Goal: Task Accomplishment & Management: Manage account settings

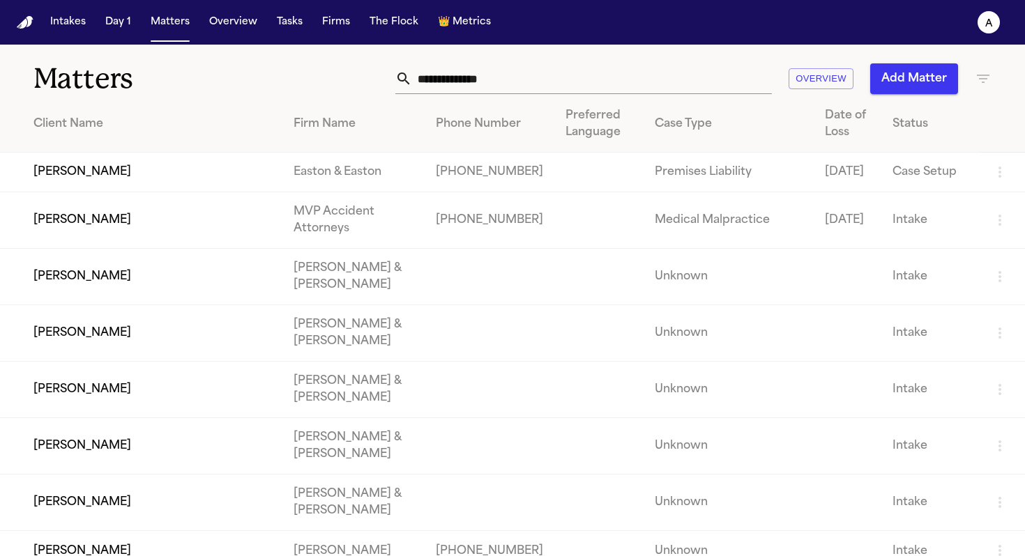
click at [490, 84] on input "text" at bounding box center [592, 78] width 360 height 31
click at [516, 73] on input "text" at bounding box center [592, 78] width 360 height 31
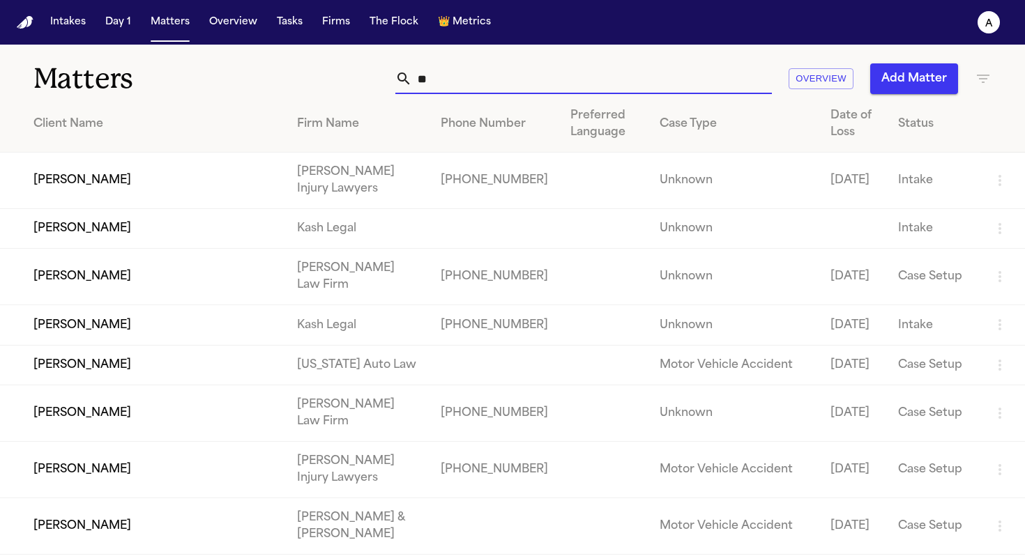
type input "*"
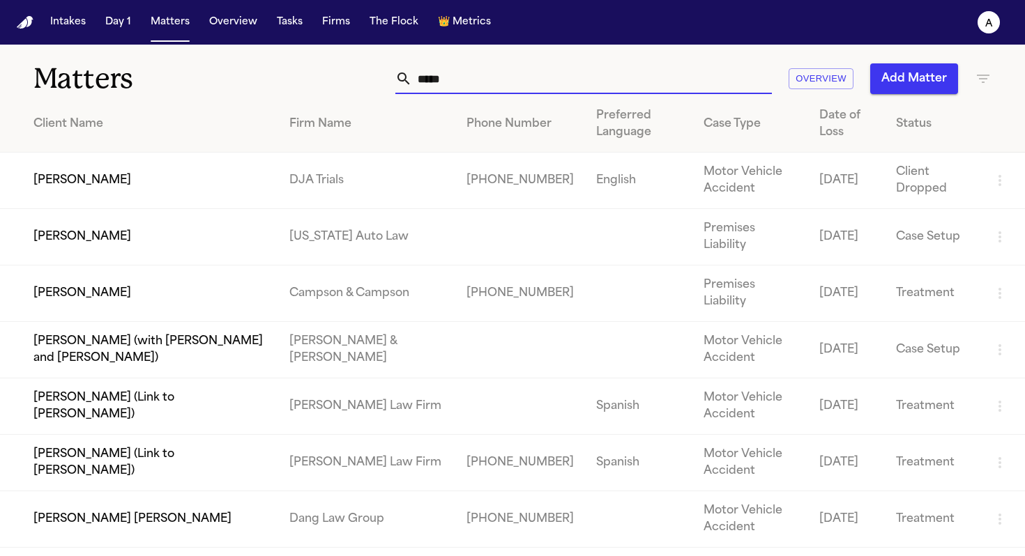
type input "*****"
click at [70, 281] on td "[PERSON_NAME]" at bounding box center [139, 294] width 278 height 56
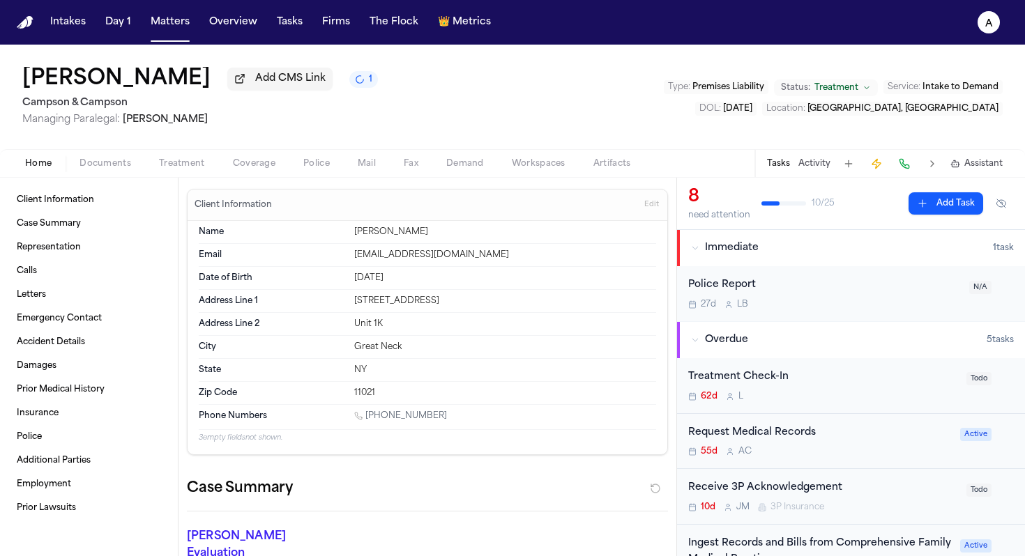
click at [784, 160] on button "Tasks" at bounding box center [778, 163] width 23 height 11
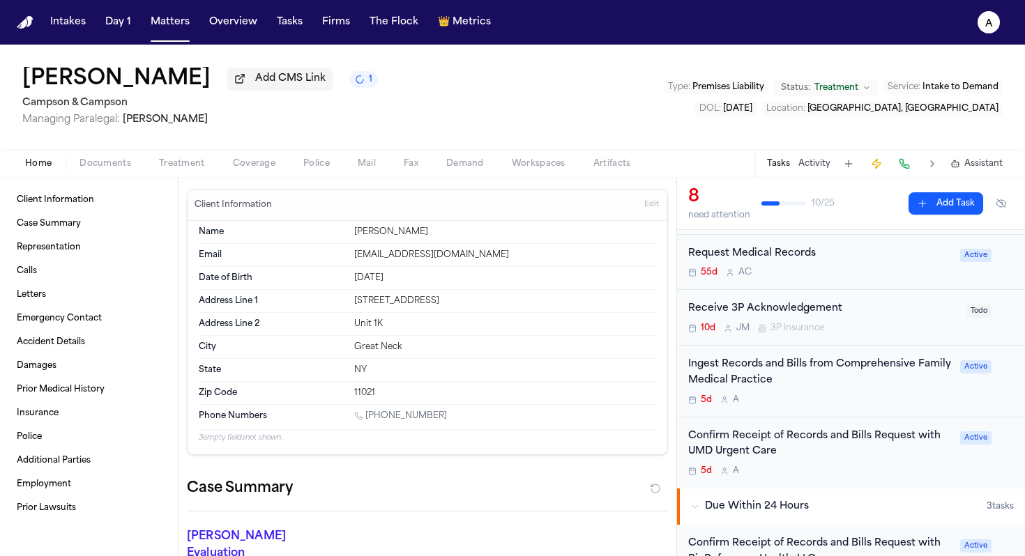
scroll to position [200, 0]
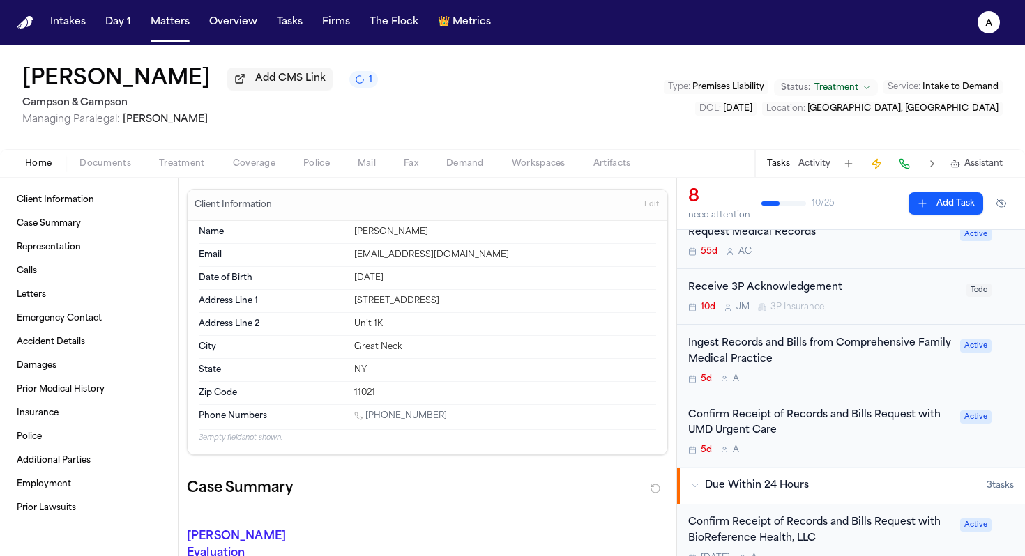
click at [849, 447] on div "Confirm Receipt of Records and Bills Request with UMD Urgent Care 5d A" at bounding box center [819, 432] width 263 height 49
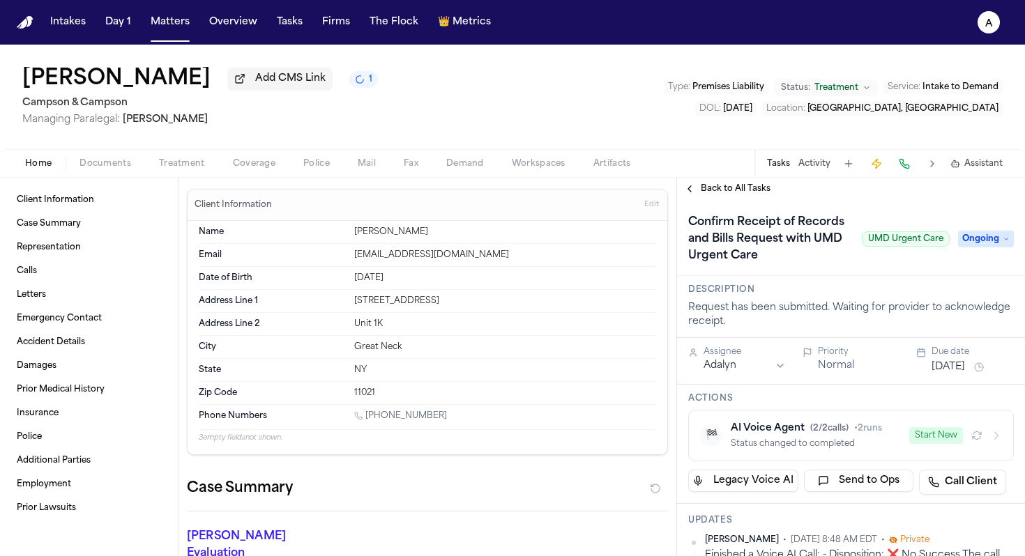
click at [988, 242] on span "Ongoing" at bounding box center [986, 239] width 56 height 17
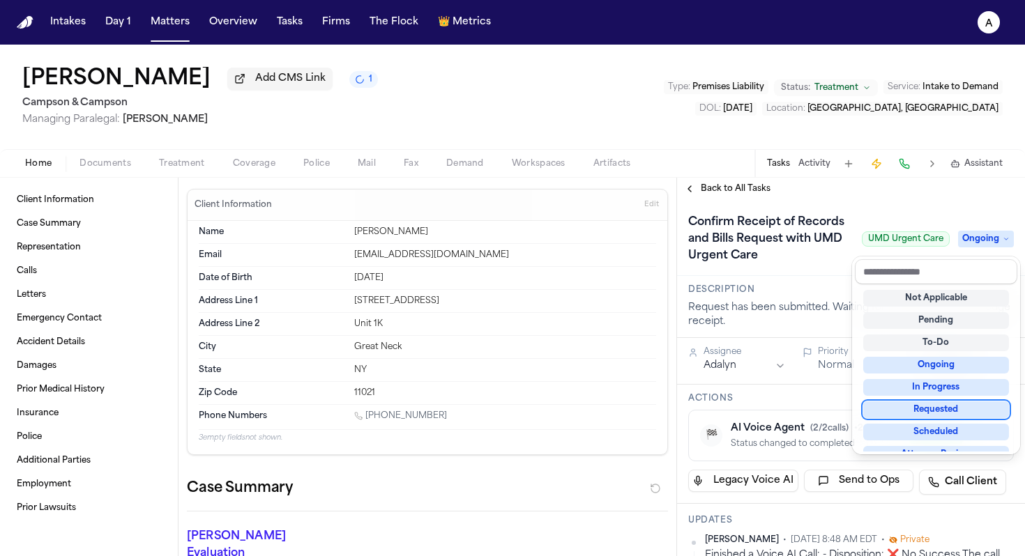
click at [939, 408] on div "Requested" at bounding box center [936, 409] width 146 height 17
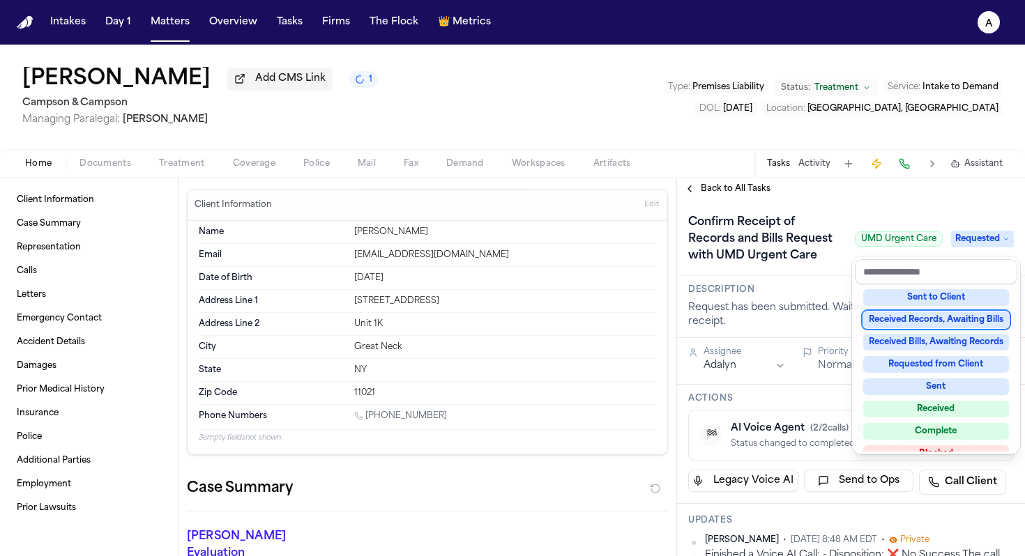
scroll to position [180, 0]
click at [956, 319] on div "Received Records, Awaiting Bills" at bounding box center [936, 319] width 146 height 17
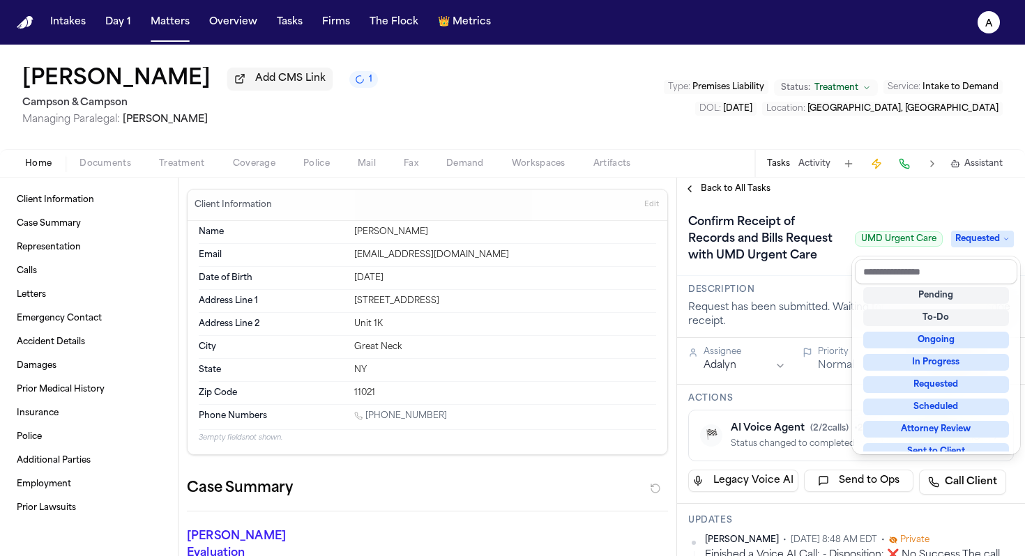
scroll to position [17, 0]
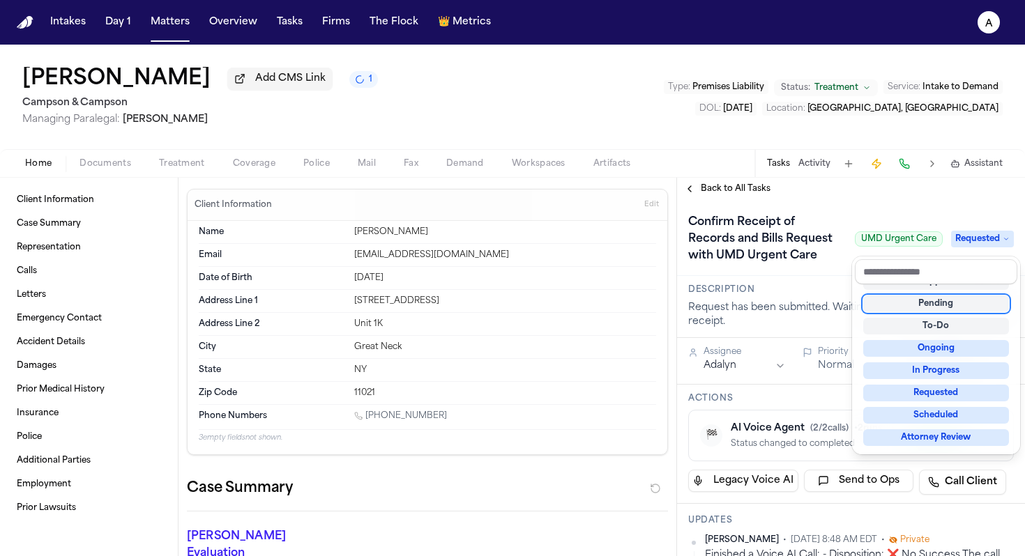
click at [917, 226] on div "Confirm Receipt of Records and Bills Request with UMD Urgent Care UMD Urgent Ca…" at bounding box center [850, 239] width 325 height 56
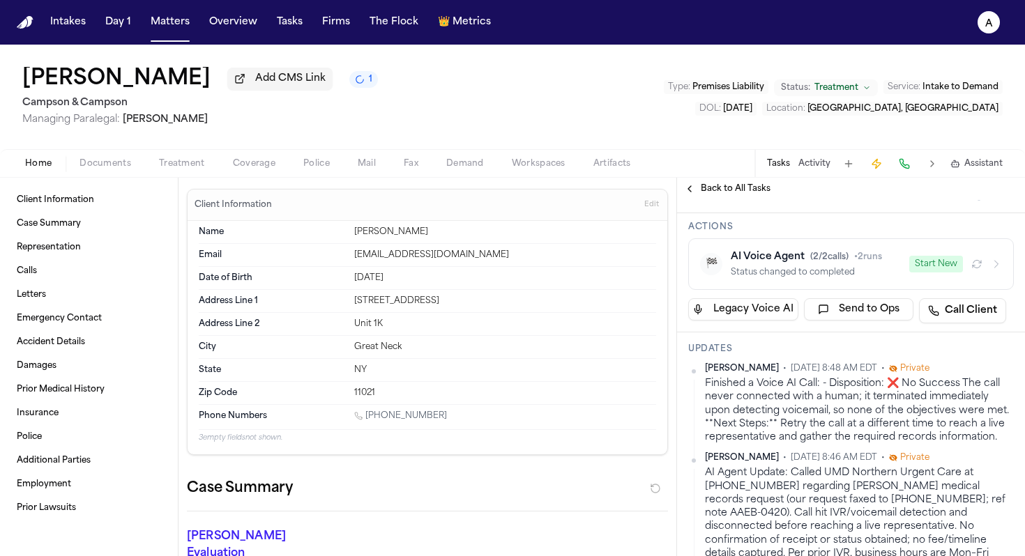
scroll to position [256, 0]
click at [955, 202] on button "[DATE]" at bounding box center [947, 195] width 33 height 14
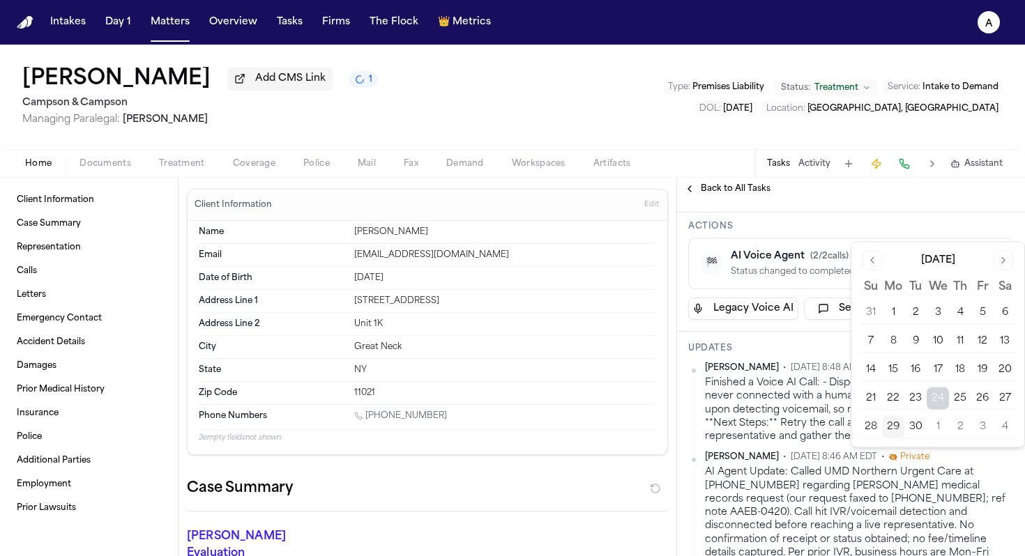
click at [966, 429] on button "2" at bounding box center [960, 427] width 22 height 22
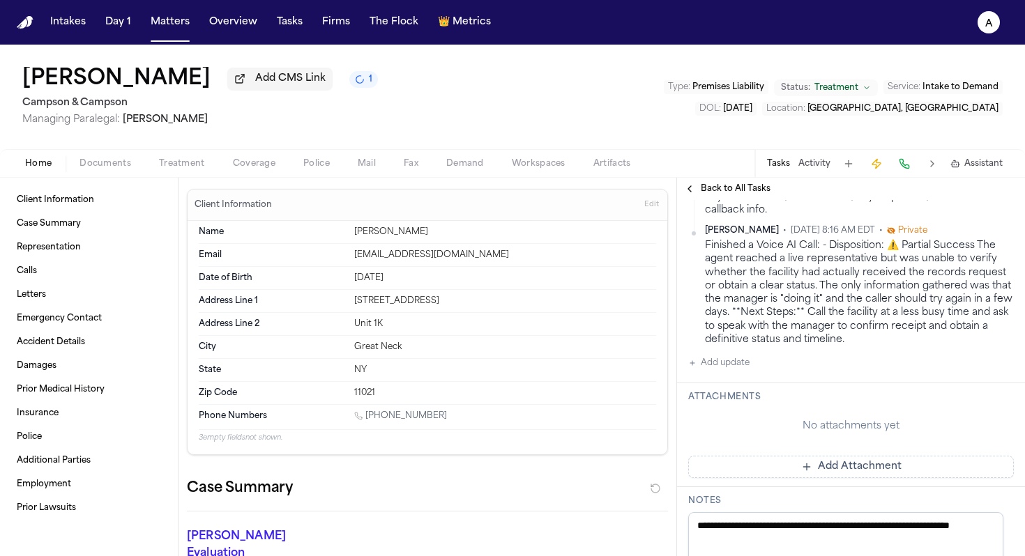
scroll to position [1108, 0]
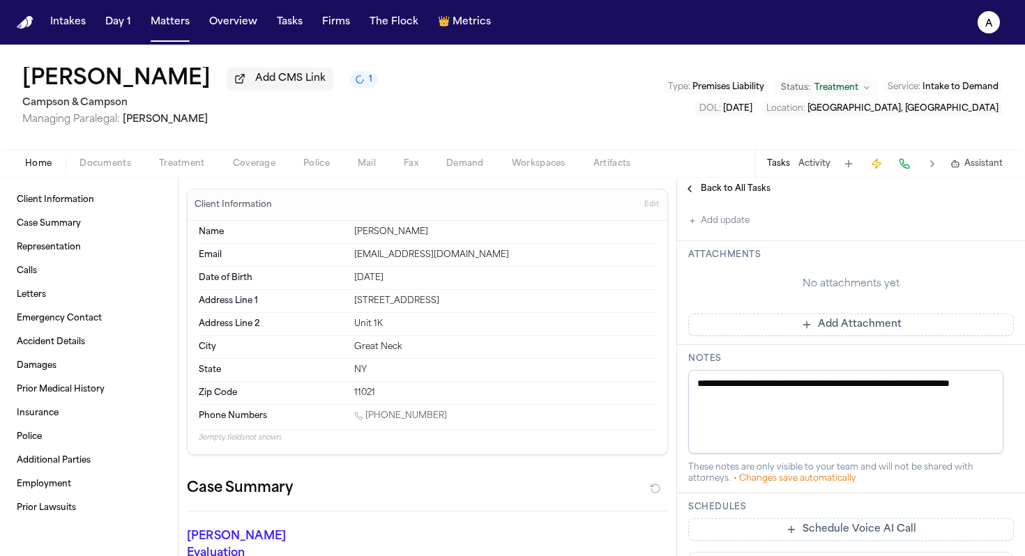
click at [734, 229] on button "Add update" at bounding box center [718, 221] width 61 height 17
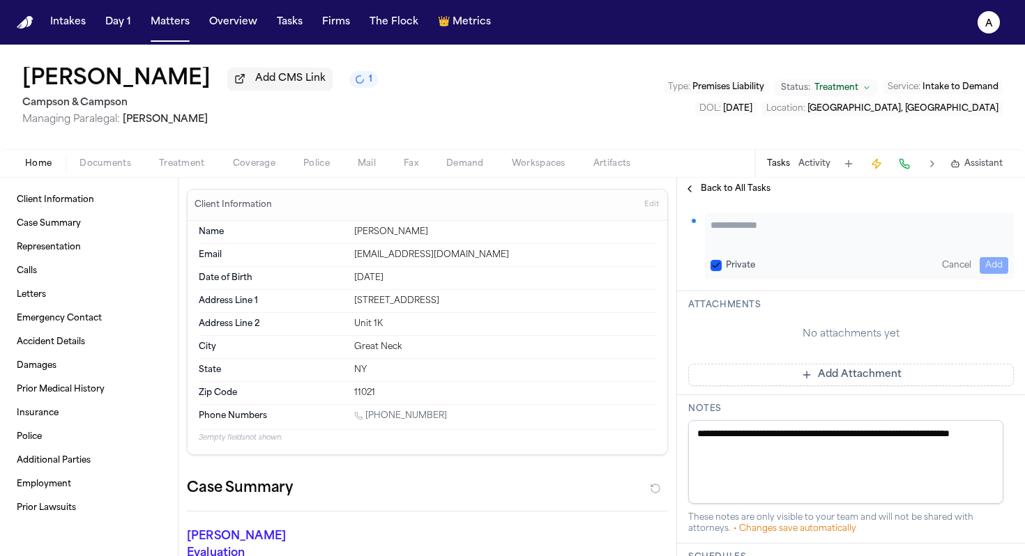
click at [746, 246] on textarea "Add your update" at bounding box center [859, 232] width 298 height 28
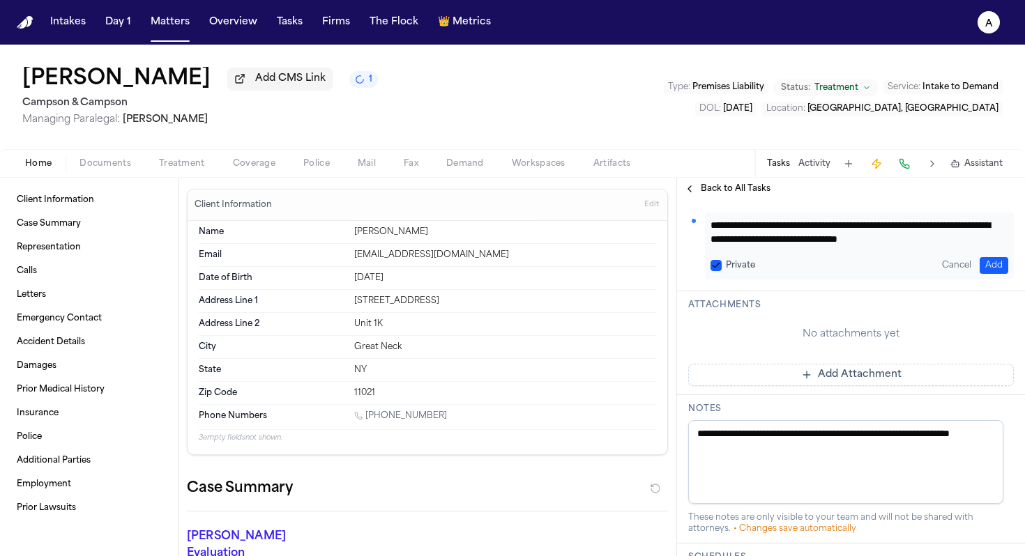
scroll to position [1, 0]
type textarea "**********"
click at [717, 271] on button "Private" at bounding box center [715, 265] width 11 height 11
click at [979, 274] on button "Add" at bounding box center [993, 265] width 29 height 17
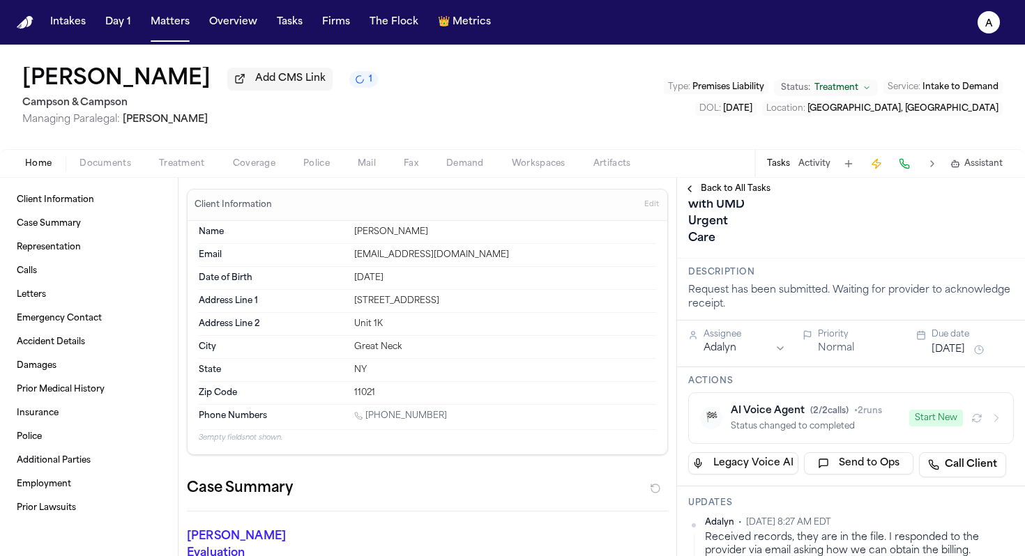
scroll to position [56, 0]
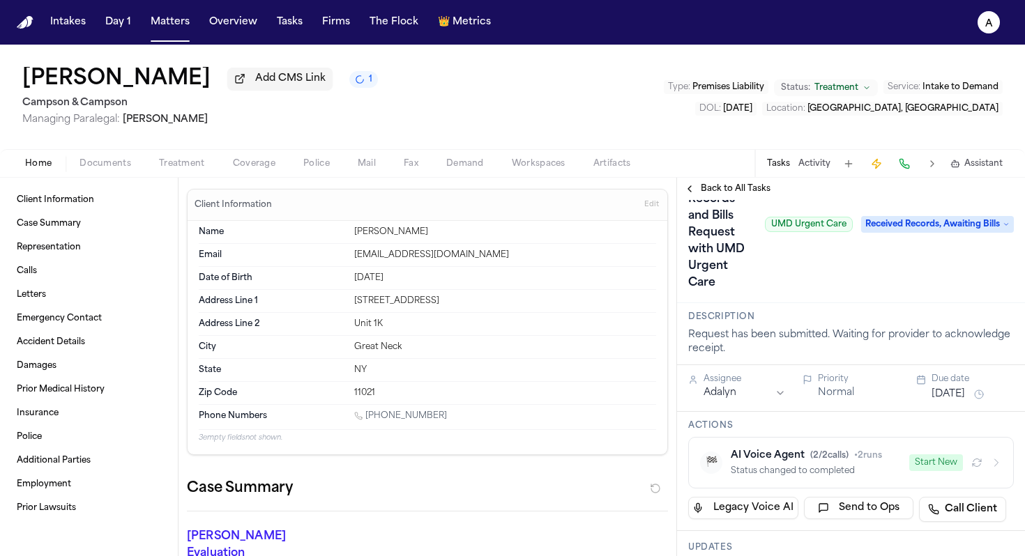
click at [112, 169] on span "Documents" at bounding box center [105, 163] width 52 height 11
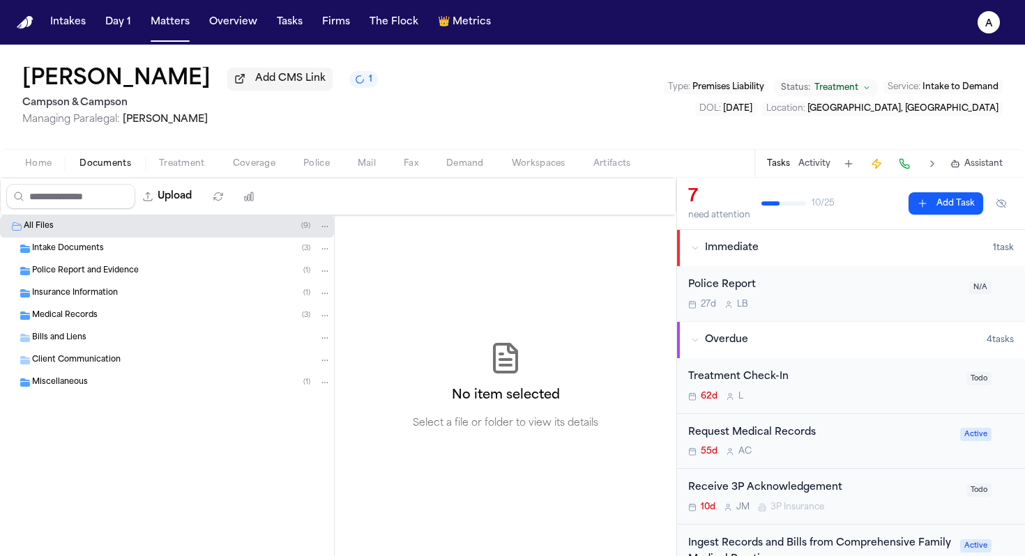
click at [84, 318] on span "Medical Records" at bounding box center [65, 316] width 66 height 12
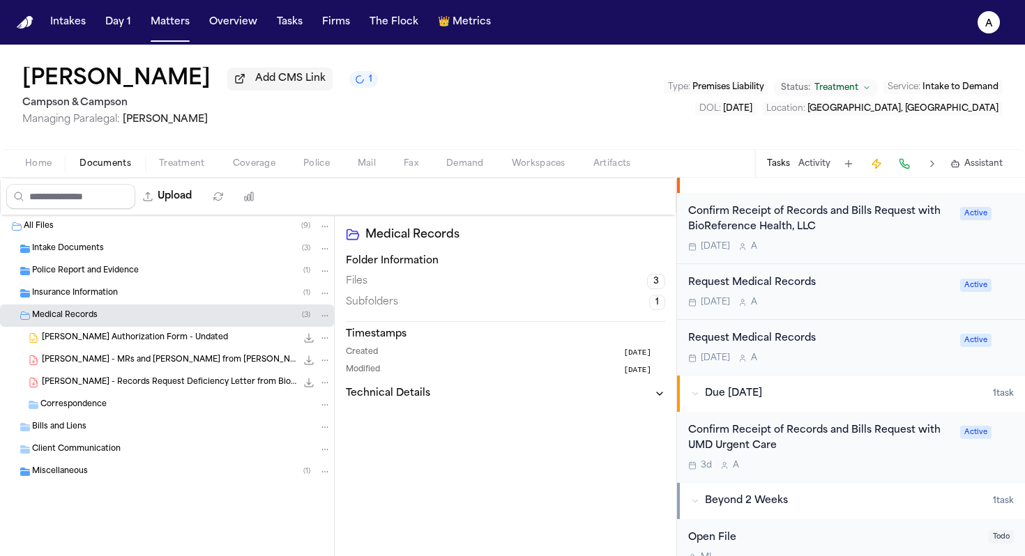
scroll to position [502, 0]
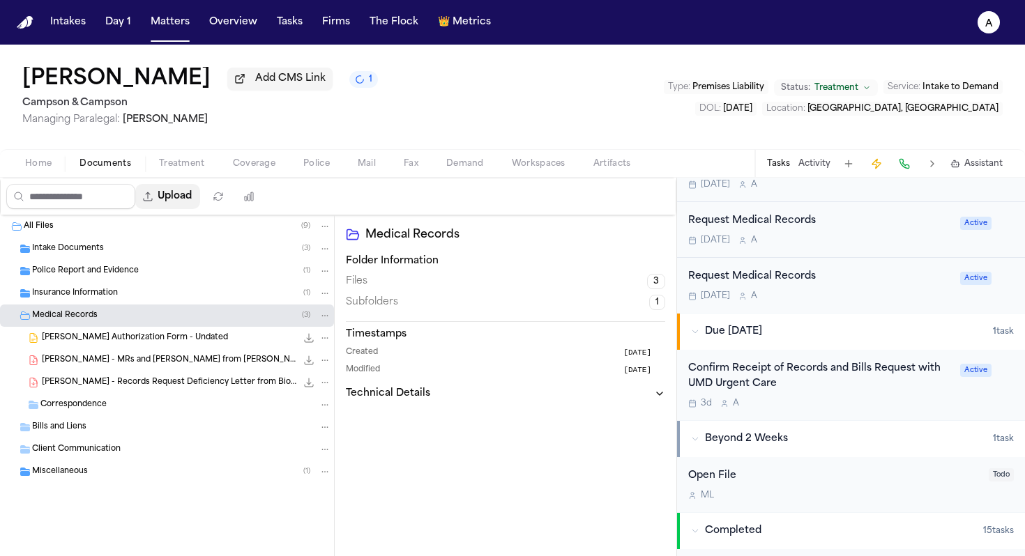
click at [195, 207] on button "Upload" at bounding box center [167, 196] width 65 height 25
select select "**********"
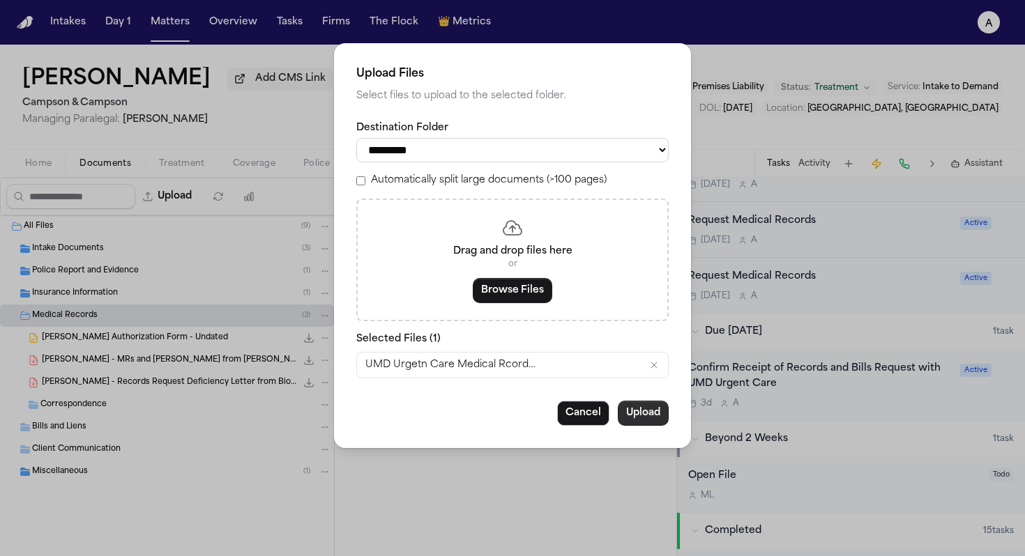
click at [646, 424] on button "Upload" at bounding box center [643, 413] width 51 height 25
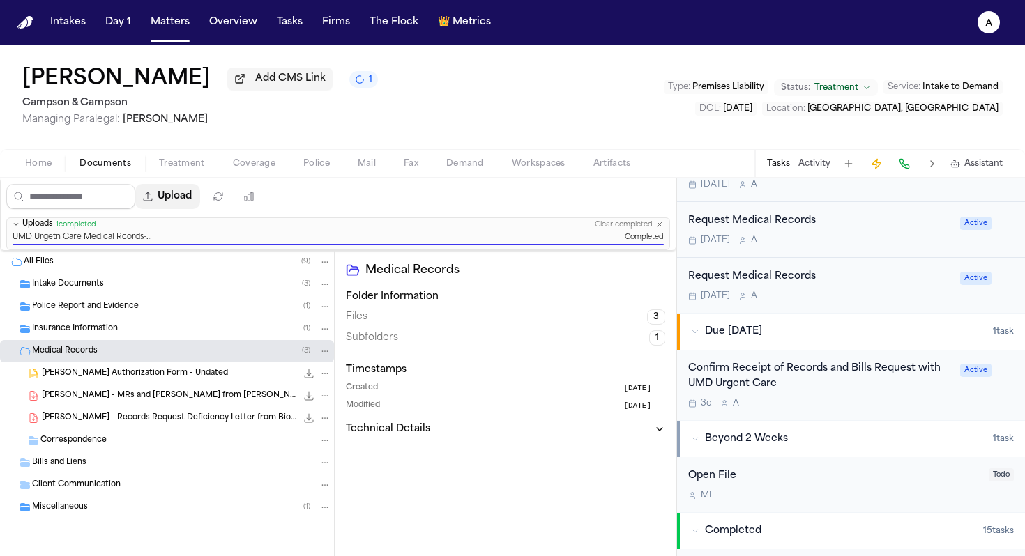
click at [185, 194] on button "Upload" at bounding box center [167, 196] width 65 height 25
select select "**********"
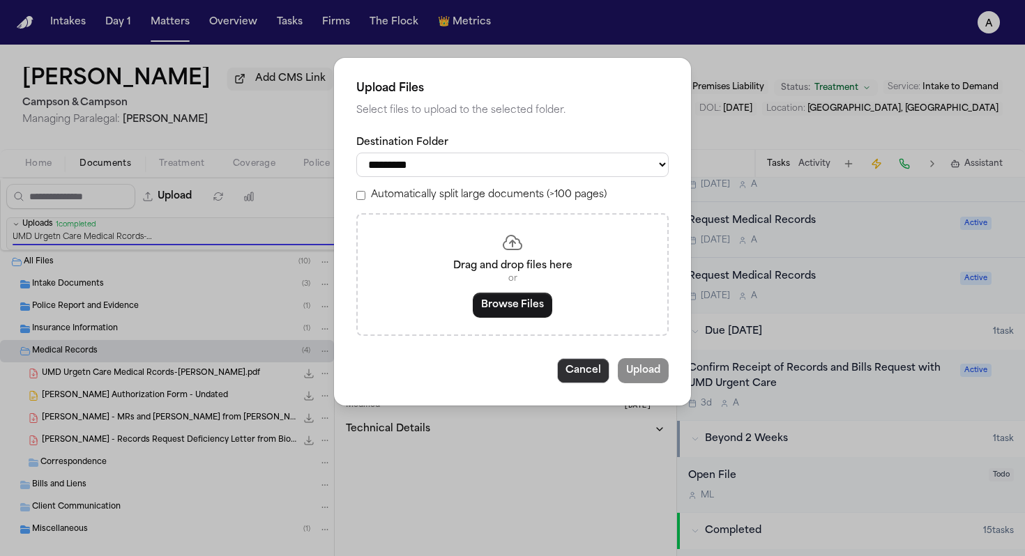
click at [561, 383] on button "Cancel" at bounding box center [583, 370] width 52 height 25
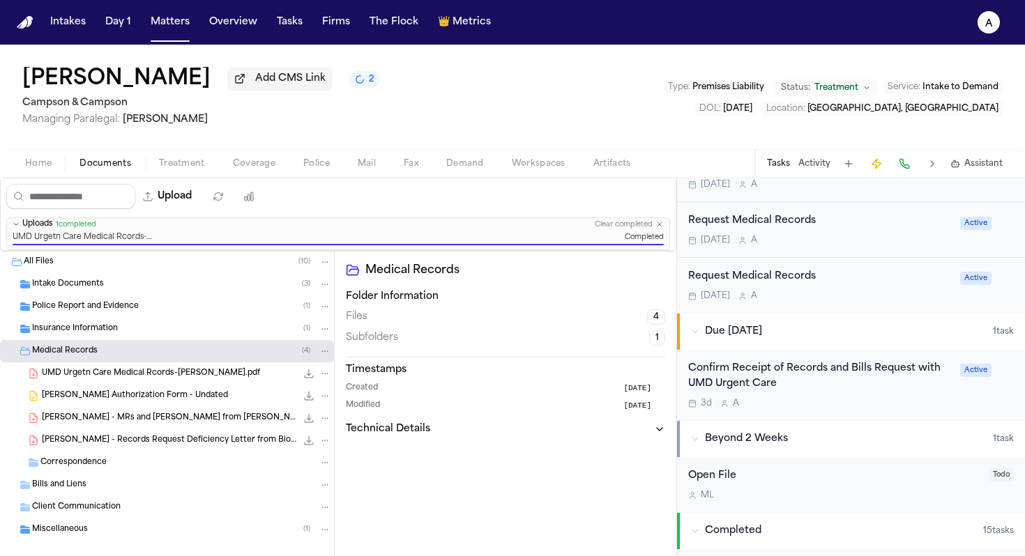
drag, startPoint x: 309, startPoint y: 375, endPoint x: 335, endPoint y: 376, distance: 25.8
click at [335, 376] on div "All Files ( 10 ) Intake Documents ( 3 ) Police Report and Evidence ( 1 ) Insura…" at bounding box center [338, 431] width 676 height 360
click at [325, 377] on icon "File: UMD Urgetn Care Medical Rcords-Y.Kim.pdf" at bounding box center [325, 374] width 10 height 10
click at [343, 405] on button "Rename" at bounding box center [324, 404] width 95 height 25
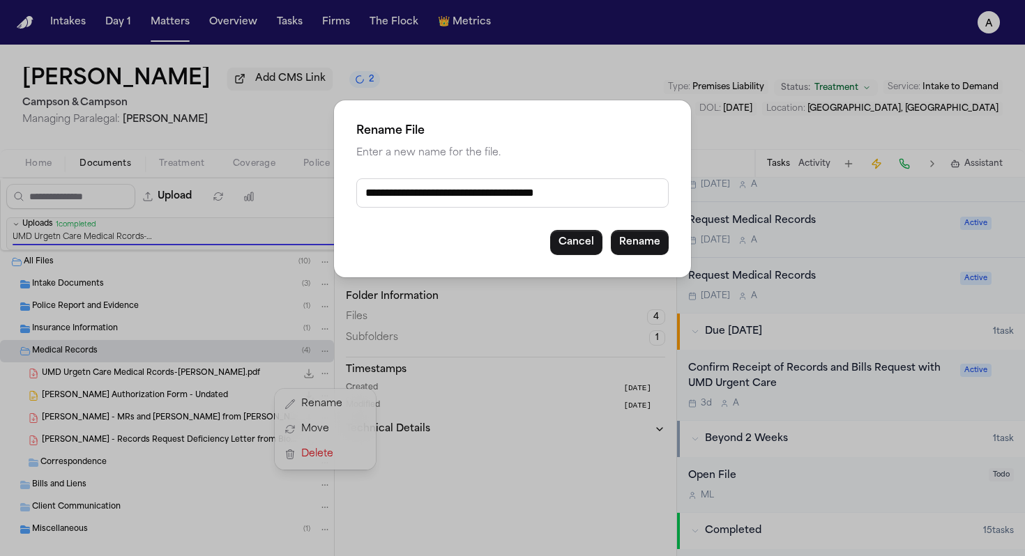
click at [434, 197] on input "**********" at bounding box center [512, 192] width 312 height 29
type input "**********"
click at [639, 245] on button "Rename" at bounding box center [640, 242] width 58 height 25
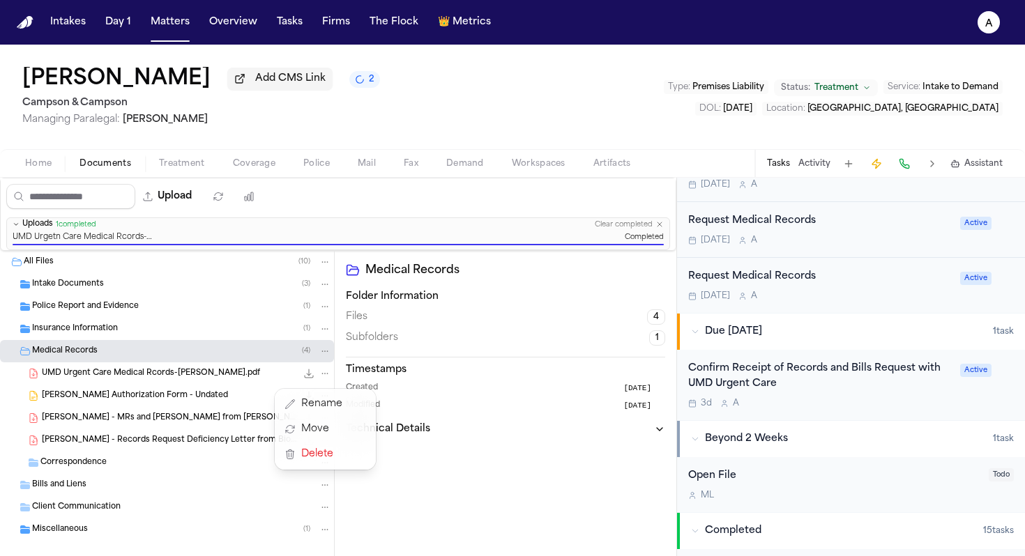
click at [316, 210] on div "Upload 0 files selected Move files Download files Delete files More actions Cle…" at bounding box center [338, 367] width 676 height 378
click at [195, 203] on button "Upload" at bounding box center [167, 196] width 65 height 25
select select "**********"
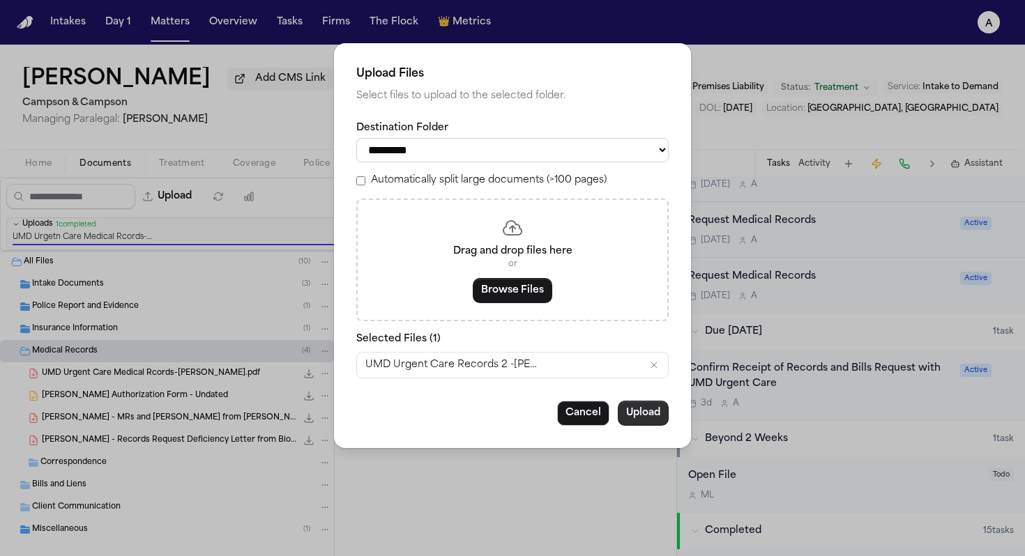
click at [636, 413] on button "Upload" at bounding box center [643, 413] width 51 height 25
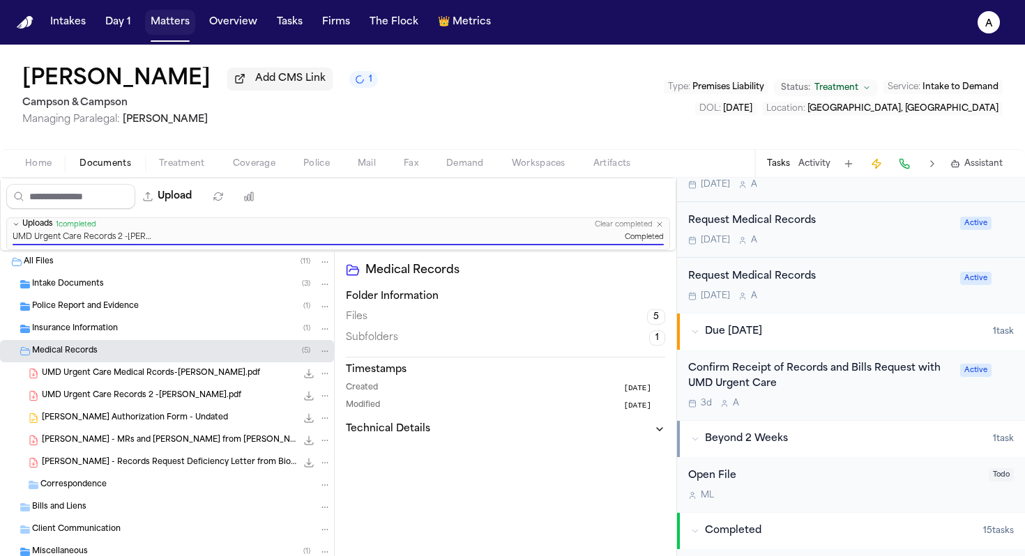
click at [183, 22] on button "Matters" at bounding box center [170, 22] width 50 height 25
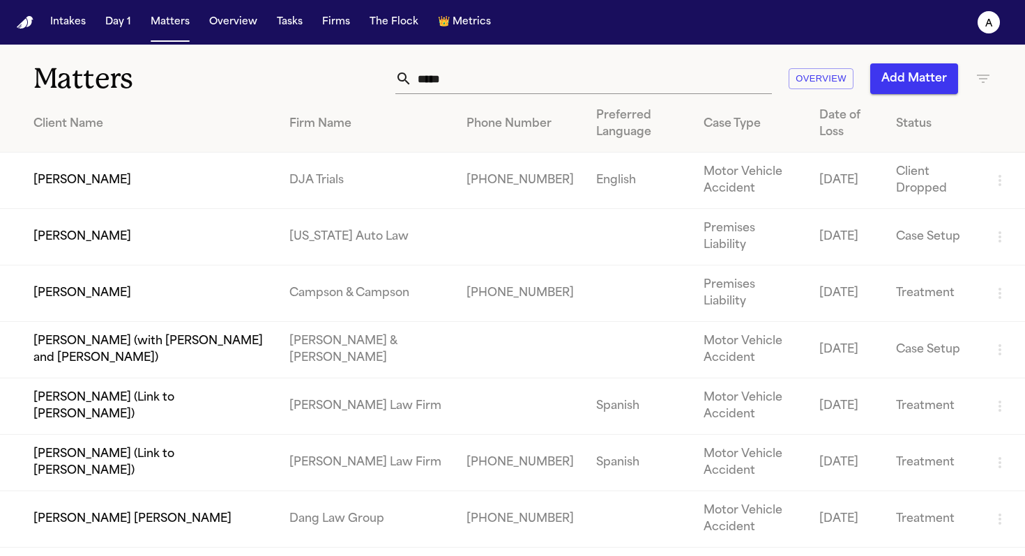
click at [468, 61] on div "Matters ***** Overview Add Matter" at bounding box center [512, 71] width 1025 height 52
drag, startPoint x: 468, startPoint y: 72, endPoint x: 322, endPoint y: 80, distance: 145.9
click at [322, 80] on div "***** Overview Add Matter" at bounding box center [645, 78] width 692 height 31
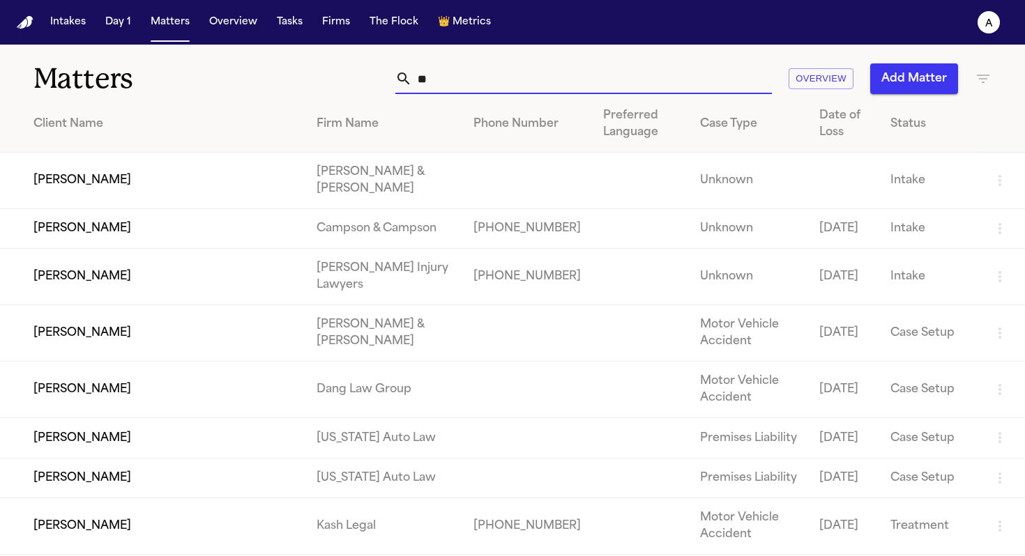
type input "*"
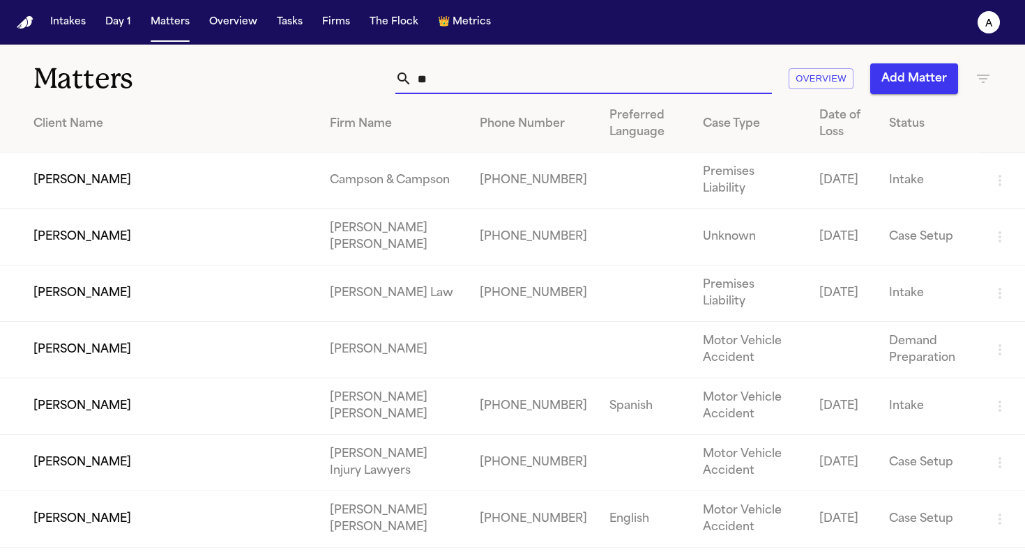
type input "*"
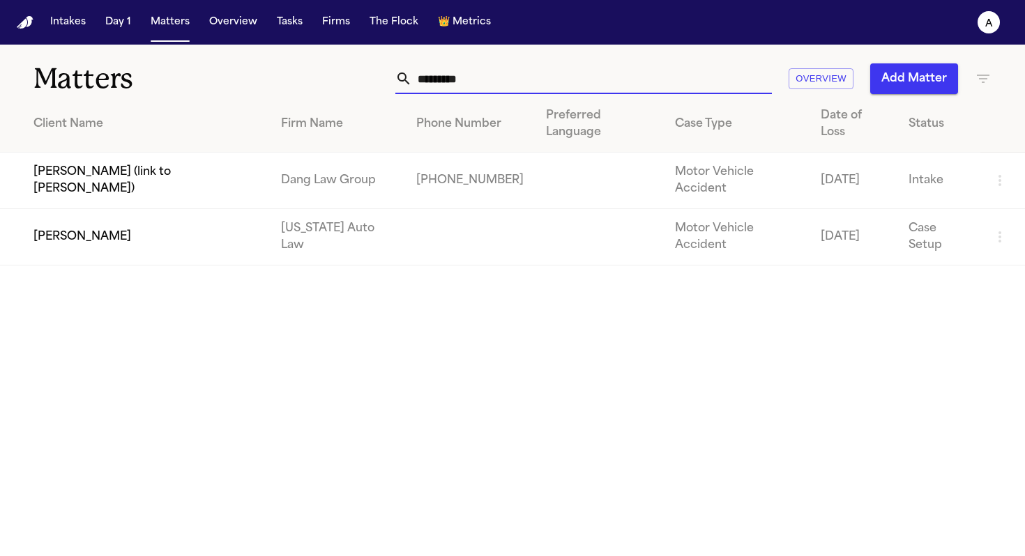
type input "*********"
click at [95, 240] on td "Dorene Adams" at bounding box center [135, 237] width 270 height 56
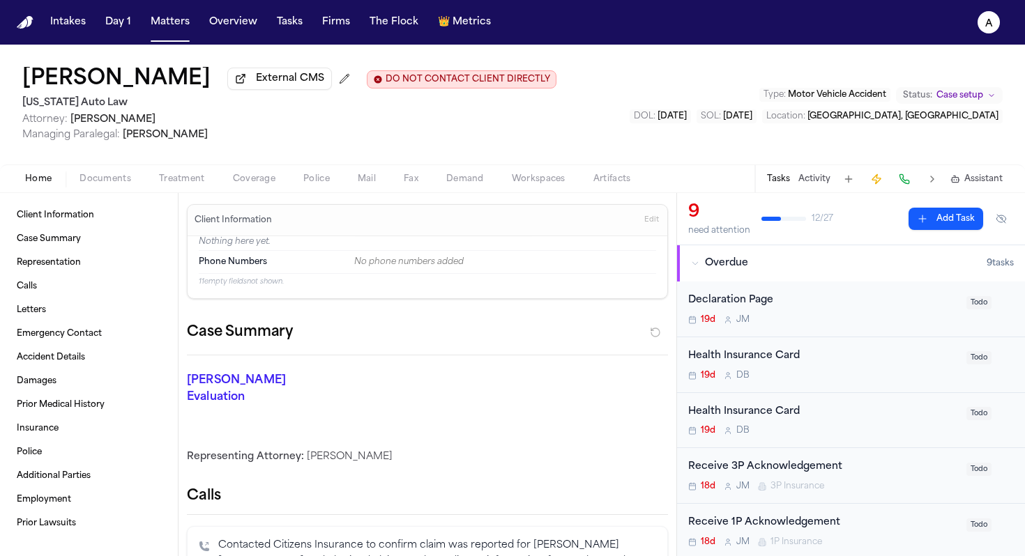
click at [51, 179] on button "Home" at bounding box center [38, 179] width 54 height 17
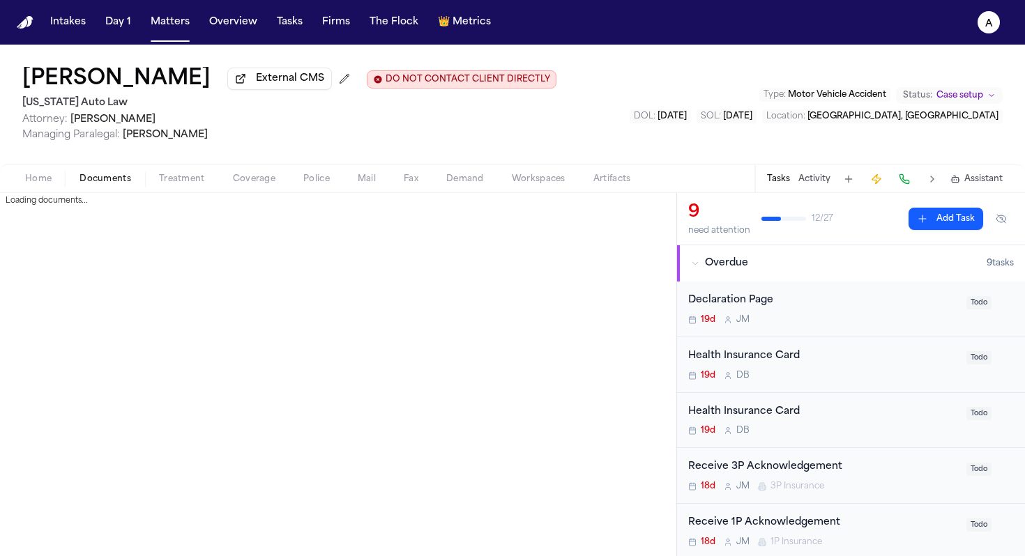
click at [81, 179] on span "Documents" at bounding box center [105, 179] width 52 height 11
click at [31, 181] on span "Home" at bounding box center [38, 179] width 26 height 11
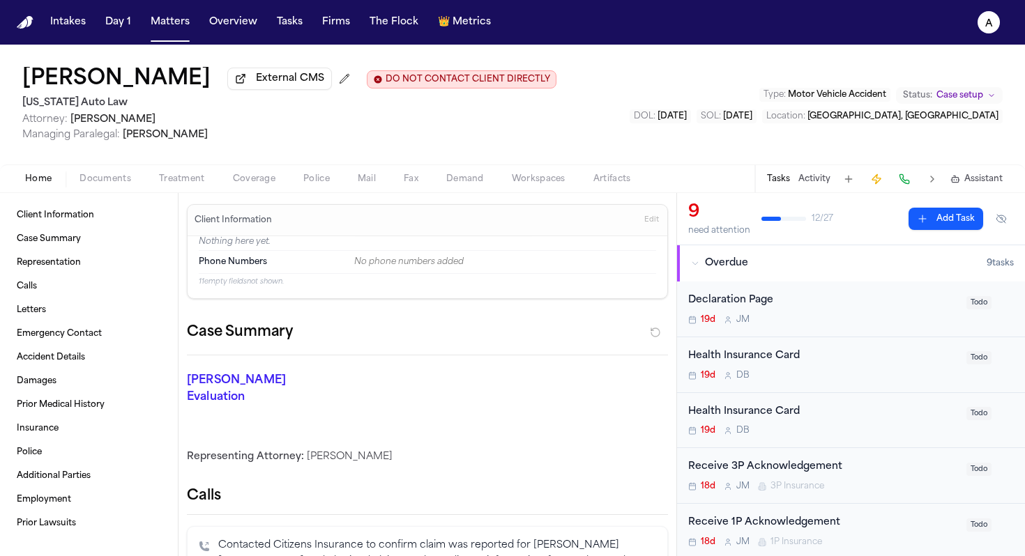
click at [105, 191] on div "Home Documents Treatment Coverage Police Mail Fax Demand Workspaces Artifacts T…" at bounding box center [512, 178] width 1025 height 28
click at [121, 171] on div "Home Documents Treatment Coverage Police Mail Fax Demand Workspaces Artifacts T…" at bounding box center [512, 178] width 1025 height 28
click at [121, 180] on span "Documents" at bounding box center [105, 179] width 52 height 11
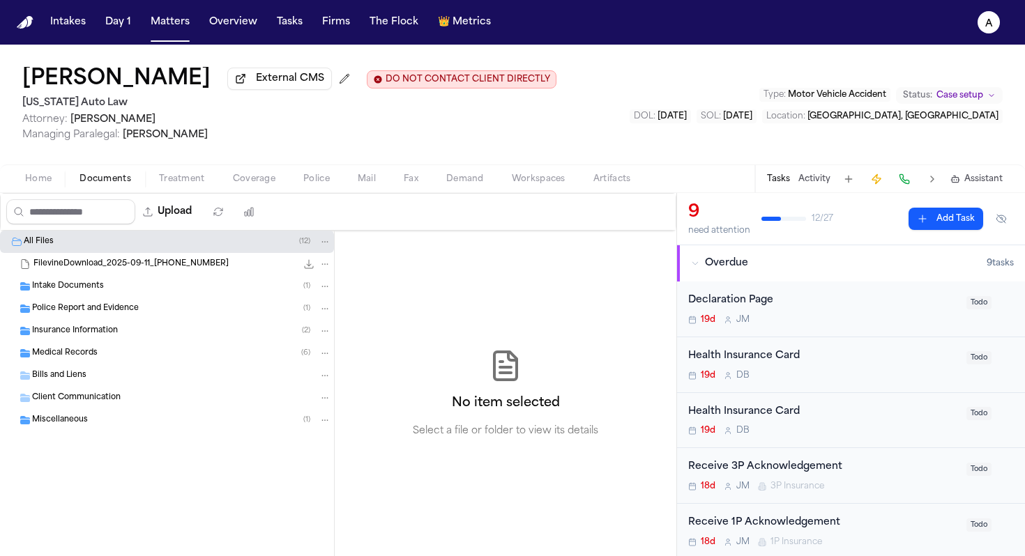
click at [147, 297] on div "Intake Documents ( 1 )" at bounding box center [167, 286] width 334 height 22
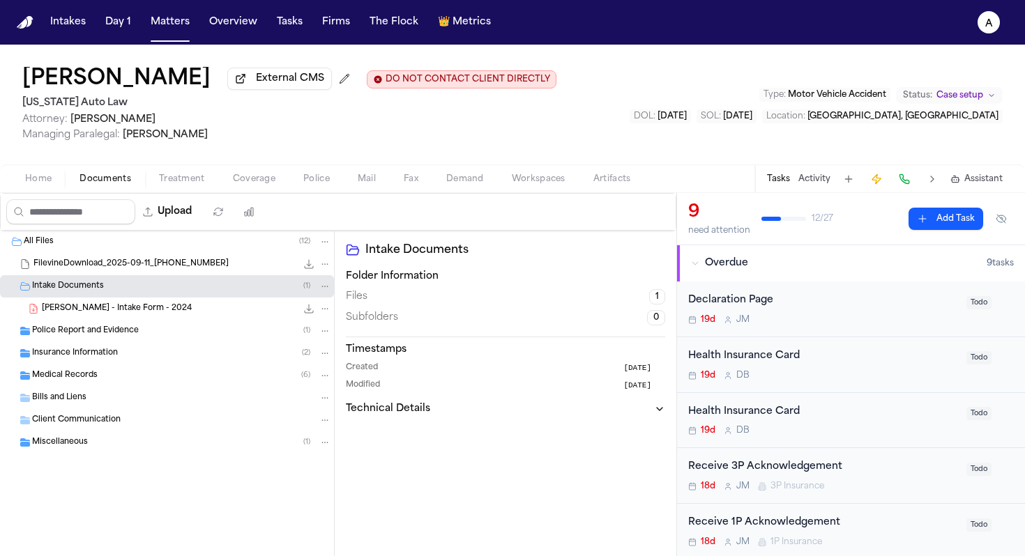
click at [178, 314] on div "D. Adams - Intake Form - 2024 132.1 KB • PDF" at bounding box center [186, 309] width 289 height 14
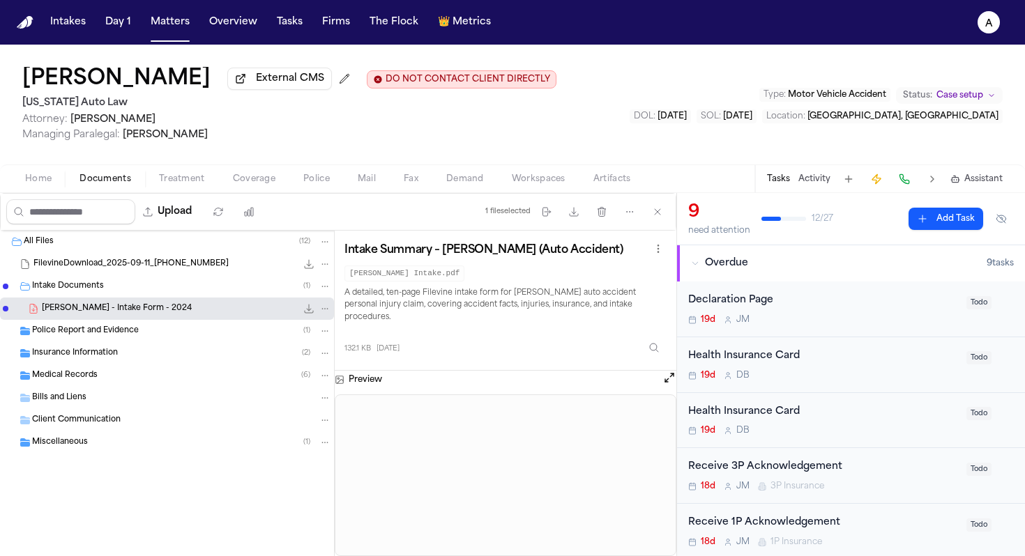
click at [135, 329] on span "Police Report and Evidence" at bounding box center [85, 331] width 107 height 12
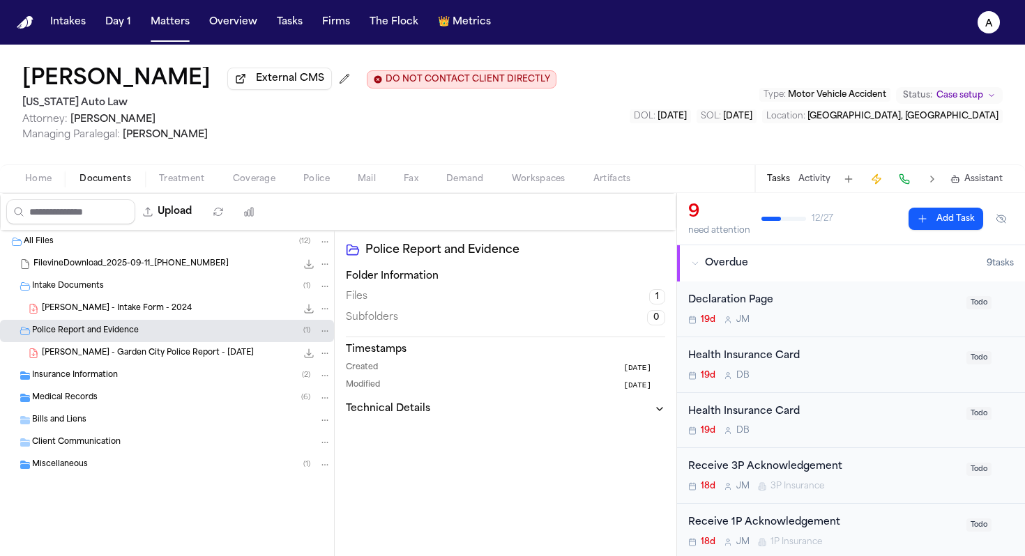
click at [185, 357] on span "D. Adams - Garden City Police Report - 8.16.25" at bounding box center [148, 354] width 212 height 12
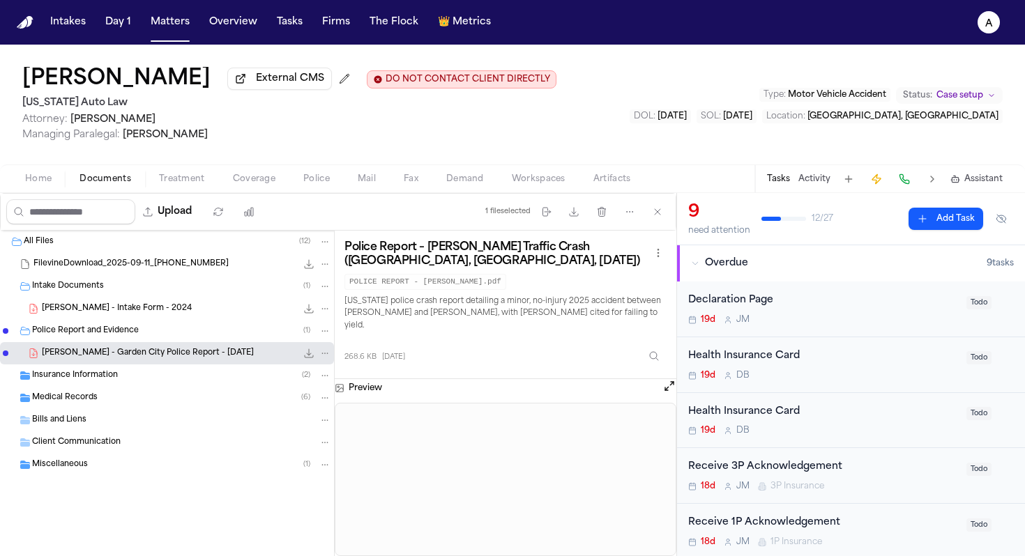
click at [307, 358] on icon "File: D. Adams - Garden City Police Report - 8.16.25" at bounding box center [308, 353] width 11 height 11
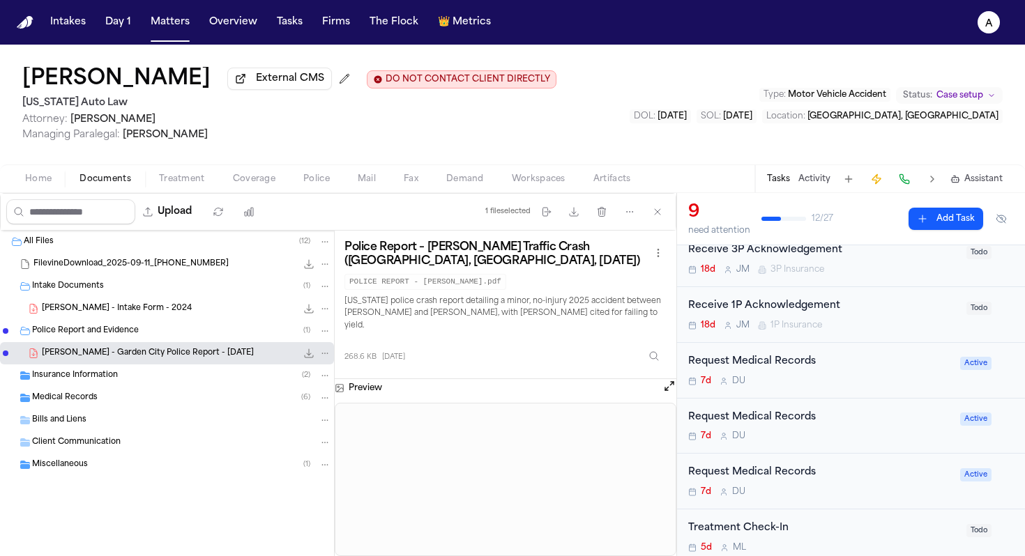
scroll to position [229, 0]
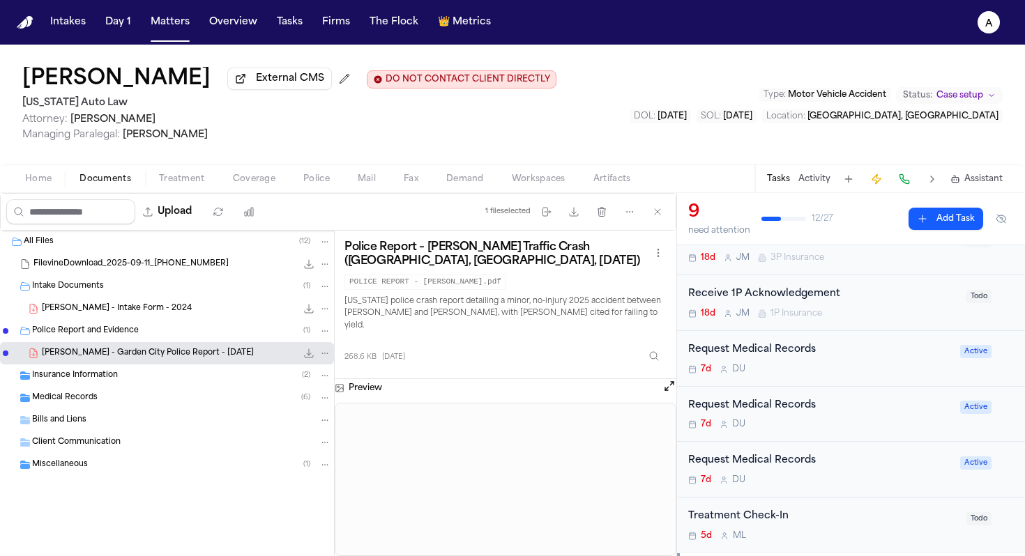
click at [873, 353] on div "Request Medical Records" at bounding box center [819, 350] width 263 height 16
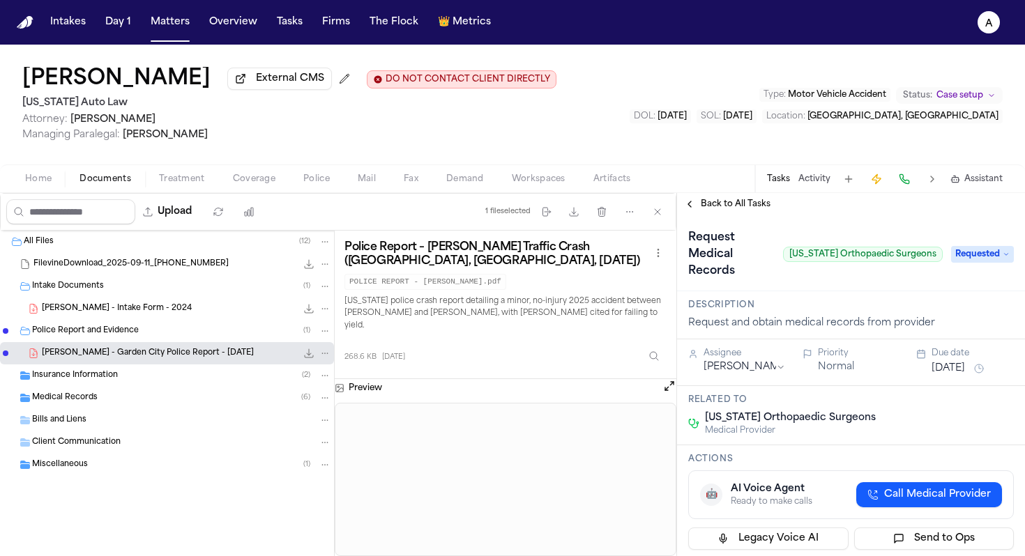
click at [974, 261] on span "Requested" at bounding box center [982, 254] width 63 height 17
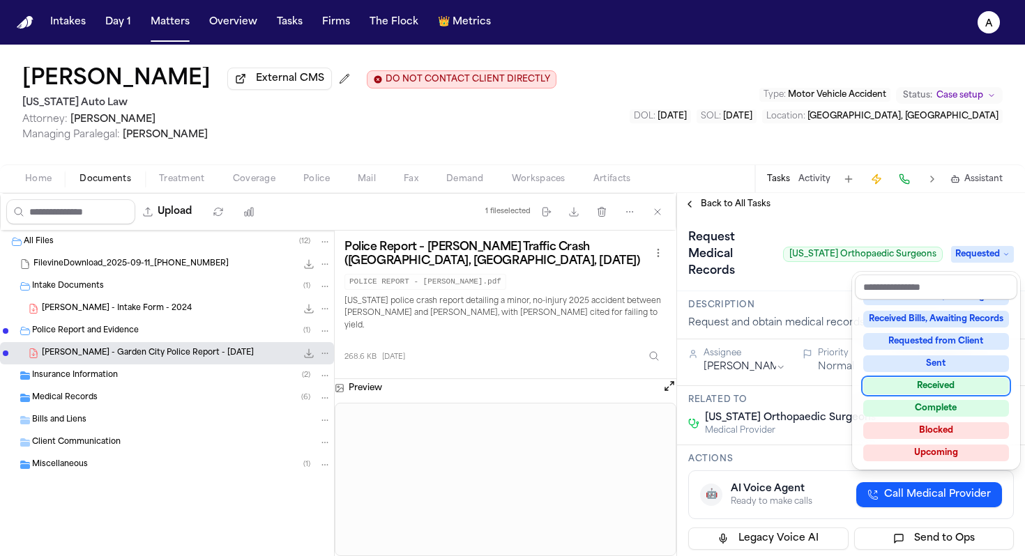
click at [965, 387] on div "Received" at bounding box center [936, 386] width 146 height 17
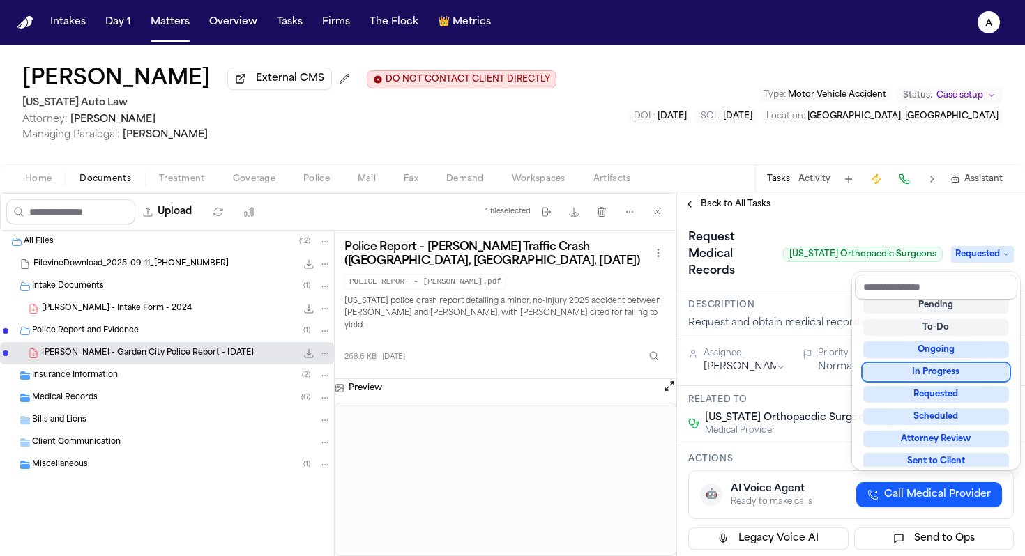
click at [808, 277] on div "Request Medical Records Michigan Orthopaedic Surgeons Requested" at bounding box center [850, 255] width 325 height 56
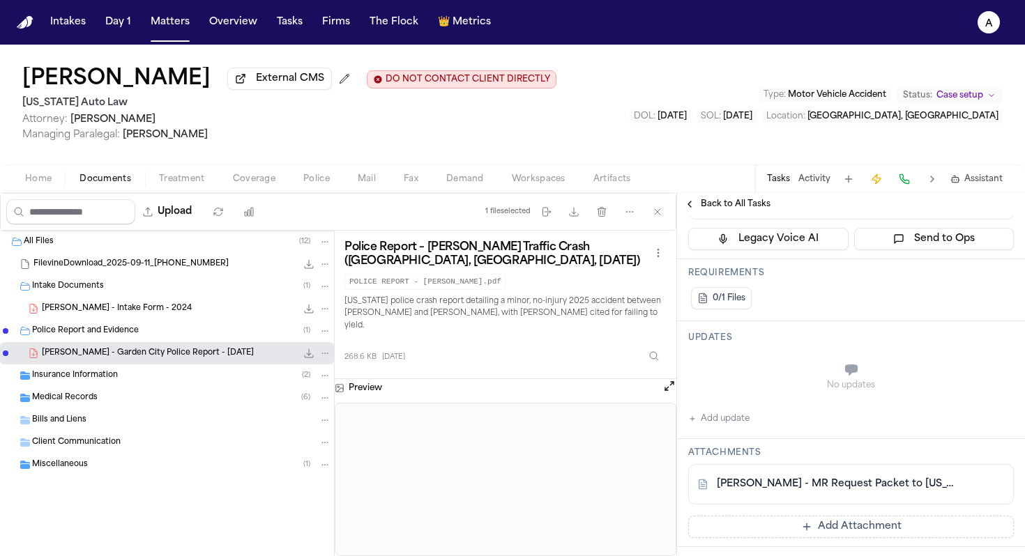
scroll to position [342, 0]
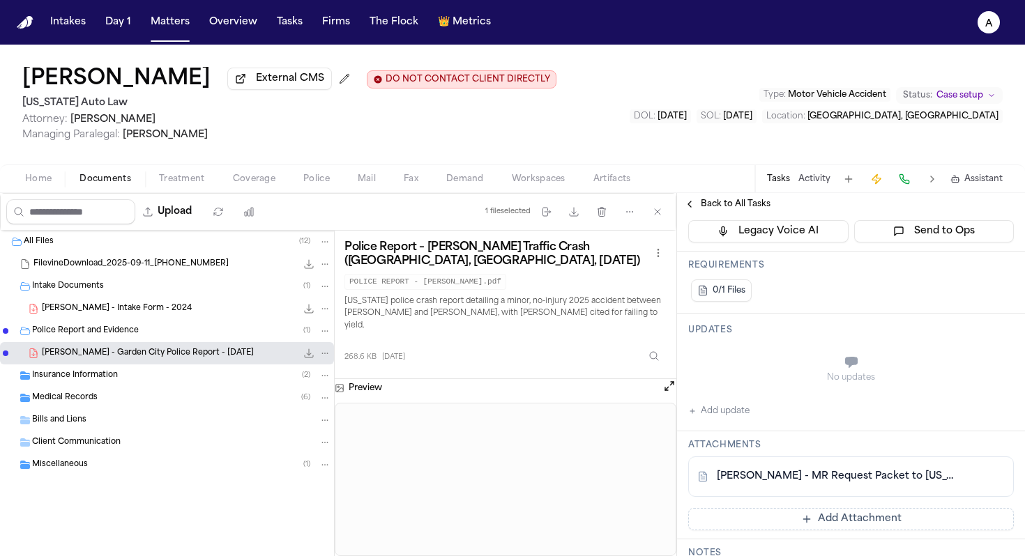
click at [744, 424] on div "Updates No updates Add update" at bounding box center [851, 373] width 348 height 118
click at [749, 420] on button "Add update" at bounding box center [718, 411] width 61 height 17
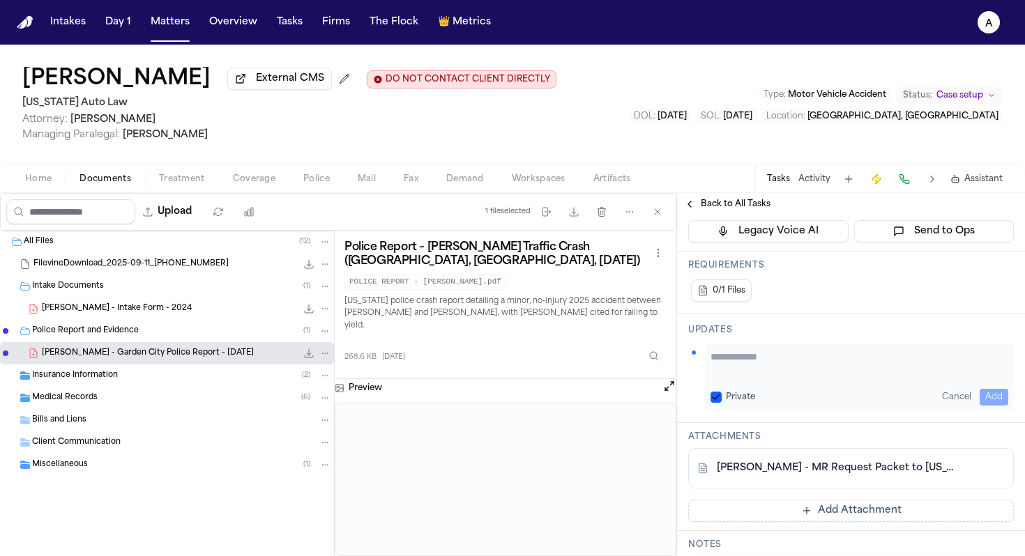
click at [767, 358] on textarea "Add your update" at bounding box center [859, 364] width 298 height 28
click at [910, 362] on textarea "**********" at bounding box center [853, 364] width 287 height 28
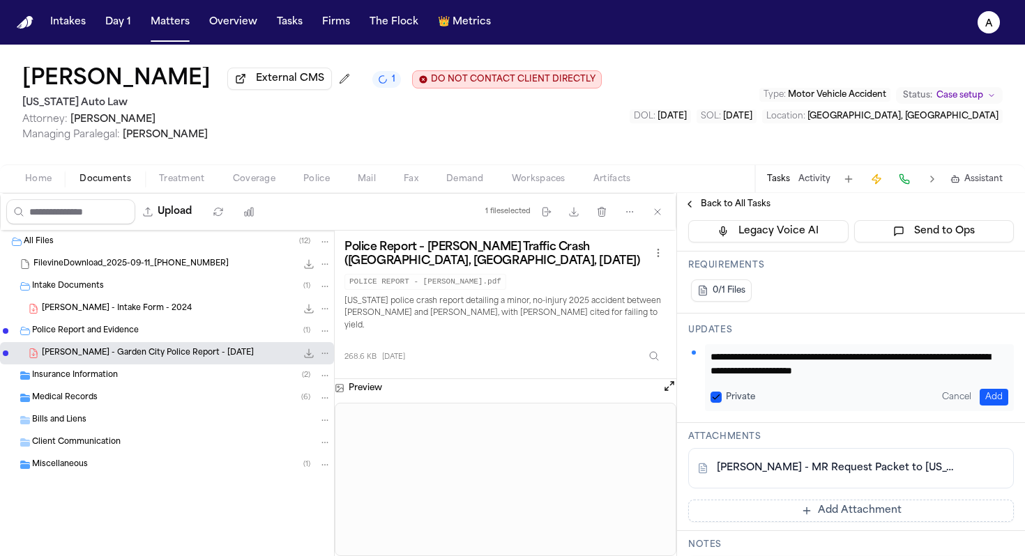
scroll to position [0, 0]
type textarea "**********"
click at [717, 398] on button "Private" at bounding box center [715, 397] width 11 height 11
click at [983, 402] on button "Add" at bounding box center [993, 397] width 29 height 17
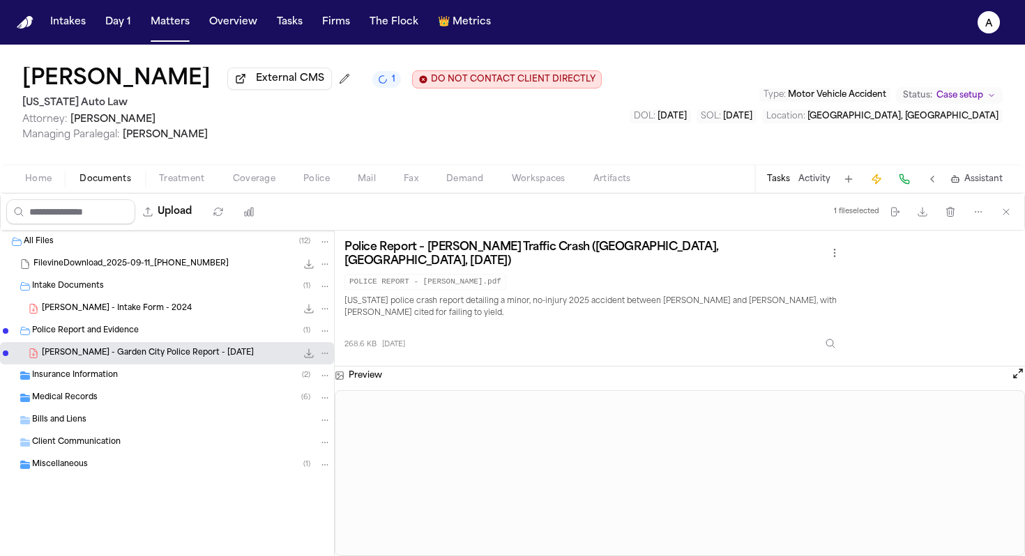
click at [779, 176] on button "Tasks" at bounding box center [778, 179] width 23 height 11
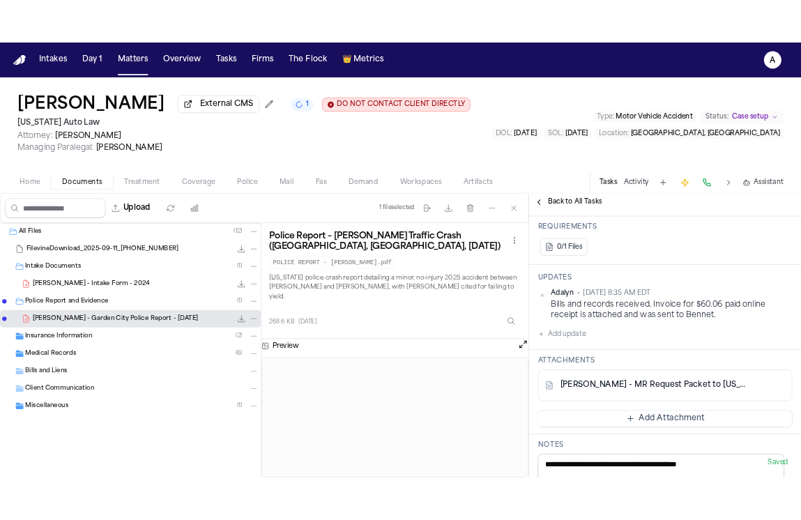
scroll to position [374, 0]
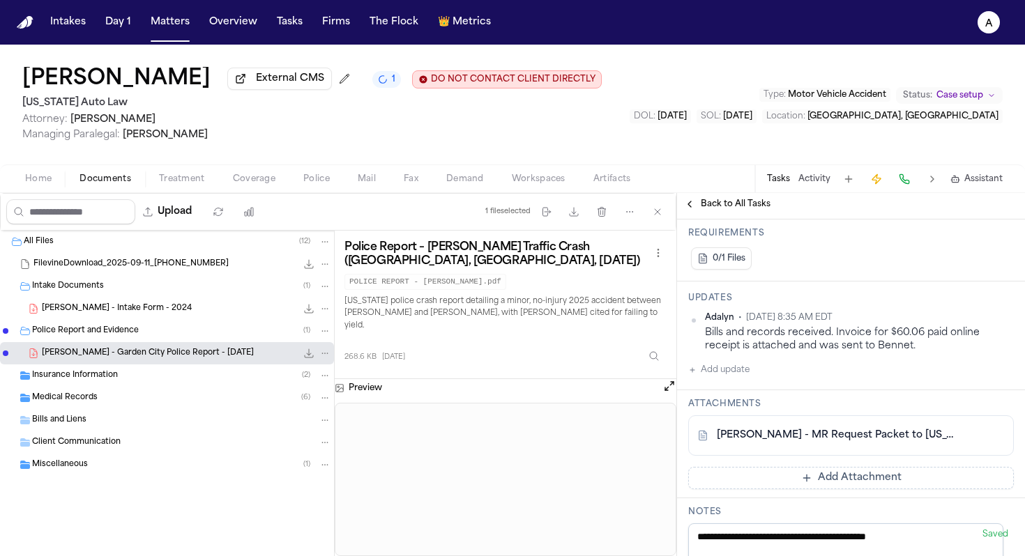
click at [782, 479] on button "Add Attachment" at bounding box center [850, 478] width 325 height 22
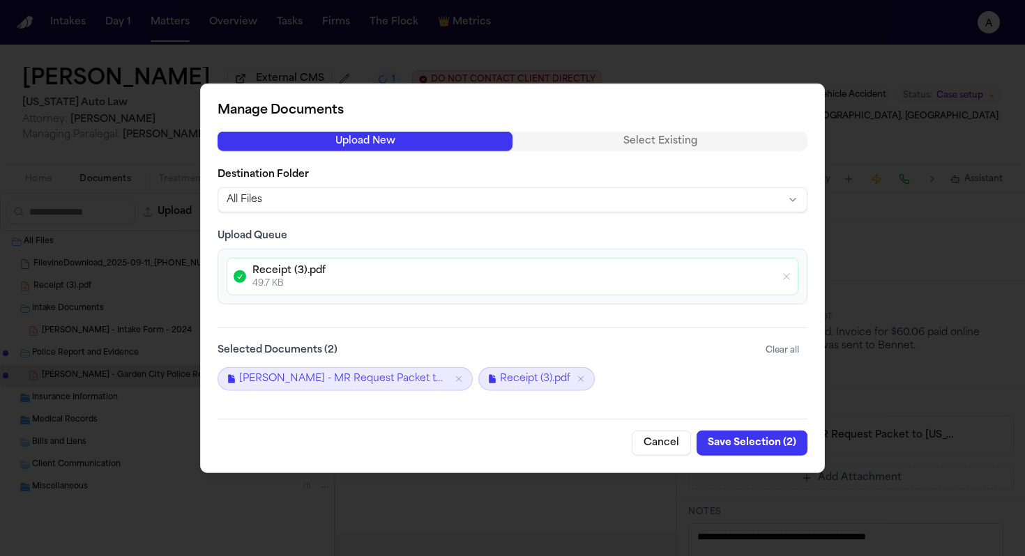
click at [773, 441] on button "Save Selection ( 2 )" at bounding box center [751, 442] width 111 height 25
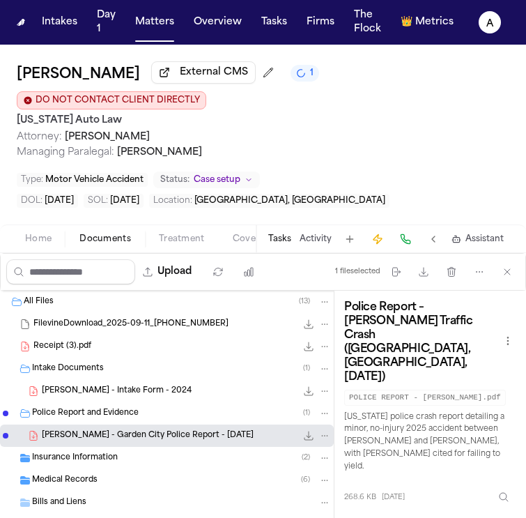
click at [286, 233] on button "Tasks" at bounding box center [279, 238] width 23 height 11
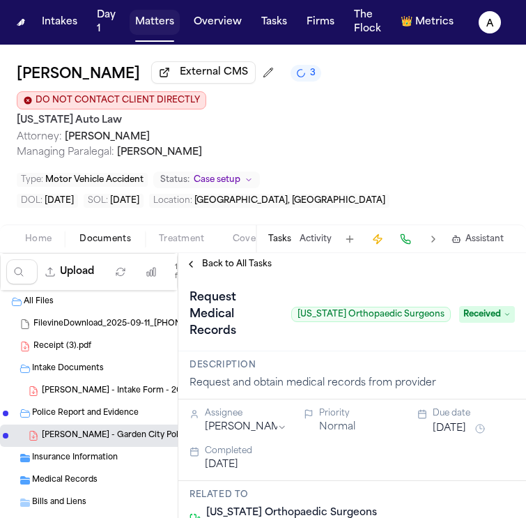
click at [164, 29] on button "Matters" at bounding box center [155, 22] width 50 height 25
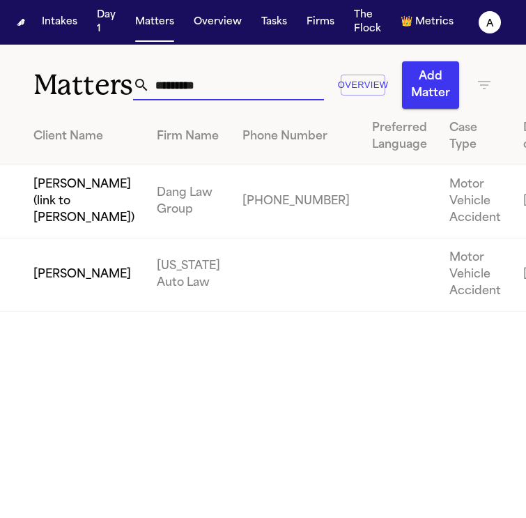
drag, startPoint x: 243, startPoint y: 84, endPoint x: 1, endPoint y: 91, distance: 242.6
click at [1, 91] on div "Matters ********* Overview Add Matter" at bounding box center [263, 77] width 526 height 64
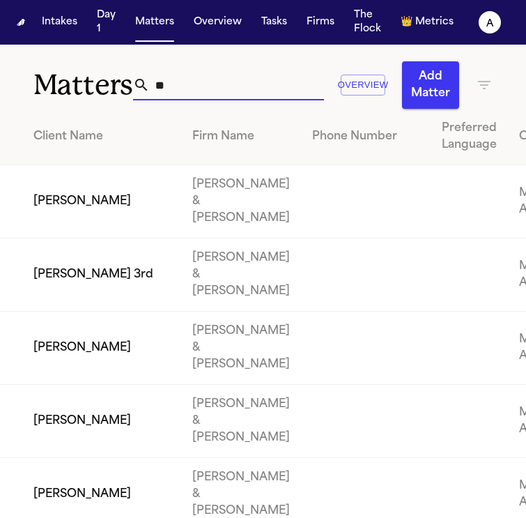
type input "*"
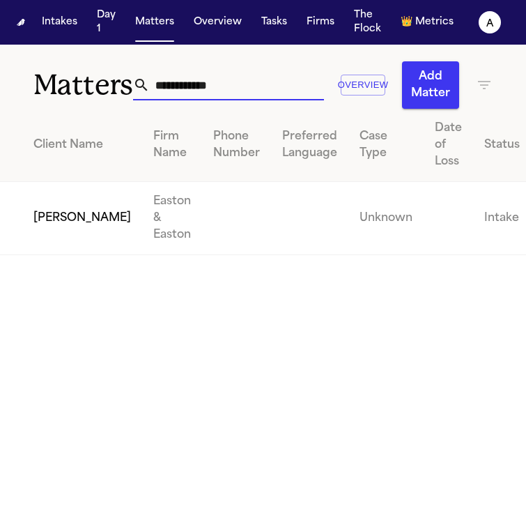
type input "**********"
click at [62, 221] on td "Maria Molano" at bounding box center [71, 218] width 142 height 73
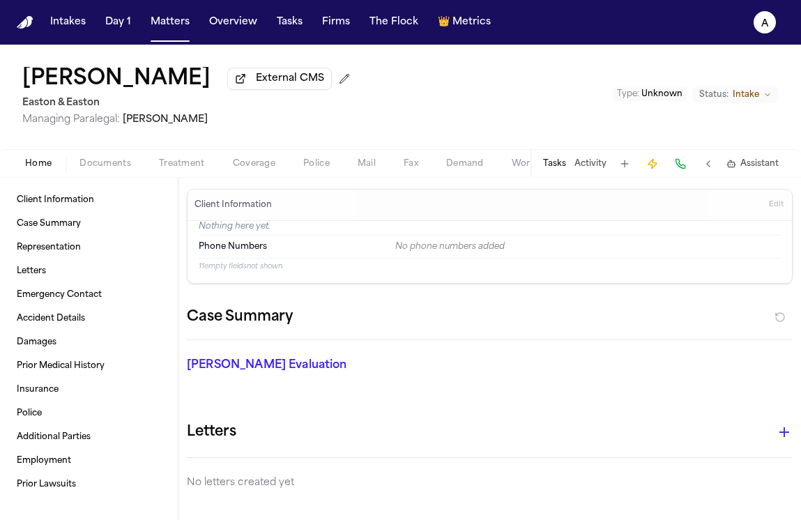
click at [567, 166] on div "Tasks Activity Assistant" at bounding box center [659, 163] width 259 height 27
click at [551, 168] on button "Tasks" at bounding box center [554, 163] width 23 height 11
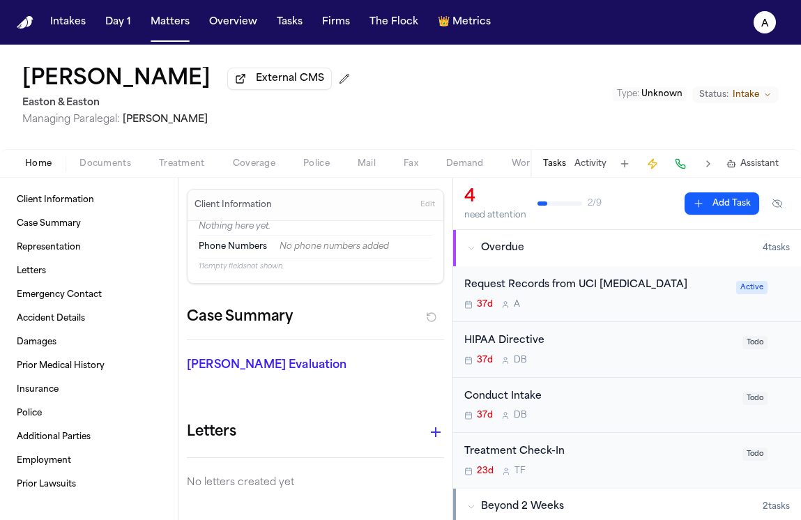
click at [604, 300] on div "Request Records from UCI Trauma Center 37d A" at bounding box center [595, 293] width 263 height 33
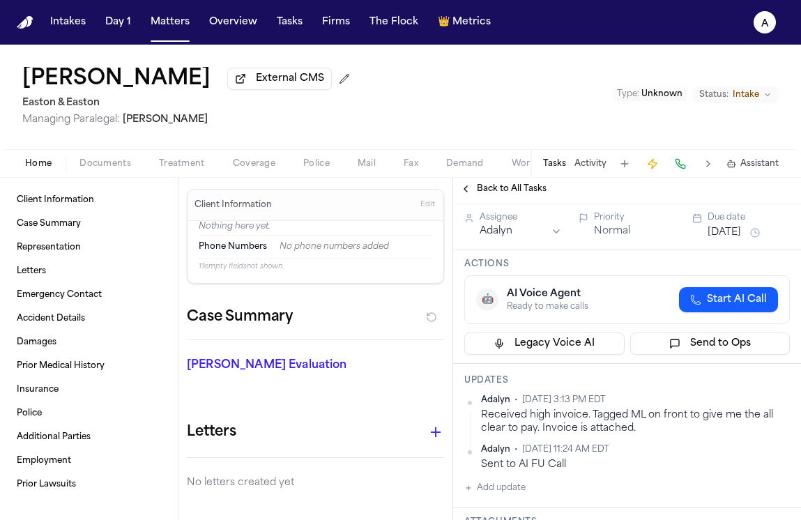
scroll to position [64, 0]
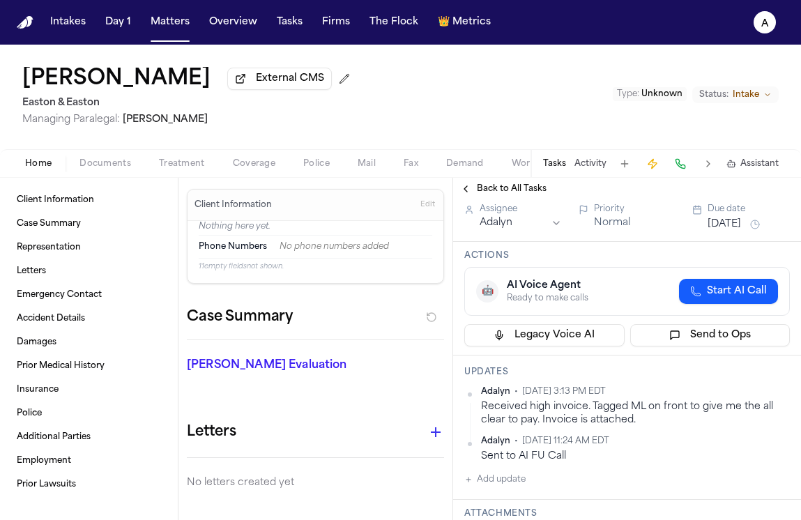
click at [113, 166] on span "Documents" at bounding box center [105, 163] width 52 height 11
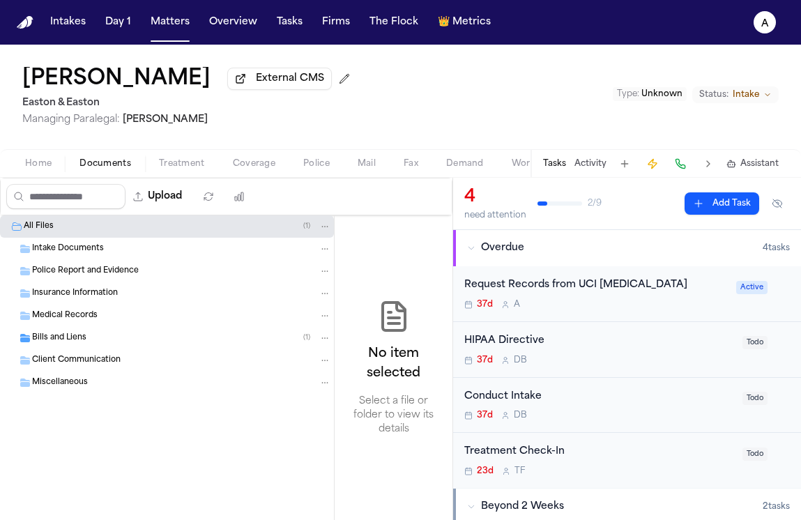
click at [614, 301] on div "Request Records from UCI Trauma Center 37d A" at bounding box center [595, 293] width 263 height 33
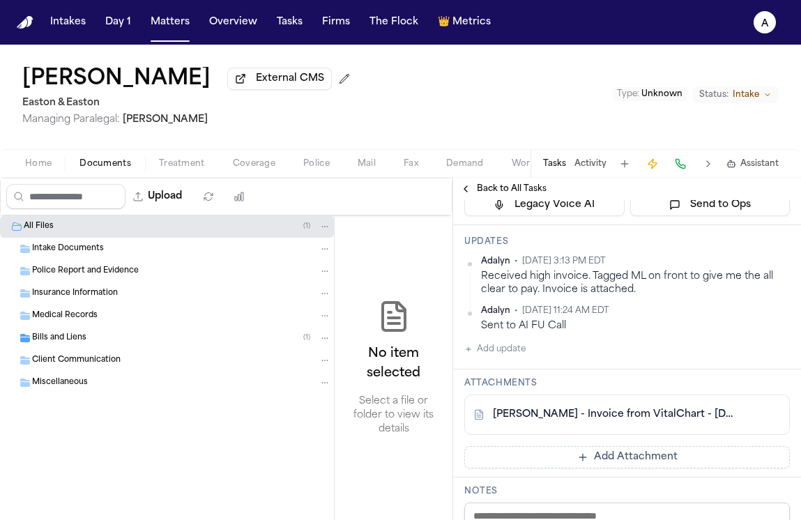
scroll to position [219, 0]
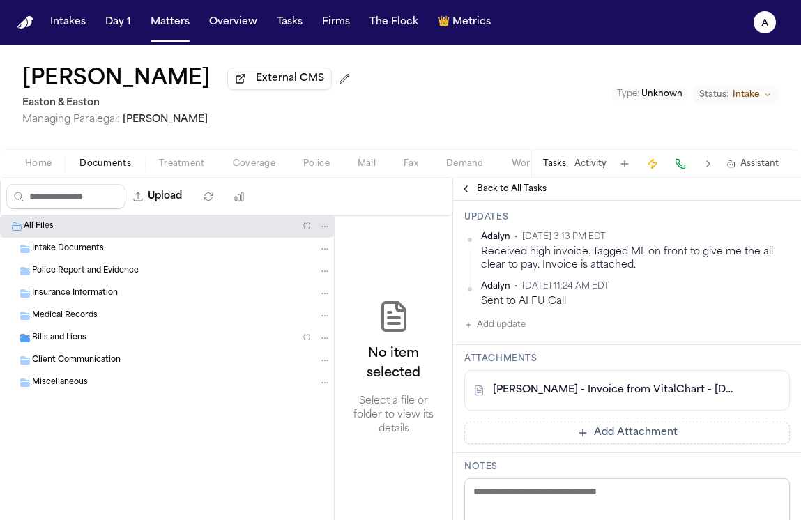
click at [516, 316] on button "Add update" at bounding box center [494, 324] width 61 height 17
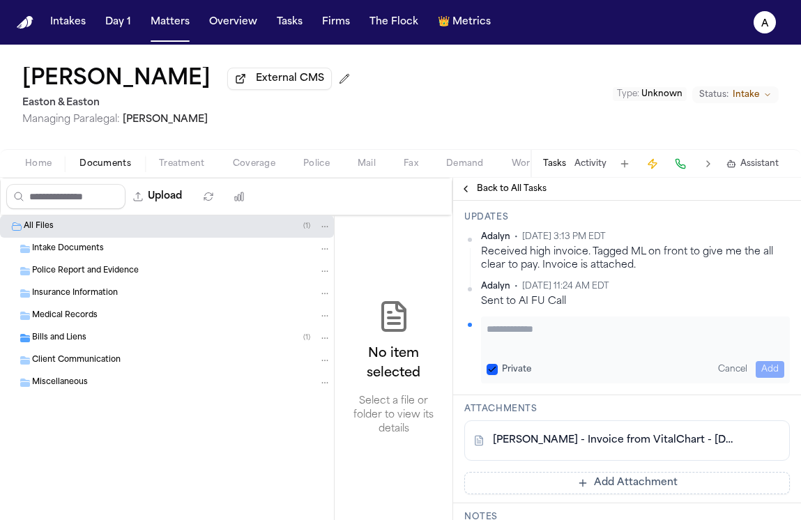
click at [523, 323] on textarea "Add your update" at bounding box center [636, 336] width 298 height 28
type textarea "**********"
click at [493, 364] on button "Private" at bounding box center [492, 369] width 11 height 11
click at [760, 361] on button "Add" at bounding box center [770, 369] width 29 height 17
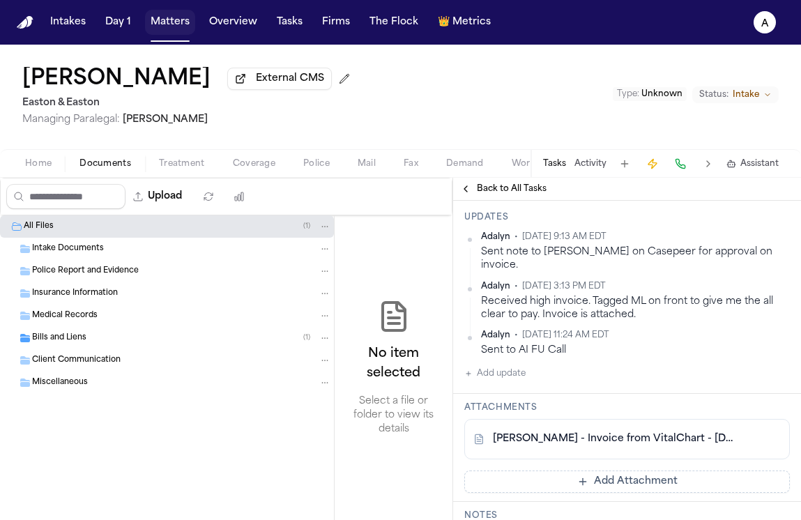
click at [156, 21] on button "Matters" at bounding box center [170, 22] width 50 height 25
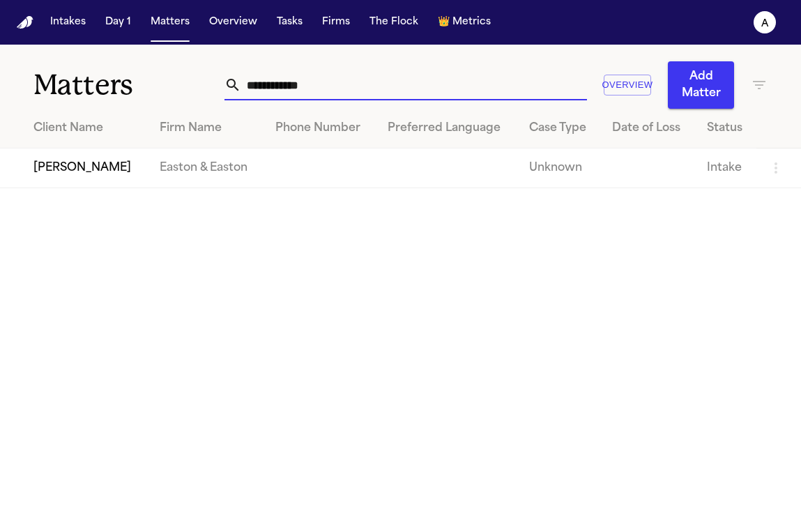
drag, startPoint x: 343, startPoint y: 94, endPoint x: 128, endPoint y: 71, distance: 215.9
click at [128, 71] on div "**********" at bounding box center [400, 77] width 801 height 64
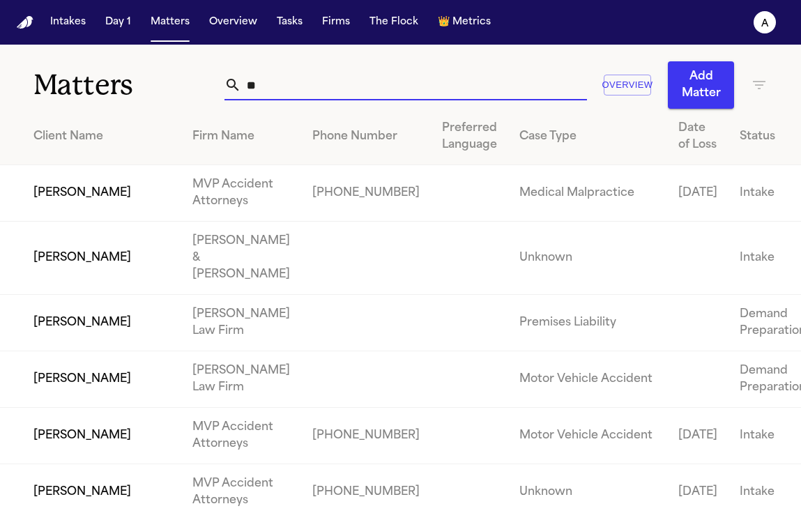
type input "*"
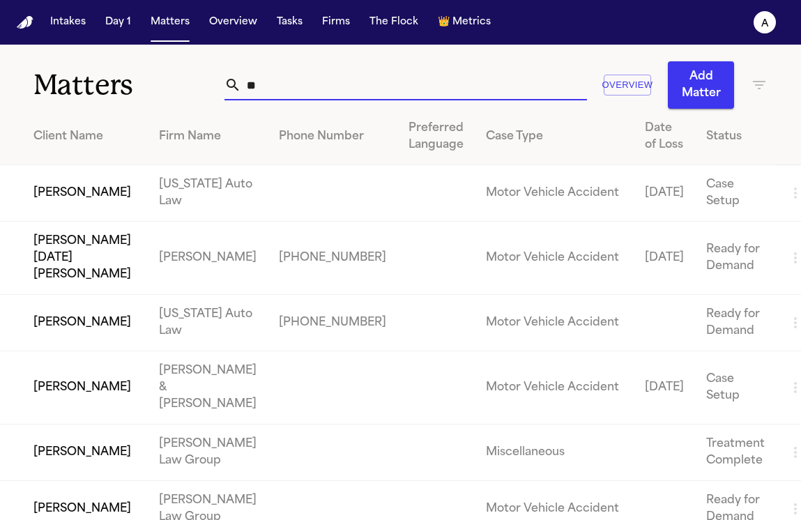
type input "*"
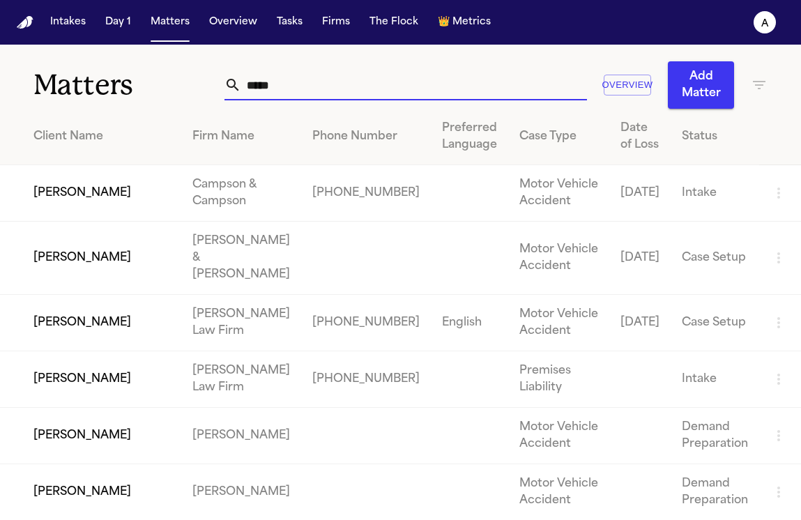
drag, startPoint x: 296, startPoint y: 85, endPoint x: 175, endPoint y: 84, distance: 120.6
click at [175, 84] on div "Matters ***** Overview Add Matter" at bounding box center [400, 77] width 801 height 64
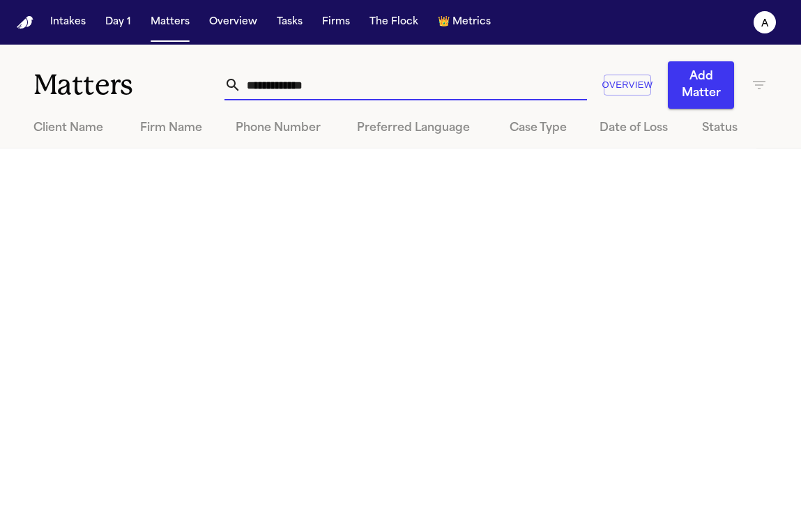
drag, startPoint x: 347, startPoint y: 91, endPoint x: 197, endPoint y: 89, distance: 150.6
click at [197, 89] on div "**********" at bounding box center [400, 77] width 801 height 64
type input "*"
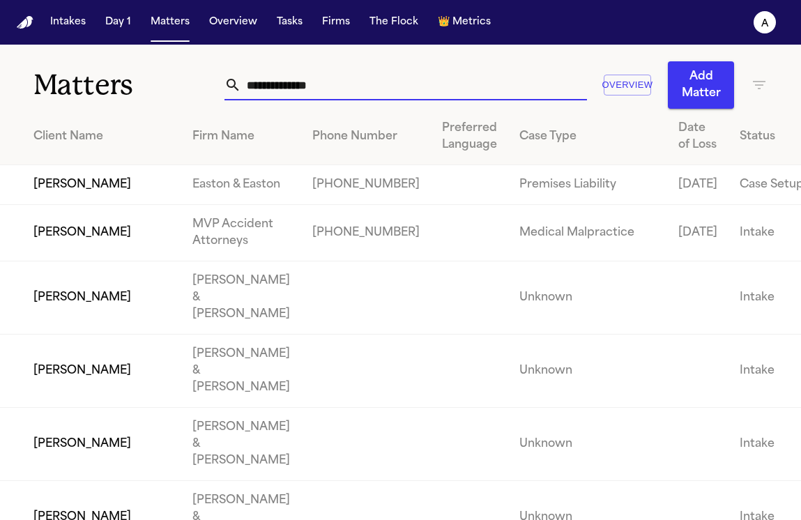
type input "*"
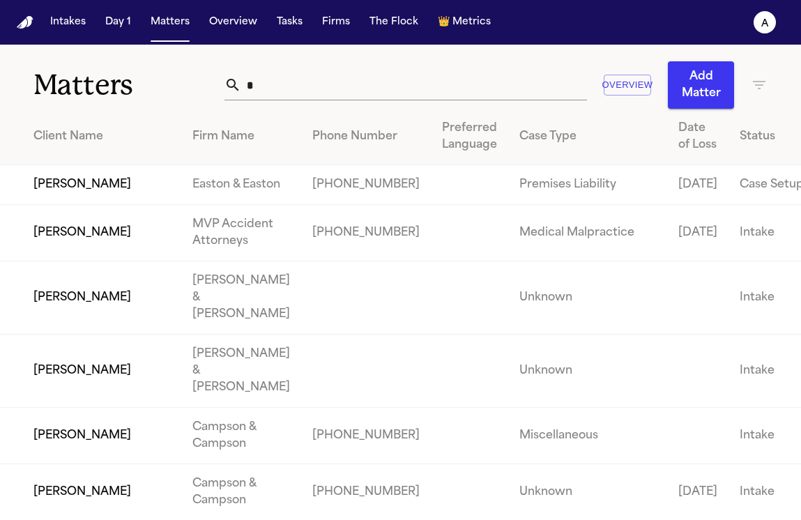
click at [300, 78] on input "*" at bounding box center [413, 85] width 345 height 31
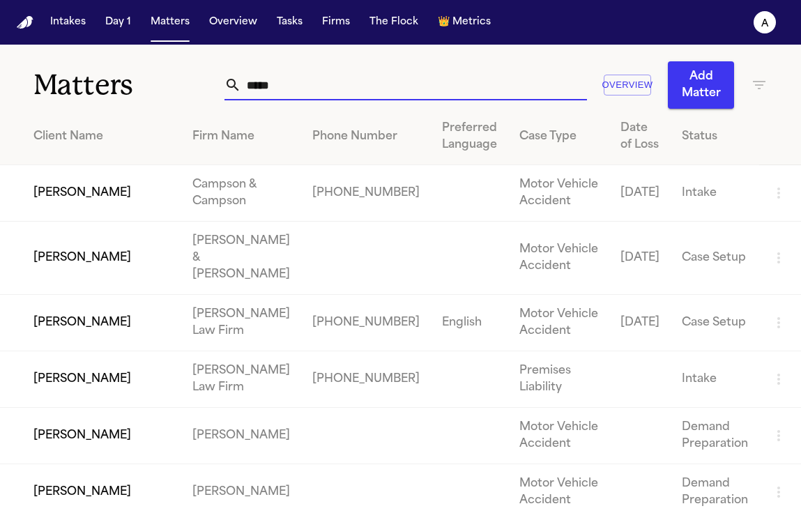
drag, startPoint x: 319, startPoint y: 88, endPoint x: 128, endPoint y: 89, distance: 191.0
click at [128, 89] on div "Matters ***** Overview Add Matter" at bounding box center [400, 77] width 801 height 64
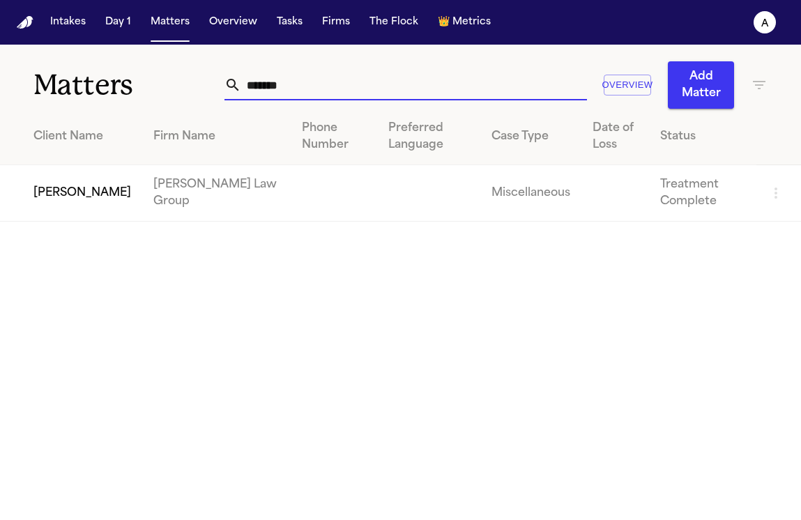
type input "*******"
click at [43, 210] on td "Raymond Morgan" at bounding box center [71, 193] width 142 height 56
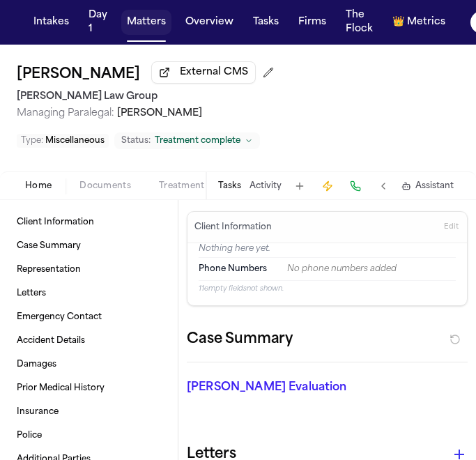
click at [156, 17] on button "Matters" at bounding box center [146, 22] width 50 height 25
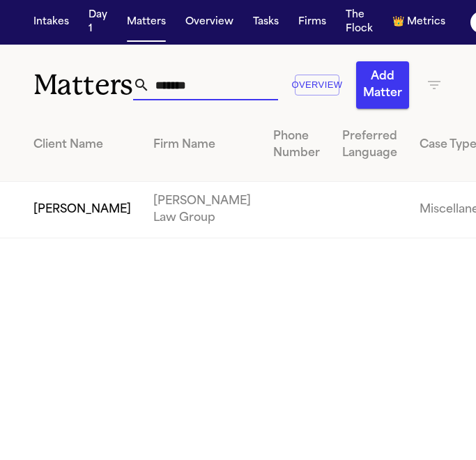
drag, startPoint x: 215, startPoint y: 98, endPoint x: 77, endPoint y: 82, distance: 138.9
click at [77, 82] on div "Matters ******* Overview Add Matter" at bounding box center [238, 77] width 476 height 64
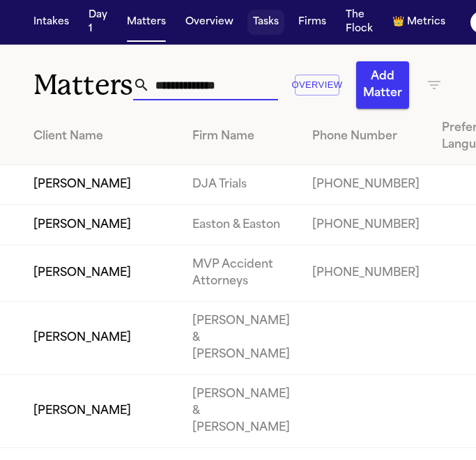
click at [270, 28] on button "Tasks" at bounding box center [265, 22] width 37 height 25
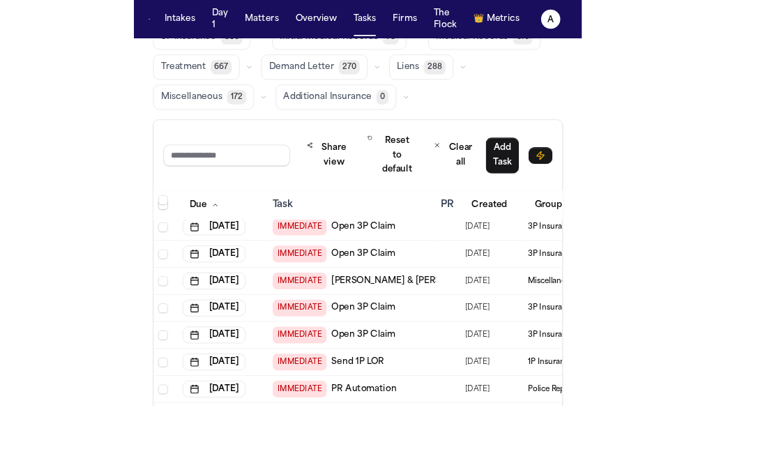
scroll to position [95, 0]
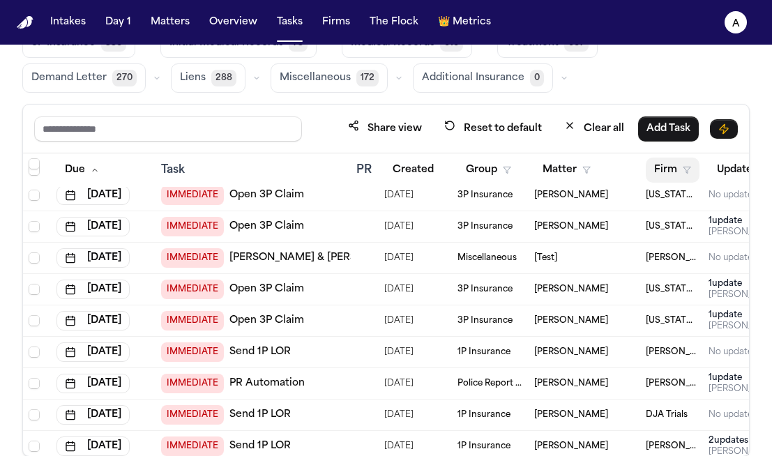
click at [668, 171] on button "Firm" at bounding box center [672, 170] width 54 height 25
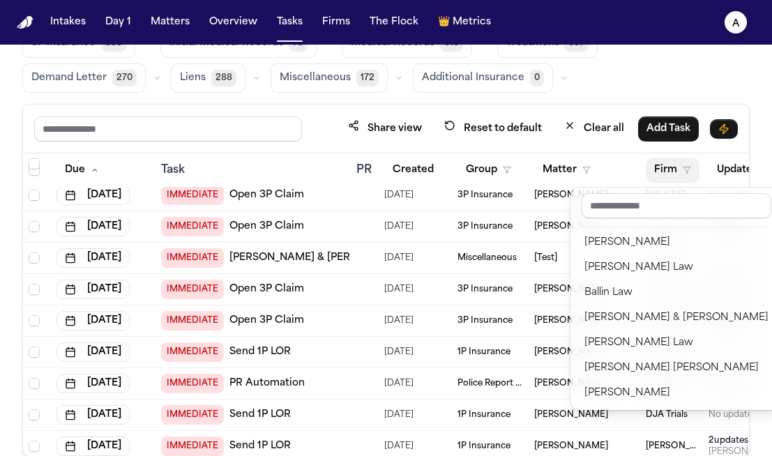
click at [659, 213] on input "text" at bounding box center [676, 205] width 190 height 25
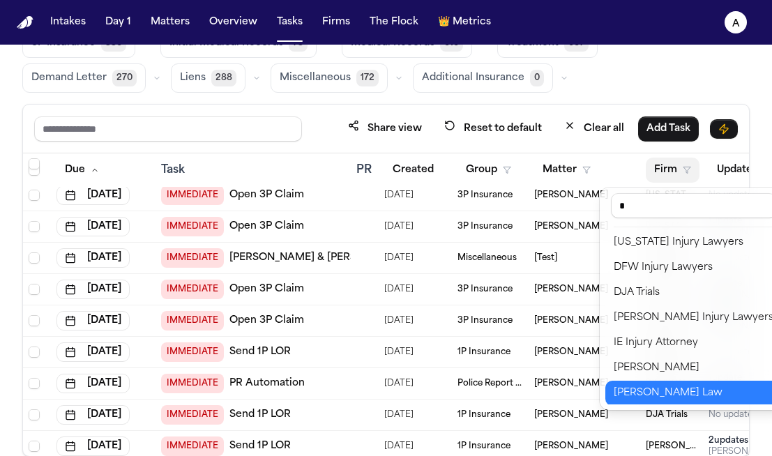
type input "*"
click at [641, 378] on button "J. Alexander Law" at bounding box center [693, 367] width 176 height 25
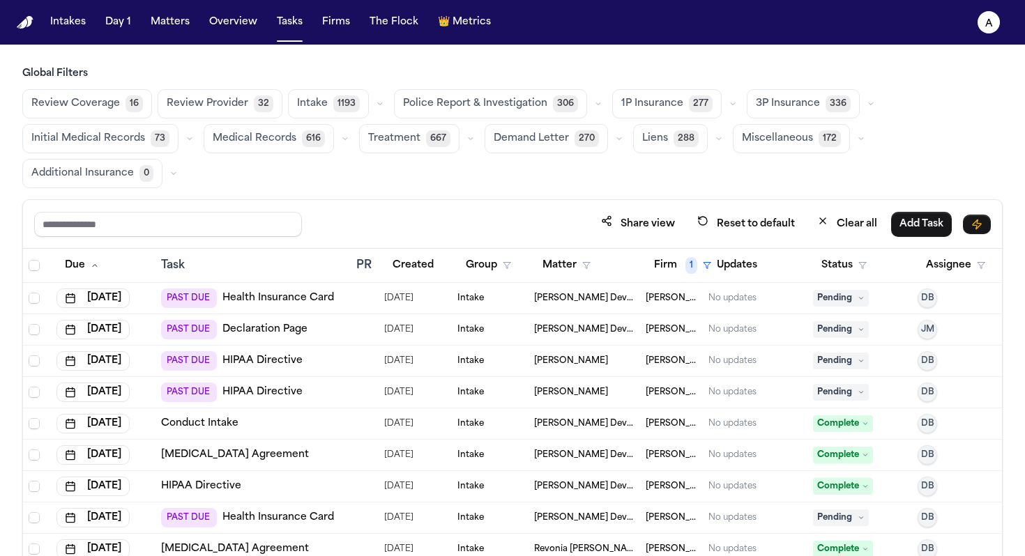
click at [268, 141] on span "Medical Records" at bounding box center [255, 139] width 84 height 14
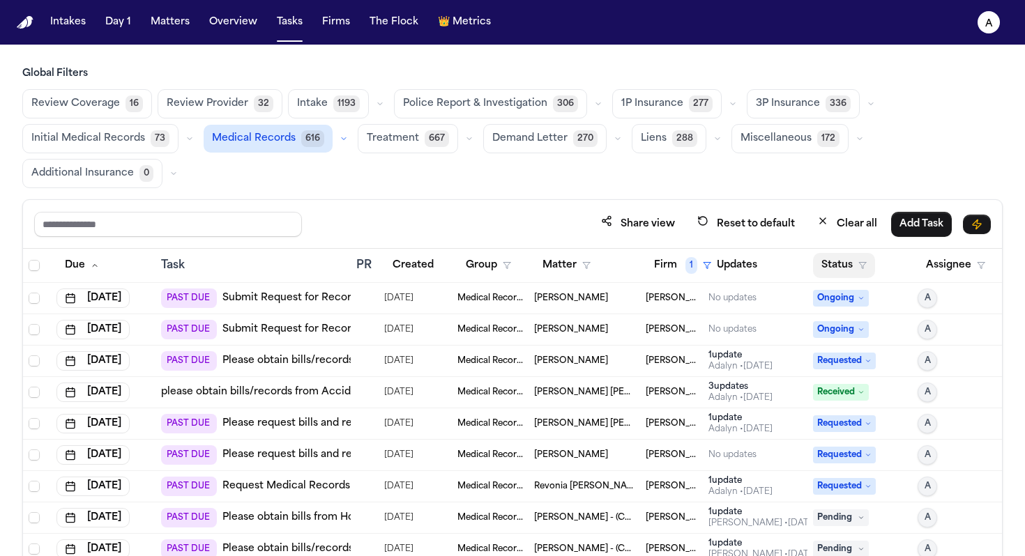
click at [846, 269] on button "Status" at bounding box center [844, 265] width 62 height 25
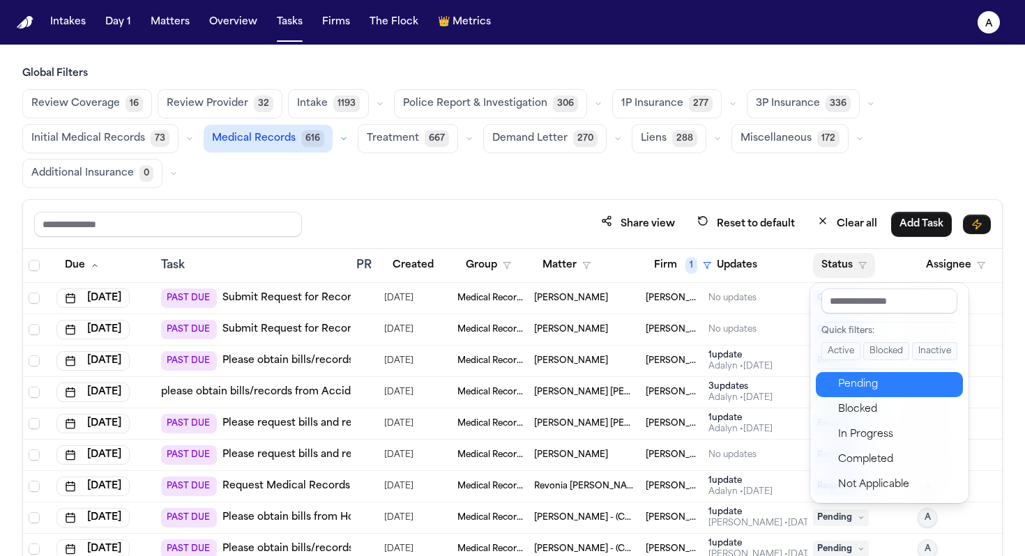
click at [865, 390] on div "Pending" at bounding box center [896, 384] width 116 height 17
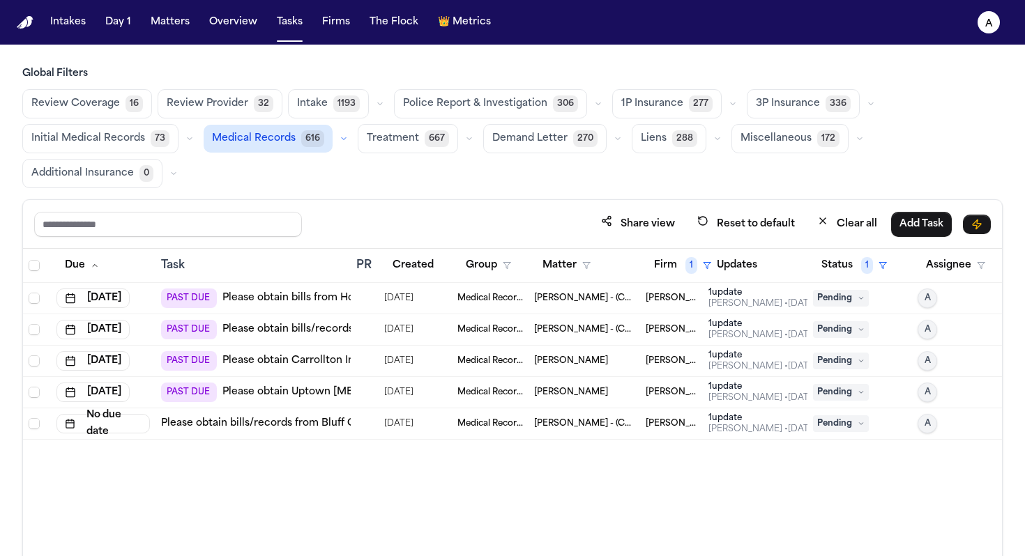
click at [397, 296] on span "09/16/2025" at bounding box center [398, 299] width 29 height 20
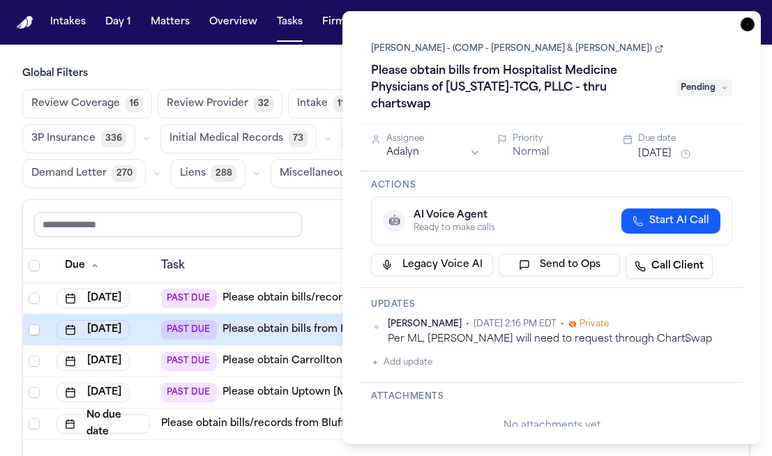
click at [424, 45] on link "Porfirio Moreno - (COMP - Moreno, Leticia & Moreno, Jesse)" at bounding box center [517, 48] width 292 height 11
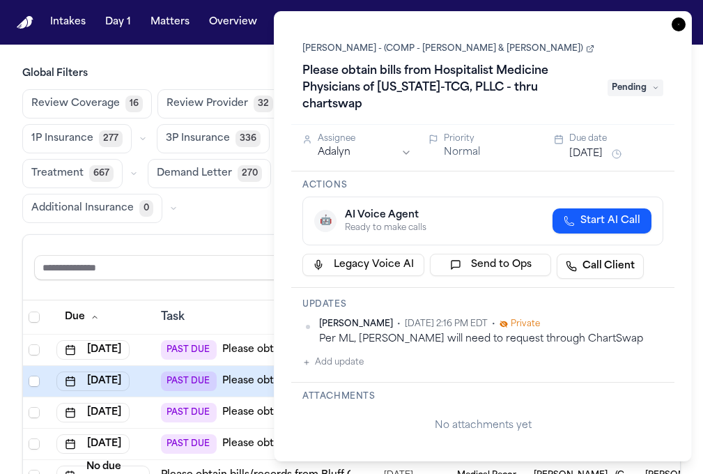
click at [274, 63] on div "Task Details Porfirio Moreno - (COMP - Moreno, Leticia & Moreno, Jesse) Please …" at bounding box center [483, 236] width 418 height 450
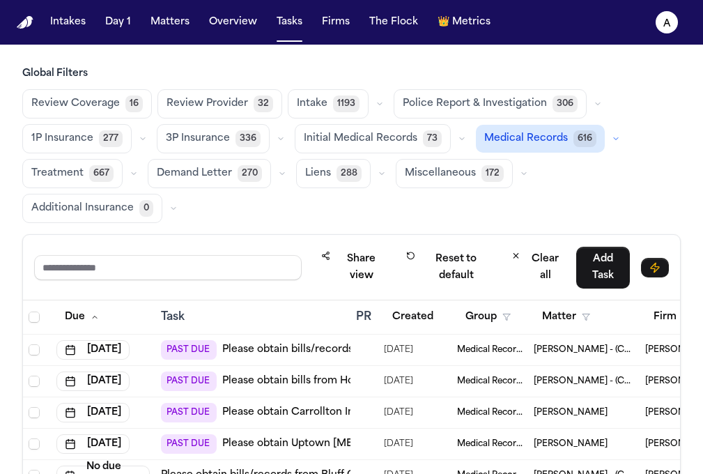
click at [257, 58] on main "Global Filters Review Coverage 16 Review Provider 32 Intake 1193 Police Report …" at bounding box center [351, 259] width 703 height 429
click at [169, 26] on button "Matters" at bounding box center [170, 22] width 50 height 25
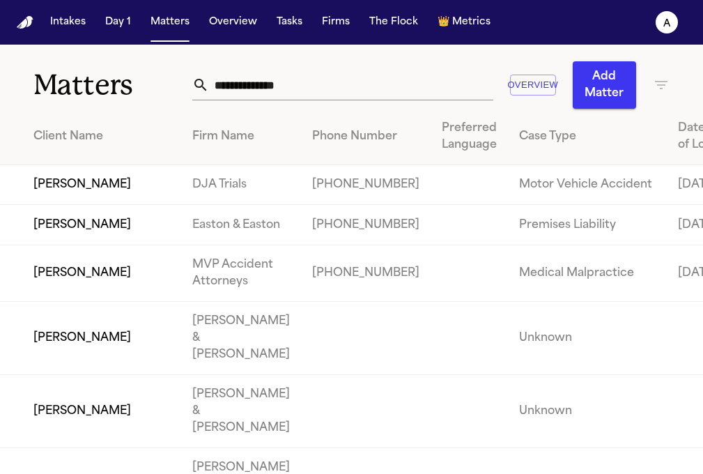
click at [352, 79] on input "text" at bounding box center [351, 85] width 284 height 31
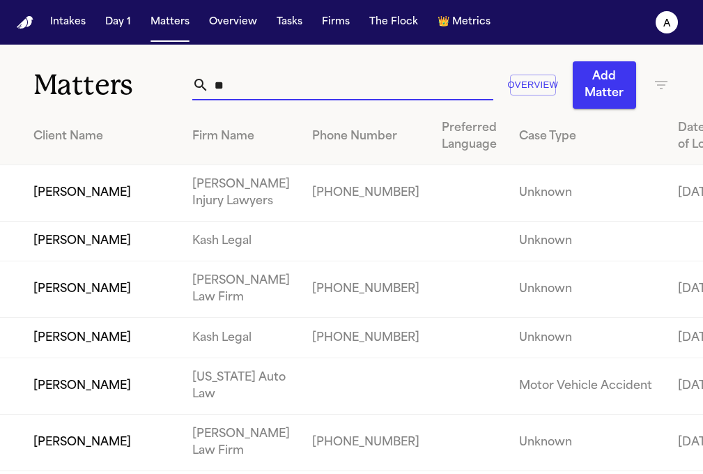
type input "*"
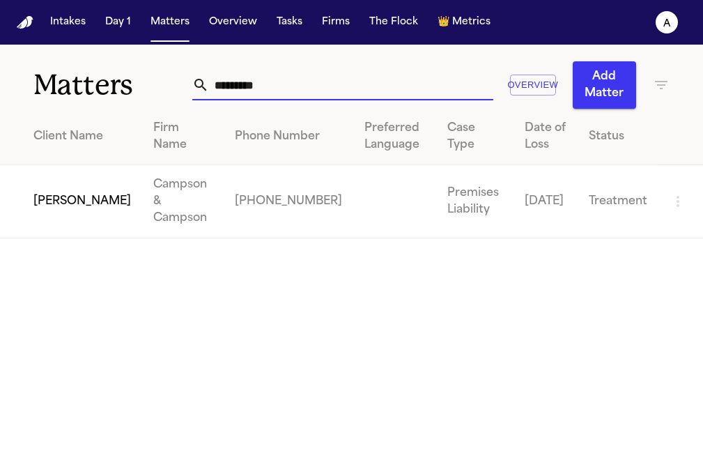
type input "*********"
click at [142, 194] on td "Campson & Campson" at bounding box center [183, 201] width 82 height 73
click at [51, 190] on td "Yeong Kim" at bounding box center [71, 201] width 142 height 73
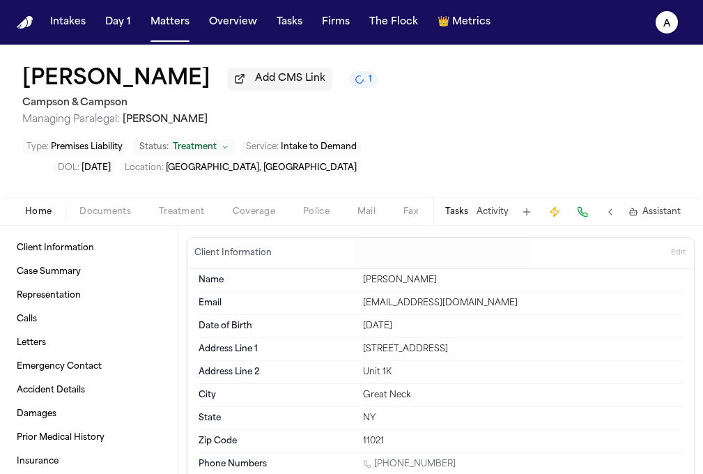
click at [464, 206] on button "Tasks" at bounding box center [456, 211] width 23 height 11
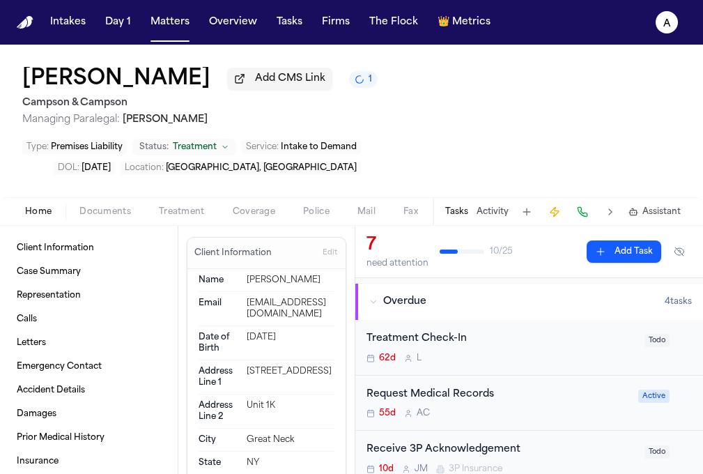
scroll to position [90, 0]
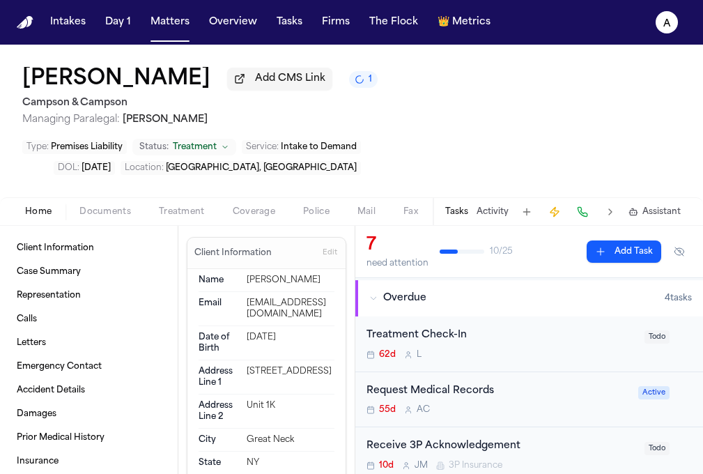
click at [596, 383] on div "Request Medical Records 55d A C" at bounding box center [498, 399] width 263 height 33
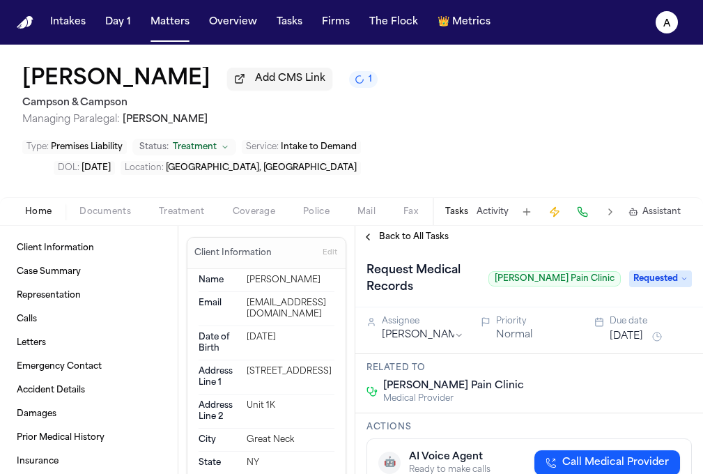
click at [431, 231] on span "Back to All Tasks" at bounding box center [414, 236] width 70 height 11
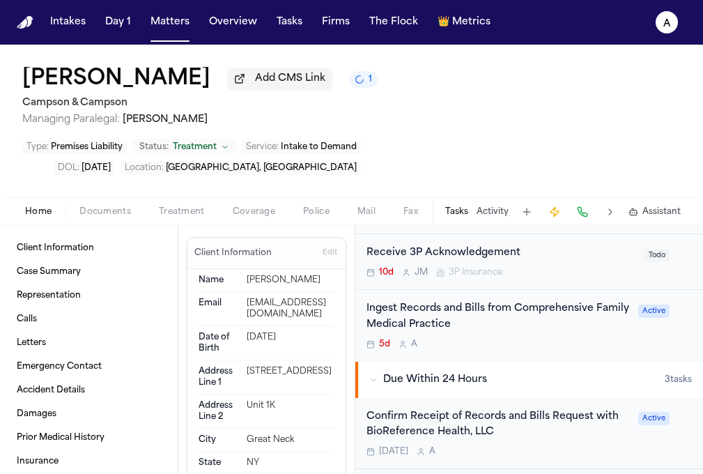
scroll to position [288, 0]
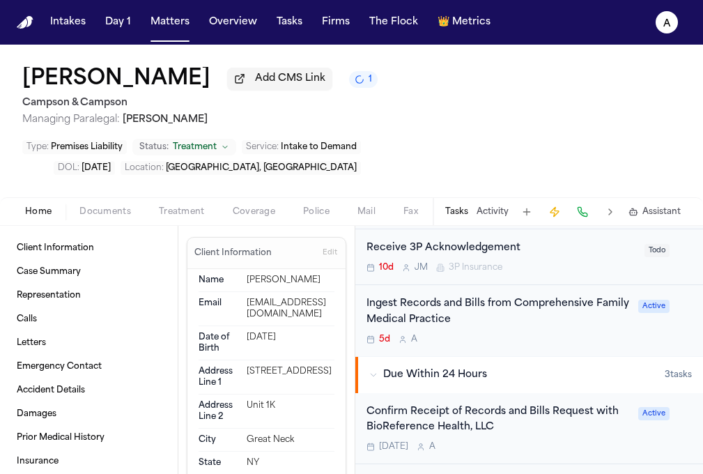
click at [558, 441] on div "Tomorrow A" at bounding box center [498, 446] width 263 height 11
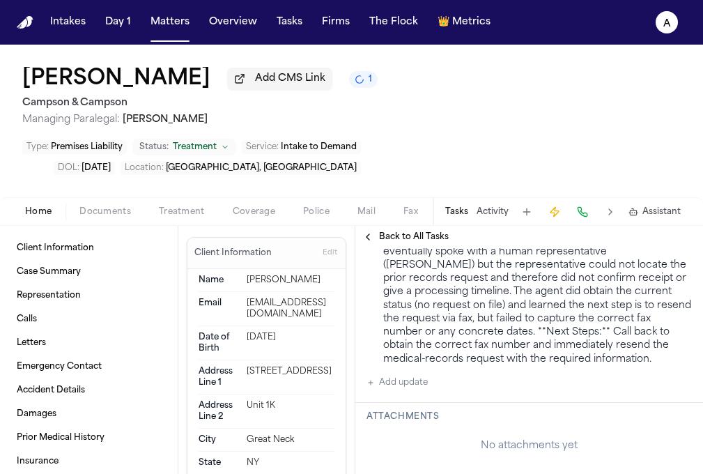
scroll to position [1850, 0]
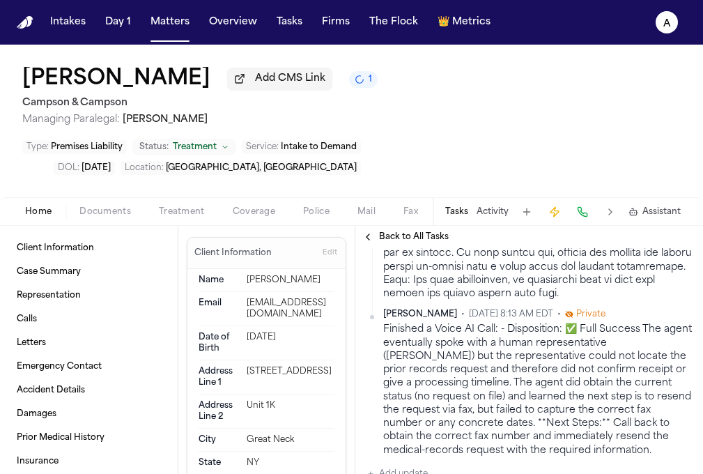
click at [422, 466] on button "Add update" at bounding box center [397, 474] width 61 height 17
type textarea "*"
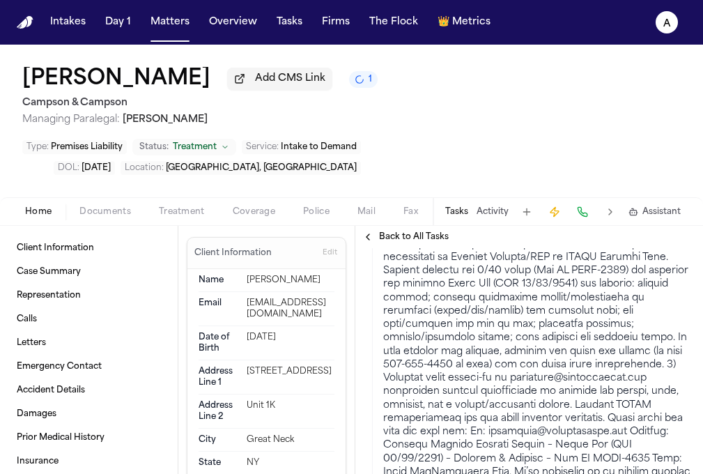
scroll to position [0, 0]
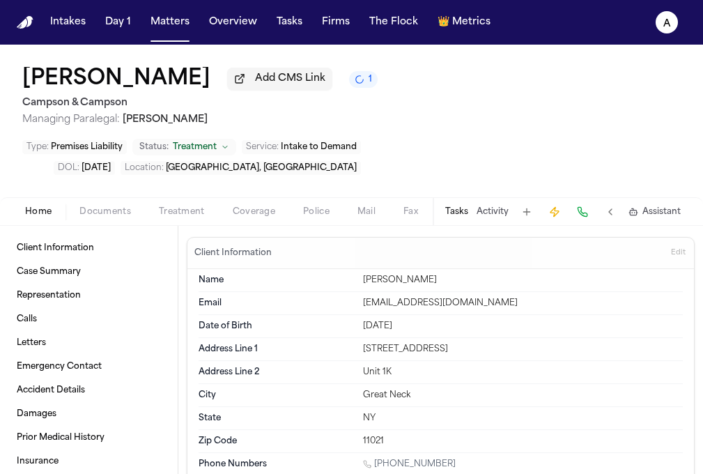
click at [454, 198] on div "Tasks Activity Assistant" at bounding box center [562, 211] width 259 height 27
click at [457, 206] on button "Tasks" at bounding box center [456, 211] width 23 height 11
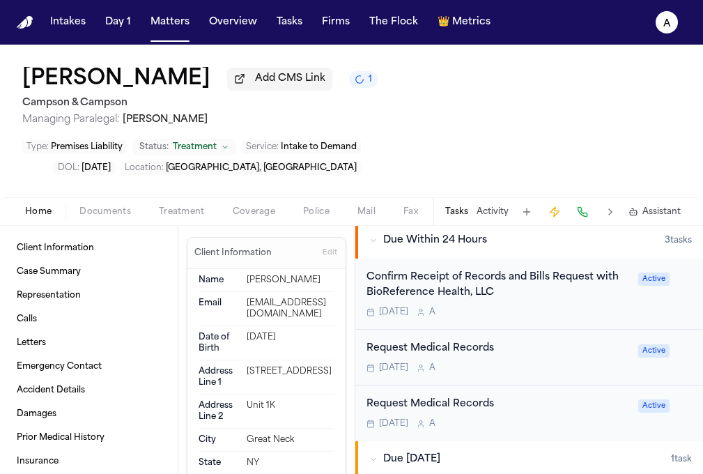
scroll to position [436, 0]
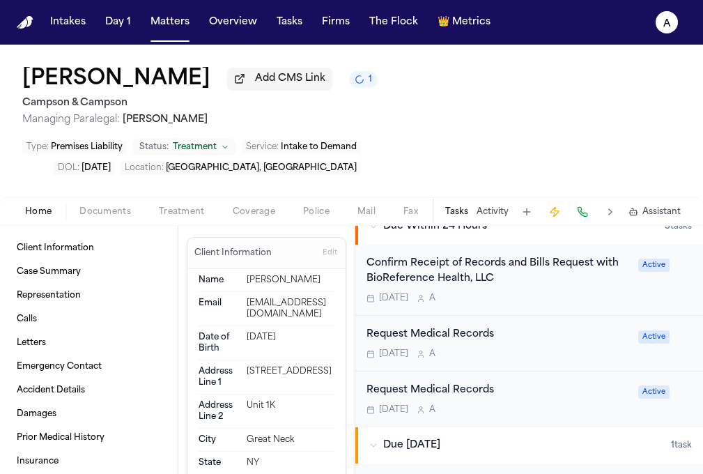
click at [569, 293] on div "Tomorrow A" at bounding box center [498, 298] width 263 height 11
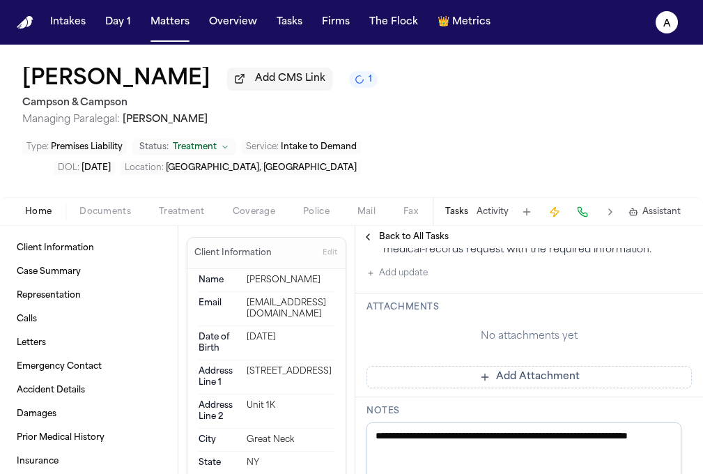
scroll to position [2050, 0]
click at [417, 266] on button "Add update" at bounding box center [397, 274] width 61 height 17
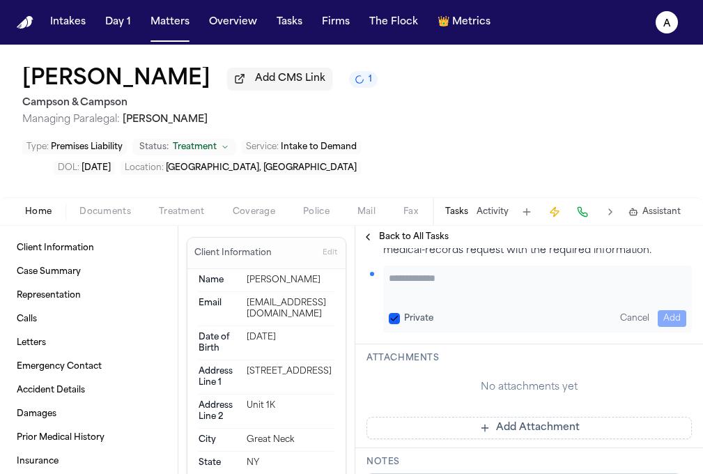
click at [427, 271] on textarea "Add your update" at bounding box center [538, 285] width 298 height 28
type textarea "**********"
click at [397, 313] on button "Private" at bounding box center [394, 318] width 11 height 11
click at [665, 310] on button "Add" at bounding box center [672, 318] width 29 height 17
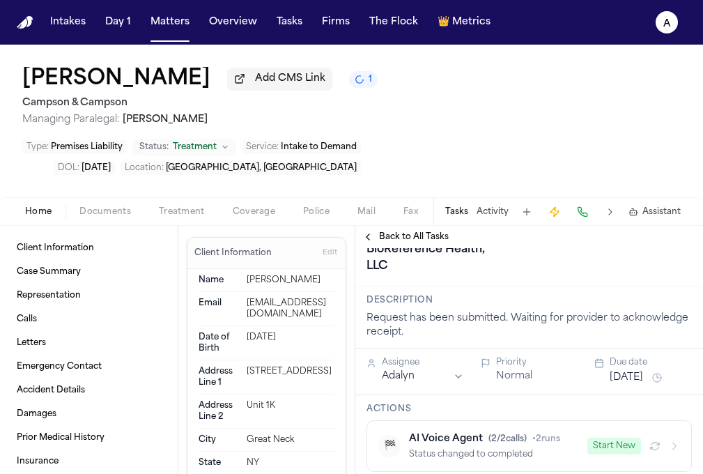
scroll to position [112, 0]
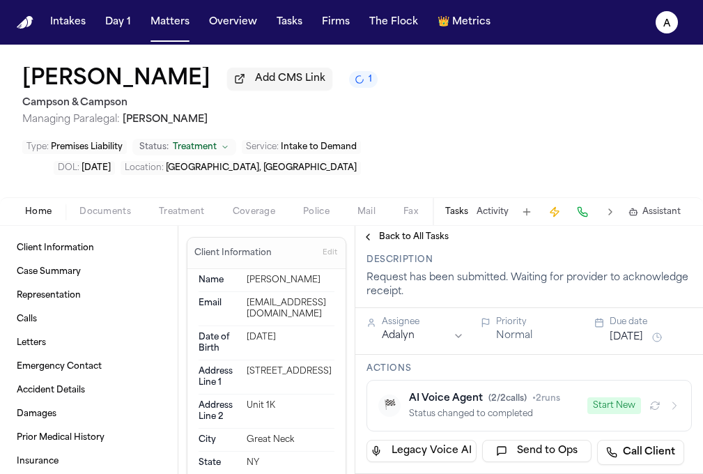
click at [638, 330] on button "Sep 30, 2025" at bounding box center [626, 337] width 33 height 14
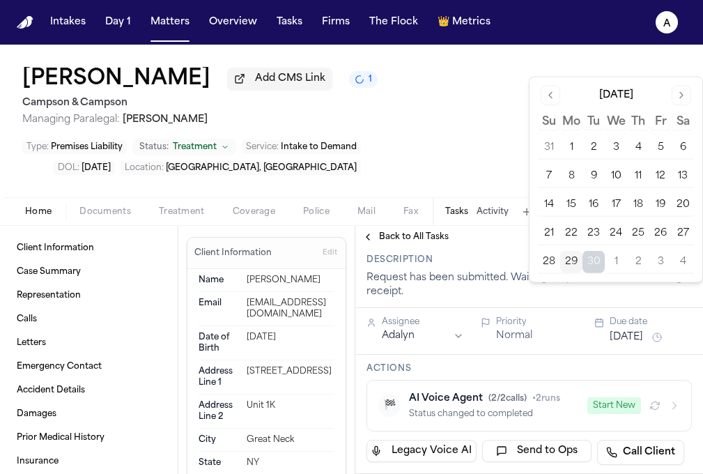
click at [549, 363] on h3 "Actions" at bounding box center [529, 368] width 325 height 11
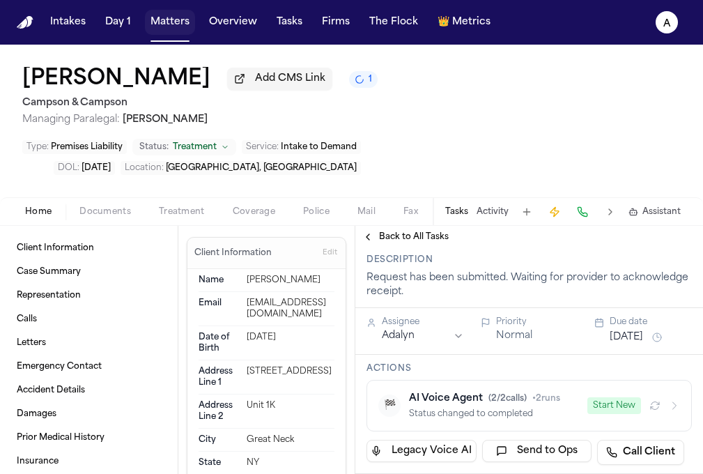
click at [169, 15] on button "Matters" at bounding box center [170, 22] width 50 height 25
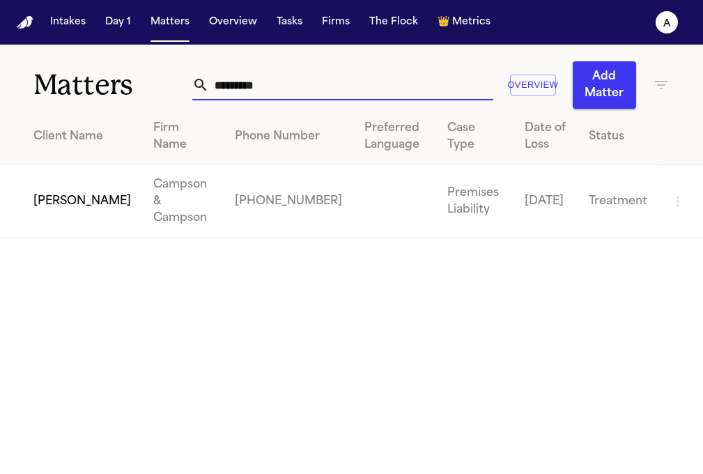
drag, startPoint x: 314, startPoint y: 86, endPoint x: 101, endPoint y: 82, distance: 212.6
click at [101, 82] on div "Matters ********* Overview Add Matter" at bounding box center [351, 77] width 703 height 64
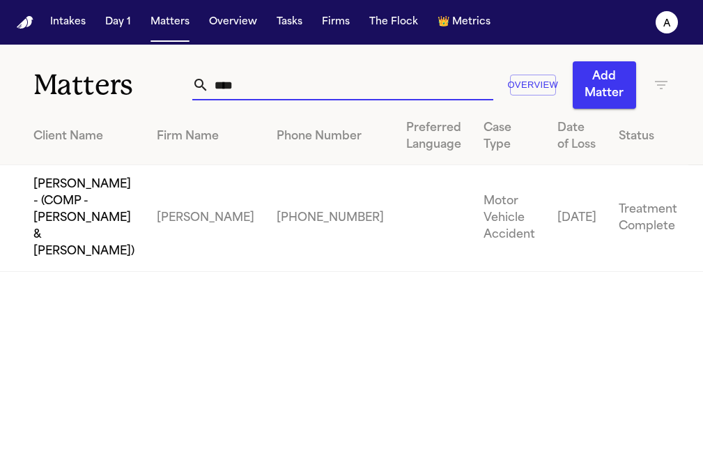
type input "****"
click at [88, 227] on td "Porfirio Moreno - (COMP - Moreno, Leticia & Moreno, Jesse)" at bounding box center [73, 218] width 146 height 107
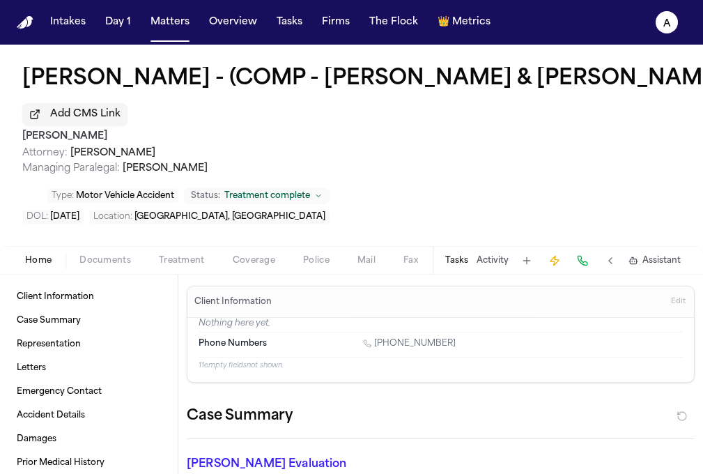
click at [465, 262] on button "Tasks" at bounding box center [456, 260] width 23 height 11
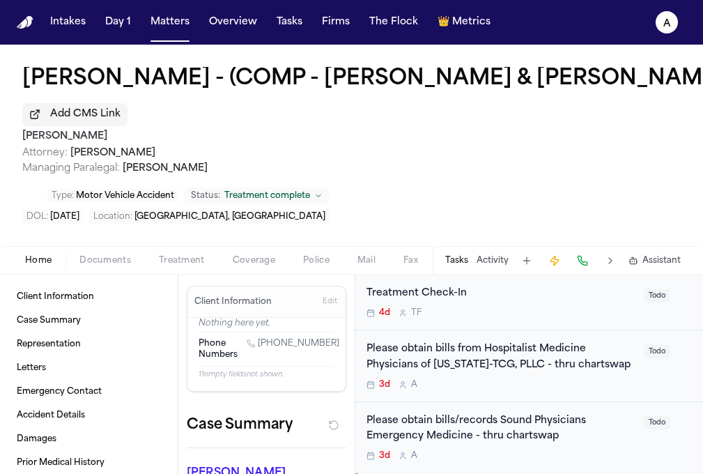
scroll to position [254, 0]
click at [607, 382] on div "3d A" at bounding box center [502, 385] width 270 height 11
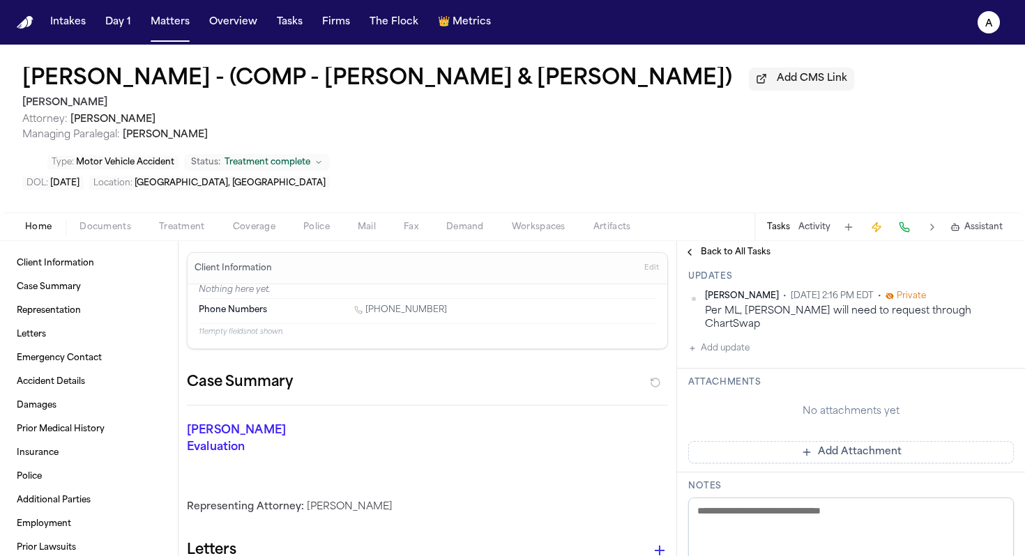
scroll to position [210, 0]
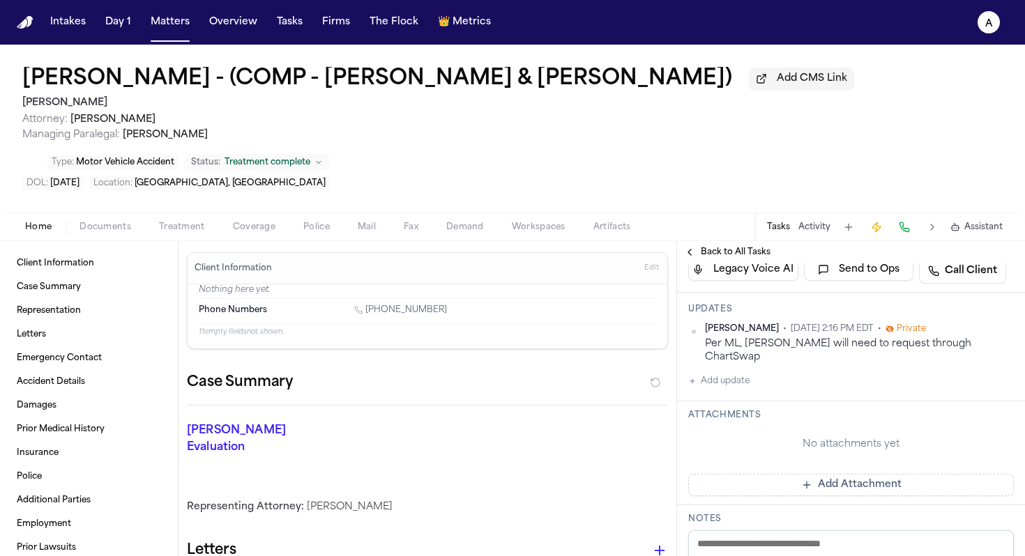
click at [740, 373] on button "Add update" at bounding box center [718, 381] width 61 height 17
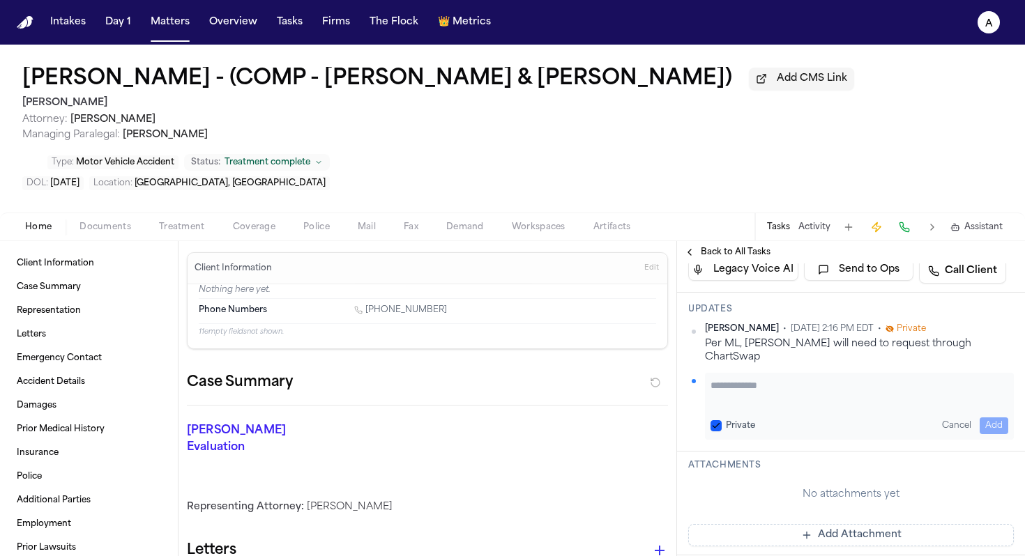
click at [802, 381] on textarea "Add your update" at bounding box center [859, 392] width 298 height 28
paste textarea "**********"
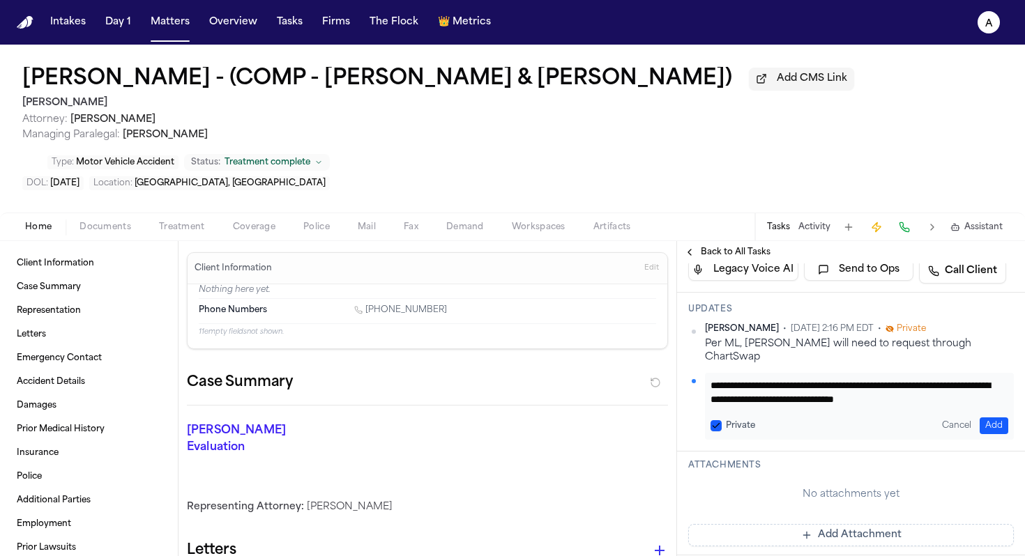
scroll to position [15, 0]
click at [751, 388] on textarea "**********" at bounding box center [853, 392] width 287 height 28
type textarea "**********"
click at [715, 420] on button "Private" at bounding box center [715, 425] width 11 height 11
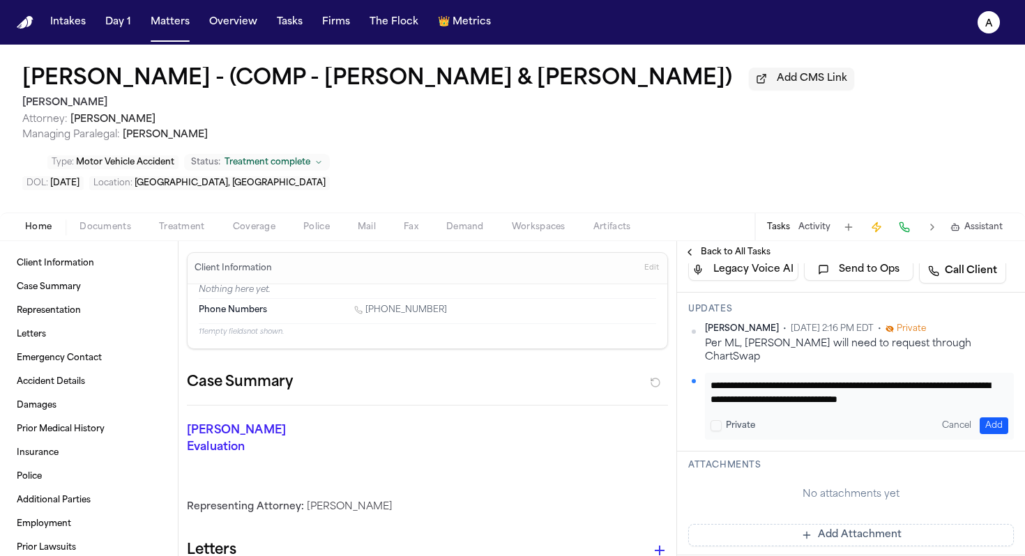
click at [979, 418] on button "Add" at bounding box center [993, 426] width 29 height 17
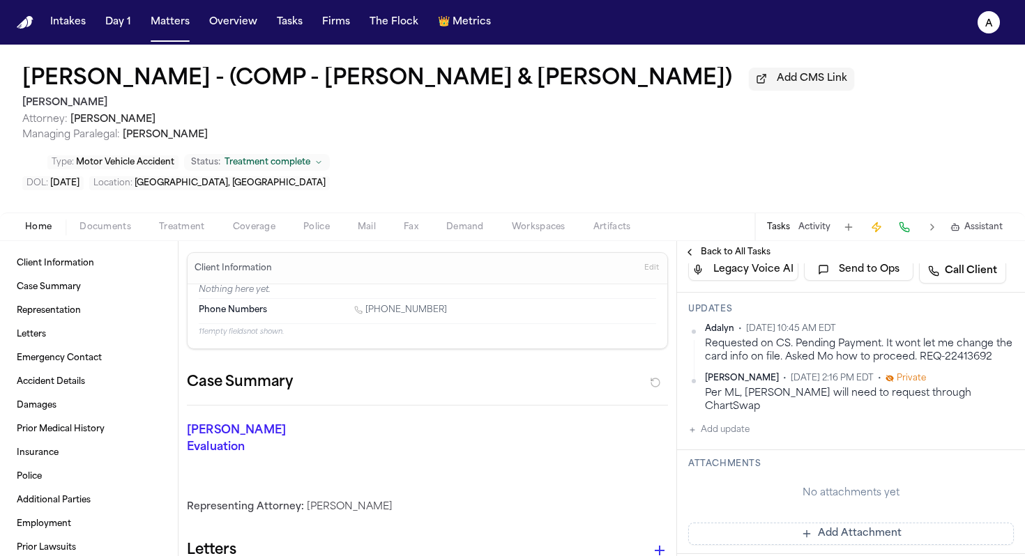
scroll to position [0, 0]
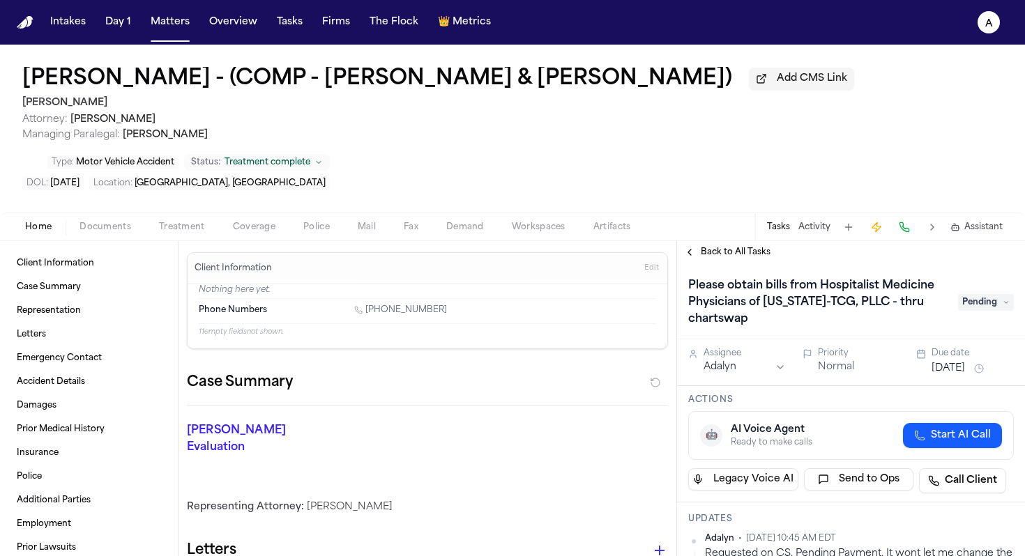
click at [983, 301] on span "Pending" at bounding box center [986, 302] width 56 height 17
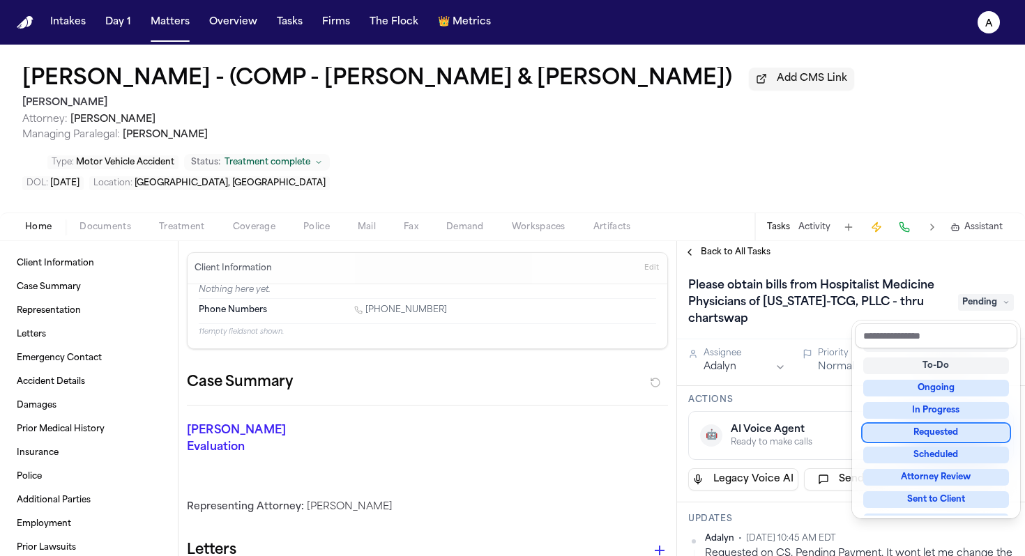
click at [955, 424] on div "Requested" at bounding box center [936, 432] width 146 height 17
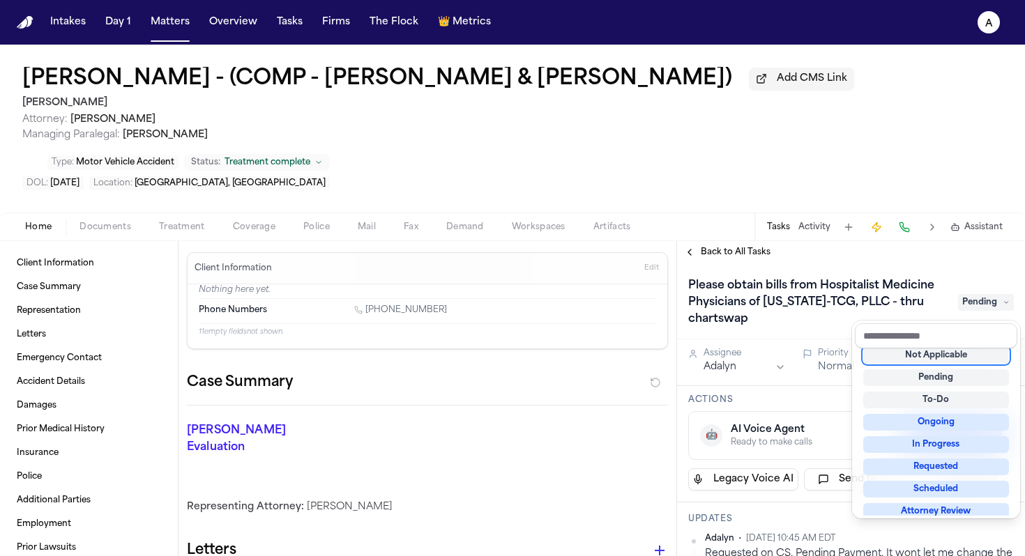
scroll to position [6, 0]
click at [839, 330] on div "Please obtain bills from Hospitalist Medicine Physicians of Texas-TCG, PLLC - t…" at bounding box center [850, 303] width 325 height 56
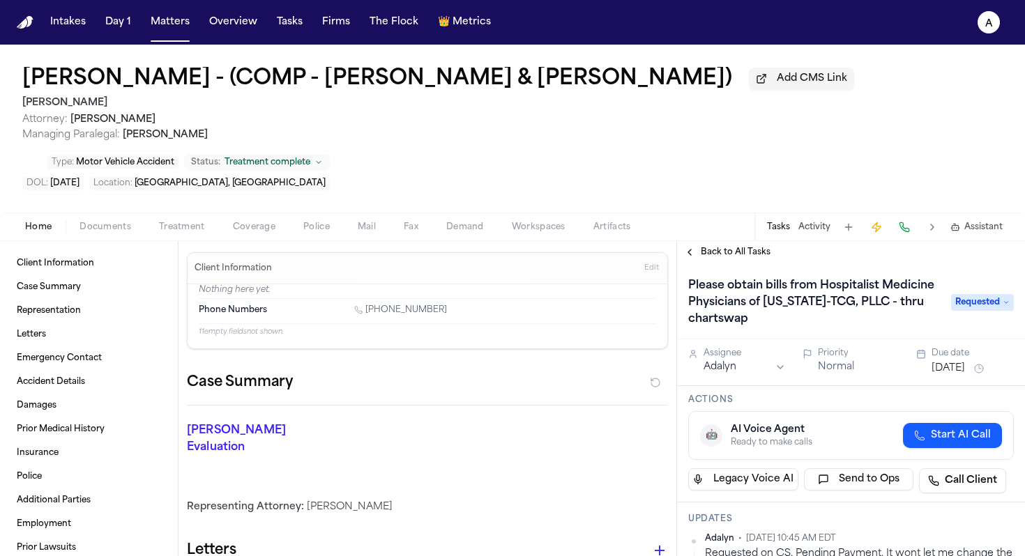
click at [741, 258] on span "Back to All Tasks" at bounding box center [735, 252] width 70 height 11
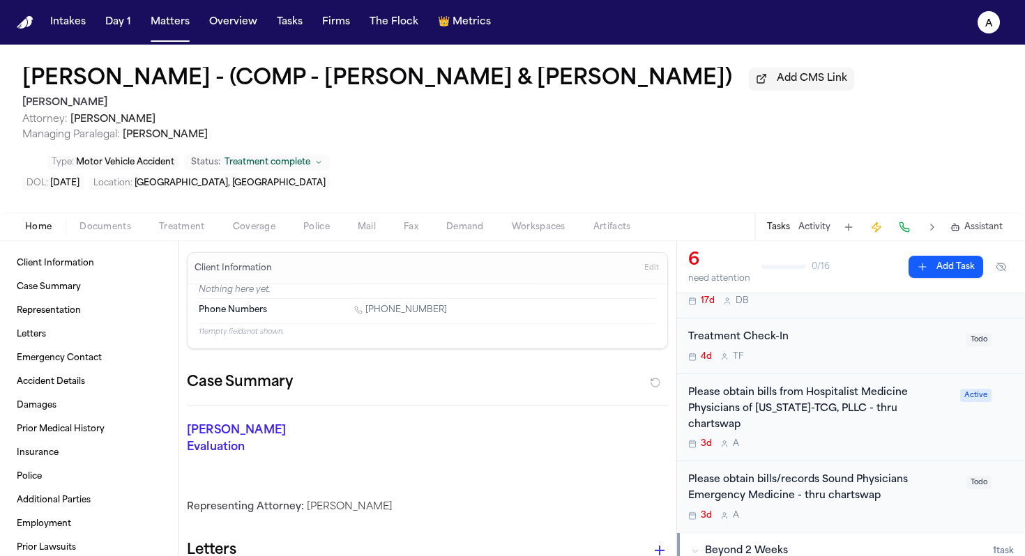
scroll to position [213, 0]
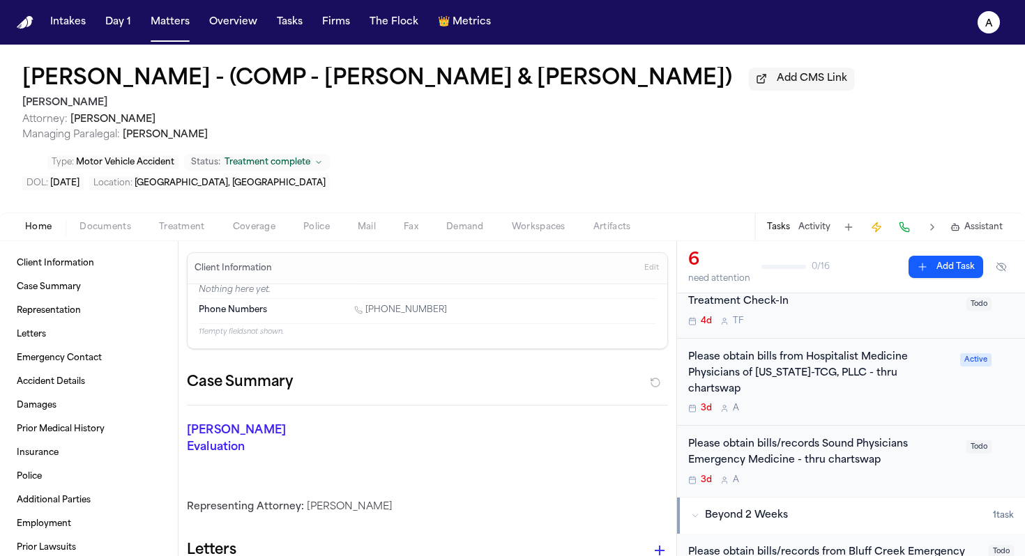
click at [890, 403] on div "3d A" at bounding box center [819, 408] width 263 height 11
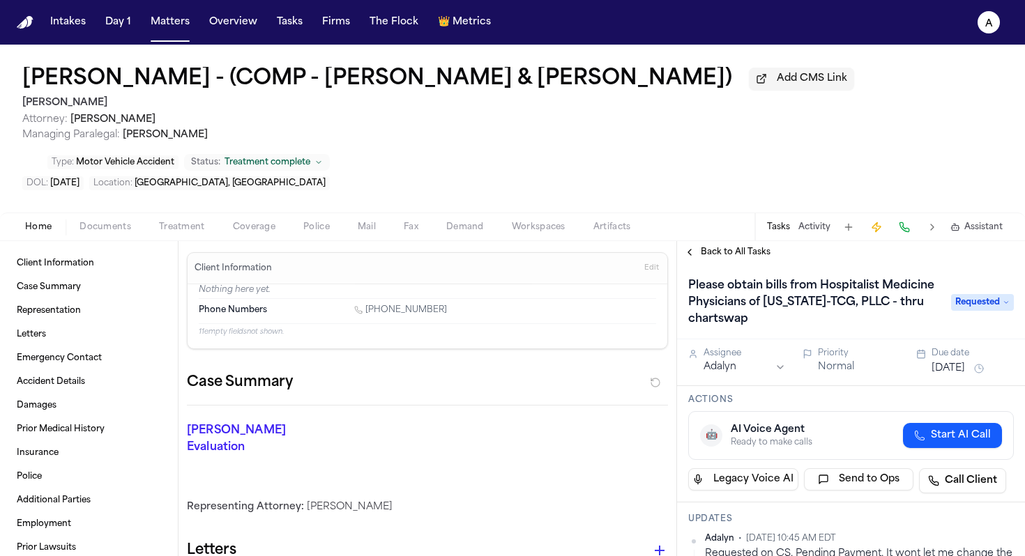
click at [972, 377] on div "Sep 26, 2025" at bounding box center [972, 368] width 82 height 17
click at [965, 375] on button "Sep 26, 2025" at bounding box center [947, 369] width 33 height 14
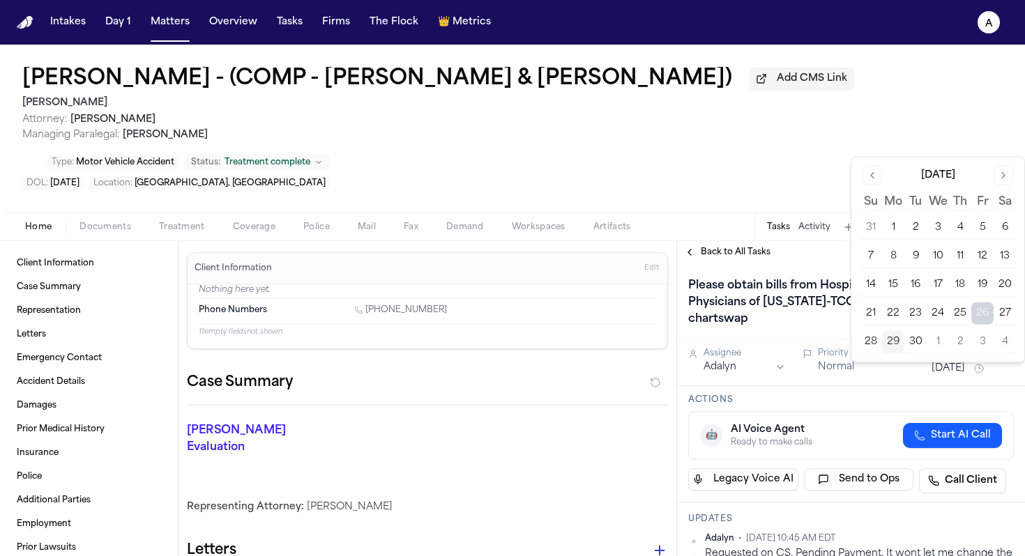
click at [959, 342] on button "2" at bounding box center [960, 342] width 22 height 22
click at [873, 406] on h3 "Actions" at bounding box center [850, 400] width 325 height 11
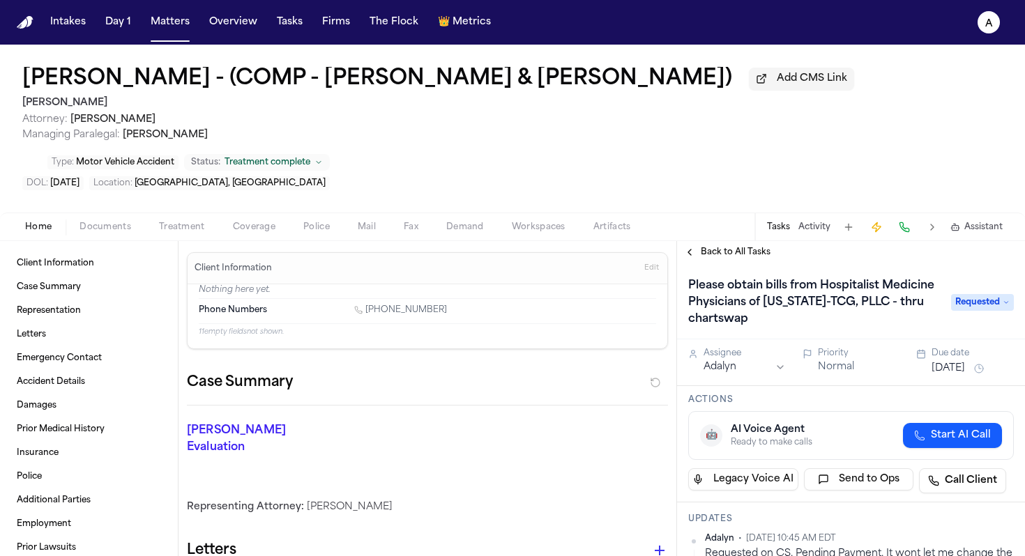
click at [749, 257] on span "Back to All Tasks" at bounding box center [735, 252] width 70 height 11
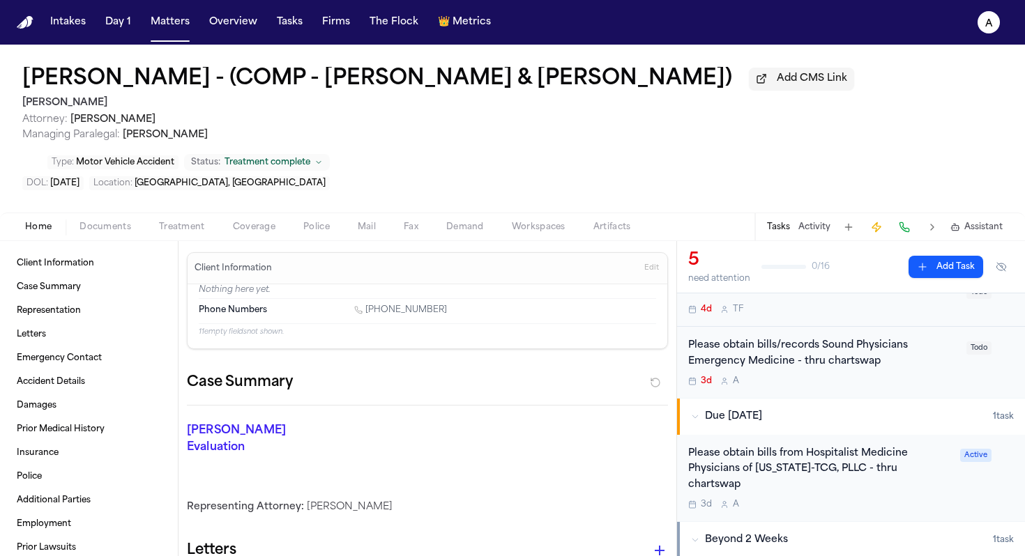
scroll to position [223, 0]
click at [921, 379] on div "Please obtain bills/records Sound Physicians Emergency Medicine - thru chartswa…" at bounding box center [823, 364] width 270 height 49
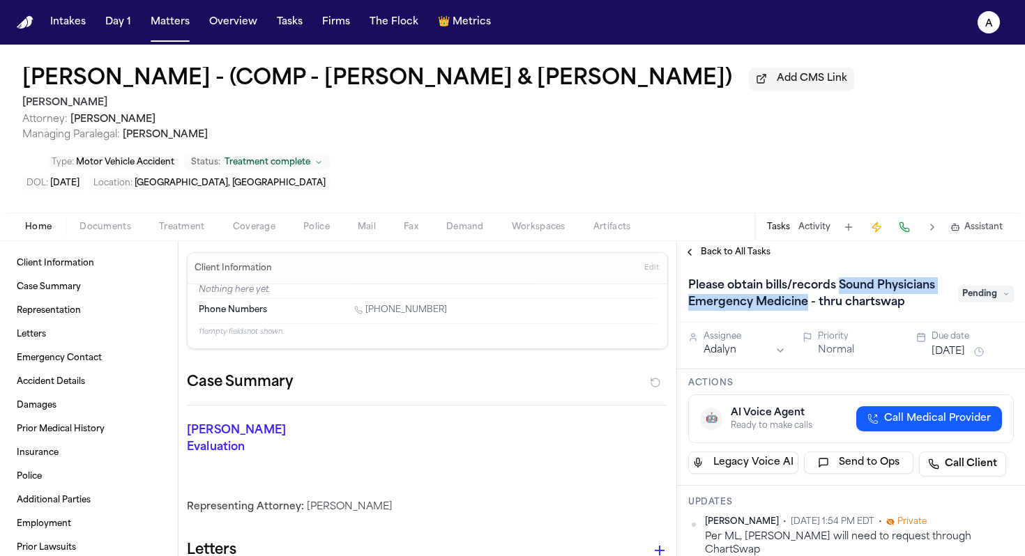
drag, startPoint x: 837, startPoint y: 292, endPoint x: 867, endPoint y: 308, distance: 34.0
click at [867, 308] on h1 "Please obtain bills/records Sound Physicians Emergency Medicine - thru chartswap" at bounding box center [815, 294] width 267 height 39
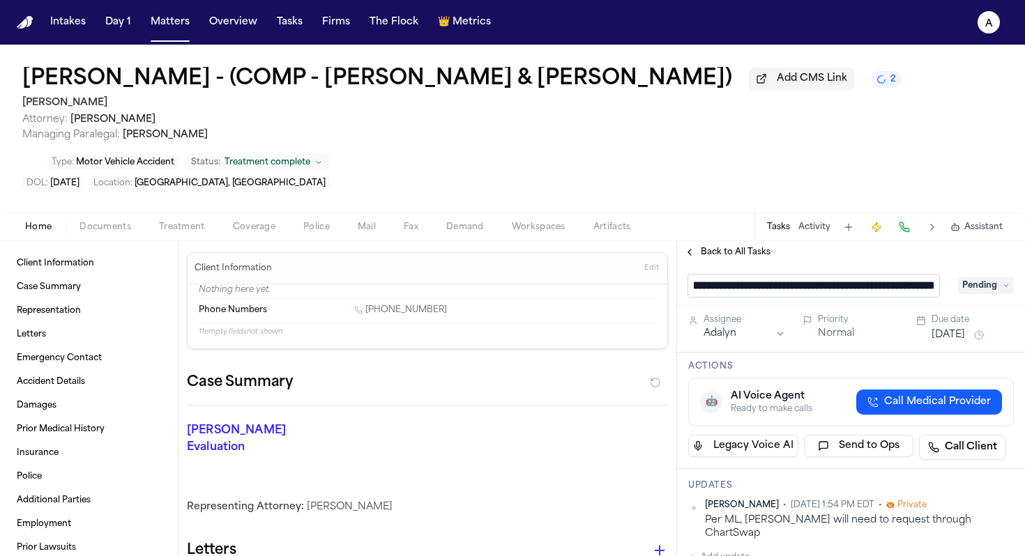
scroll to position [1, 87]
drag, startPoint x: 831, startPoint y: 295, endPoint x: 756, endPoint y: 290, distance: 75.4
click at [756, 290] on input "**********" at bounding box center [813, 286] width 251 height 22
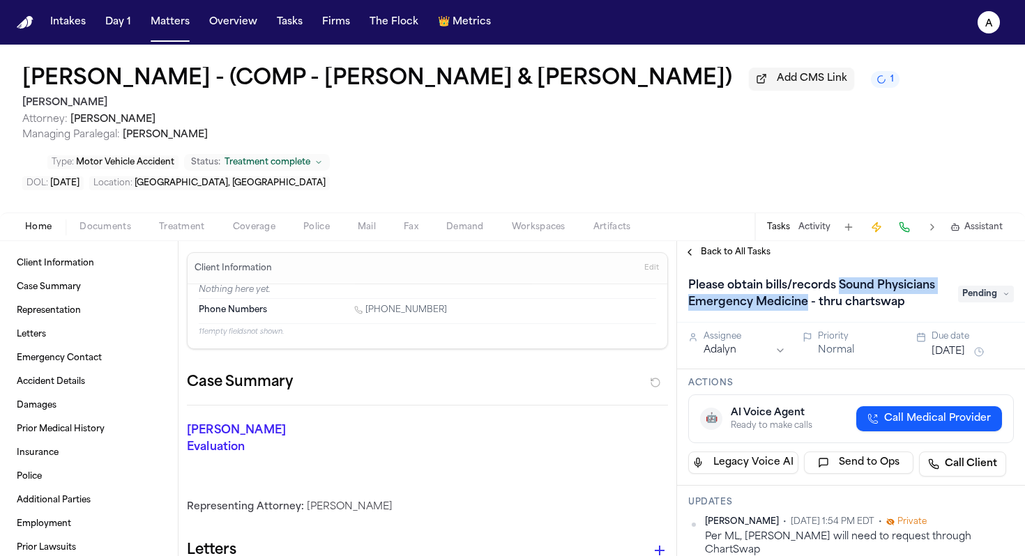
drag, startPoint x: 839, startPoint y: 288, endPoint x: 869, endPoint y: 312, distance: 38.6
click at [869, 312] on h1 "Please obtain bills/records Sound Physicians Emergency Medicine - thru chartswap" at bounding box center [815, 294] width 267 height 39
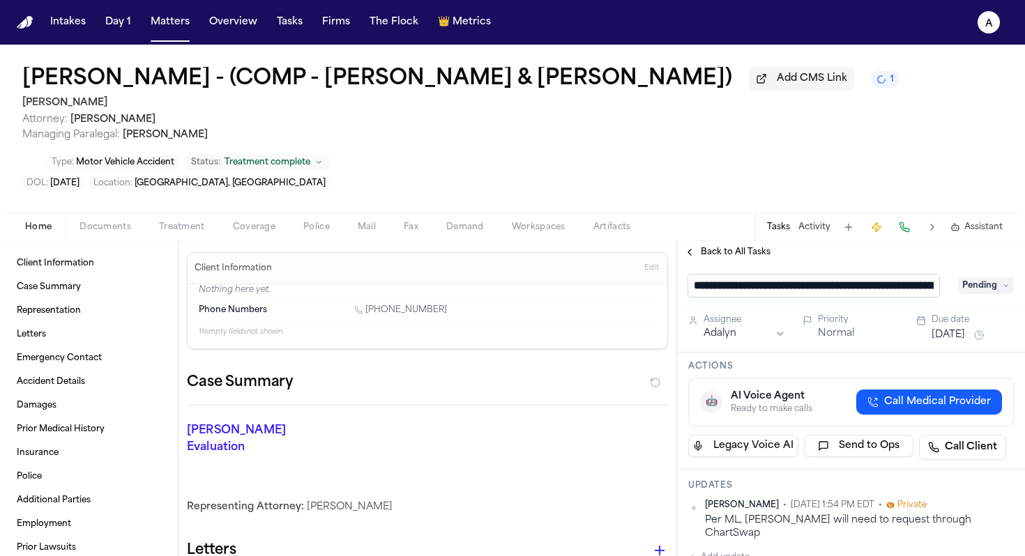
scroll to position [1, 0]
drag, startPoint x: 836, startPoint y: 293, endPoint x: 845, endPoint y: 291, distance: 9.2
click at [845, 291] on input "**********" at bounding box center [813, 286] width 251 height 22
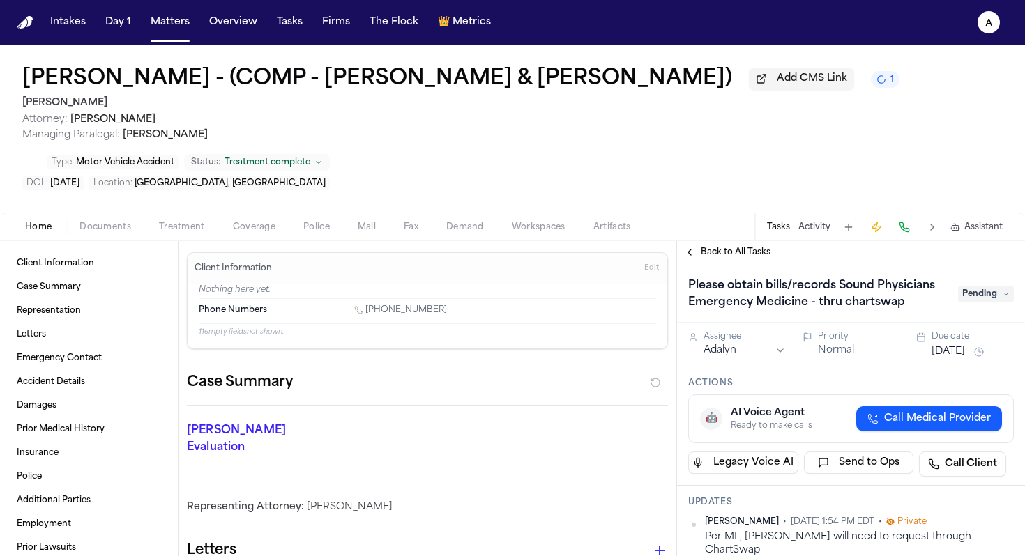
click at [755, 254] on span "Back to All Tasks" at bounding box center [735, 252] width 70 height 11
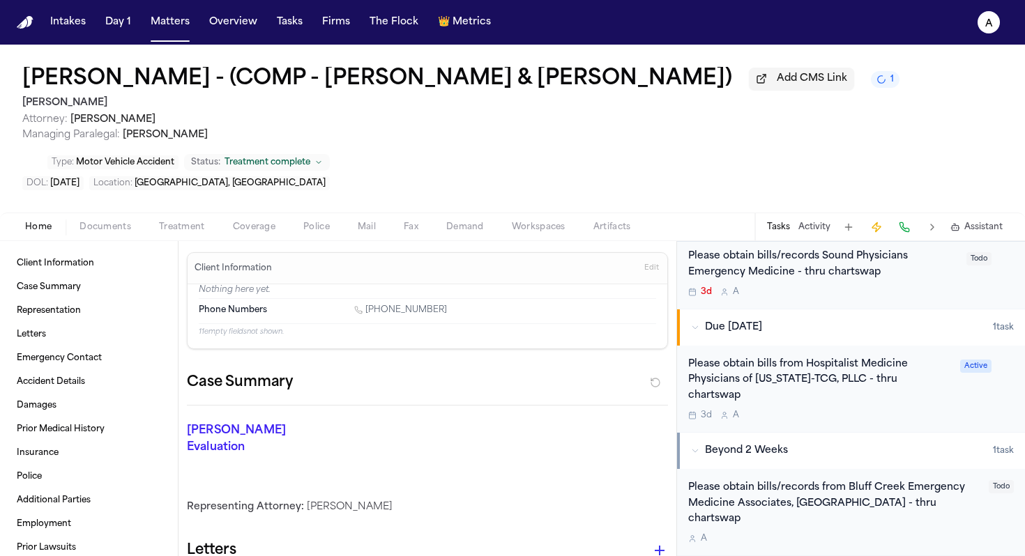
scroll to position [315, 0]
click at [868, 390] on div "Please obtain bills from Hospitalist Medicine Physicians of Texas-TCG, PLLC - t…" at bounding box center [819, 379] width 263 height 47
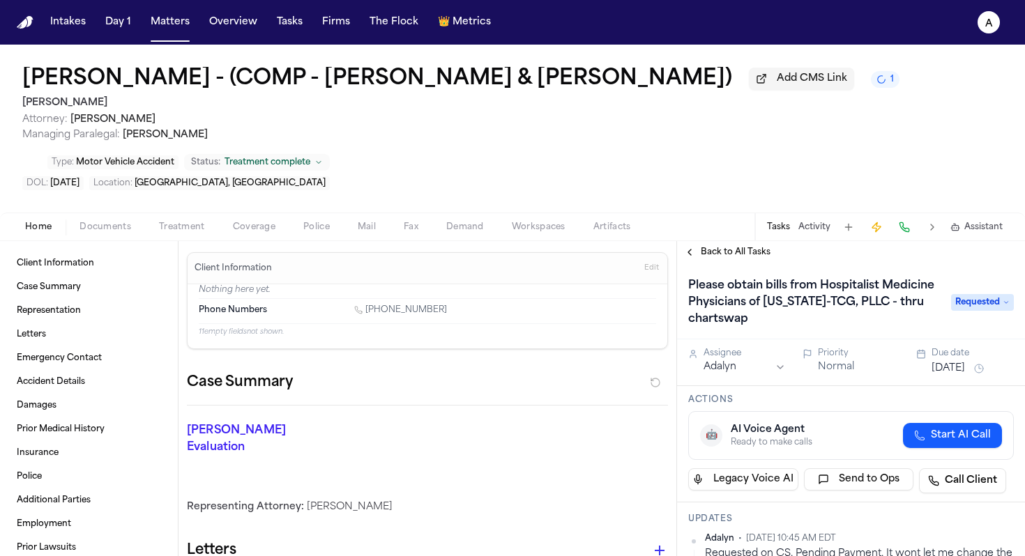
click at [749, 256] on span "Back to All Tasks" at bounding box center [735, 252] width 70 height 11
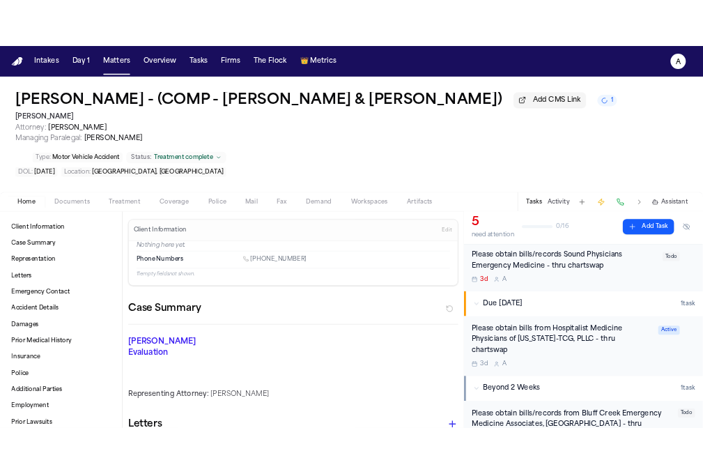
scroll to position [266, 0]
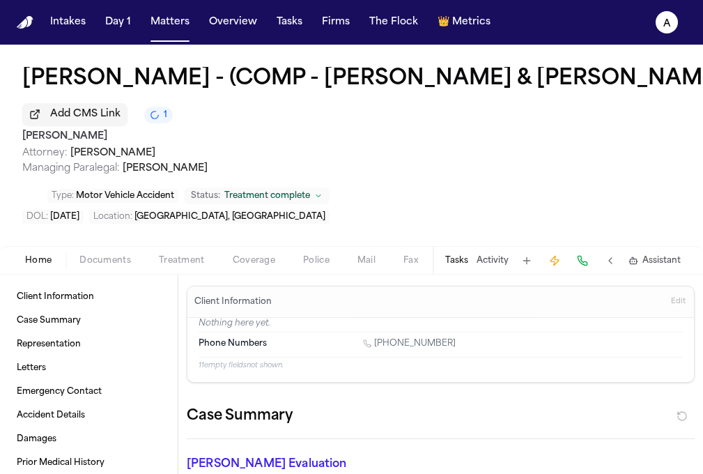
click at [457, 262] on button "Tasks" at bounding box center [456, 260] width 23 height 11
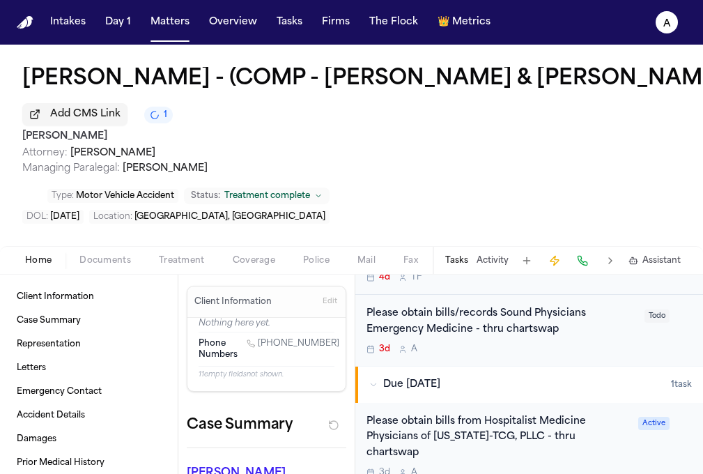
scroll to position [0, 0]
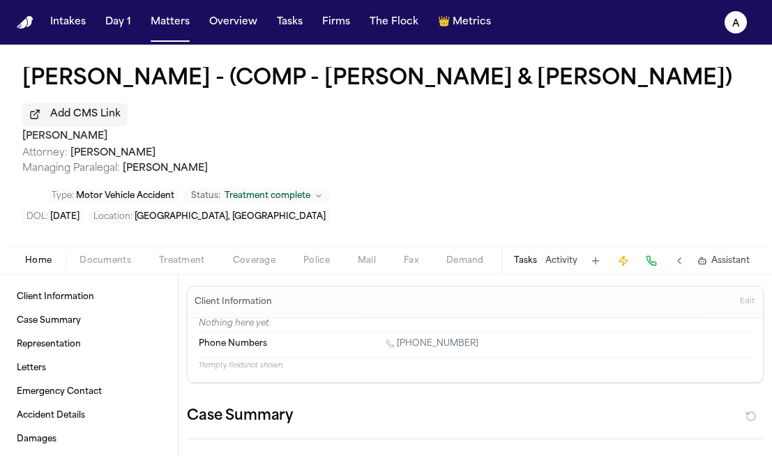
click at [97, 262] on span "Documents" at bounding box center [105, 260] width 52 height 11
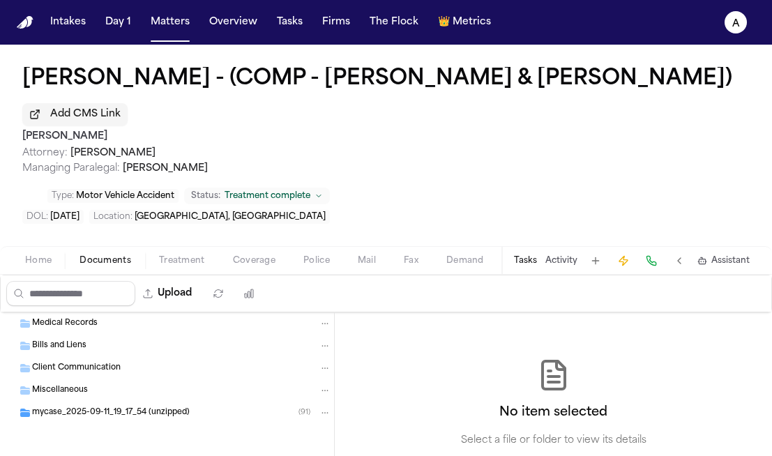
scroll to position [94, 0]
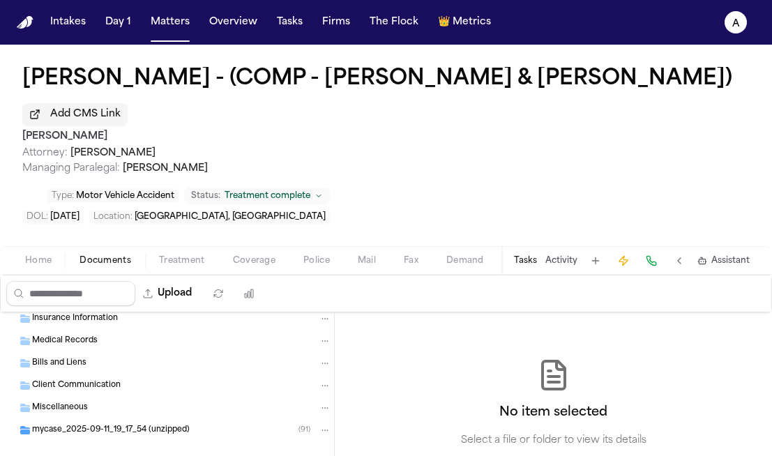
click at [99, 344] on div "Medical Records" at bounding box center [181, 341] width 299 height 13
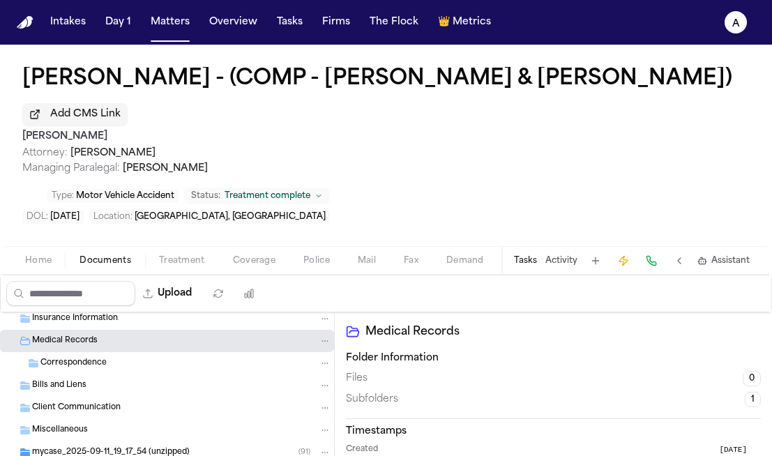
click at [99, 344] on div "Medical Records" at bounding box center [181, 341] width 299 height 13
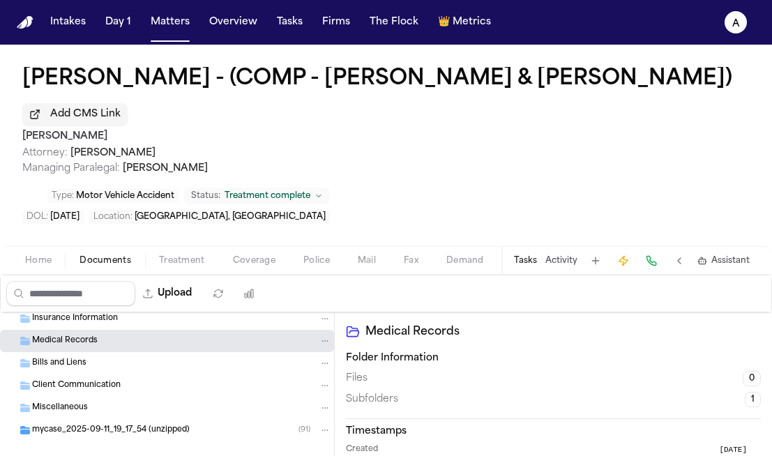
click at [99, 344] on div "Medical Records" at bounding box center [181, 341] width 299 height 13
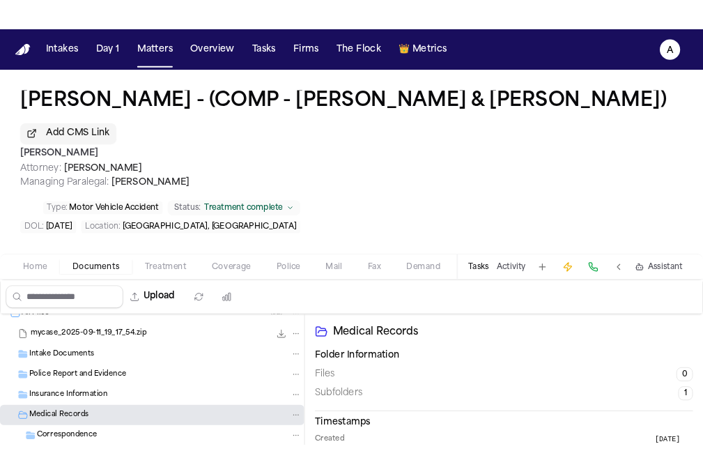
scroll to position [0, 0]
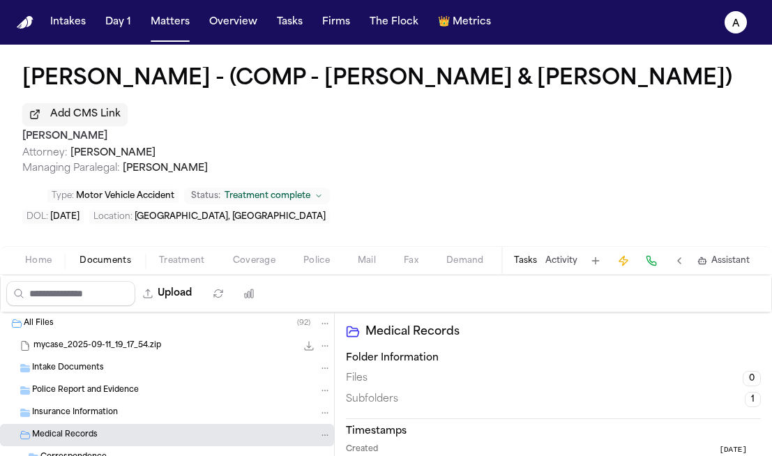
click at [177, 345] on div "mycase_2025-09-11_19_17_54.zip 99.6 MB • ZIP" at bounding box center [182, 346] width 298 height 14
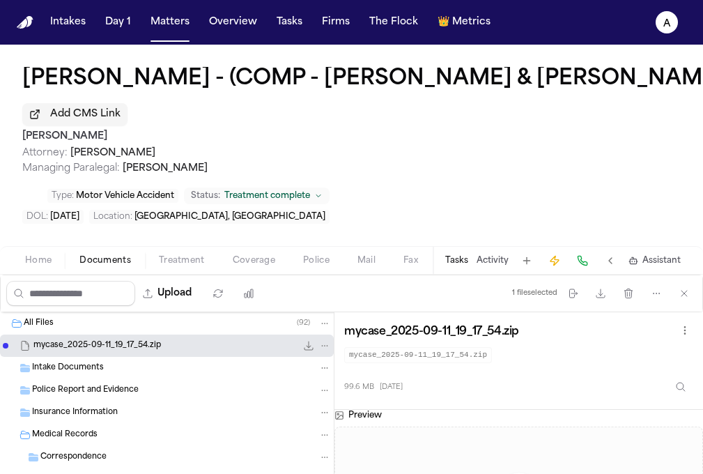
click at [459, 256] on button "Tasks" at bounding box center [456, 260] width 23 height 11
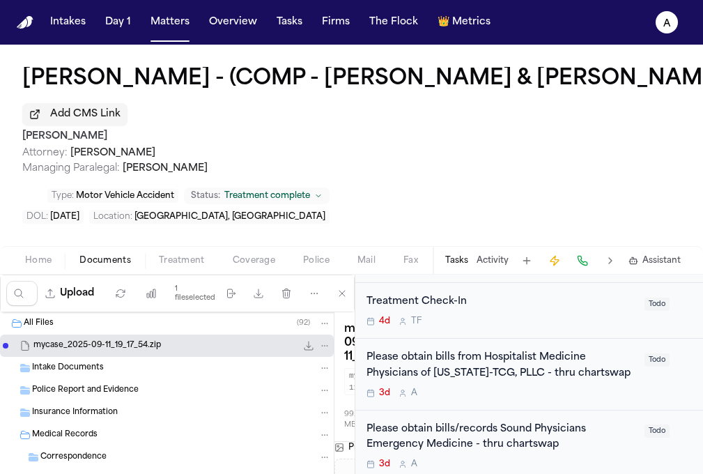
click at [521, 384] on div "Please obtain bills from Hospitalist Medicine Physicians of Texas-TCG, PLLC - t…" at bounding box center [502, 374] width 270 height 49
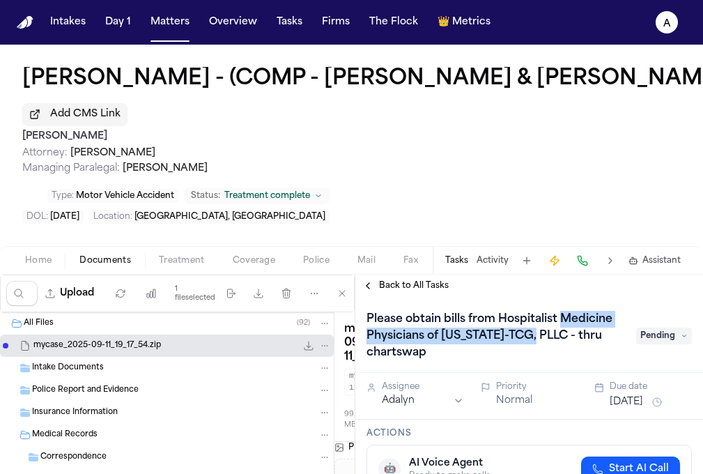
drag, startPoint x: 367, startPoint y: 340, endPoint x: 592, endPoint y: 337, distance: 224.5
click at [592, 337] on h1 "Please obtain bills from Hospitalist Medicine Physicians of [US_STATE]-TCG, PLL…" at bounding box center [494, 336] width 267 height 56
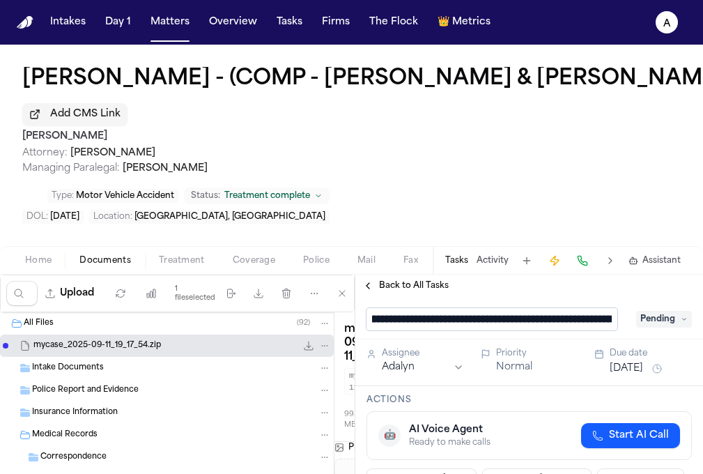
scroll to position [0, 45]
drag, startPoint x: 519, startPoint y: 322, endPoint x: 460, endPoint y: 321, distance: 59.3
click at [460, 321] on input "**********" at bounding box center [492, 319] width 251 height 22
click at [523, 321] on input "**********" at bounding box center [492, 319] width 251 height 22
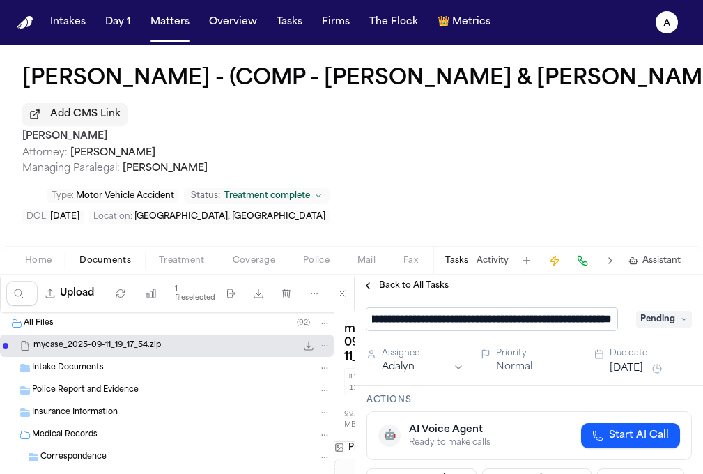
drag, startPoint x: 459, startPoint y: 322, endPoint x: 613, endPoint y: 319, distance: 154.1
click at [613, 319] on input "**********" at bounding box center [492, 319] width 251 height 22
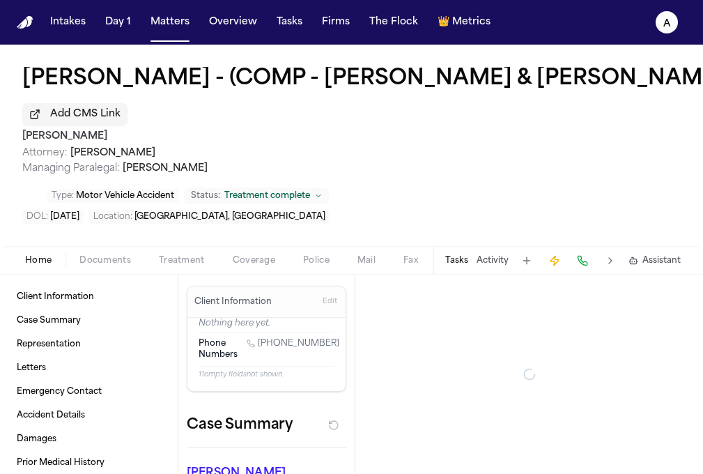
click at [45, 261] on span "Home" at bounding box center [38, 260] width 26 height 11
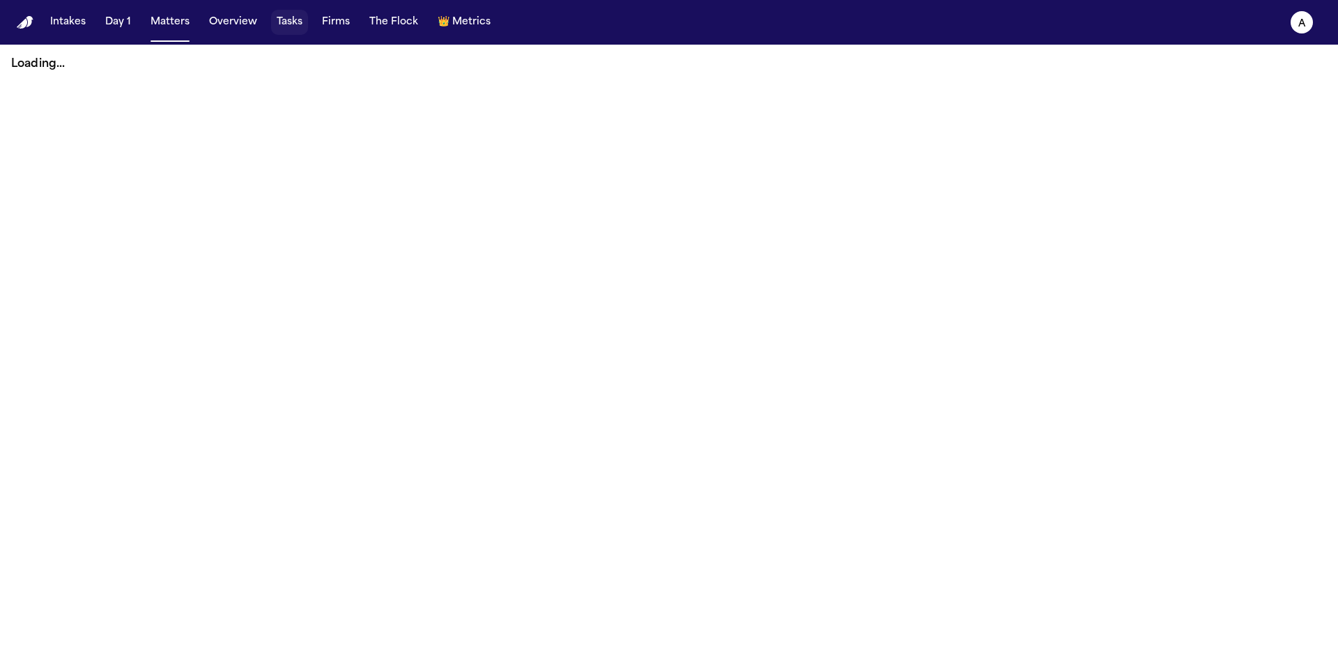
click at [294, 25] on button "Tasks" at bounding box center [289, 22] width 37 height 25
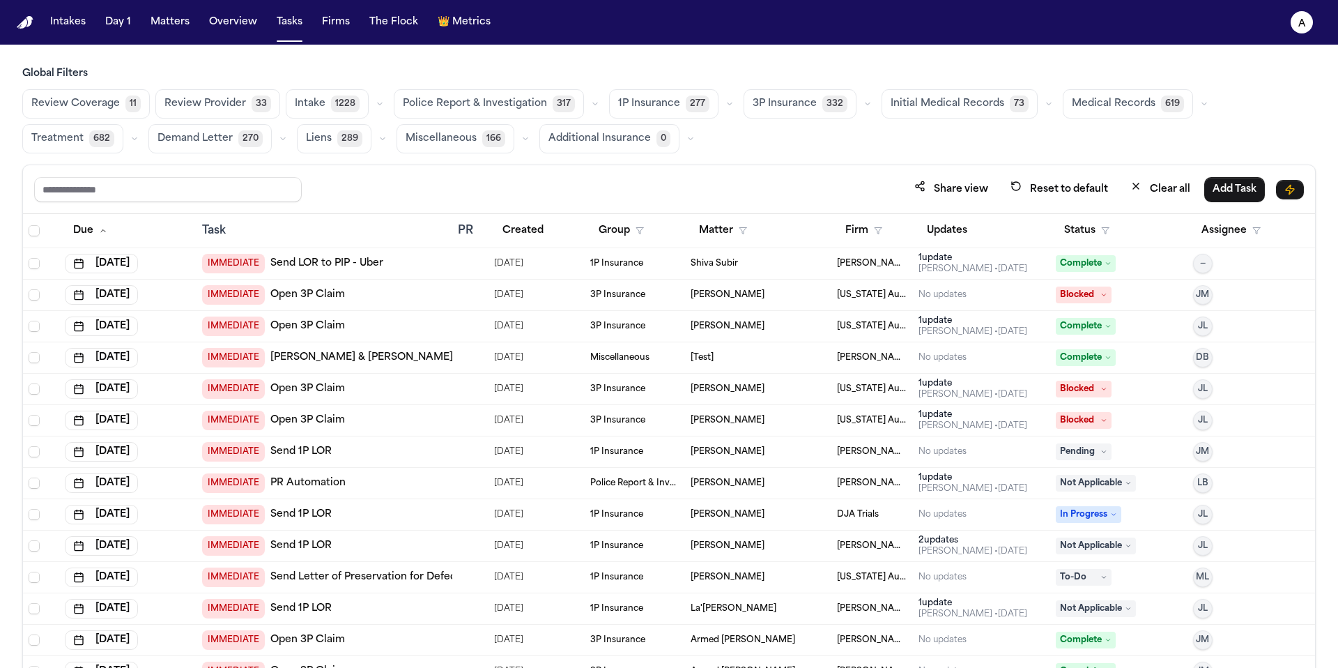
click at [699, 261] on span "Shiva Subir" at bounding box center [714, 263] width 47 height 11
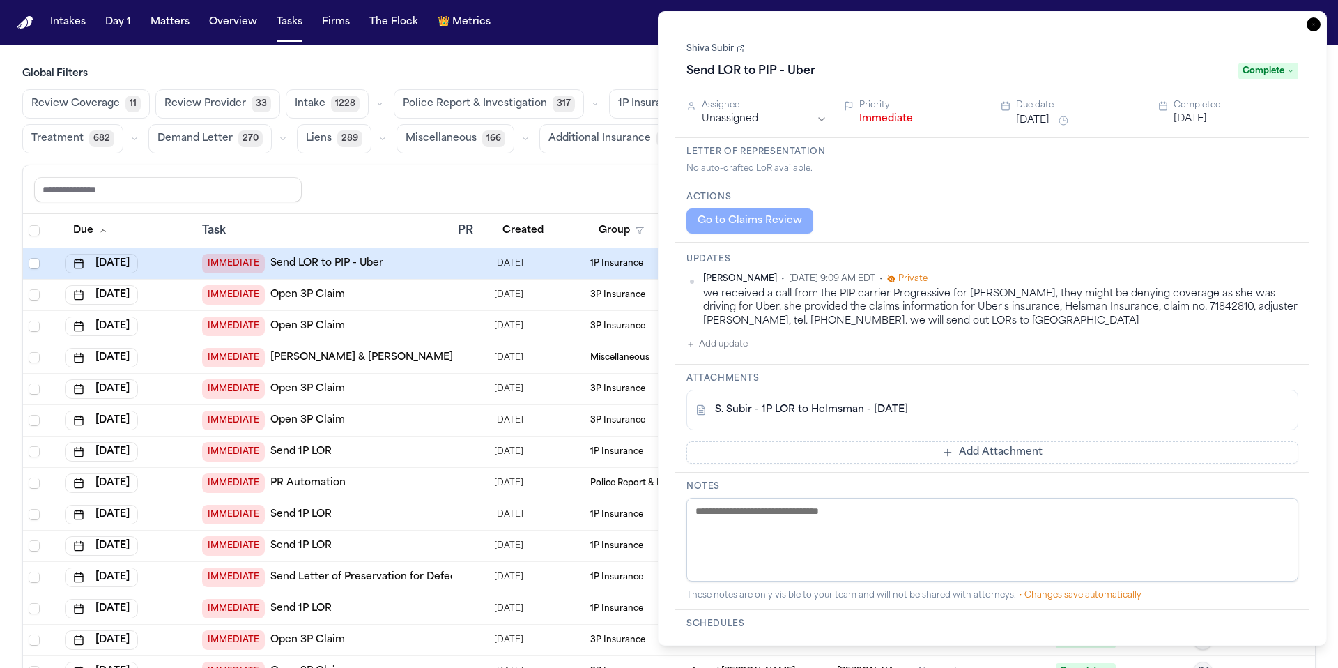
click at [721, 51] on link "Shiva Subir" at bounding box center [716, 48] width 59 height 11
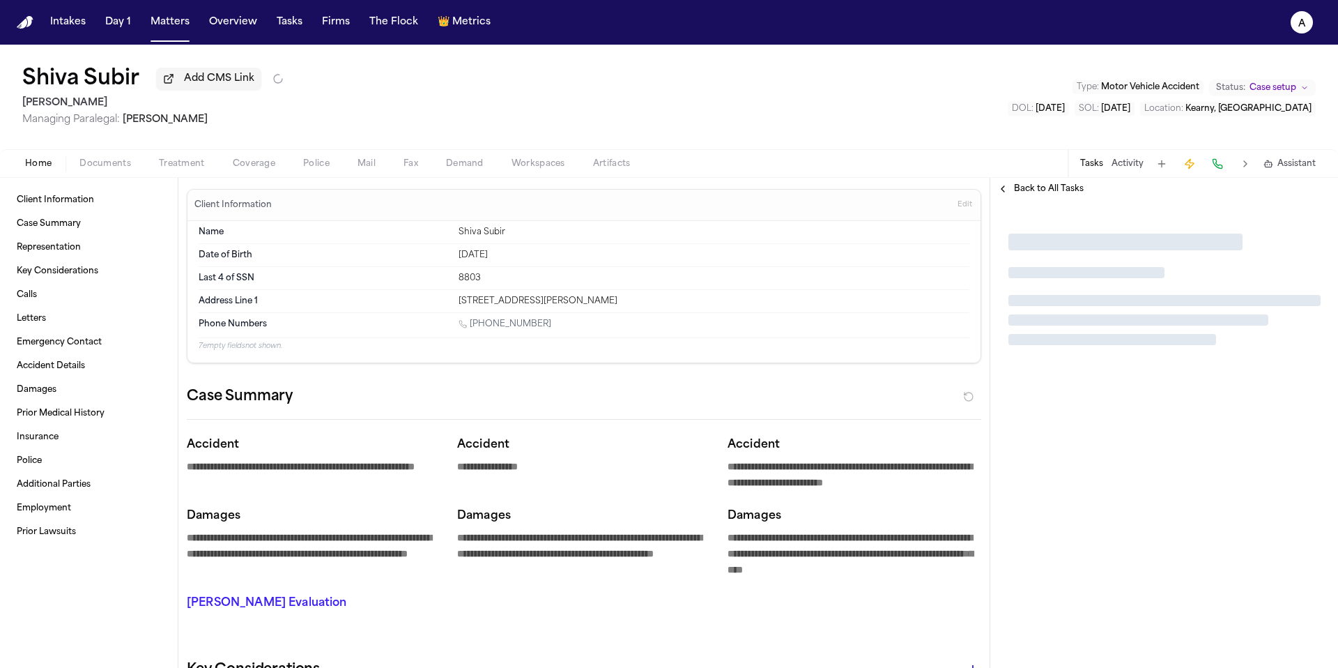
type textarea "*"
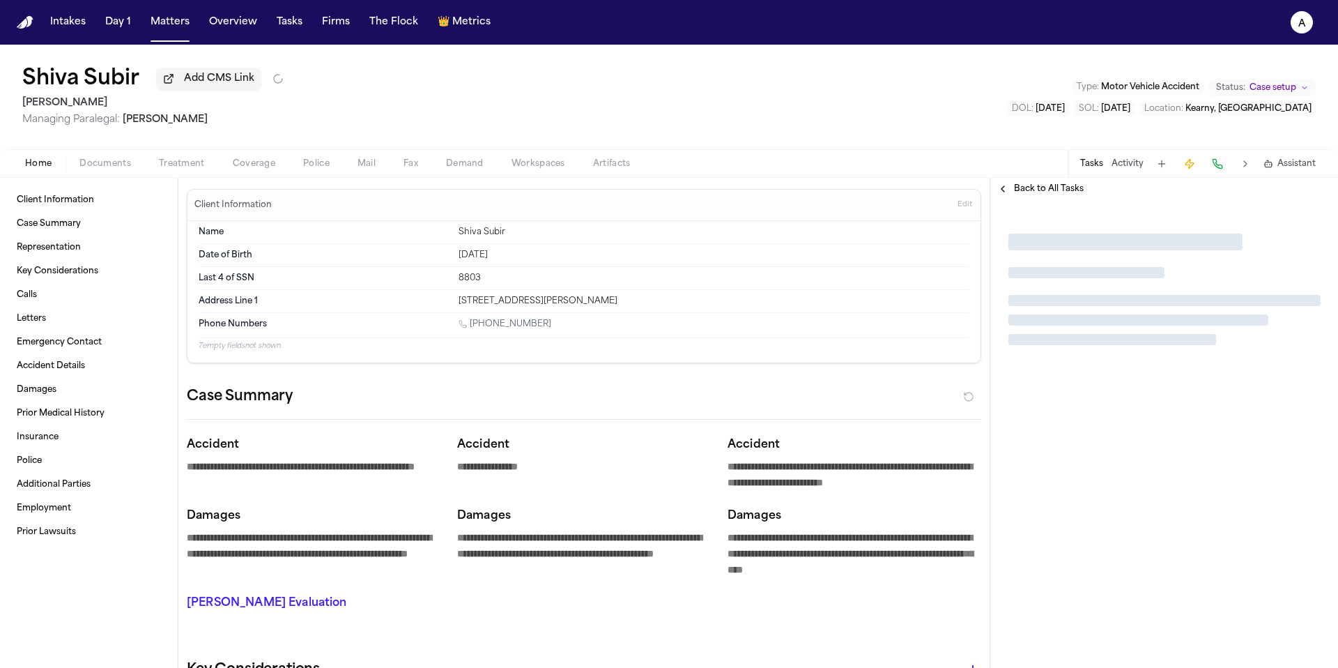
type textarea "*"
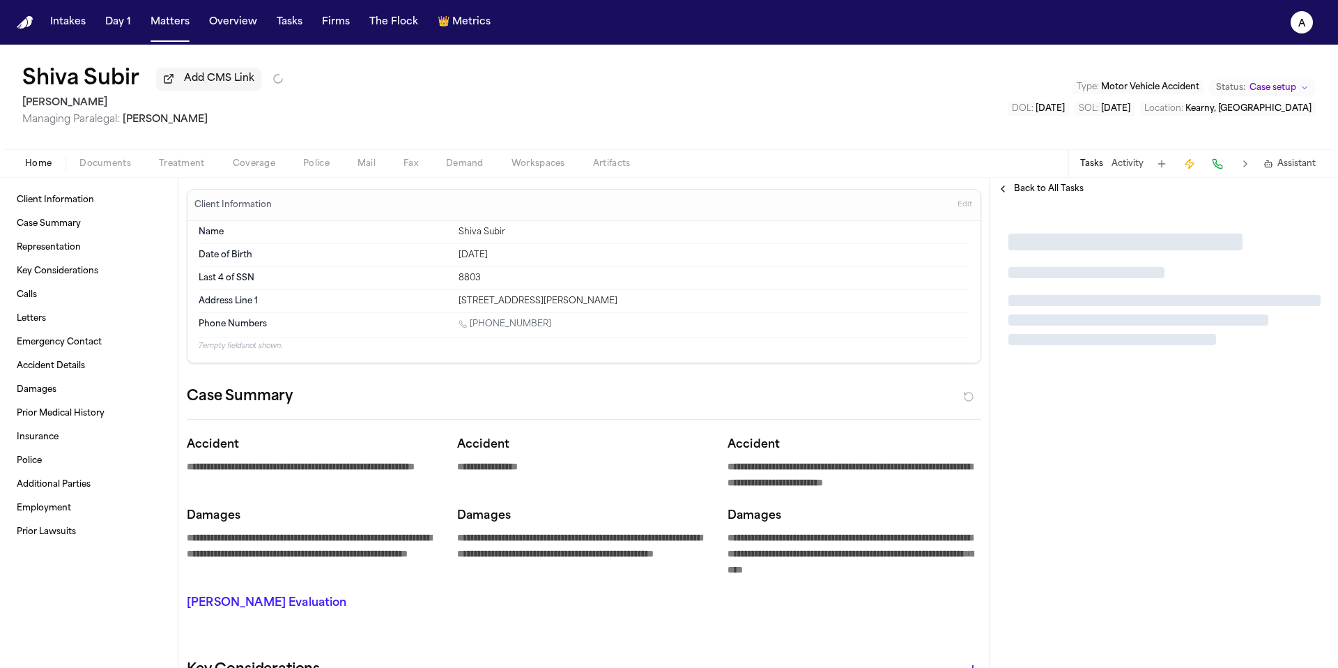
type textarea "*"
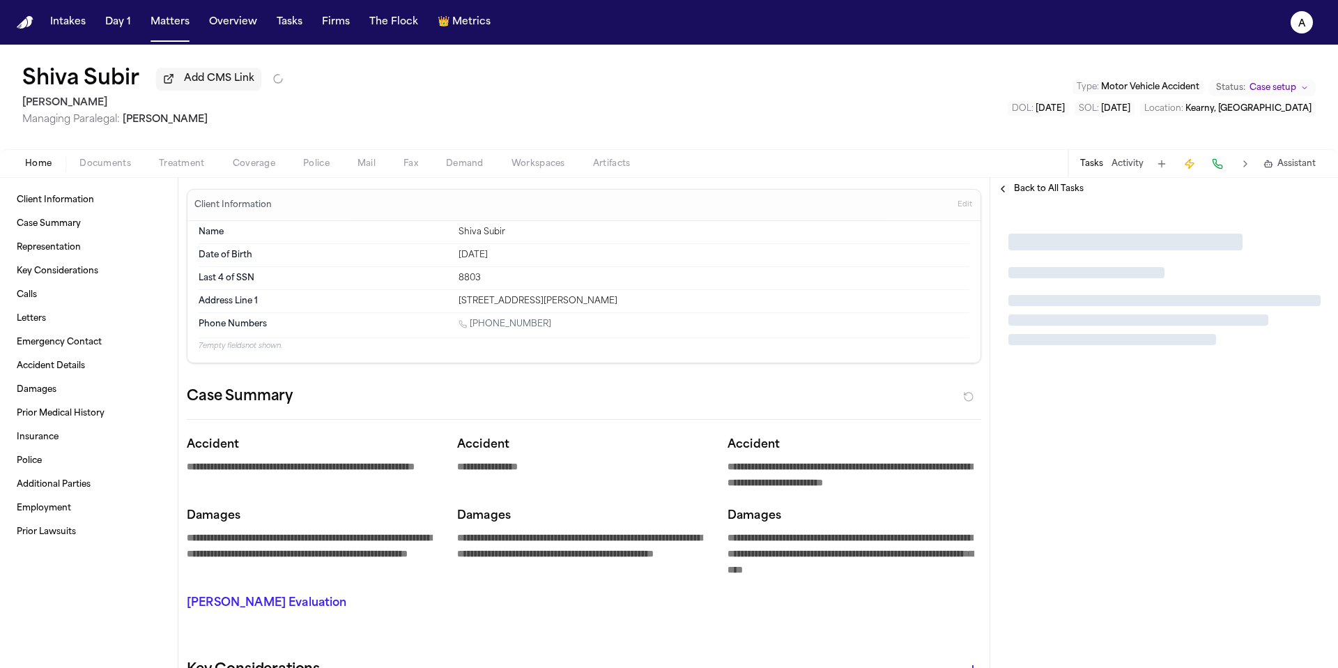
type textarea "*"
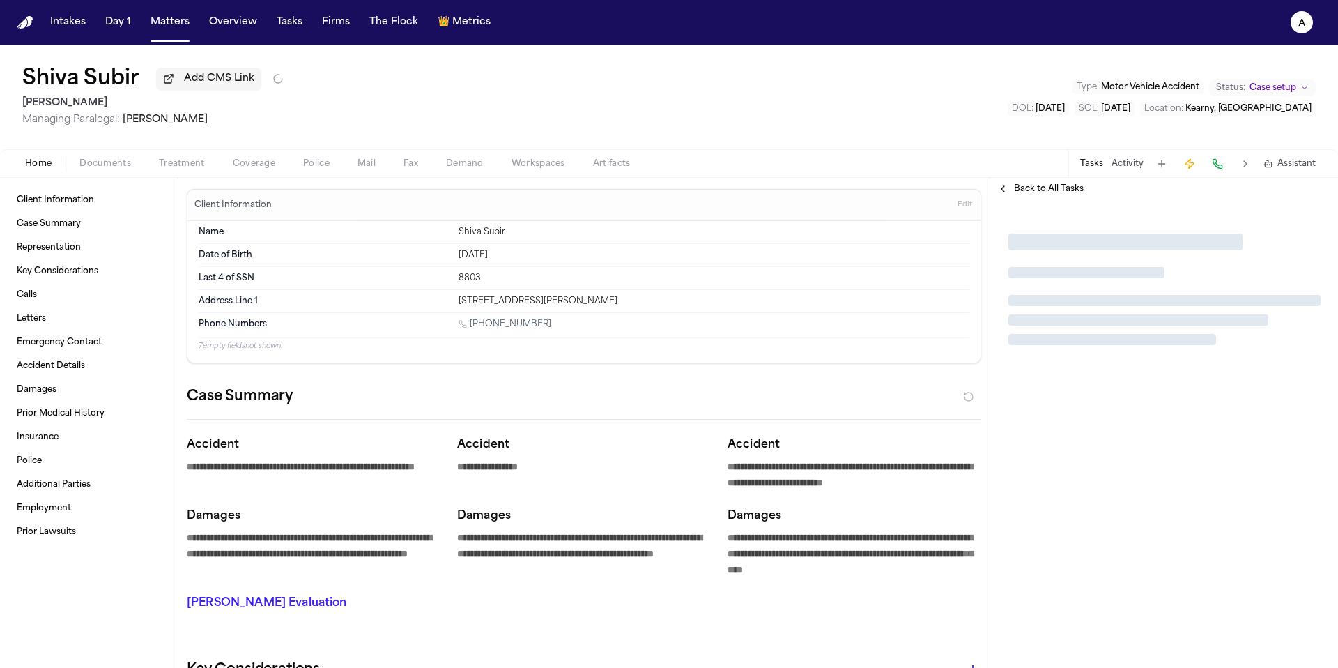
type textarea "*"
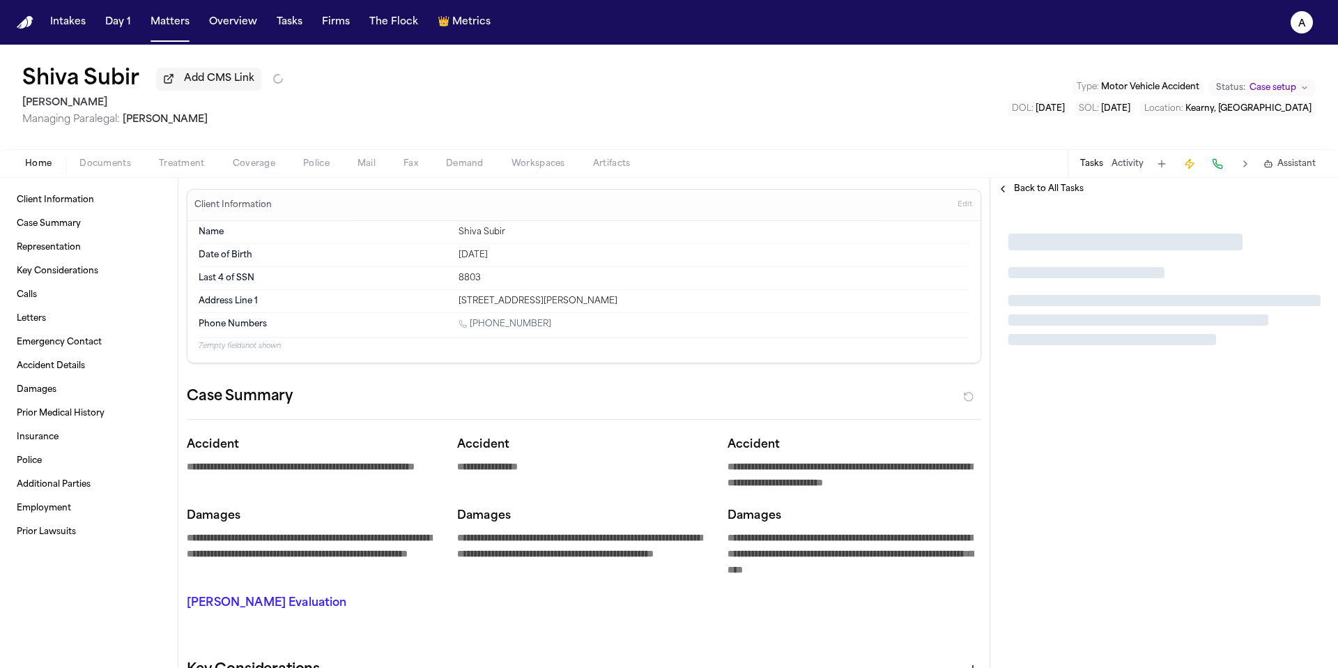
type textarea "*"
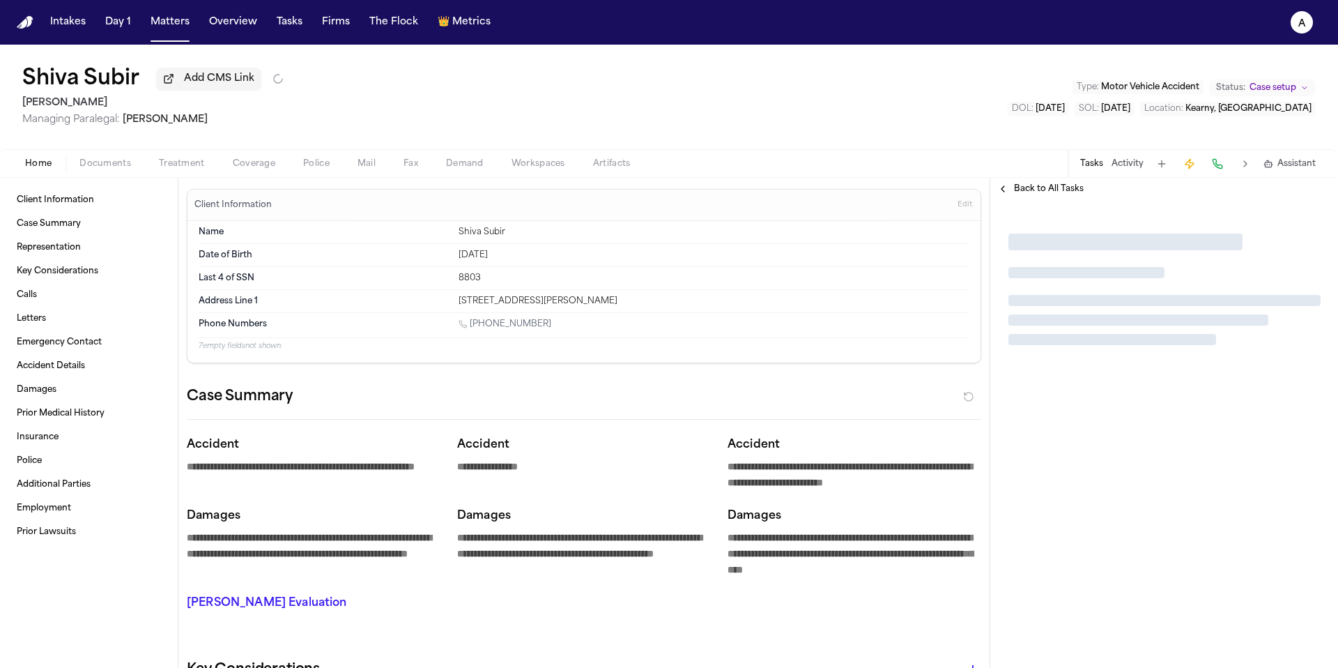
type textarea "*"
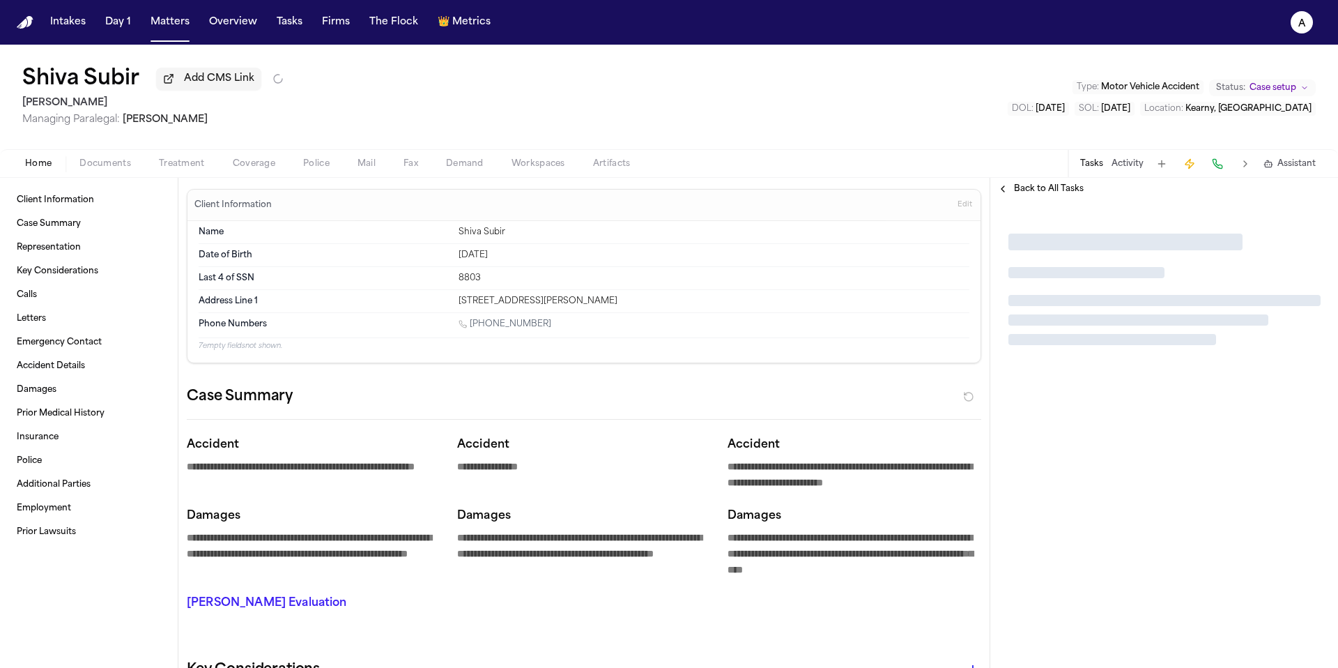
type textarea "*"
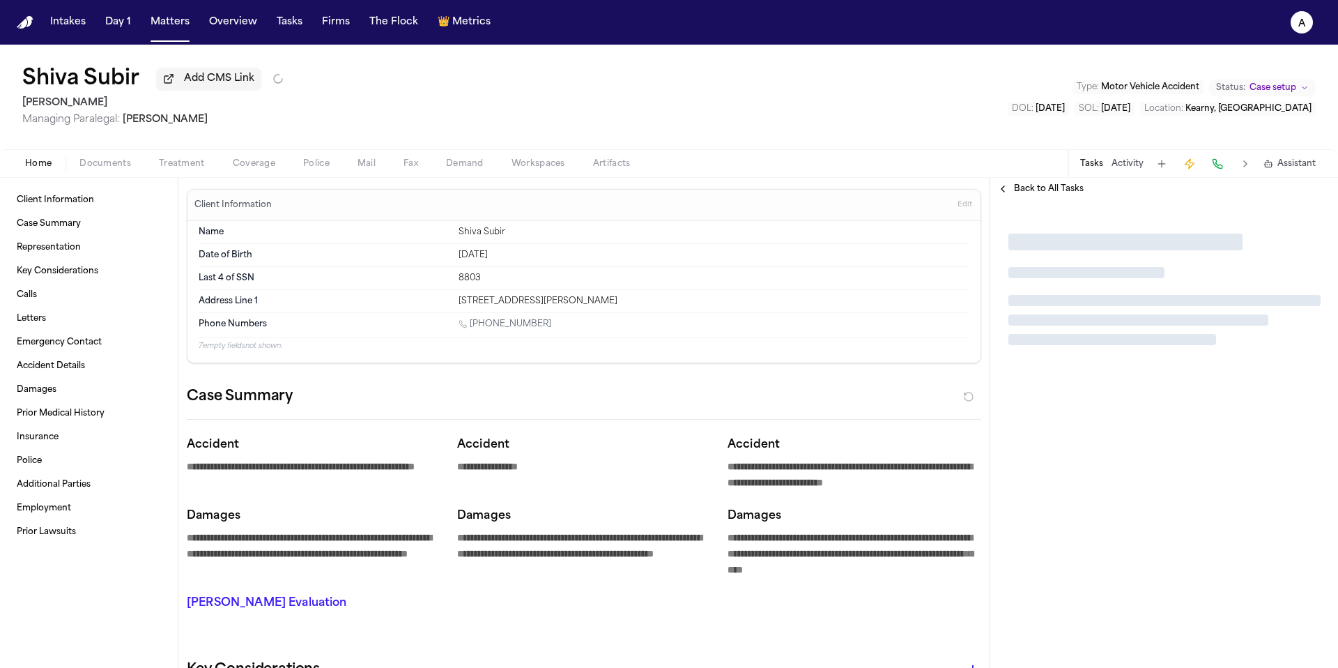
type textarea "*"
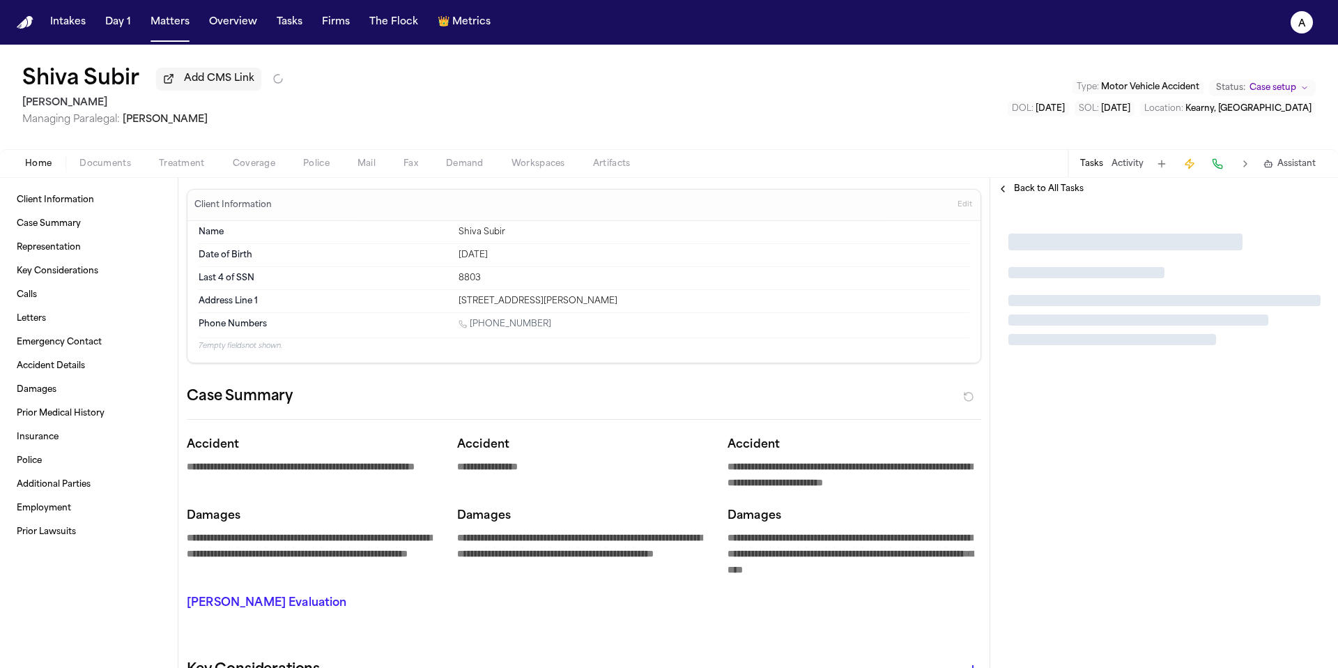
type textarea "*"
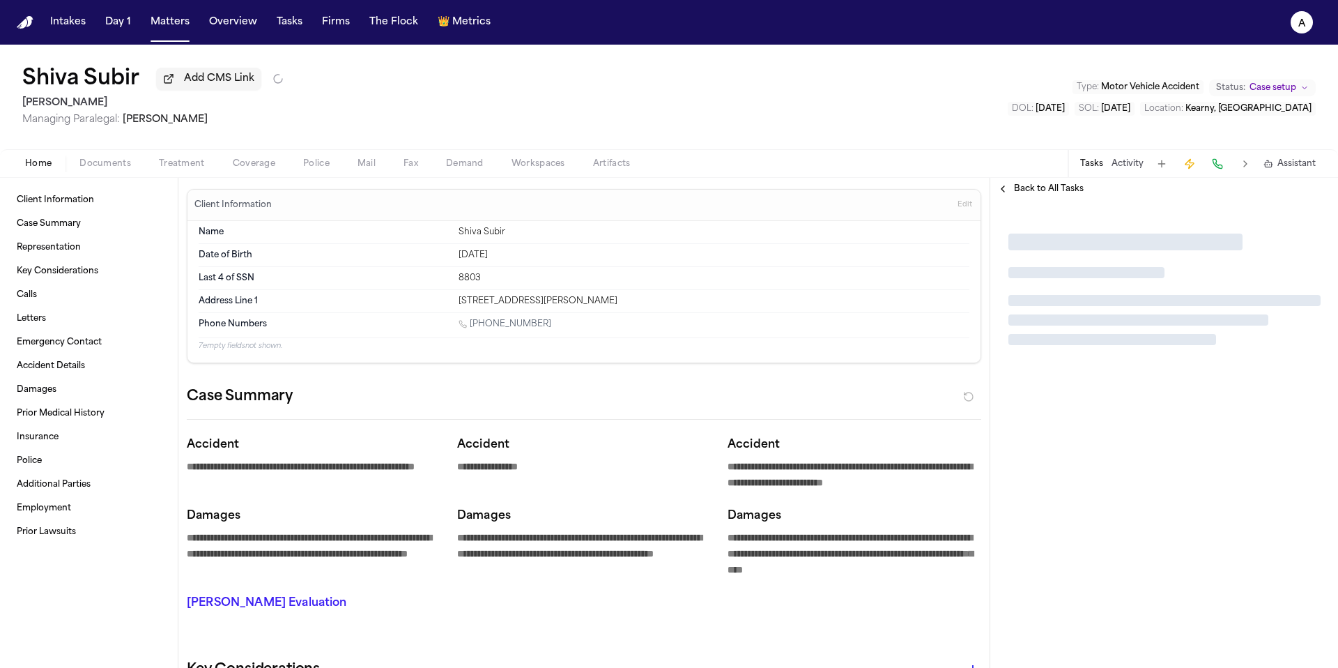
type textarea "*"
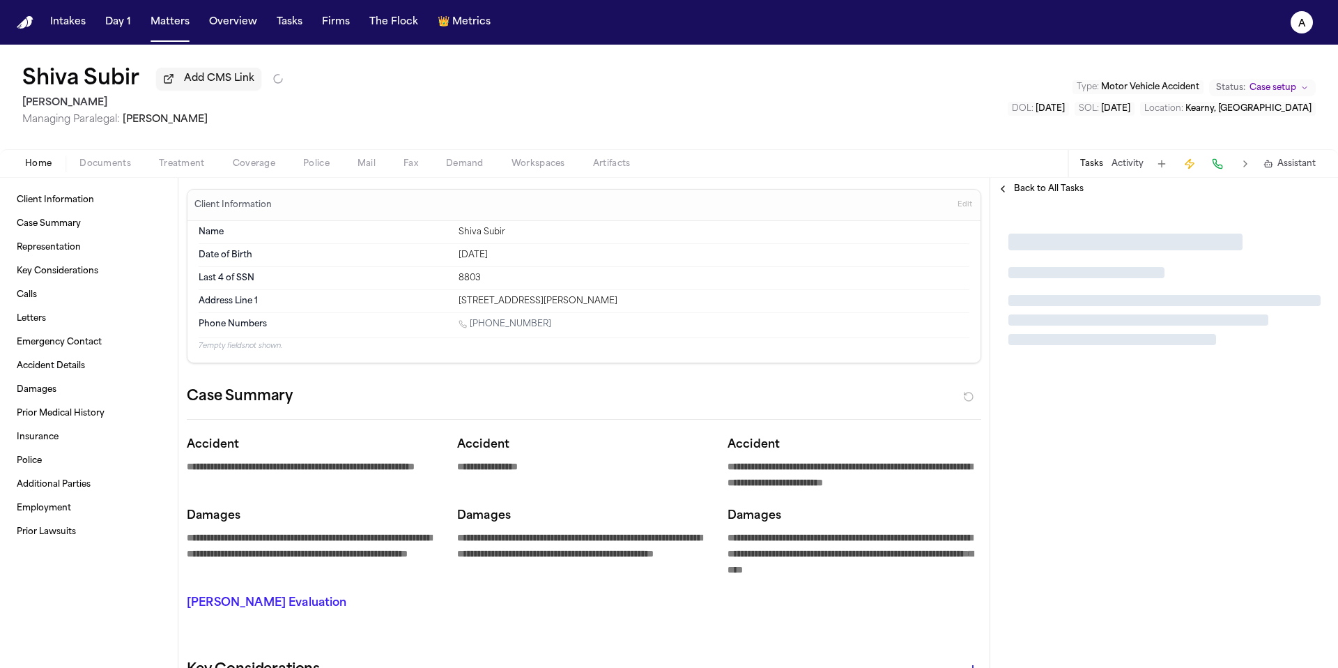
type textarea "*"
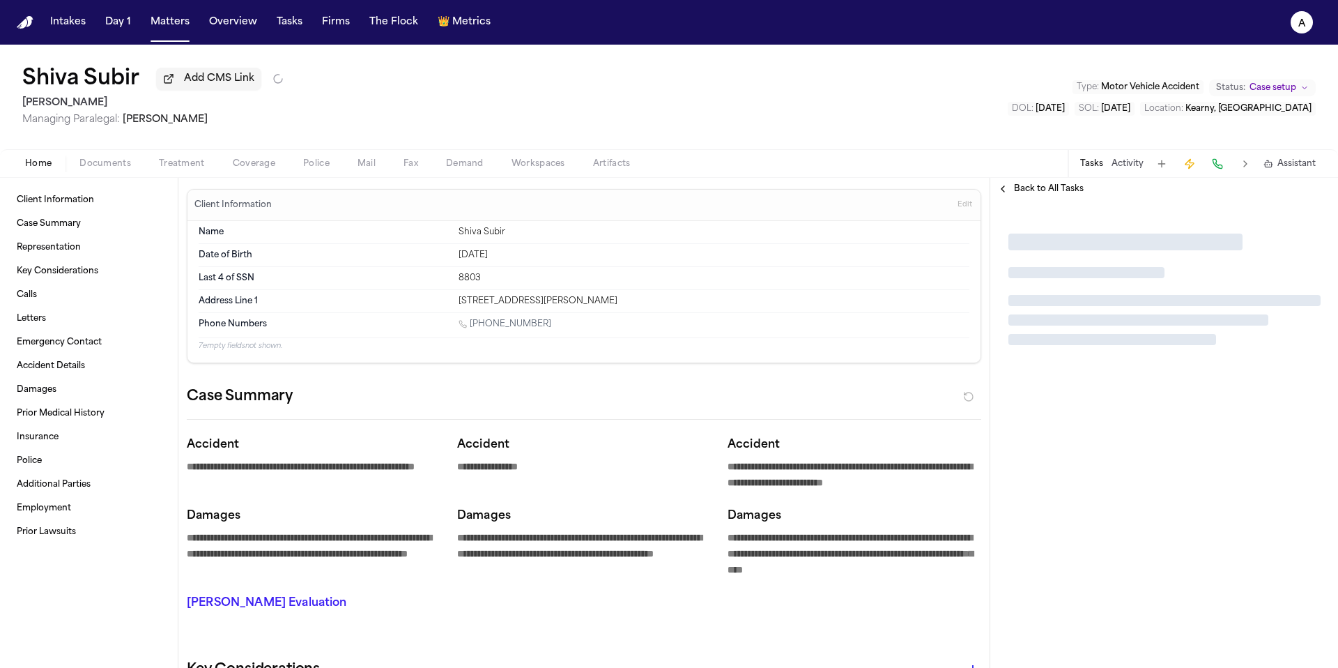
type textarea "*"
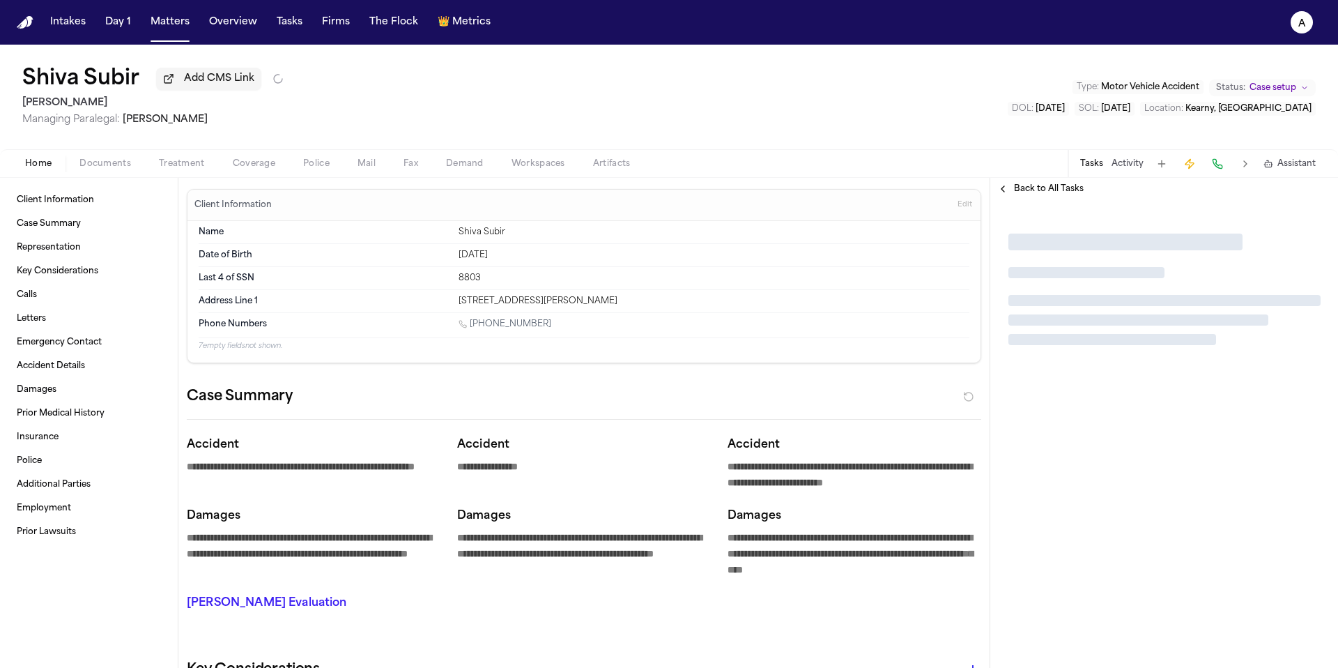
type textarea "*"
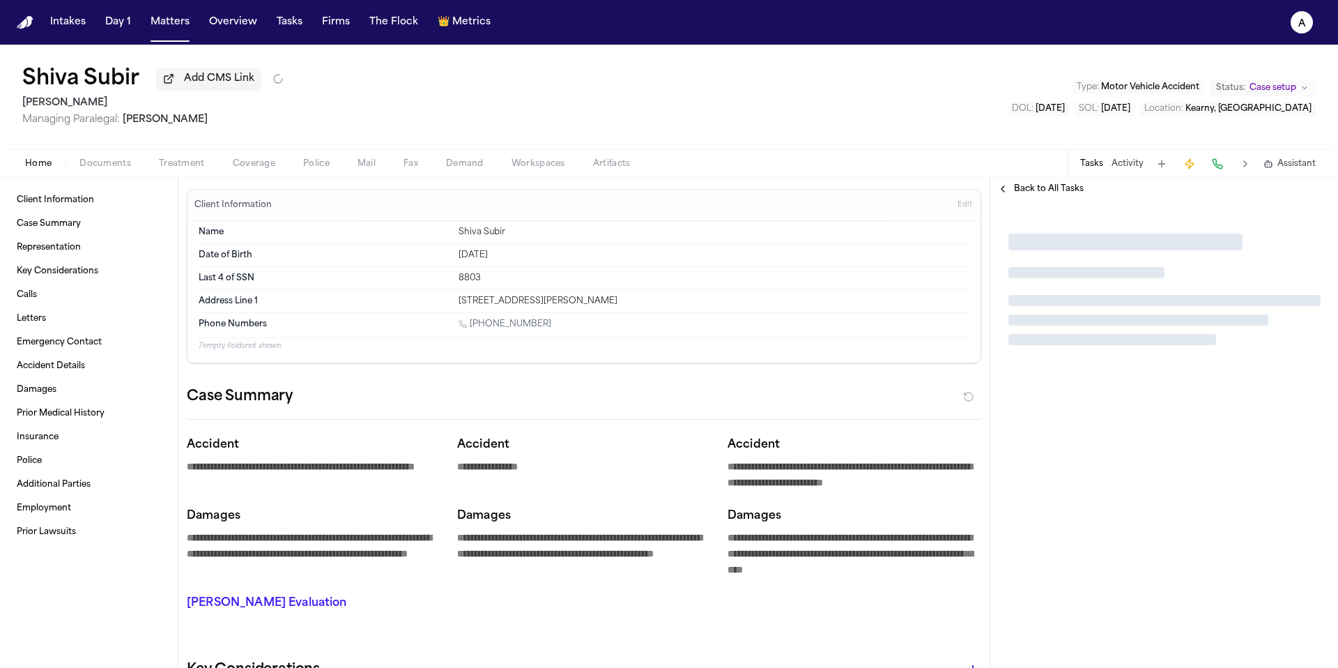
type textarea "*"
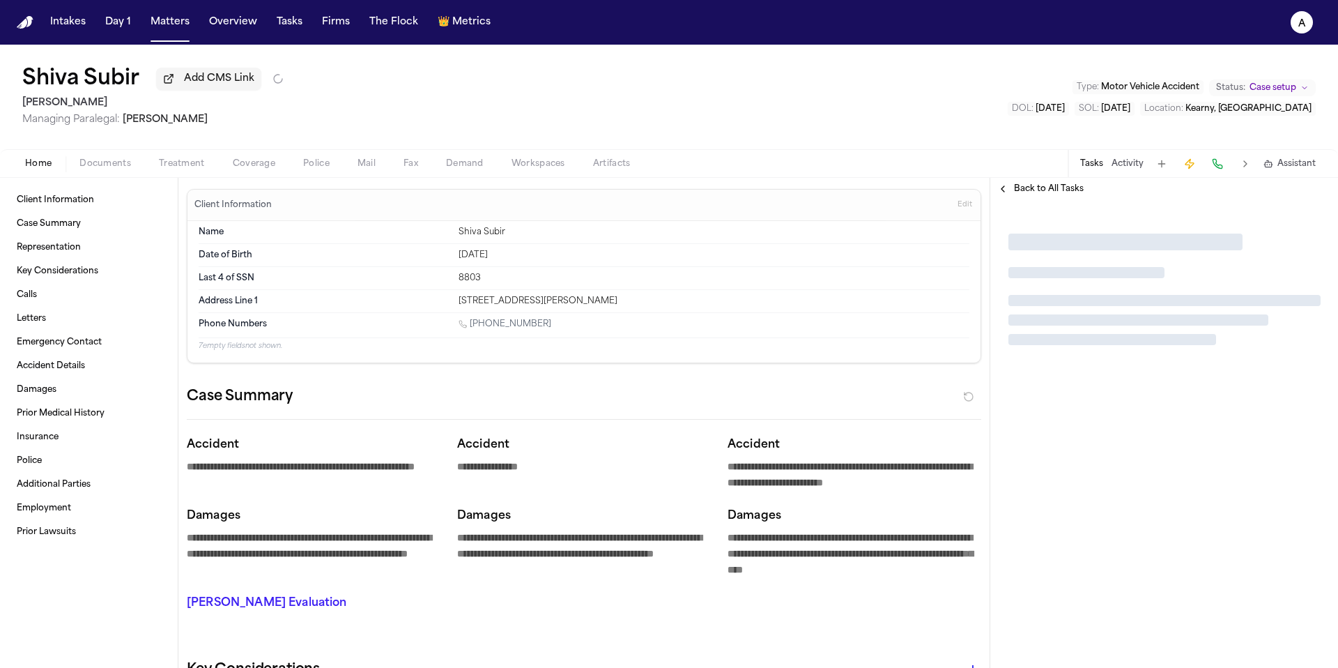
type textarea "*"
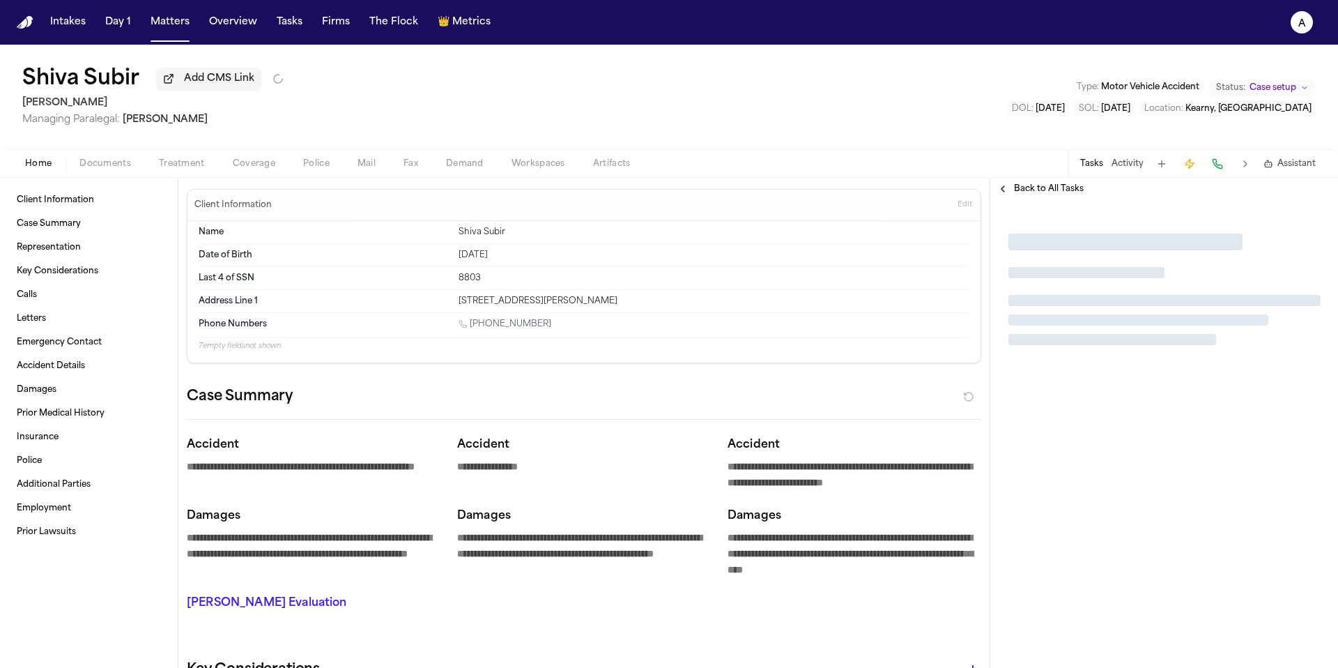
type textarea "*"
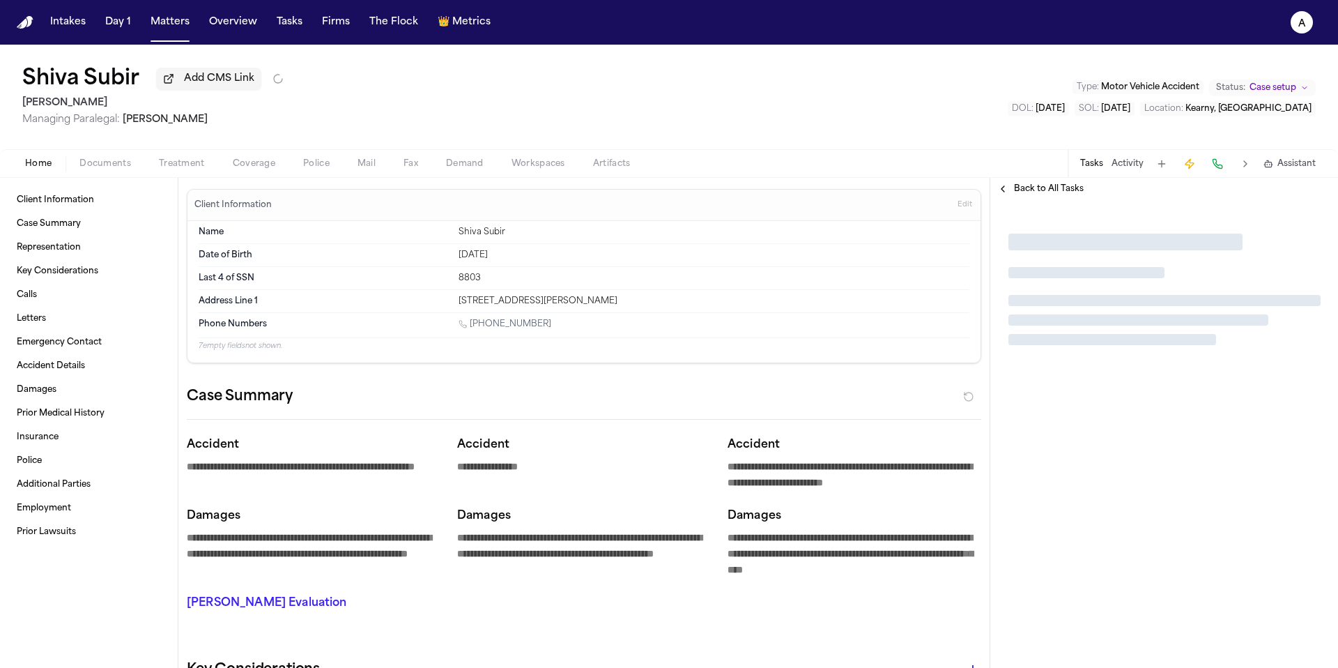
type textarea "*"
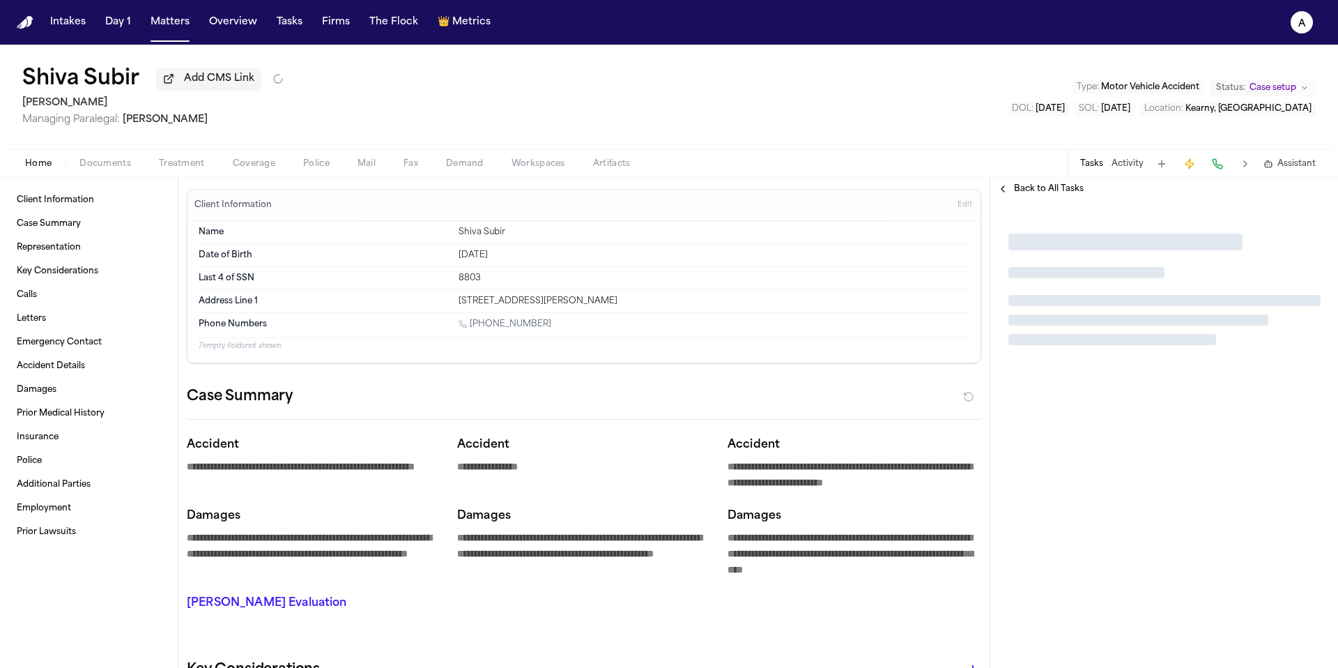
type textarea "*"
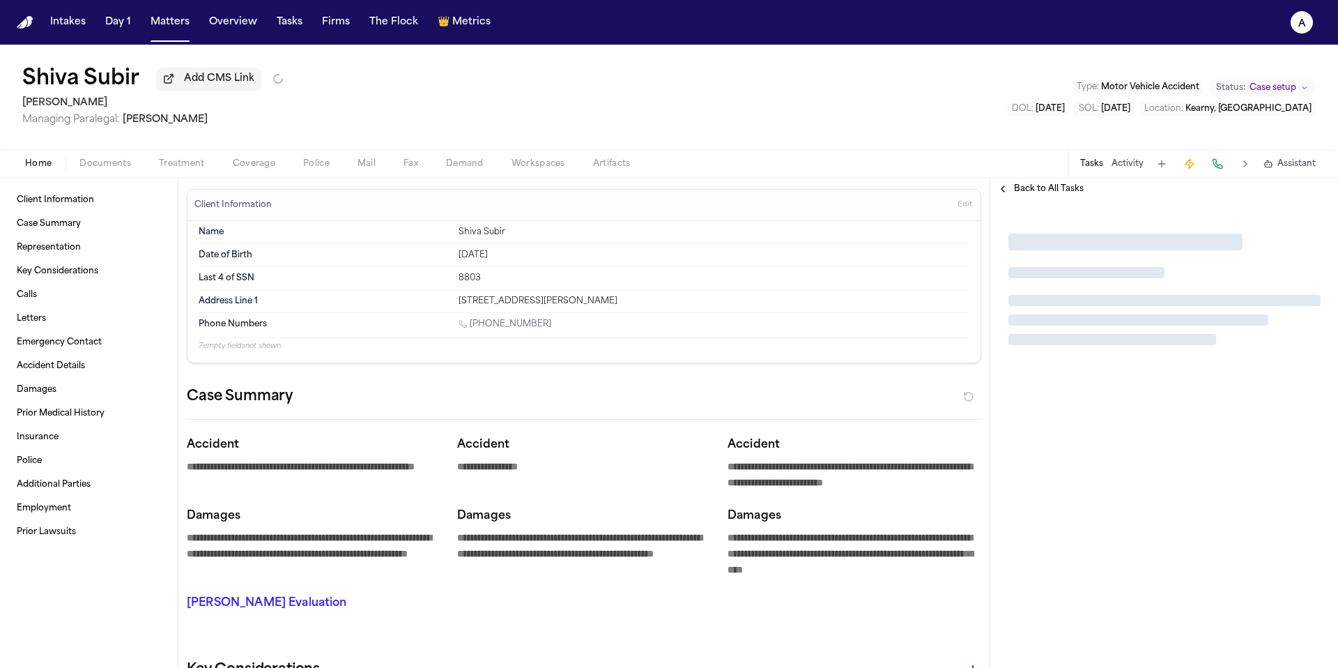
type textarea "*"
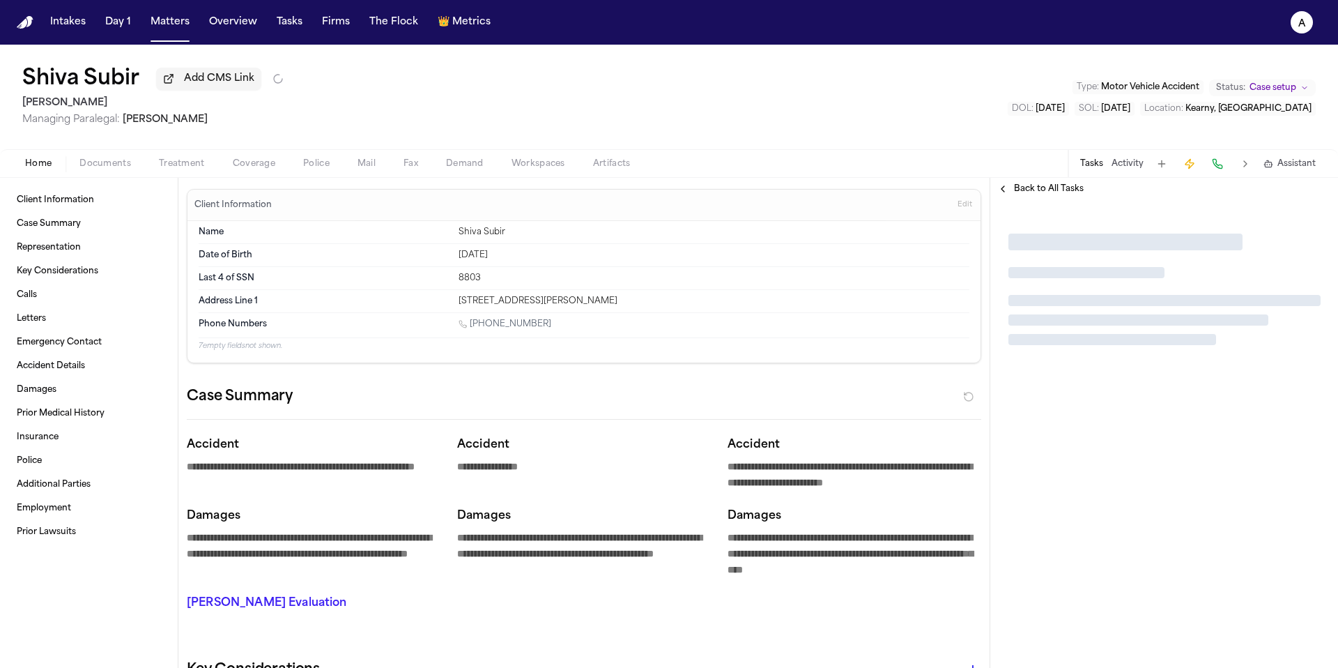
type textarea "*"
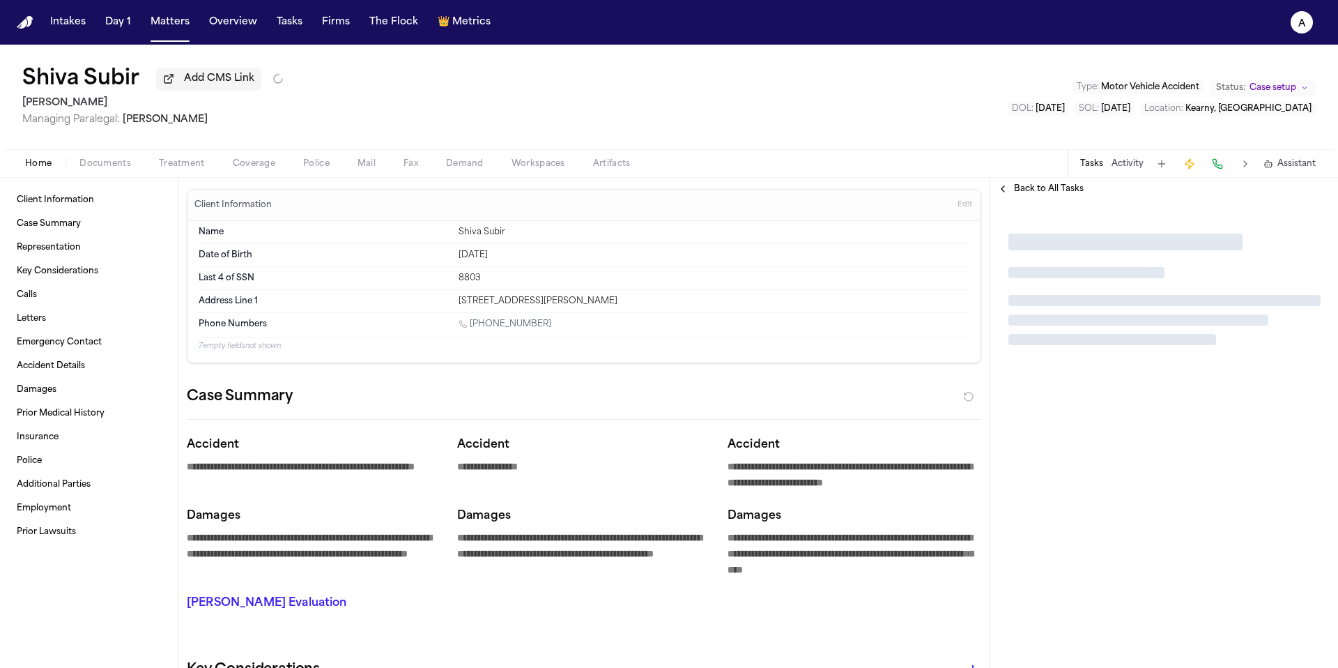
type textarea "*"
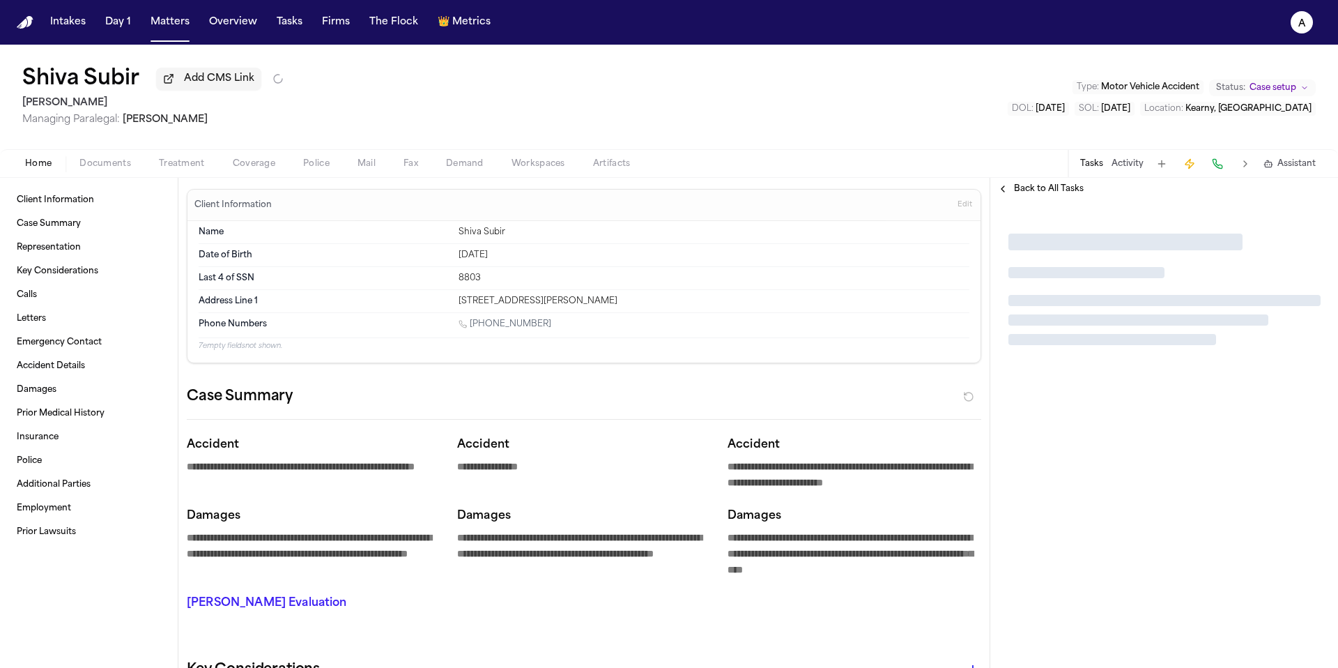
type textarea "*"
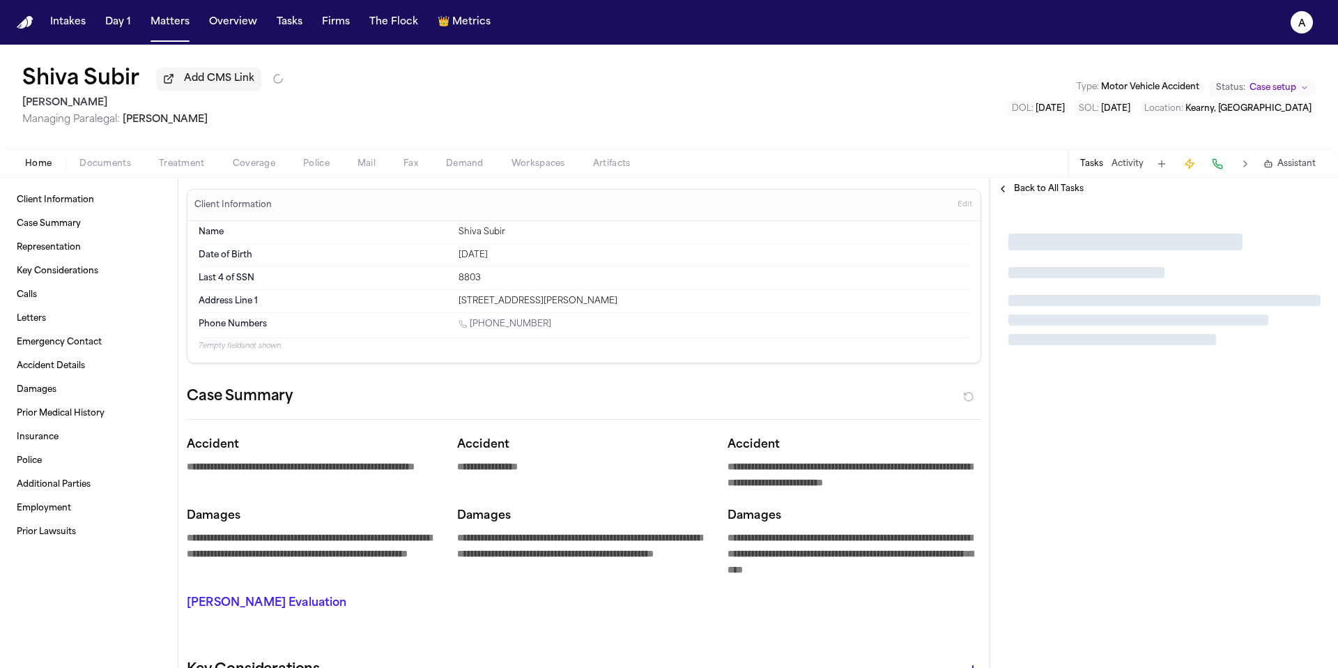
type textarea "*"
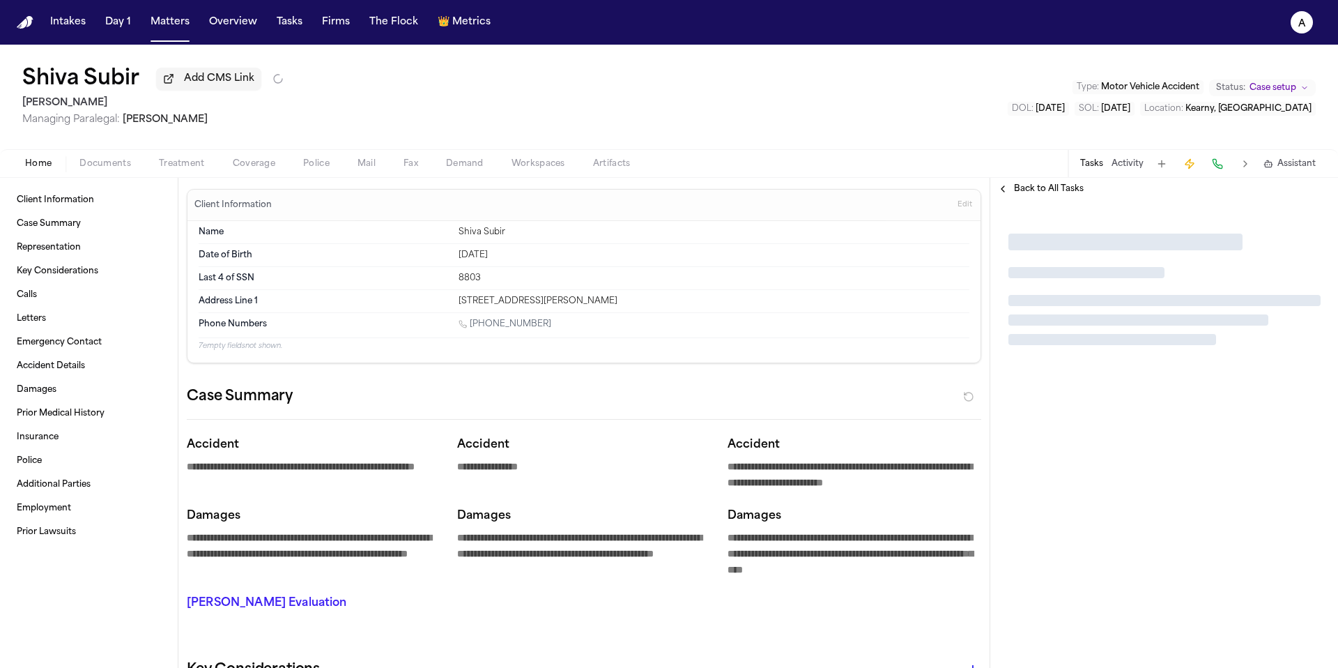
type textarea "*"
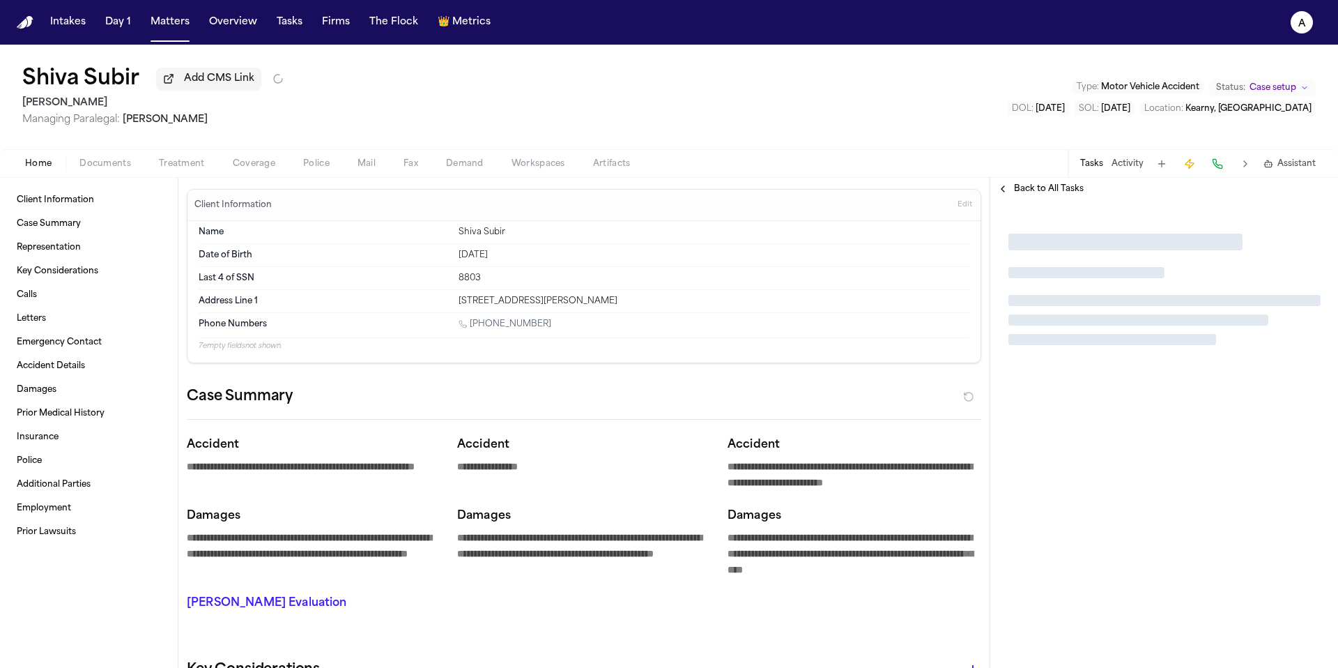
type textarea "*"
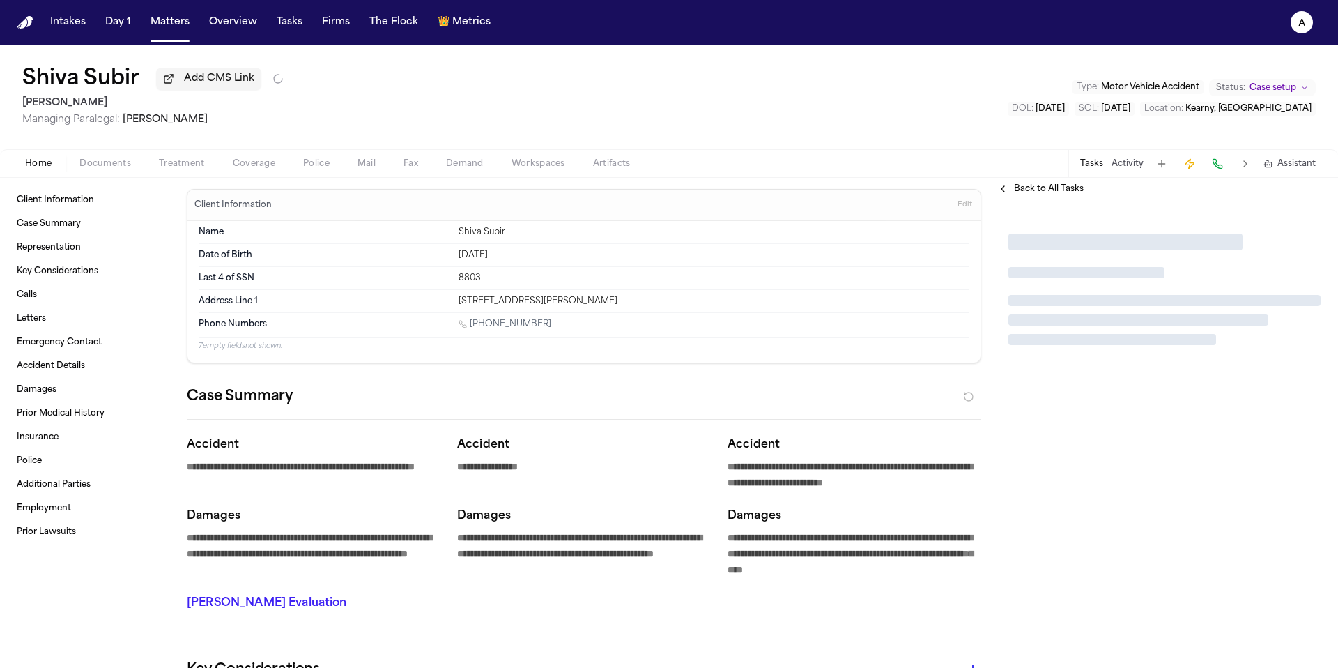
type textarea "*"
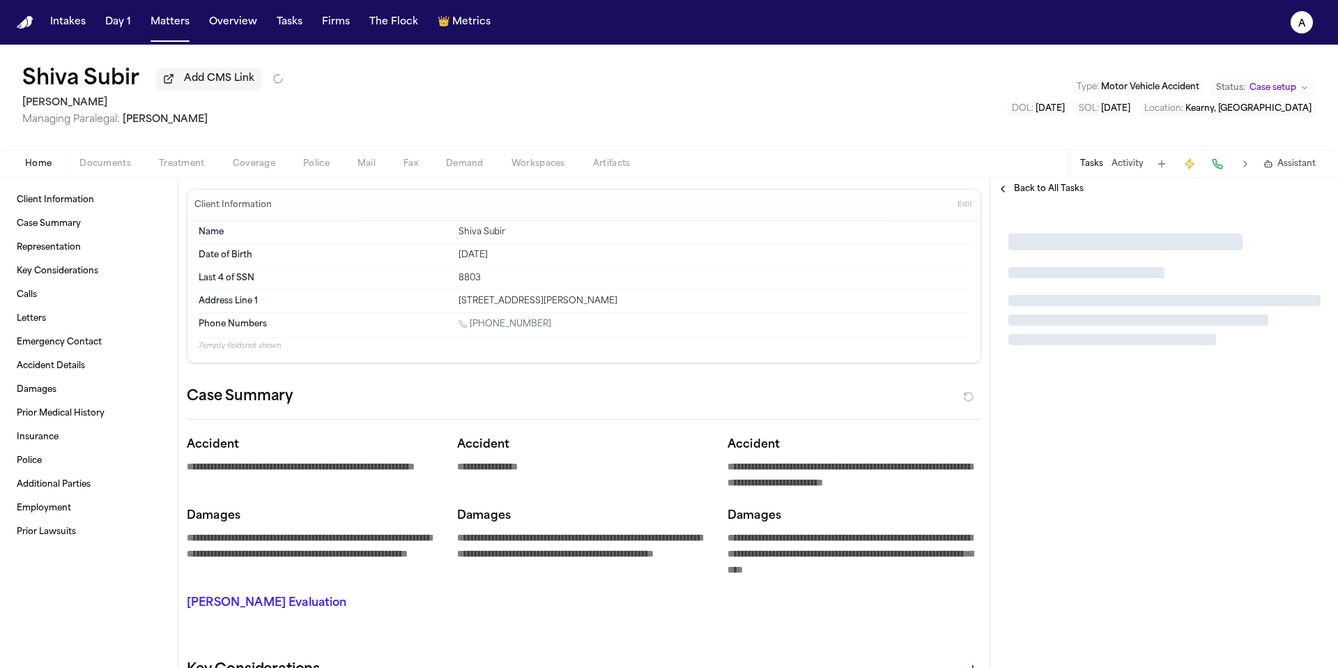
type textarea "*"
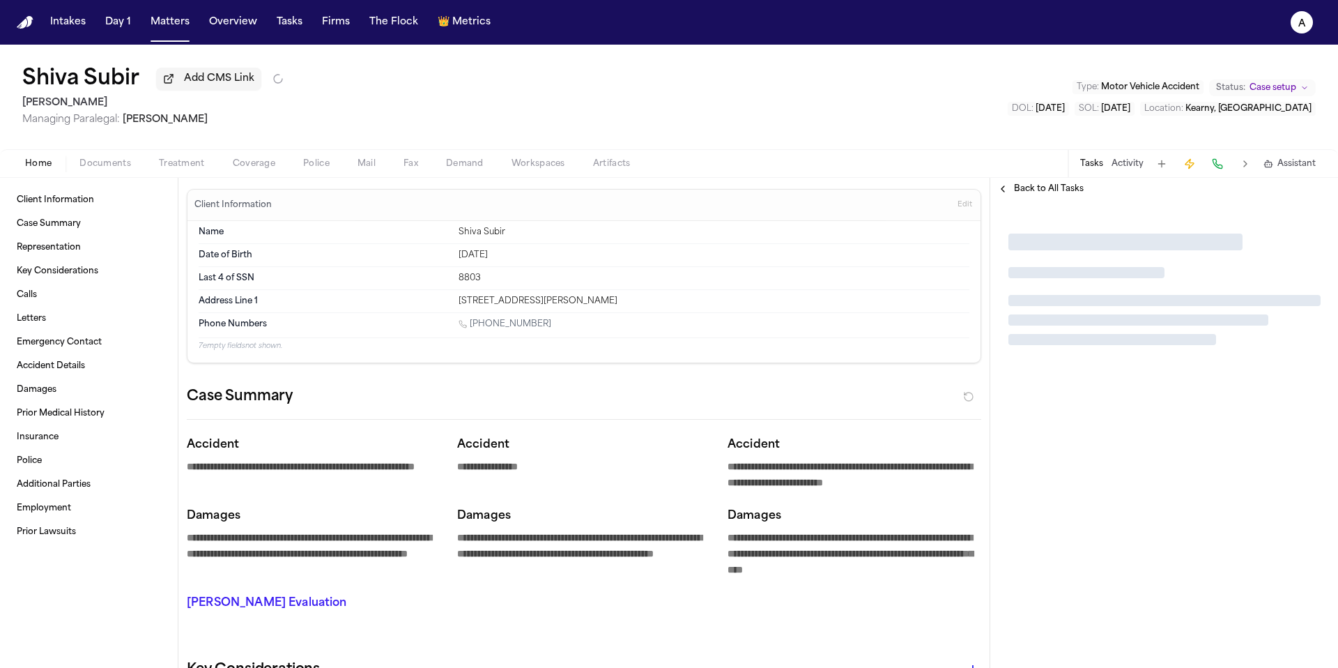
type textarea "*"
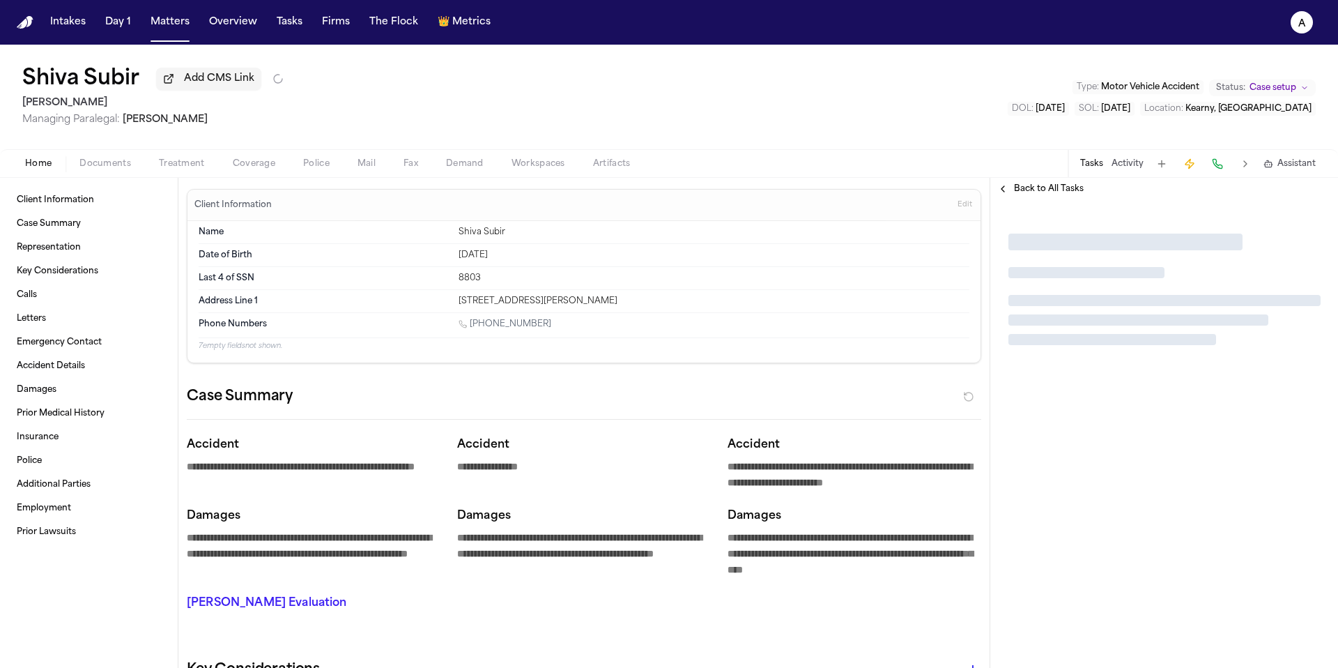
type textarea "*"
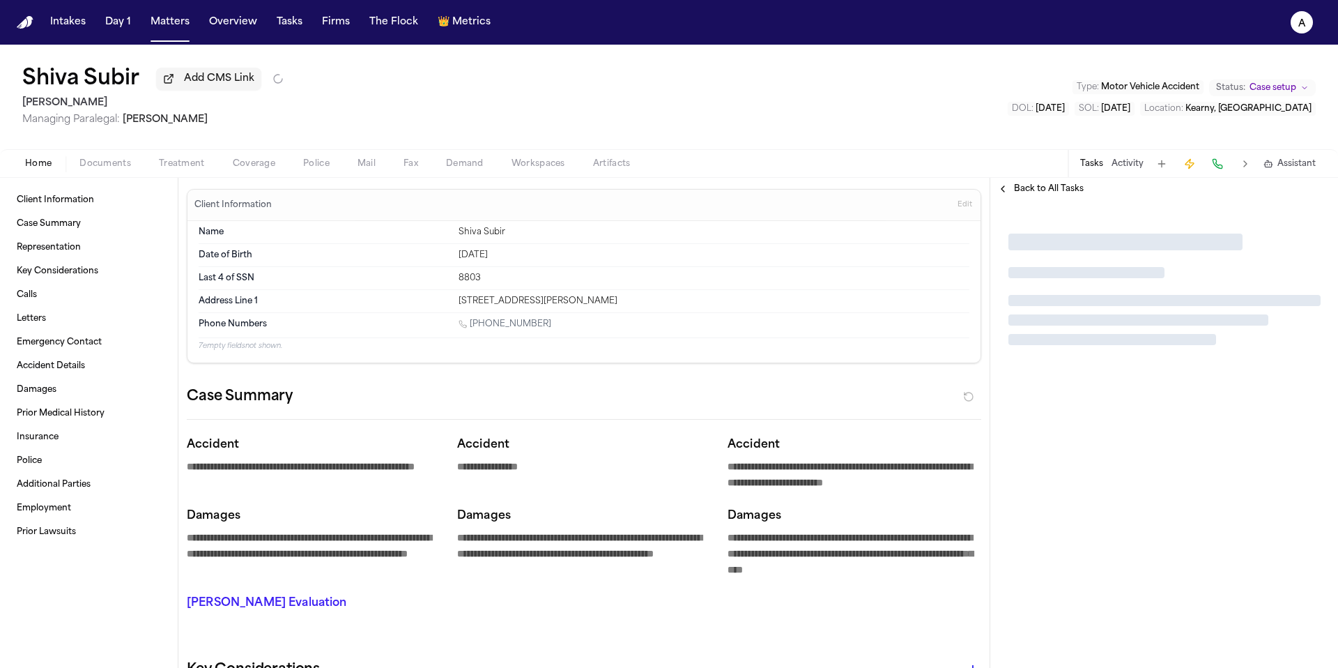
type textarea "*"
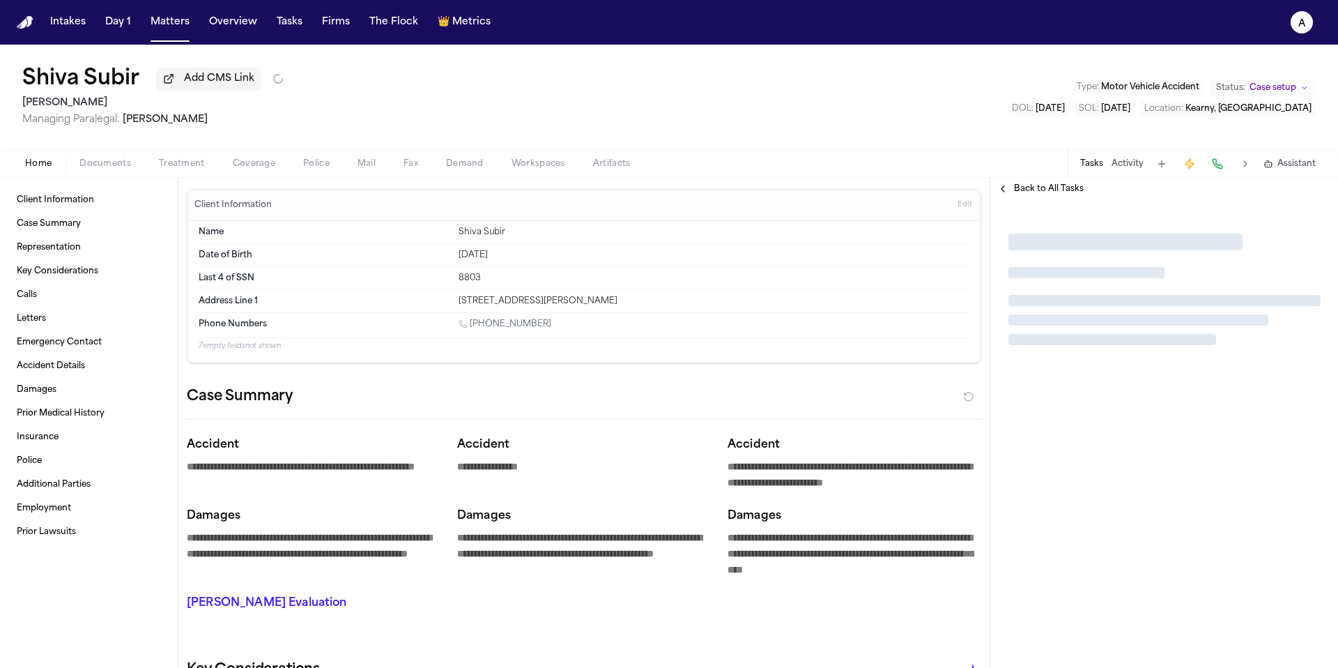
type textarea "*"
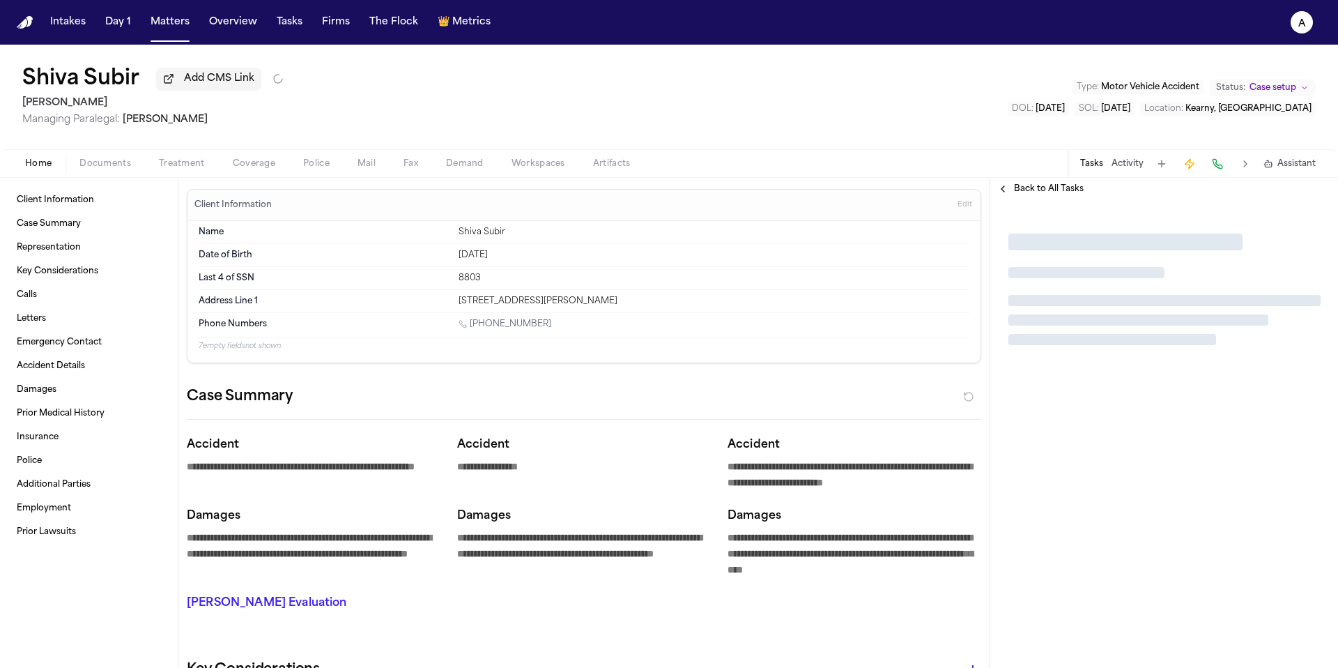
type textarea "*"
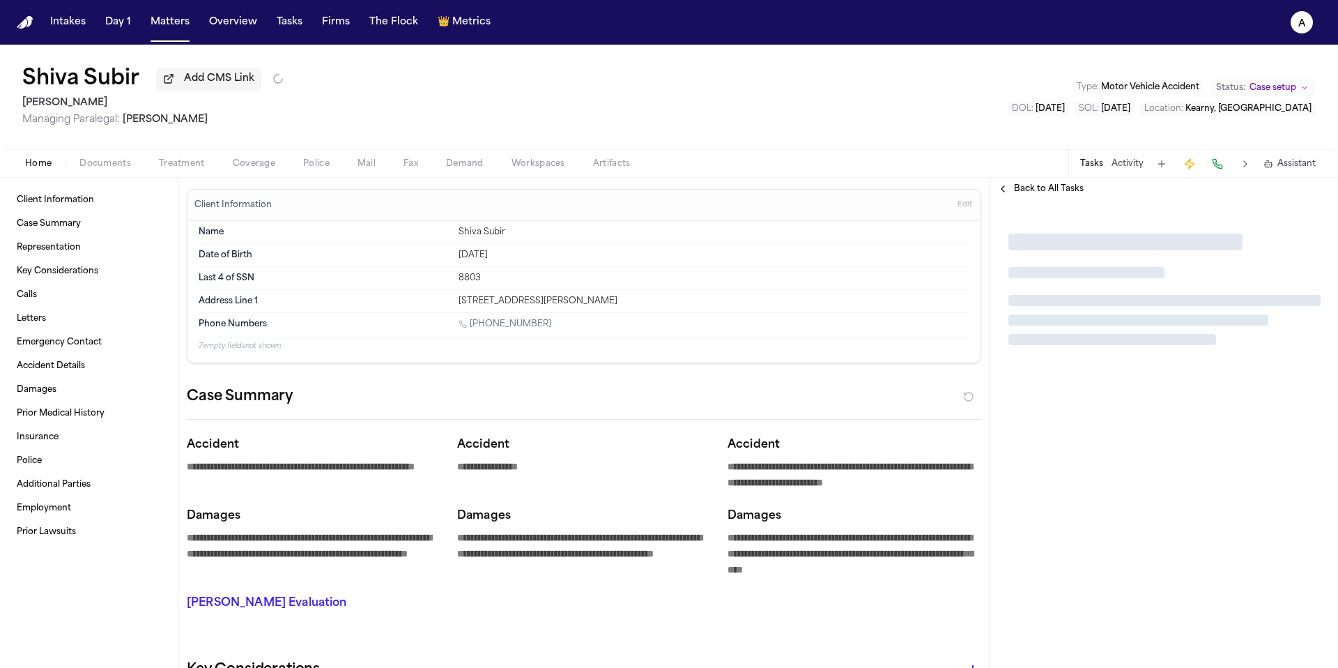
type textarea "*"
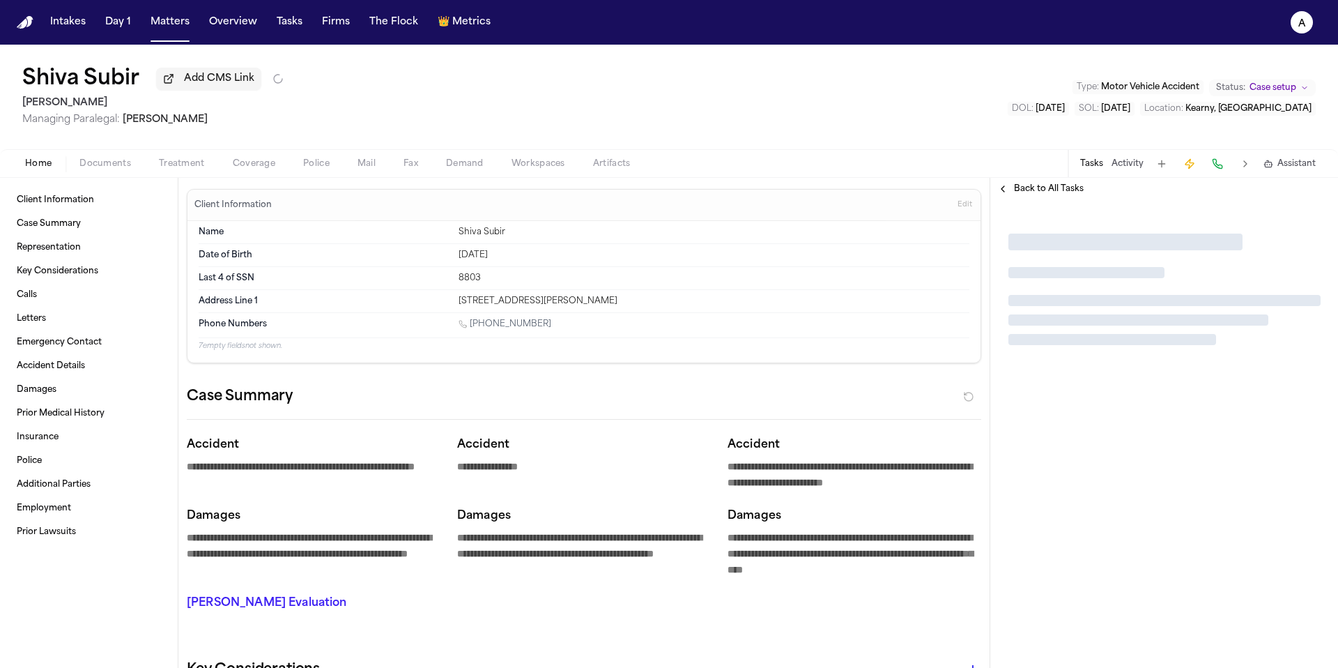
type textarea "*"
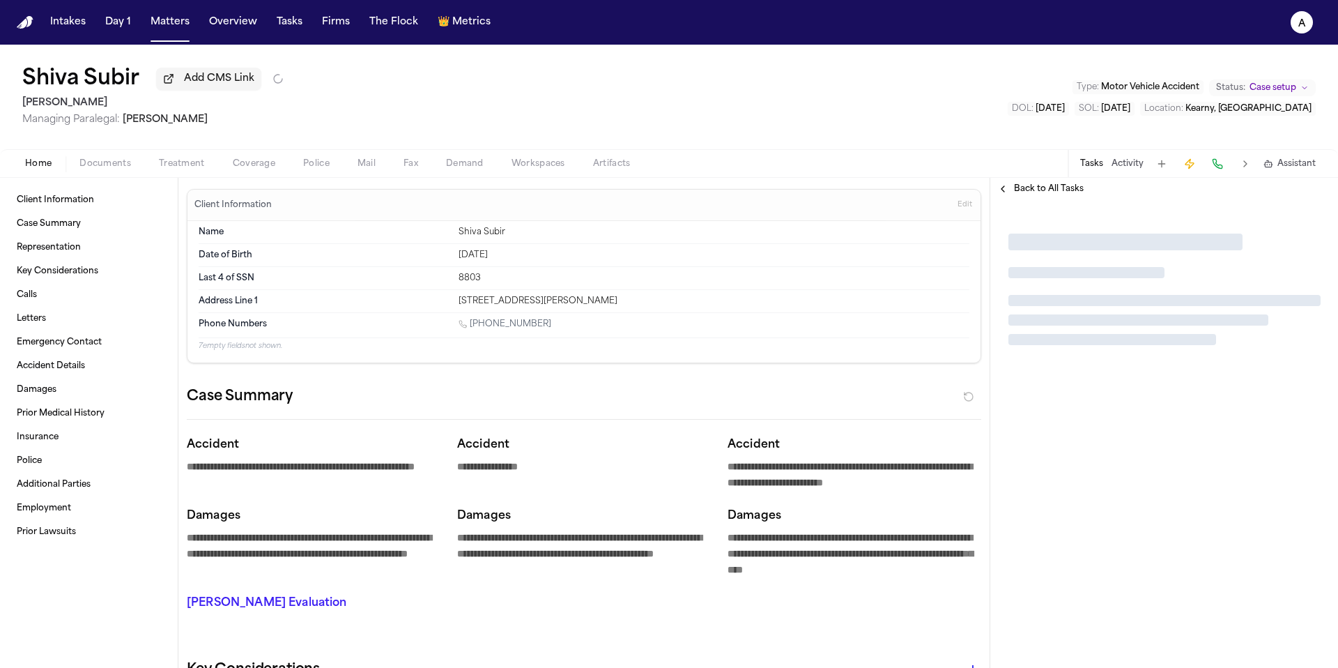
type textarea "*"
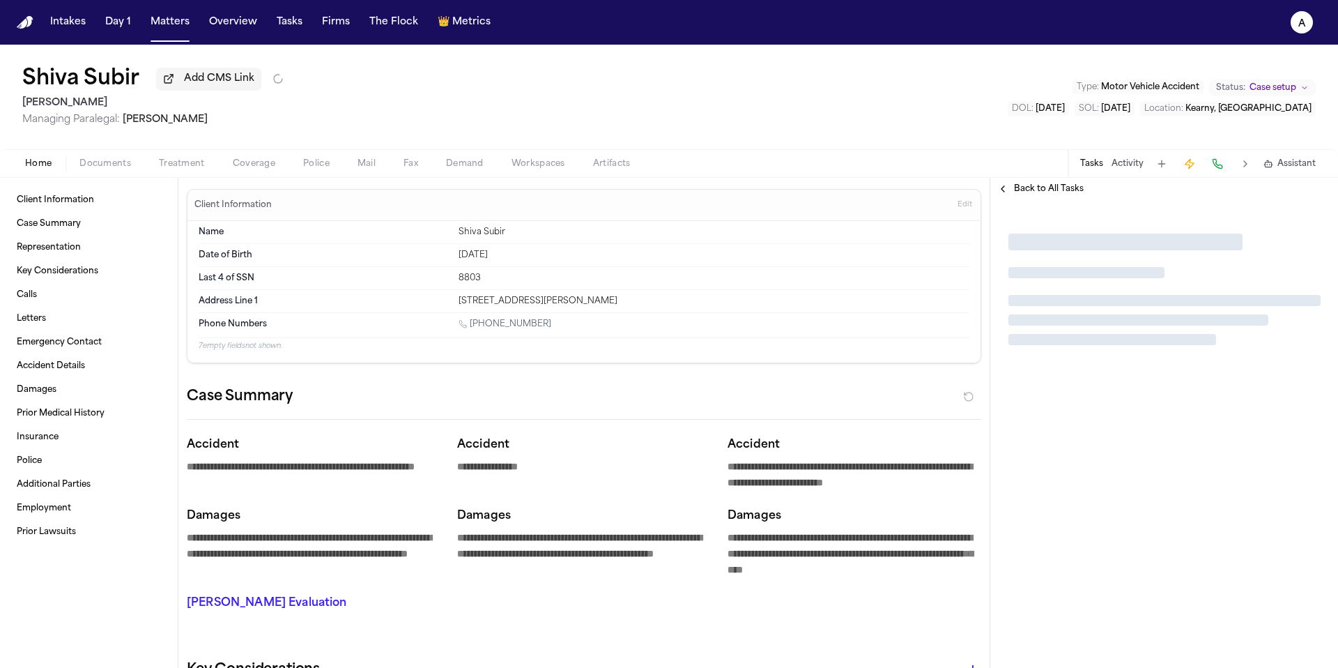
type textarea "*"
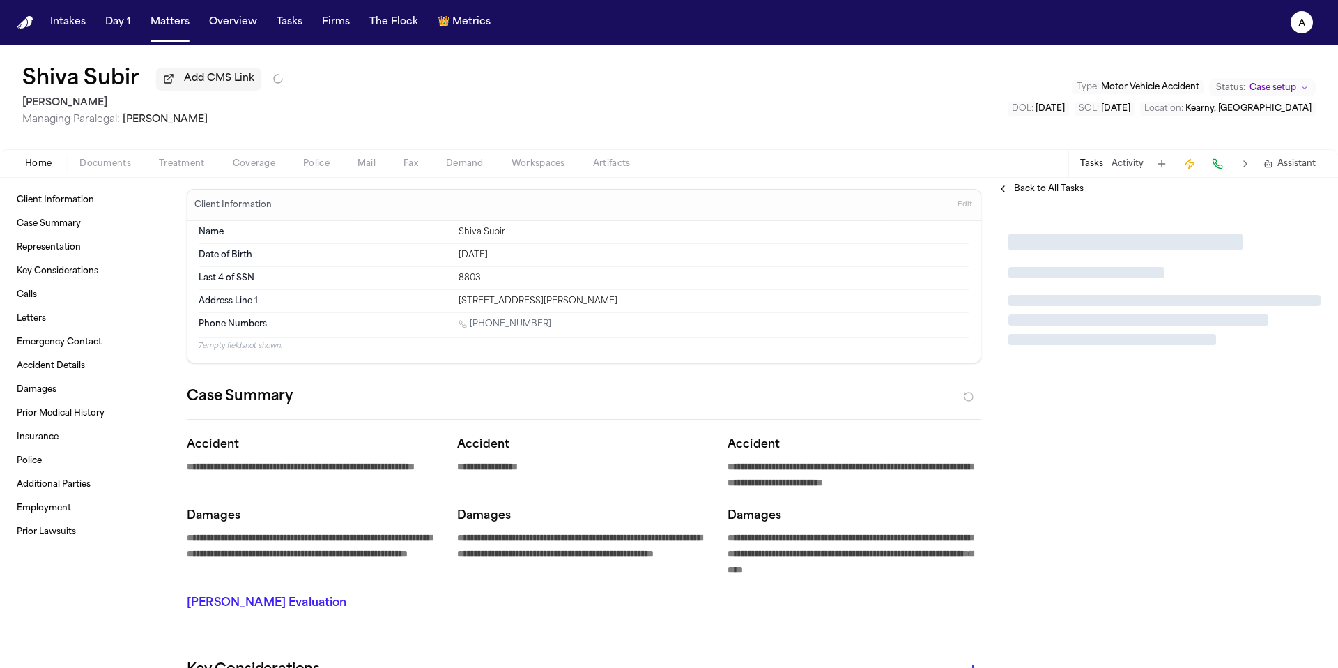
type textarea "*"
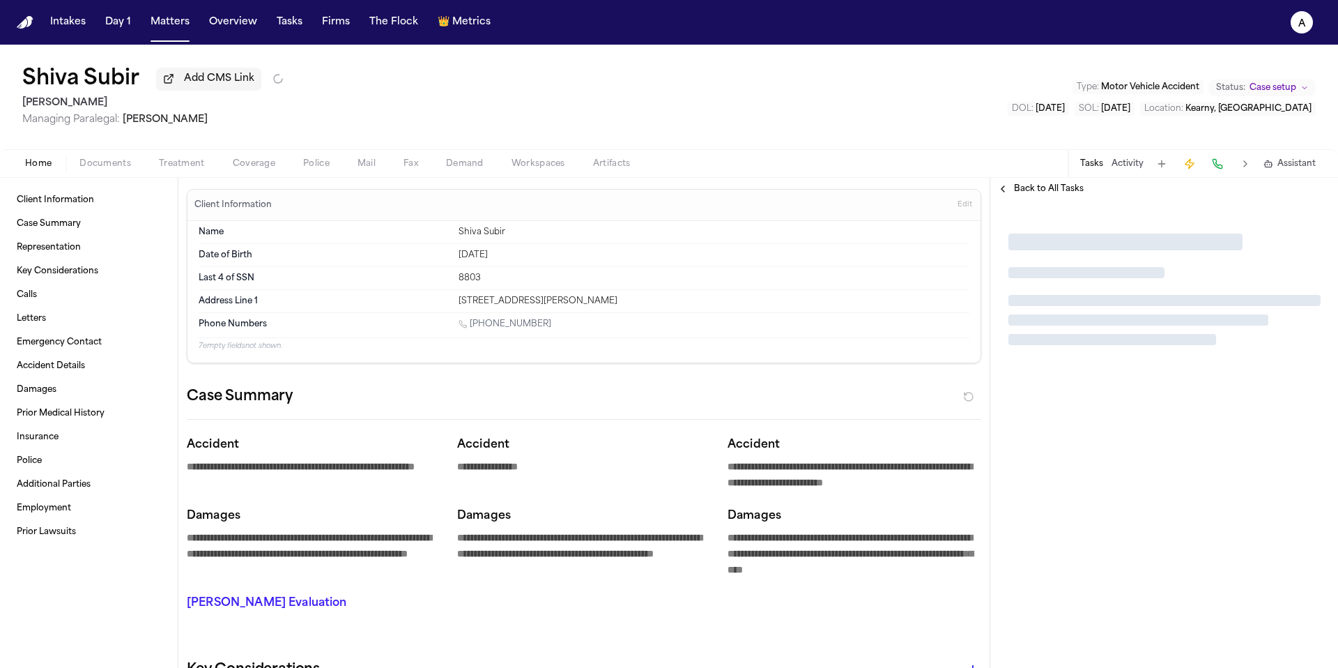
type textarea "*"
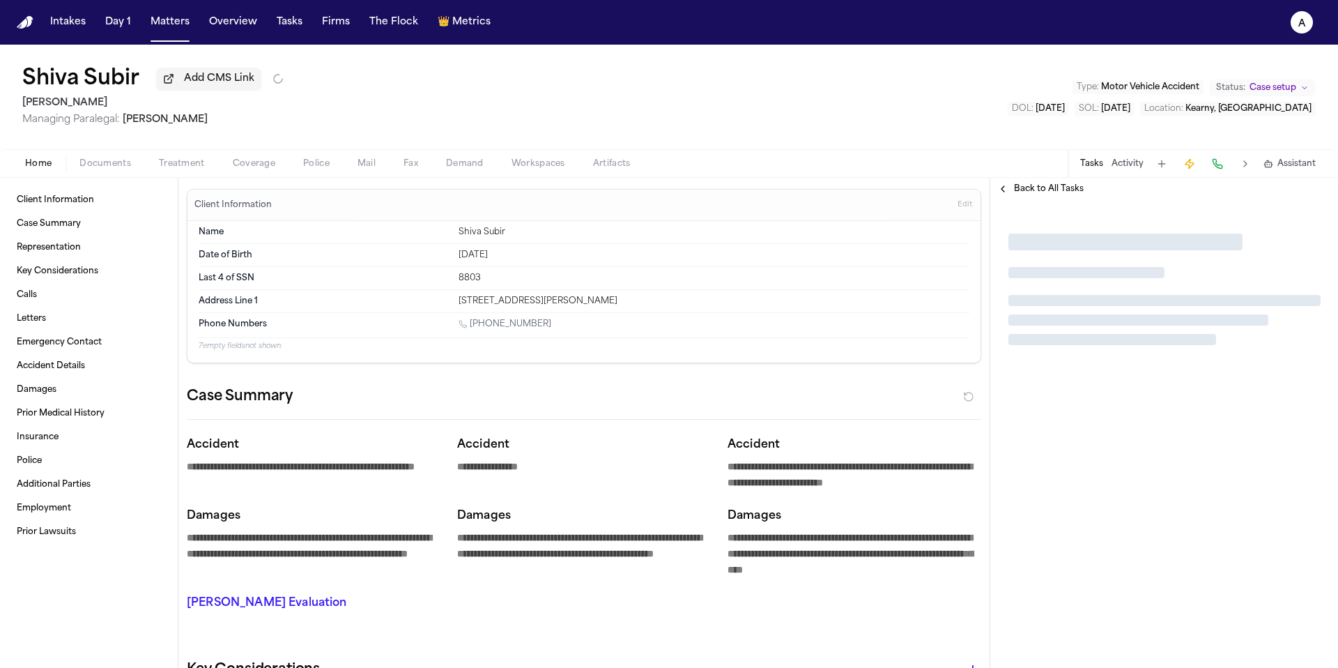
type textarea "*"
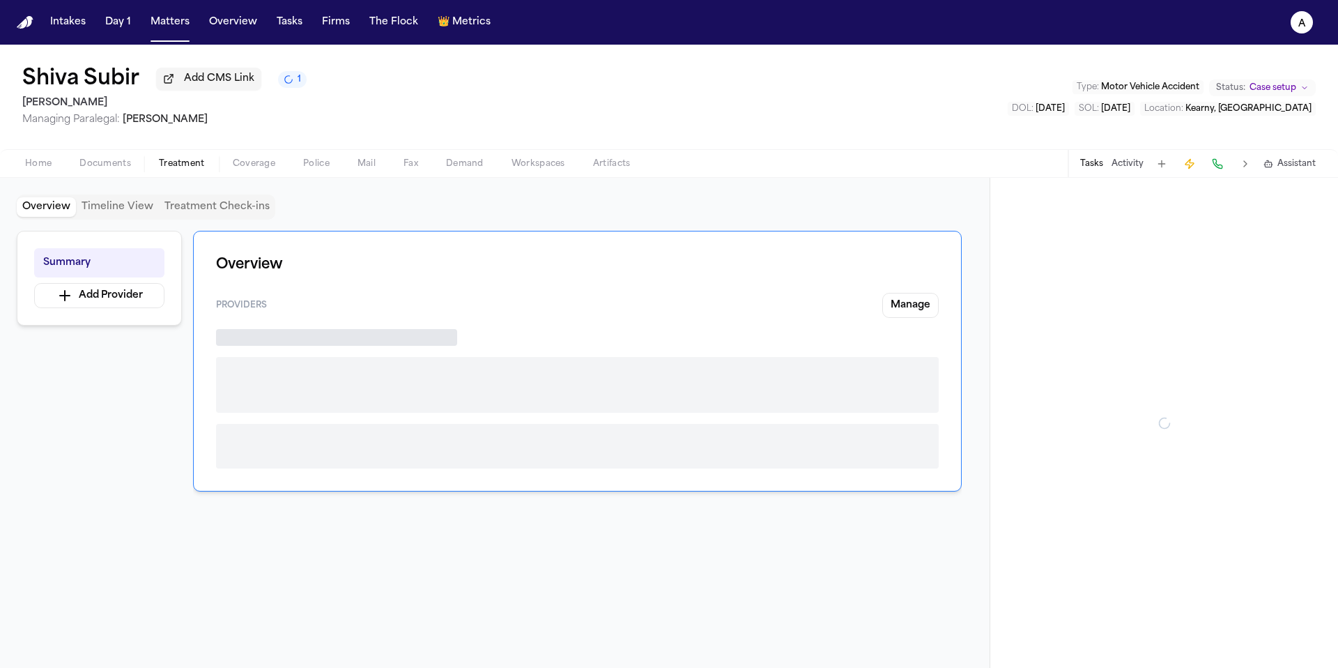
click at [178, 158] on button "Treatment" at bounding box center [182, 163] width 74 height 17
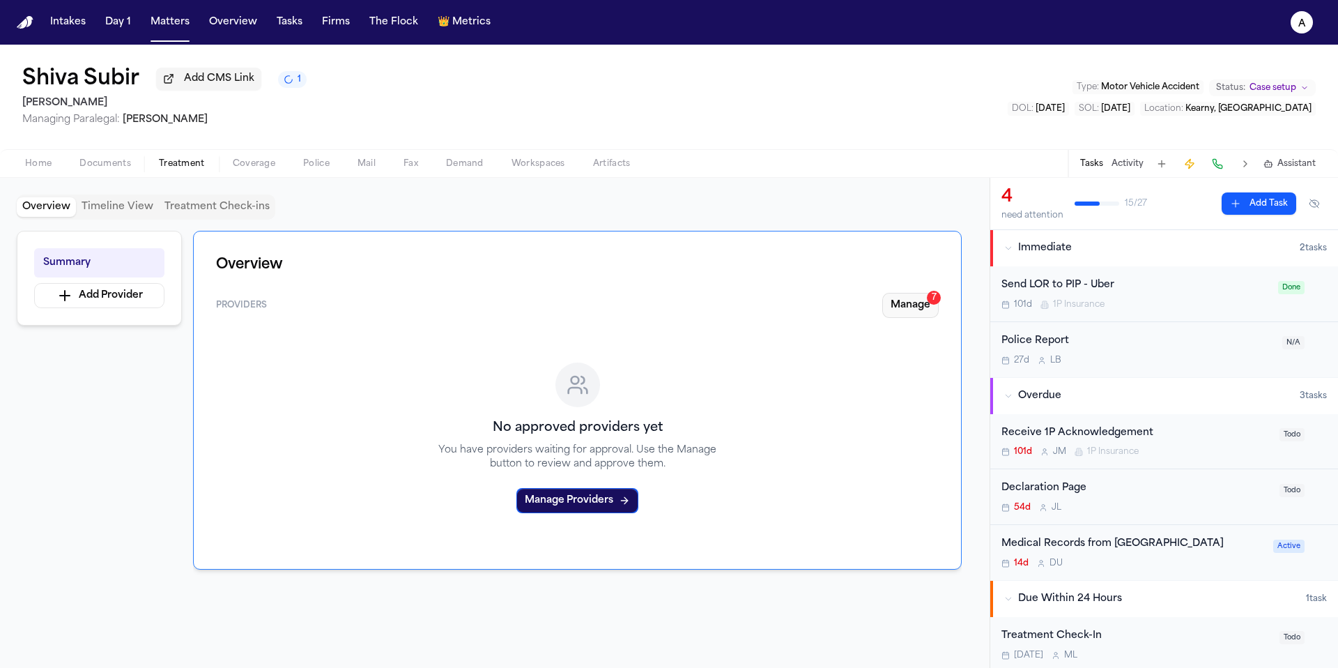
click at [910, 309] on button "Manage 7" at bounding box center [910, 305] width 56 height 25
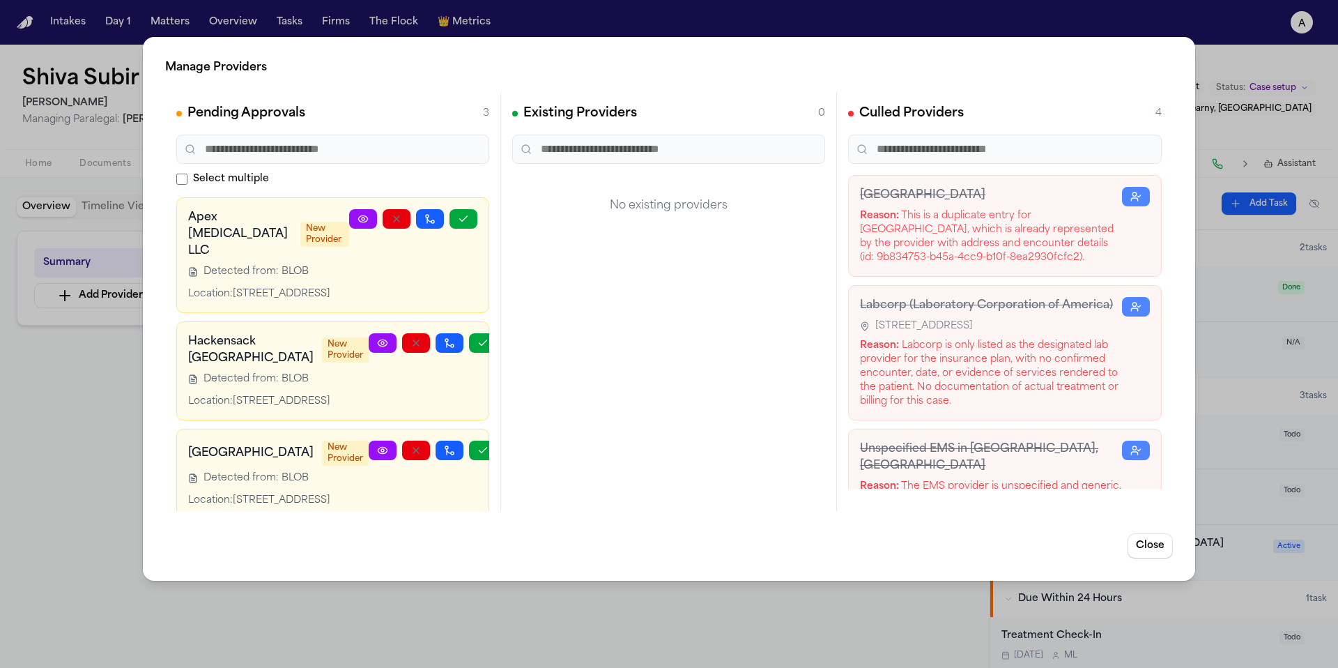
click at [726, 596] on div "Manage Providers Pending Approvals 3 Select multiple Apex Radiology LLC New Pro…" at bounding box center [669, 334] width 1338 height 668
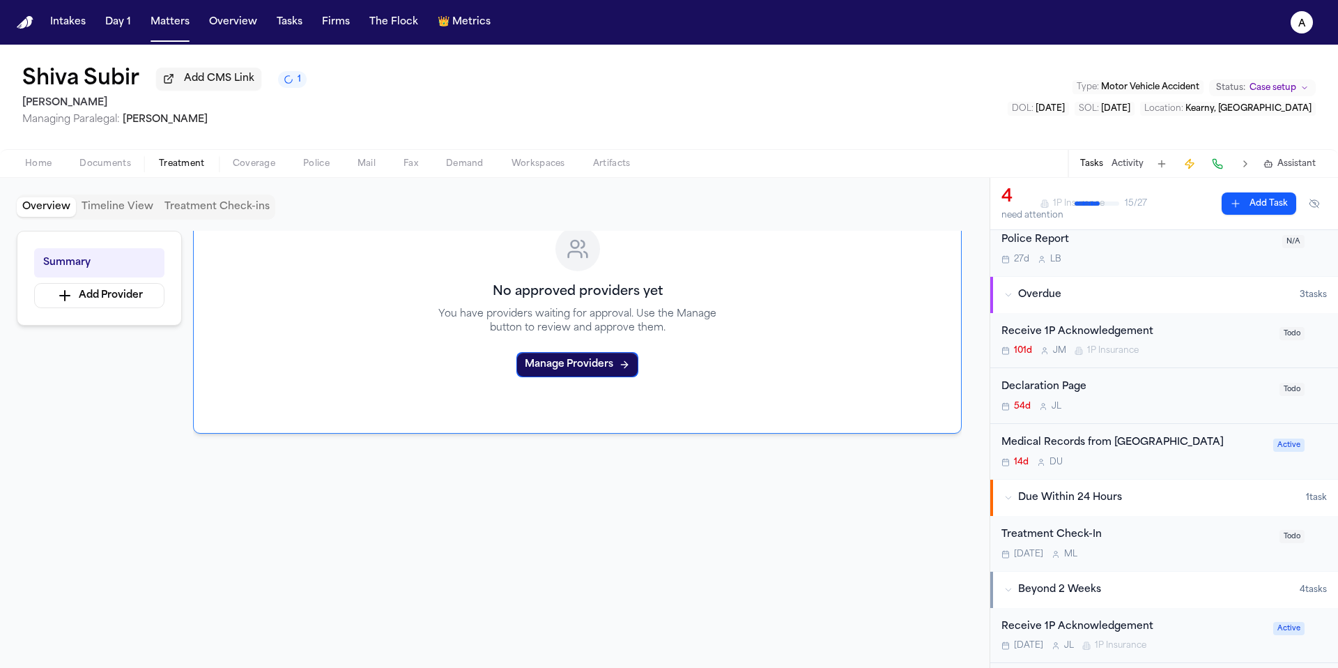
scroll to position [114, 0]
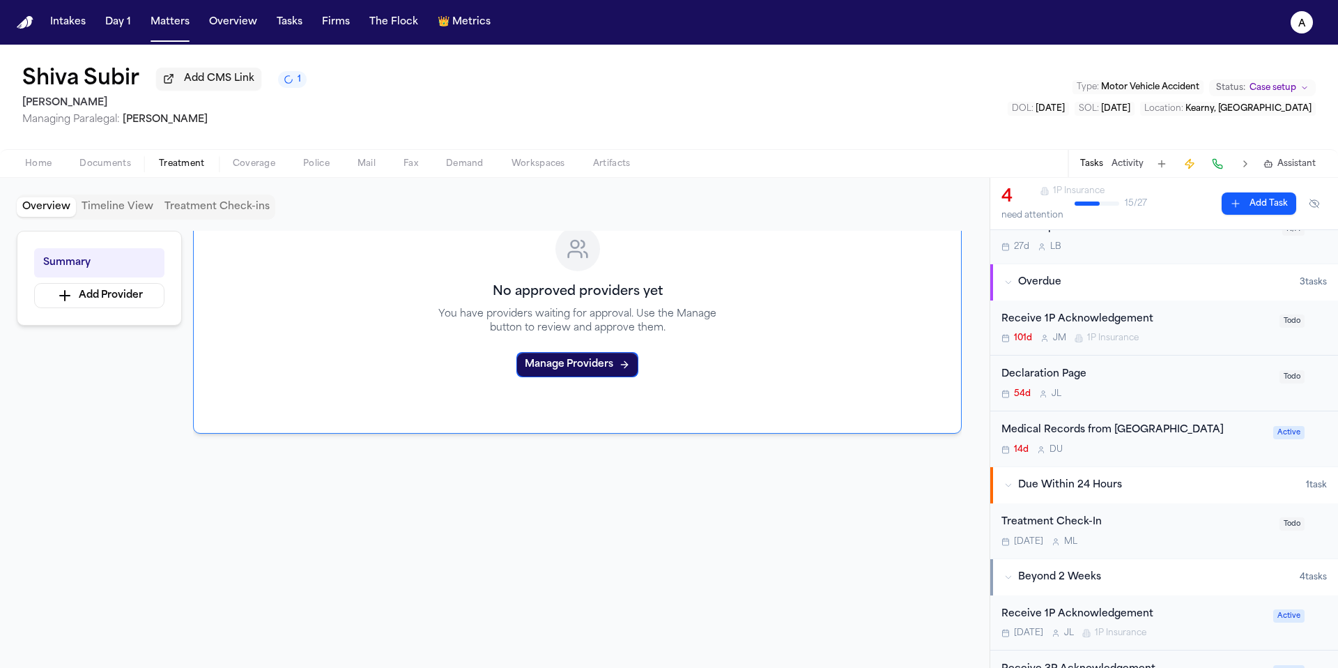
click at [1214, 450] on div "14d D U" at bounding box center [1133, 449] width 263 height 11
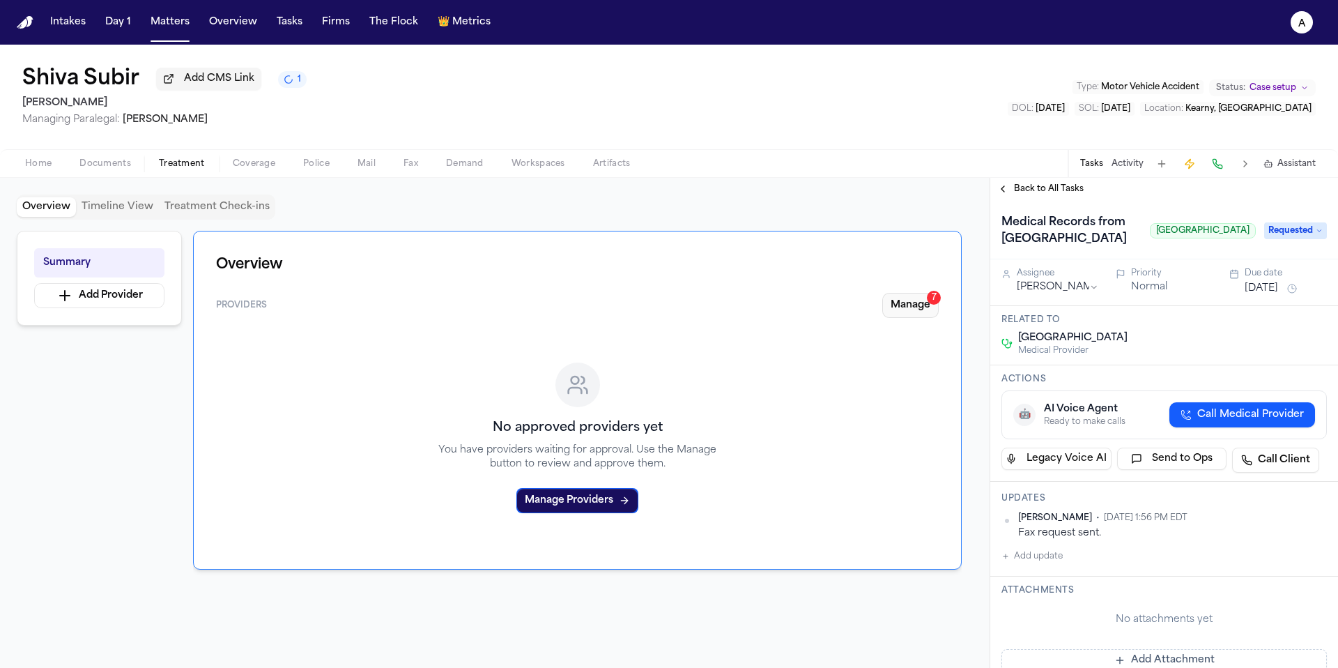
click at [914, 309] on button "Manage 7" at bounding box center [910, 305] width 56 height 25
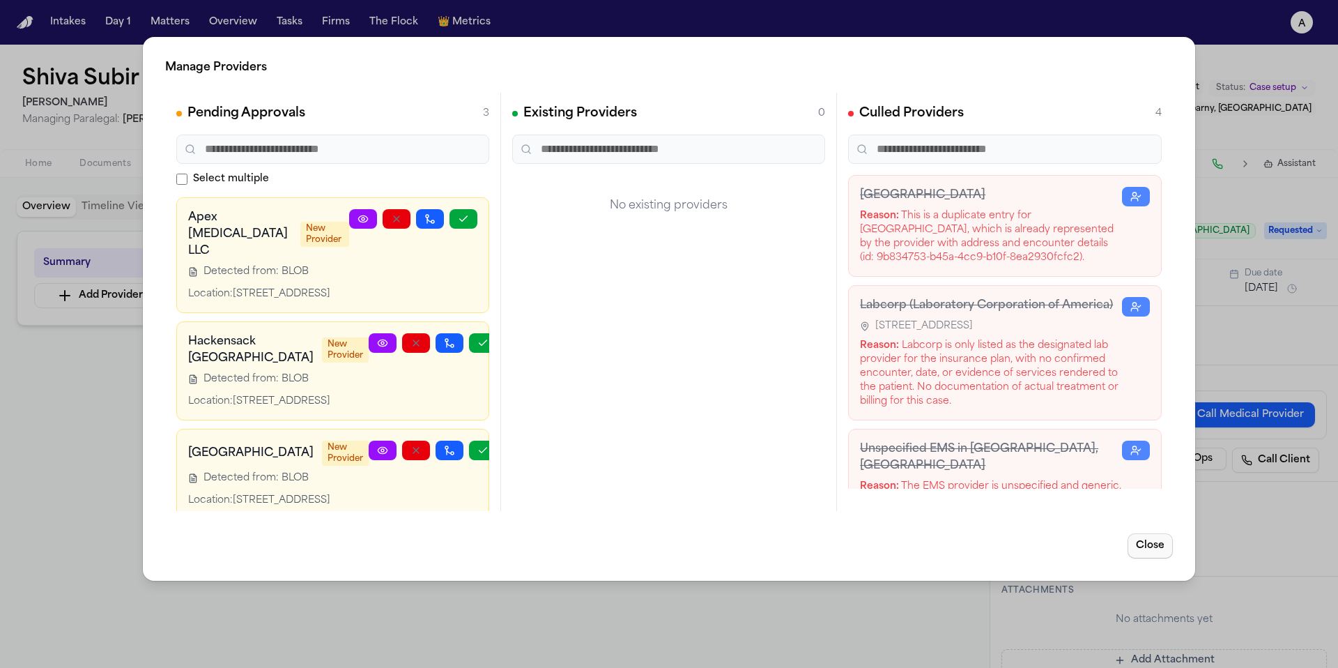
click at [1140, 543] on button "Close" at bounding box center [1150, 545] width 45 height 25
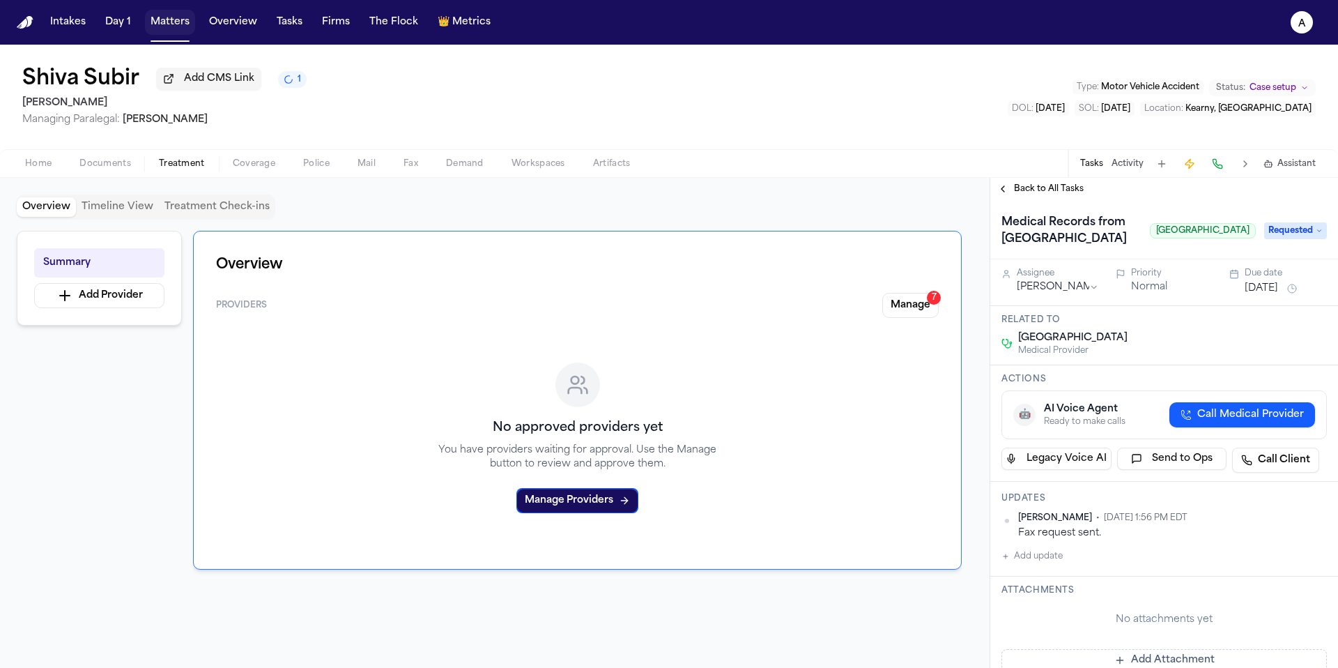
click at [186, 24] on button "Matters" at bounding box center [170, 22] width 50 height 25
click at [183, 27] on button "Matters" at bounding box center [170, 22] width 50 height 25
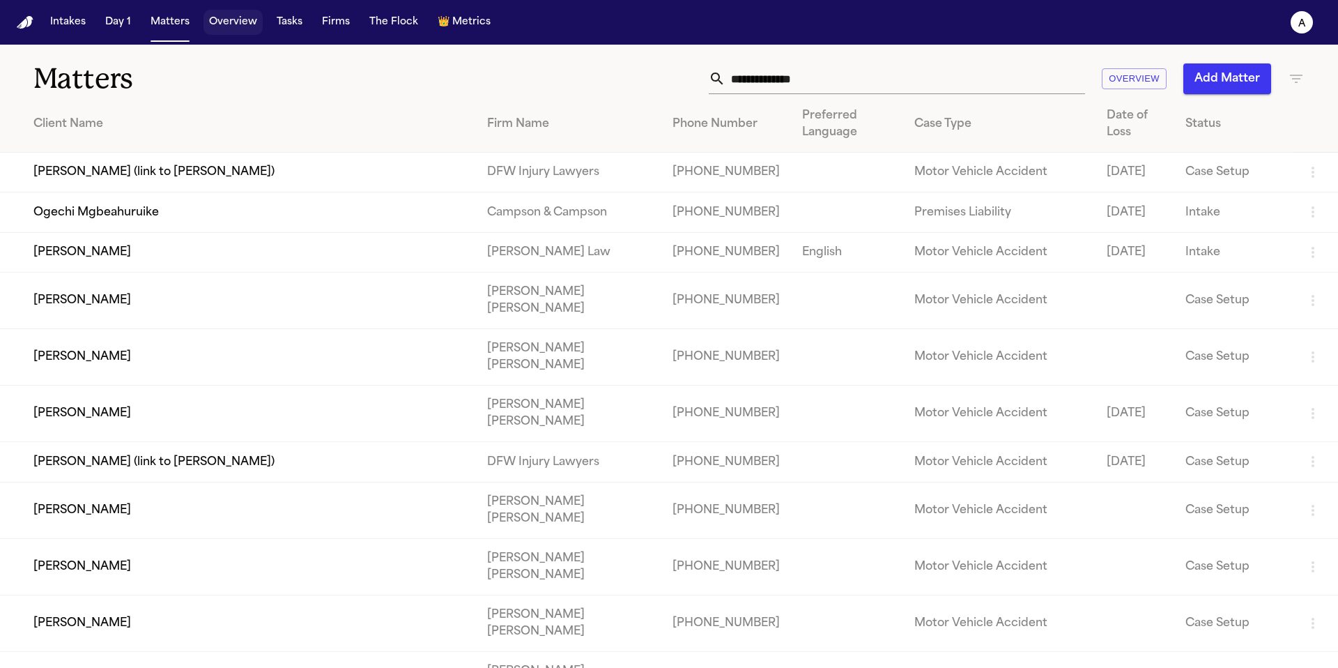
click at [238, 27] on button "Overview" at bounding box center [233, 22] width 59 height 25
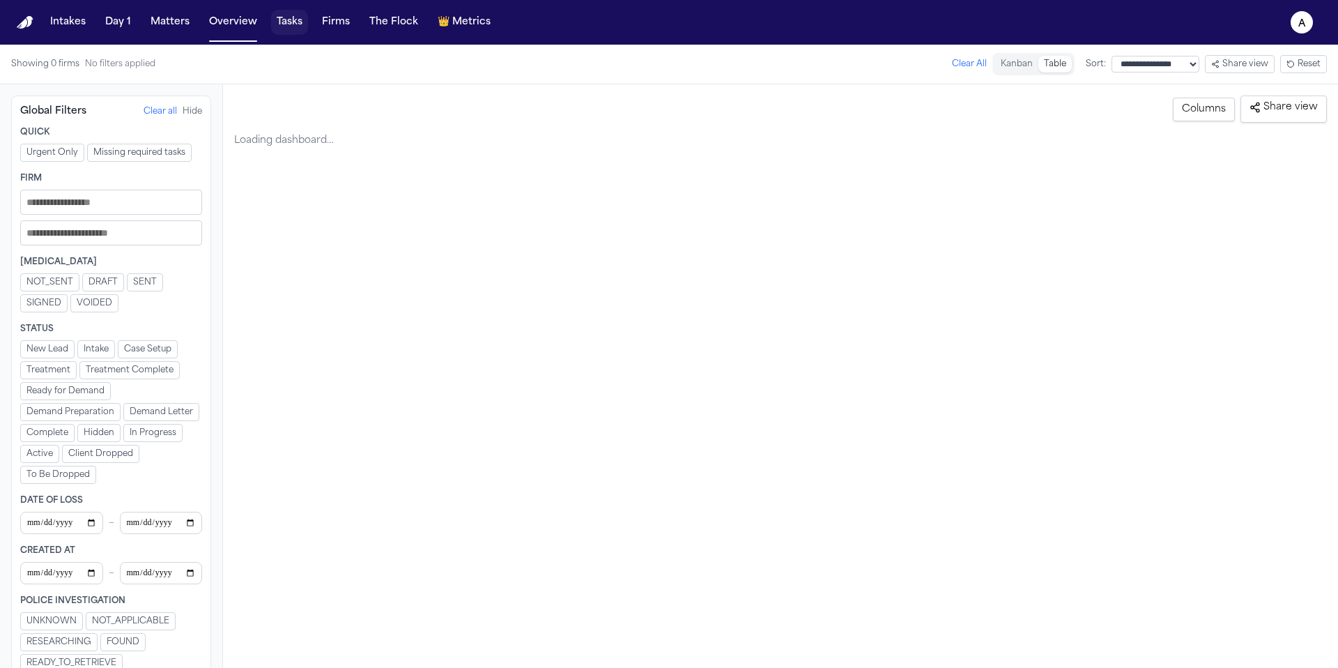
click at [289, 26] on button "Tasks" at bounding box center [289, 22] width 37 height 25
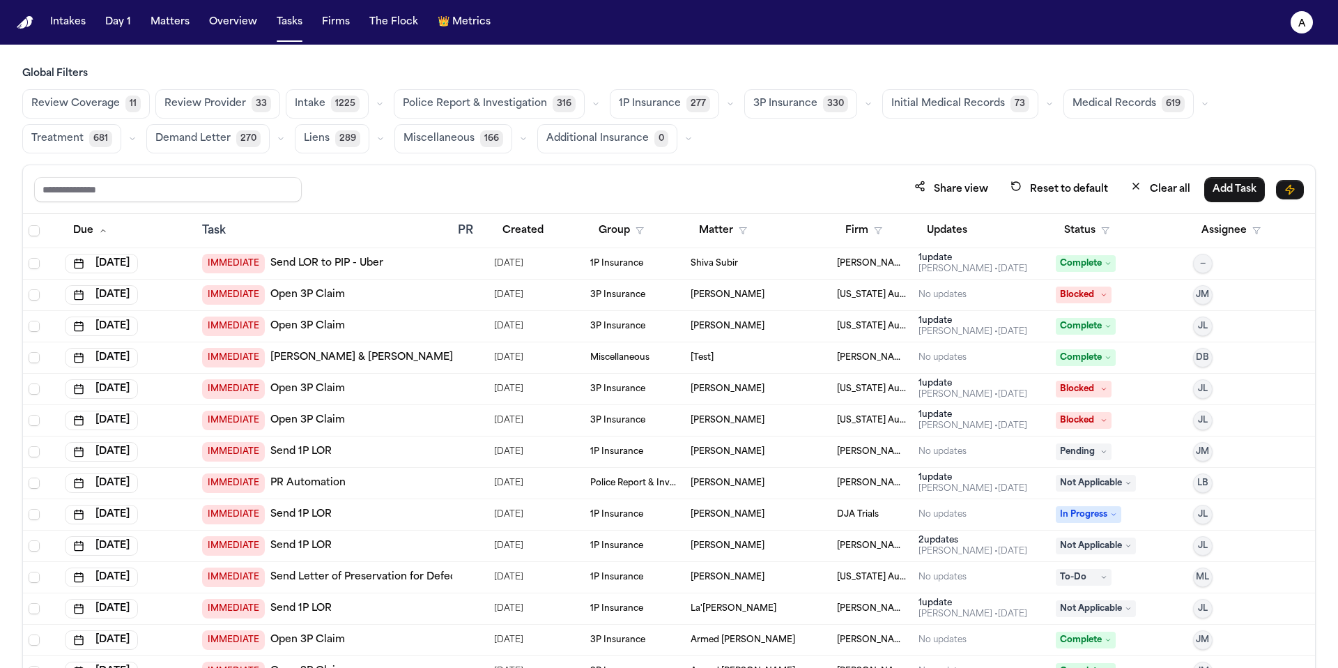
click at [1080, 107] on span "Medical Records" at bounding box center [1115, 104] width 84 height 14
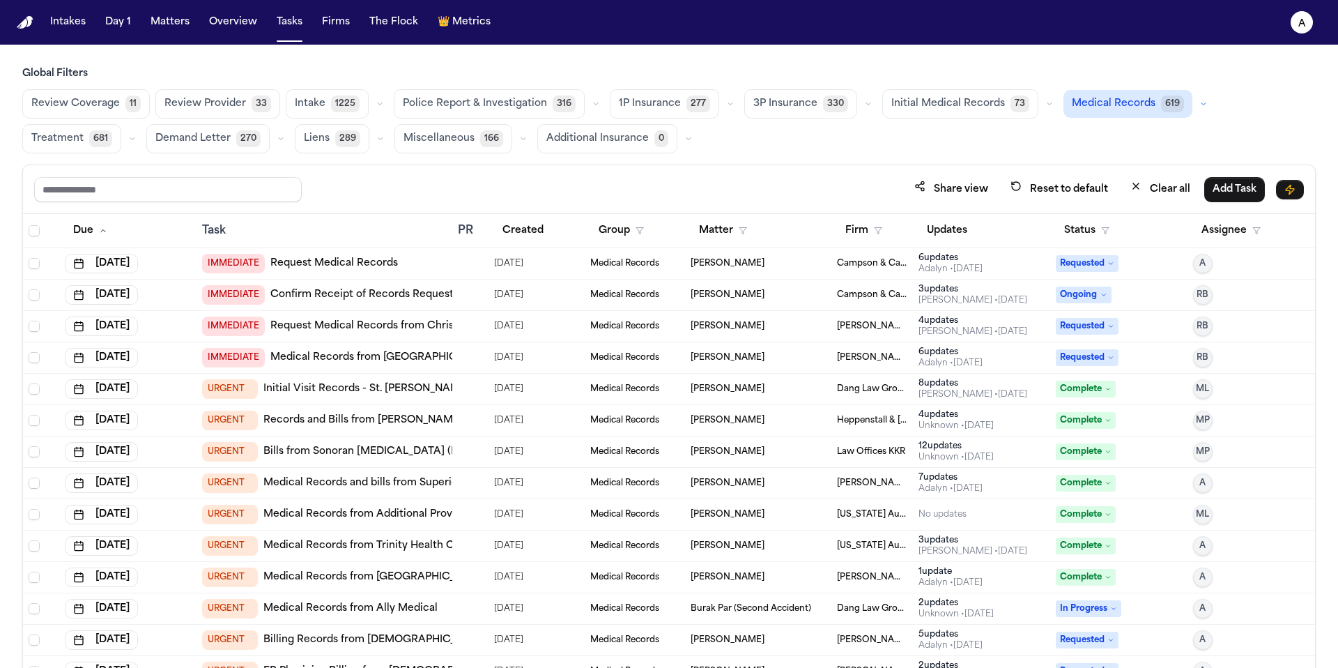
click at [860, 294] on span "Campson & Campson" at bounding box center [872, 294] width 71 height 11
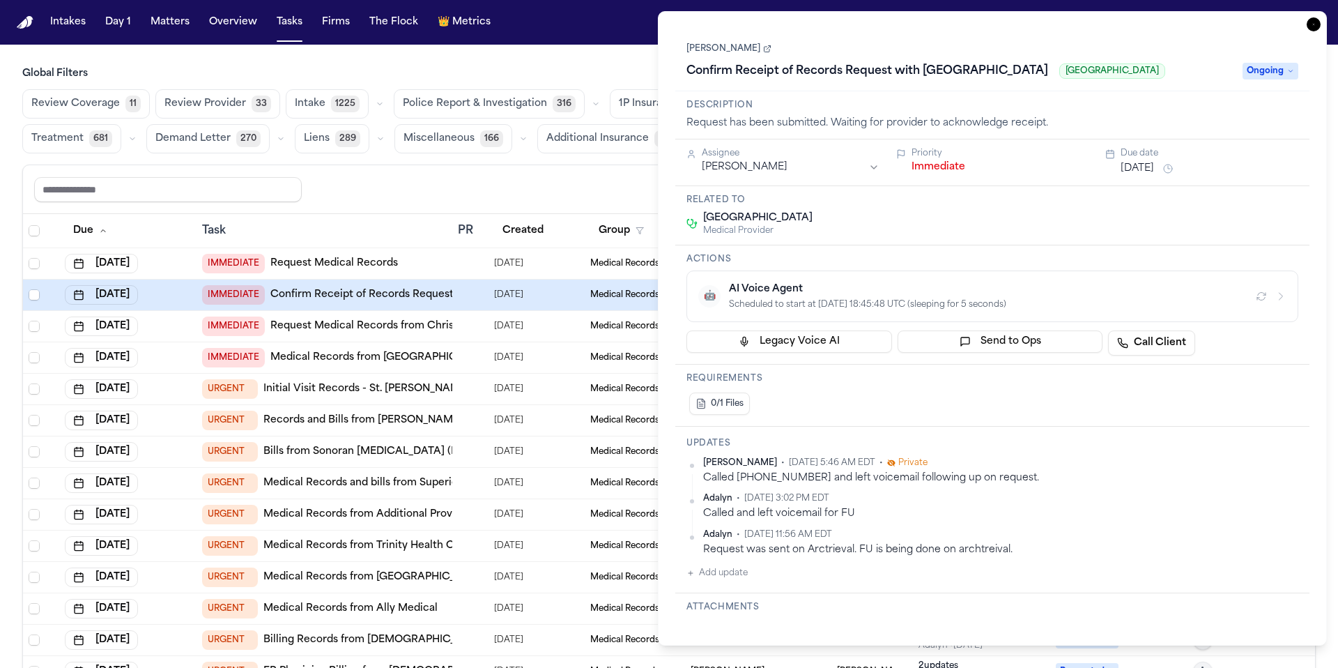
click at [728, 48] on link "[PERSON_NAME]" at bounding box center [729, 48] width 85 height 11
click at [475, 94] on button "Police Report & Investigation 316" at bounding box center [489, 103] width 191 height 29
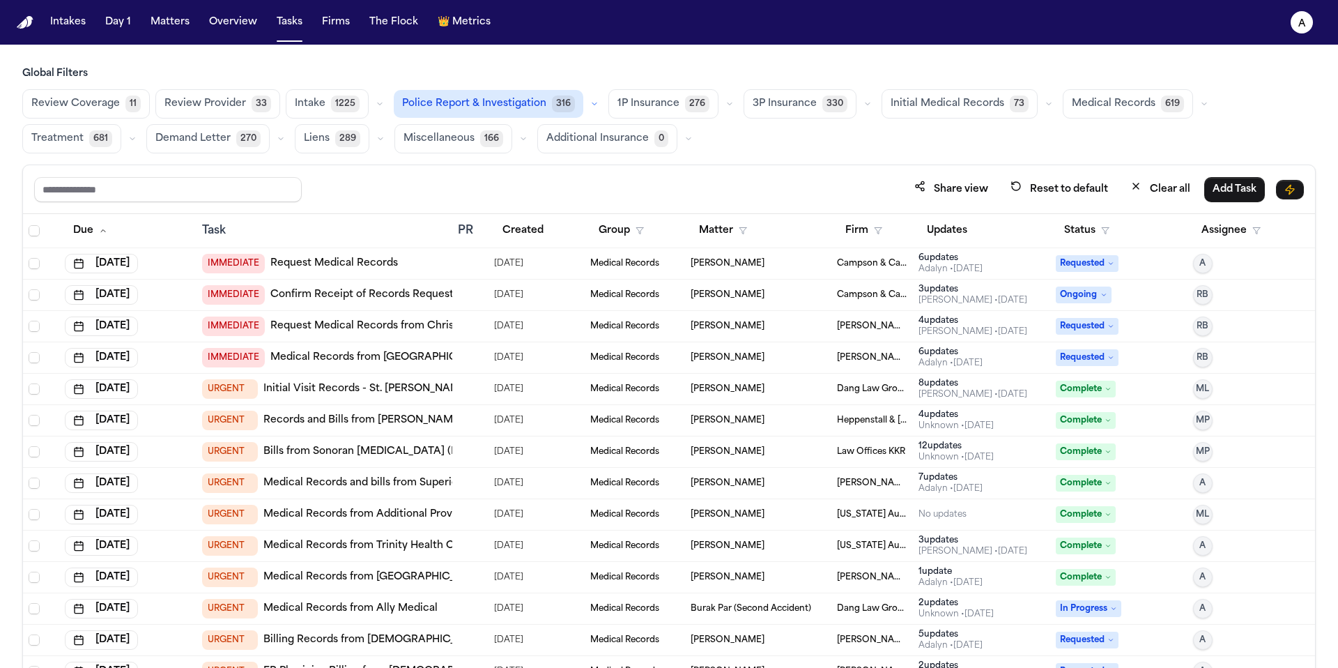
click at [517, 77] on h3 "Global Filters" at bounding box center [669, 74] width 1294 height 14
click at [289, 26] on button "Tasks" at bounding box center [289, 22] width 37 height 25
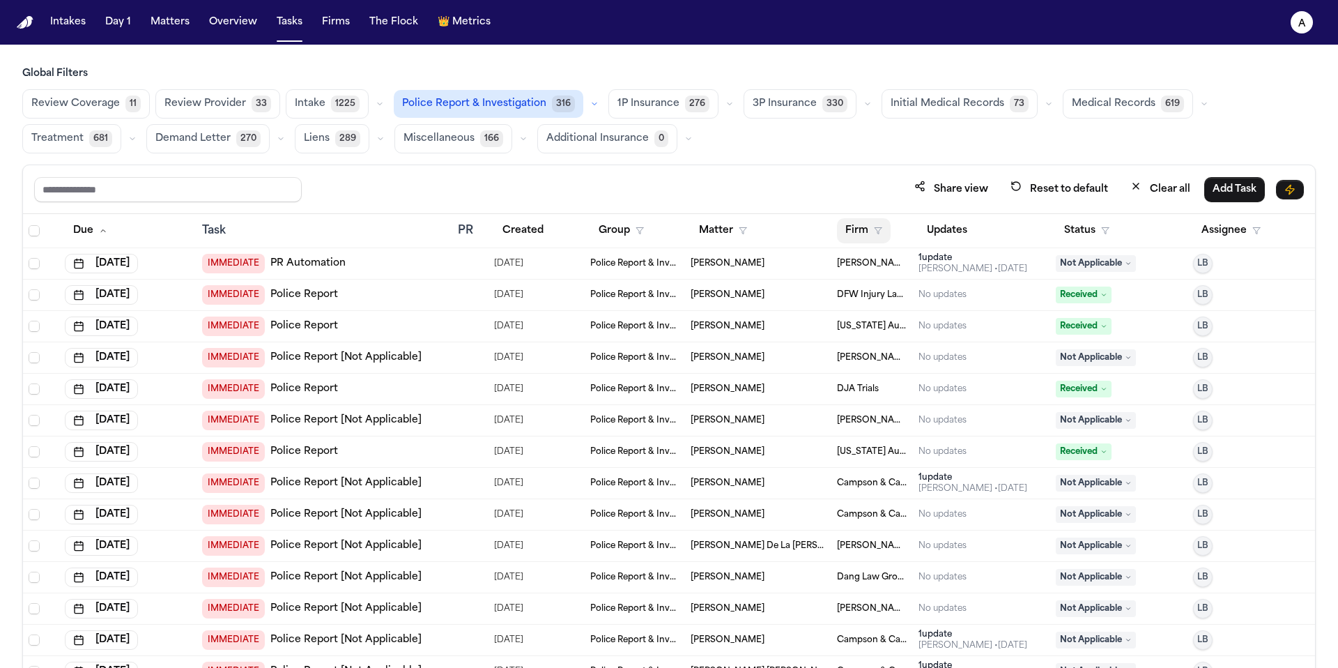
click at [851, 227] on button "Firm" at bounding box center [864, 230] width 54 height 25
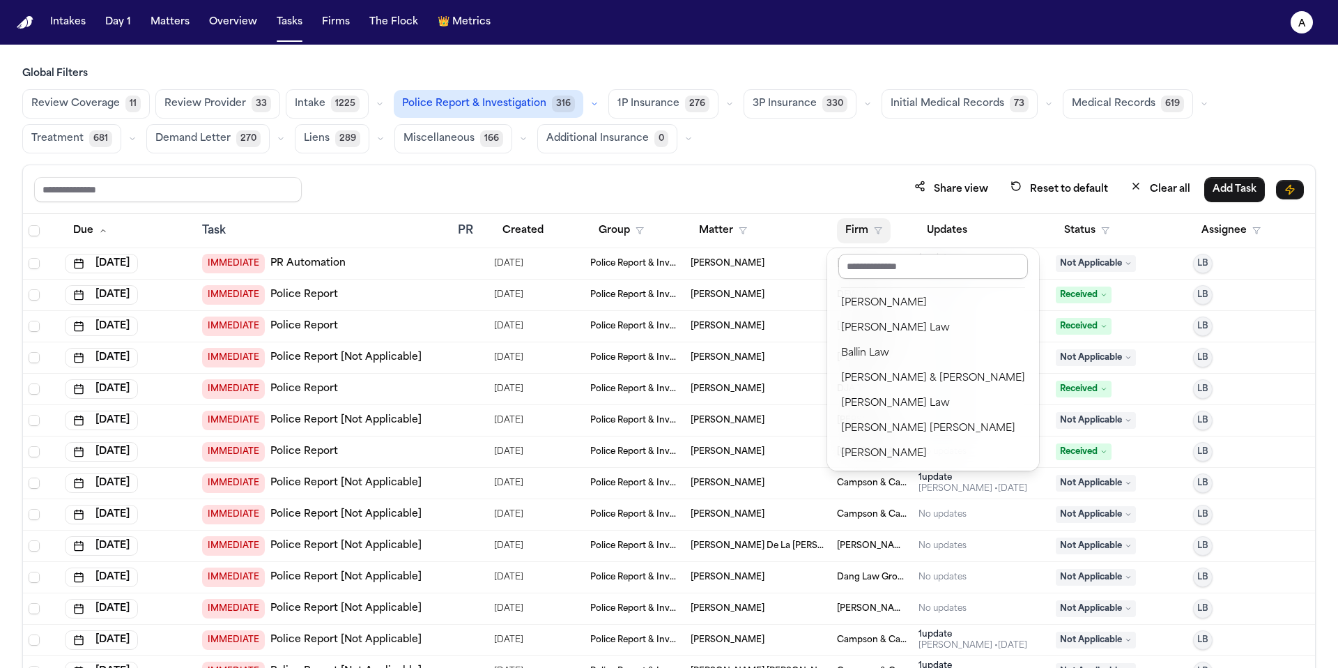
click at [921, 252] on div "Albert Le Angell Law Ballin Law Beck & Beck Berry Law Blaska Holm Brandon White…" at bounding box center [933, 359] width 212 height 222
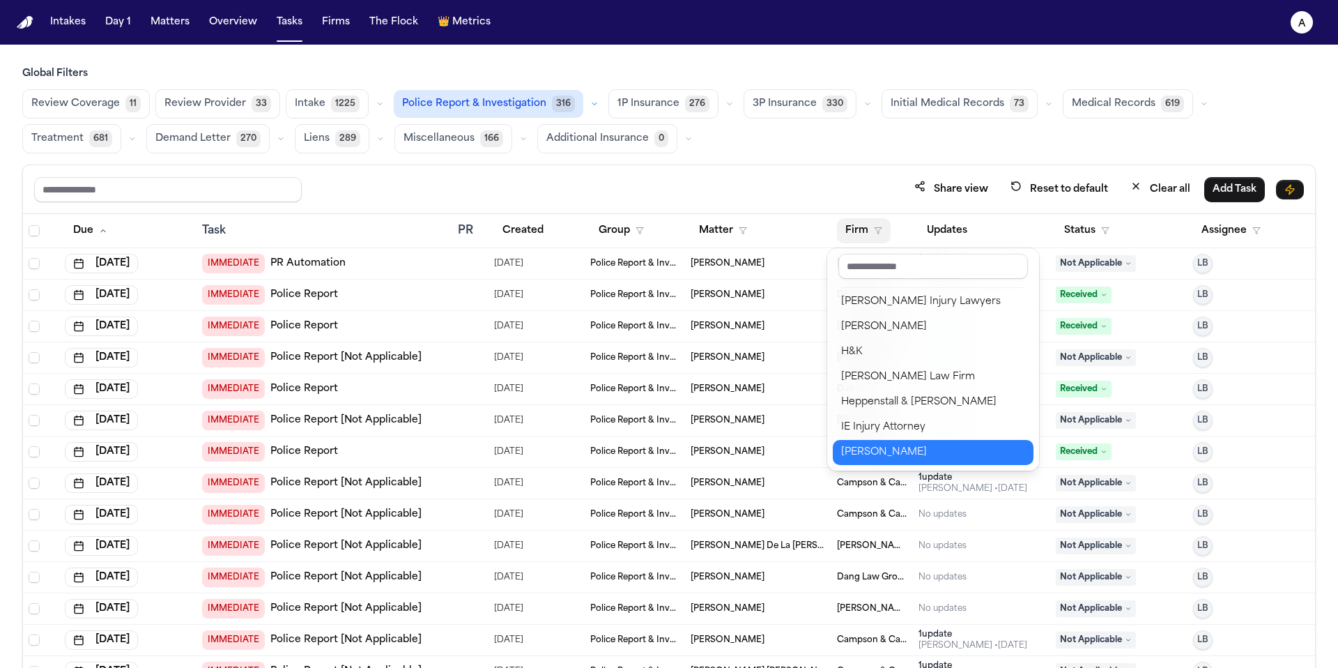
click at [896, 448] on div "[PERSON_NAME]" at bounding box center [933, 452] width 184 height 17
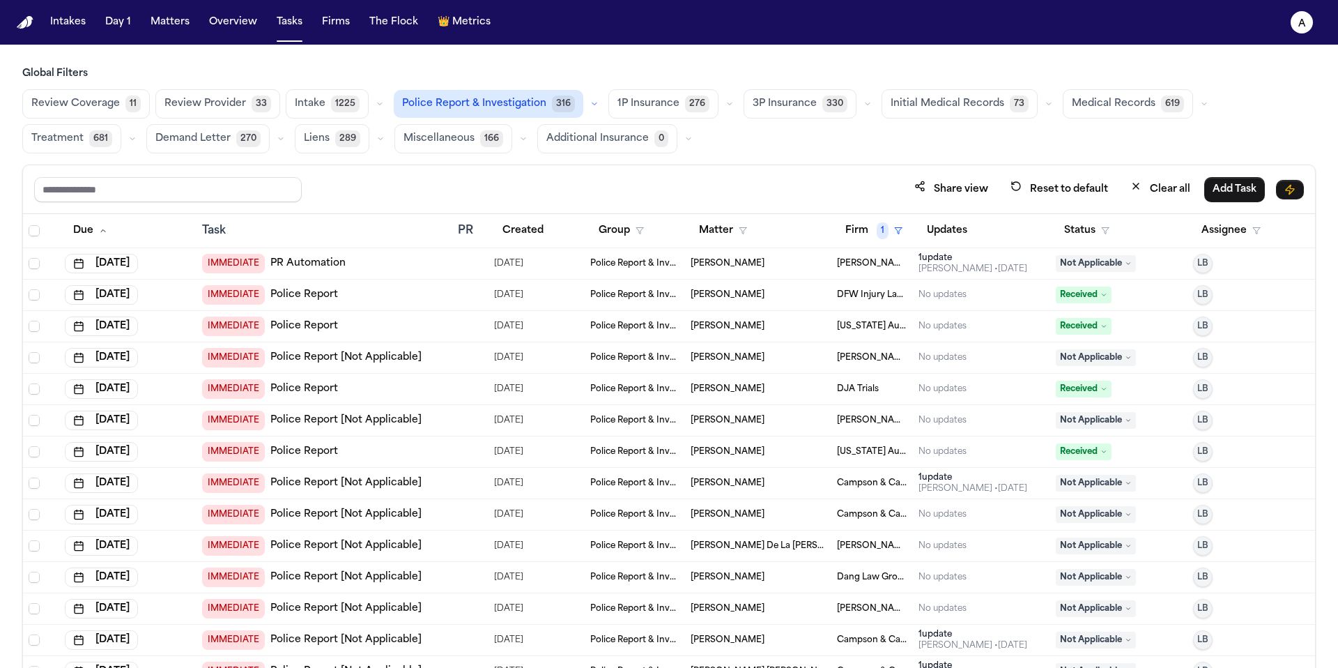
click at [866, 170] on div "Share view Reset to default Clear all Add Task" at bounding box center [669, 189] width 1292 height 49
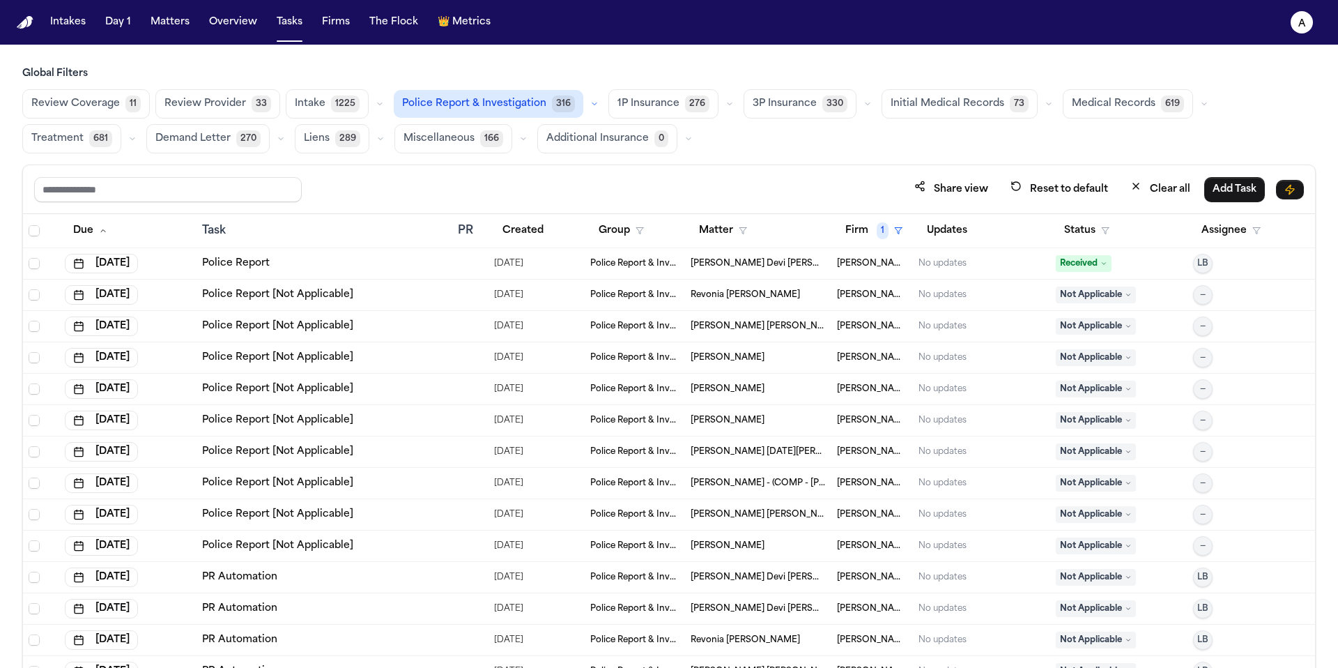
click at [1105, 92] on button "Medical Records 619" at bounding box center [1128, 103] width 130 height 29
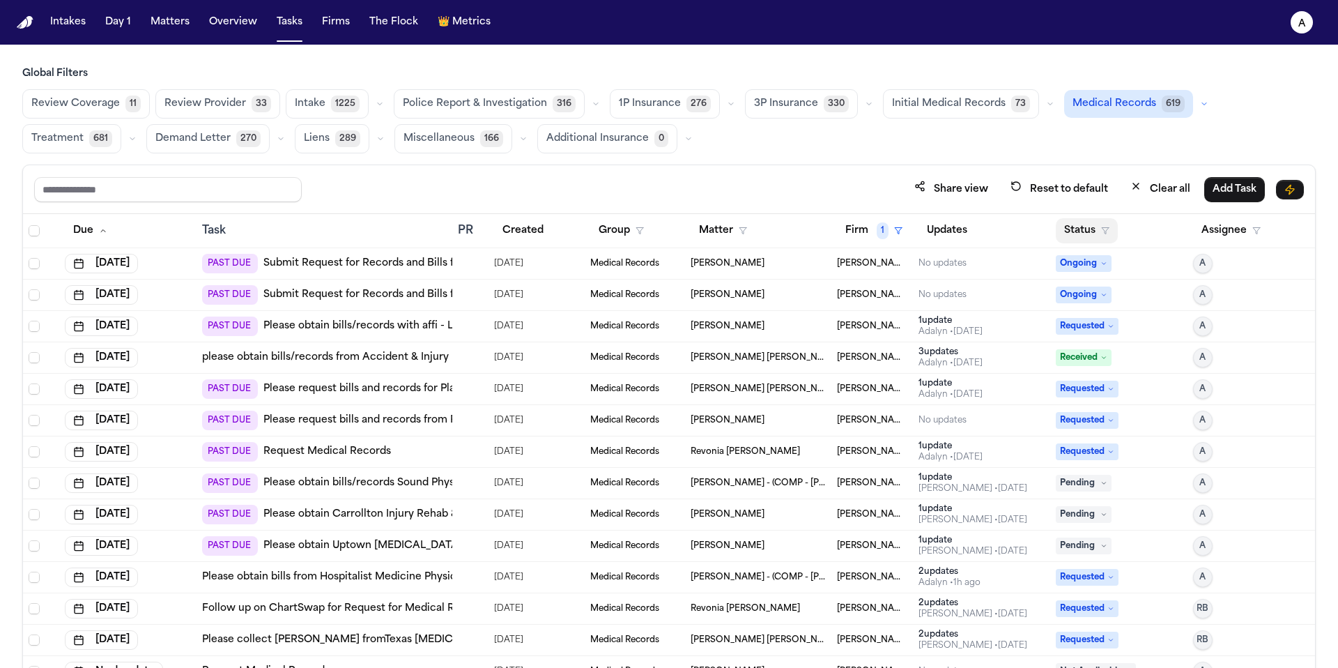
click at [1082, 236] on button "Status" at bounding box center [1087, 230] width 62 height 25
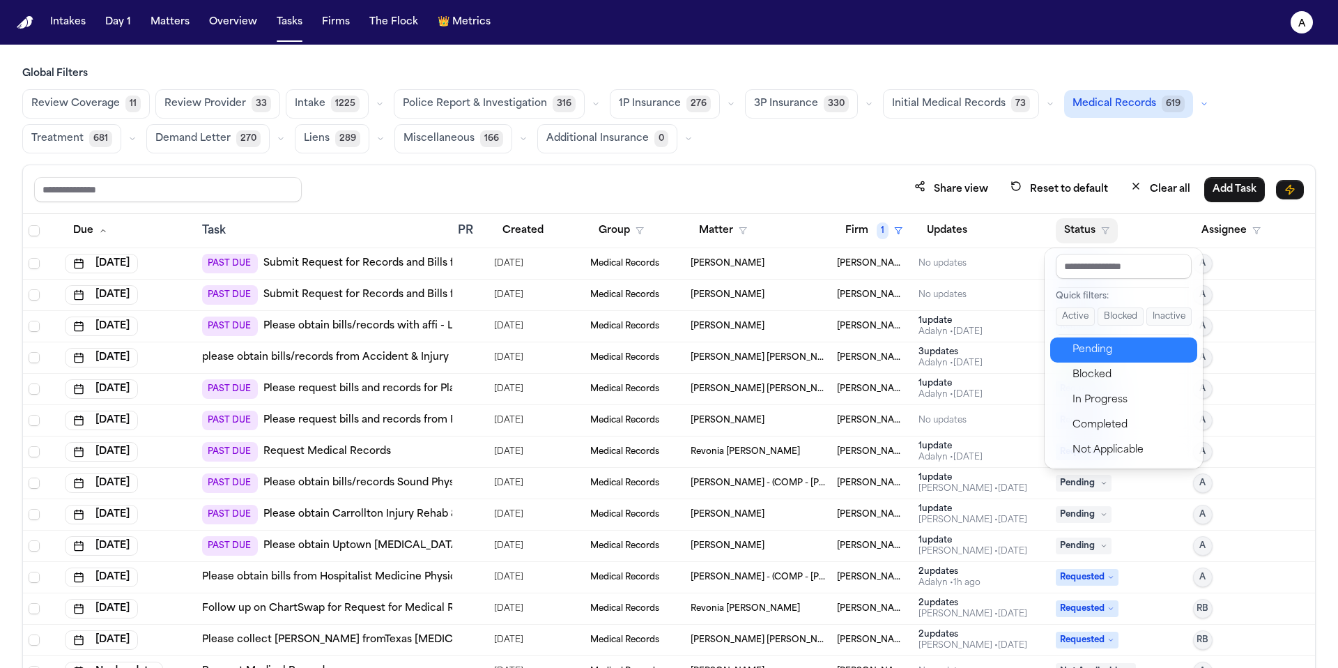
click at [1108, 346] on div "Pending" at bounding box center [1131, 350] width 116 height 17
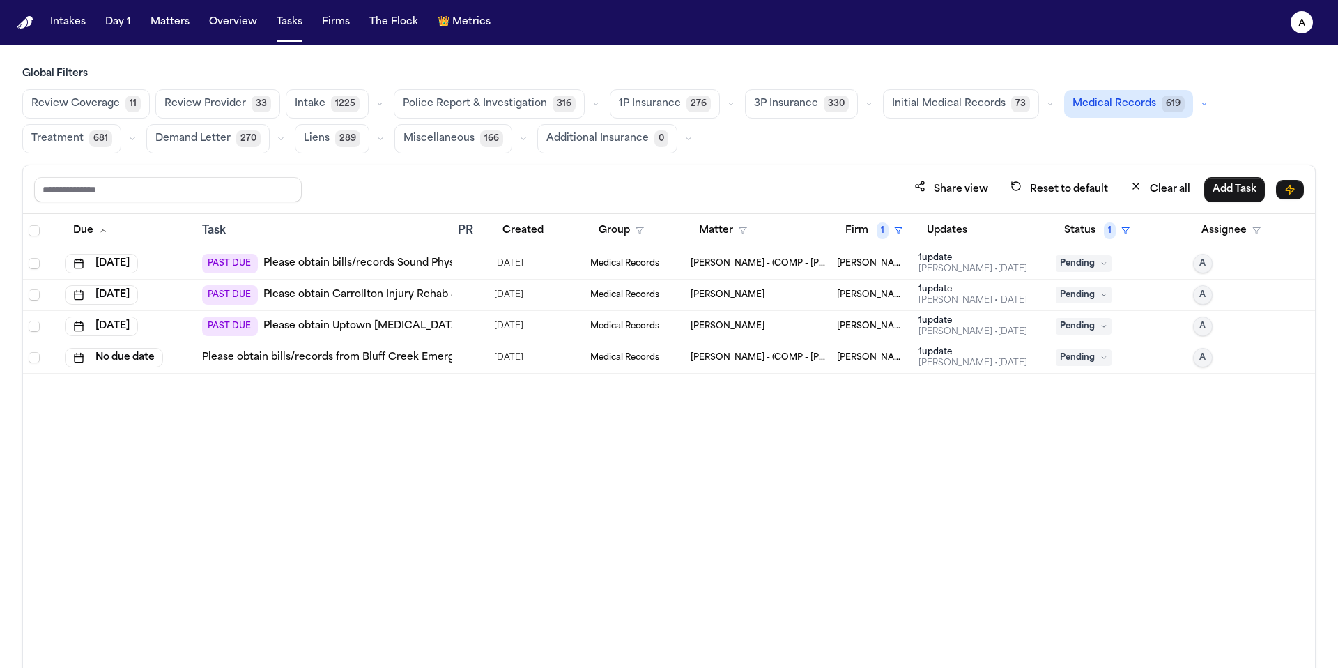
click at [795, 305] on td "[PERSON_NAME]" at bounding box center [758, 294] width 146 height 31
click at [570, 409] on div "Due Task PR Created Group Matter Firm 1 Updates Status 1 Assignee Sep 26, 2025 …" at bounding box center [669, 471] width 1292 height 514
click at [608, 324] on span "Medical Records" at bounding box center [624, 326] width 69 height 11
click at [503, 287] on span "[DATE]" at bounding box center [508, 295] width 29 height 20
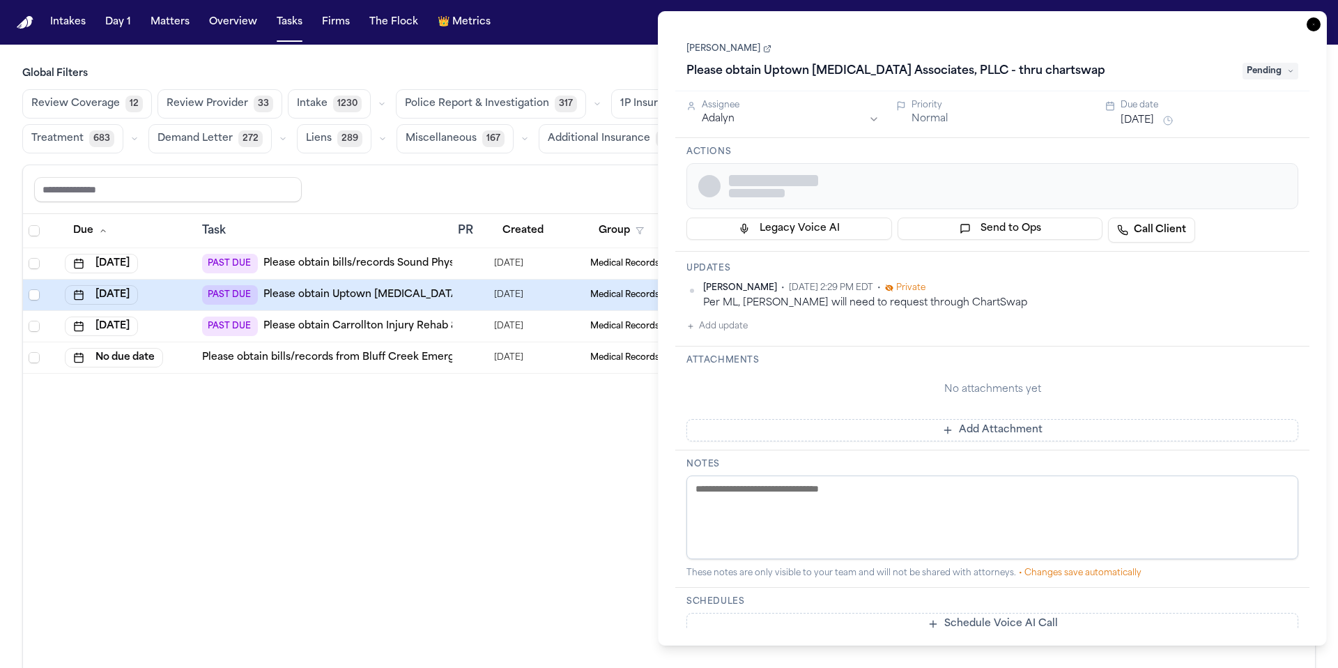
click at [500, 321] on span "[DATE]" at bounding box center [508, 326] width 29 height 20
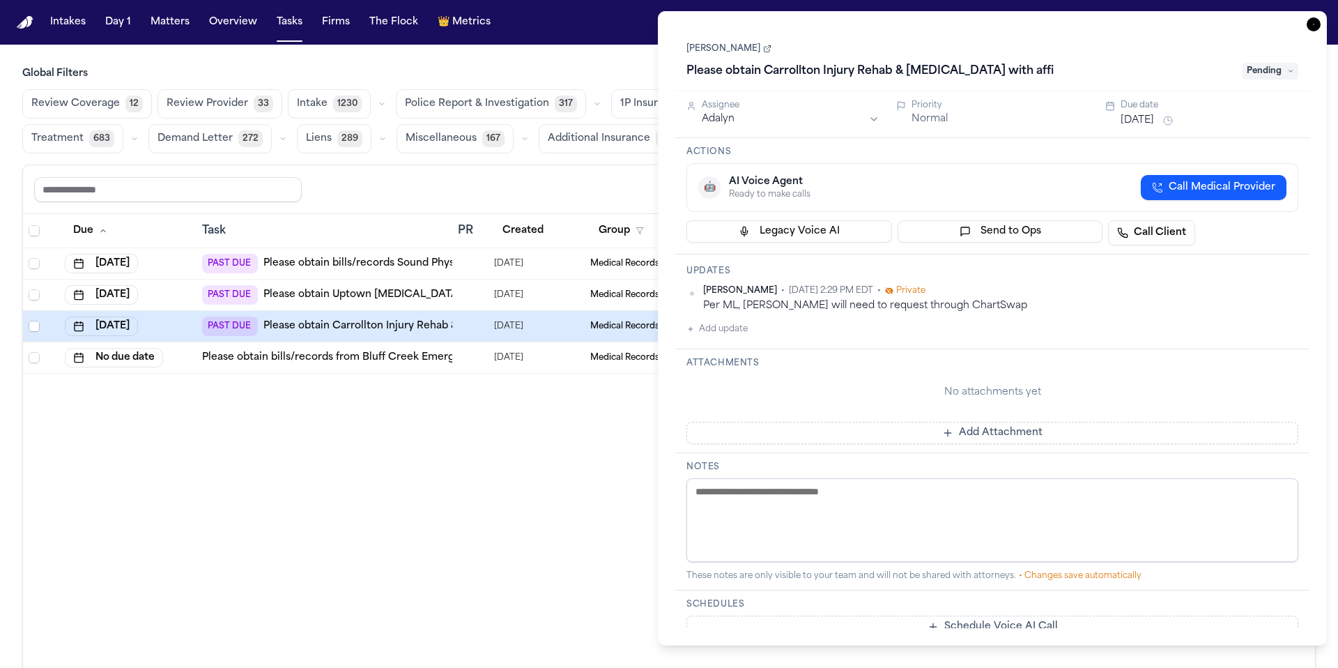
click at [640, 186] on div "Share view Reset to default Clear all Add Task" at bounding box center [669, 189] width 1270 height 26
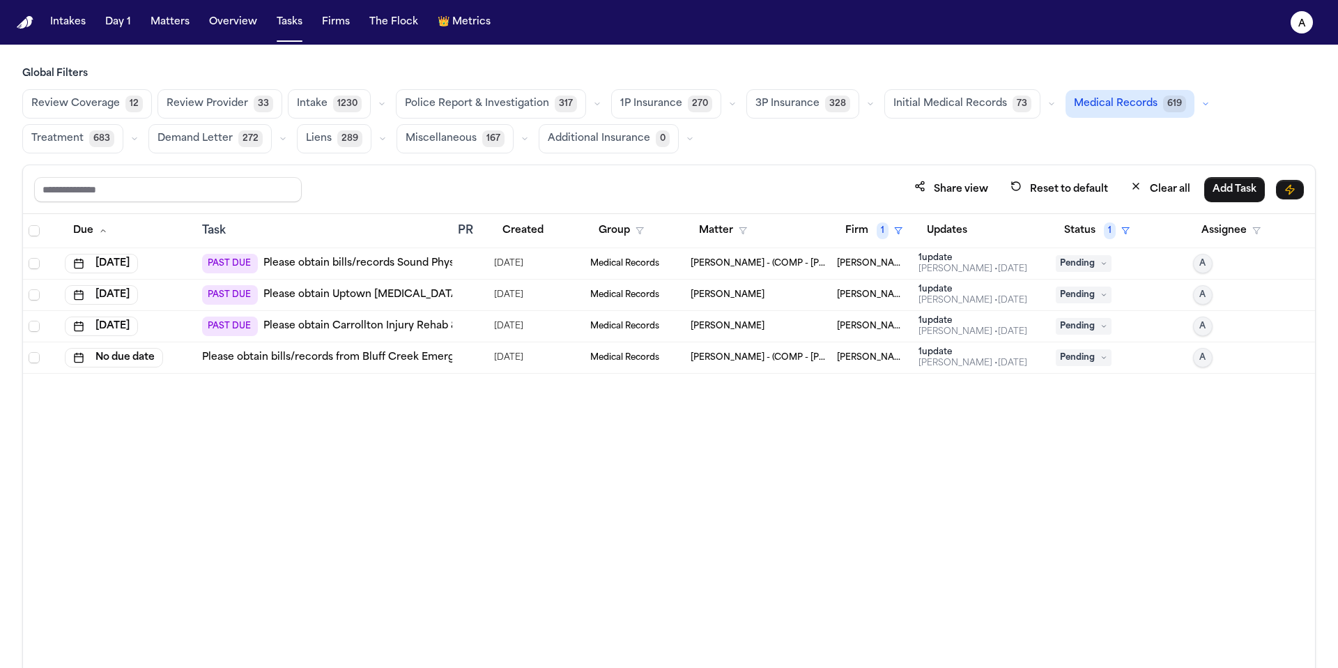
click at [794, 265] on span "[PERSON_NAME] - (COMP - [PERSON_NAME] & [PERSON_NAME])" at bounding box center [758, 263] width 135 height 11
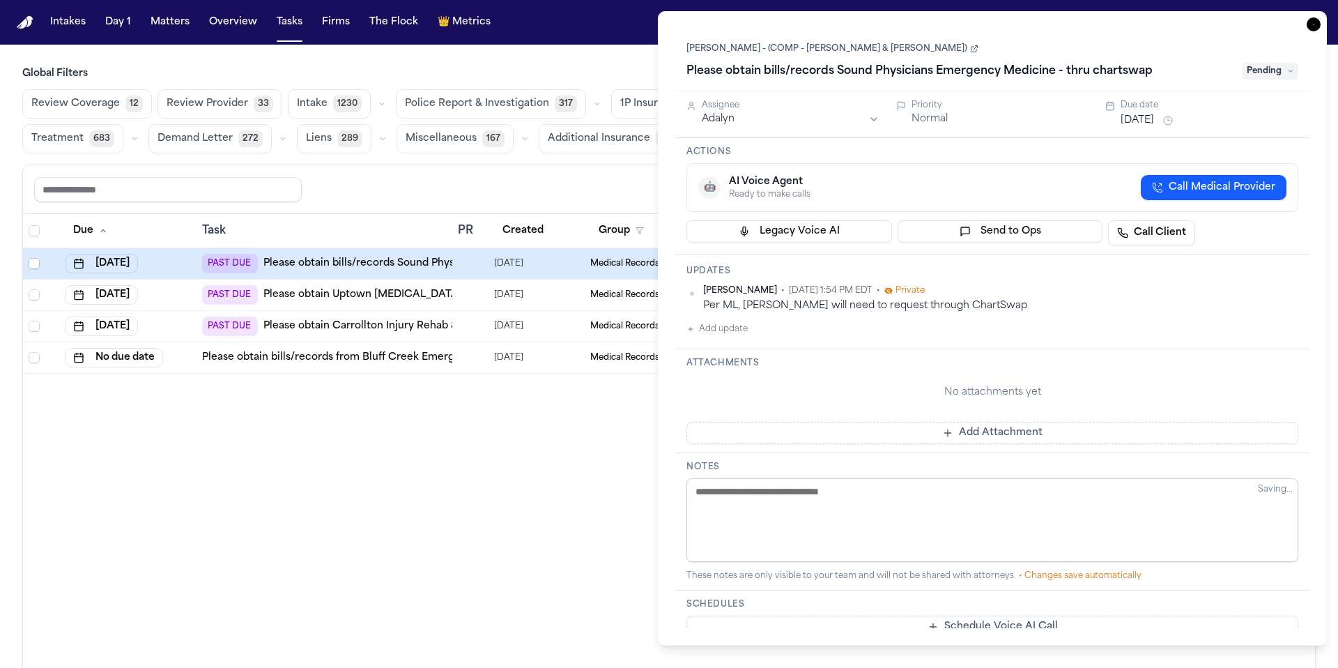
click at [738, 328] on button "Add update" at bounding box center [717, 329] width 61 height 17
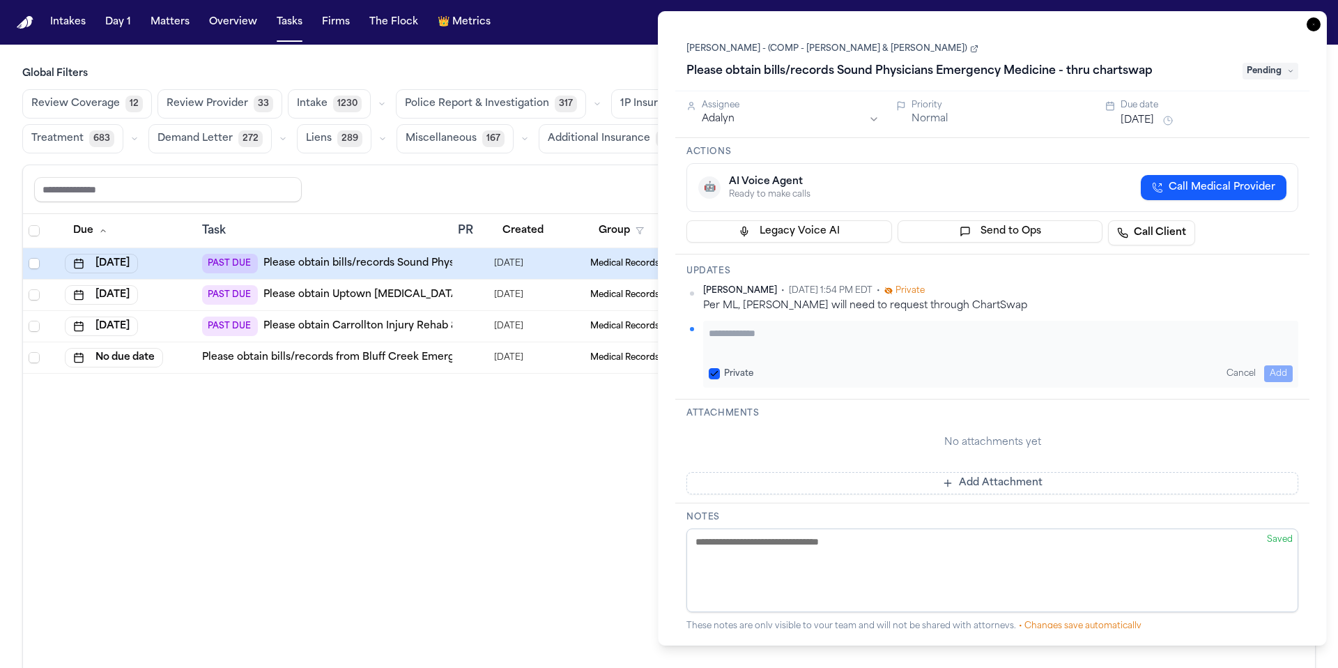
click at [768, 332] on textarea "Add your update" at bounding box center [1001, 340] width 584 height 28
click at [706, 374] on div "**********" at bounding box center [1000, 354] width 595 height 67
click at [718, 374] on button "Private" at bounding box center [714, 373] width 11 height 11
click at [1281, 370] on button "Add" at bounding box center [1278, 373] width 29 height 17
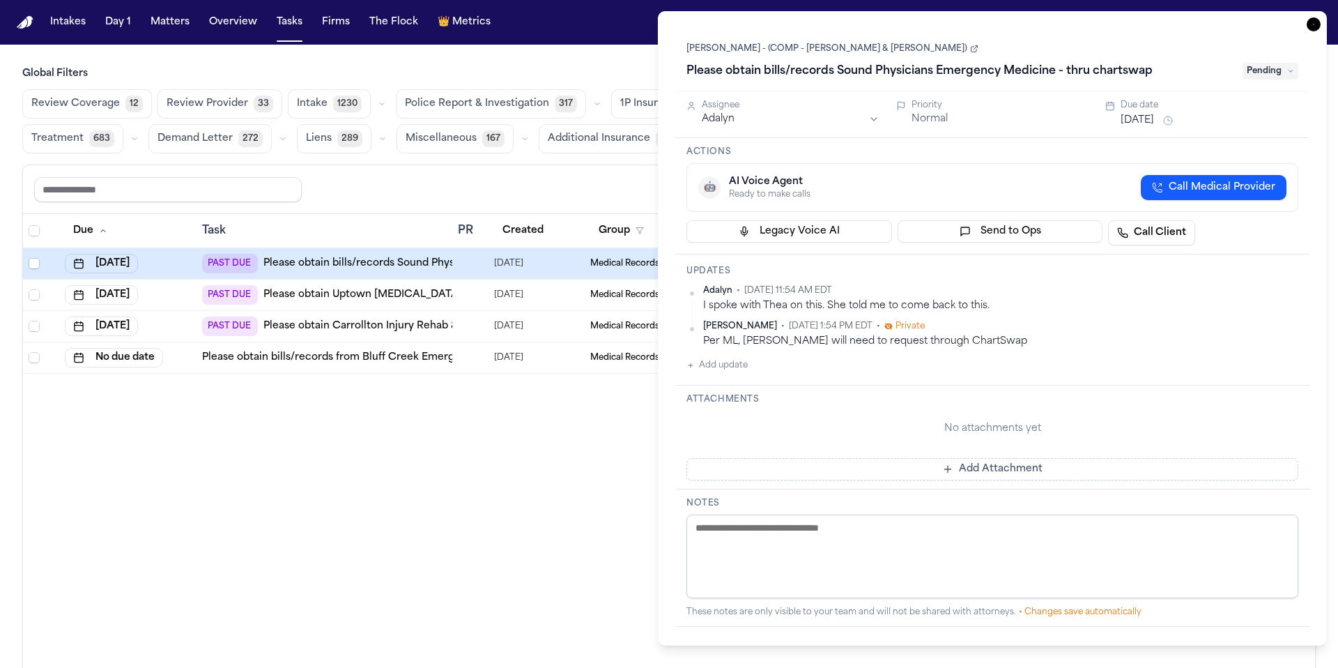
click at [1288, 79] on span "Pending" at bounding box center [1271, 71] width 56 height 17
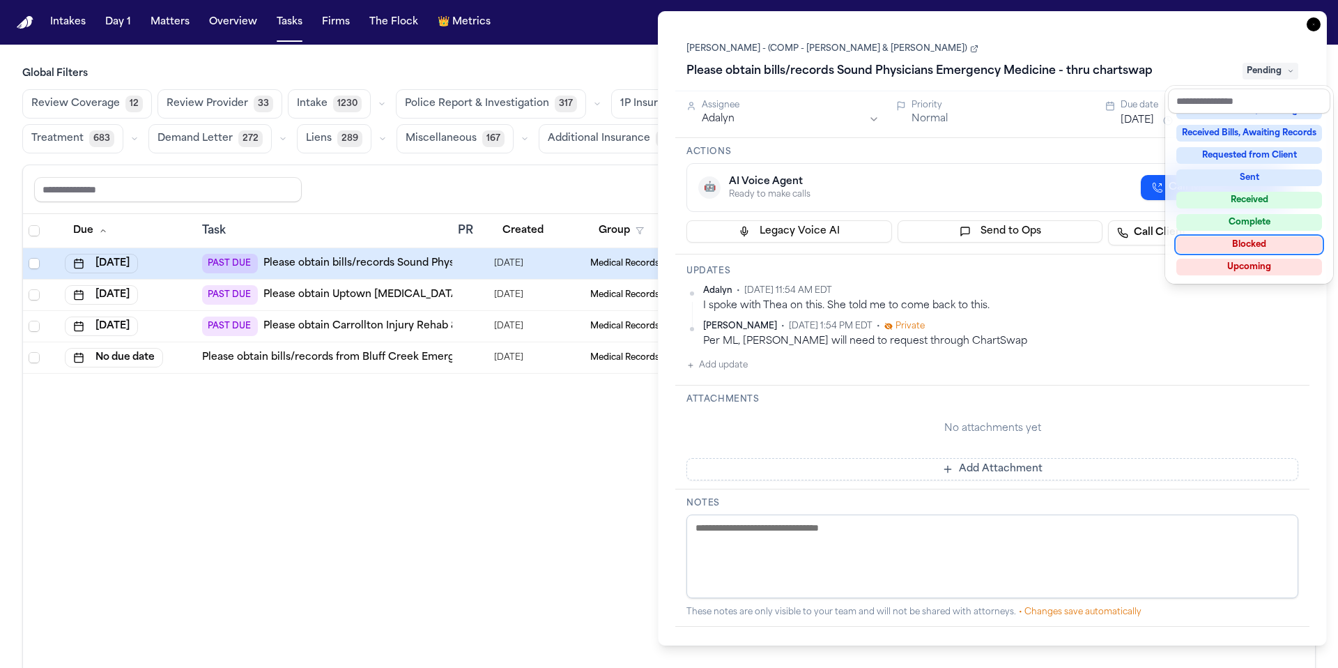
click at [1273, 243] on div "Blocked" at bounding box center [1250, 244] width 146 height 17
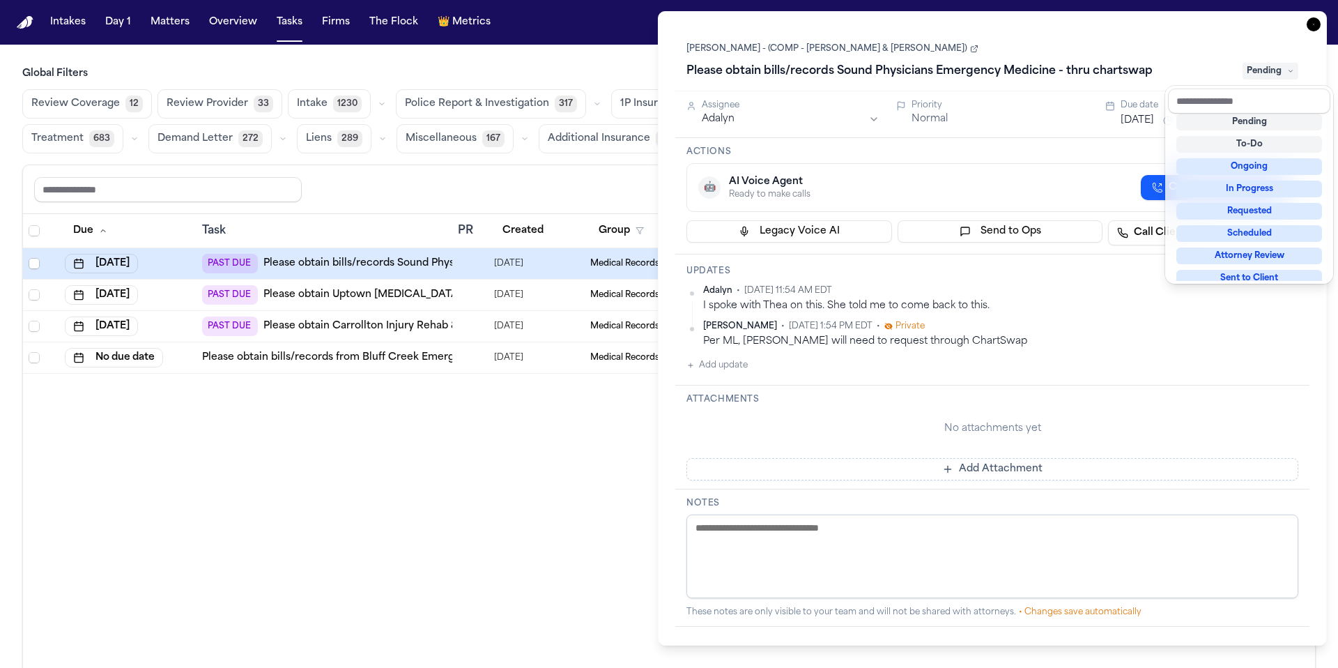
scroll to position [17, 0]
click at [557, 463] on div "Due Task PR Created Group Matter Firm 1 Updates Status 1 Assignee Sep 26, 2025 …" at bounding box center [669, 471] width 1292 height 514
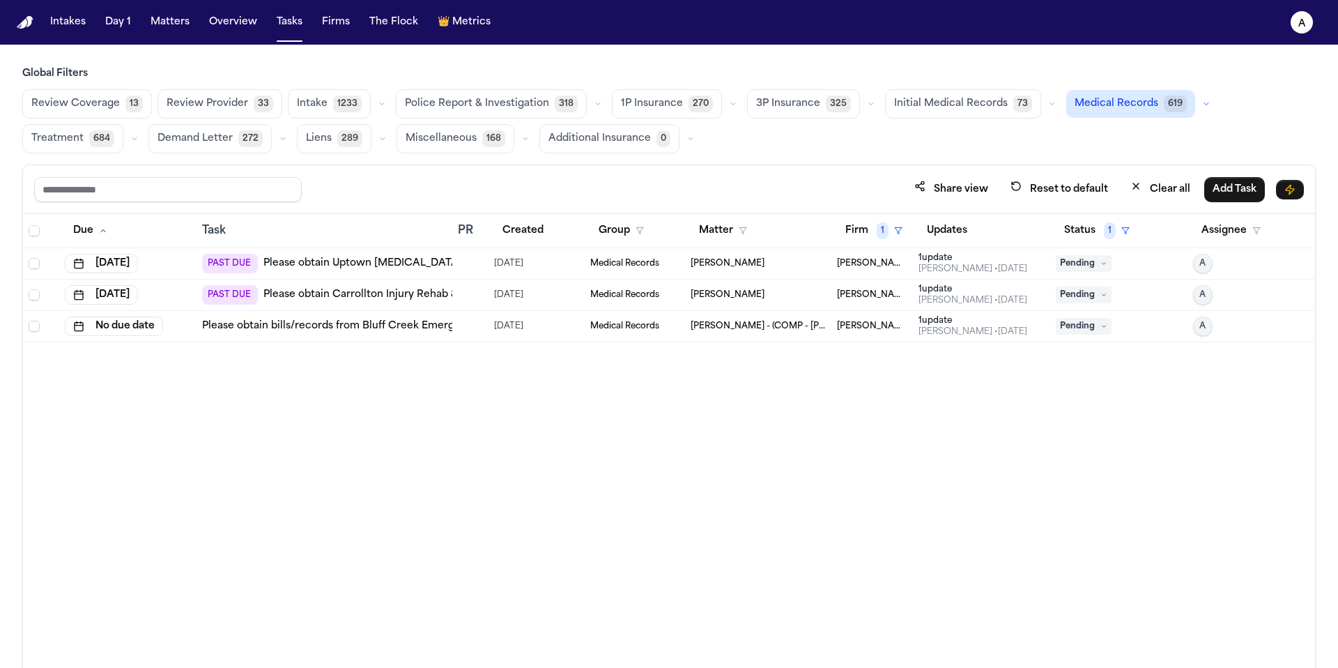
click at [1108, 327] on span "Pending" at bounding box center [1084, 326] width 56 height 17
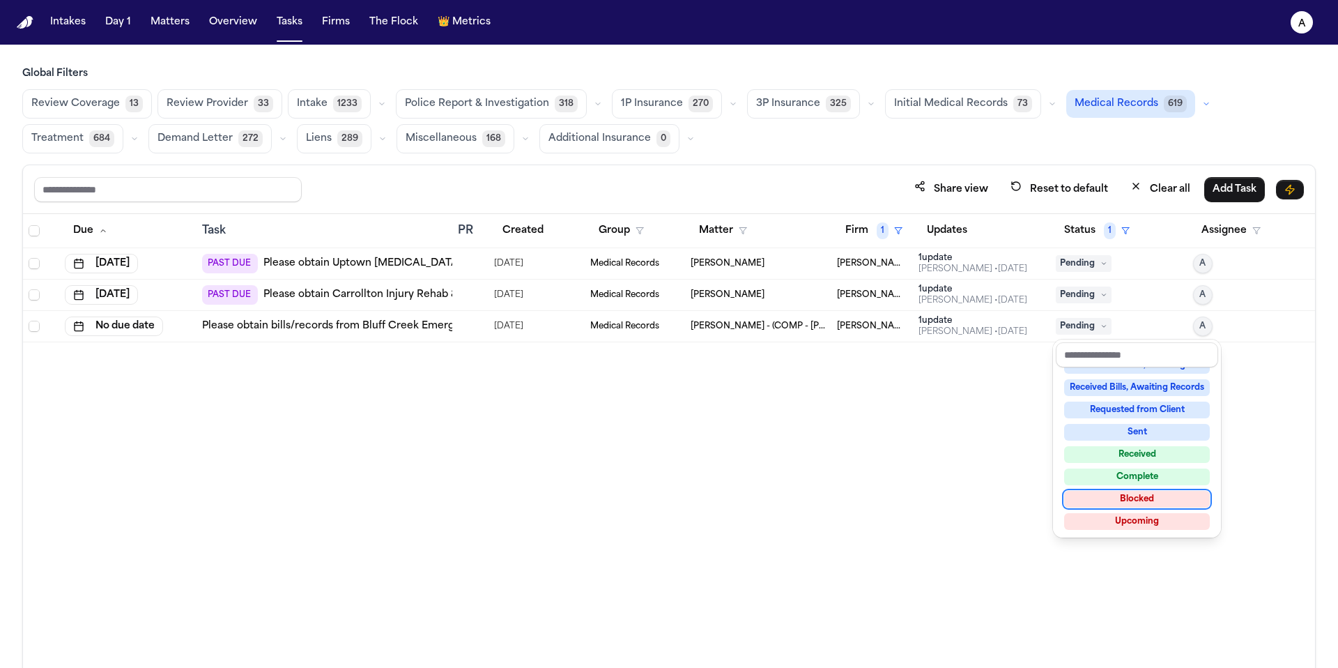
click at [1143, 503] on div "Blocked" at bounding box center [1137, 499] width 146 height 17
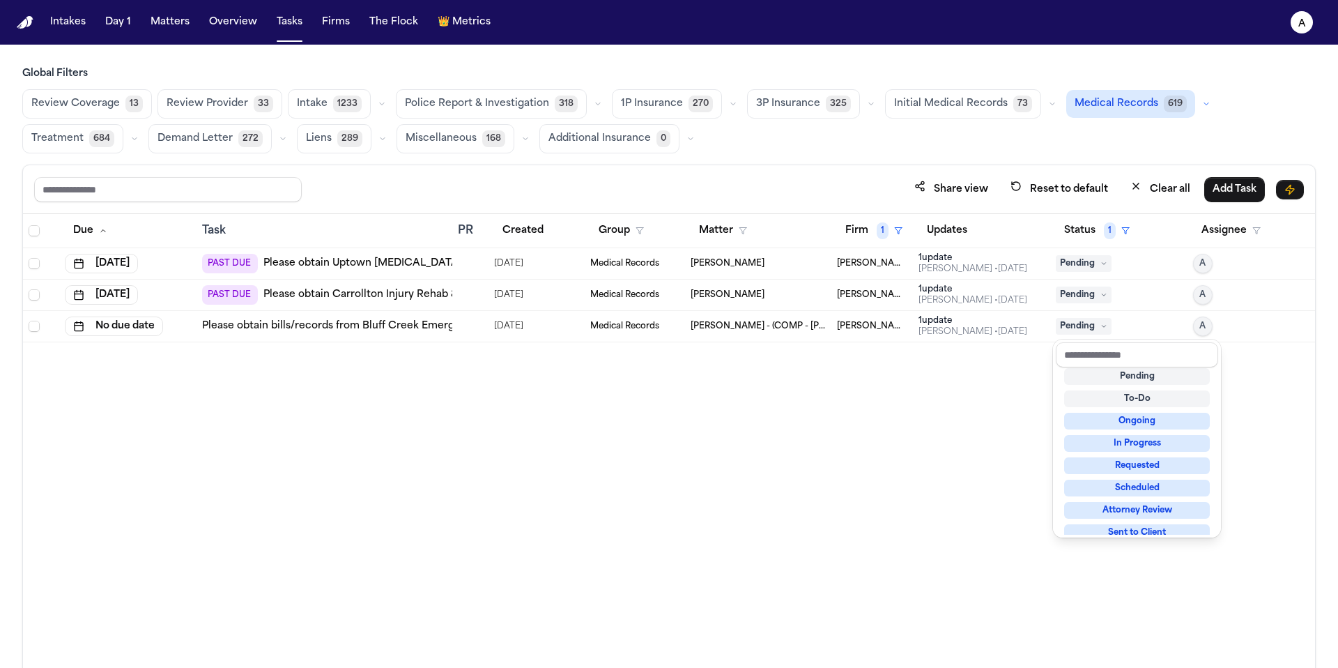
scroll to position [16, 0]
click at [881, 475] on div "Due Task PR Created Group Matter Firm 1 Updates Status 1 Assignee Sep 26, 2025 …" at bounding box center [669, 471] width 1292 height 514
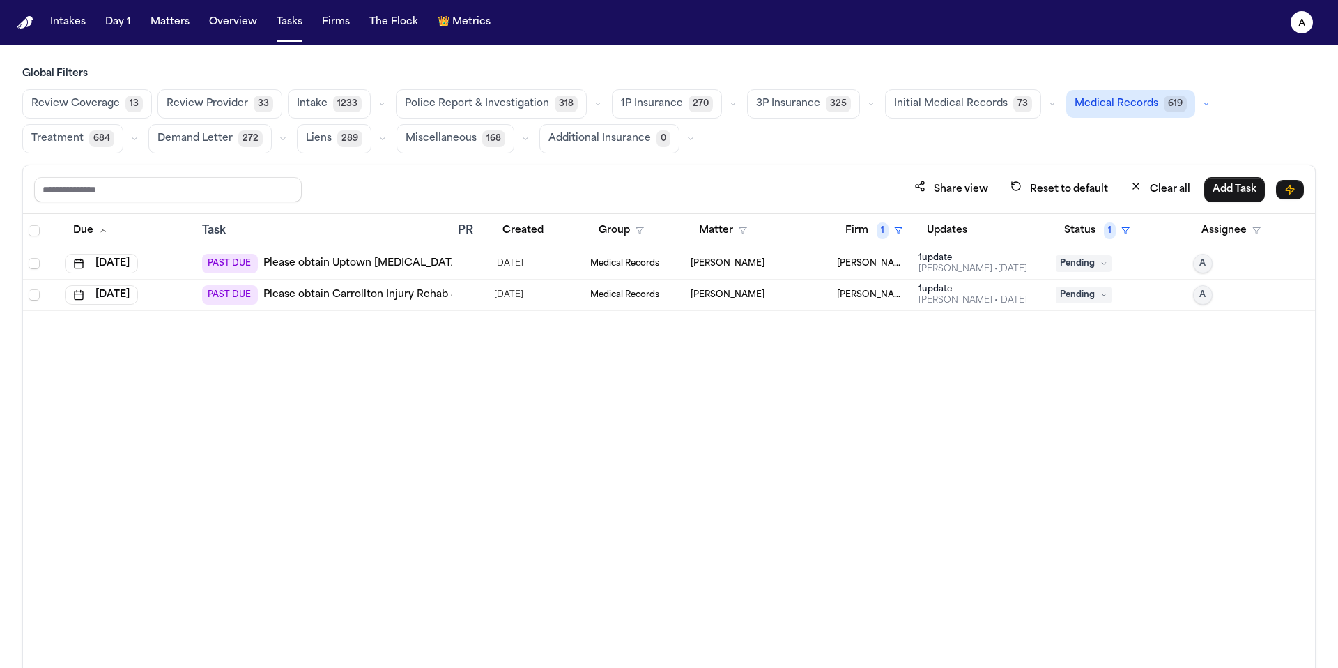
click at [961, 265] on div "Richelle Bauman • 2d ago" at bounding box center [973, 268] width 109 height 11
click at [560, 397] on div "Due Task PR Created Group Matter Firm 1 Updates Status 1 Assignee Sep 26, 2025 …" at bounding box center [669, 471] width 1292 height 514
click at [809, 273] on td "[PERSON_NAME]" at bounding box center [758, 263] width 146 height 31
click at [616, 369] on div "Due Task PR Created Group Matter Firm 1 Updates Status 1 Assignee Sep 26, 2025 …" at bounding box center [669, 471] width 1292 height 514
click at [793, 263] on div "[PERSON_NAME]" at bounding box center [758, 263] width 135 height 11
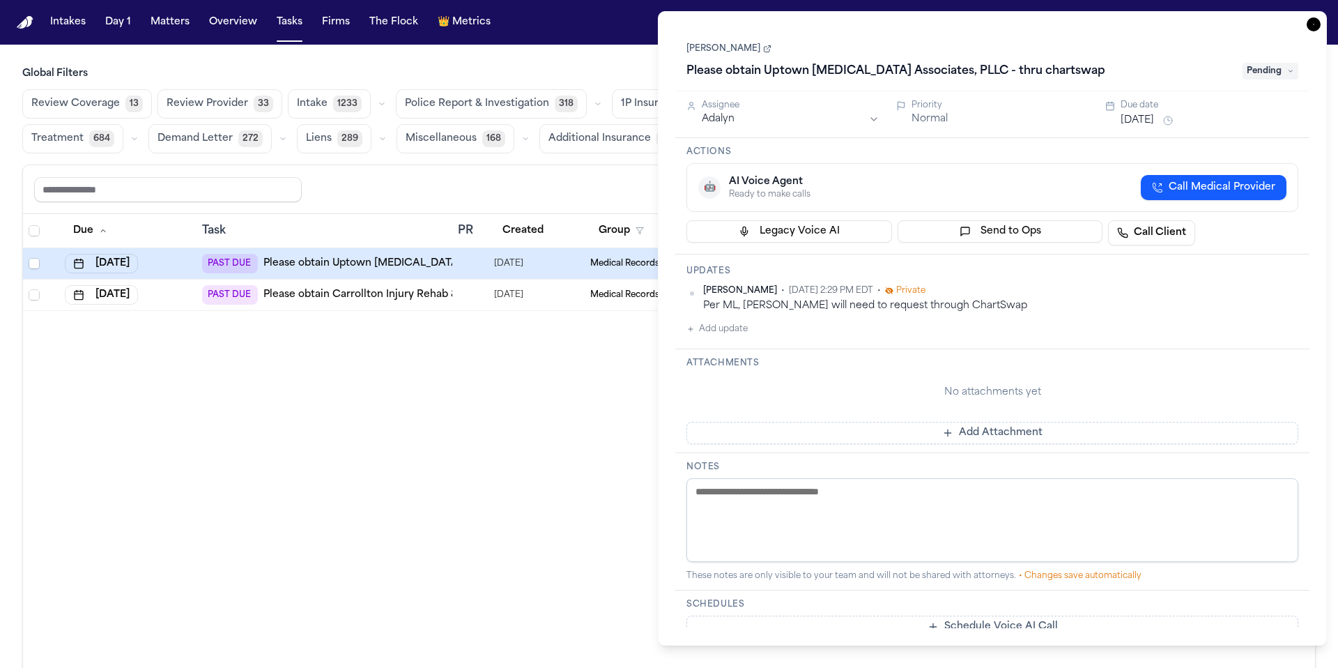
click at [661, 389] on div "Task Details Samantha Hooda Please obtain Uptown Radiology Associates, PLLC - t…" at bounding box center [992, 328] width 669 height 634
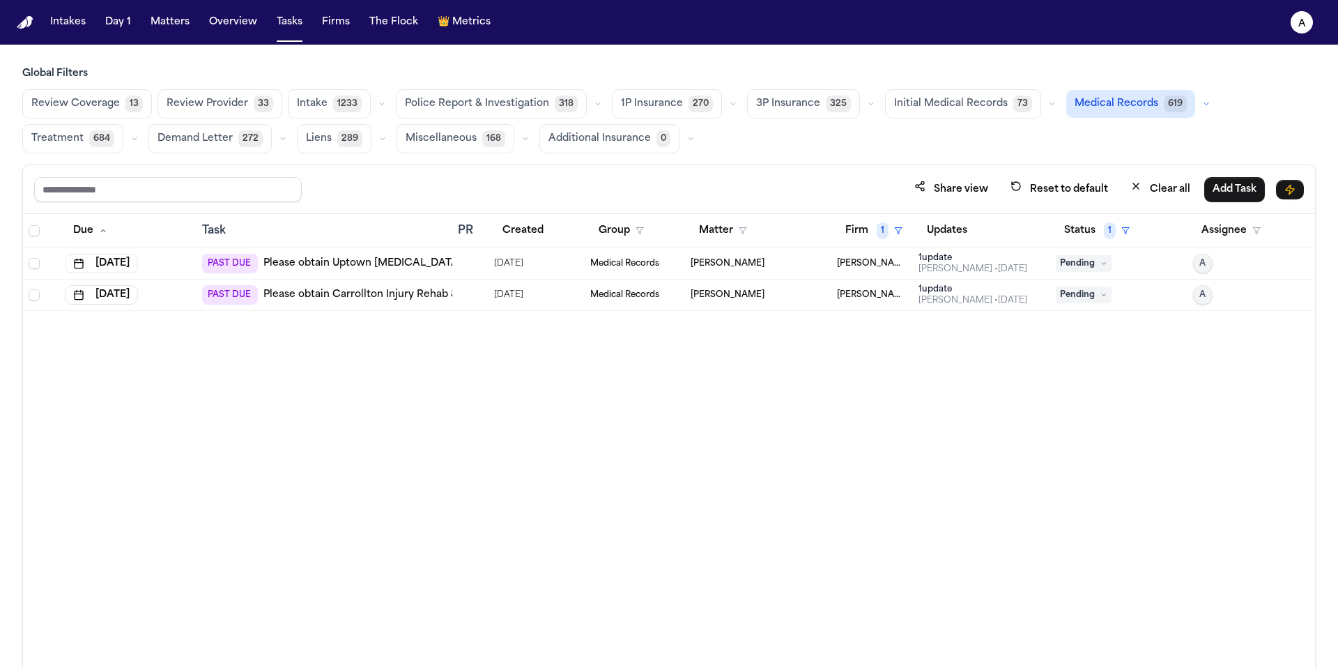
click at [593, 389] on div "Due Task PR Created Group Matter Firm 1 Updates Status 1 Assignee Sep 26, 2025 …" at bounding box center [669, 471] width 1292 height 514
click at [590, 263] on span "Medical Records" at bounding box center [624, 263] width 69 height 11
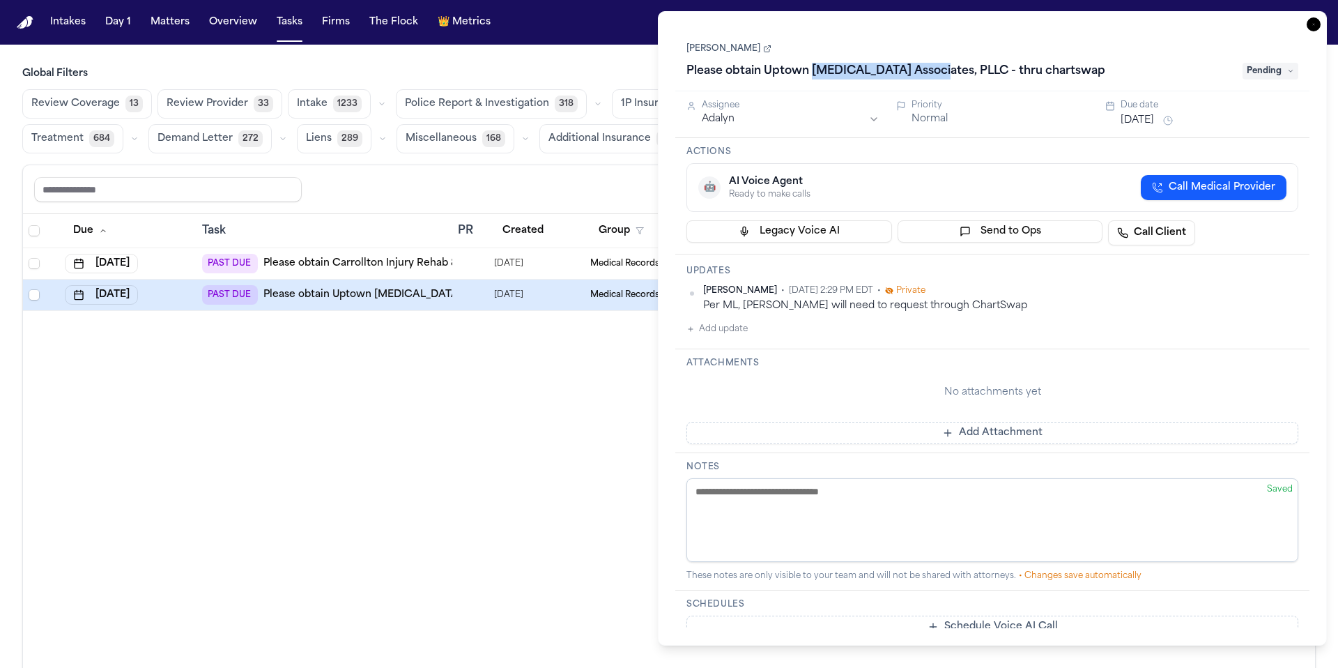
drag, startPoint x: 933, startPoint y: 75, endPoint x: 815, endPoint y: 76, distance: 117.8
click at [815, 76] on h1 "Please obtain Uptown Radiology Associates, PLLC - thru chartswap" at bounding box center [896, 71] width 430 height 22
drag, startPoint x: 768, startPoint y: 75, endPoint x: 937, endPoint y: 77, distance: 168.7
click at [937, 77] on input "**********" at bounding box center [961, 71] width 548 height 22
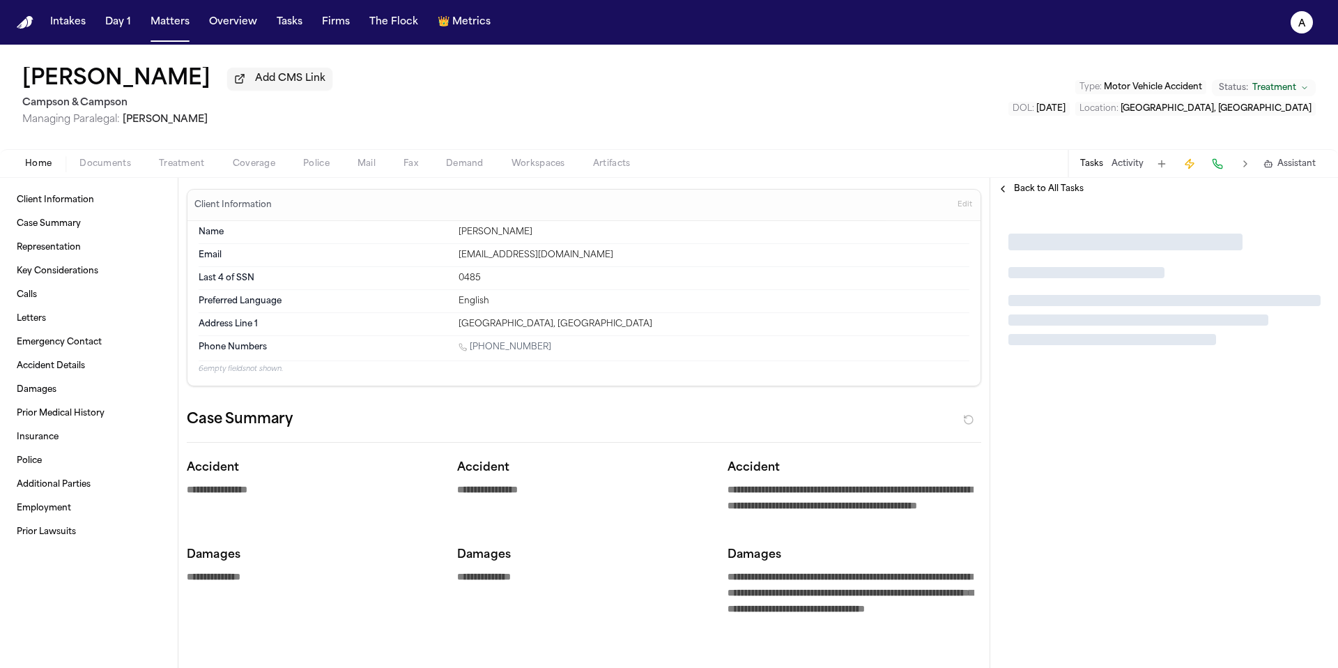
type textarea "*"
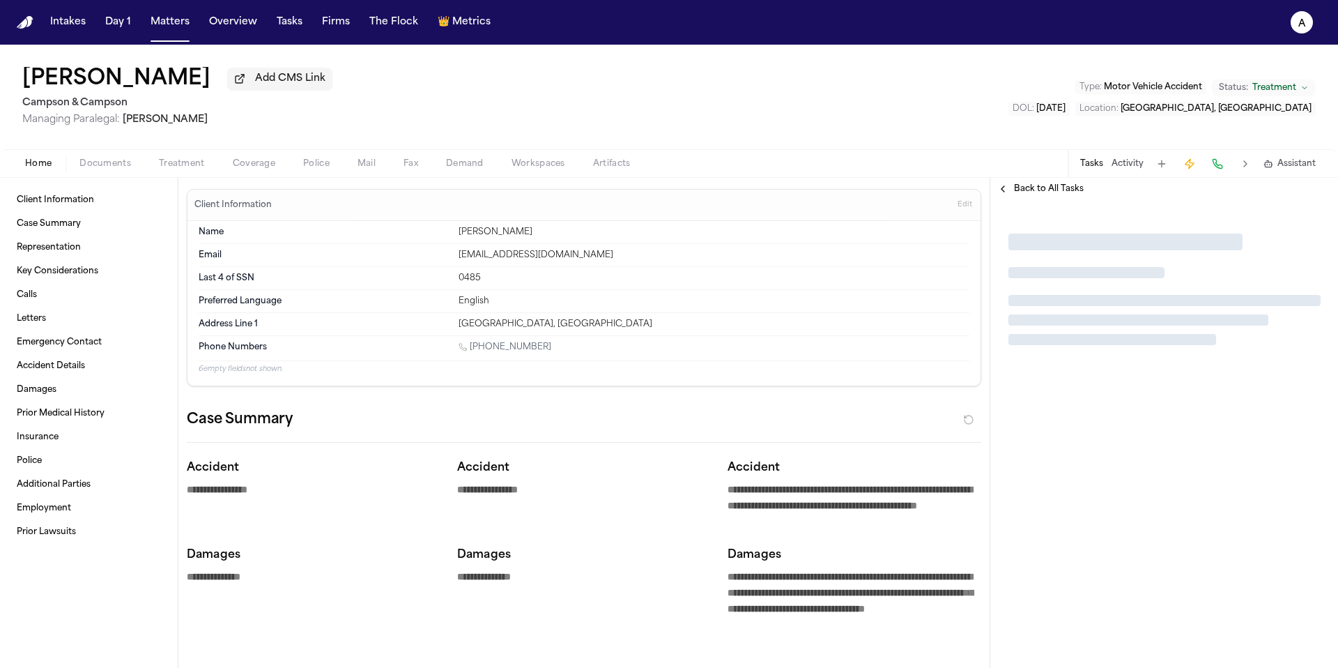
type textarea "*"
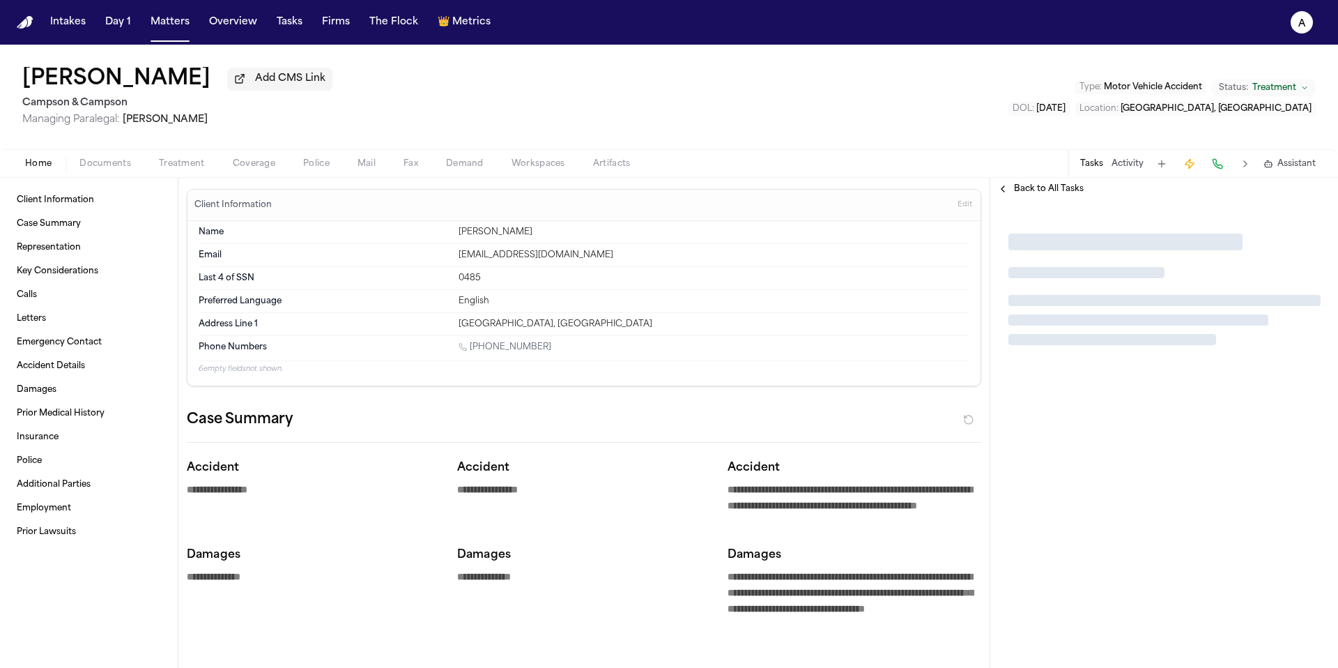
type textarea "*"
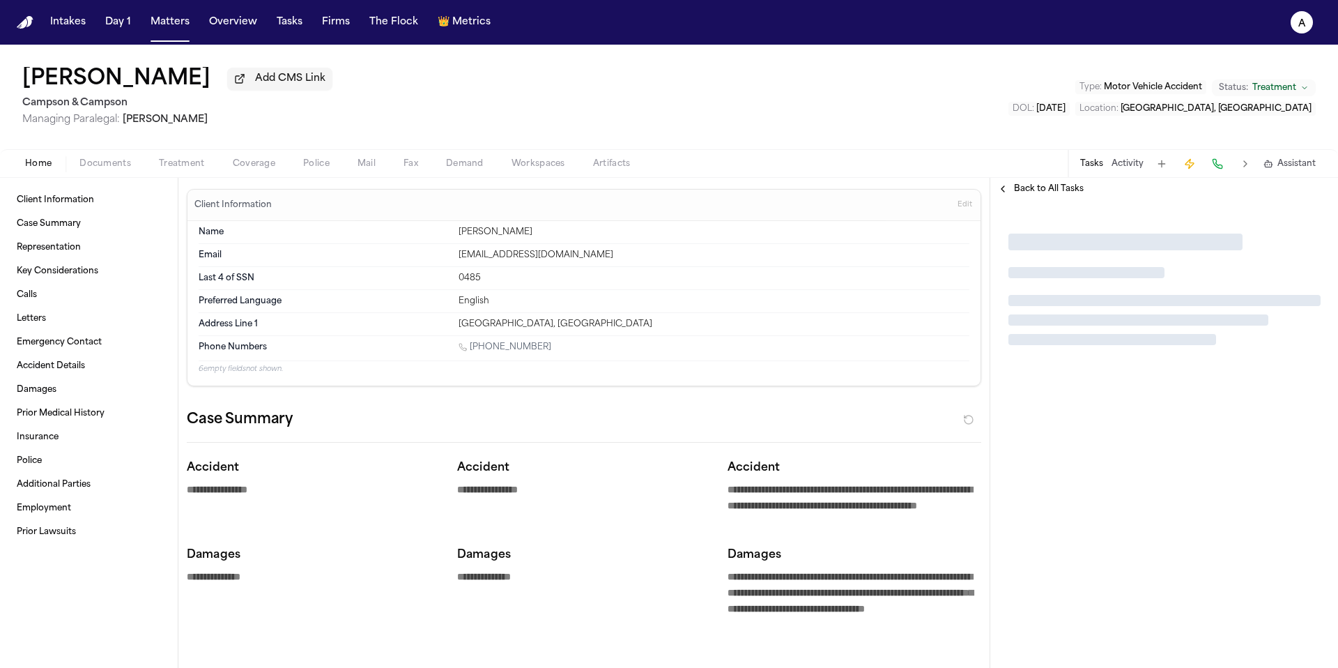
type textarea "*"
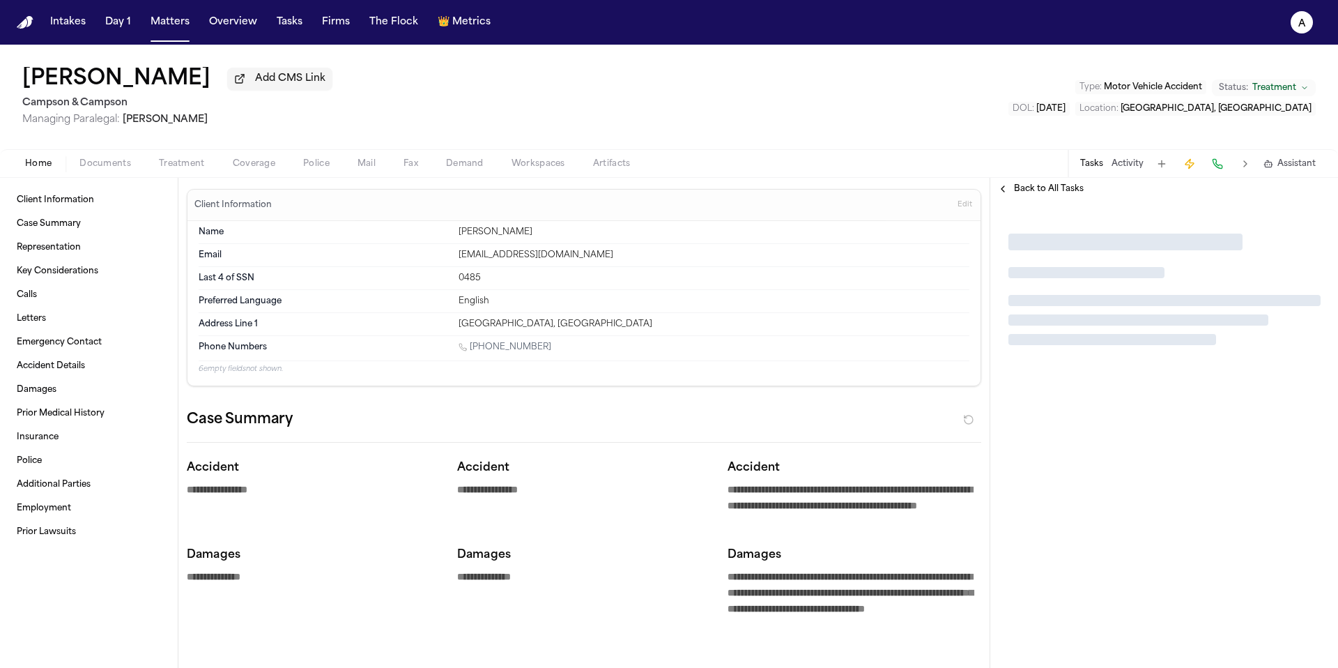
type textarea "*"
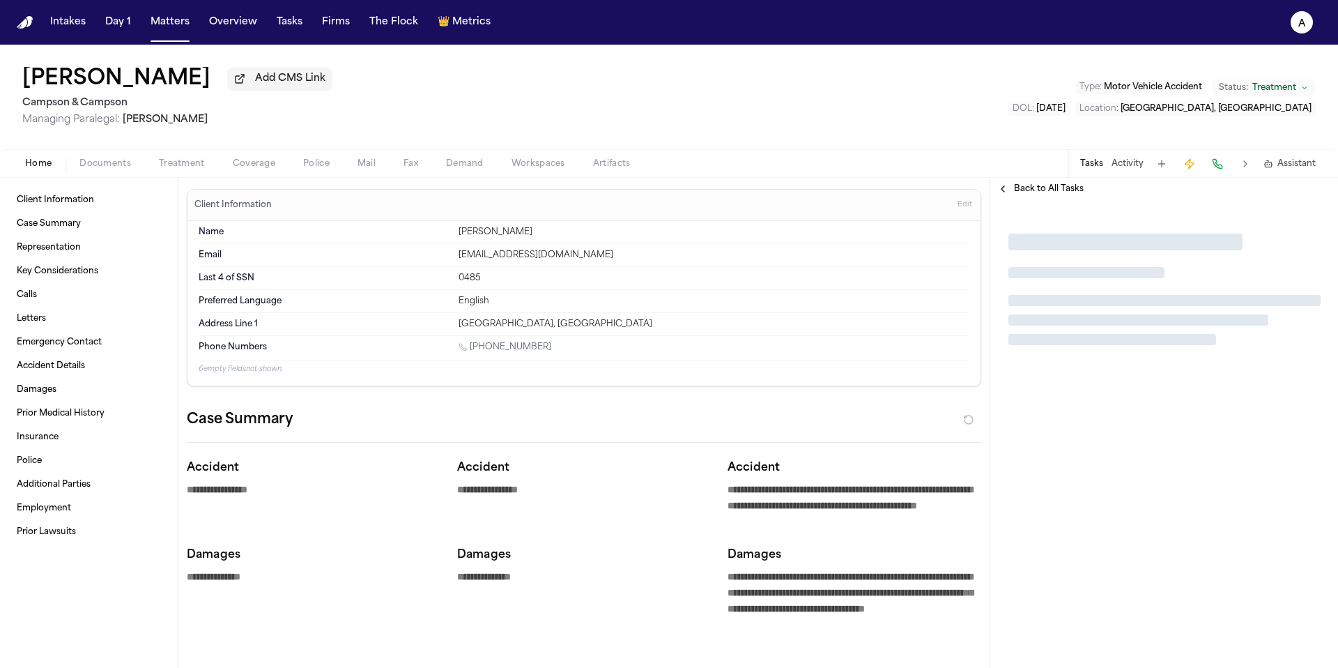
type textarea "*"
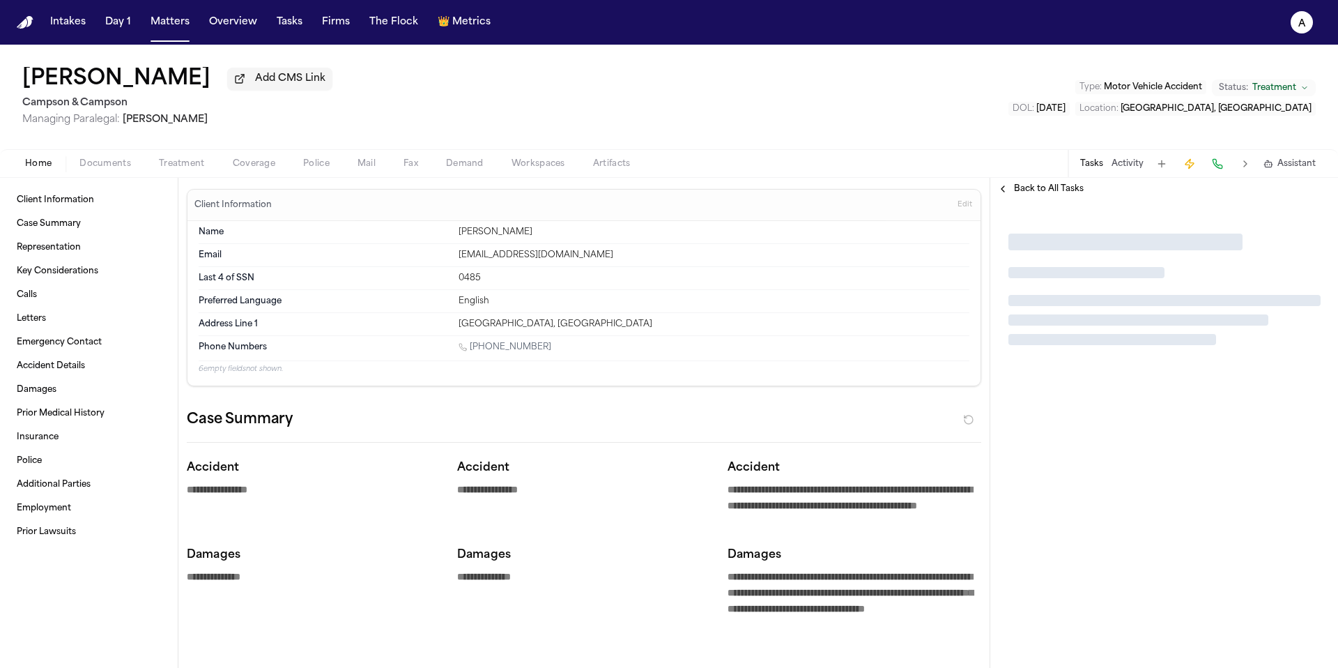
type textarea "*"
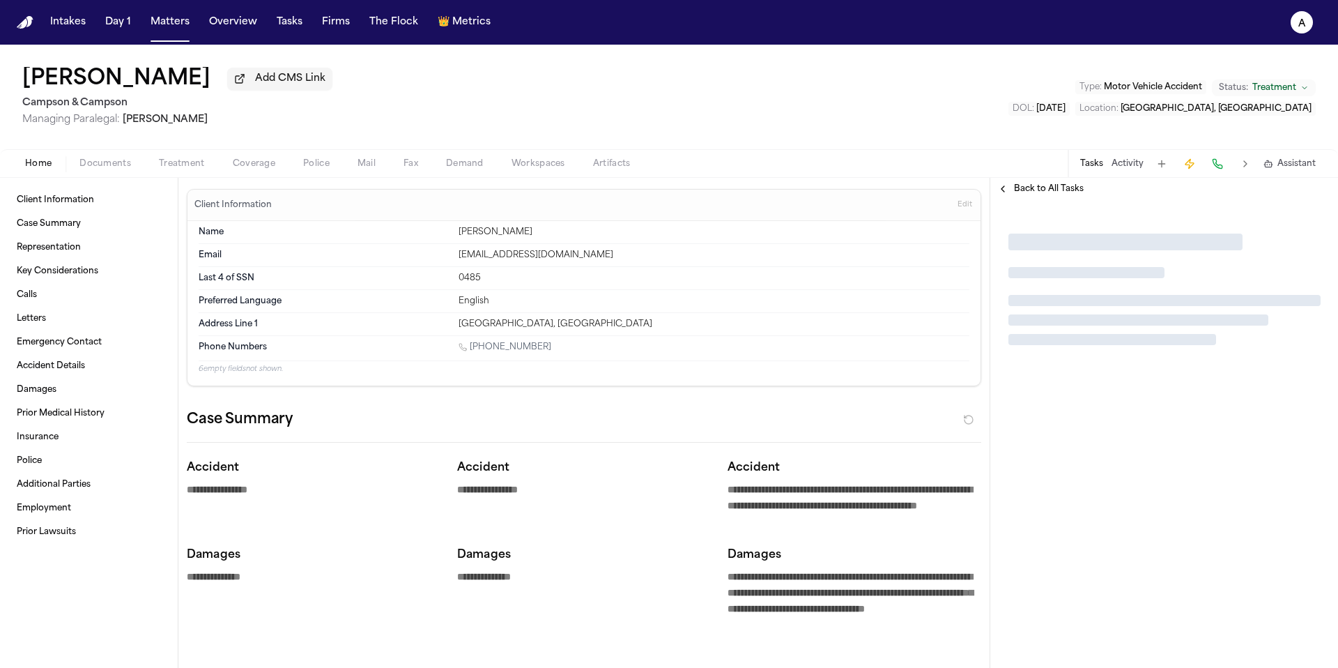
type textarea "*"
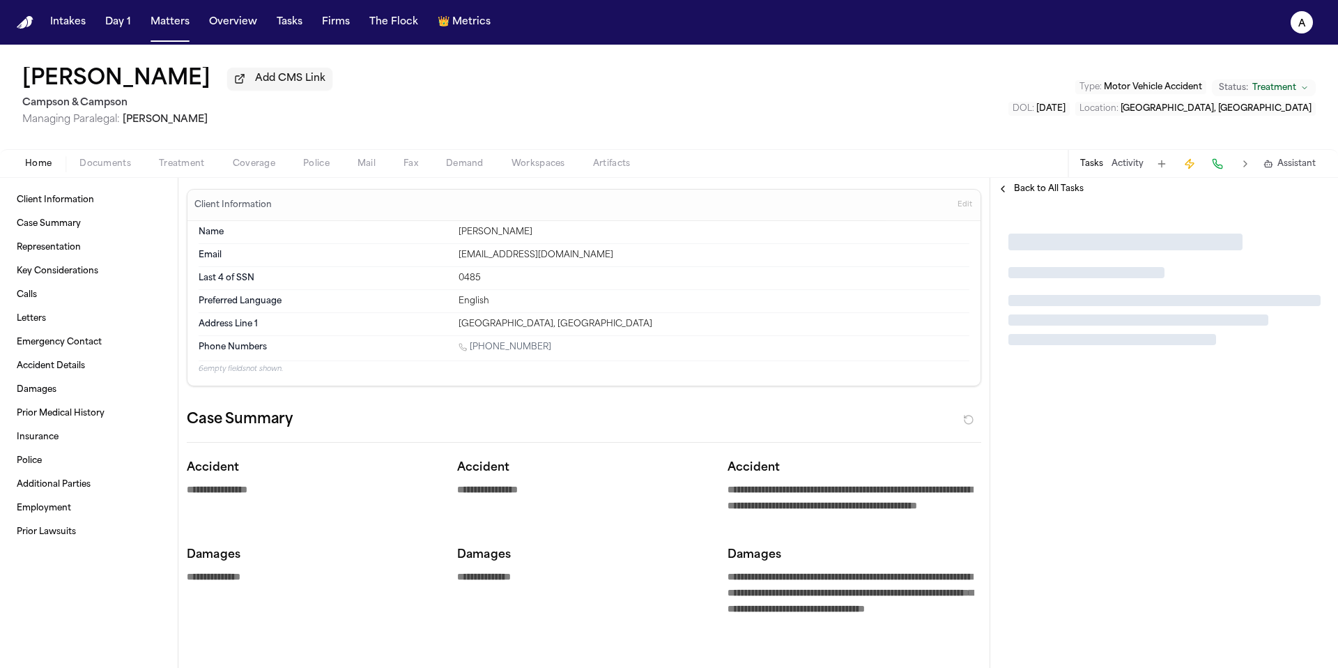
type textarea "*"
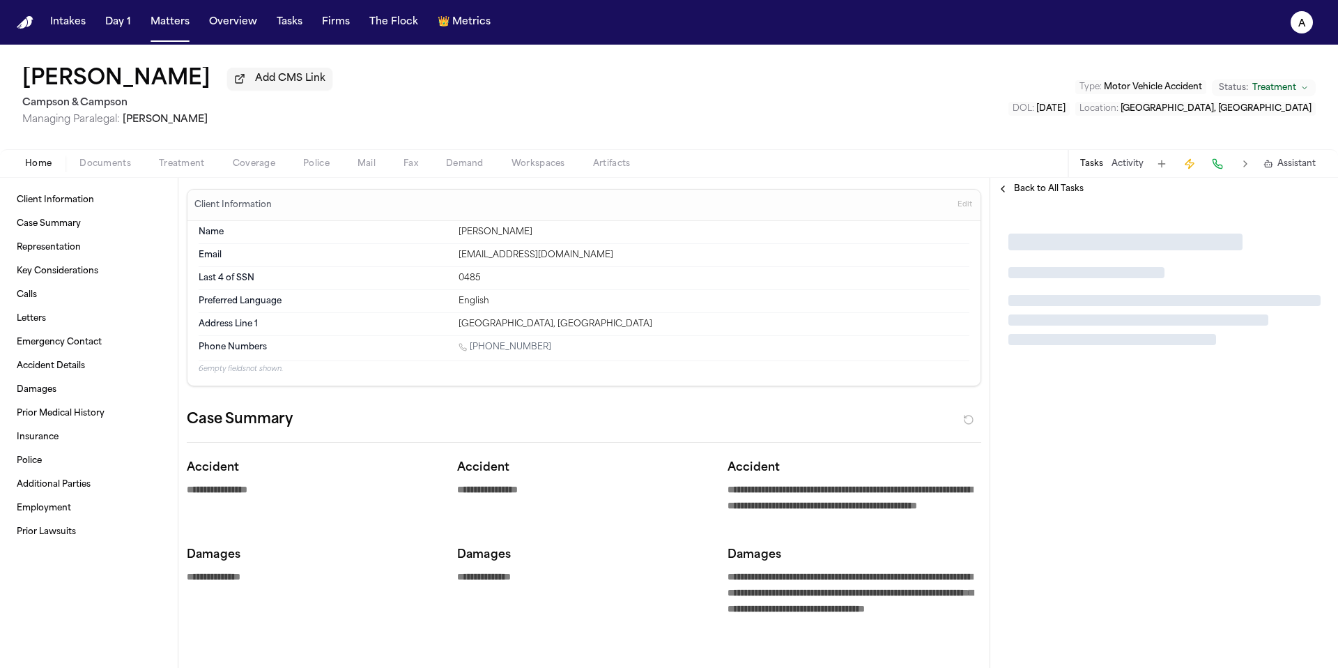
type textarea "*"
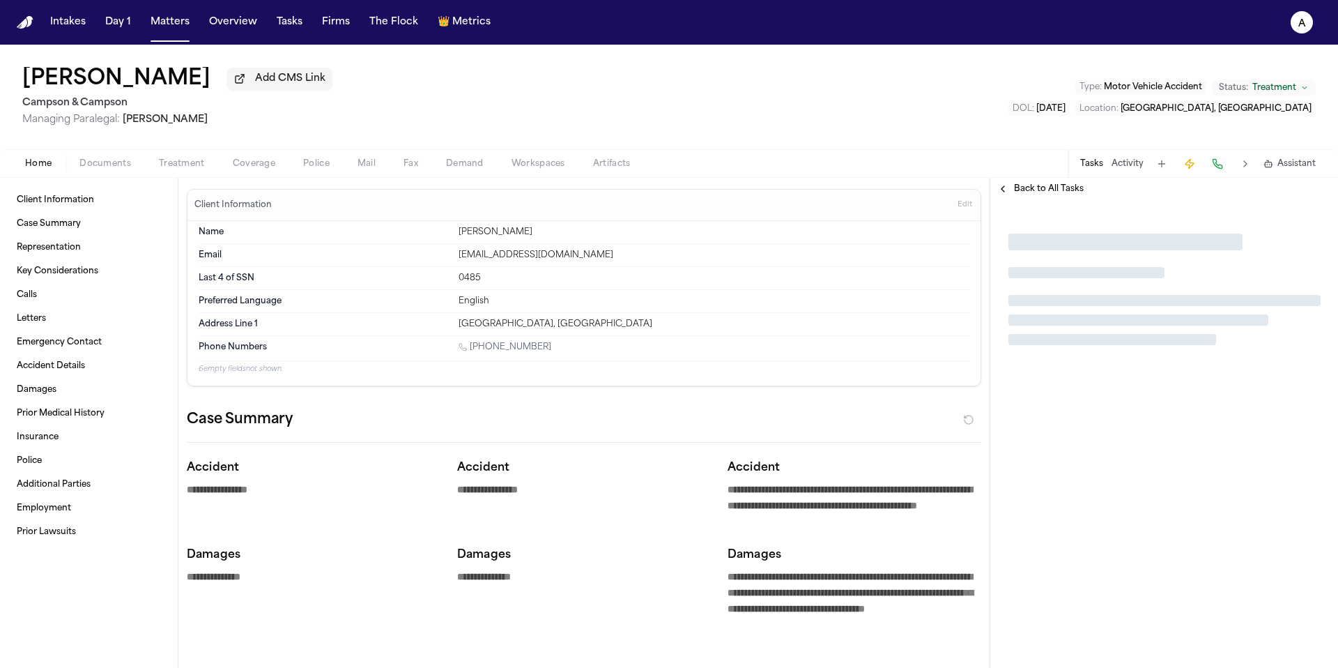
type textarea "*"
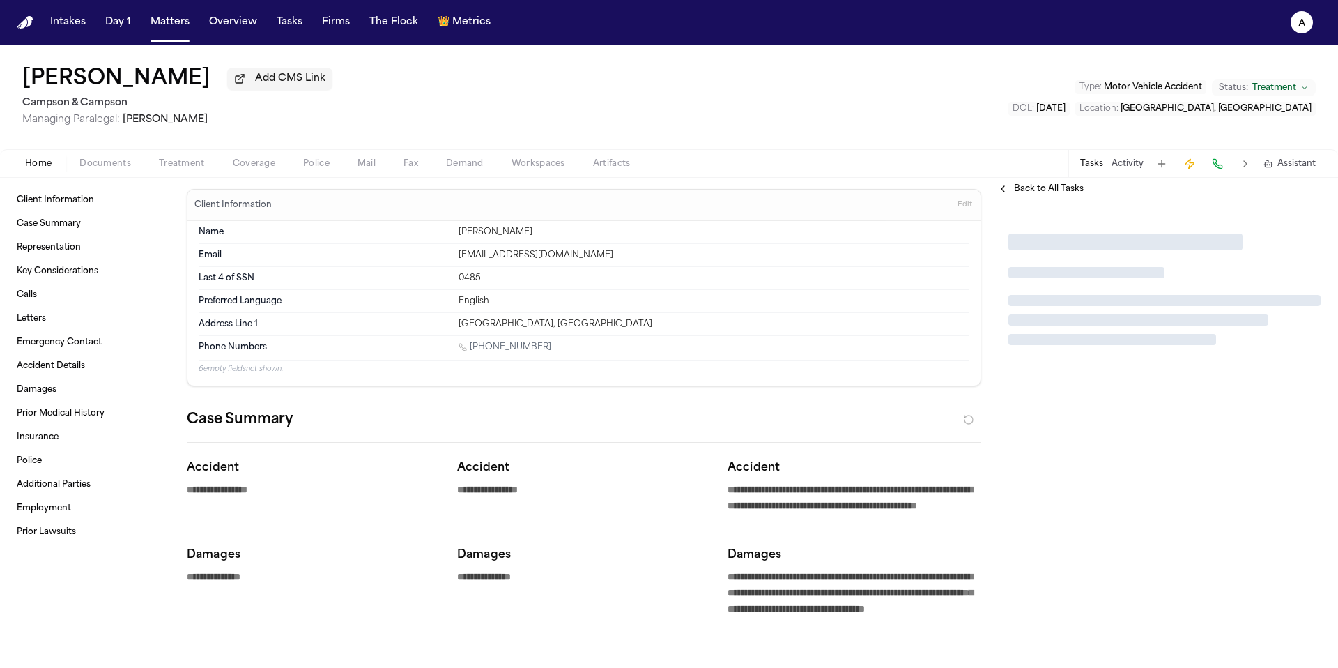
type textarea "*"
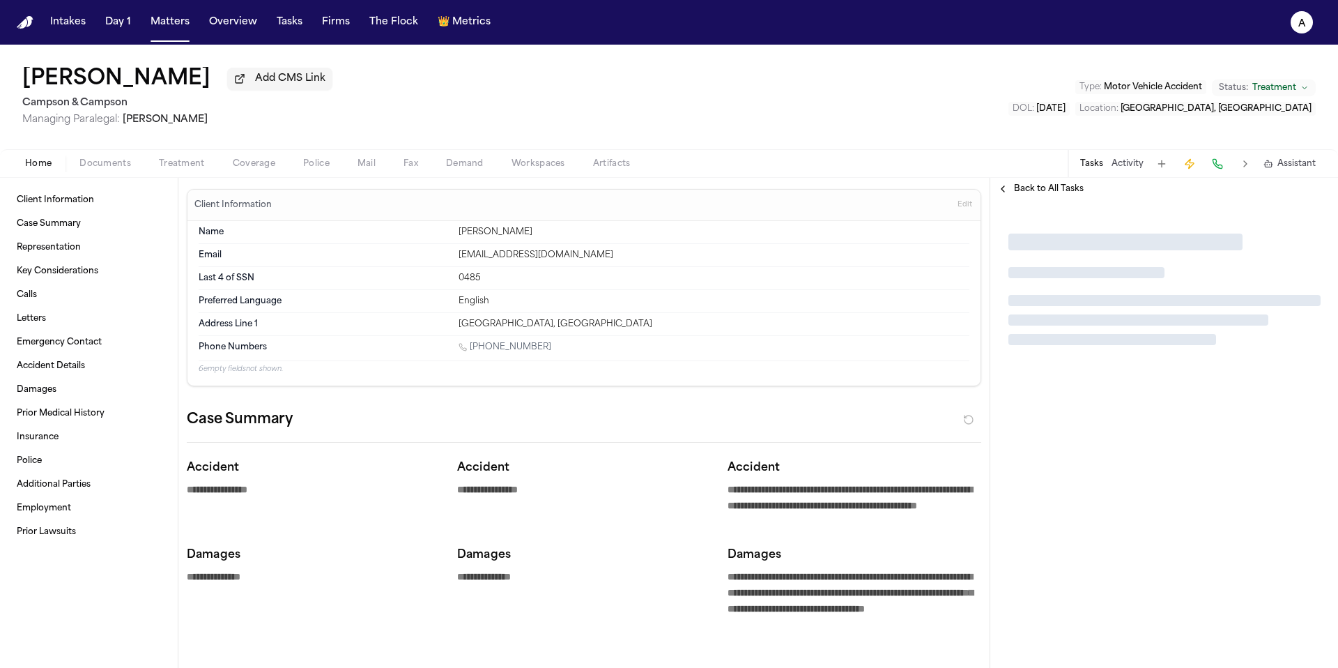
type textarea "*"
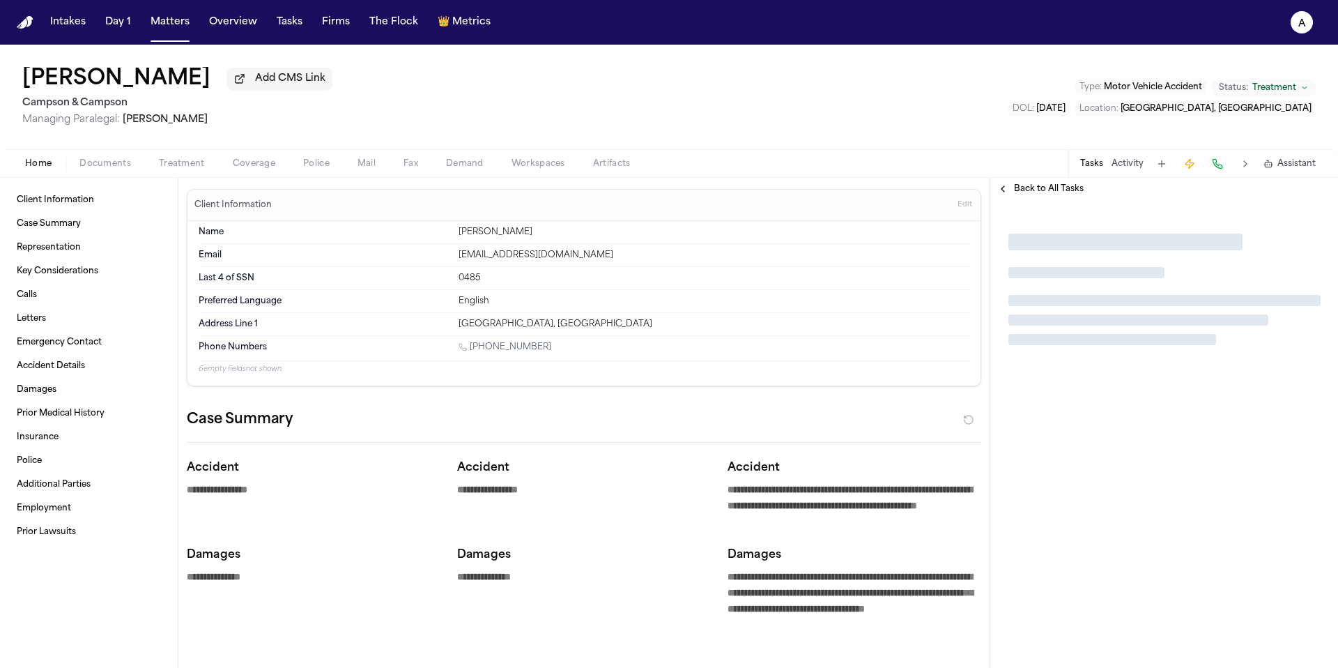
type textarea "*"
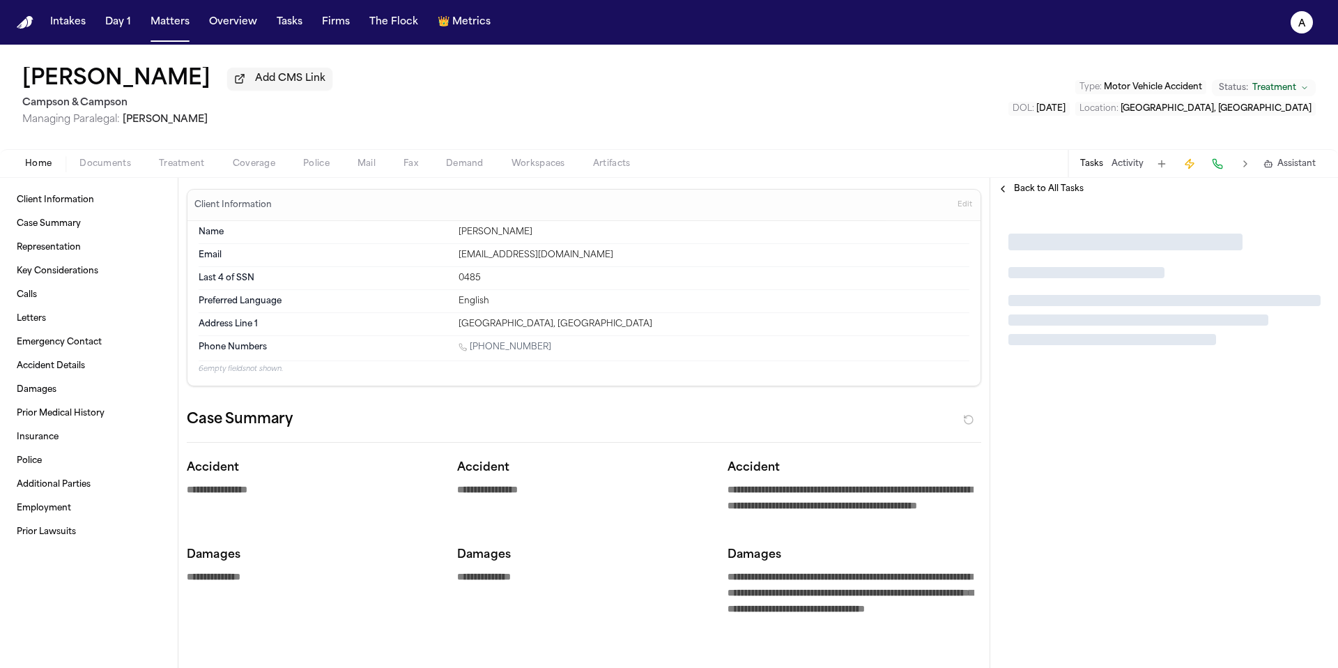
type textarea "*"
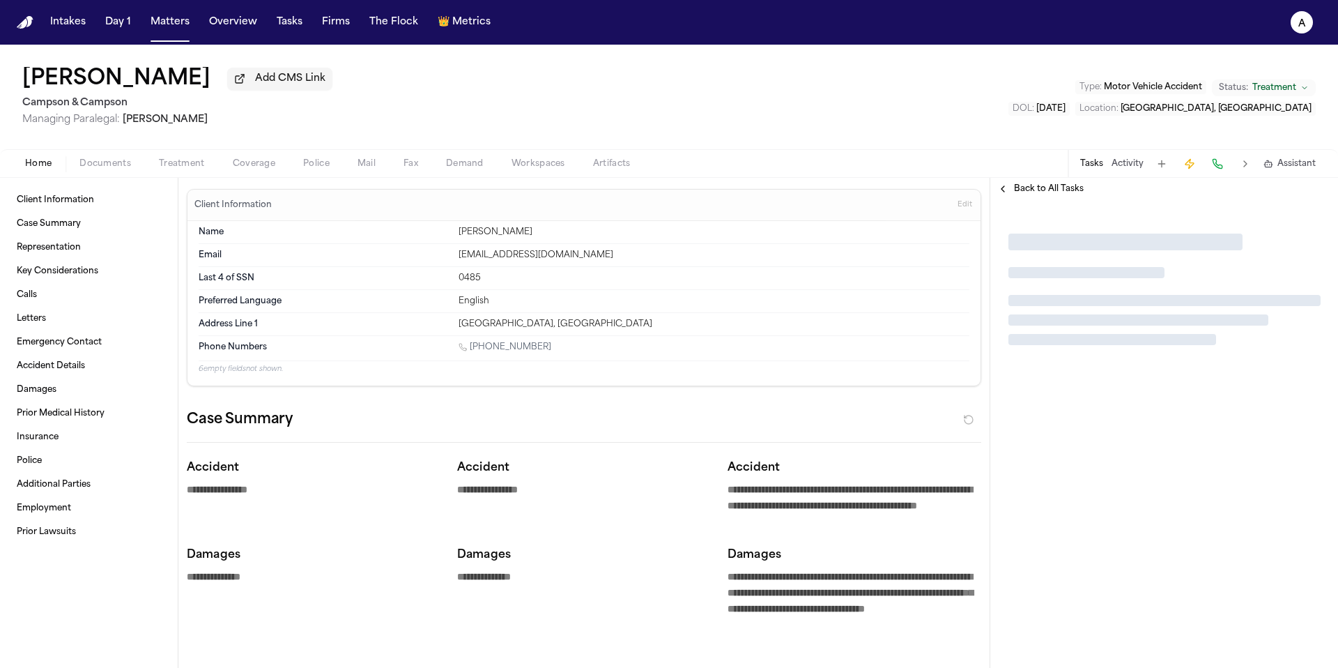
type textarea "*"
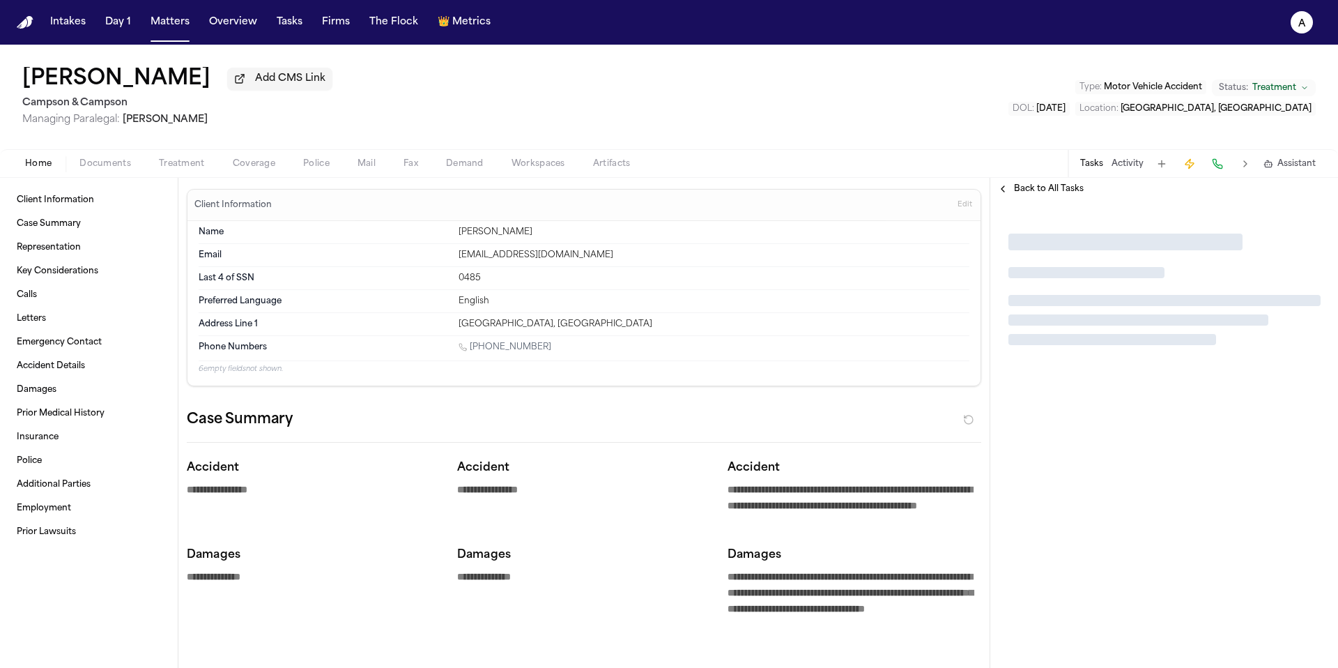
type textarea "*"
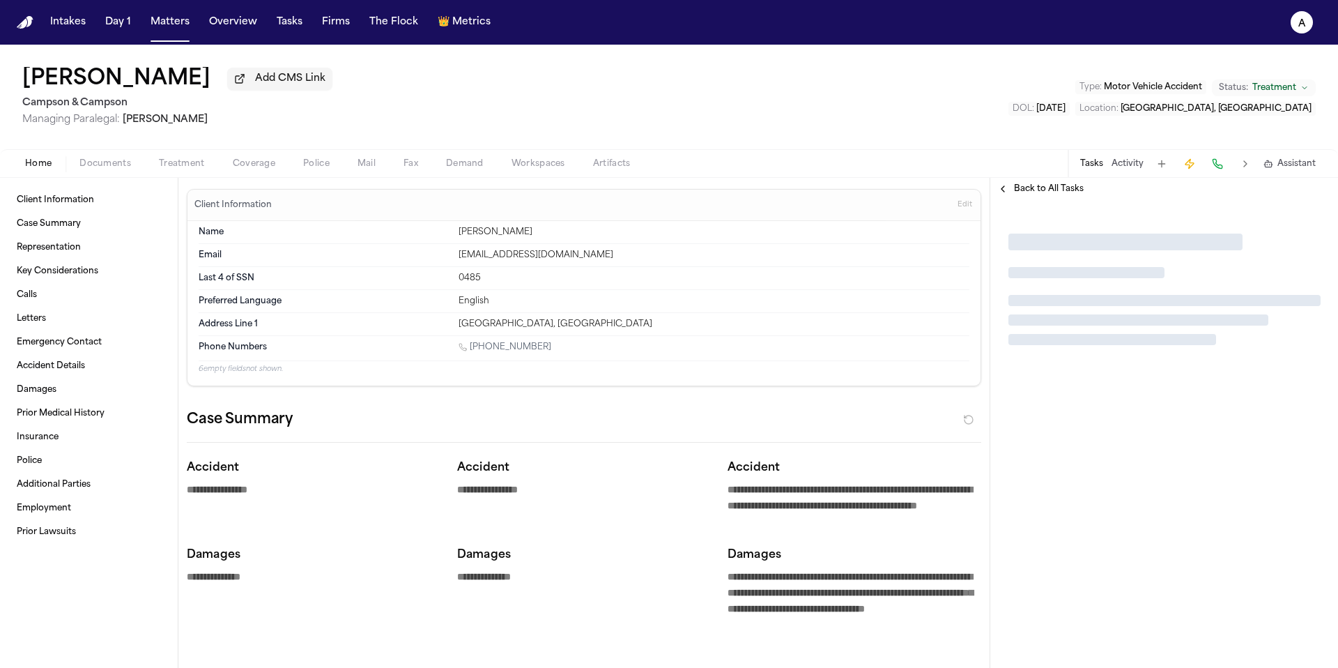
type textarea "*"
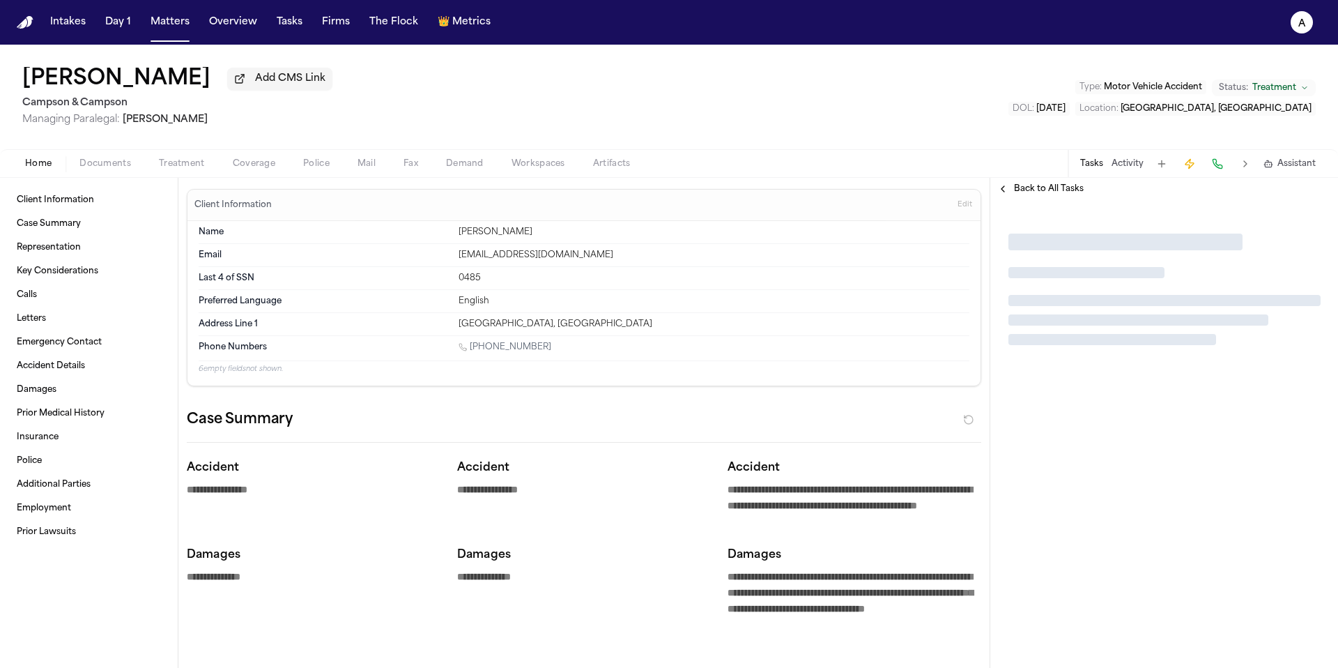
type textarea "*"
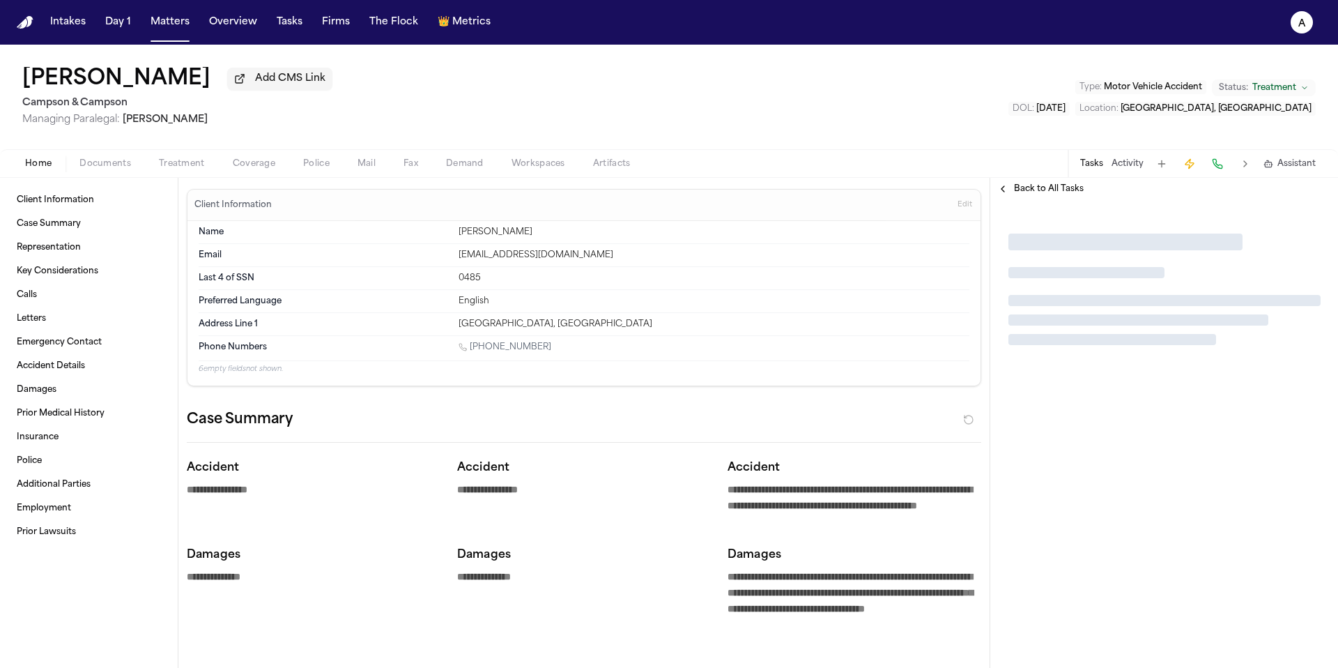
type textarea "*"
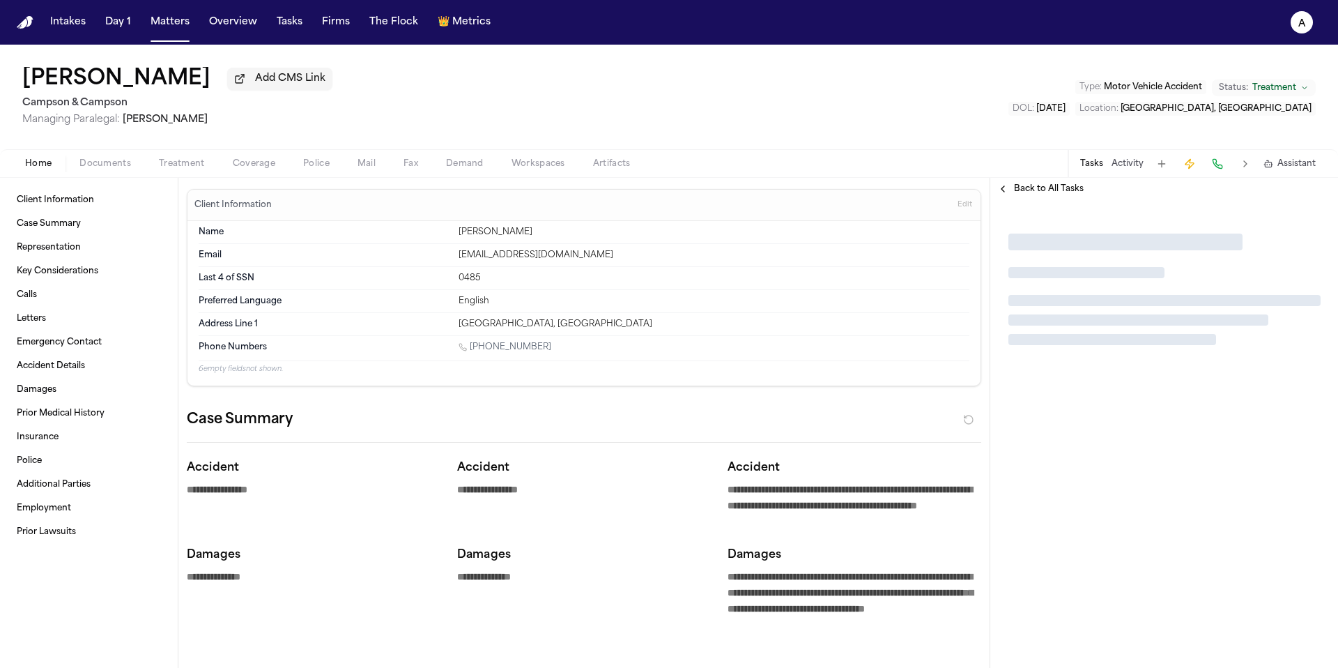
type textarea "*"
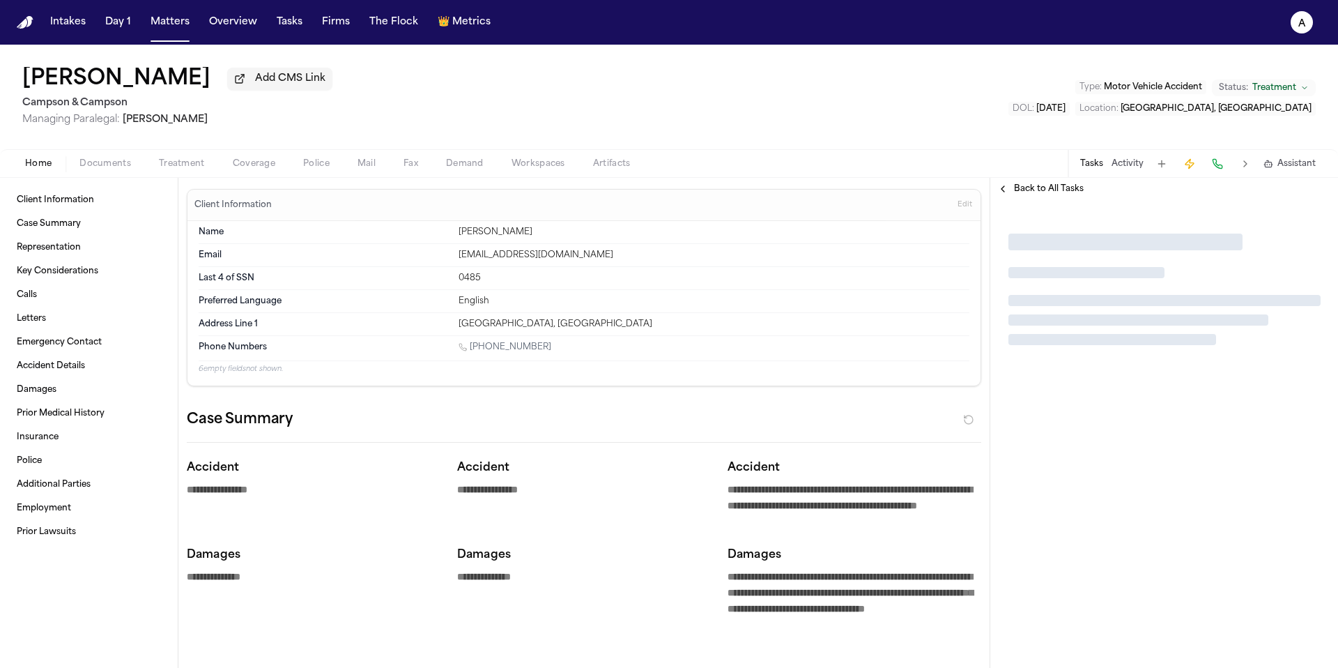
type textarea "*"
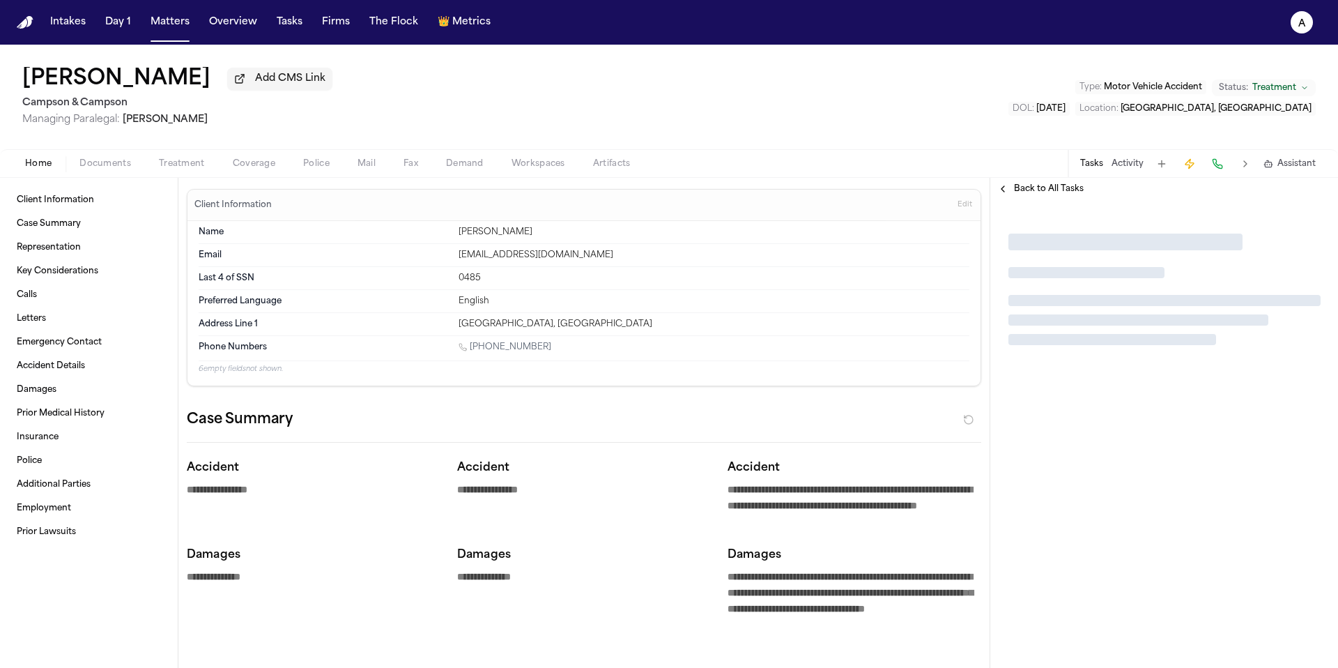
type textarea "*"
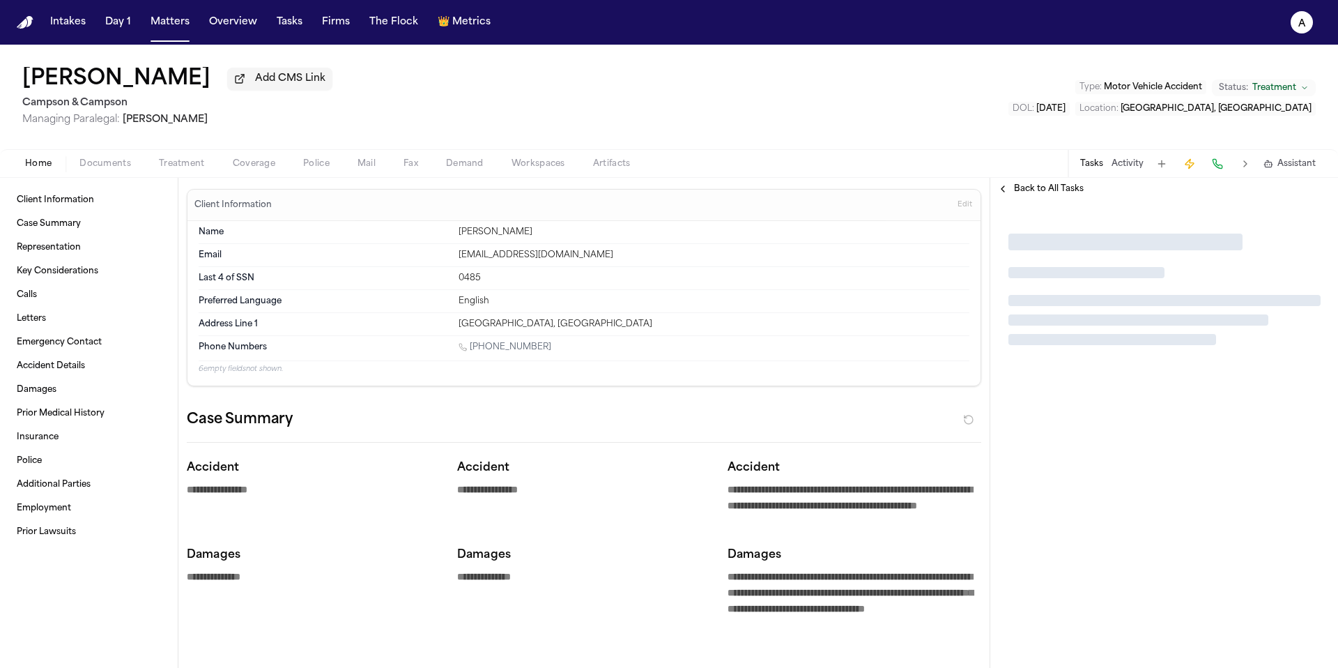
type textarea "*"
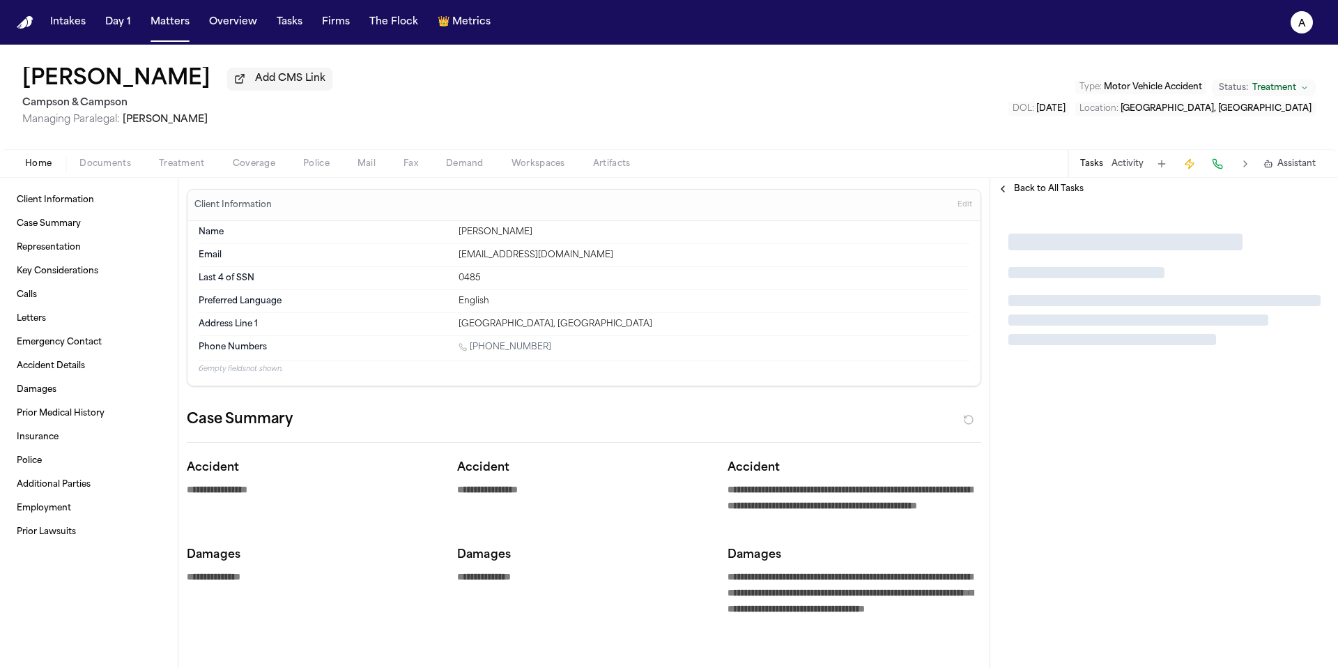
type textarea "*"
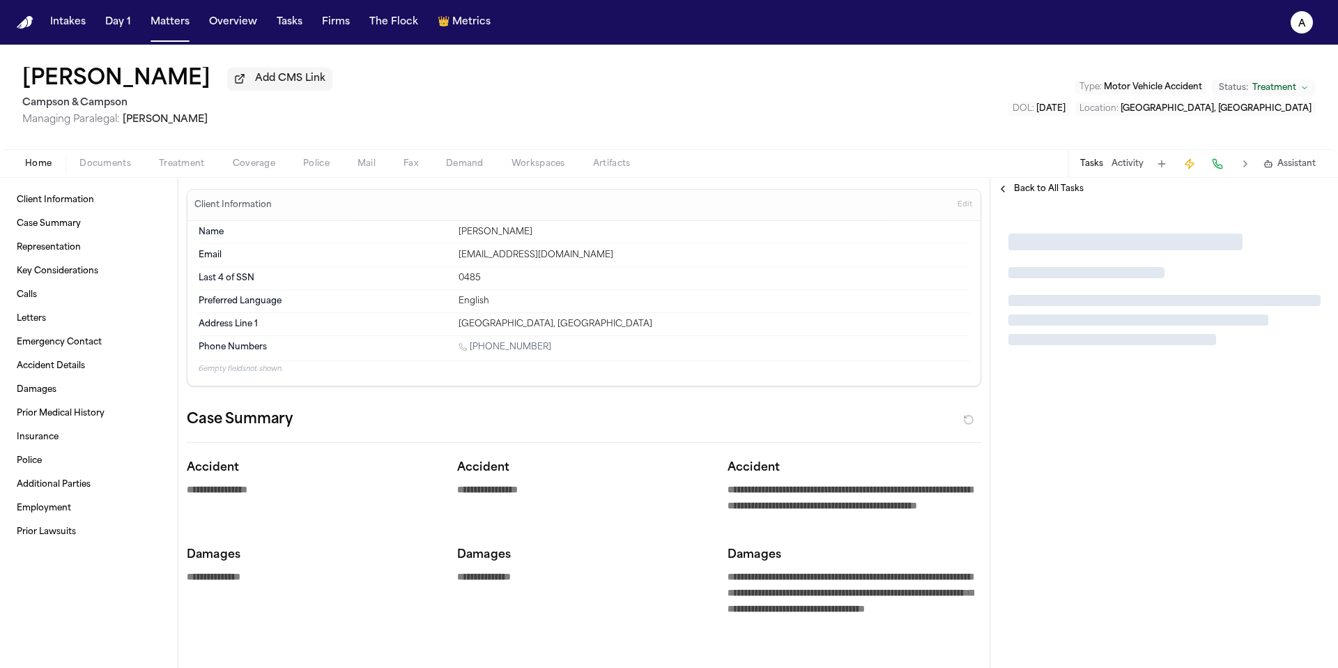
type textarea "*"
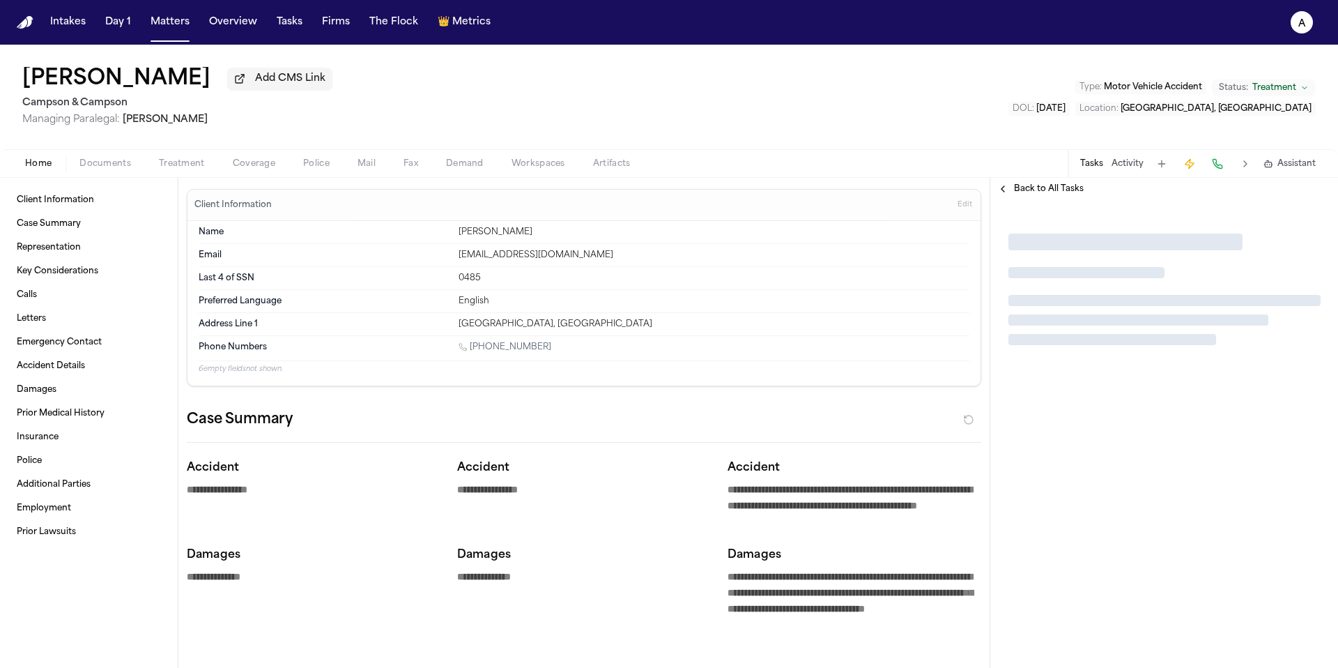
type textarea "*"
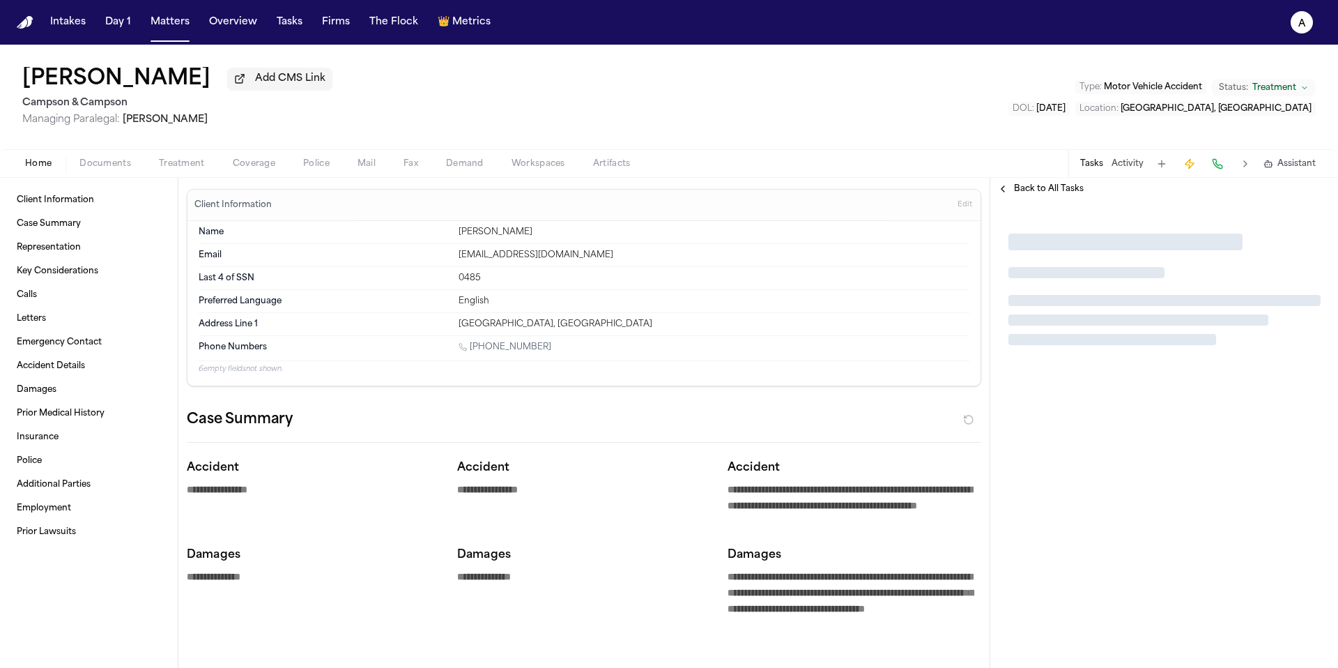
type textarea "*"
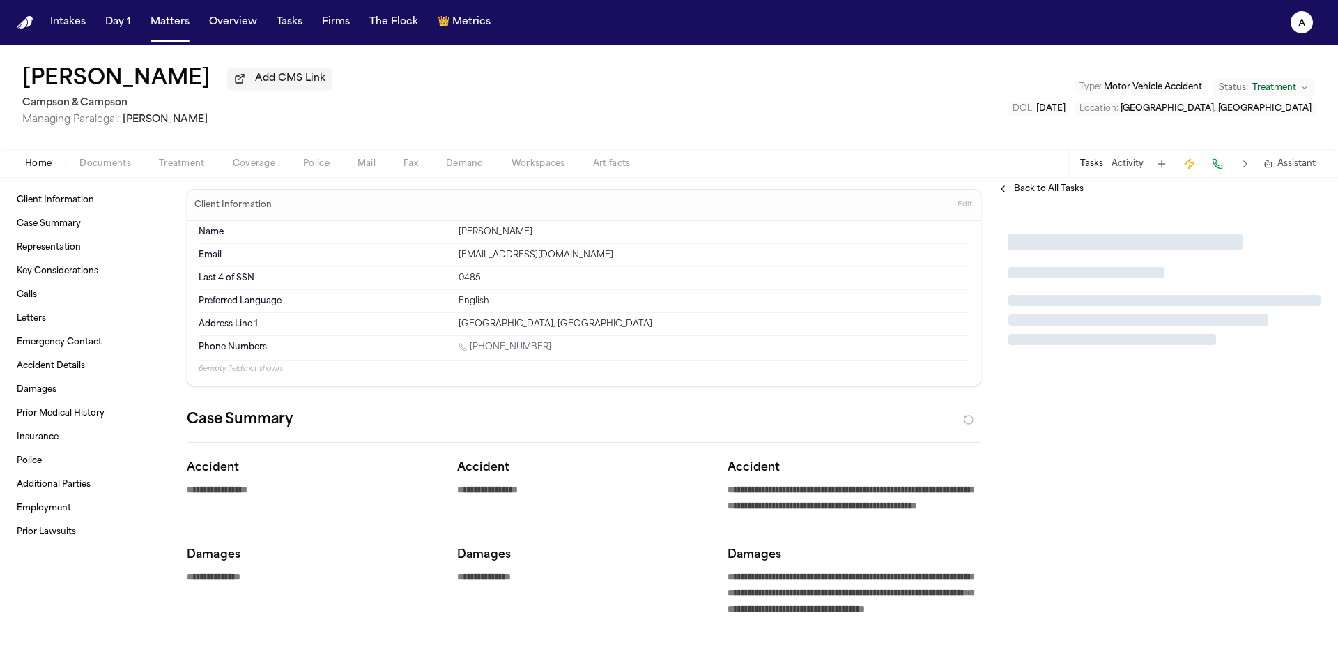
type textarea "*"
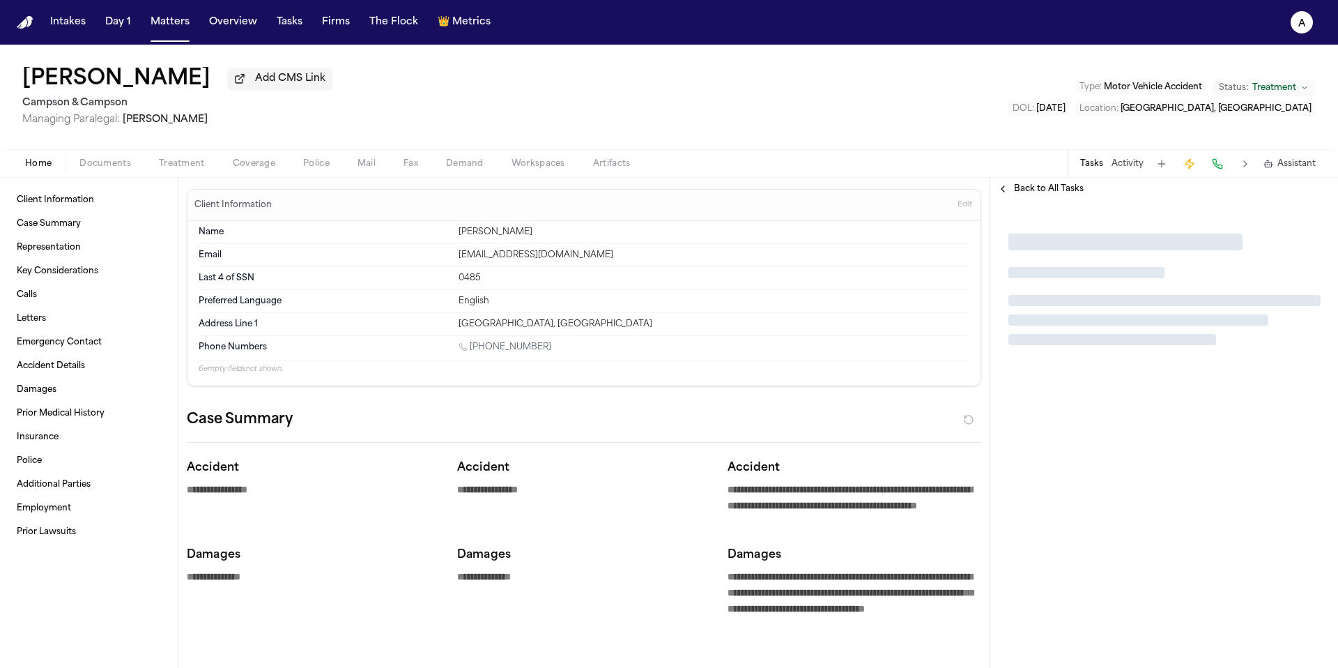
type textarea "*"
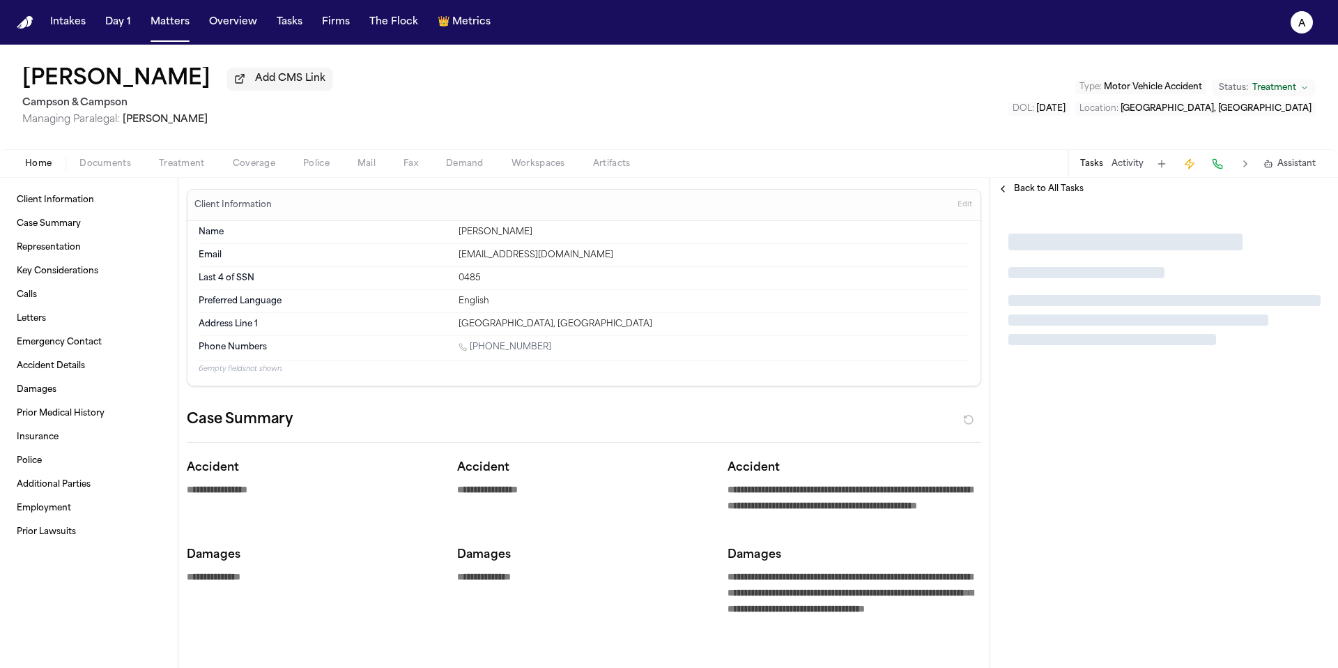
type textarea "*"
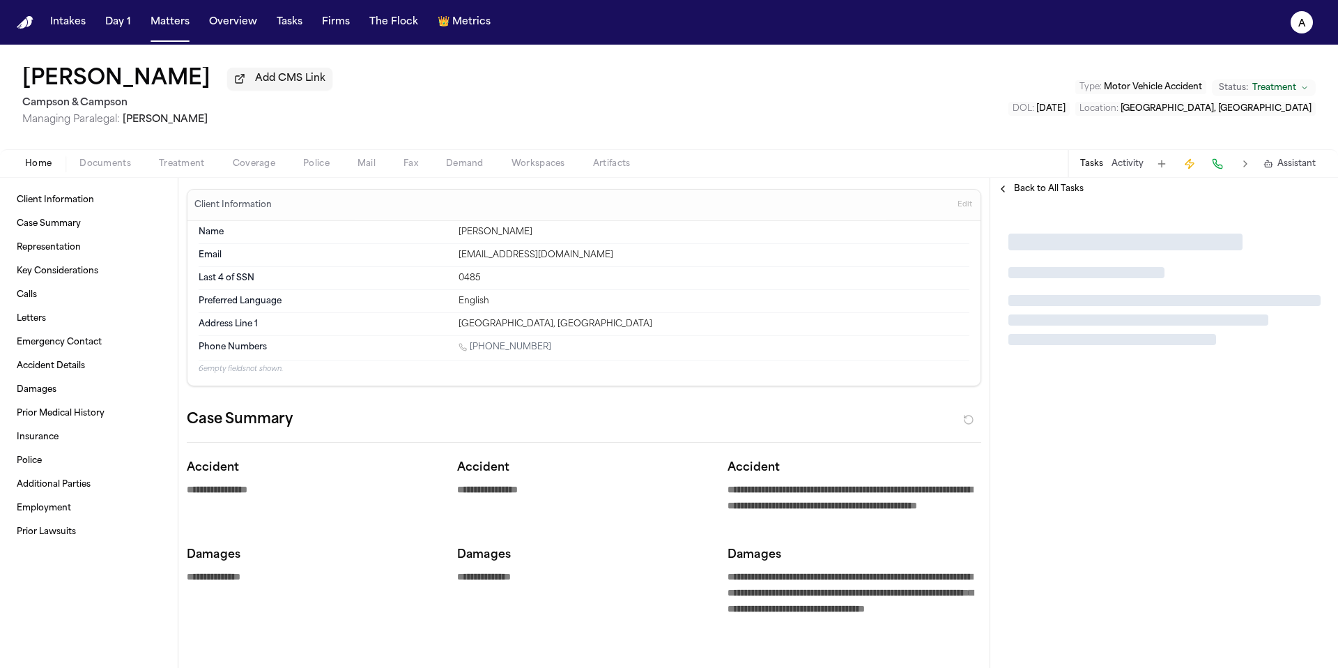
type textarea "*"
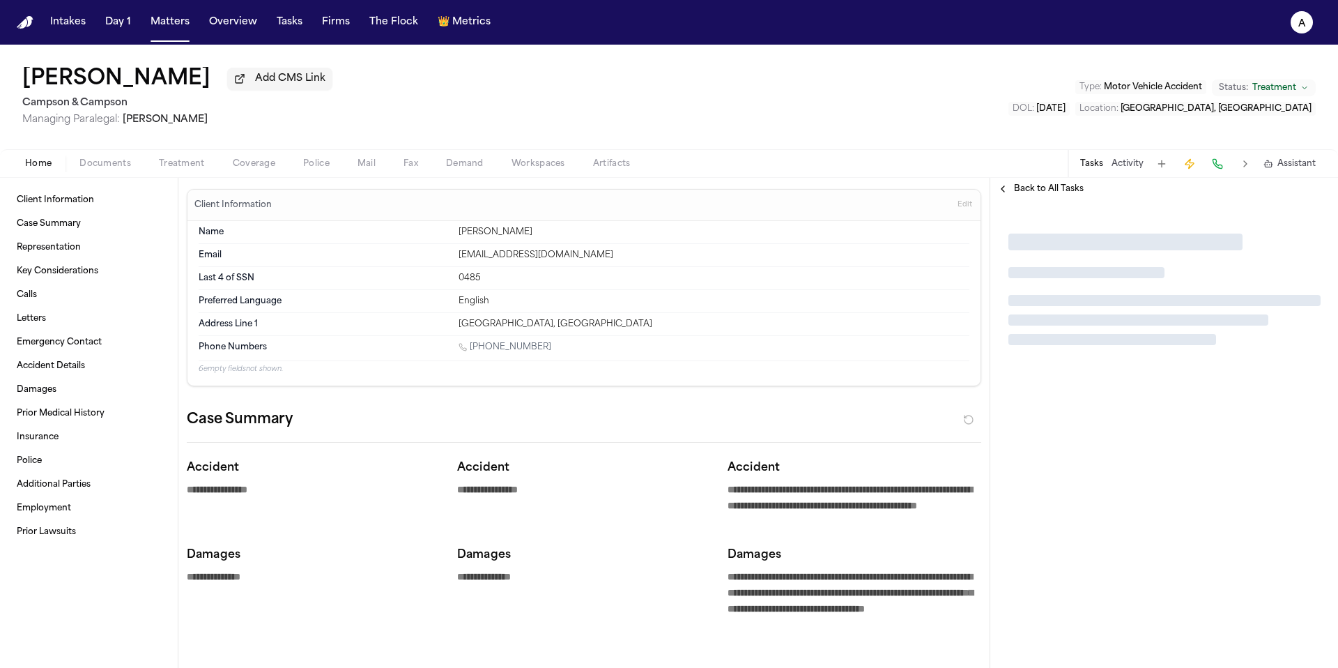
type textarea "*"
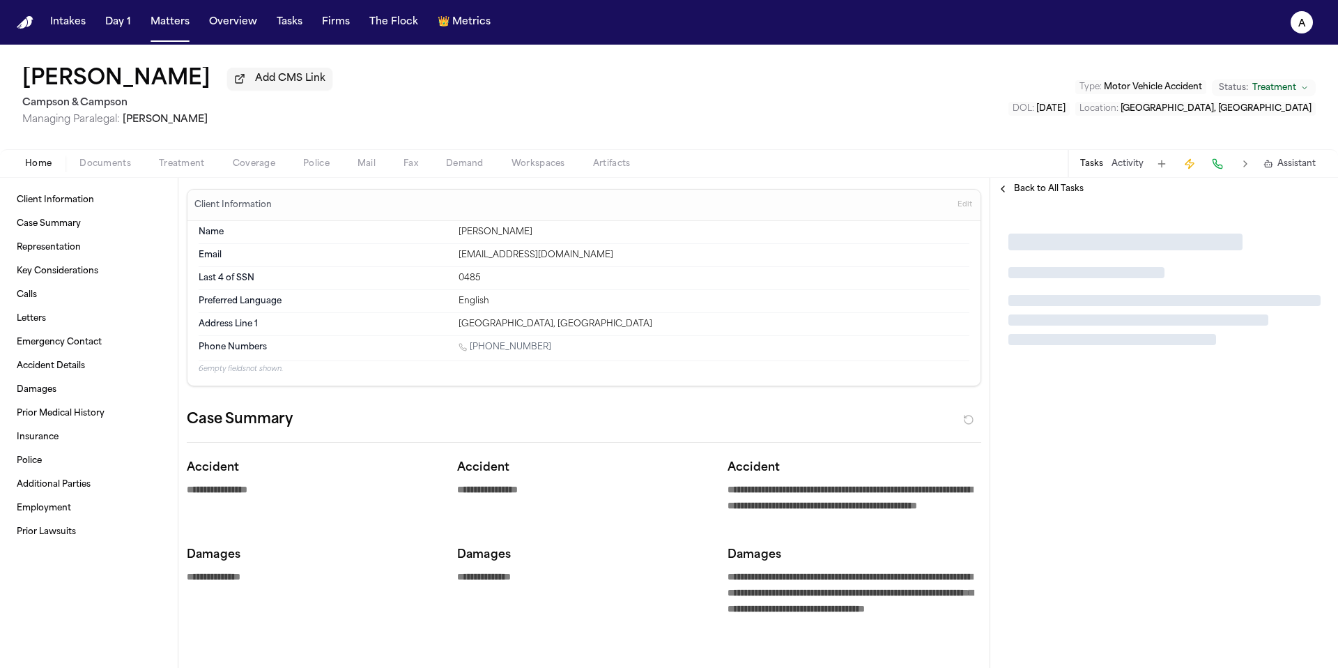
type textarea "*"
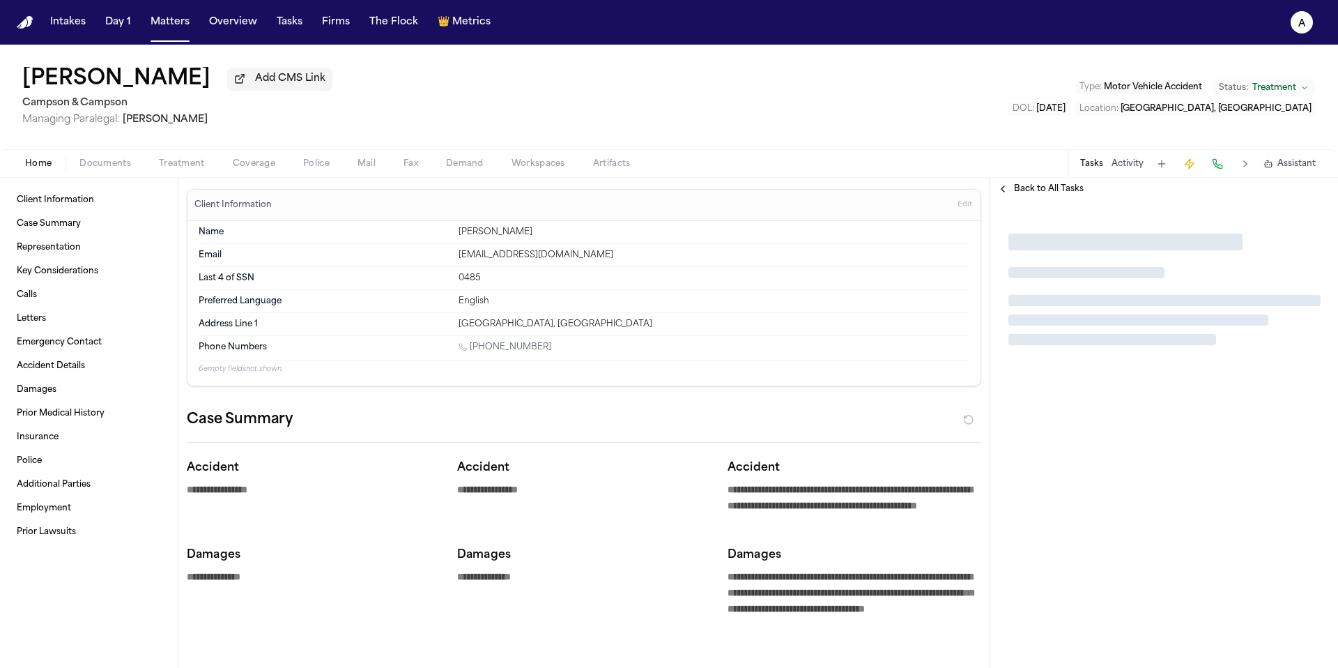
type textarea "*"
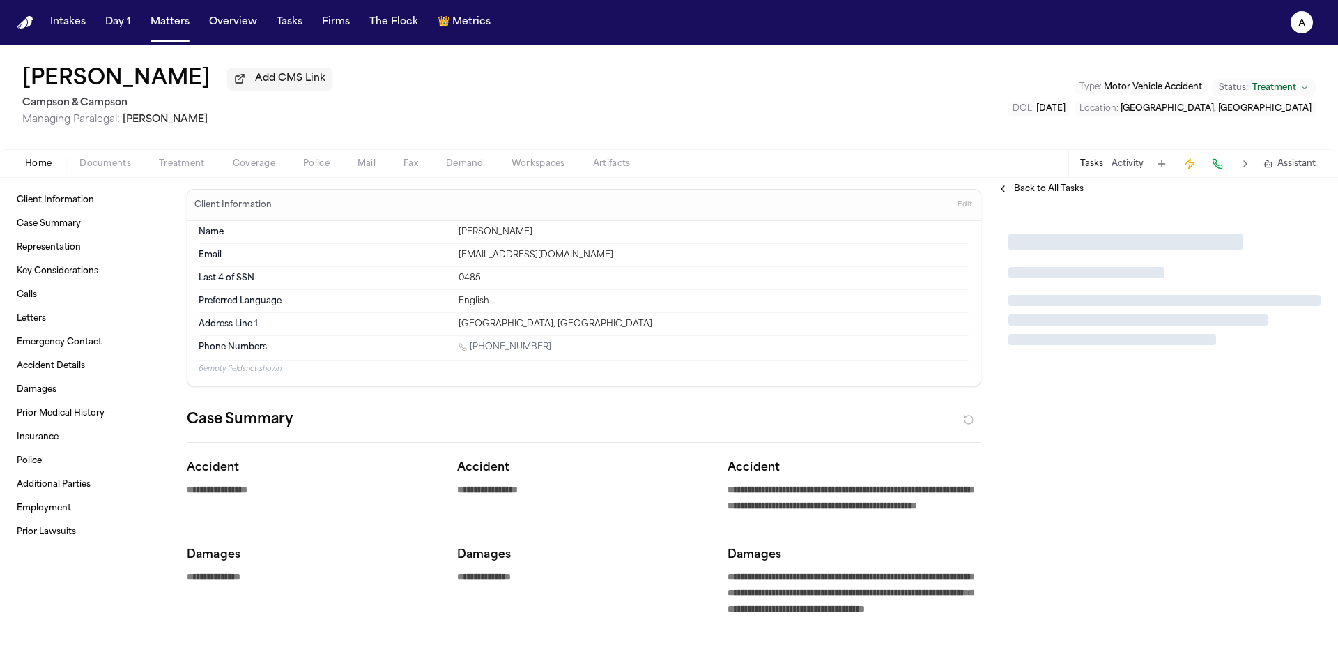
type textarea "*"
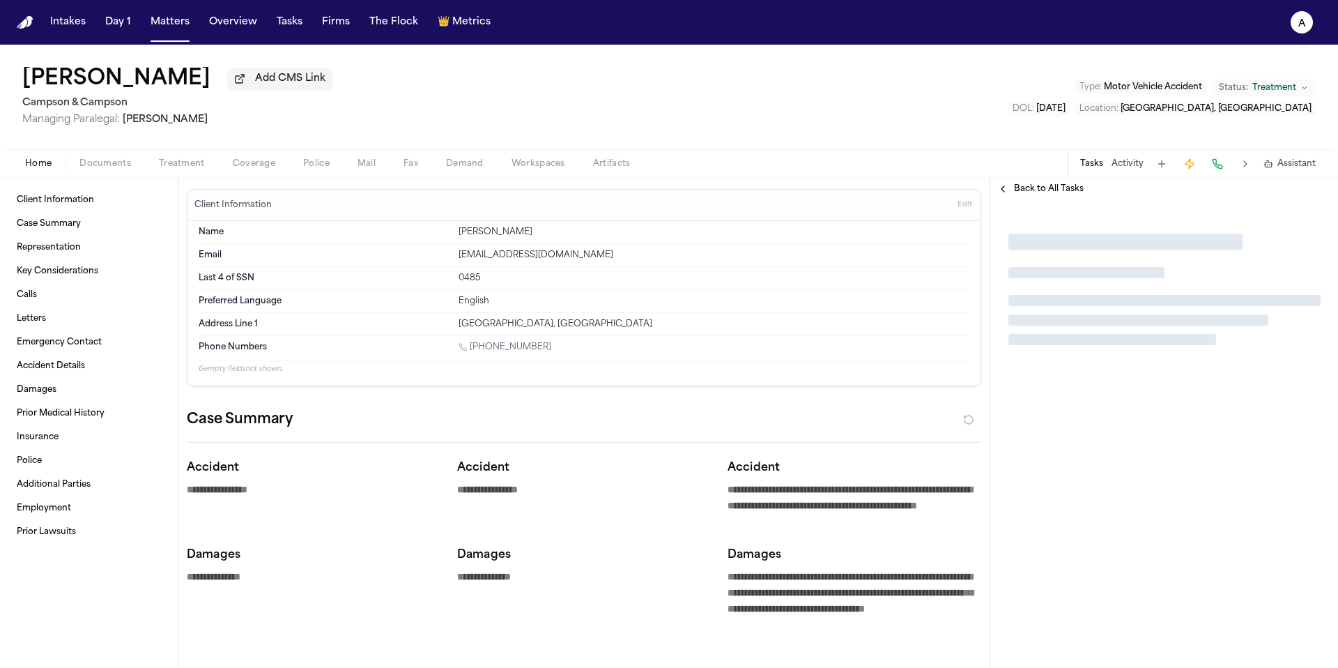
type textarea "*"
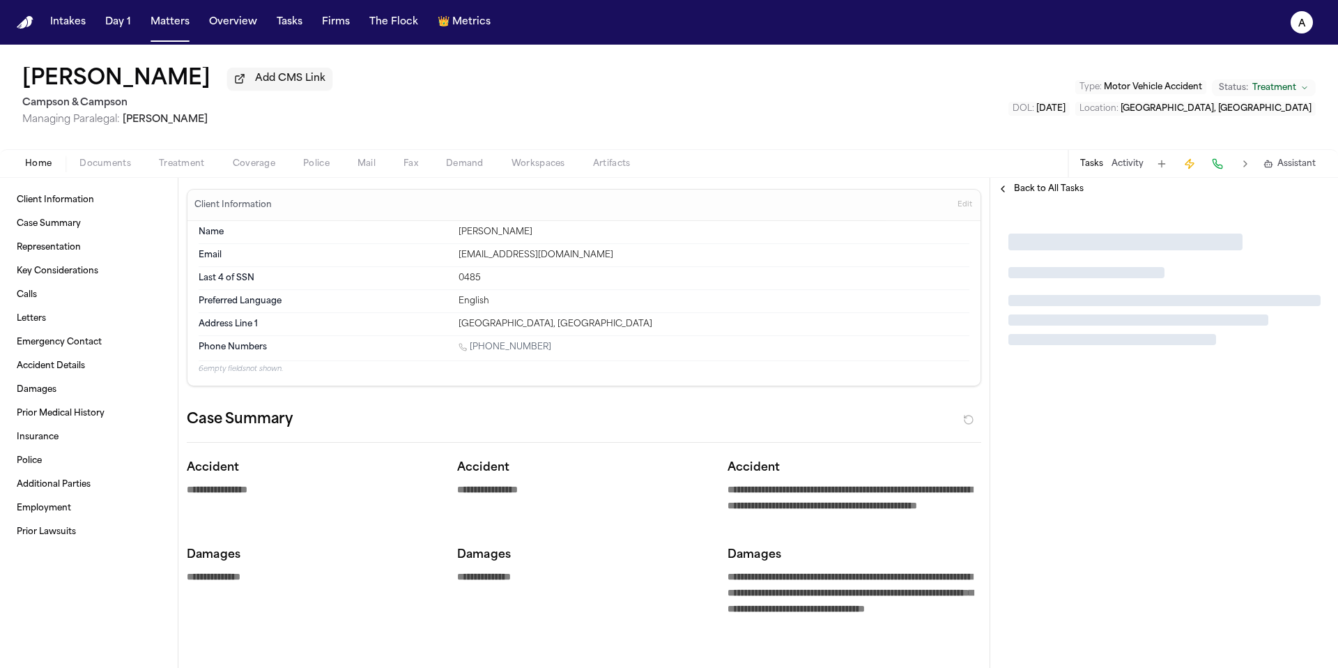
type textarea "*"
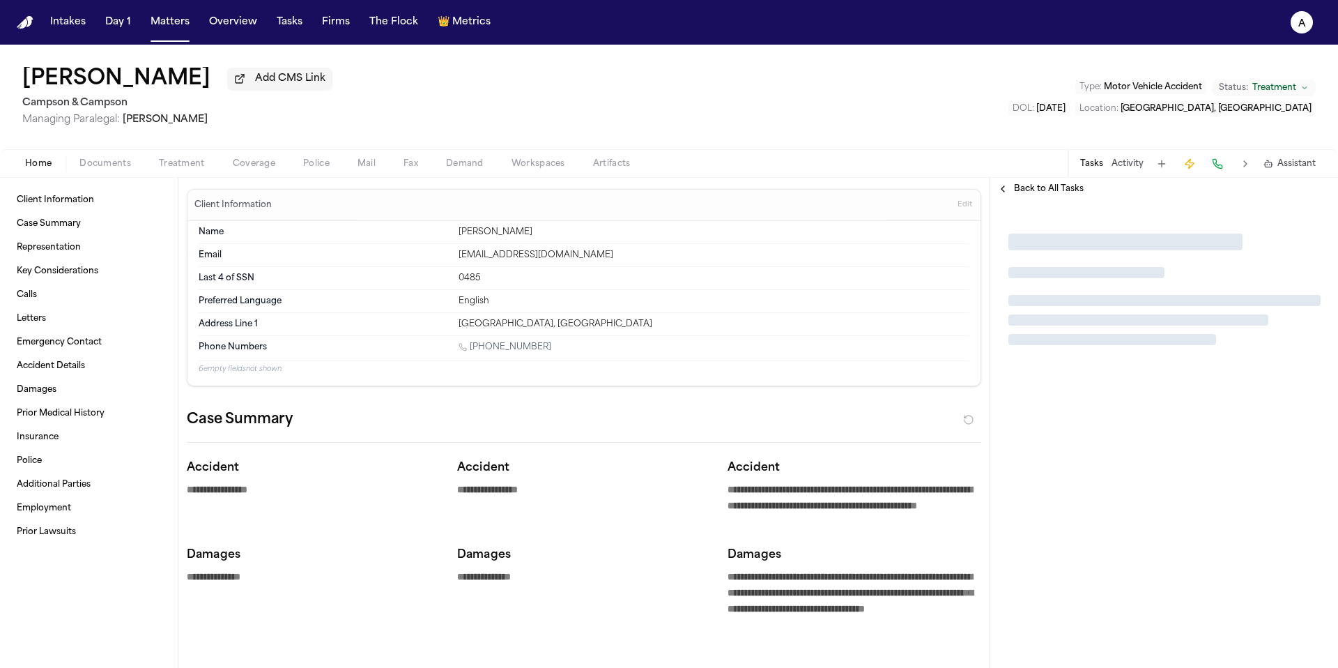
type textarea "*"
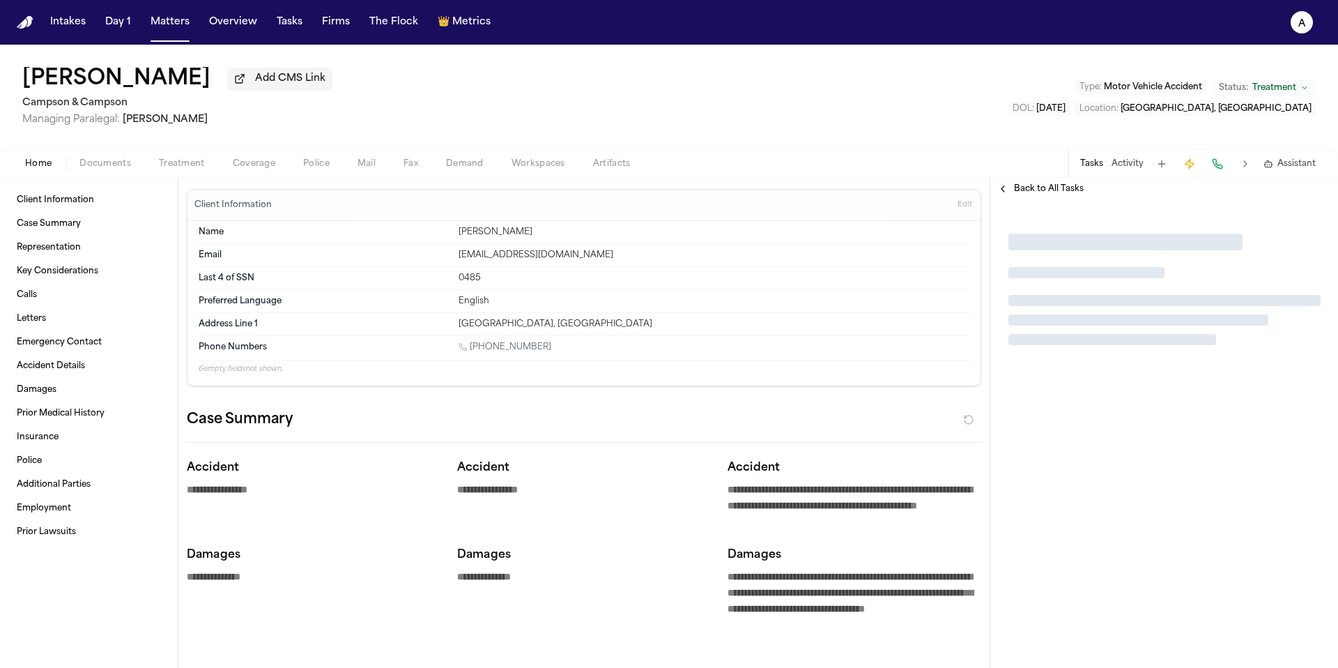
type textarea "*"
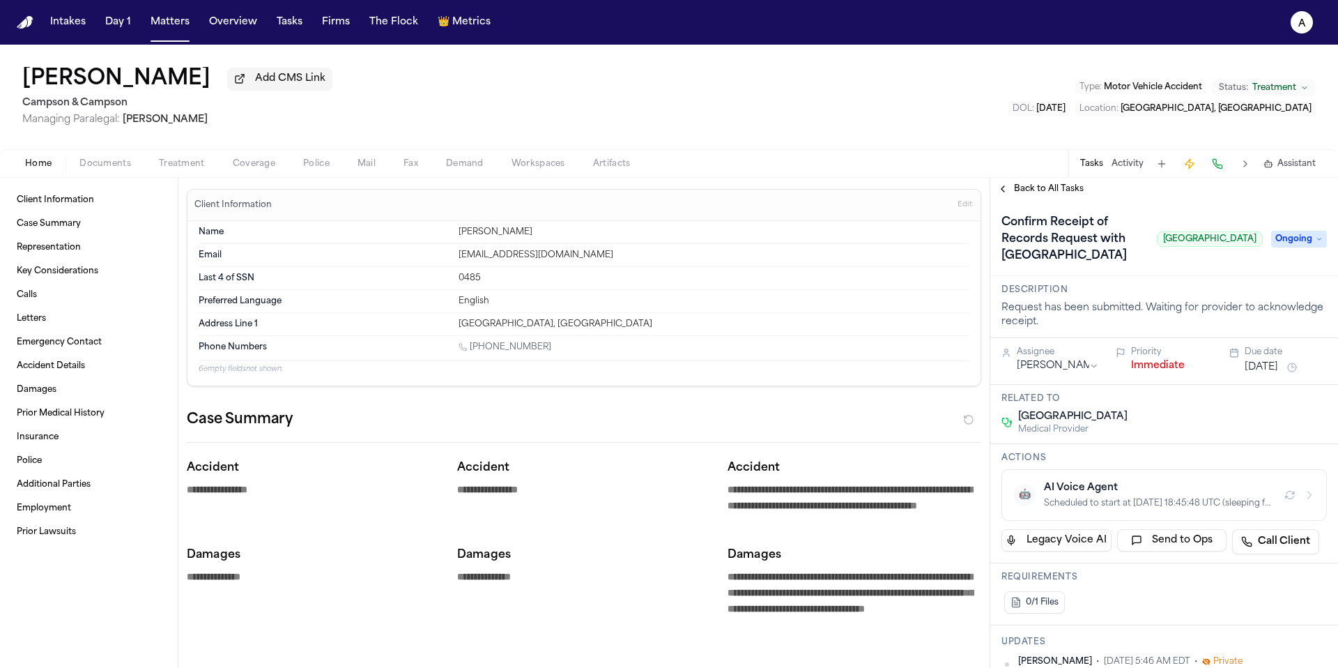
click at [178, 159] on span "Treatment" at bounding box center [182, 163] width 46 height 11
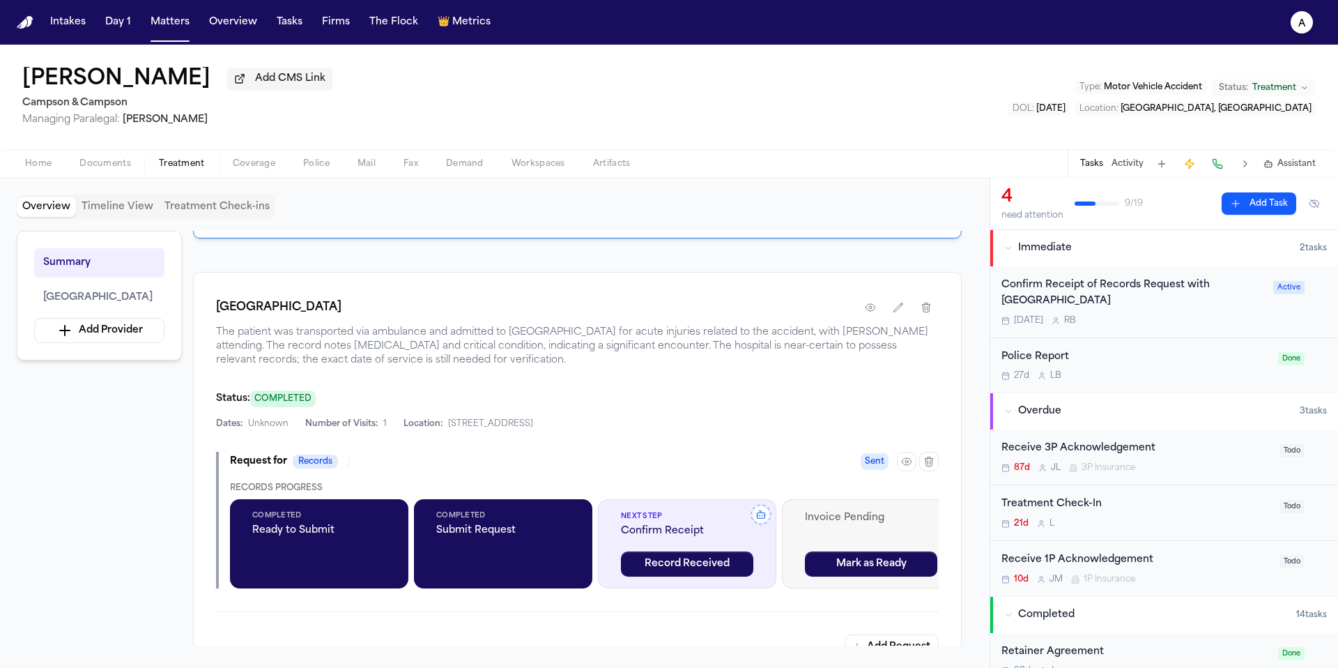
scroll to position [233, 0]
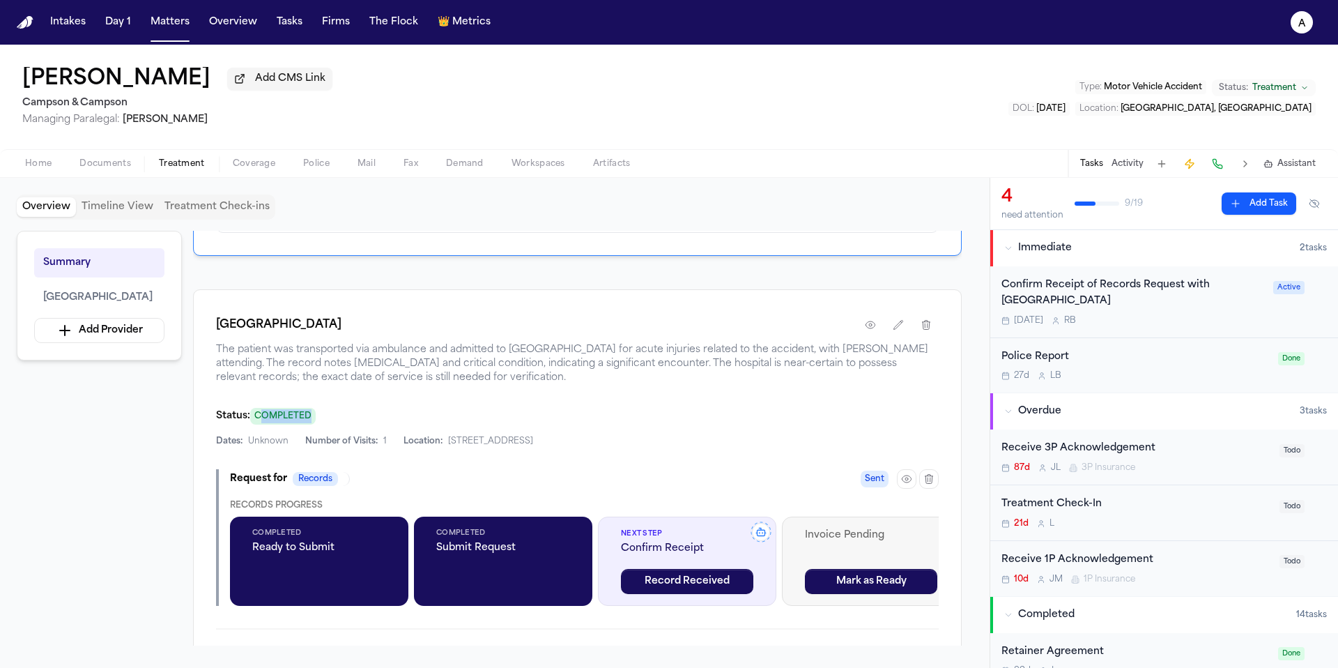
drag, startPoint x: 375, startPoint y: 421, endPoint x: 295, endPoint y: 420, distance: 80.2
click at [295, 421] on div "Status: COMPLETED" at bounding box center [577, 415] width 723 height 17
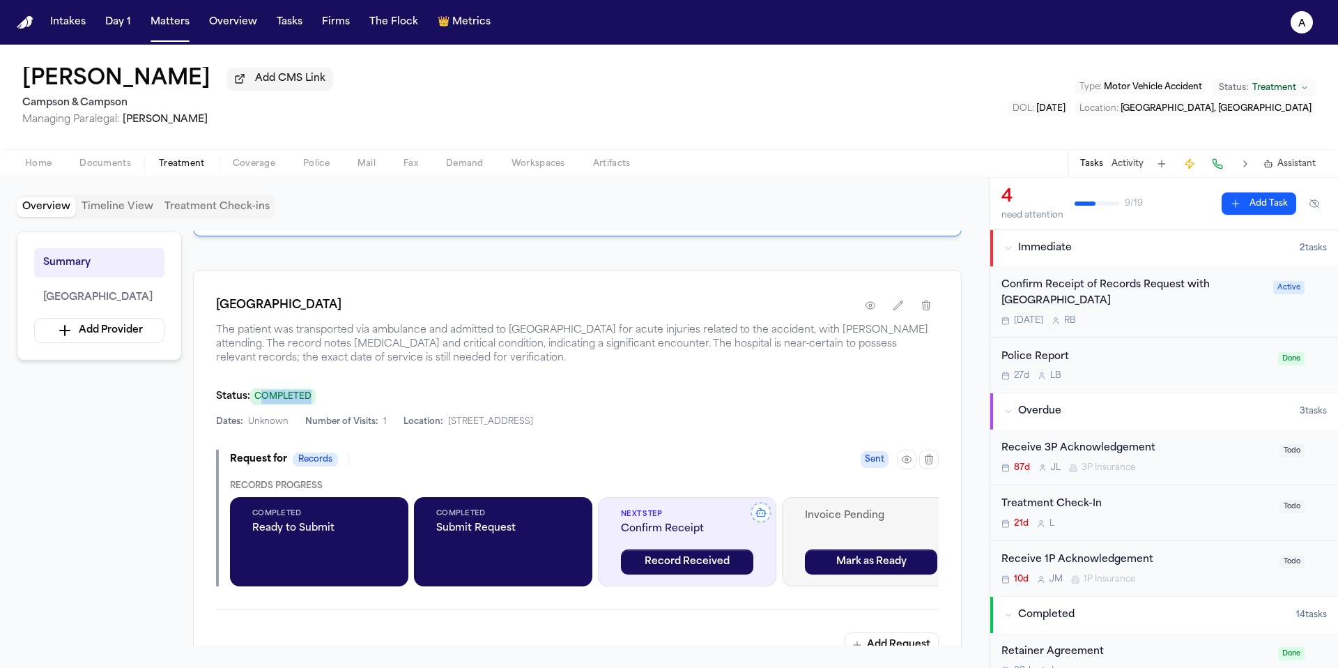
scroll to position [252, 0]
click at [316, 402] on span "COMPLETED" at bounding box center [283, 397] width 66 height 17
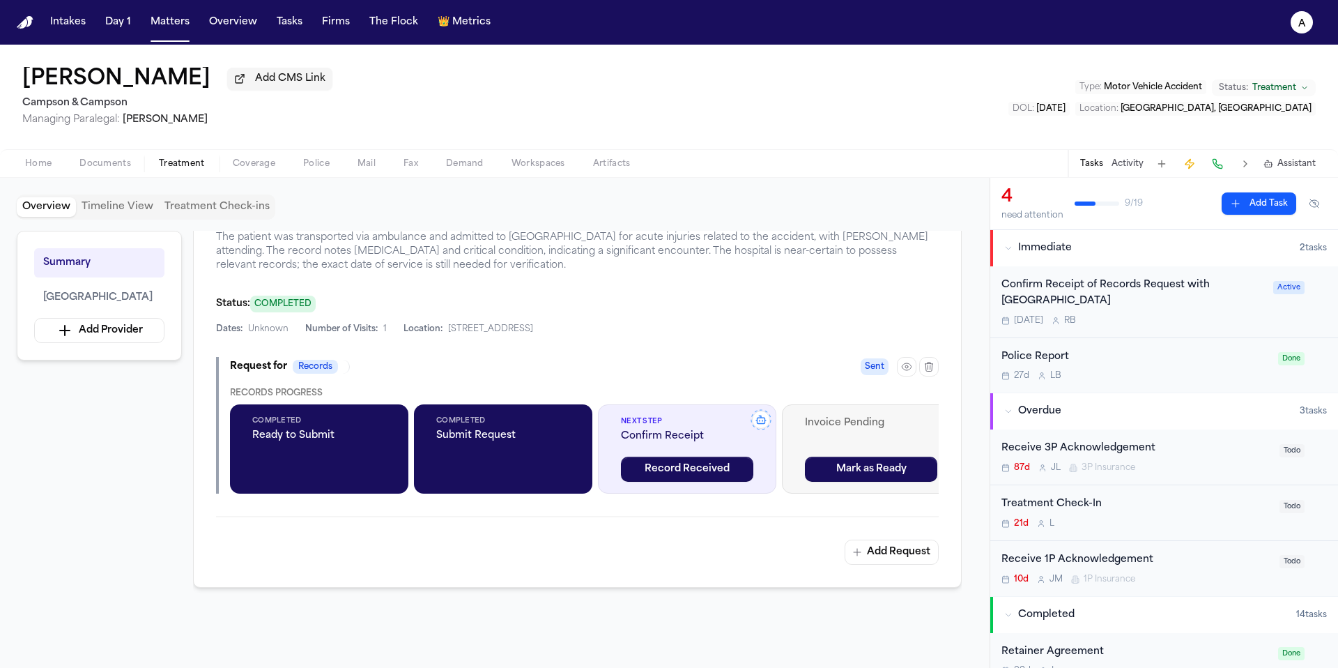
scroll to position [336, 0]
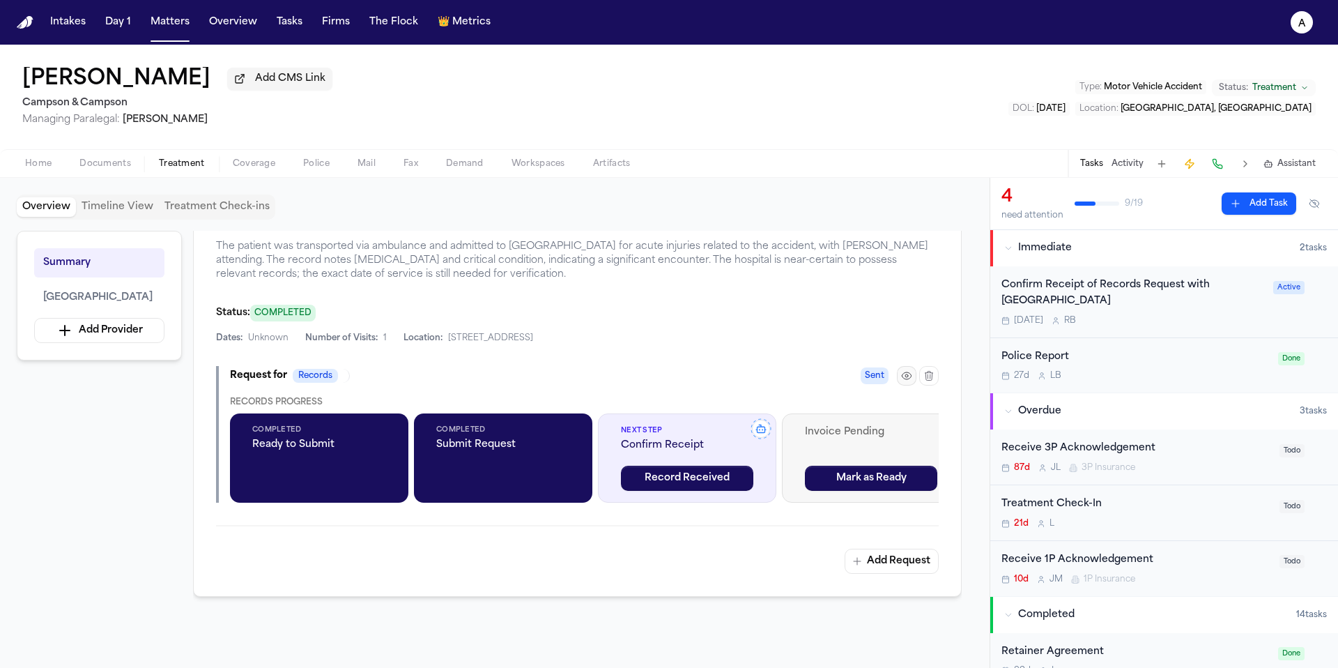
click at [906, 381] on icon "button" at bounding box center [906, 375] width 11 height 11
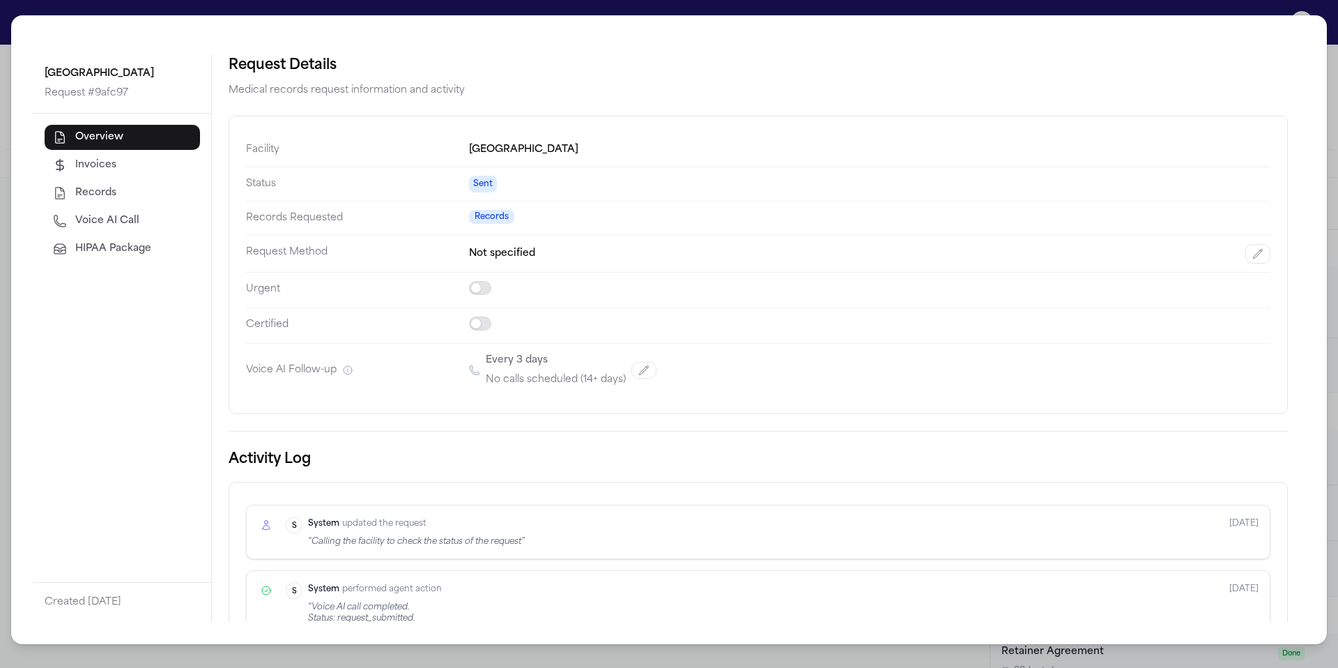
click at [768, 654] on div "Capital Health Regional Medical Center Request # 9afc97 Overview Invoices Recor…" at bounding box center [669, 334] width 1338 height 668
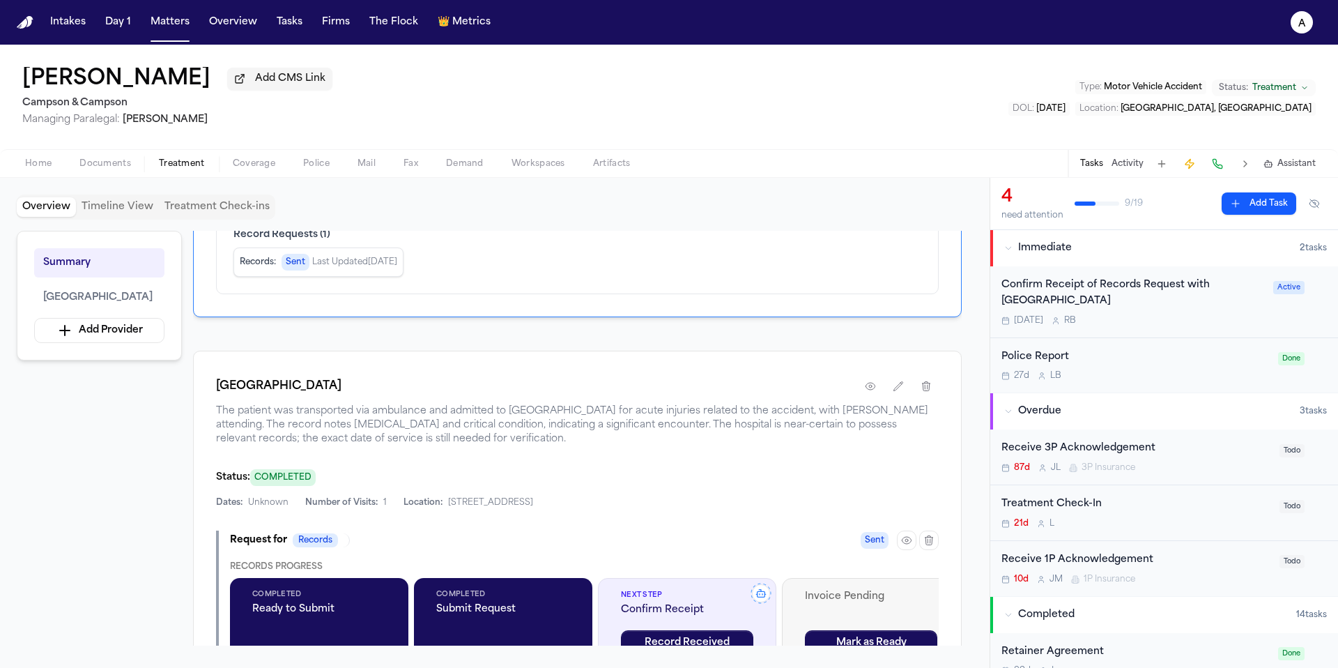
scroll to position [171, 0]
click at [907, 546] on icon "button" at bounding box center [906, 540] width 11 height 11
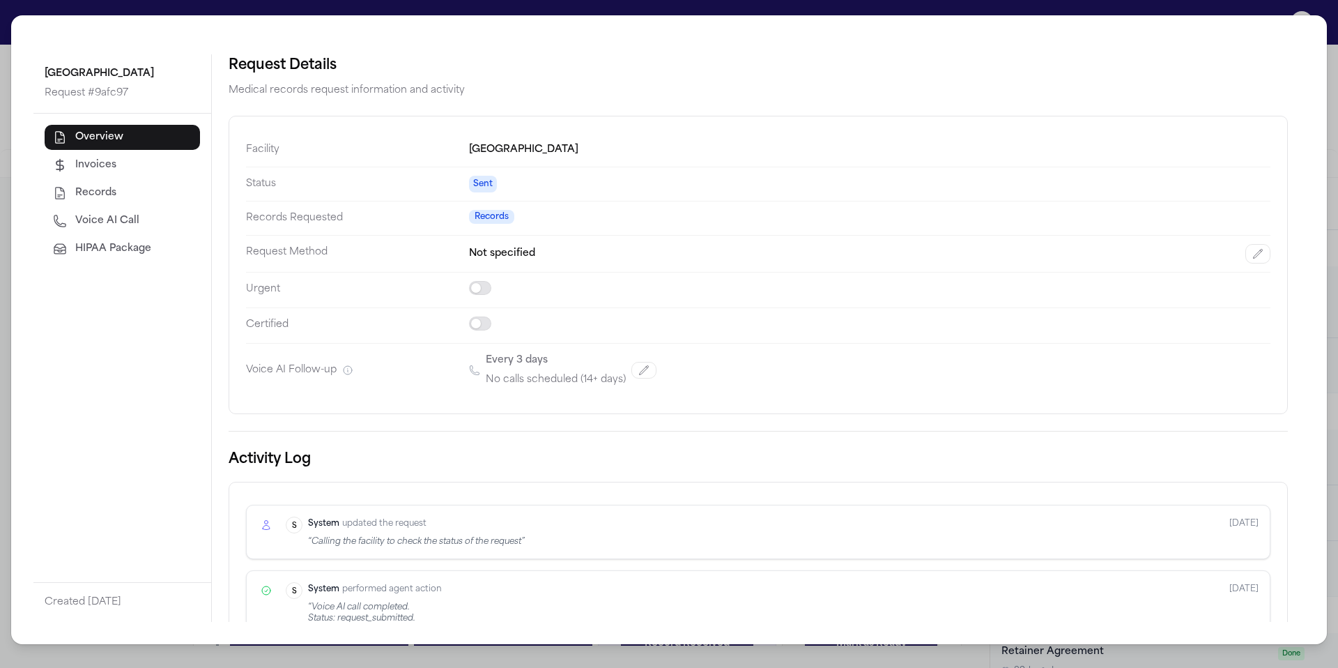
click at [441, 659] on div "Capital Health Regional Medical Center Request # 9afc97 Overview Invoices Recor…" at bounding box center [669, 334] width 1338 height 668
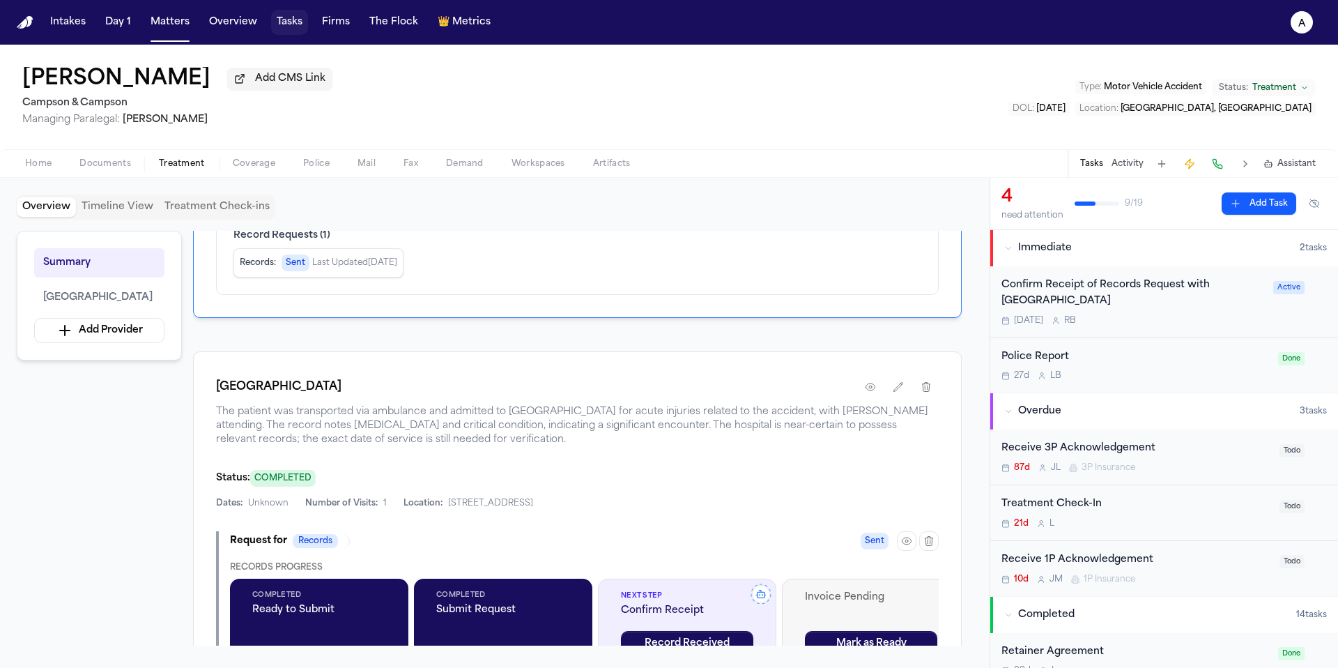
click at [290, 27] on button "Tasks" at bounding box center [289, 22] width 37 height 25
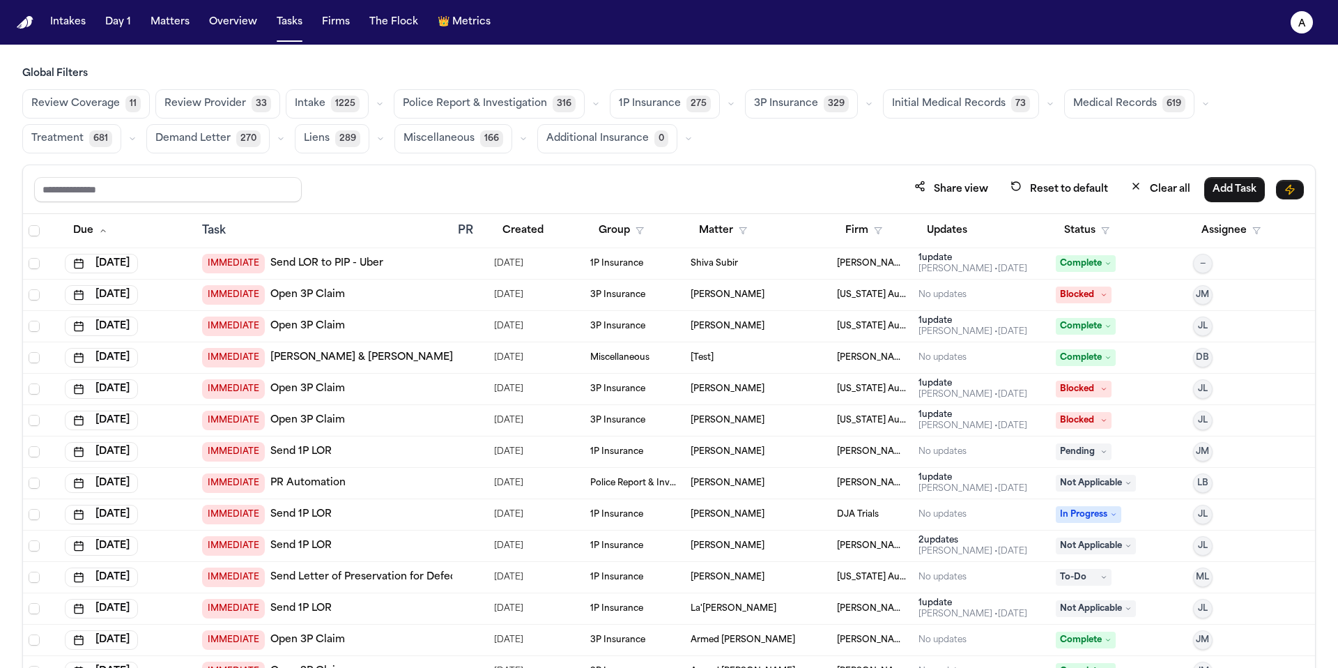
click at [1111, 105] on span "Medical Records" at bounding box center [1115, 104] width 84 height 14
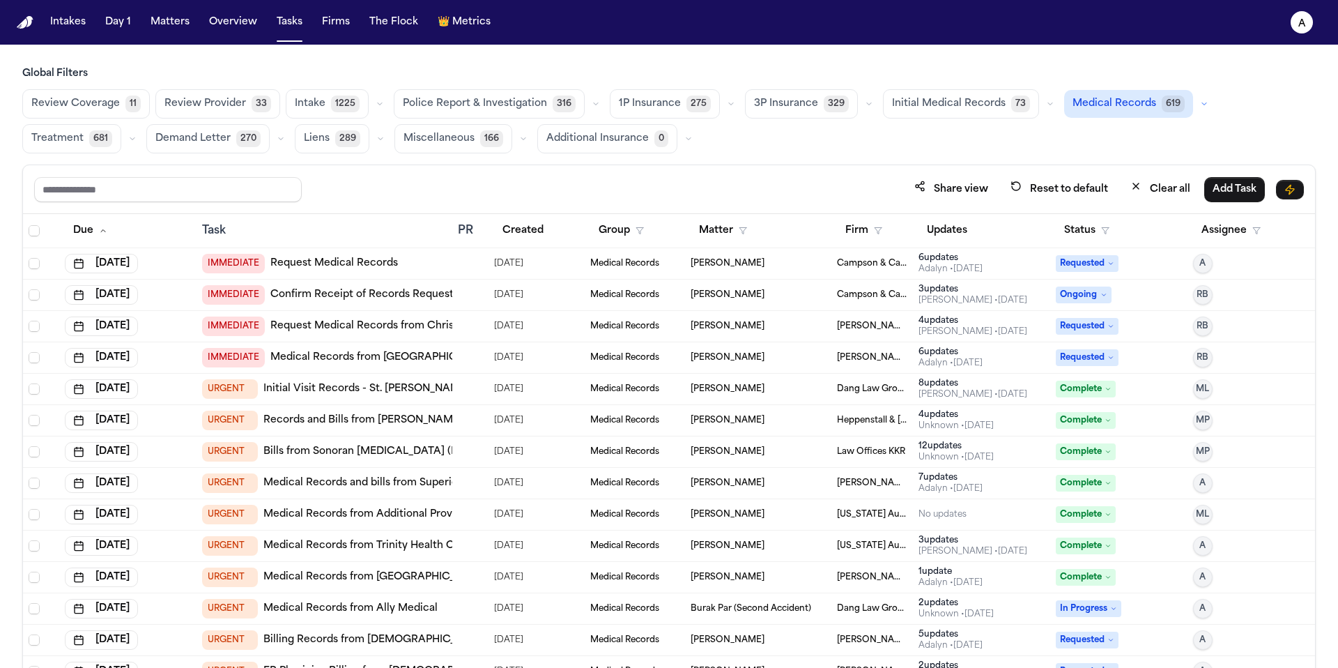
click at [763, 325] on div "[PERSON_NAME]" at bounding box center [758, 326] width 135 height 11
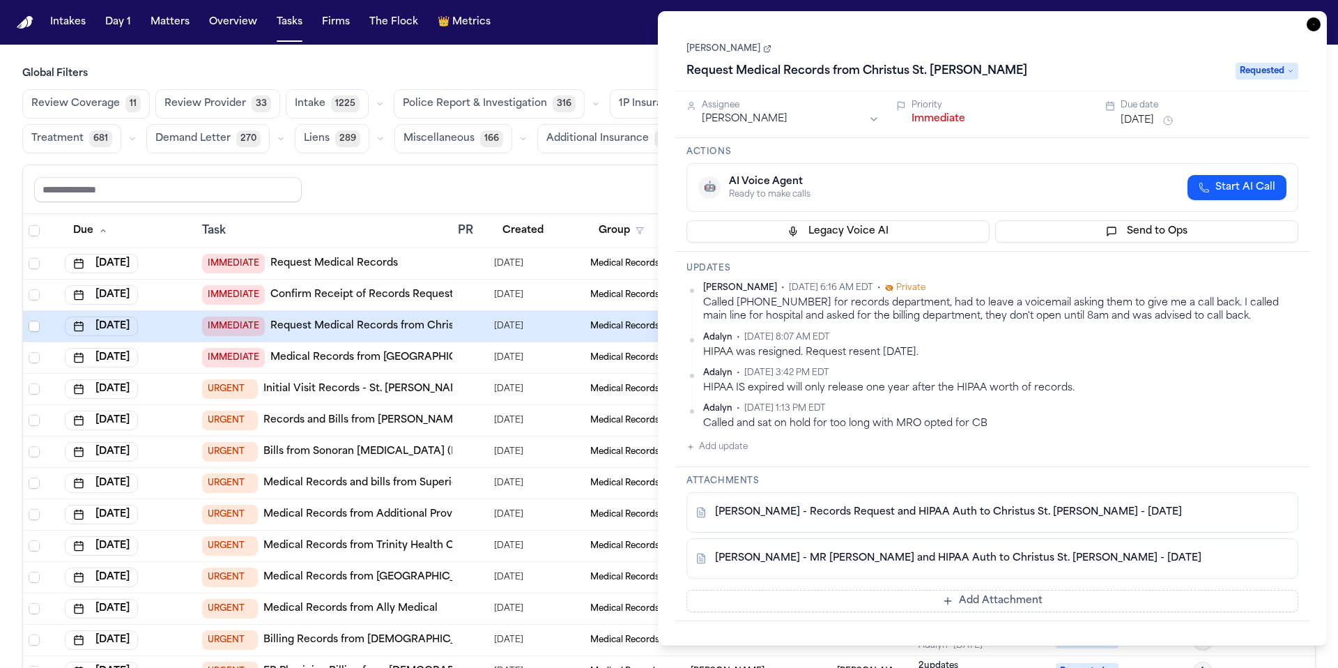
click at [720, 48] on link "[PERSON_NAME]" at bounding box center [729, 48] width 85 height 11
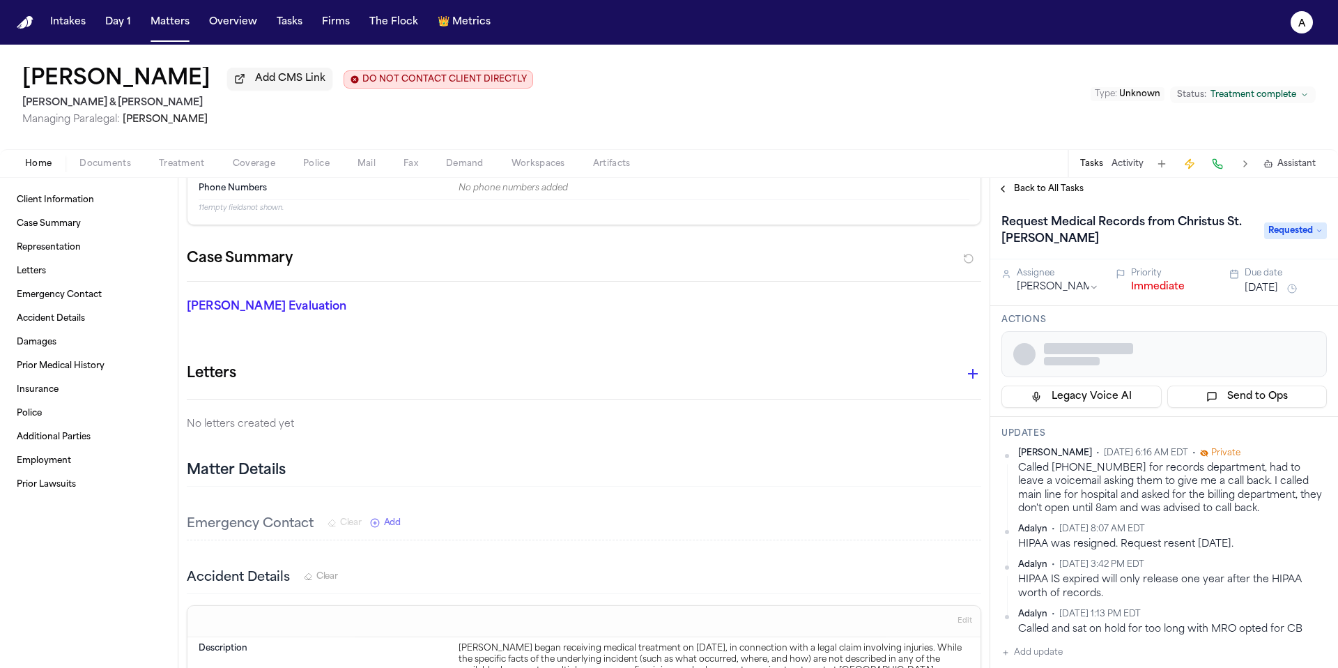
scroll to position [113, 0]
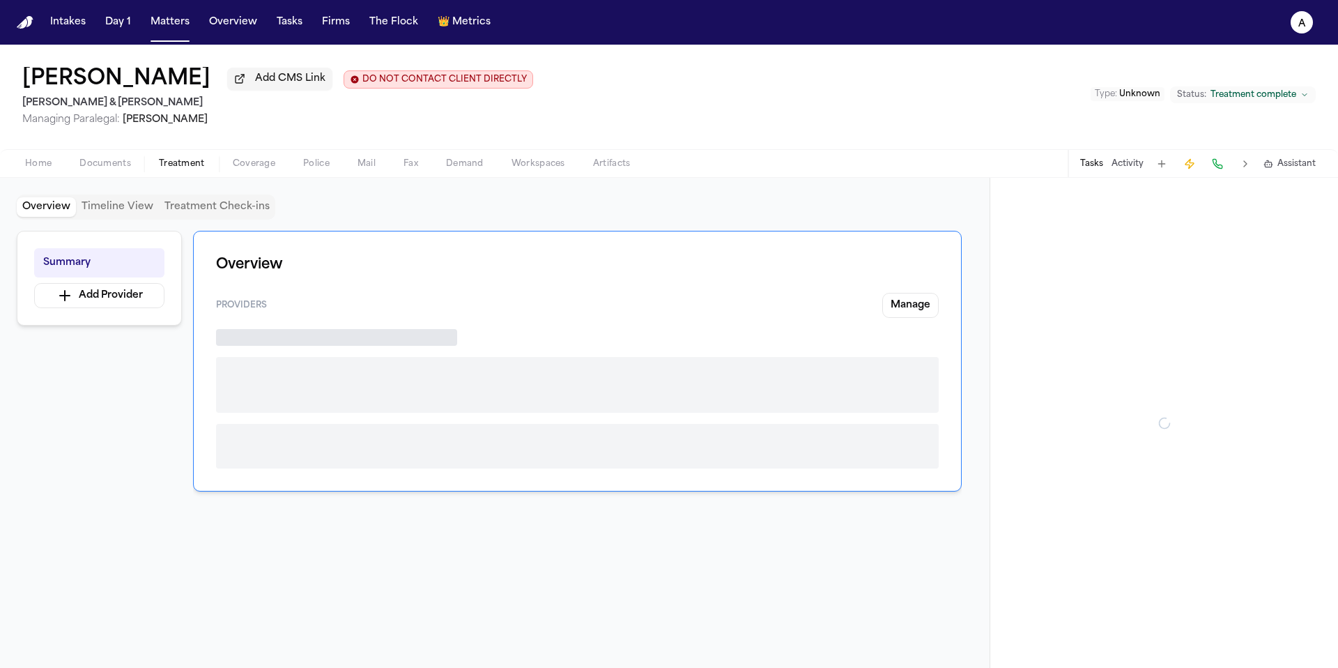
click at [161, 159] on span "Treatment" at bounding box center [182, 163] width 46 height 11
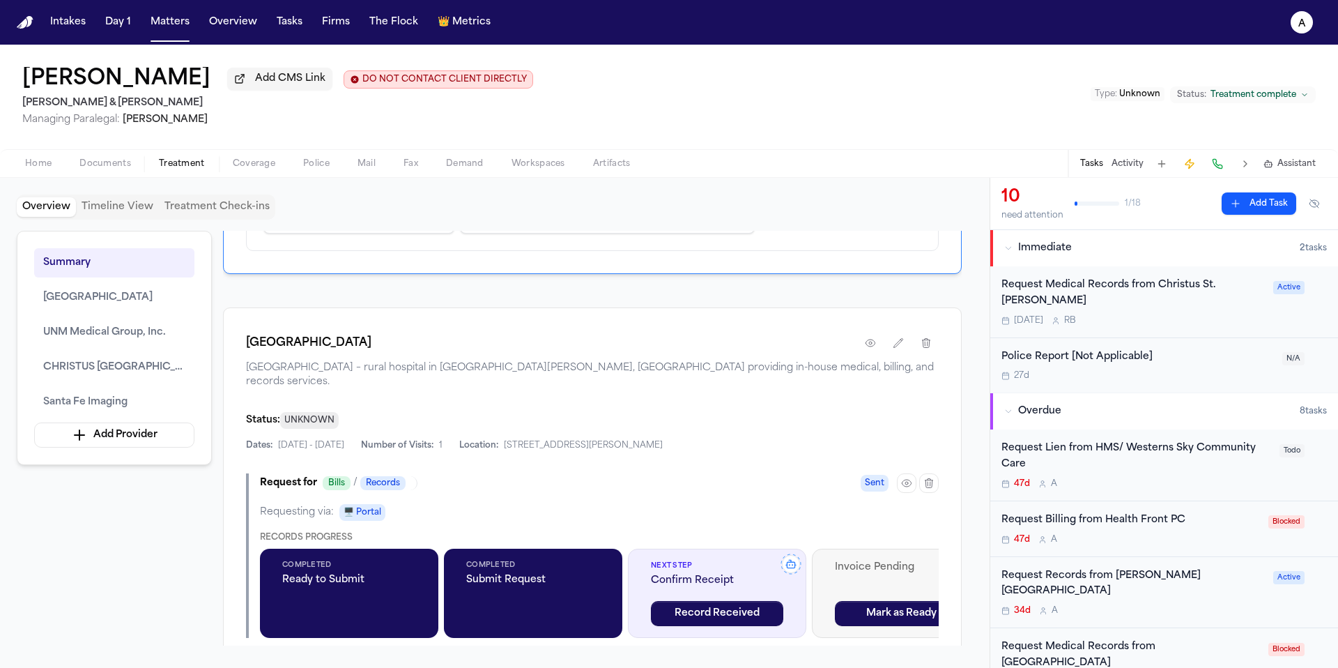
scroll to position [657, 0]
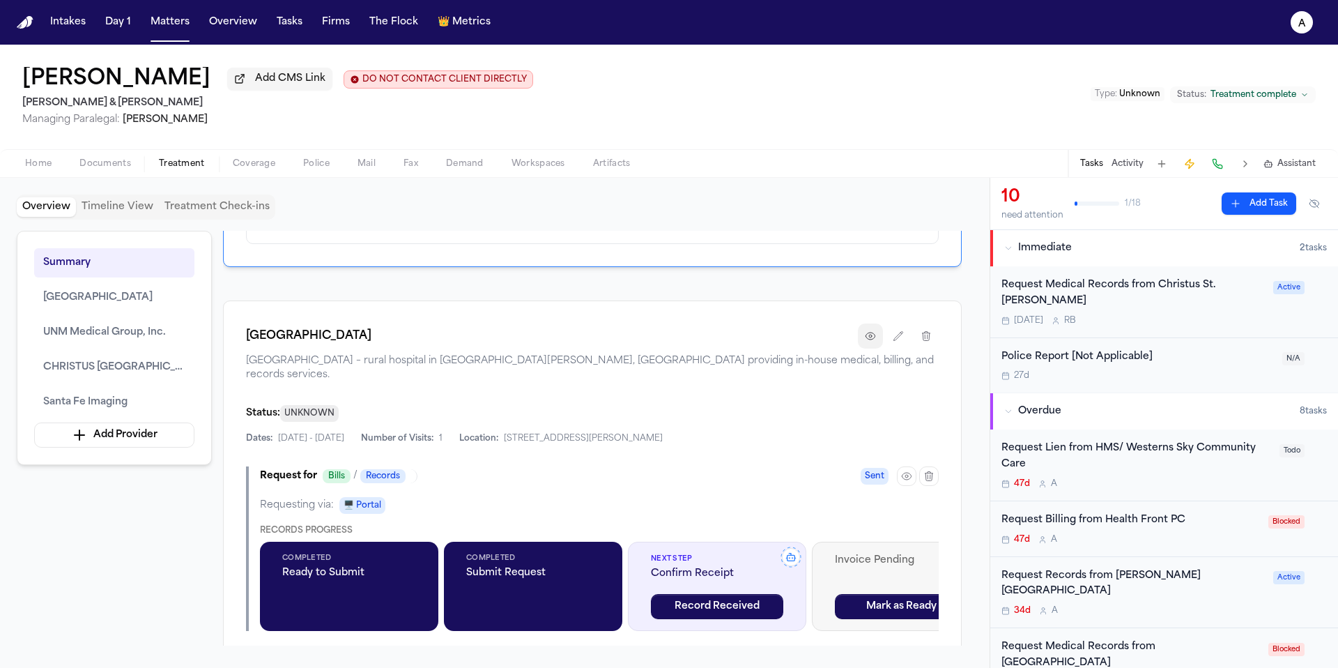
click at [869, 342] on icon "button" at bounding box center [870, 335] width 11 height 11
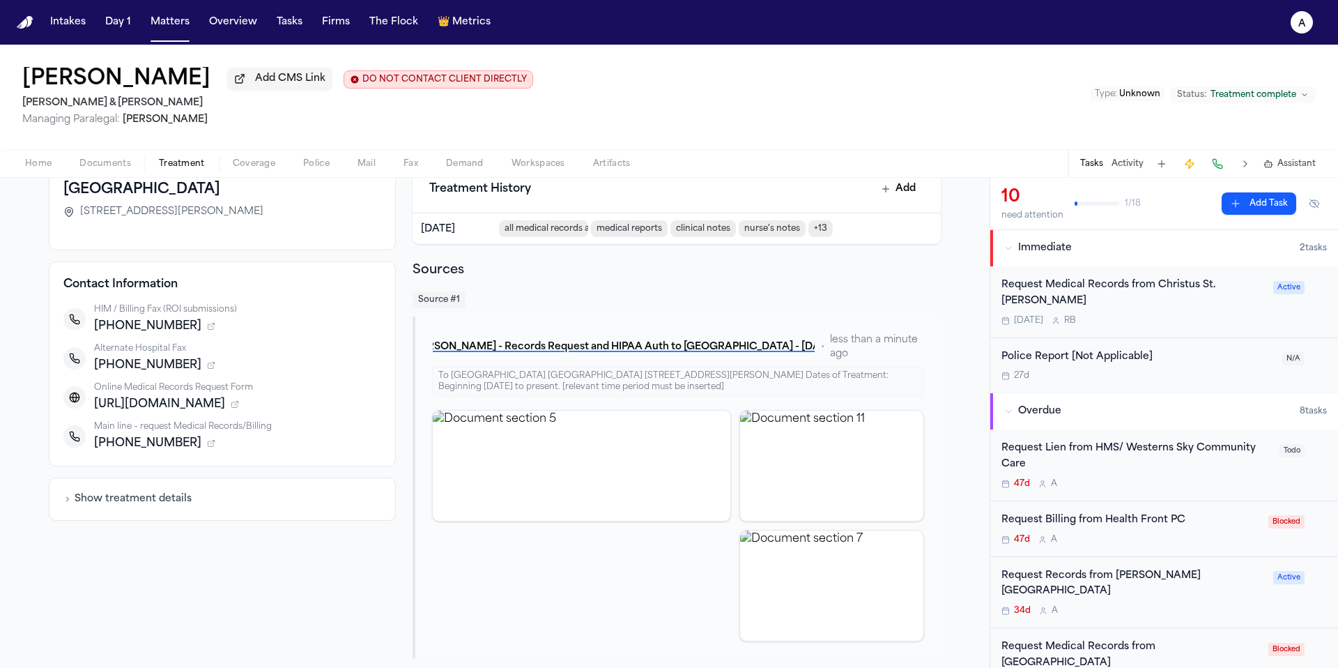
scroll to position [98, 0]
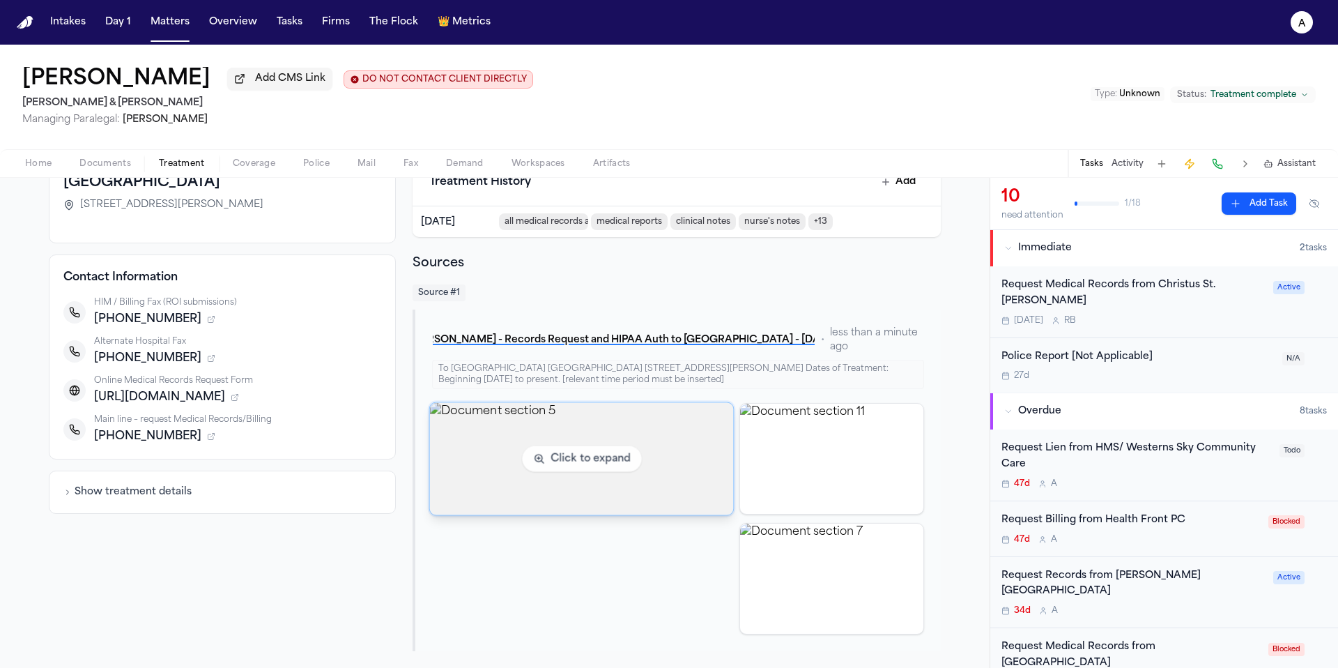
click at [604, 474] on img "View document section 5" at bounding box center [581, 458] width 304 height 112
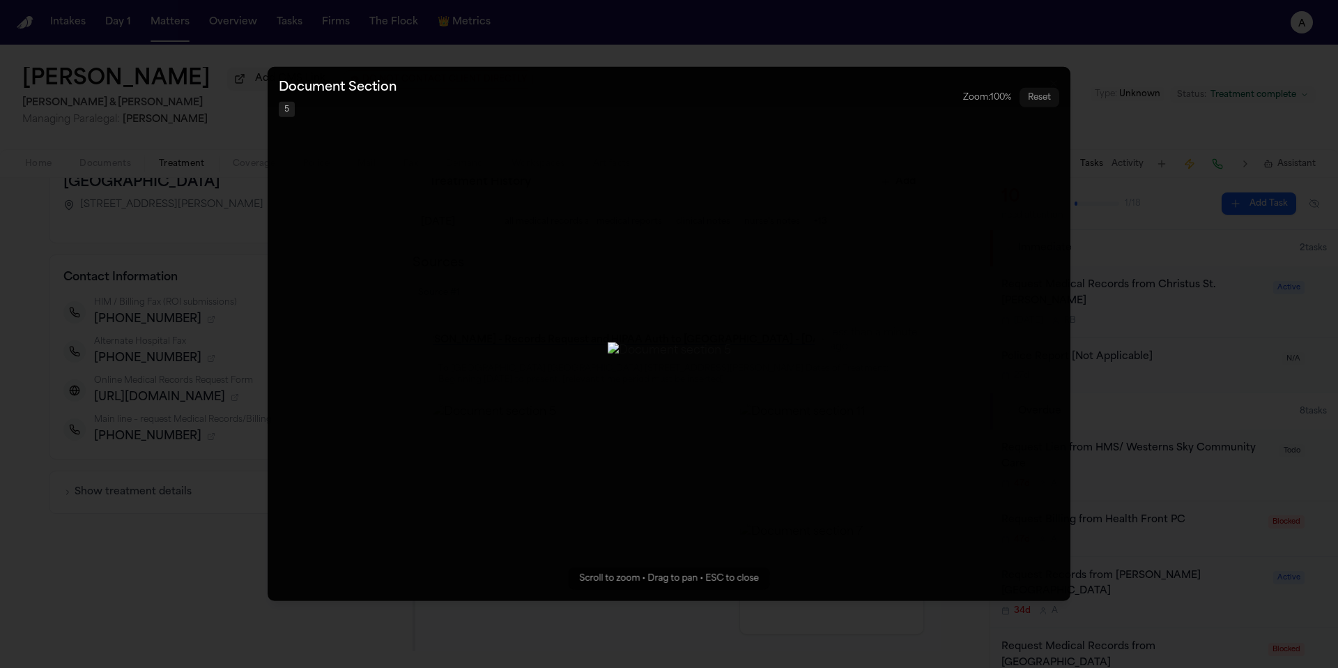
click at [864, 340] on button "Zoomable image viewer. Use mouse wheel to zoom, drag to pan, or press R to rese…" at bounding box center [669, 334] width 803 height 534
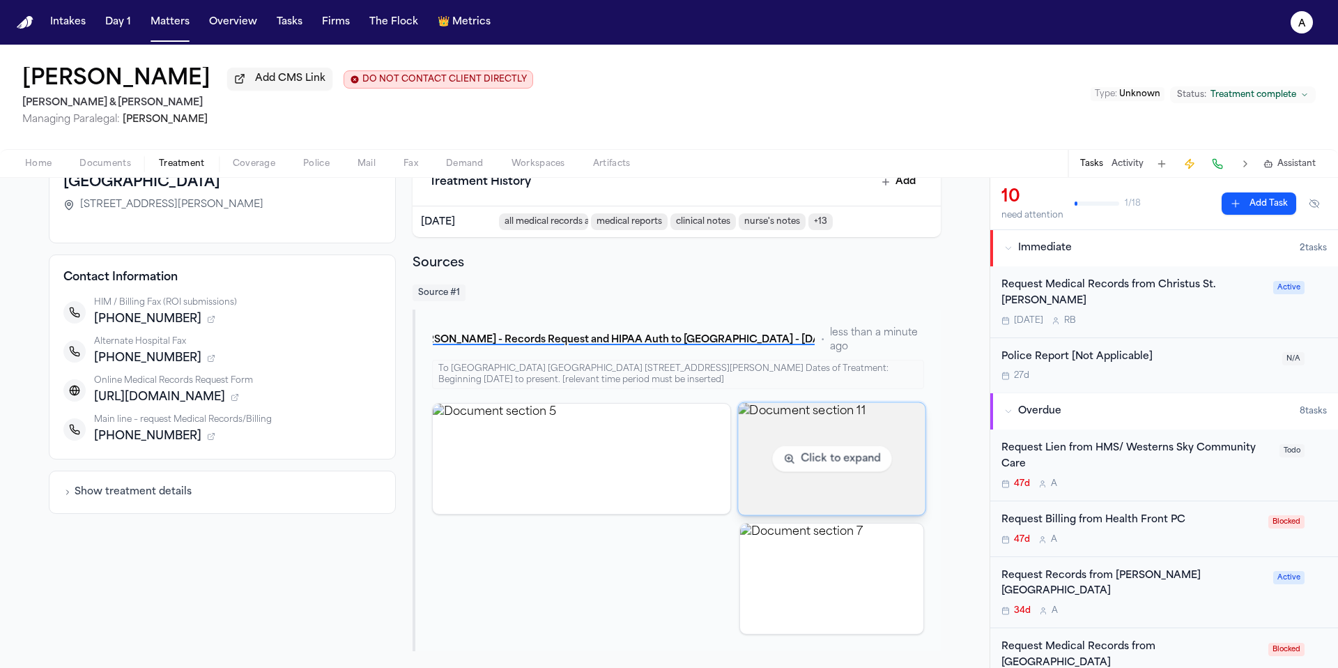
click at [829, 500] on img "View document section 11" at bounding box center [831, 458] width 187 height 112
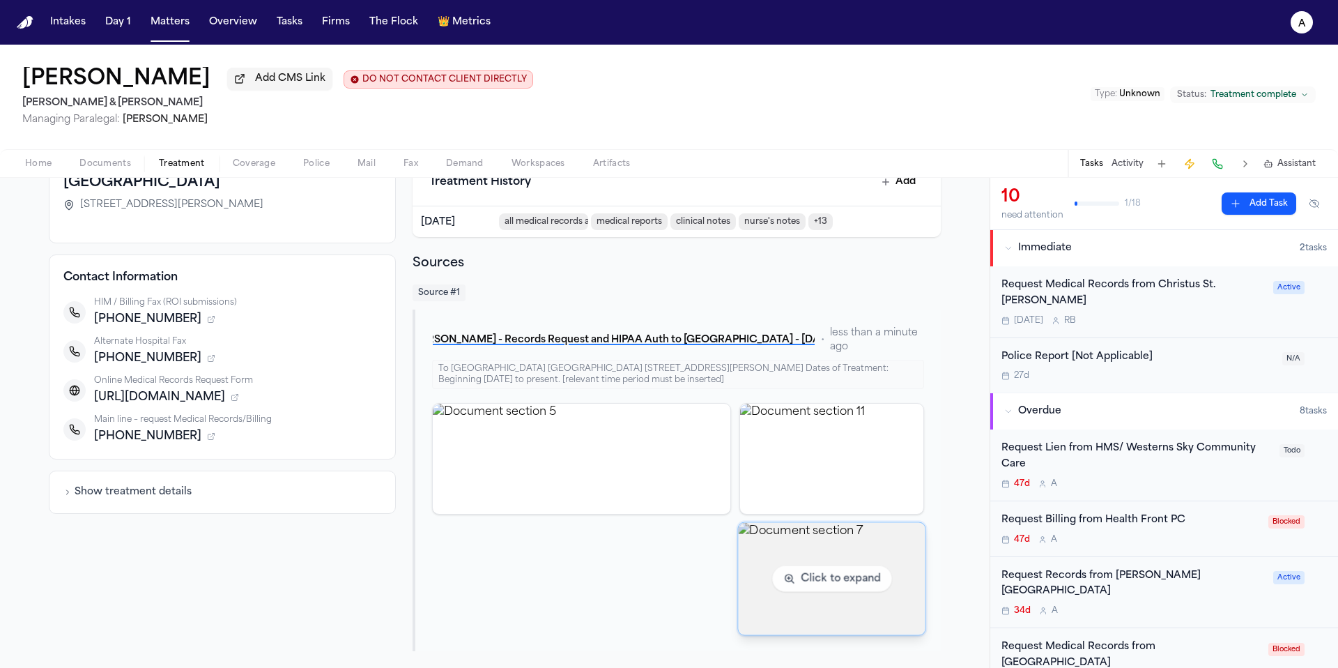
click at [869, 550] on img "View document section 7" at bounding box center [831, 578] width 187 height 112
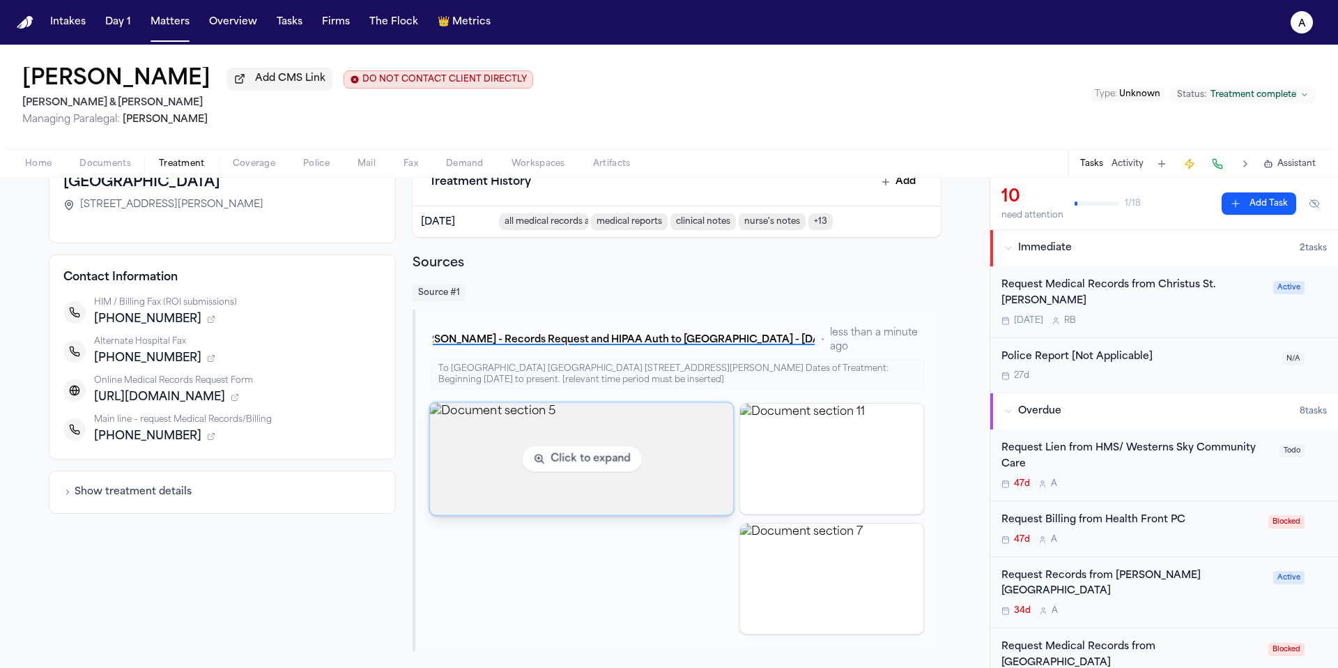
scroll to position [0, 0]
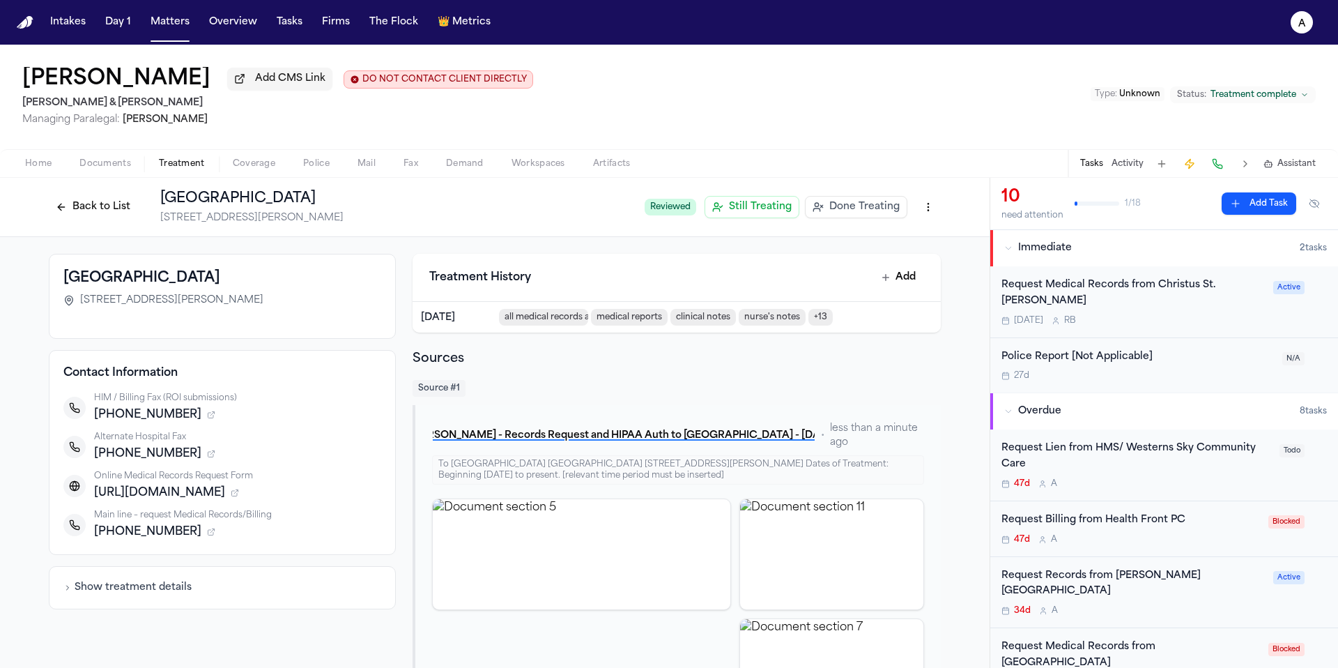
click at [1205, 512] on div "Request Billing from Health Front PC" at bounding box center [1131, 520] width 259 height 16
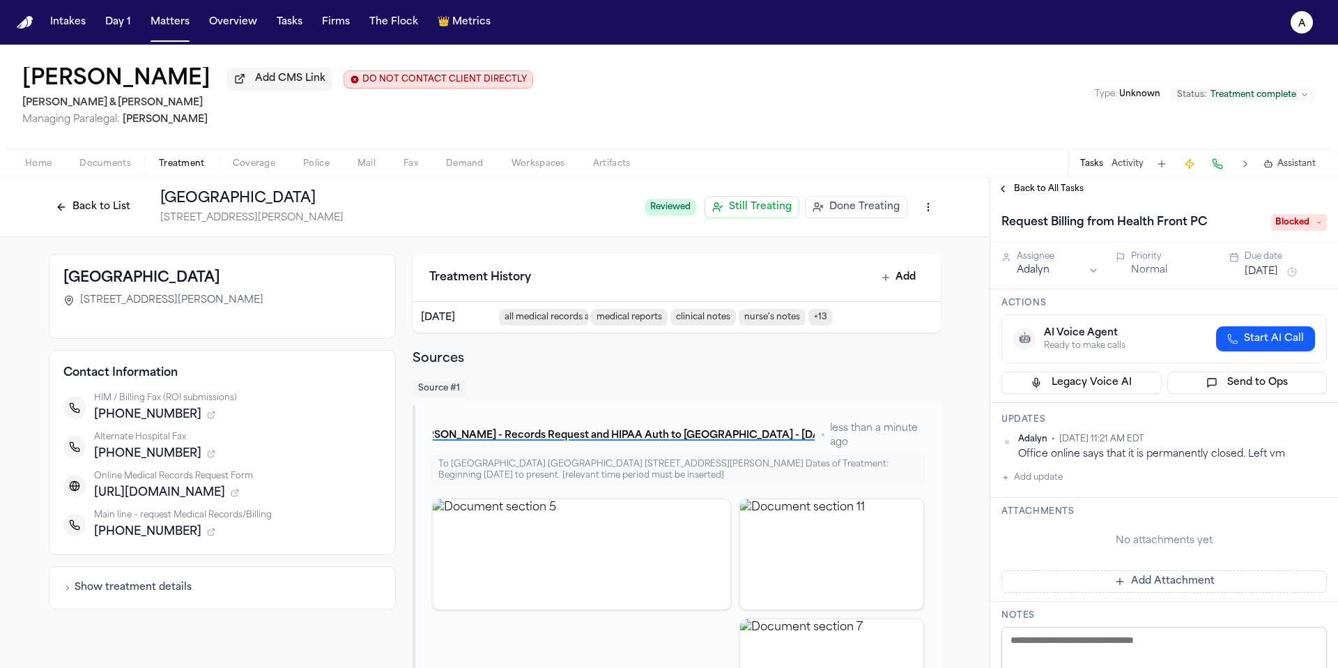
click at [105, 110] on h2 "[PERSON_NAME] & [PERSON_NAME]" at bounding box center [277, 103] width 511 height 17
click at [286, 24] on button "Tasks" at bounding box center [289, 22] width 37 height 25
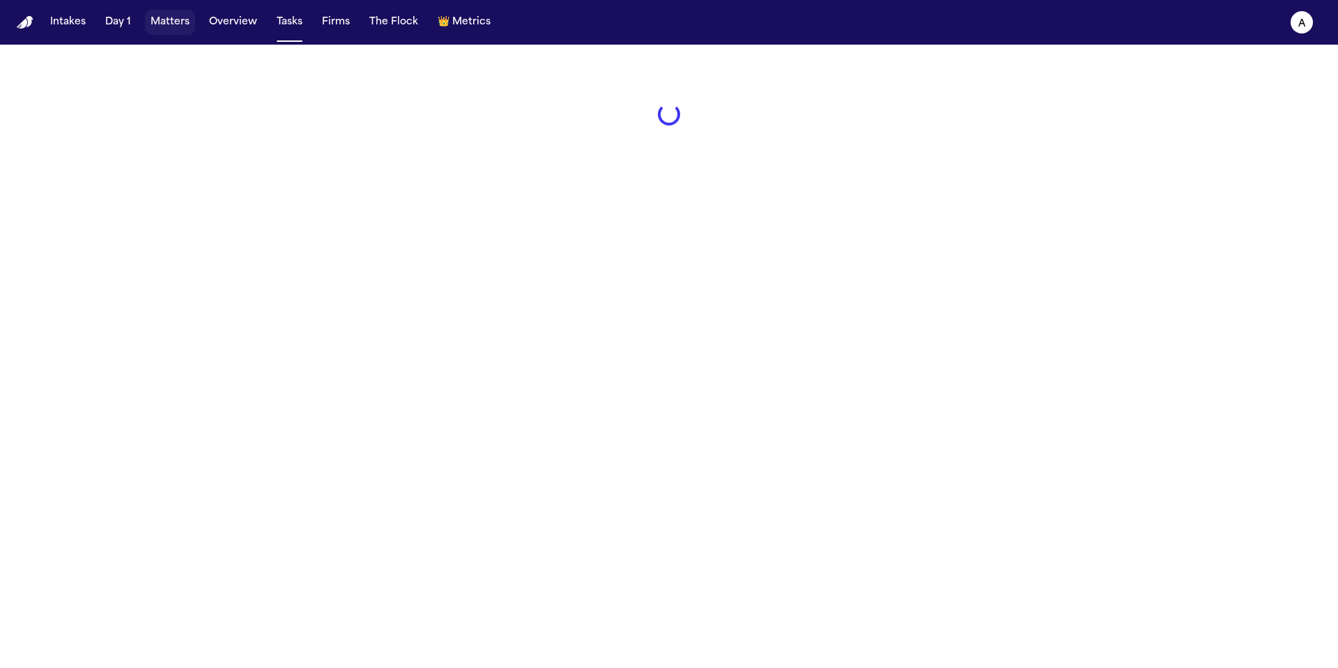
click at [183, 23] on button "Matters" at bounding box center [170, 22] width 50 height 25
click at [178, 22] on button "Matters" at bounding box center [170, 22] width 50 height 25
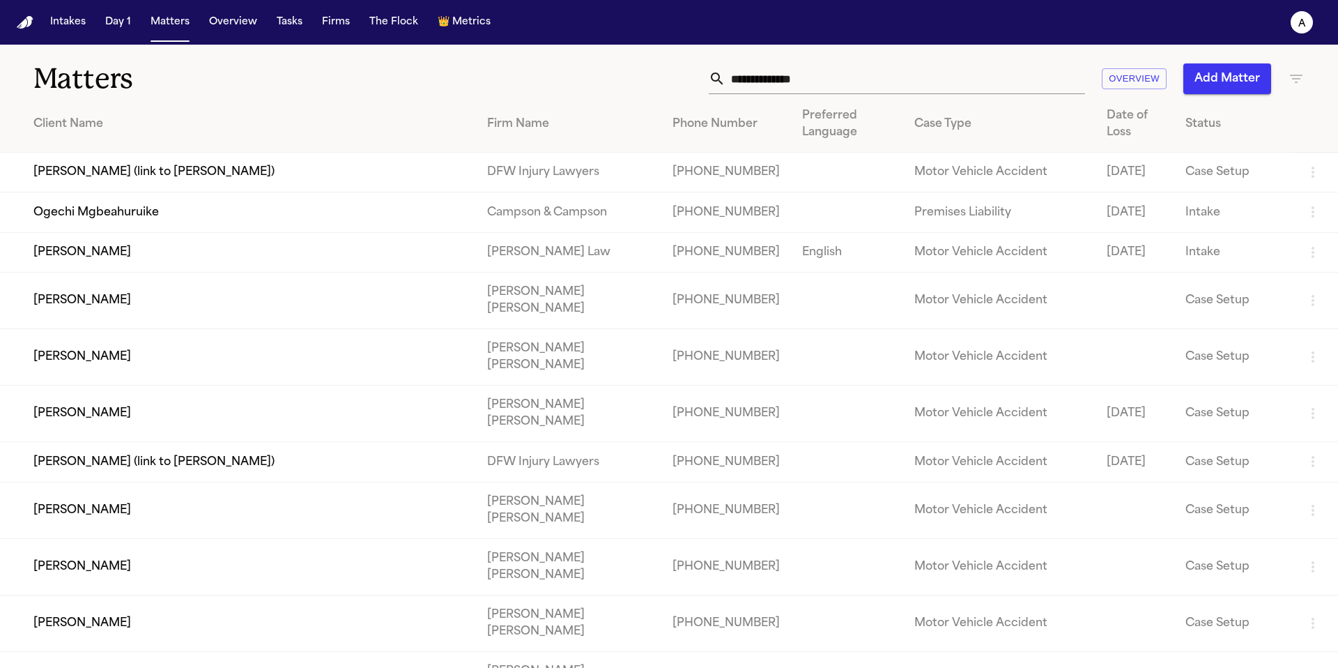
click at [876, 85] on input "text" at bounding box center [906, 78] width 360 height 31
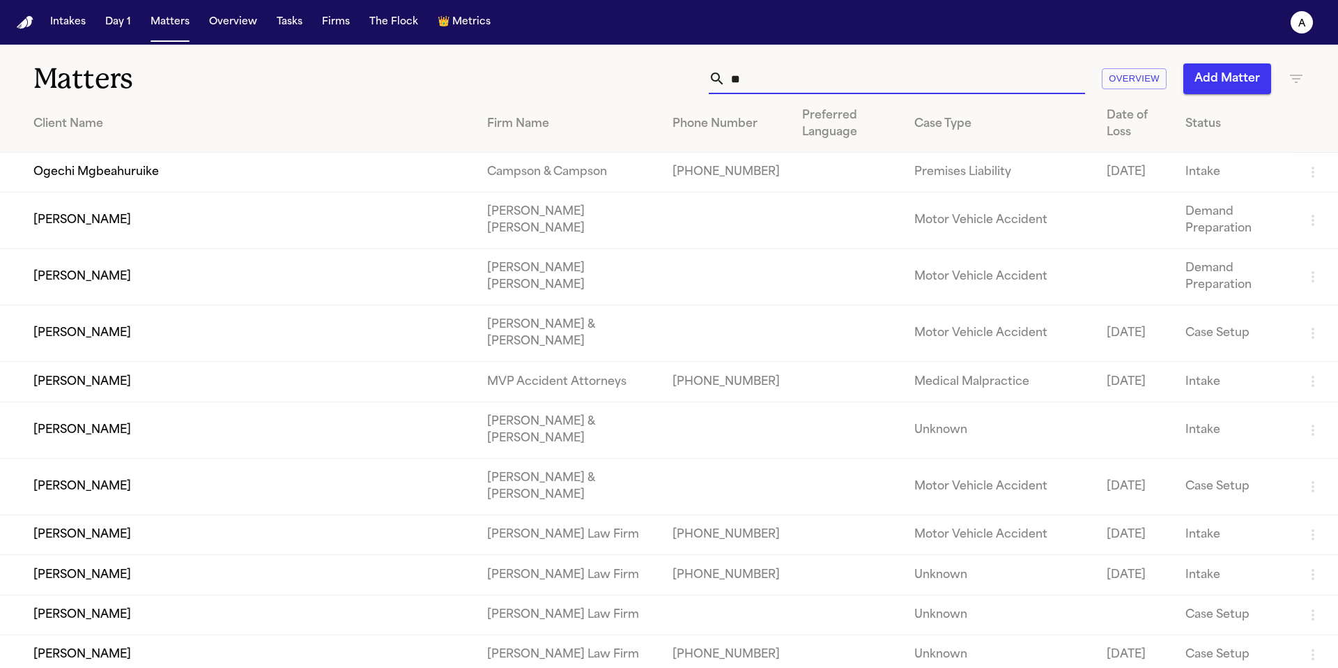
type input "*"
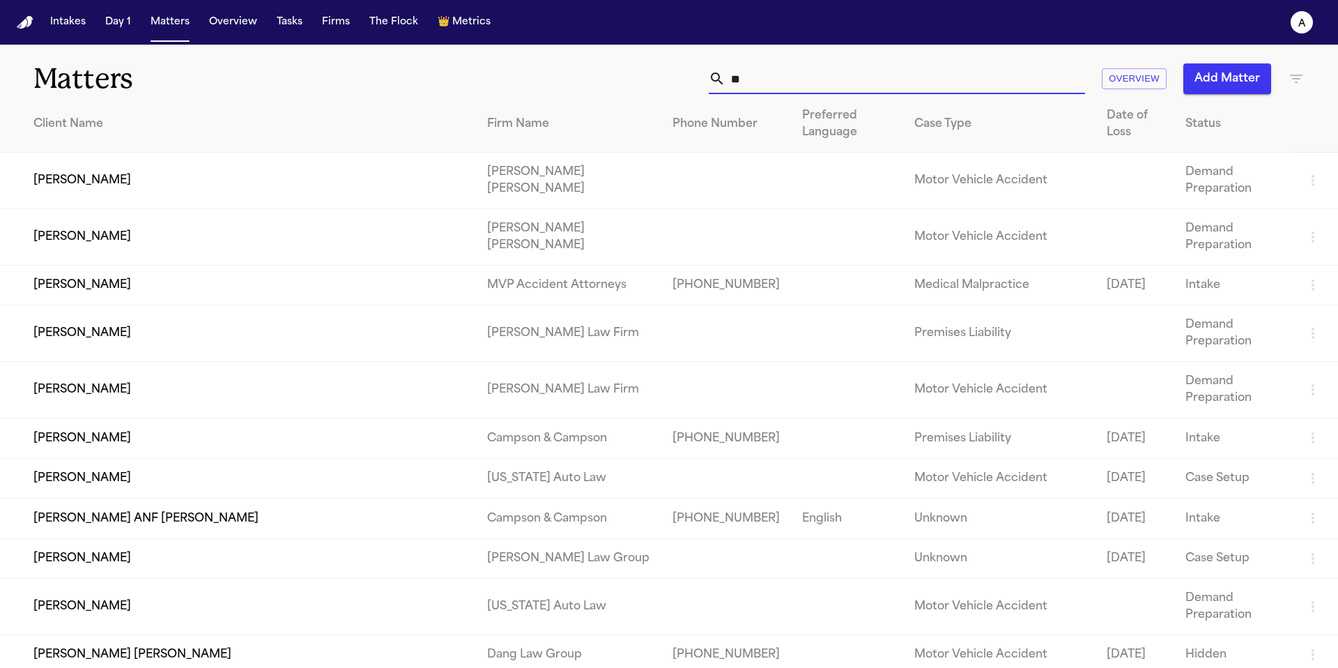
type input "*"
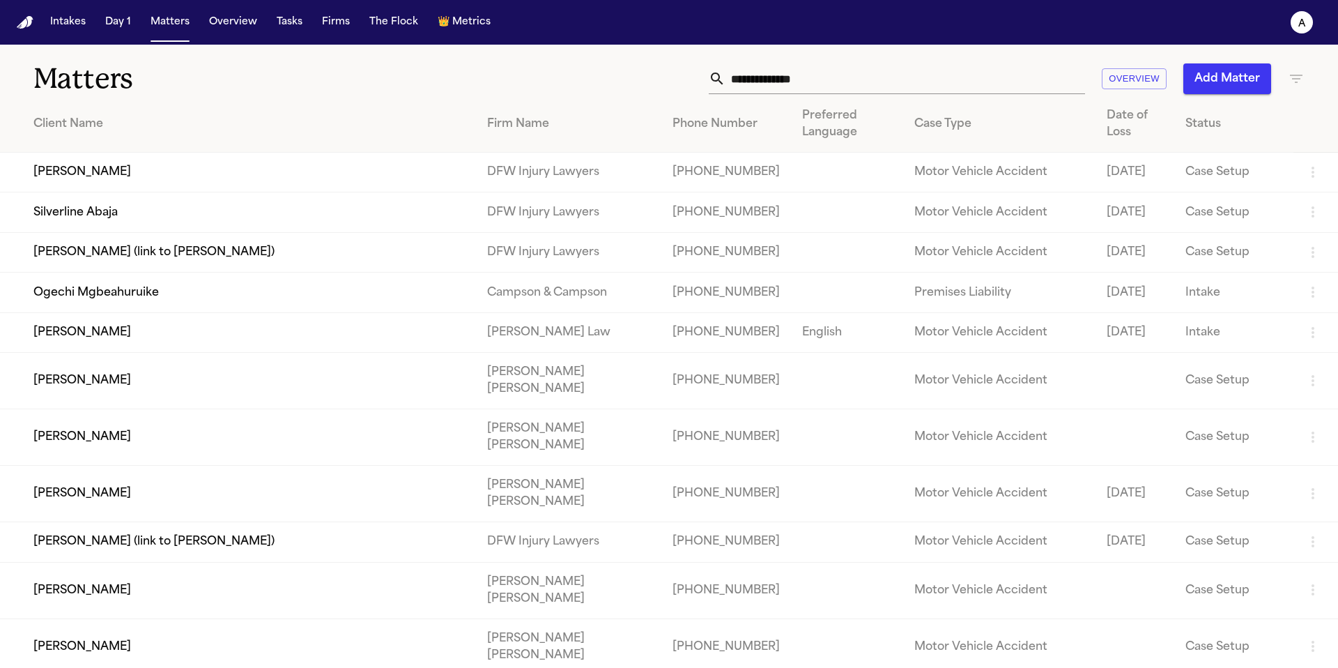
click at [864, 83] on input "text" at bounding box center [906, 78] width 360 height 31
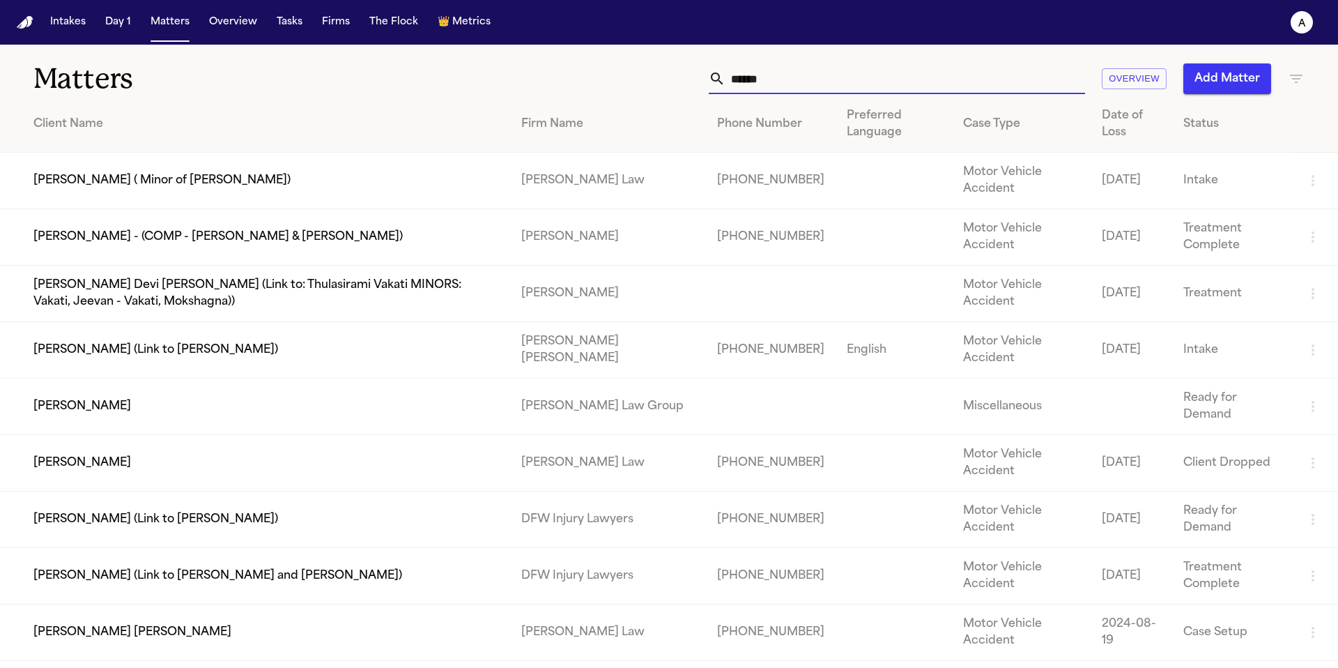
type input "******"
click at [93, 246] on td "Porfirio Moreno - (COMP - Moreno, Leticia & Moreno, Jesse)" at bounding box center [255, 237] width 510 height 56
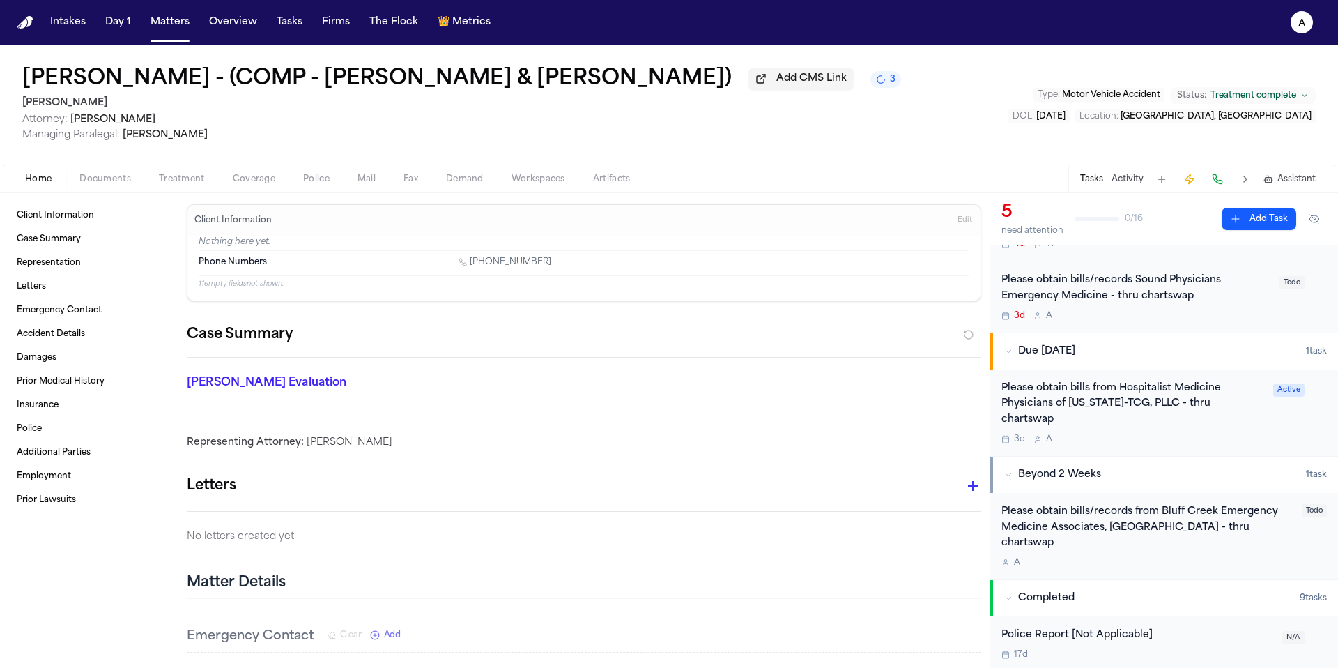
scroll to position [243, 0]
click at [169, 13] on button "Matters" at bounding box center [170, 22] width 50 height 25
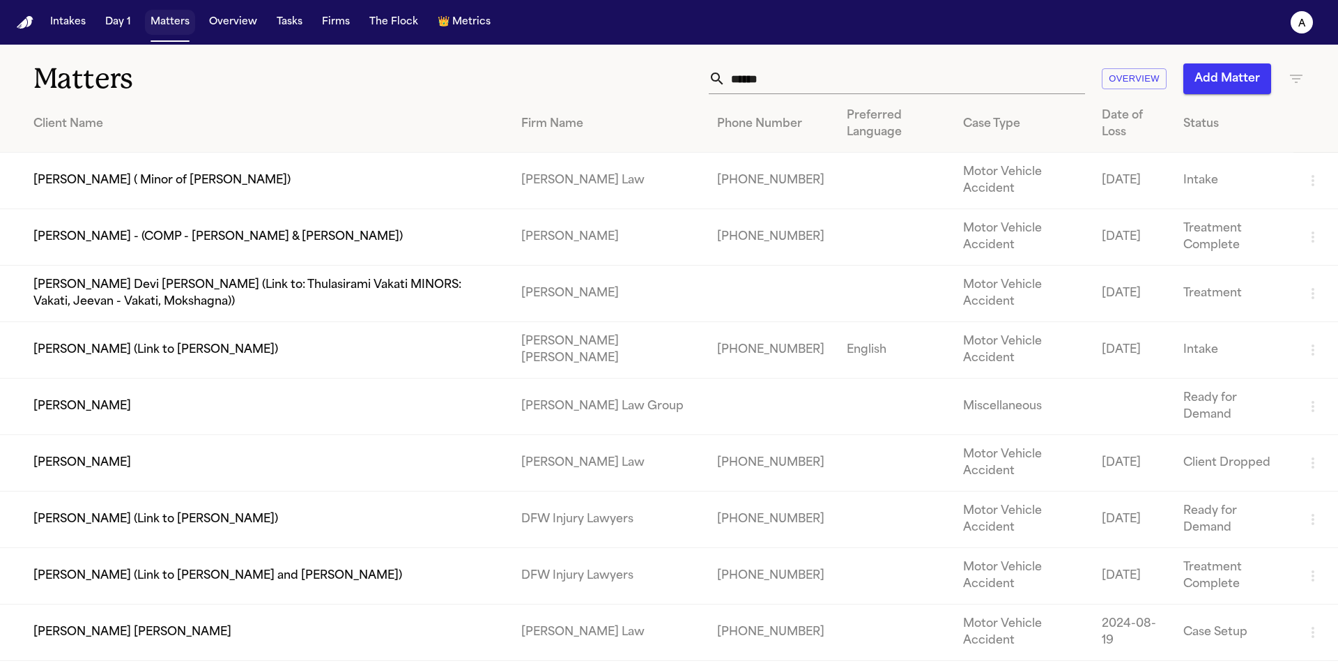
click at [169, 21] on button "Matters" at bounding box center [170, 22] width 50 height 25
drag, startPoint x: 813, startPoint y: 74, endPoint x: 643, endPoint y: 66, distance: 171.0
click at [643, 66] on div "****** Overview Add Matter" at bounding box center [854, 78] width 901 height 31
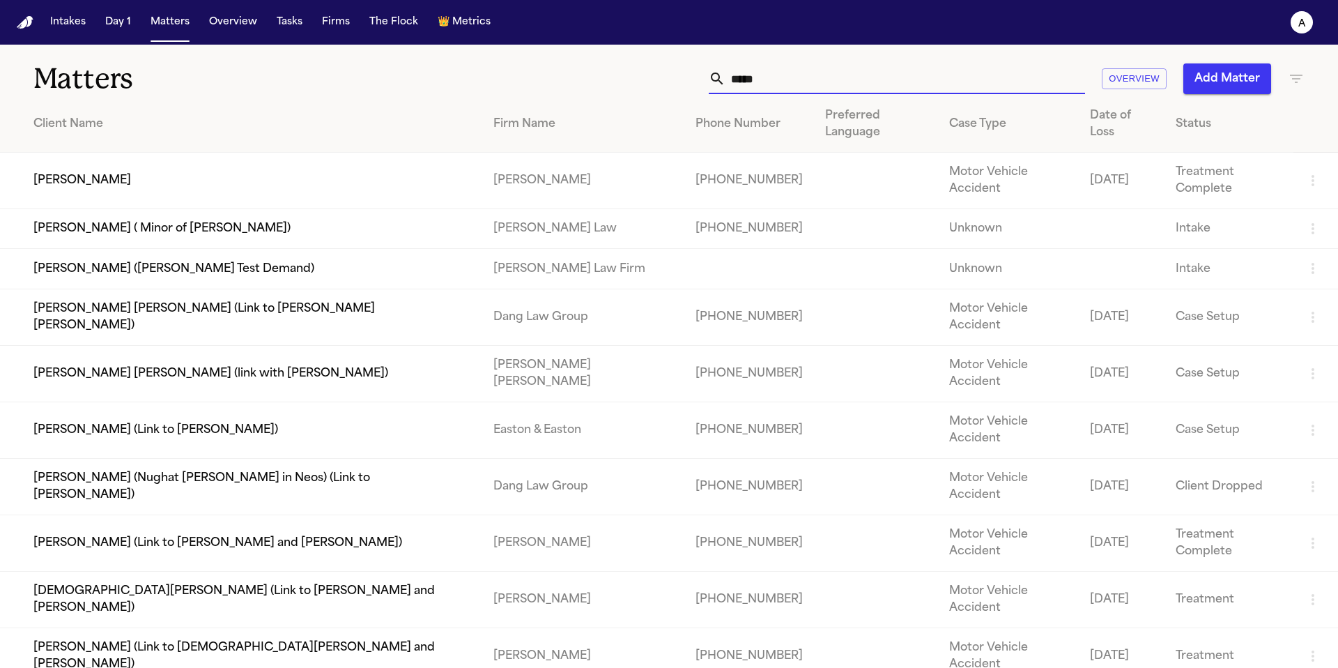
type input "*****"
click at [160, 153] on td "Samantha Hooda" at bounding box center [241, 181] width 482 height 56
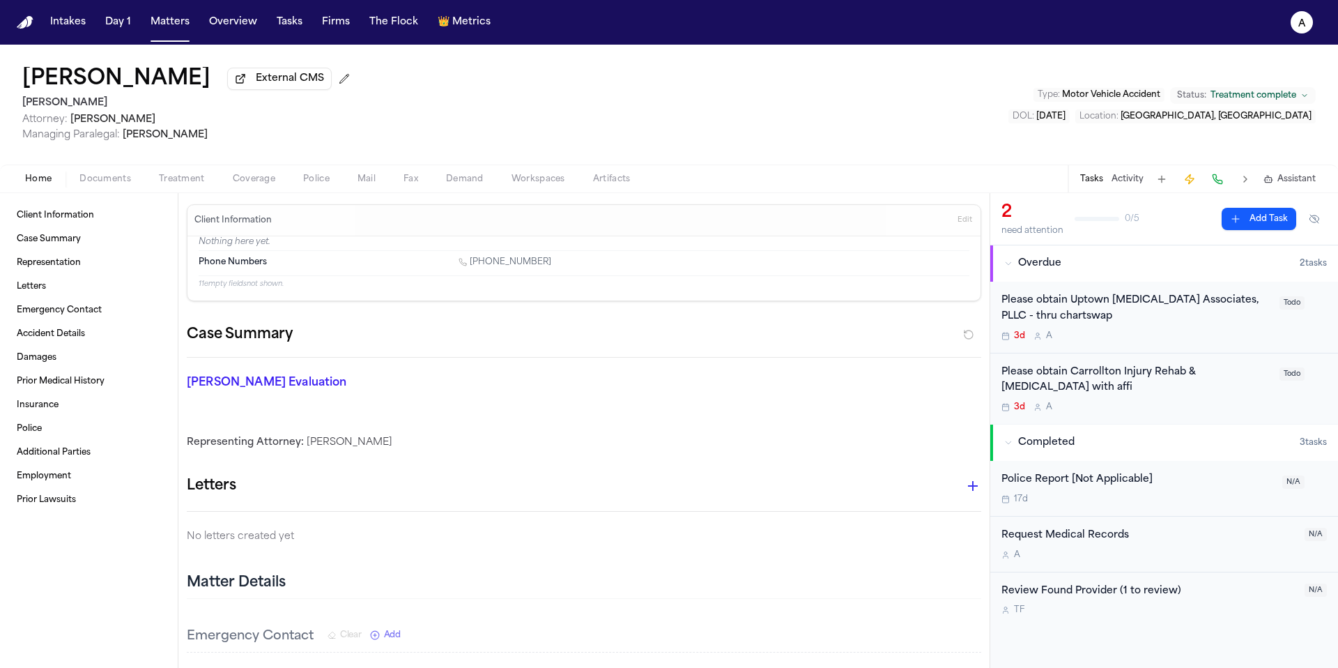
click at [1151, 324] on div "Please obtain Uptown Radiology Associates, PLLC - thru chartswap" at bounding box center [1137, 309] width 270 height 32
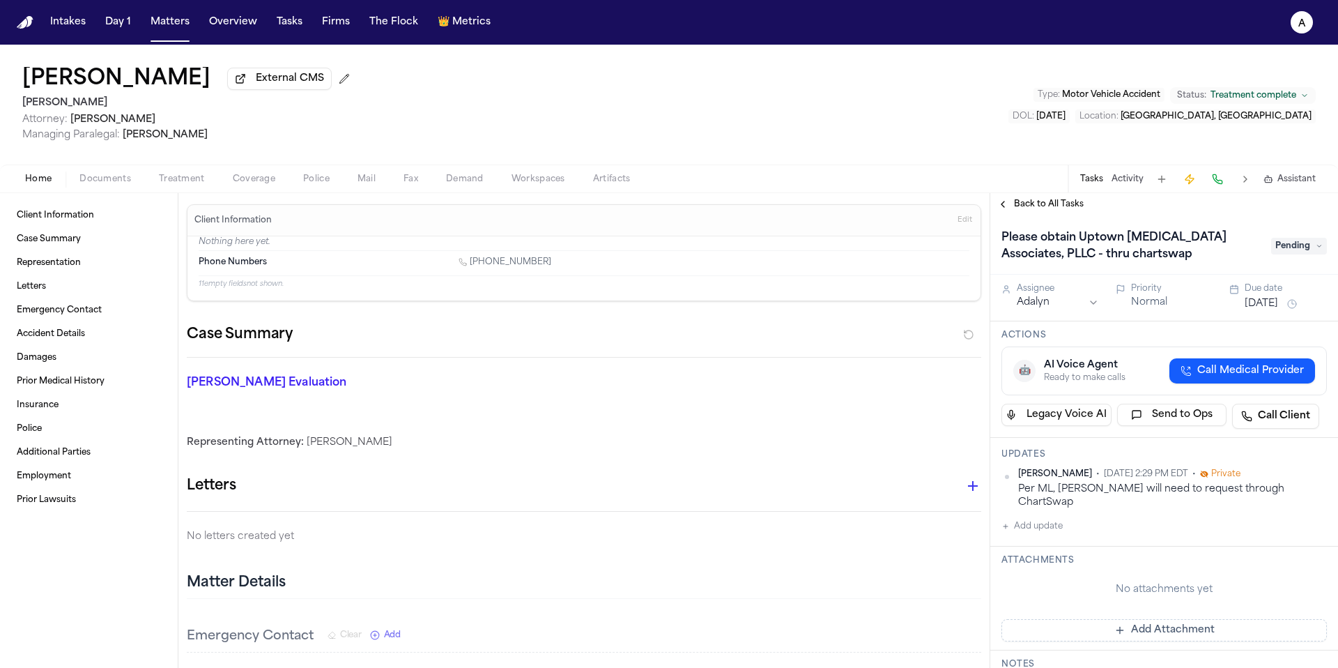
click at [1055, 519] on button "Add update" at bounding box center [1032, 526] width 61 height 17
click at [1073, 523] on textarea "Add your update" at bounding box center [1173, 537] width 298 height 28
paste textarea "**********"
click at [1110, 523] on textarea "**********" at bounding box center [1167, 537] width 287 height 28
click at [1212, 523] on textarea "**********" at bounding box center [1167, 537] width 287 height 28
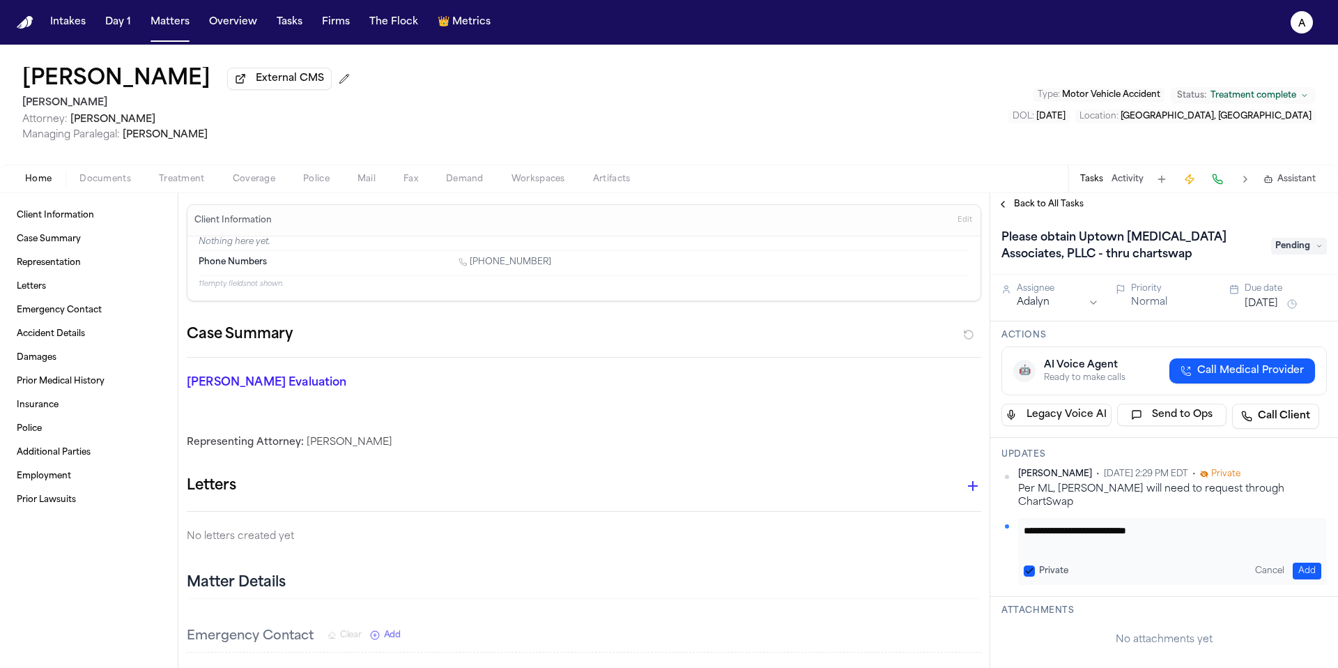
type textarea "**********"
click at [1027, 565] on button "Private" at bounding box center [1029, 570] width 11 height 11
click at [1297, 562] on button "Add" at bounding box center [1307, 570] width 29 height 17
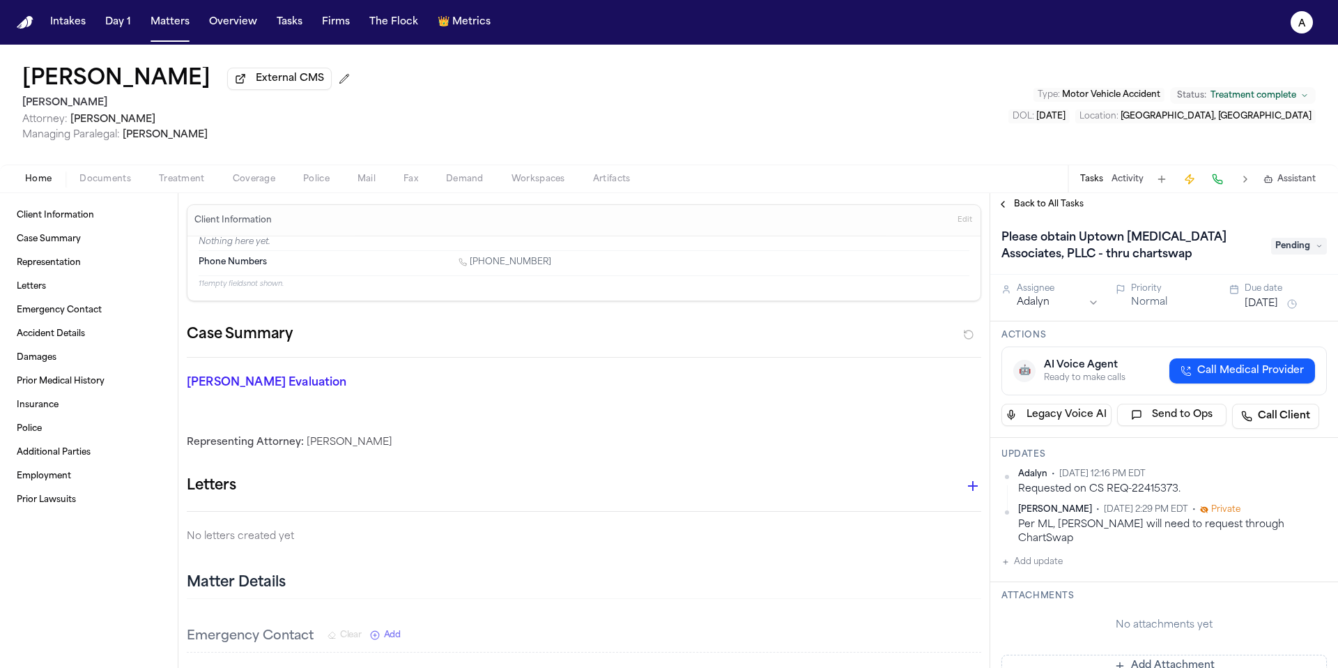
click at [1055, 553] on button "Add update" at bounding box center [1032, 561] width 61 height 17
click at [1045, 559] on textarea "Add your update" at bounding box center [1173, 573] width 298 height 28
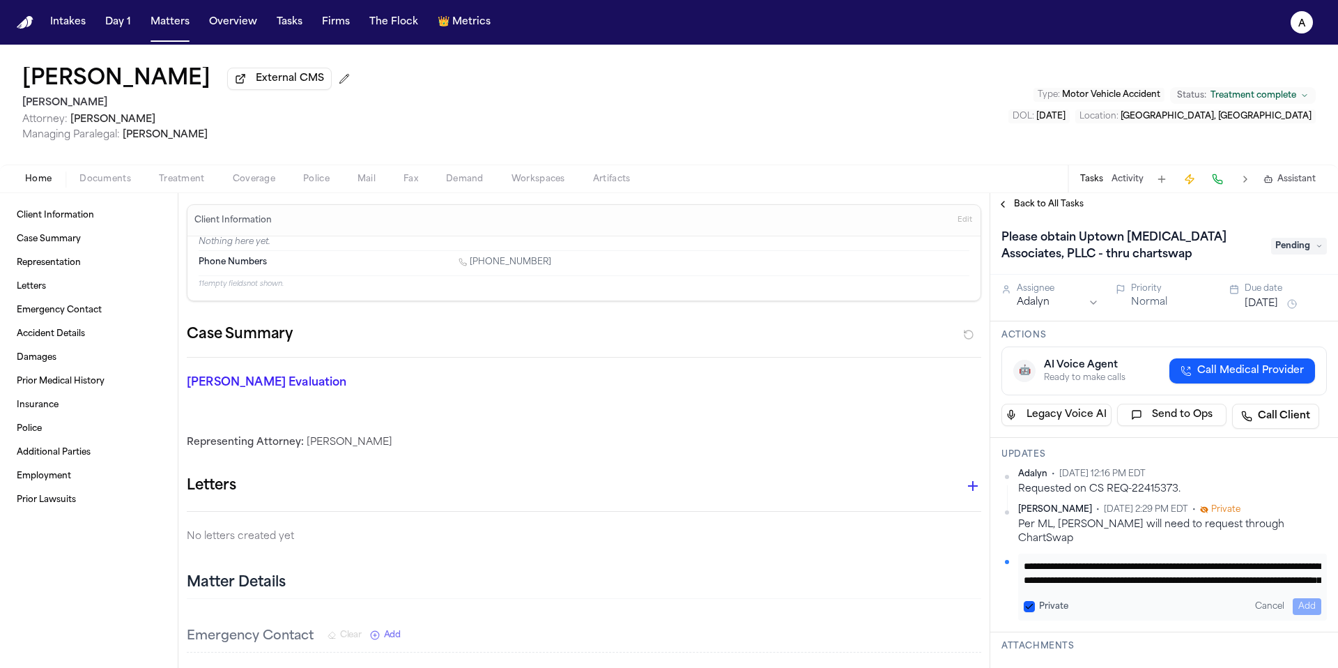
scroll to position [42, 0]
type textarea "**********"
click at [1032, 601] on button "Private" at bounding box center [1029, 606] width 11 height 11
click at [1301, 598] on button "Add" at bounding box center [1307, 606] width 29 height 17
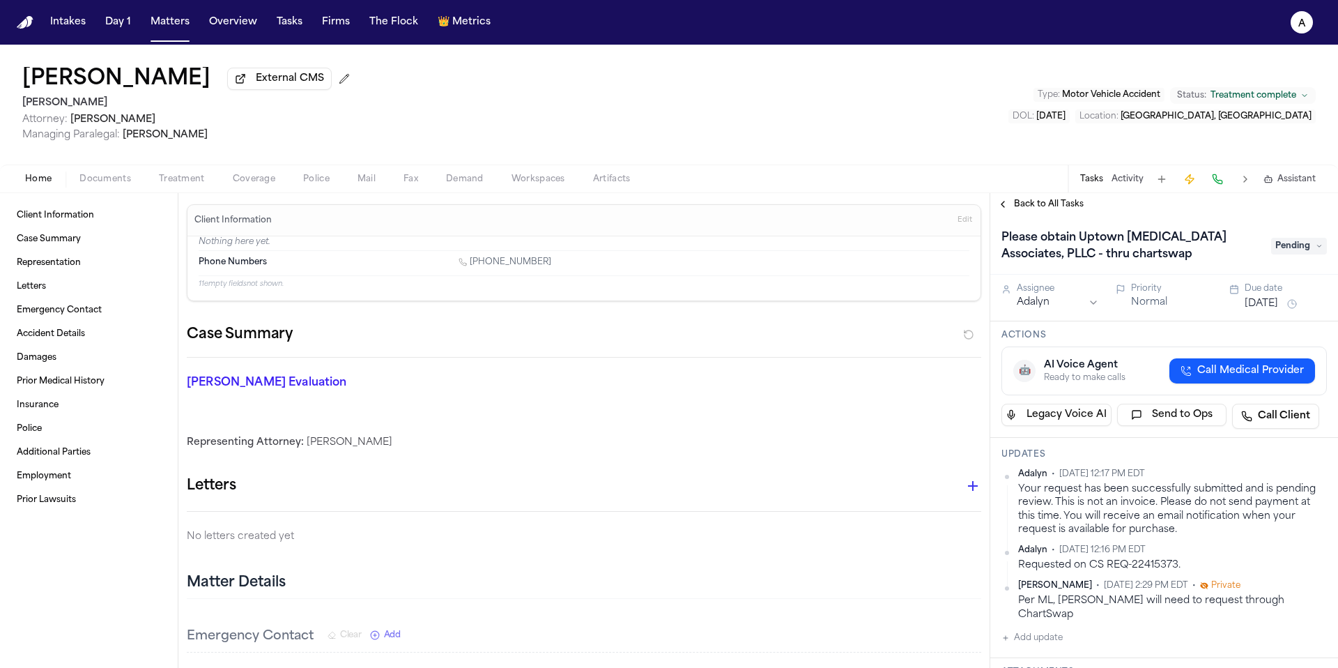
click at [1278, 308] on button "[DATE]" at bounding box center [1261, 304] width 33 height 14
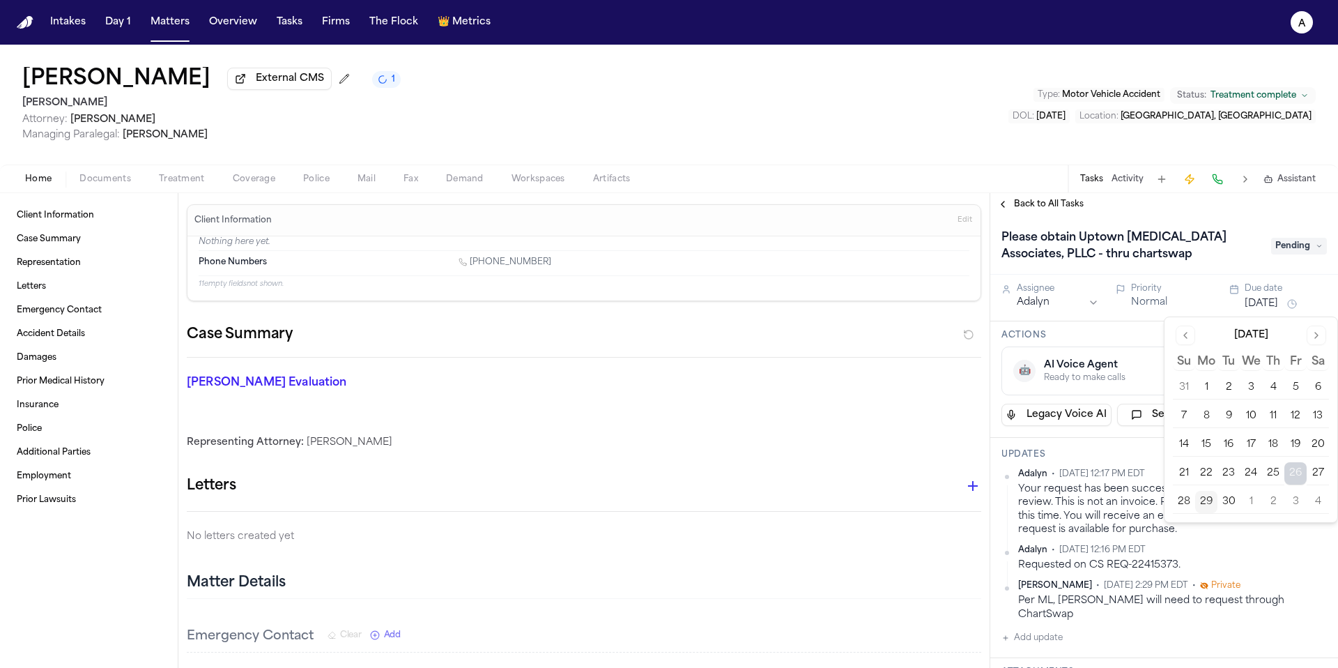
click at [1283, 498] on button "2" at bounding box center [1273, 502] width 22 height 22
click at [1129, 460] on h3 "Updates" at bounding box center [1164, 454] width 325 height 11
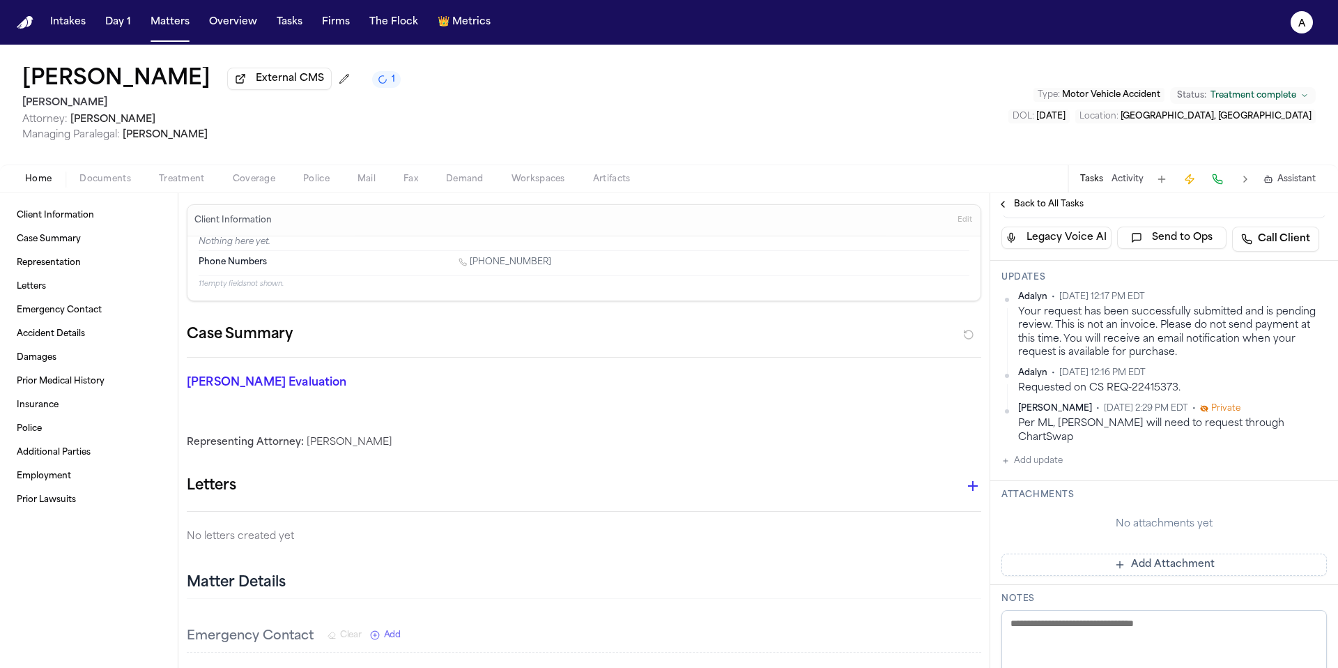
scroll to position [0, 0]
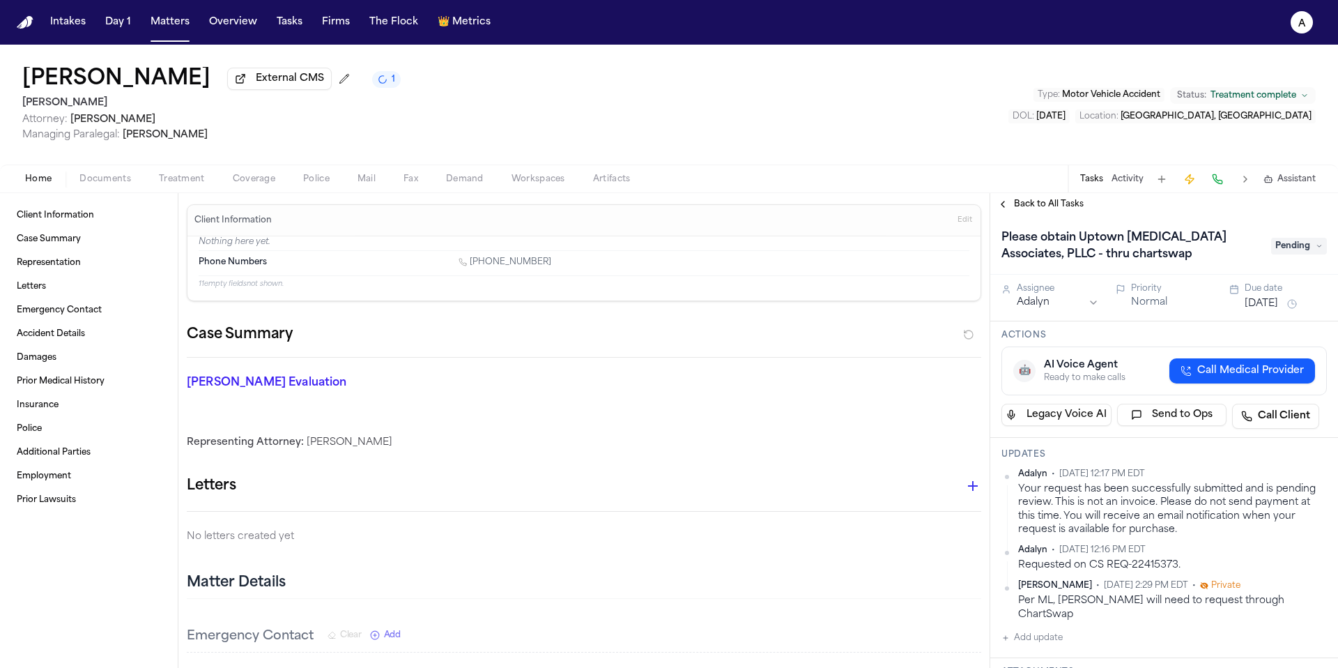
click at [1287, 245] on span "Pending" at bounding box center [1299, 246] width 56 height 17
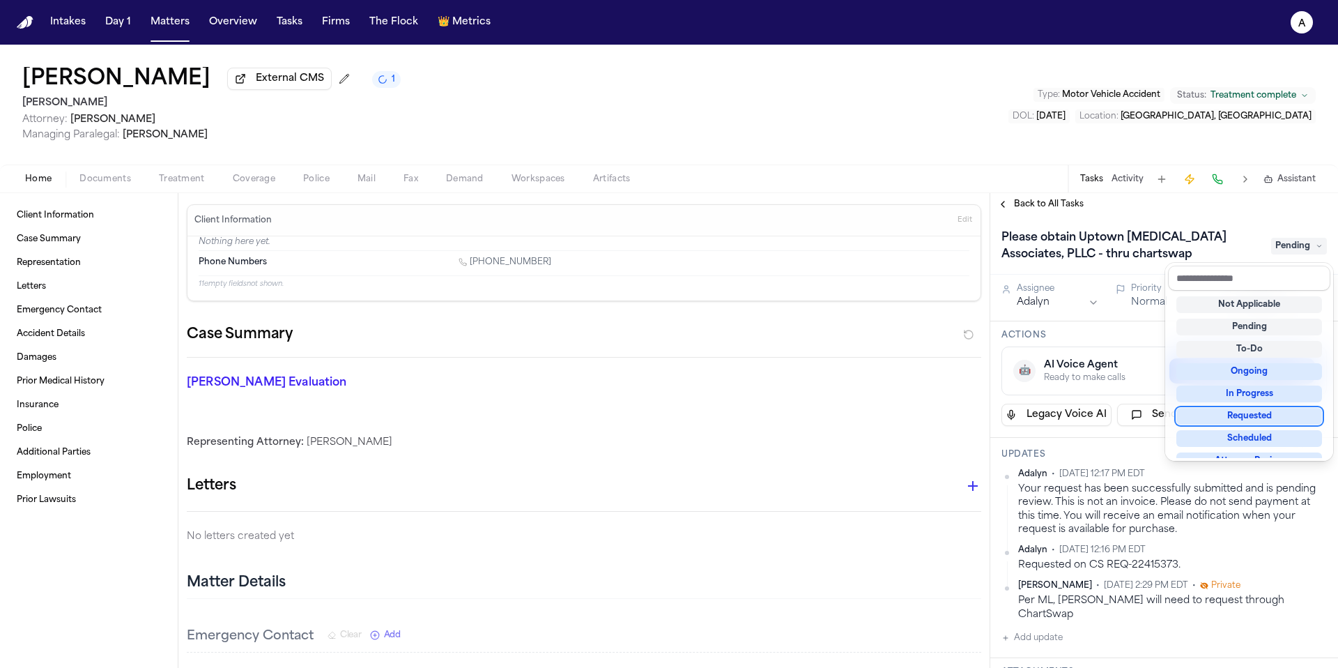
click at [1276, 416] on div "Requested" at bounding box center [1250, 416] width 146 height 17
click at [1242, 240] on div "Please obtain Uptown Radiology Associates, PLLC - thru chartswap Pending" at bounding box center [1164, 246] width 325 height 39
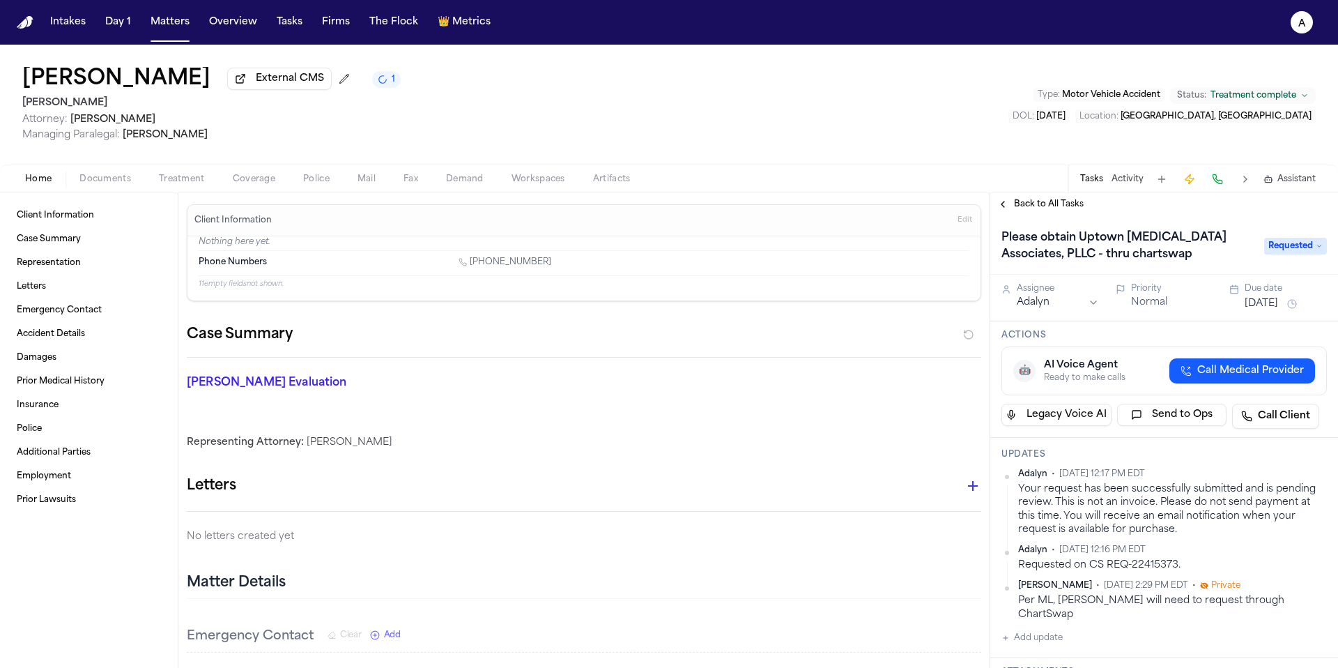
click at [1052, 206] on span "Back to All Tasks" at bounding box center [1049, 204] width 70 height 11
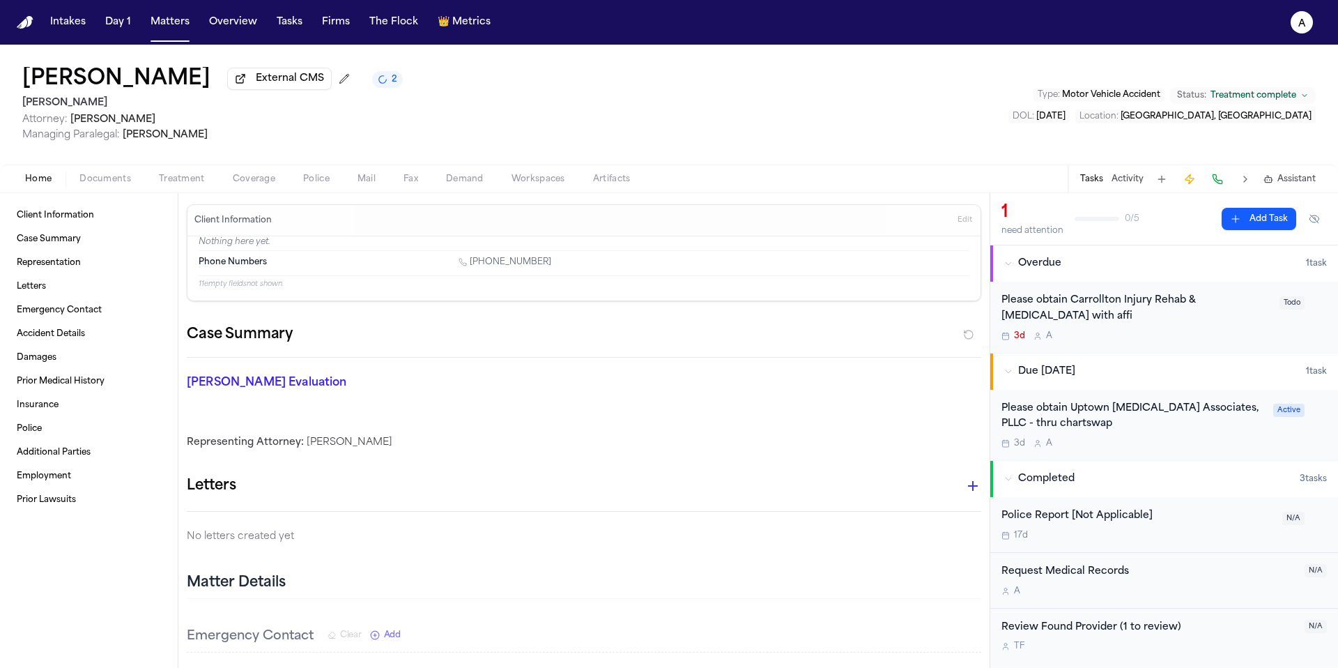
click at [1177, 339] on div "3d A" at bounding box center [1137, 335] width 270 height 11
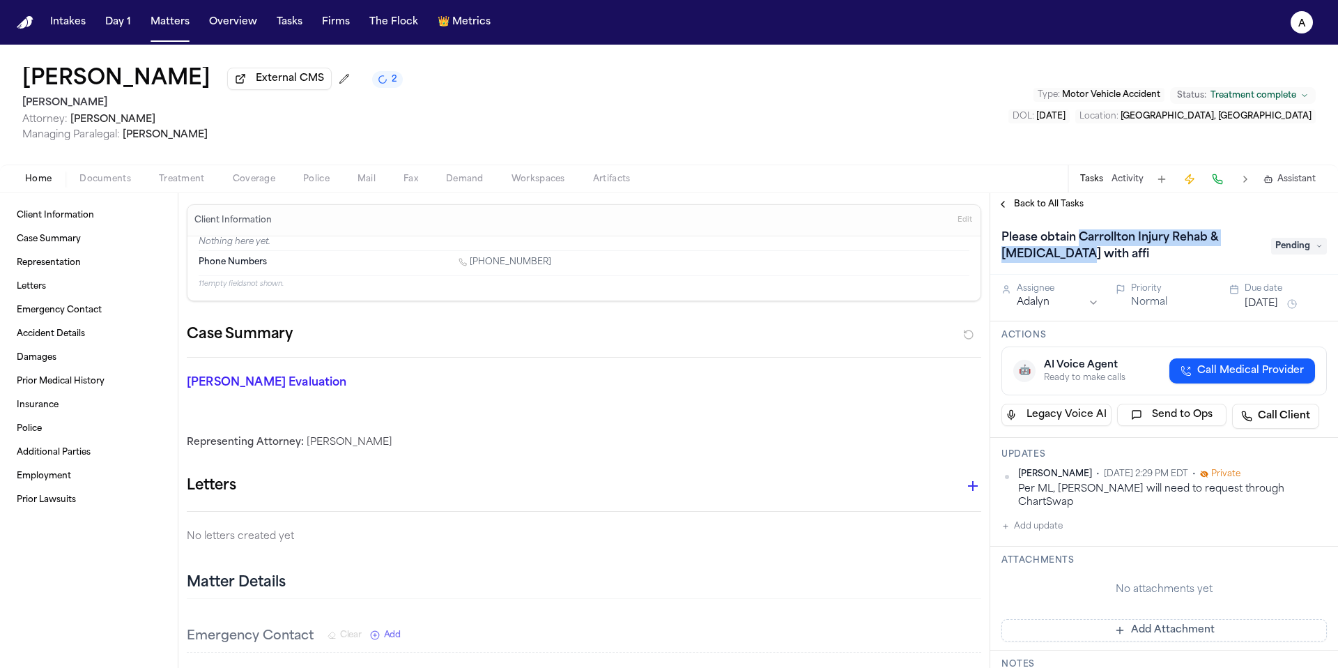
drag, startPoint x: 1078, startPoint y: 242, endPoint x: 1078, endPoint y: 259, distance: 17.4
click at [1078, 259] on h1 "Please obtain Carrollton Injury Rehab & [MEDICAL_DATA] with affi" at bounding box center [1129, 246] width 267 height 39
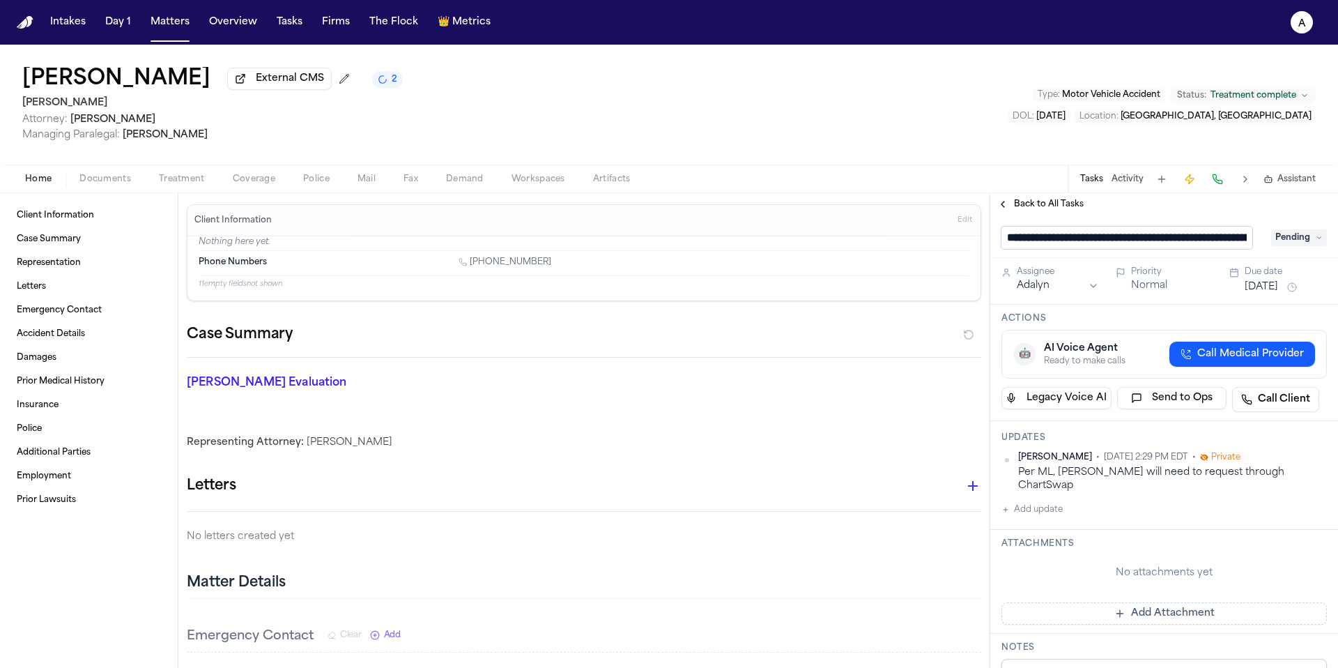
drag, startPoint x: 1195, startPoint y: 245, endPoint x: 1088, endPoint y: 239, distance: 107.5
click at [1088, 239] on input "**********" at bounding box center [1127, 238] width 251 height 22
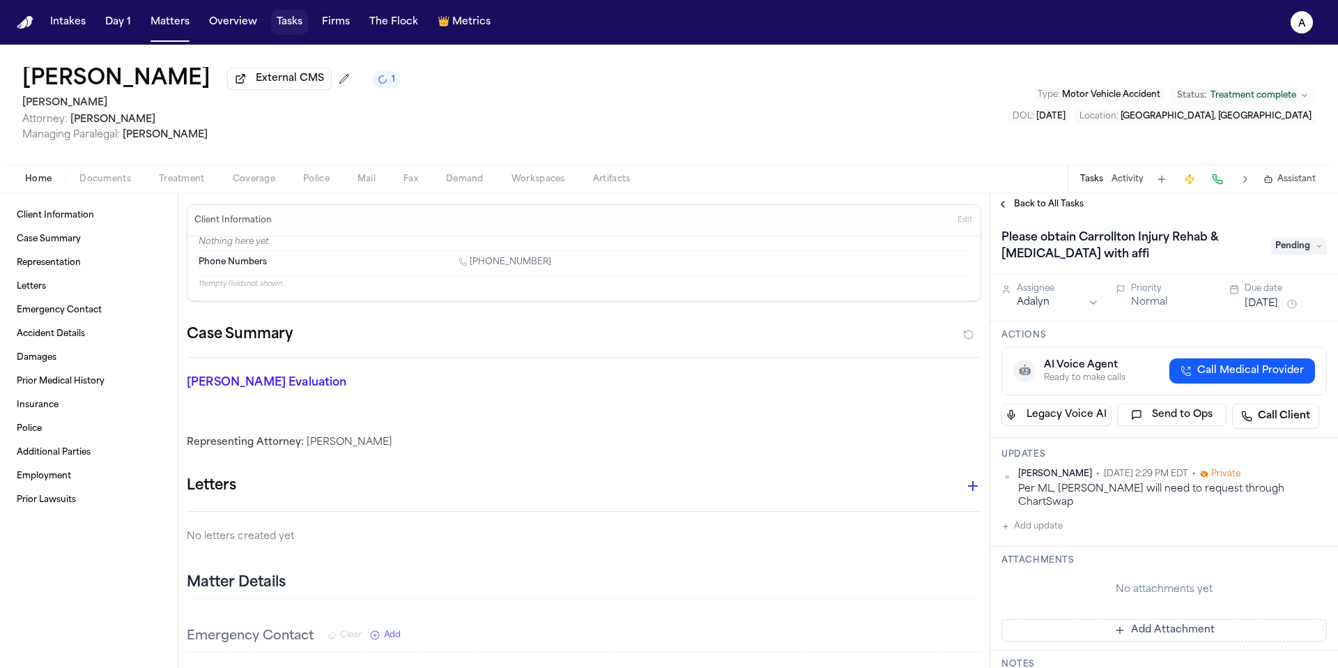
click at [293, 24] on button "Tasks" at bounding box center [289, 22] width 37 height 25
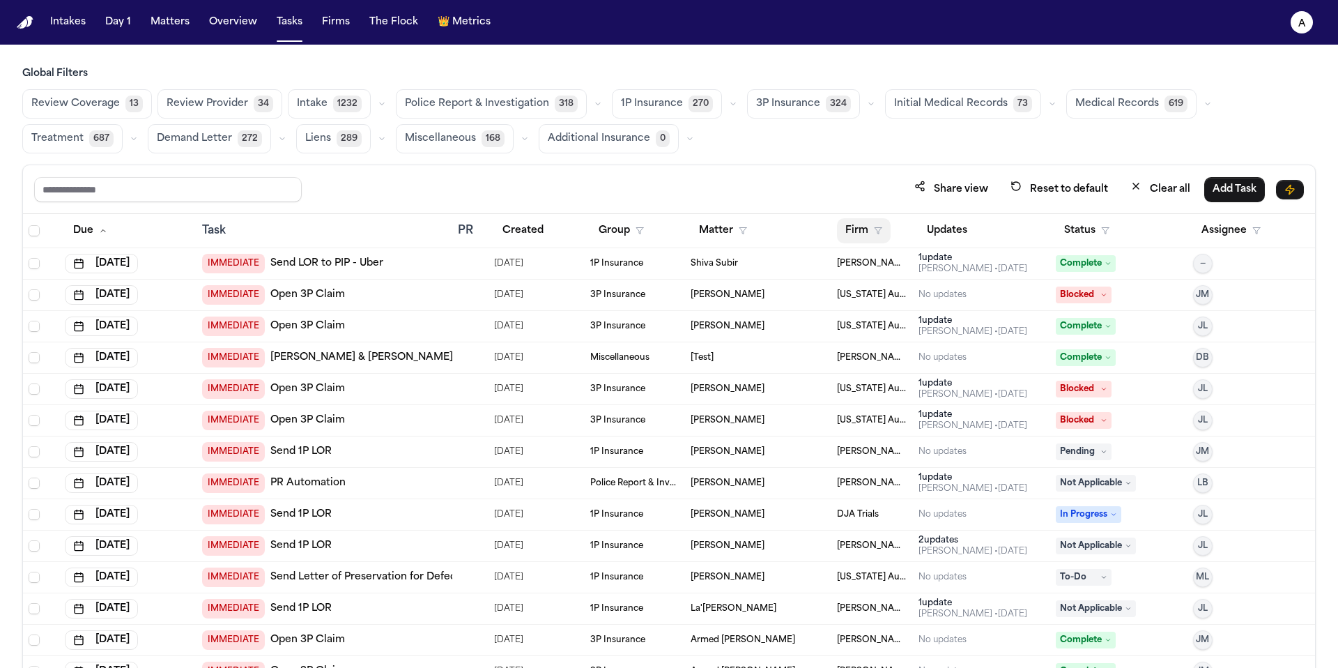
click at [882, 227] on button "Firm" at bounding box center [864, 230] width 54 height 25
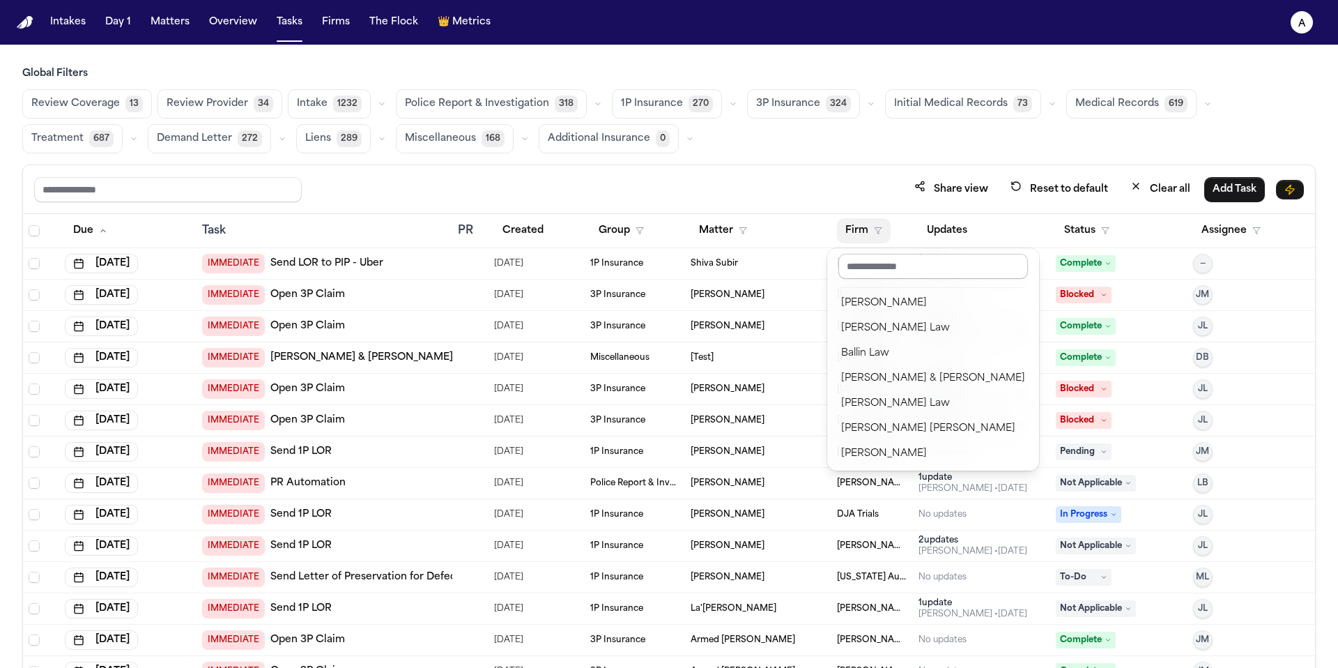
click at [907, 274] on input "text" at bounding box center [933, 266] width 190 height 25
type input "*"
click at [924, 425] on div "J. Alexander Law" at bounding box center [921, 428] width 160 height 17
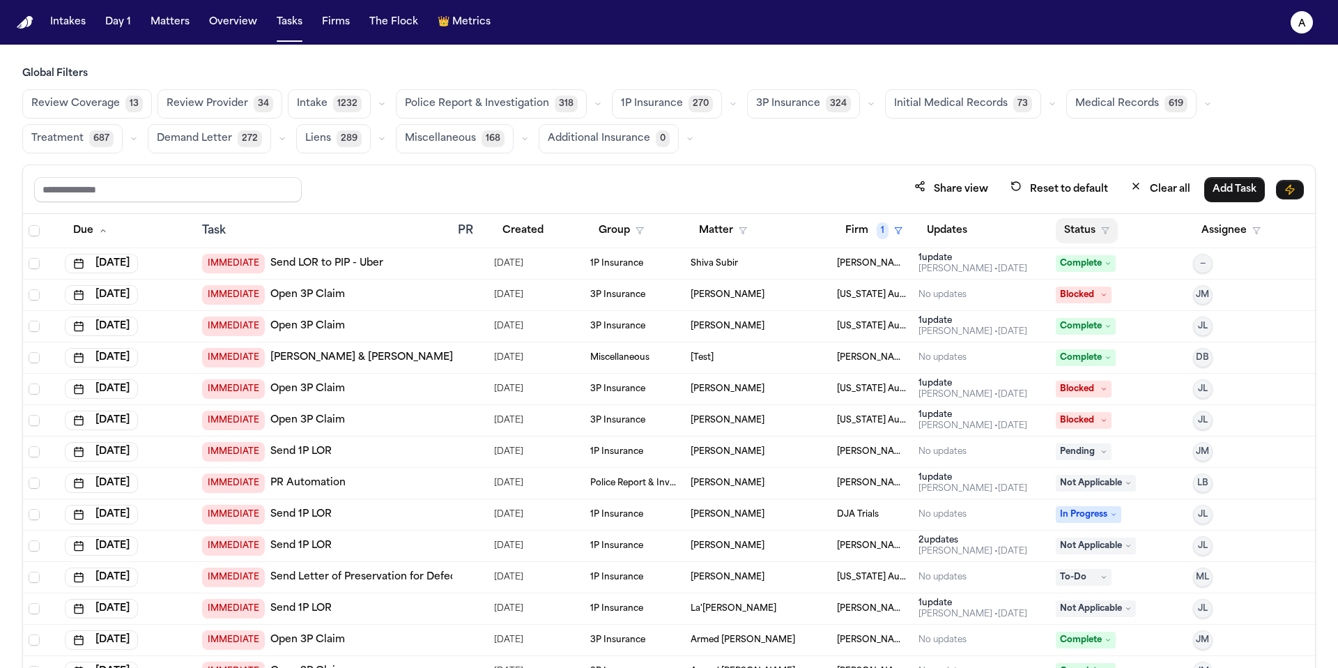
click at [1092, 224] on button "Status" at bounding box center [1087, 230] width 62 height 25
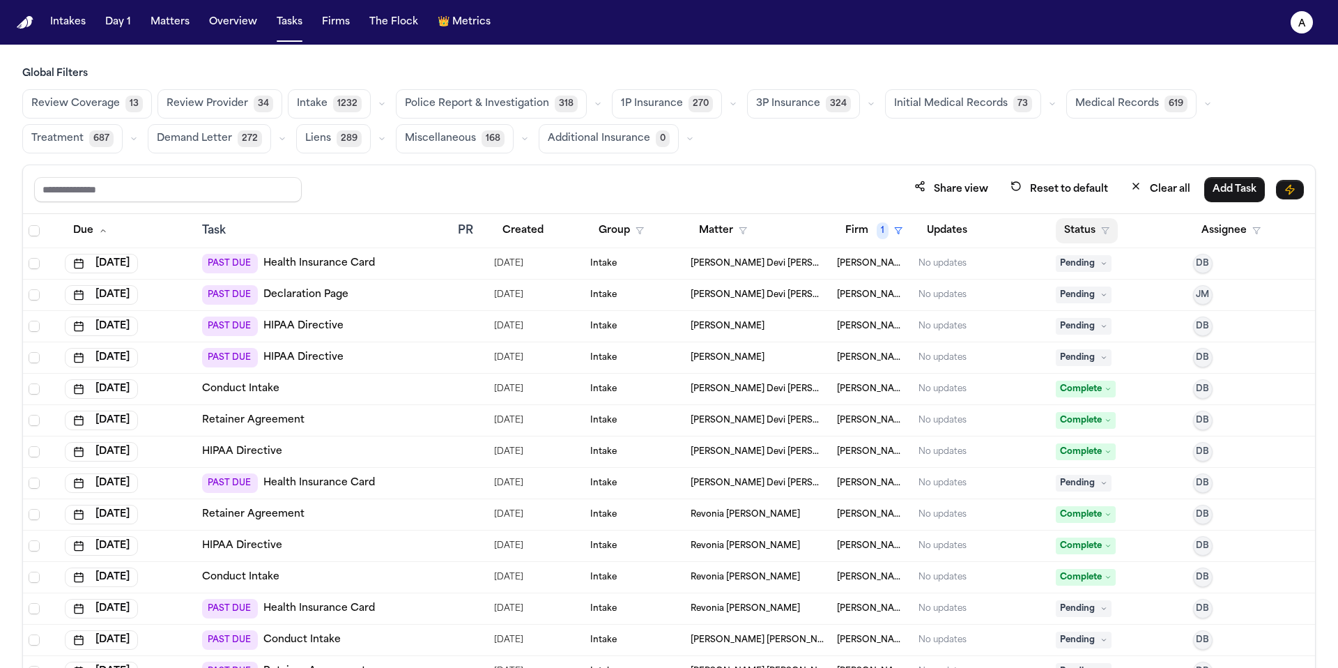
click at [1073, 227] on button "Status" at bounding box center [1087, 230] width 62 height 25
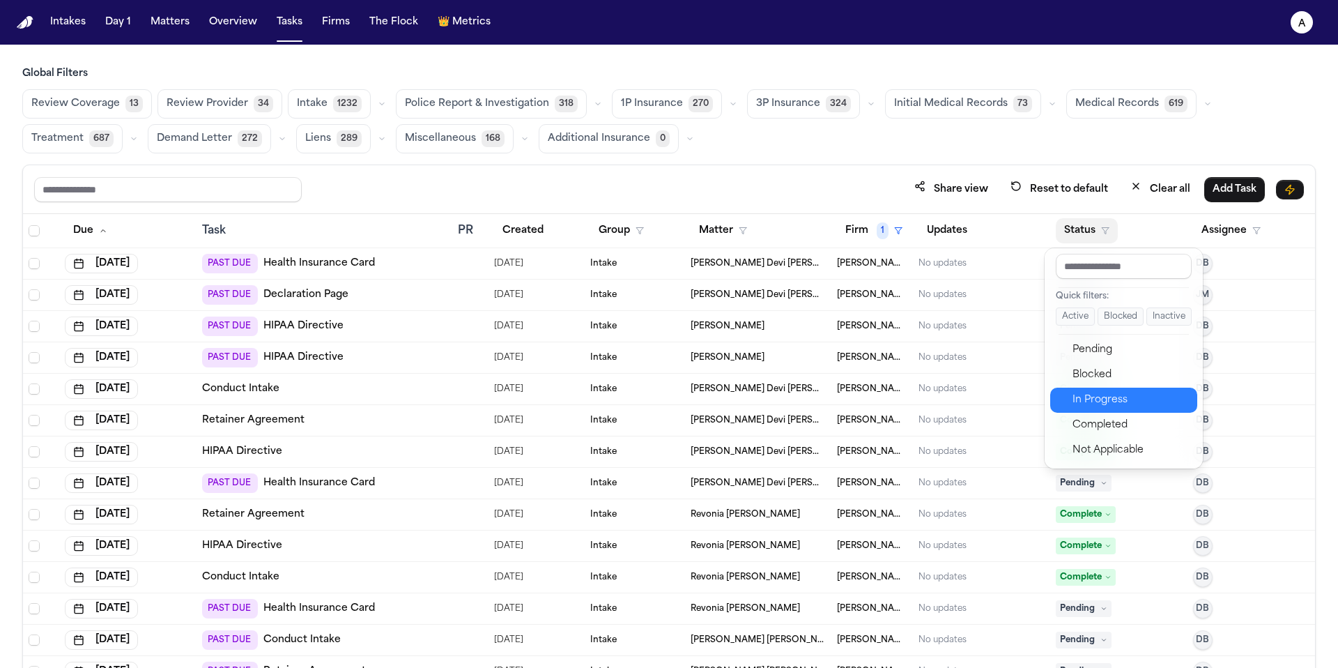
click at [1096, 392] on div "In Progress" at bounding box center [1131, 400] width 116 height 17
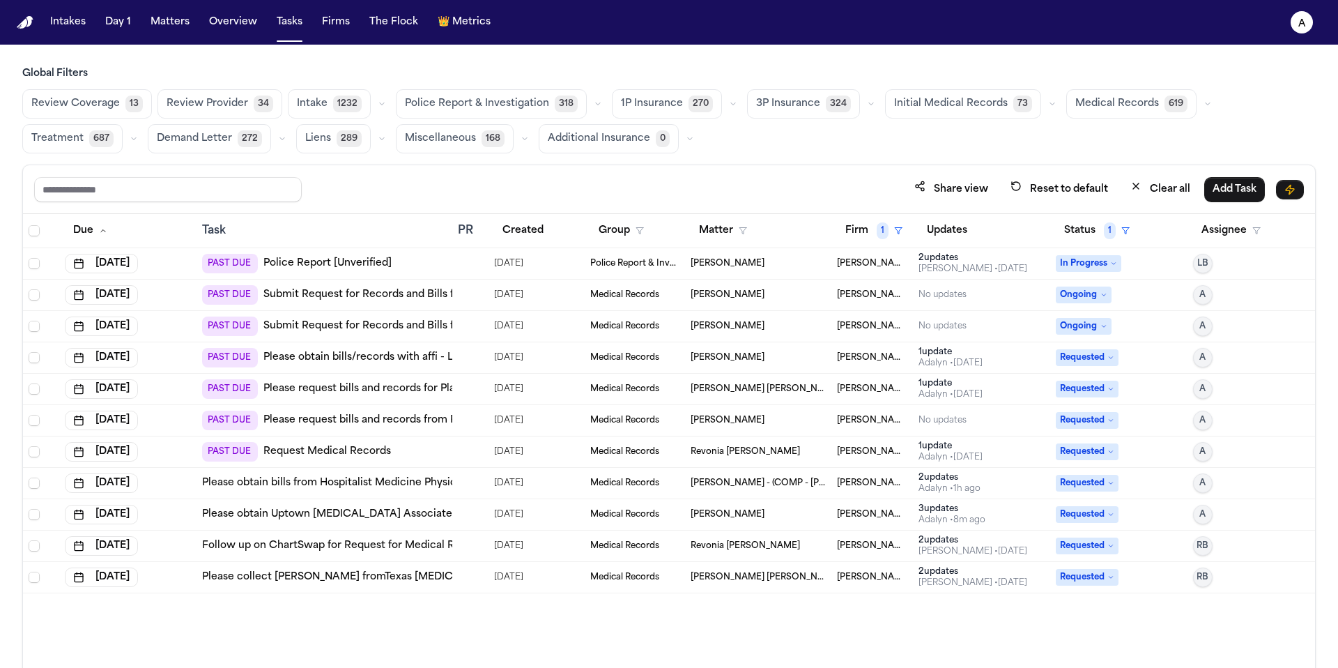
click at [1113, 121] on div "Review Coverage 13 Review Provider 34 Intake 1232 Police Report & Investigation…" at bounding box center [669, 121] width 1294 height 64
click at [1126, 98] on span "Medical Records" at bounding box center [1117, 104] width 84 height 14
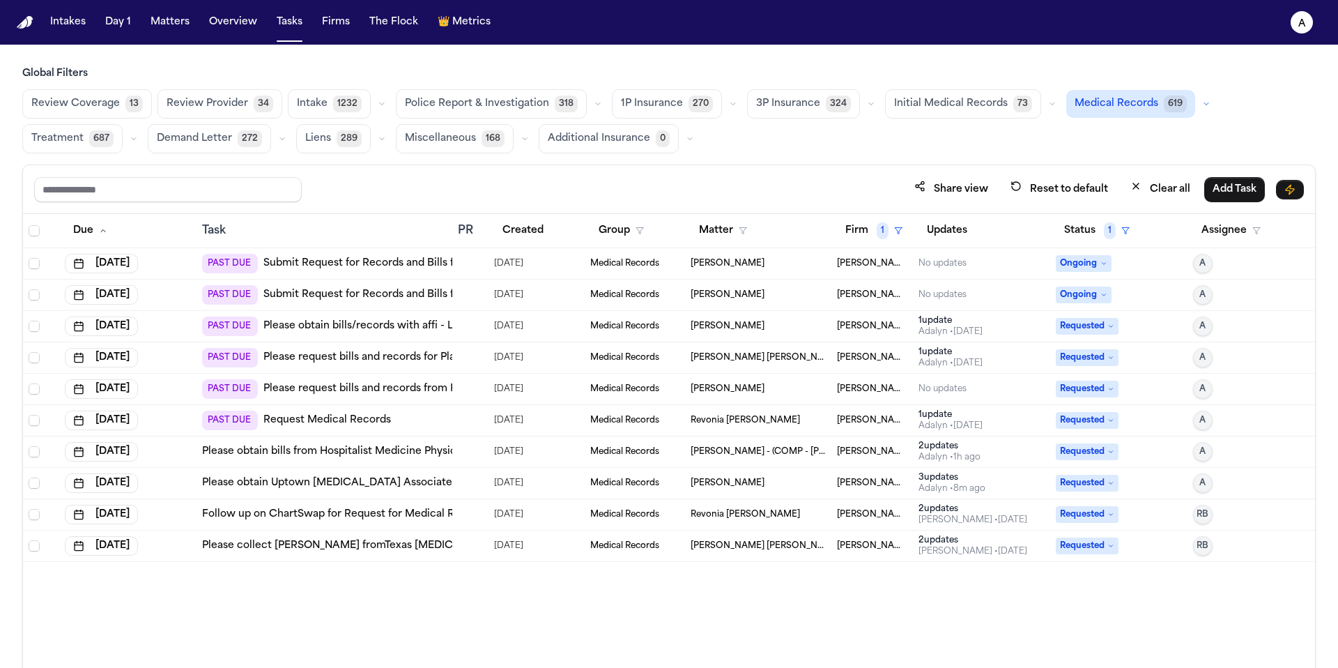
click at [797, 388] on div "Larry Sanders" at bounding box center [758, 388] width 135 height 11
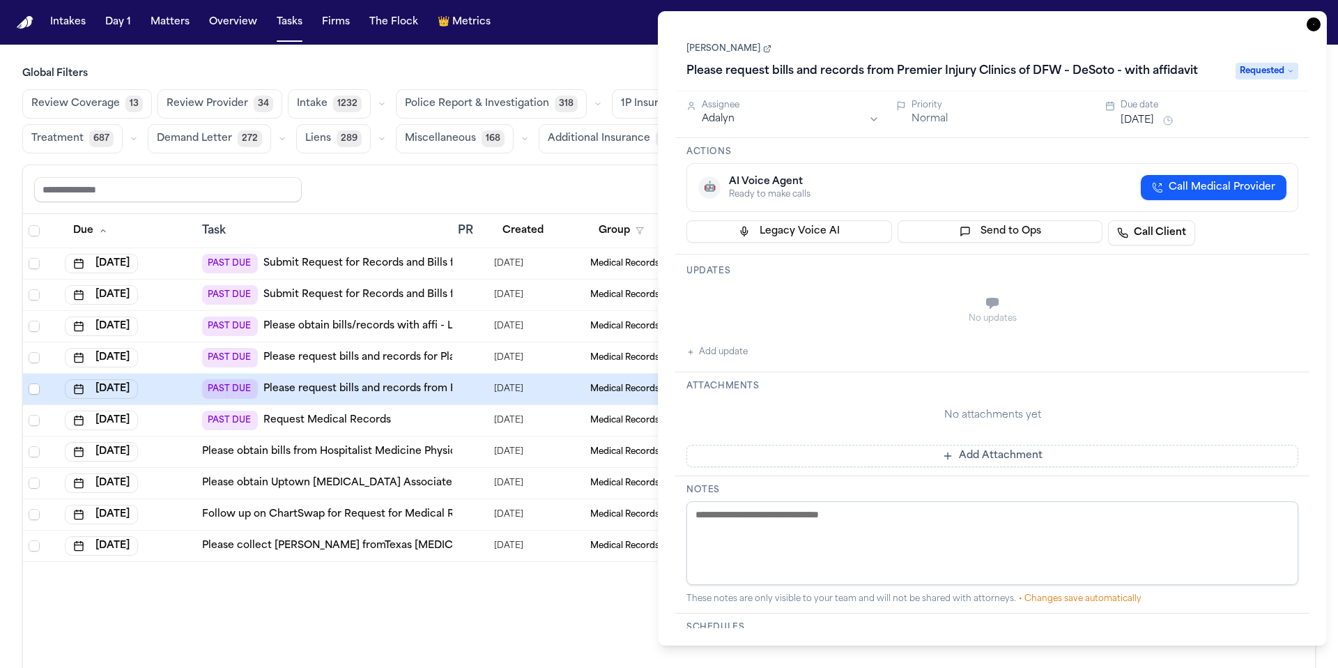
click at [739, 390] on div "Attachments No attachments yet Add Attachment" at bounding box center [992, 424] width 634 height 104
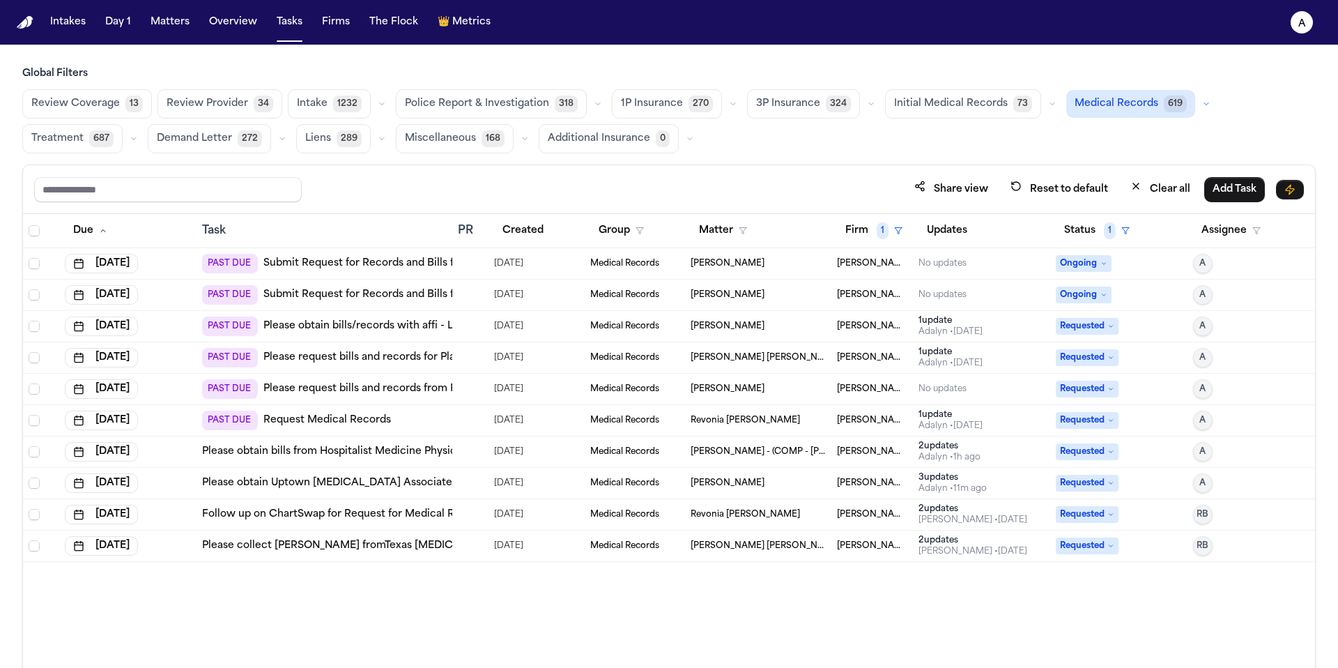
click at [616, 371] on td "Medical Records" at bounding box center [635, 357] width 100 height 31
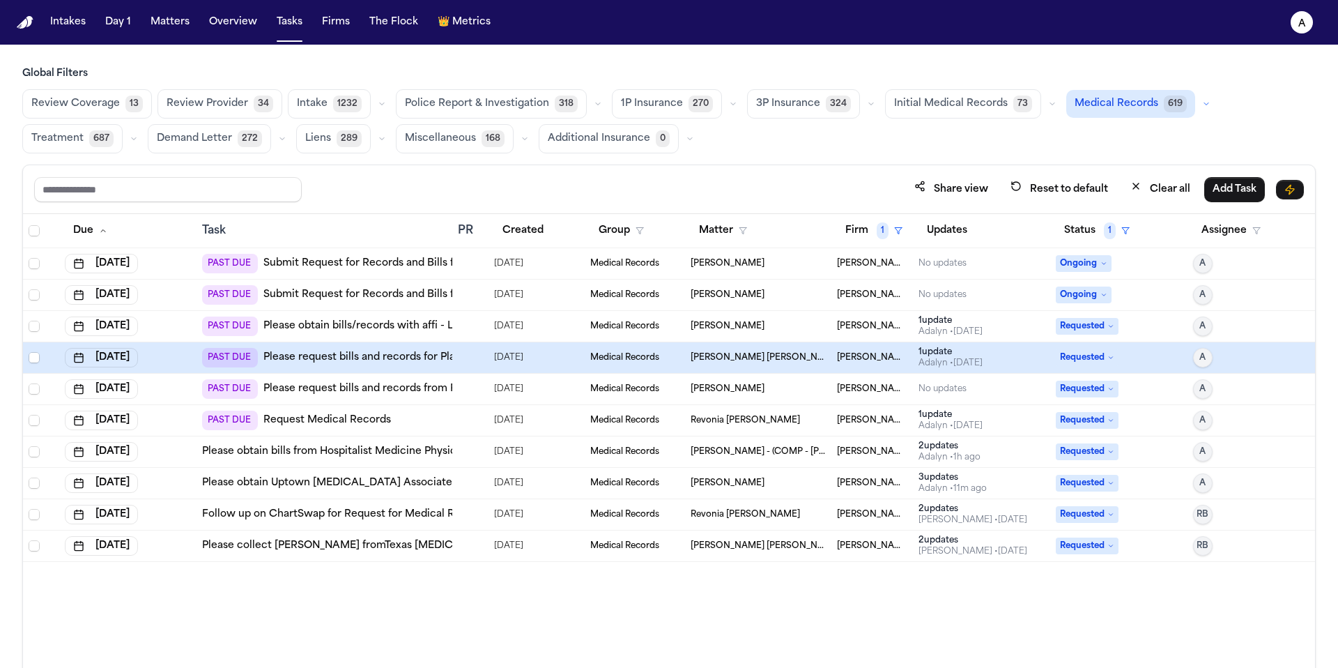
click at [654, 358] on span "Medical Records" at bounding box center [624, 357] width 69 height 11
click at [695, 355] on span "Larry J. Mike" at bounding box center [758, 357] width 135 height 11
click at [669, 354] on div "Medical Records" at bounding box center [634, 357] width 89 height 11
click at [590, 357] on span "Medical Records" at bounding box center [624, 357] width 69 height 11
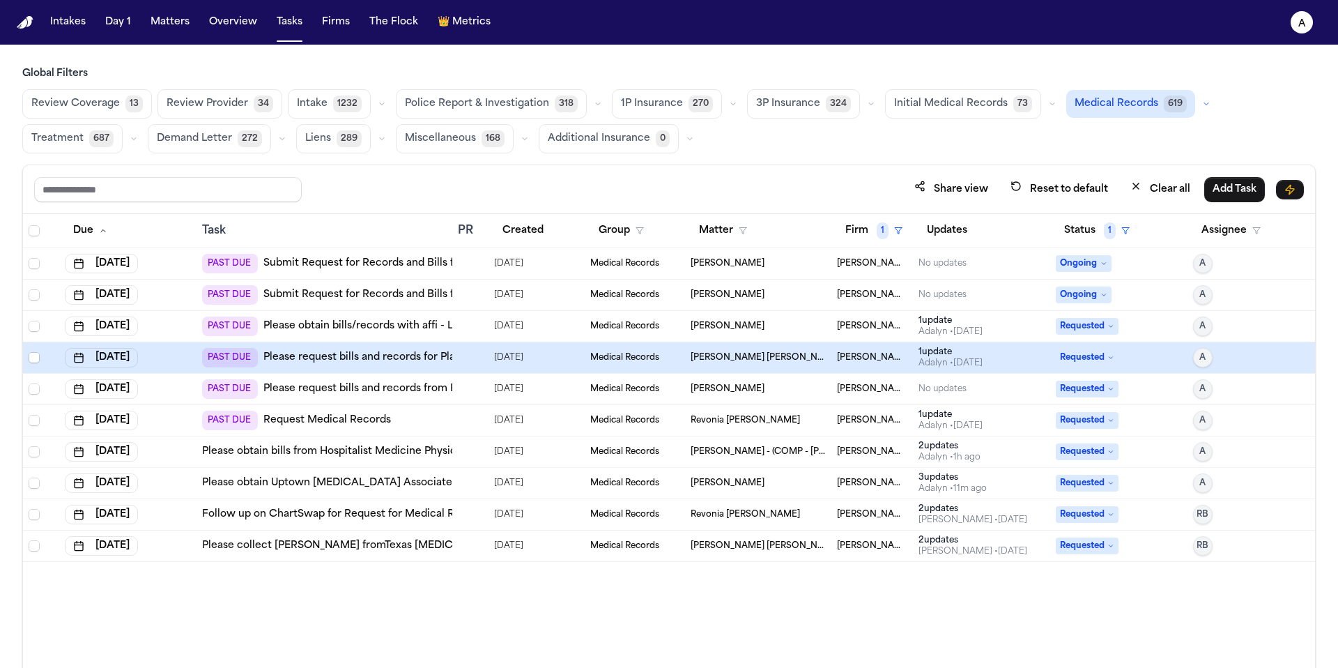
click at [518, 357] on span "09/16/2025" at bounding box center [508, 358] width 29 height 20
click at [461, 358] on div at bounding box center [463, 357] width 11 height 11
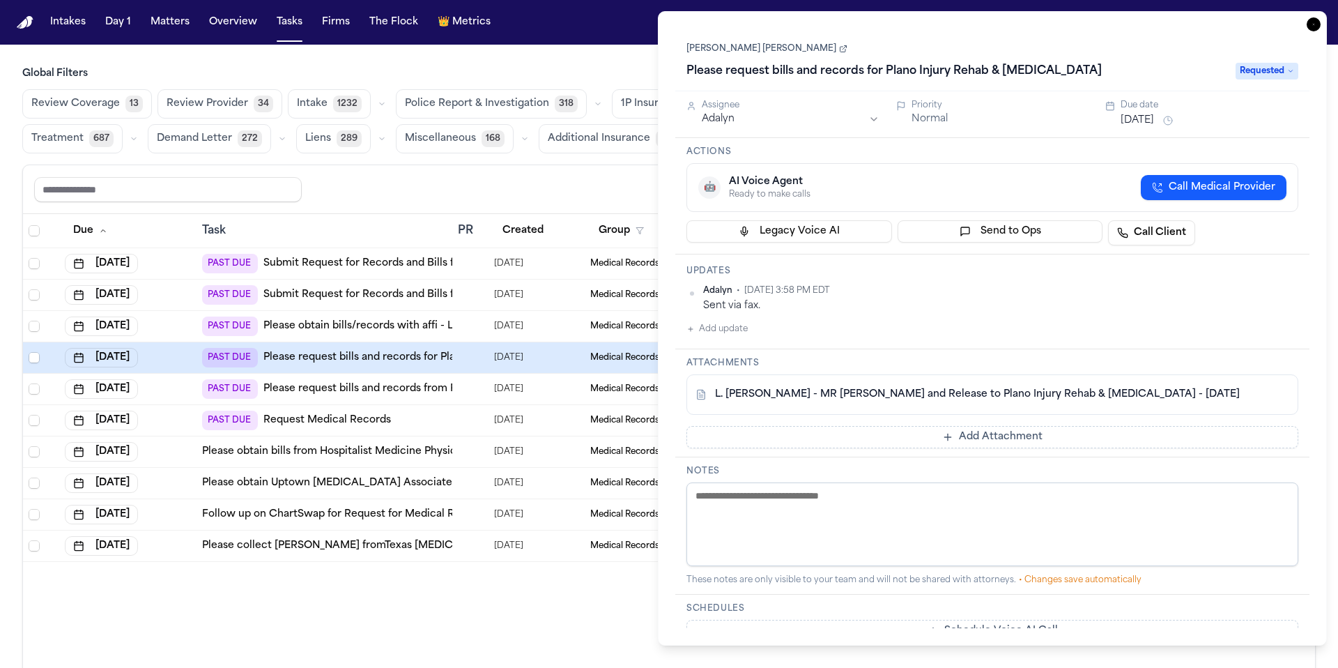
click at [1014, 389] on link "L. Mike - MR Request and Release to Plano Injury Rehab & Chiropractic - 9.22.25" at bounding box center [977, 395] width 525 height 14
click at [252, 8] on nav "Intakes Day 1 Matters Overview Tasks Firms The Flock 👑 Metrics A" at bounding box center [669, 22] width 1338 height 45
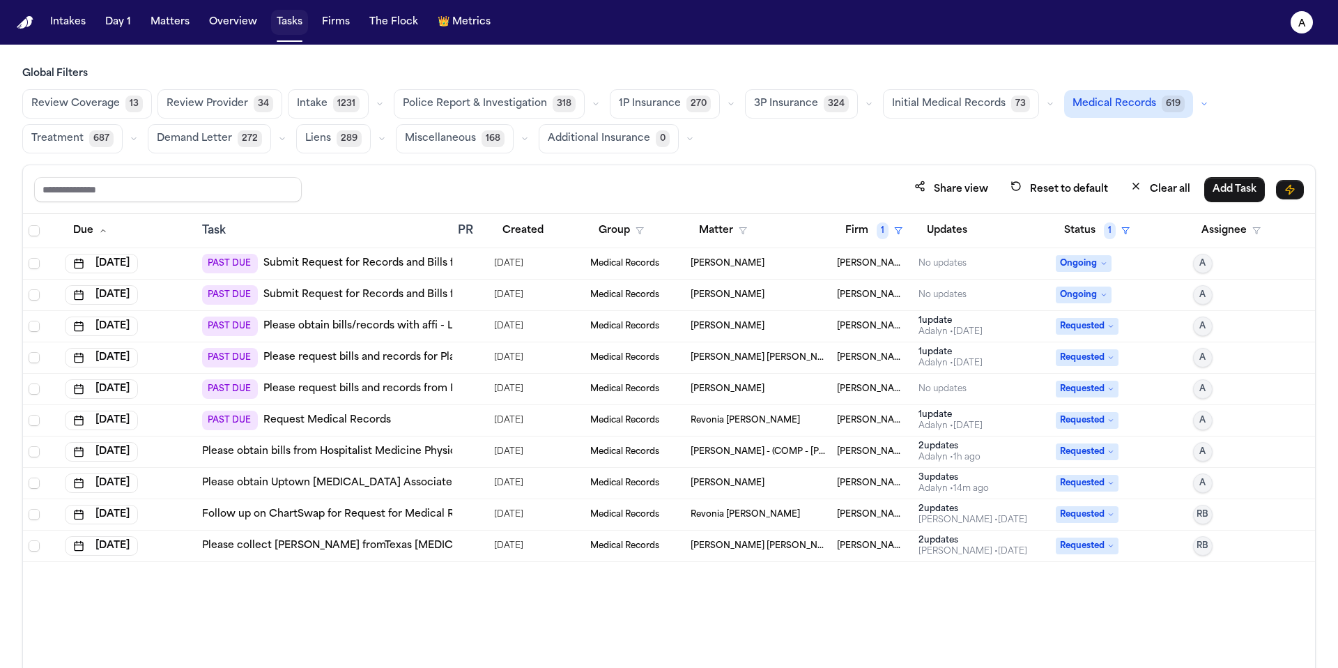
click at [291, 29] on button "Tasks" at bounding box center [289, 22] width 37 height 25
click at [173, 20] on button "Matters" at bounding box center [170, 22] width 50 height 25
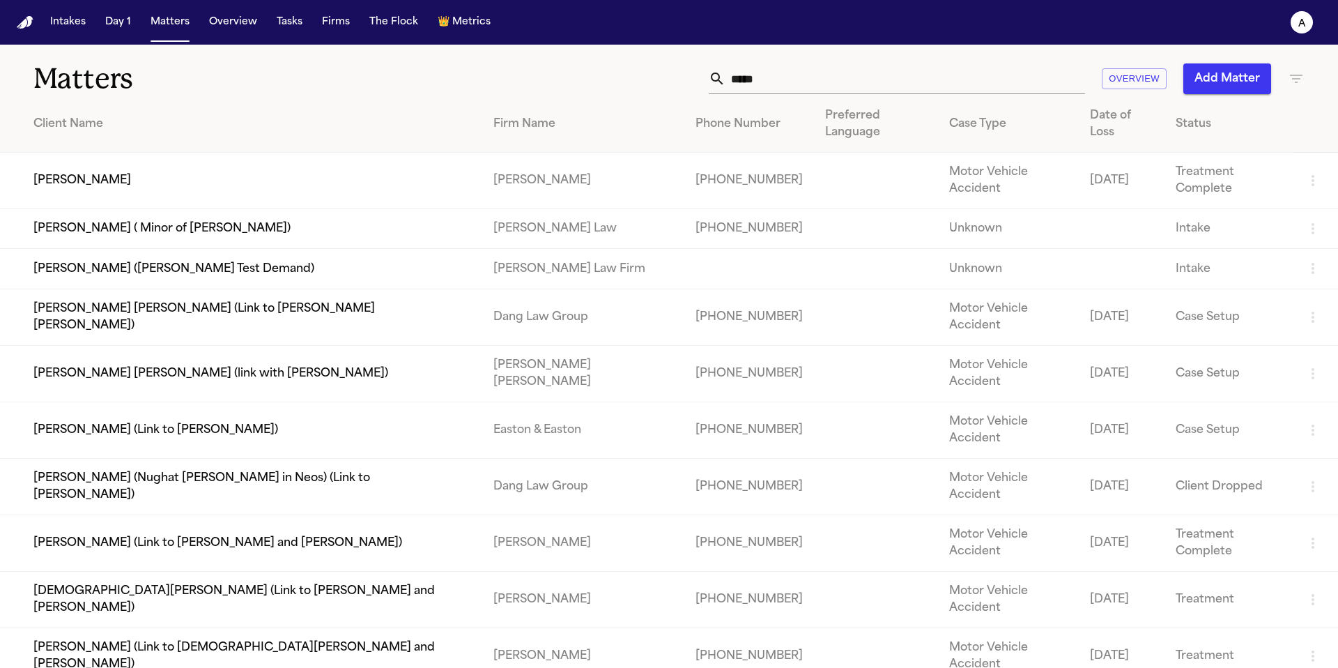
click at [874, 79] on input "*****" at bounding box center [906, 78] width 360 height 31
click at [105, 159] on td "Samantha Hooda" at bounding box center [241, 181] width 482 height 56
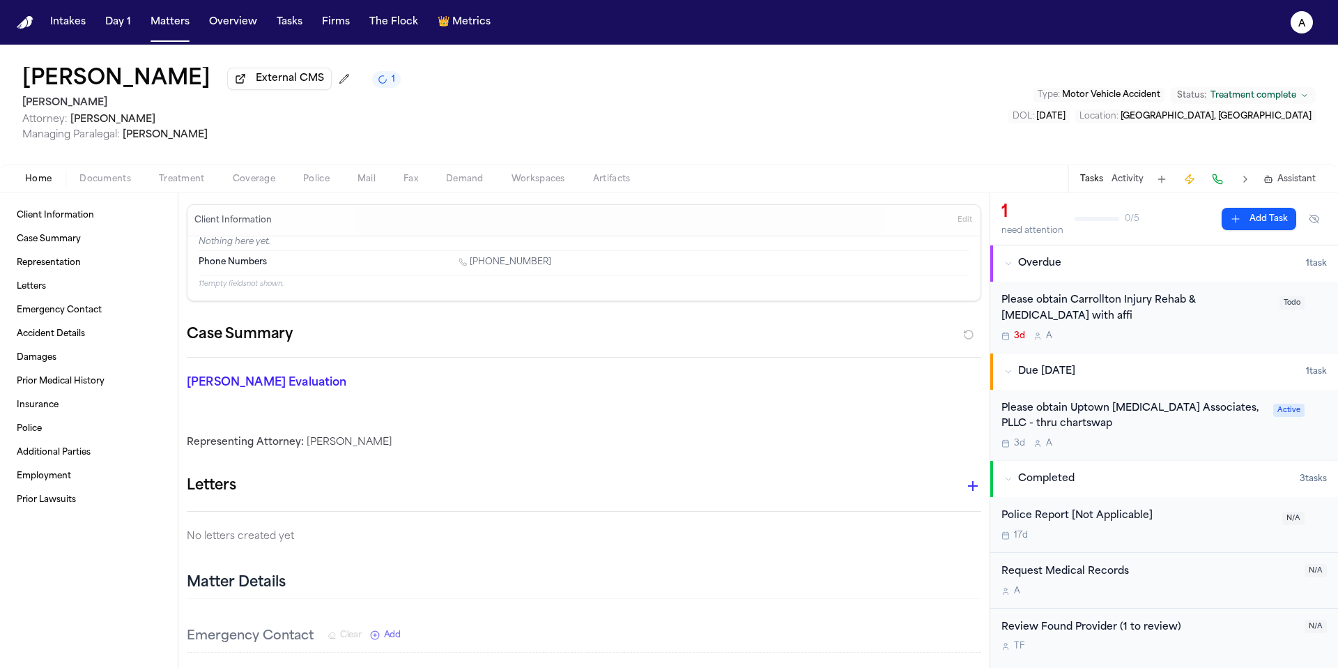
click at [1200, 332] on div "3d A" at bounding box center [1137, 335] width 270 height 11
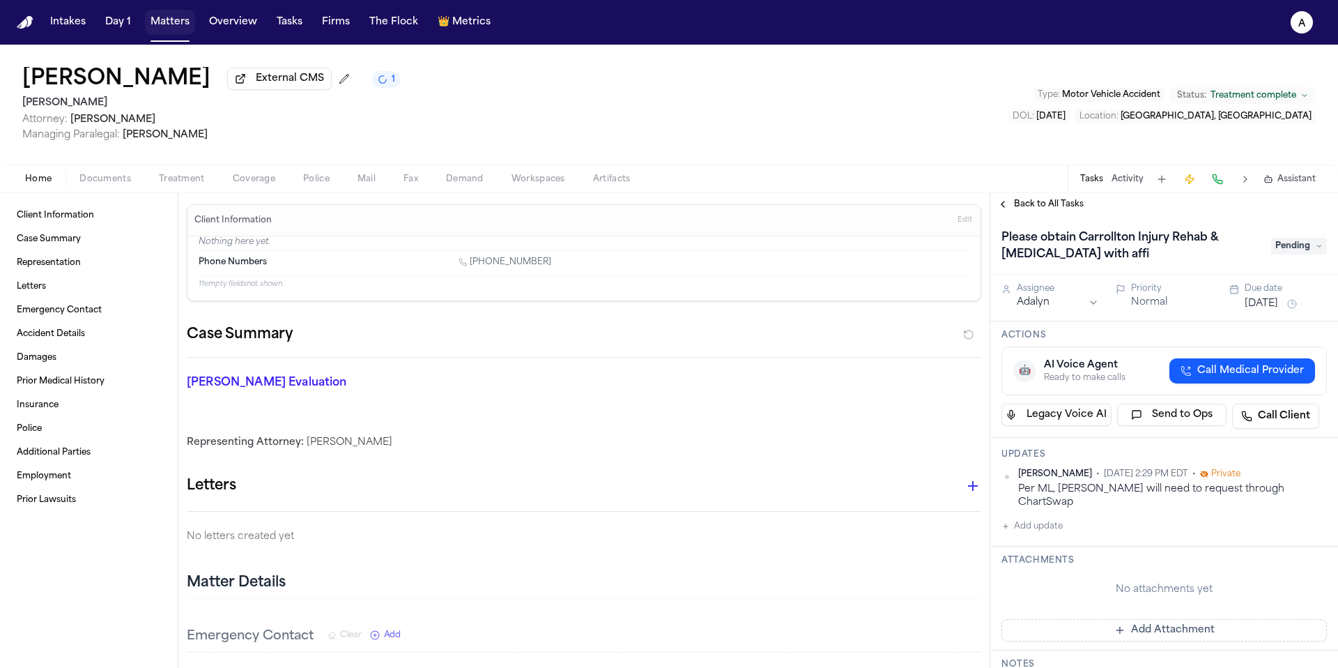
click at [172, 24] on button "Matters" at bounding box center [170, 22] width 50 height 25
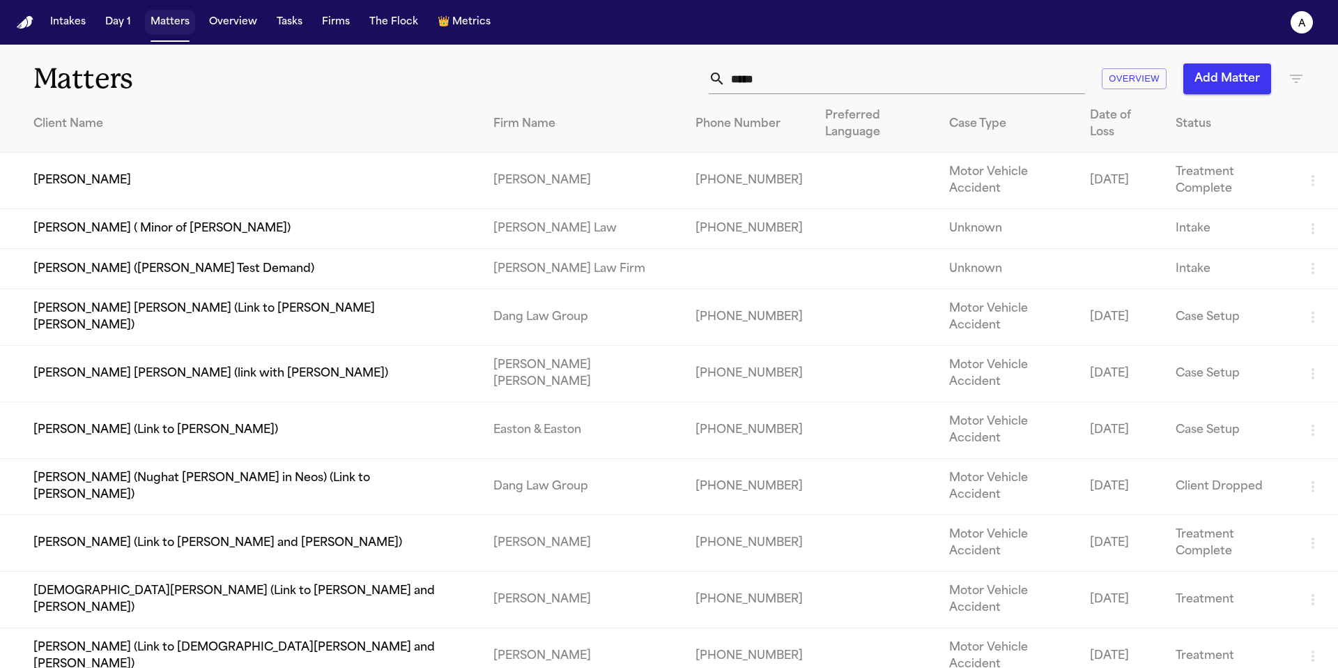
click at [185, 24] on button "Matters" at bounding box center [170, 22] width 50 height 25
drag, startPoint x: 819, startPoint y: 72, endPoint x: 573, endPoint y: 66, distance: 246.1
click at [573, 66] on div "***** Overview Add Matter" at bounding box center [854, 78] width 901 height 31
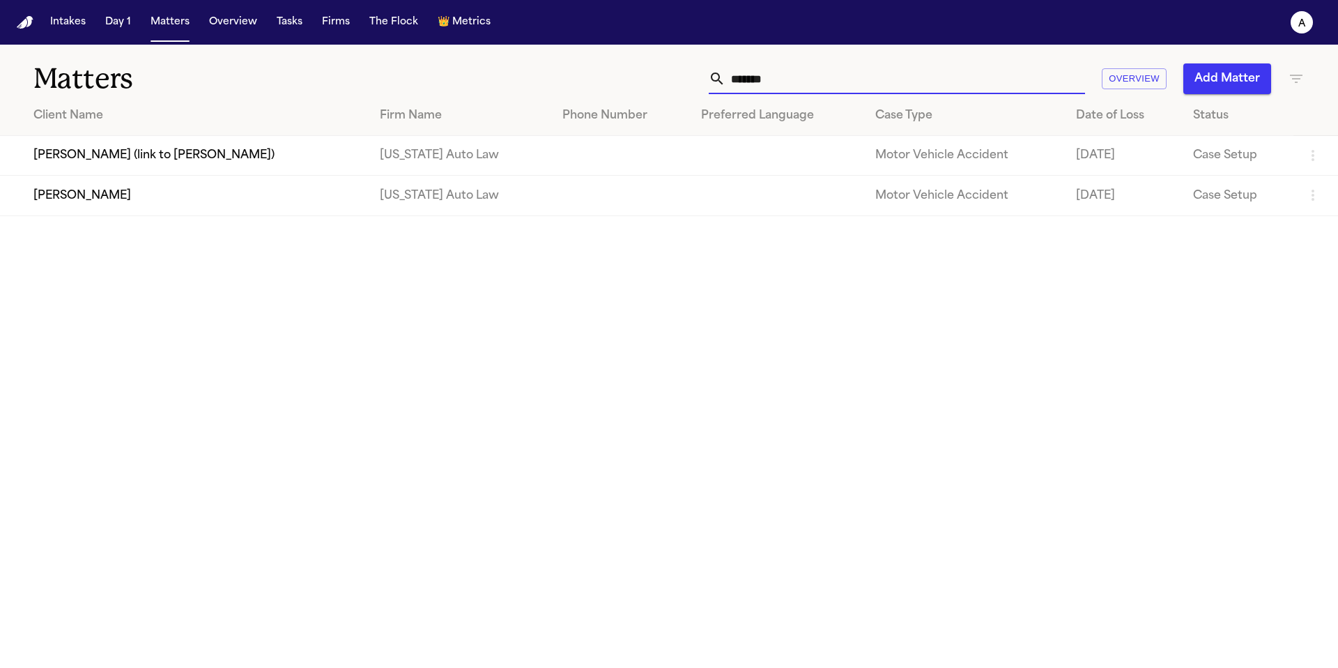
type input "*******"
click at [80, 199] on td "Emma Welden" at bounding box center [184, 196] width 369 height 40
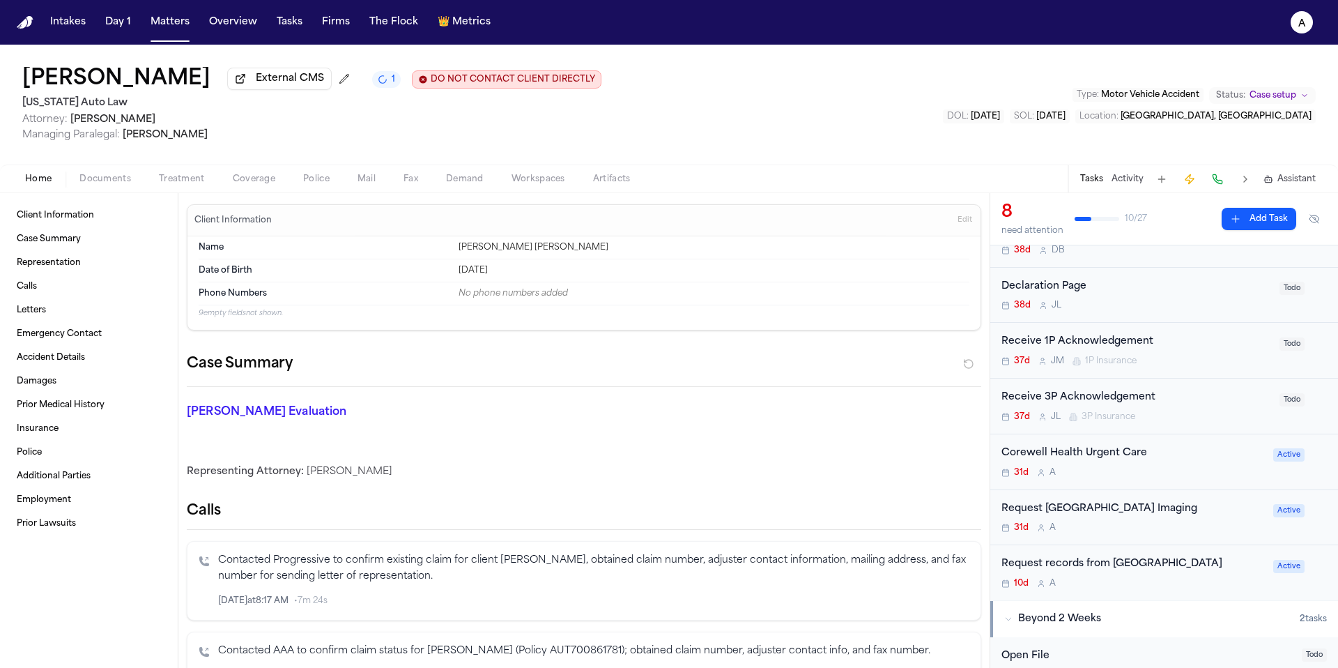
scroll to position [130, 0]
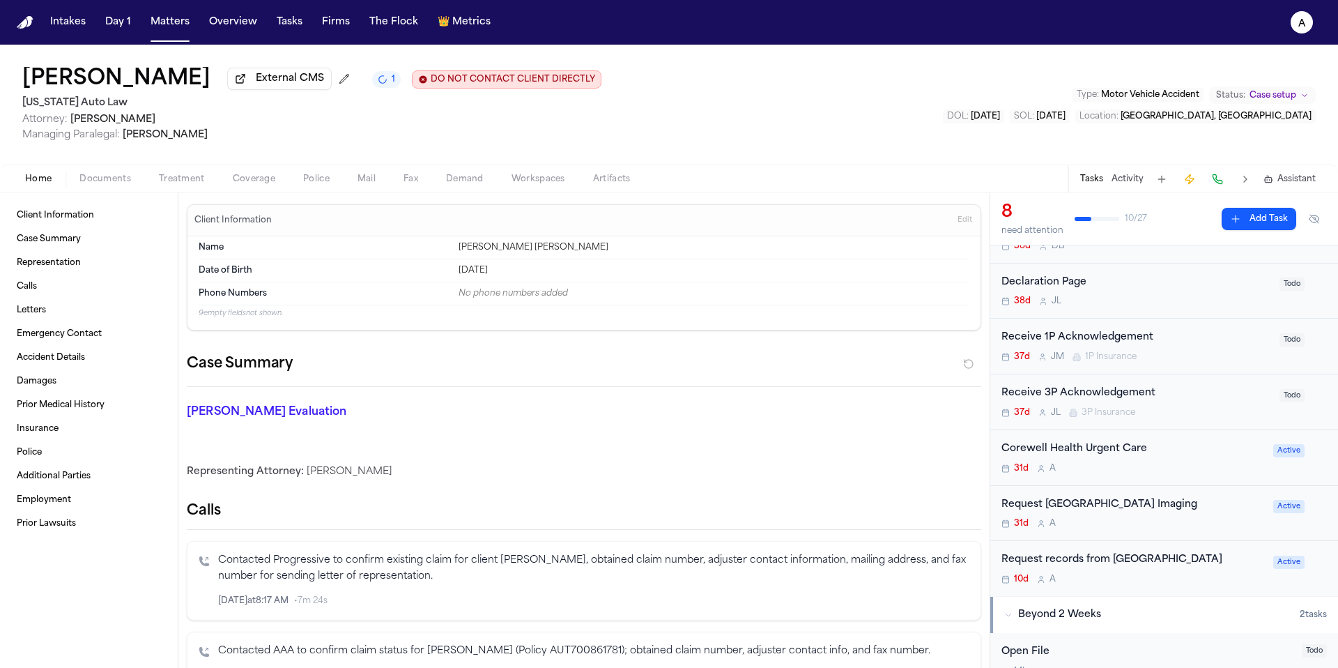
click at [1230, 523] on div "31d A" at bounding box center [1133, 523] width 263 height 11
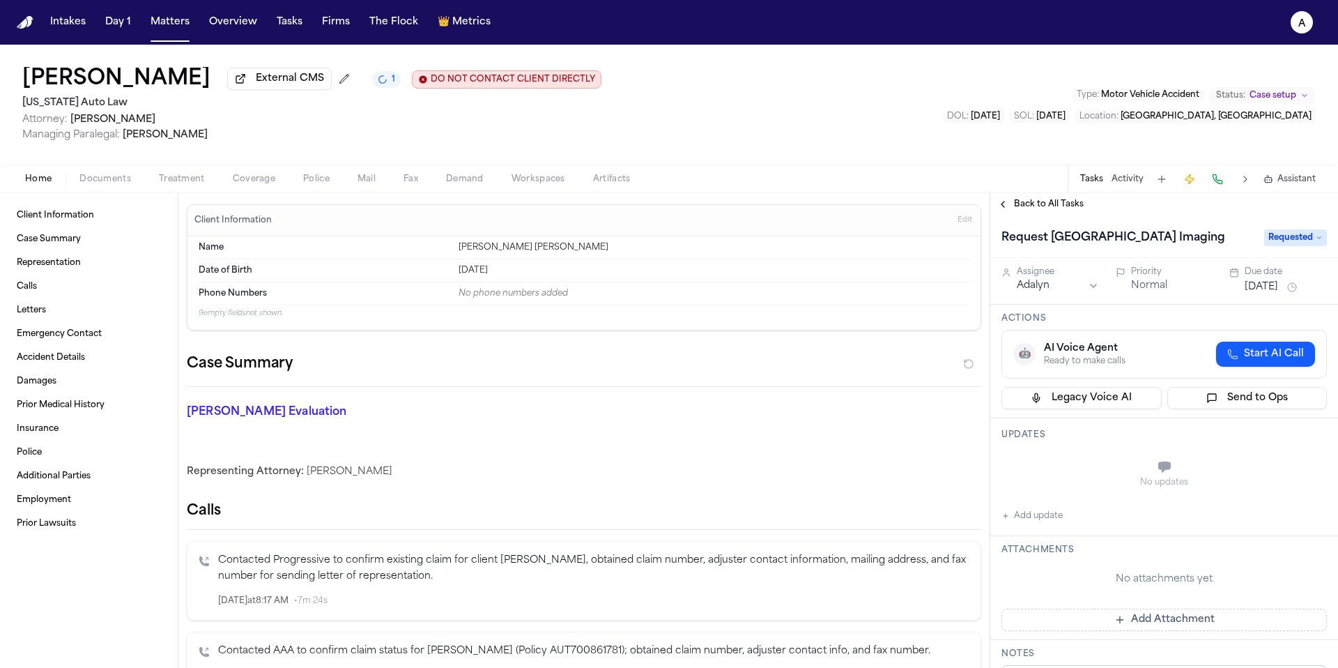
click at [1073, 214] on div "Back to All Tasks" at bounding box center [1164, 204] width 348 height 22
click at [1083, 206] on button "Back to All Tasks" at bounding box center [1040, 204] width 100 height 11
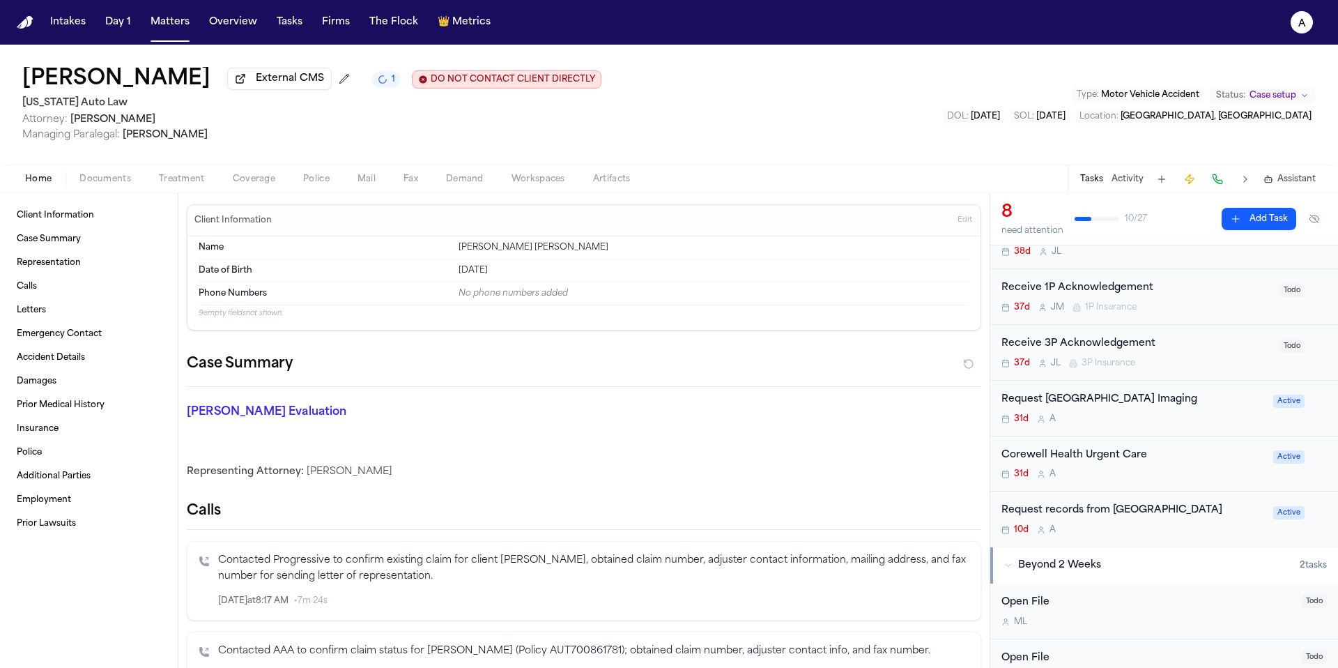
scroll to position [181, 0]
click at [1172, 532] on div "10d A" at bounding box center [1133, 528] width 263 height 11
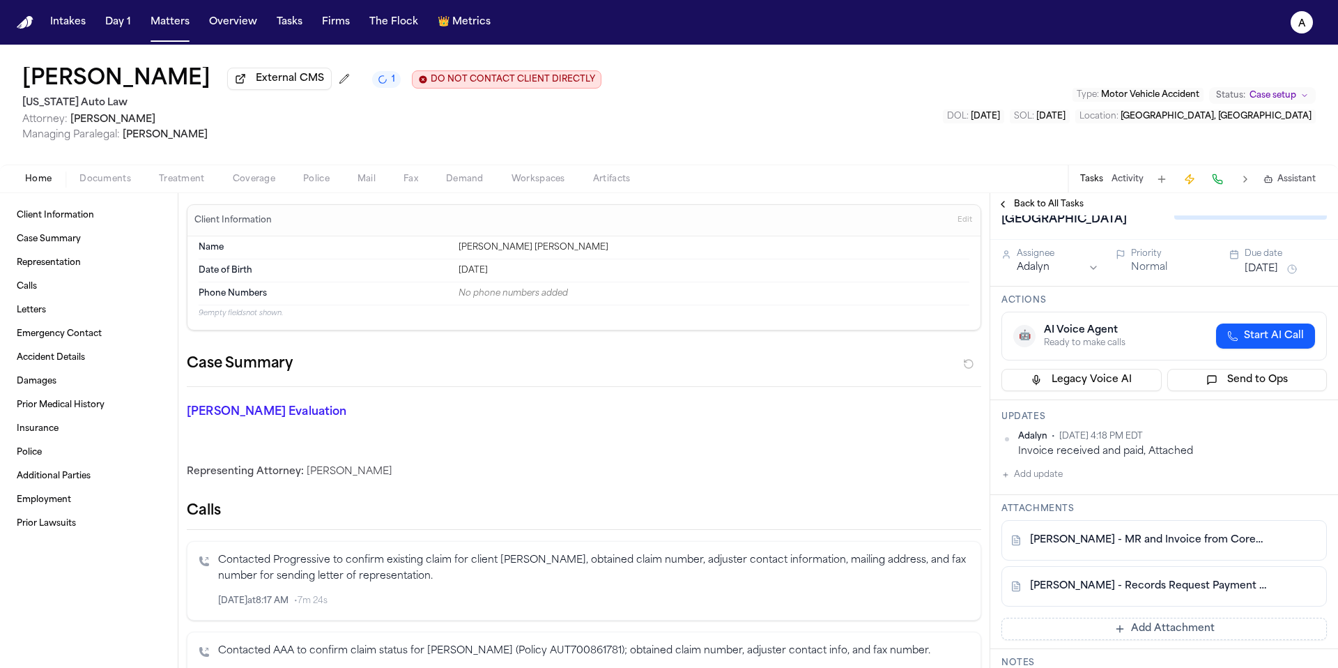
scroll to position [33, 0]
click at [1073, 210] on span "Back to All Tasks" at bounding box center [1049, 204] width 70 height 11
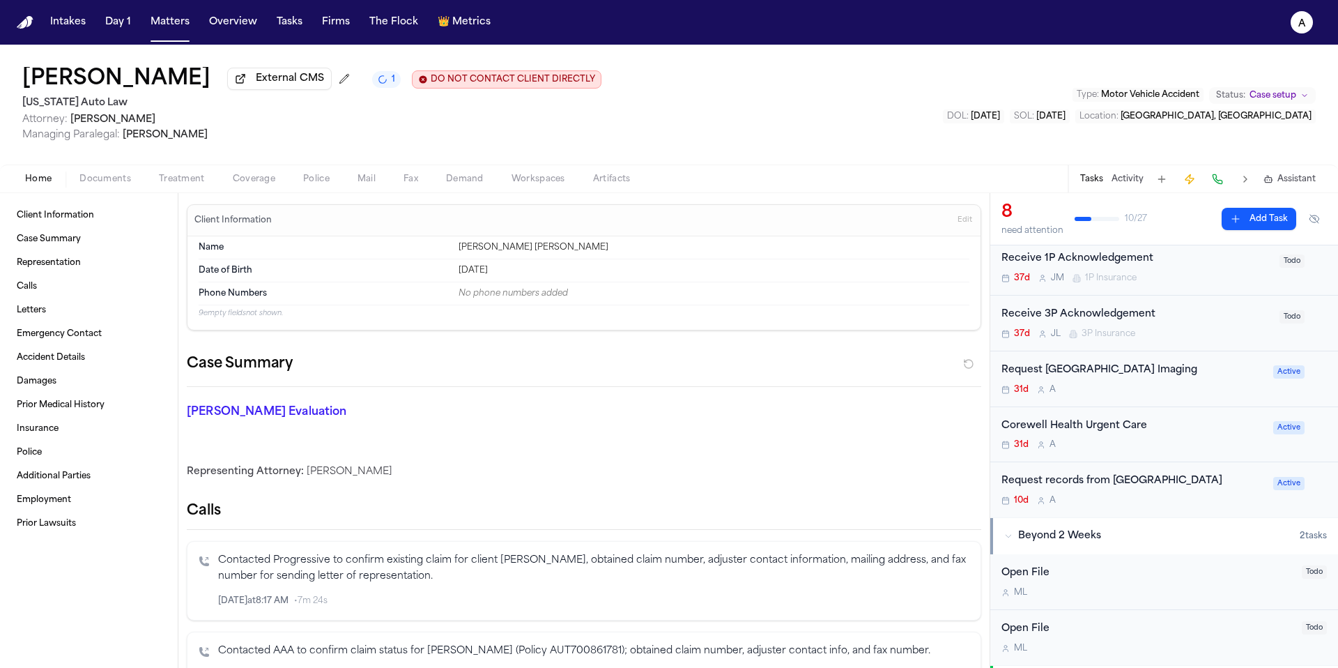
scroll to position [244, 0]
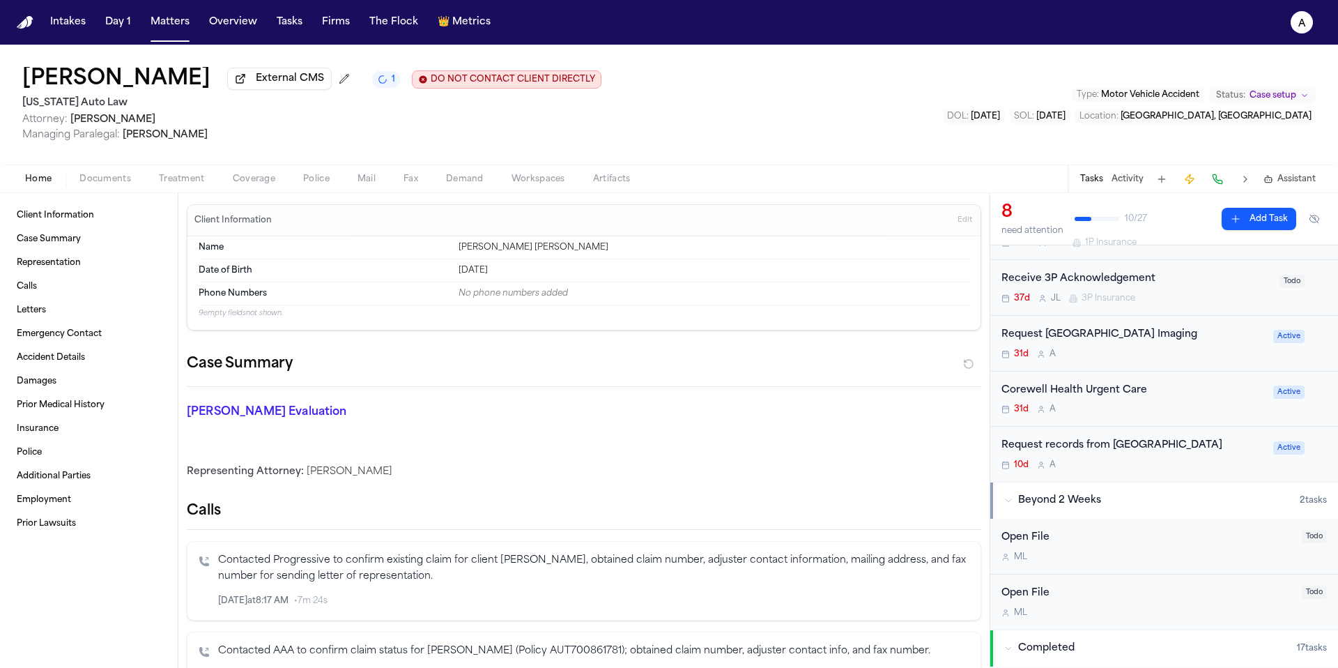
click at [1192, 411] on div "31d A" at bounding box center [1133, 409] width 263 height 11
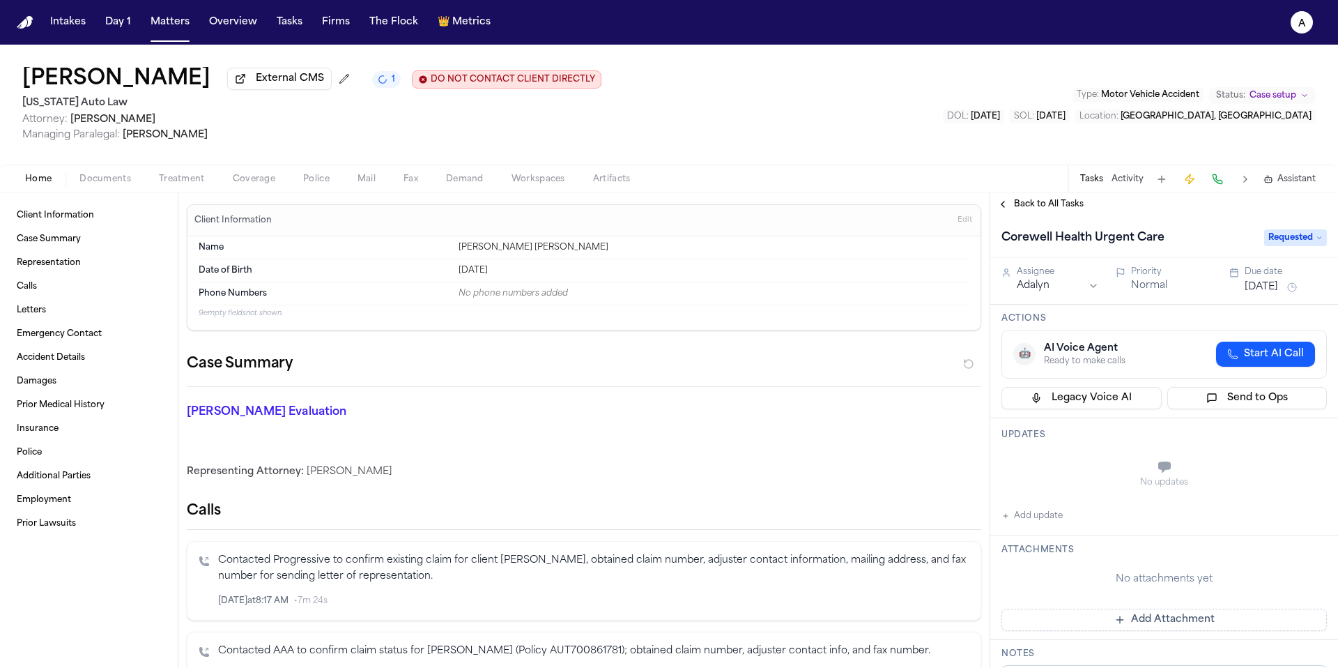
scroll to position [14, 0]
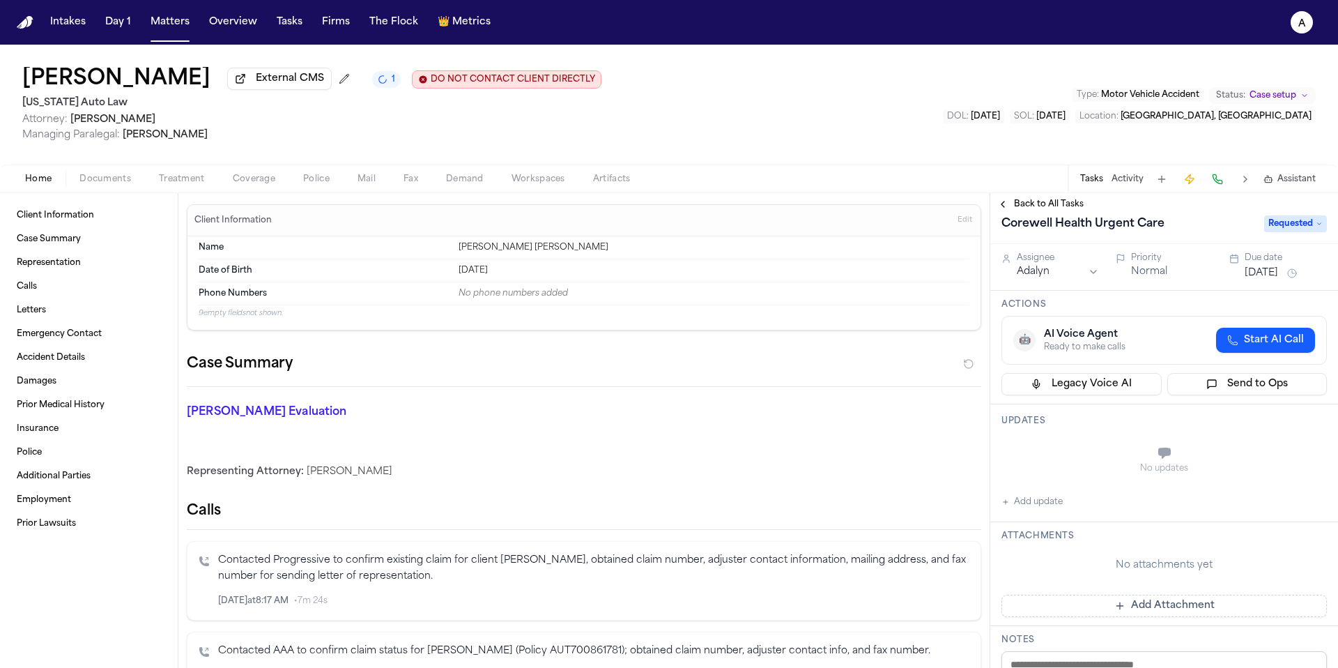
click at [1194, 606] on button "Add Attachment" at bounding box center [1164, 606] width 325 height 22
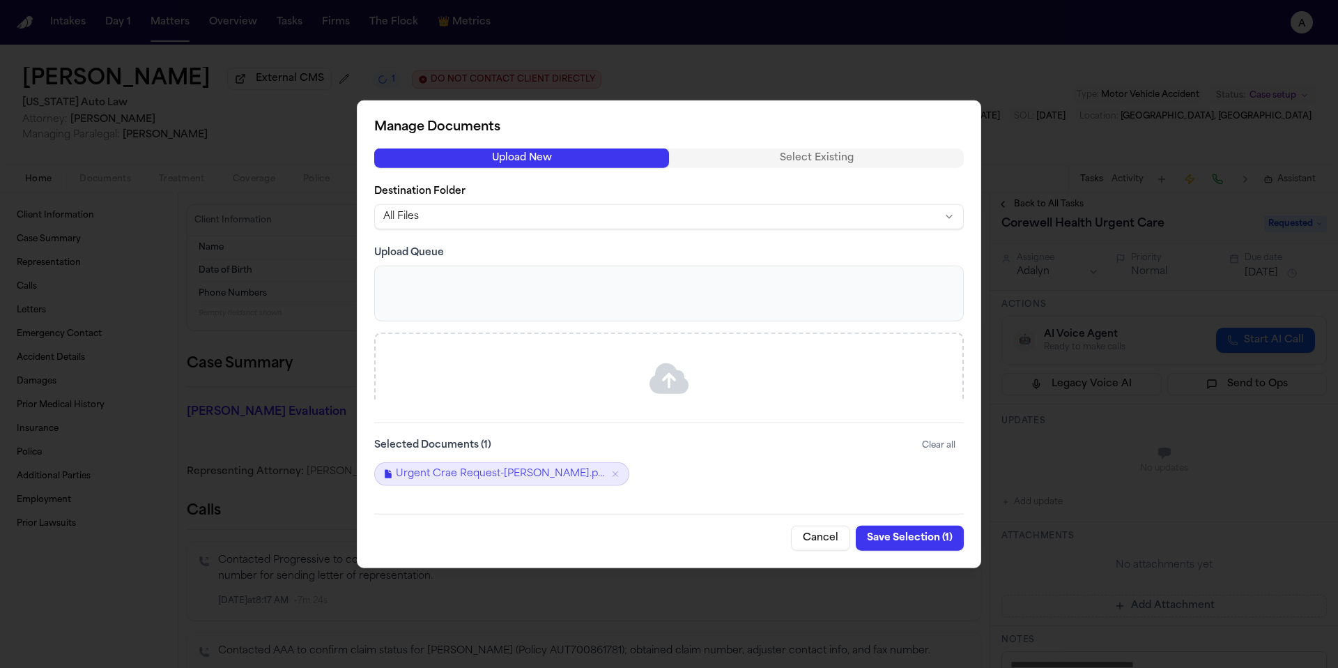
click at [952, 537] on button "Save Selection ( 1 )" at bounding box center [910, 537] width 108 height 25
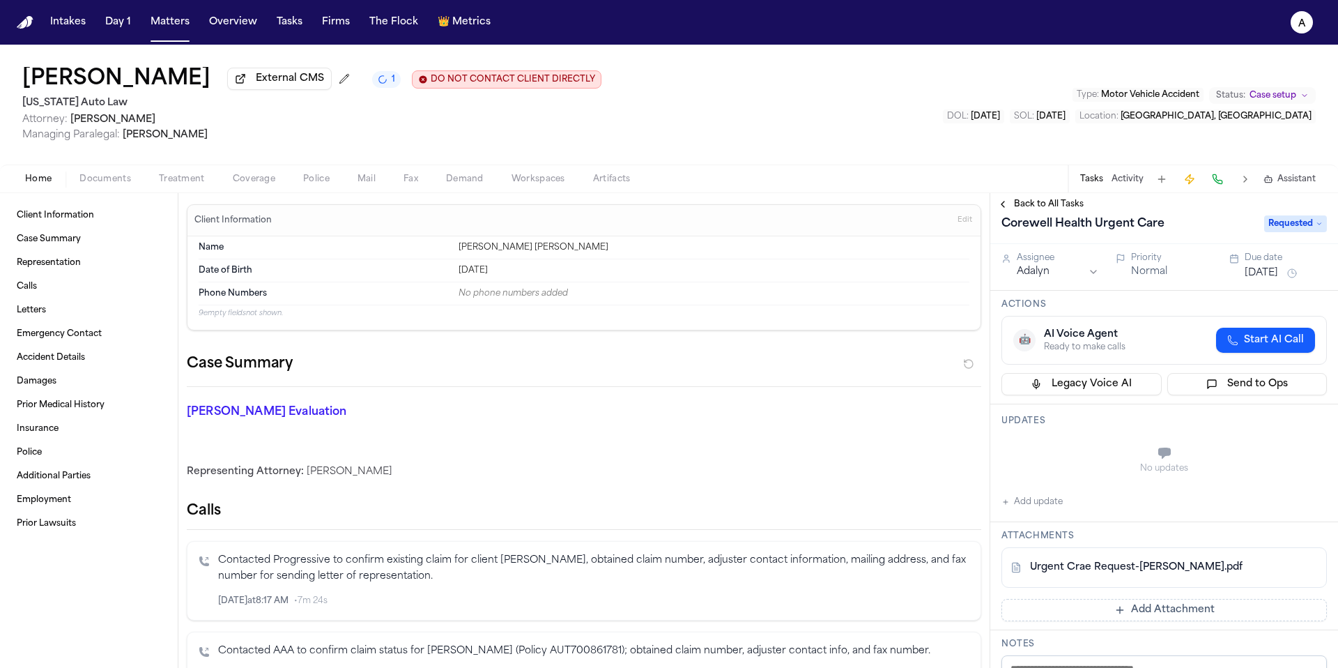
click at [1142, 570] on link "Urgent Crae Request-E.Welden.pdf" at bounding box center [1136, 567] width 213 height 14
click at [1296, 568] on button at bounding box center [1307, 567] width 22 height 22
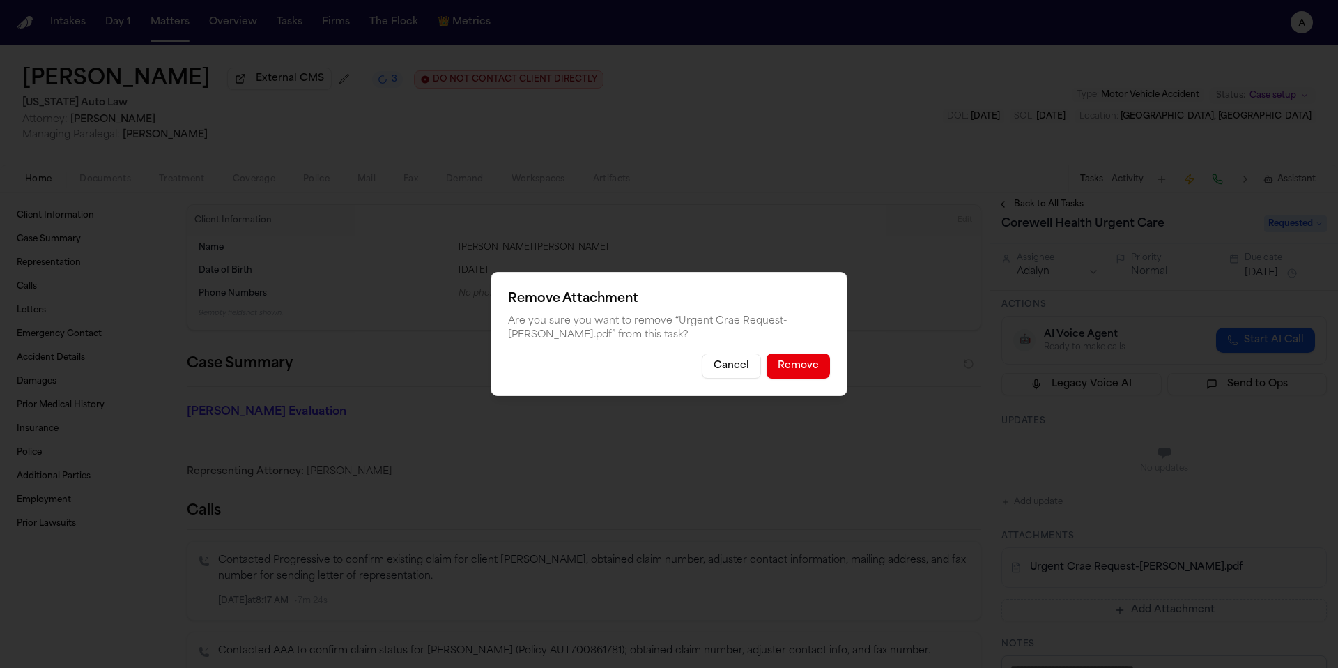
click at [814, 380] on div "Remove Attachment Are you sure you want to remove “ Urgent Crae Request-E.Welde…" at bounding box center [669, 334] width 357 height 124
click at [814, 361] on button "Remove" at bounding box center [798, 365] width 63 height 25
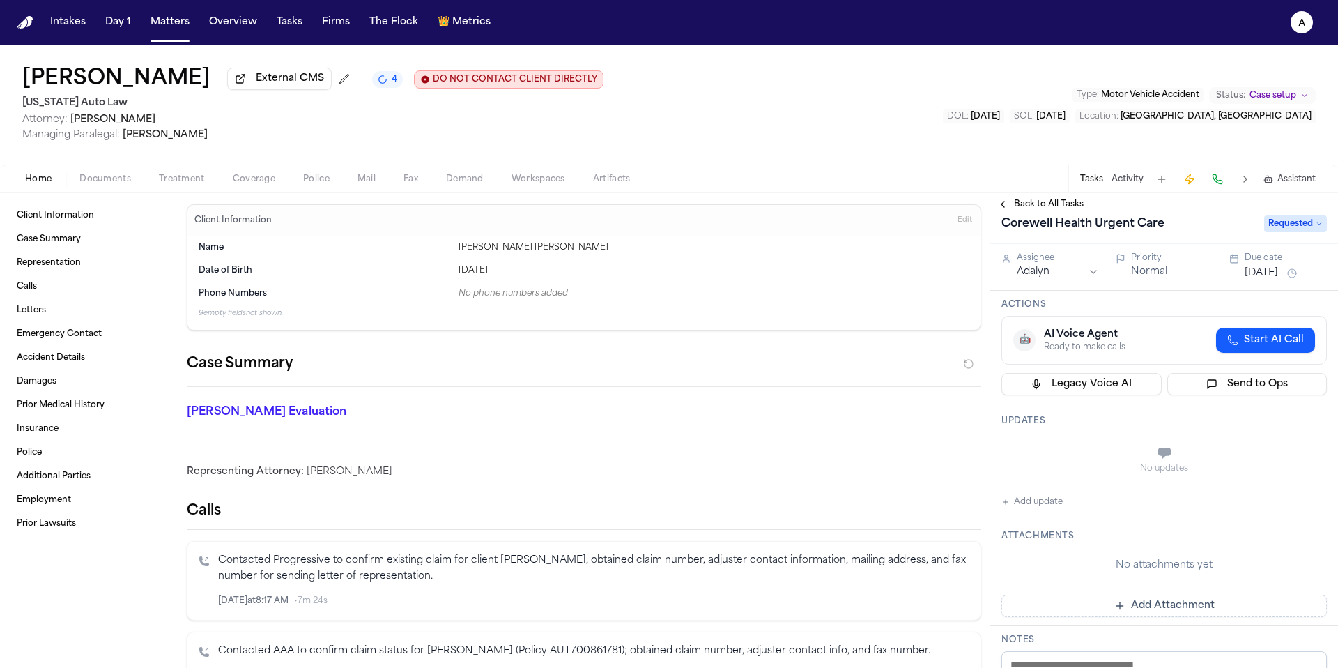
click at [1268, 620] on div "Attachments No attachments yet Add Attachment" at bounding box center [1164, 574] width 348 height 104
click at [1278, 605] on button "Add Attachment" at bounding box center [1164, 606] width 325 height 22
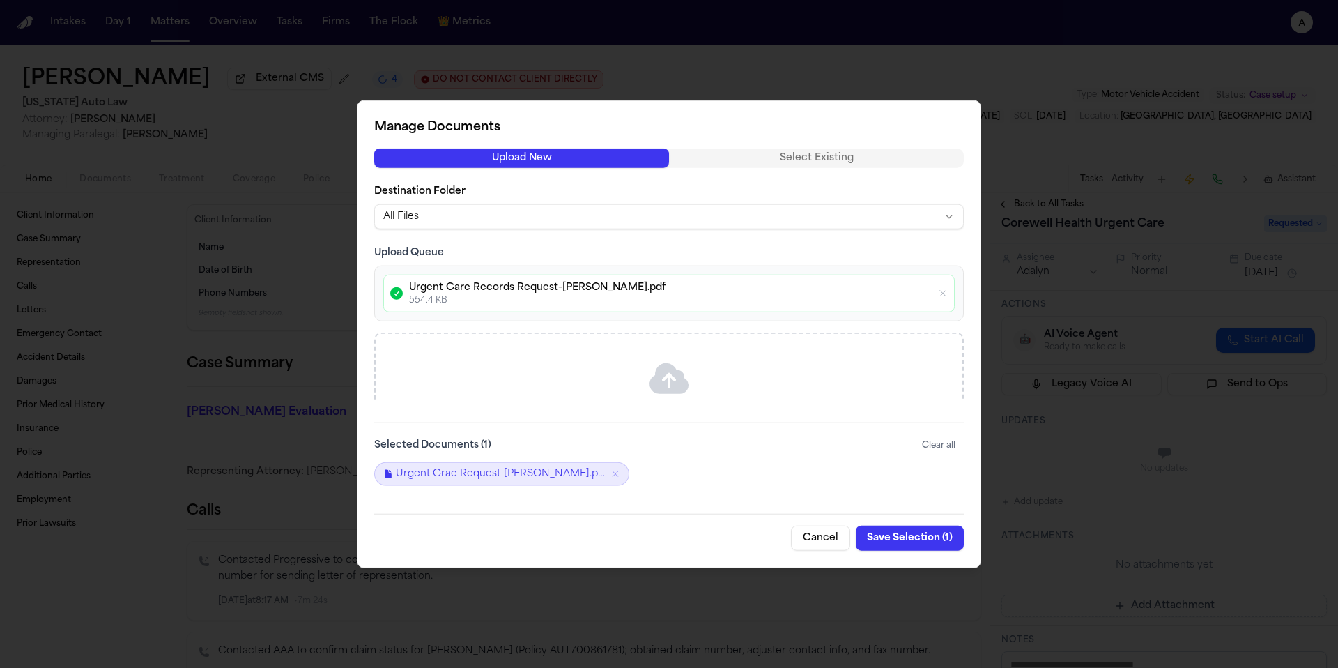
click at [611, 476] on icon "Remove Urgent Crae Request-E.Welden.pdf" at bounding box center [616, 473] width 10 height 10
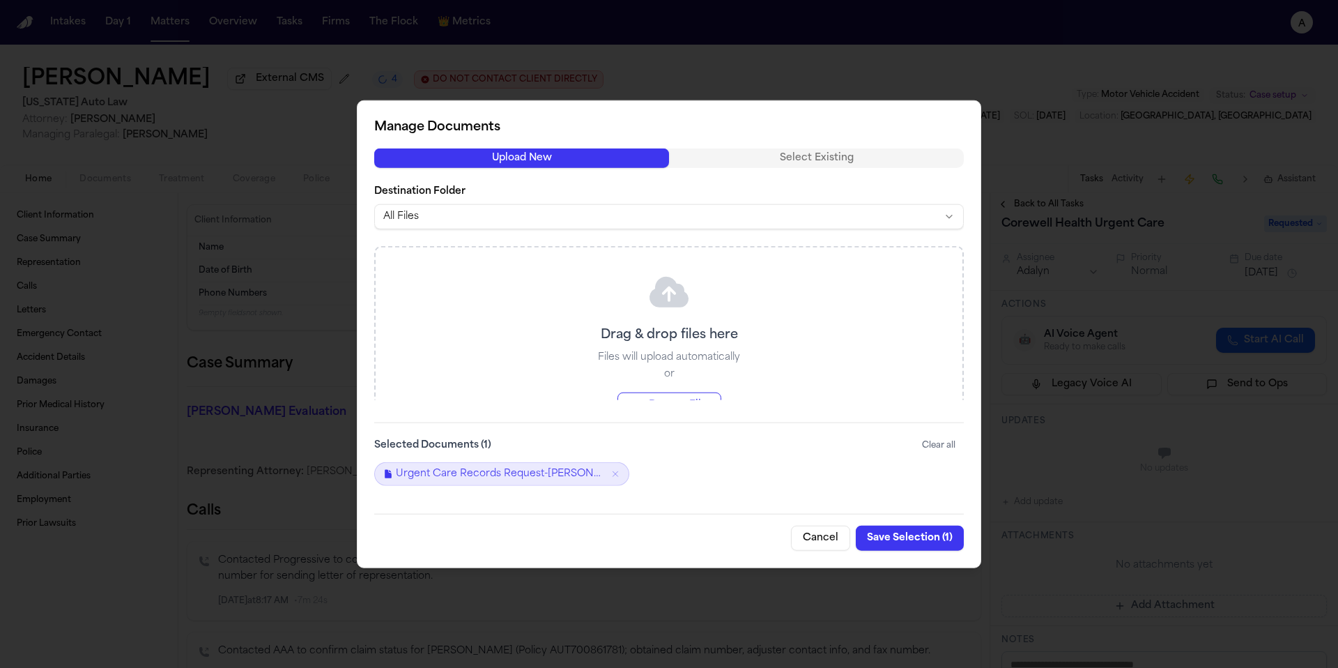
click at [907, 539] on button "Save Selection ( 1 )" at bounding box center [910, 537] width 108 height 25
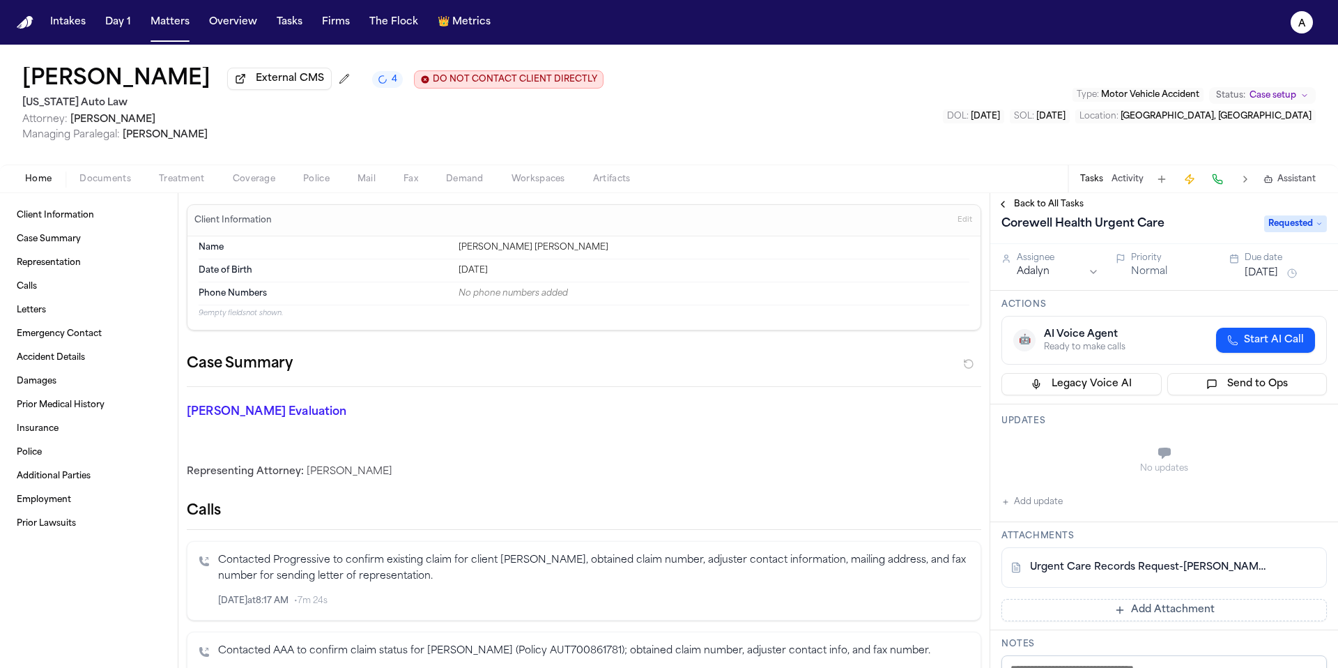
click at [1260, 484] on div "No updates" at bounding box center [1164, 460] width 325 height 50
click at [1149, 570] on link "Urgent Care Records Request-E.Welden.pdf" at bounding box center [1150, 567] width 240 height 14
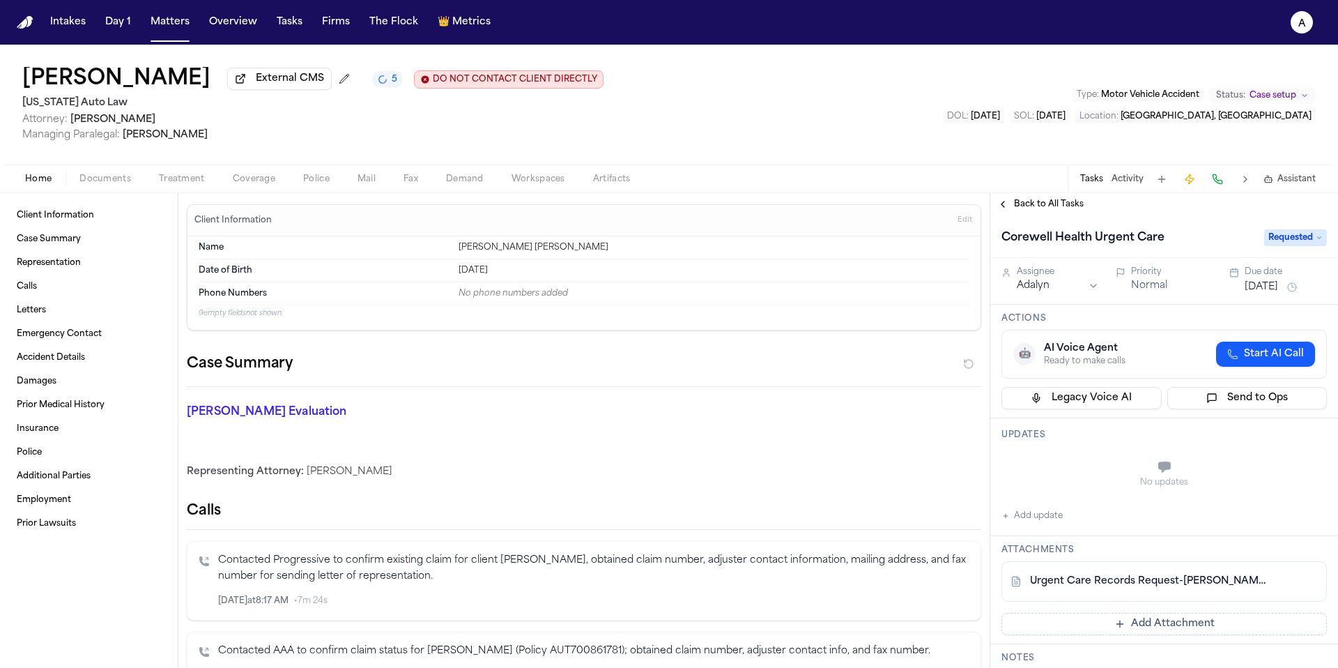
click at [1272, 588] on button at bounding box center [1282, 581] width 22 height 22
click at [1163, 598] on div "Urgent Care Records Request-E.Welden.pdf" at bounding box center [1164, 581] width 325 height 40
click at [1175, 598] on div "Urgent Care Records Request-E.Welden.pdf" at bounding box center [1164, 581] width 325 height 40
click at [1074, 607] on div "Urgent Care Records Request-E.Welden.pdf Add Attachment" at bounding box center [1164, 598] width 325 height 74
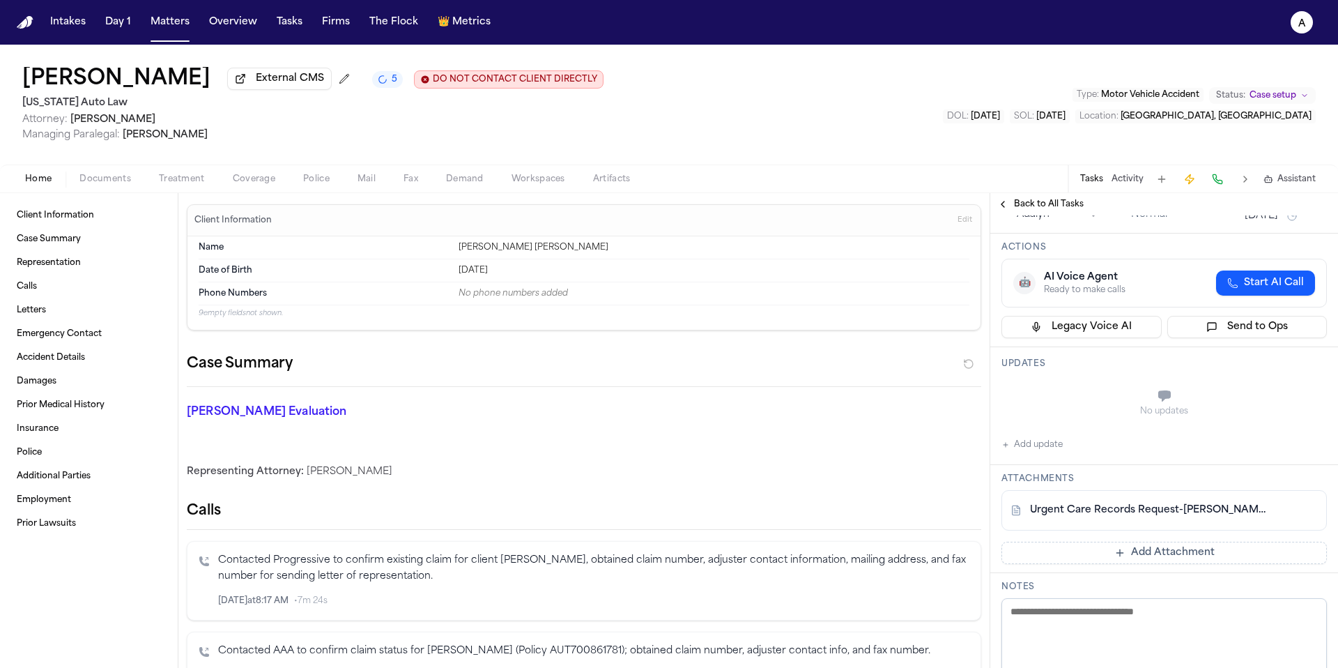
scroll to position [131, 0]
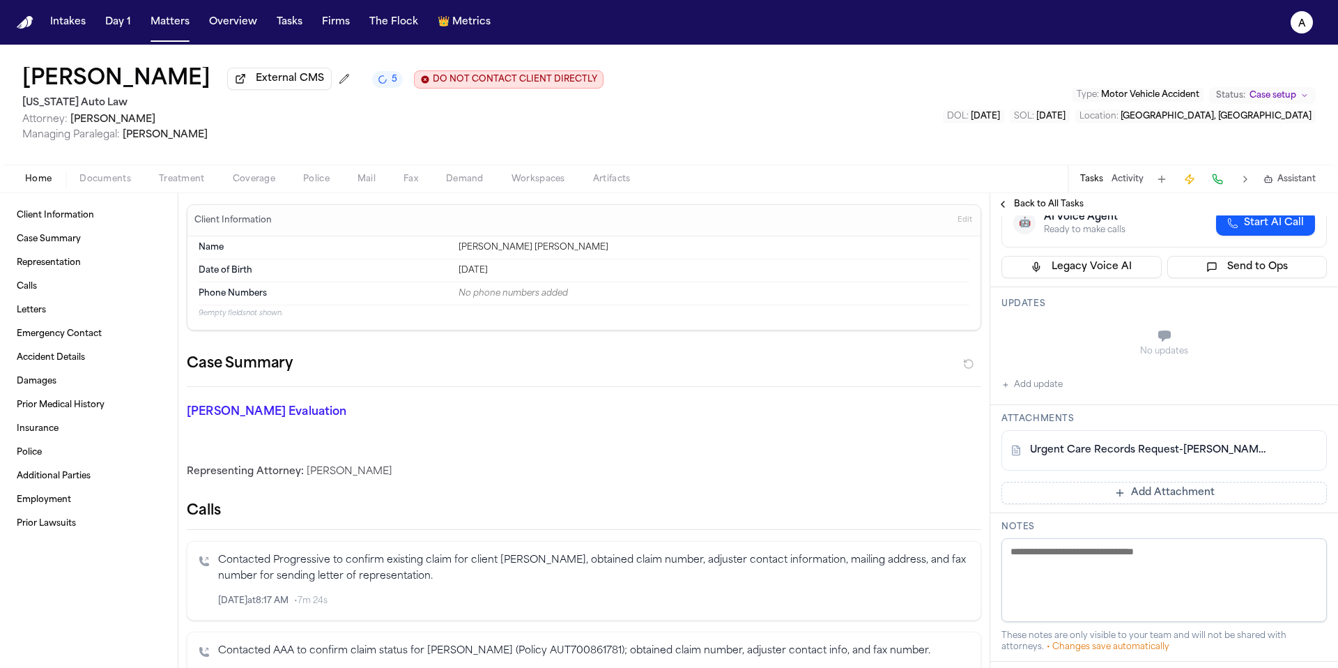
click at [1236, 457] on link "Urgent Care Records Request-E.Welden.pdf" at bounding box center [1150, 450] width 240 height 14
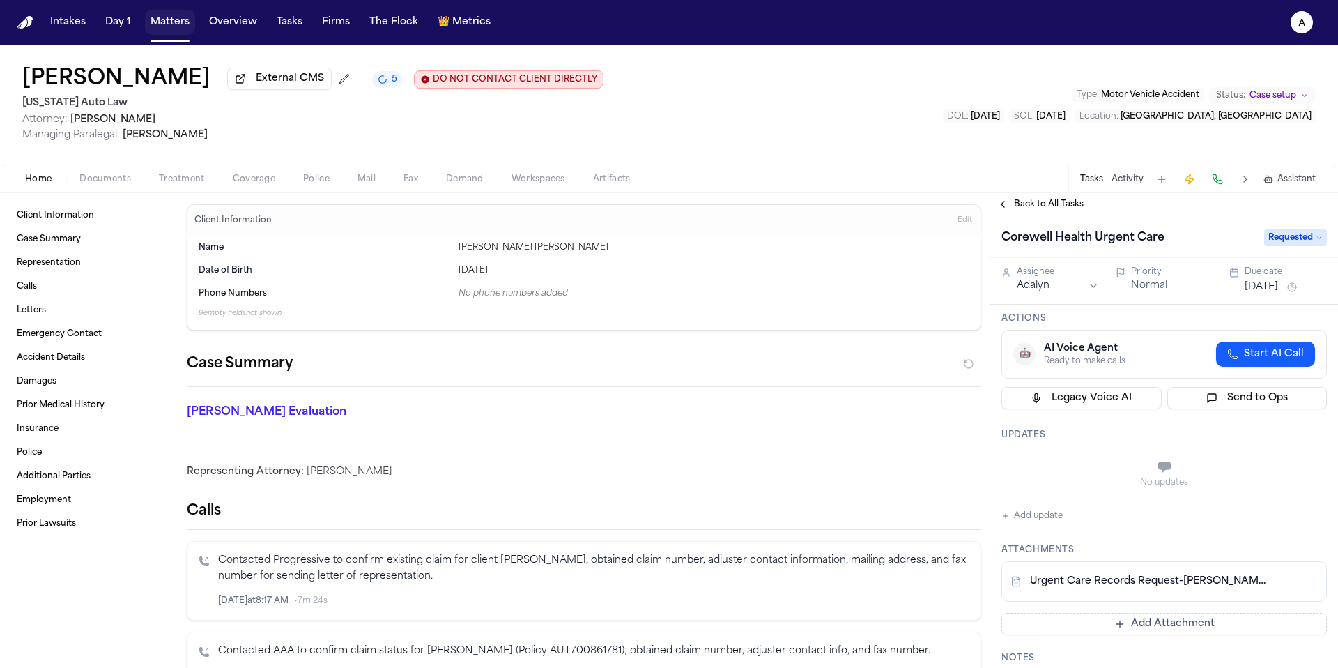
click at [166, 23] on button "Matters" at bounding box center [170, 22] width 50 height 25
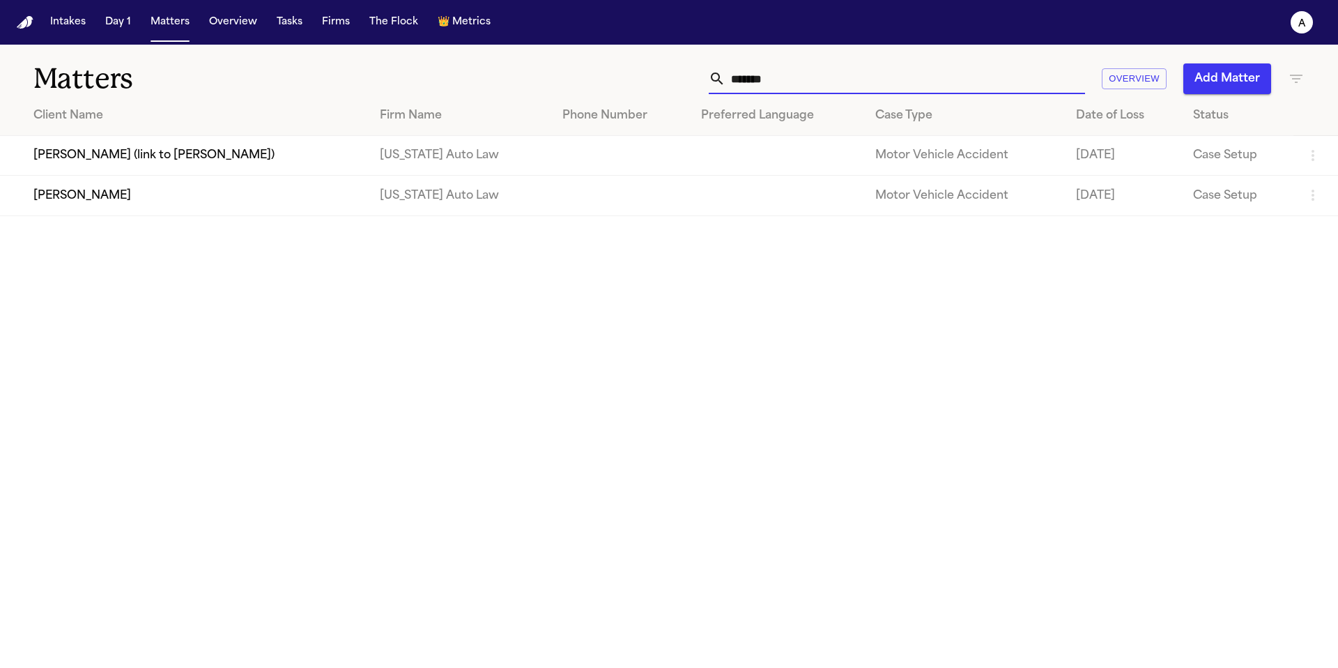
drag, startPoint x: 837, startPoint y: 79, endPoint x: 562, endPoint y: 77, distance: 275.3
click at [562, 77] on div "******* Overview Add Matter" at bounding box center [854, 78] width 901 height 31
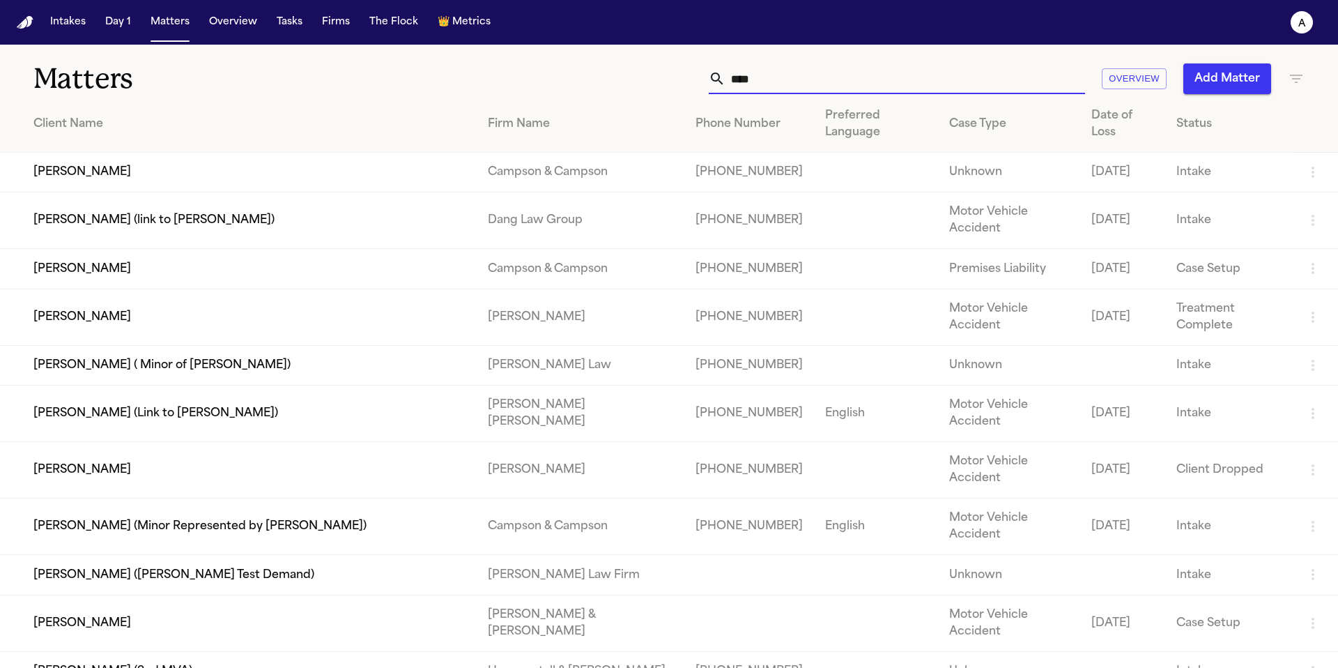
type input "****"
click at [186, 289] on td "Samantha Hooda" at bounding box center [238, 317] width 477 height 56
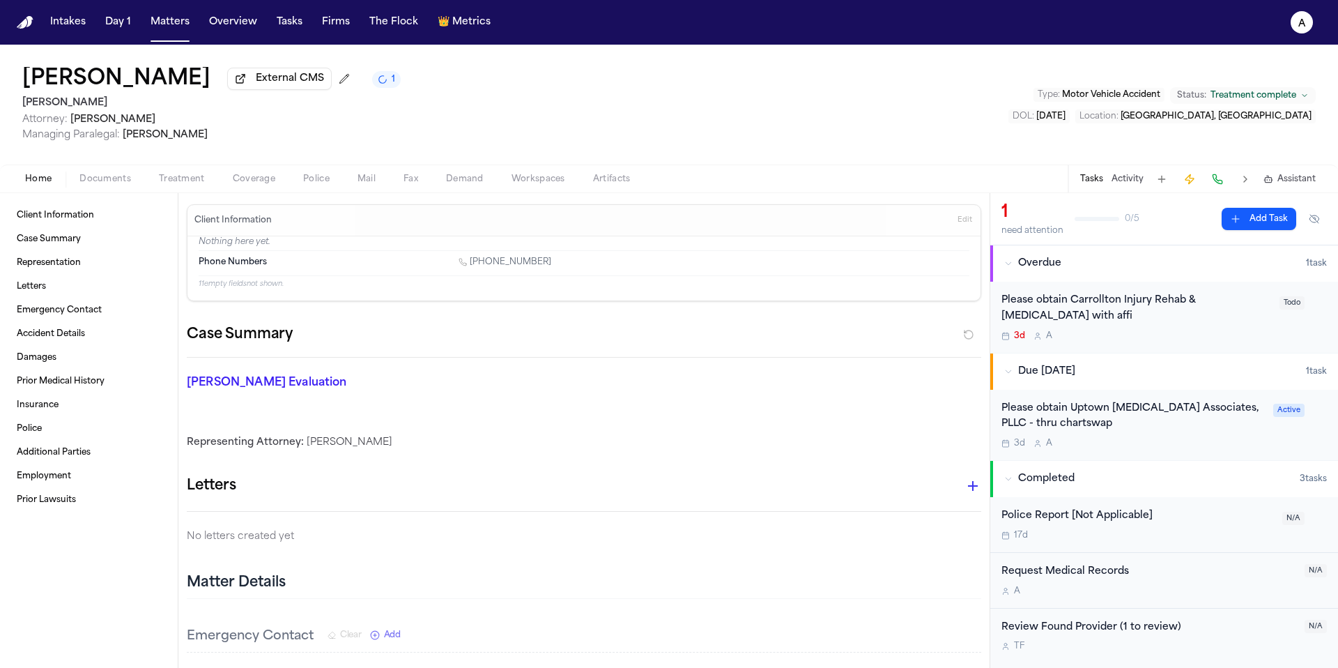
click at [1167, 339] on div "3d A" at bounding box center [1137, 335] width 270 height 11
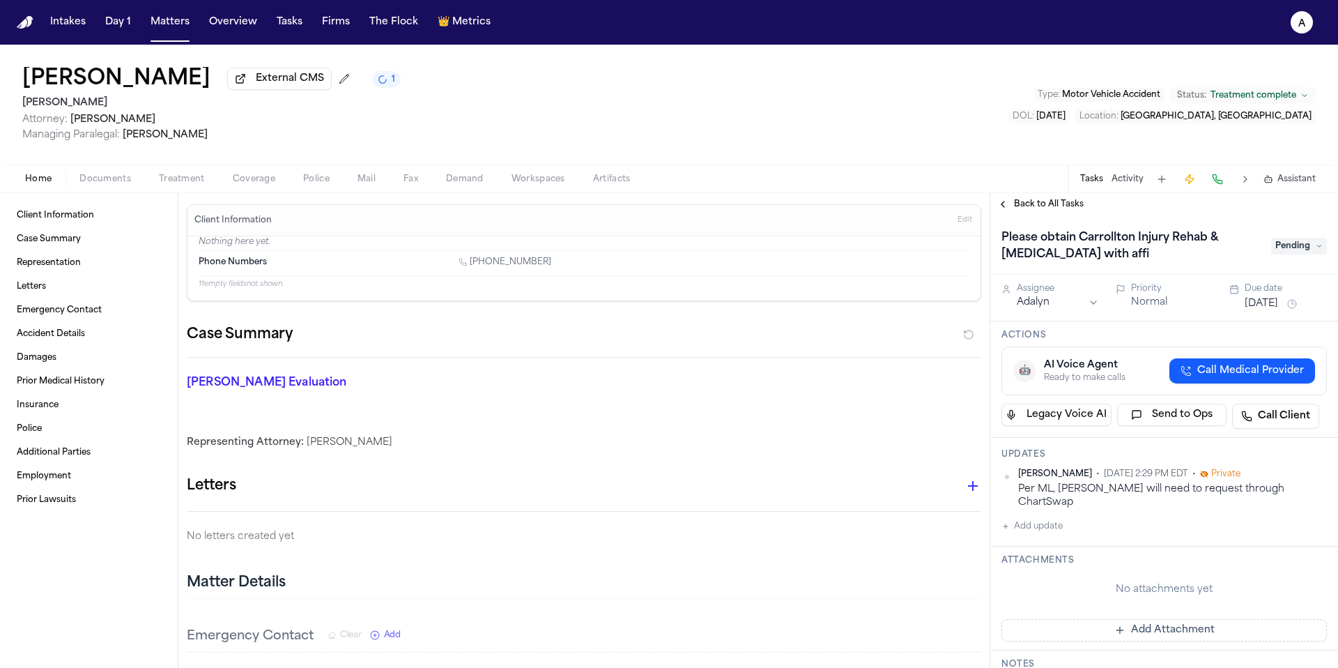
click at [1046, 518] on button "Add update" at bounding box center [1032, 526] width 61 height 17
click at [1051, 535] on textarea "Add your update" at bounding box center [1173, 537] width 298 height 28
type textarea "*"
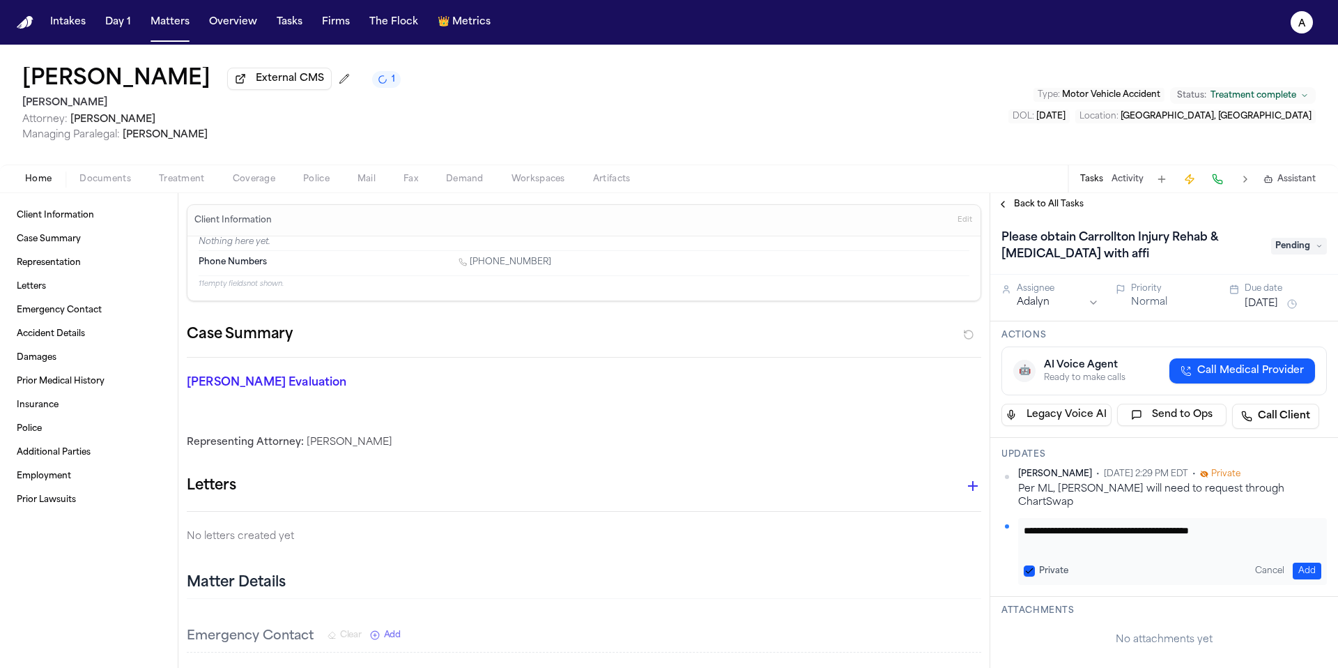
click at [1028, 565] on button "Private" at bounding box center [1029, 570] width 11 height 11
click at [1255, 523] on textarea "**********" at bounding box center [1167, 537] width 287 height 28
paste textarea "**********"
type textarea "**********"
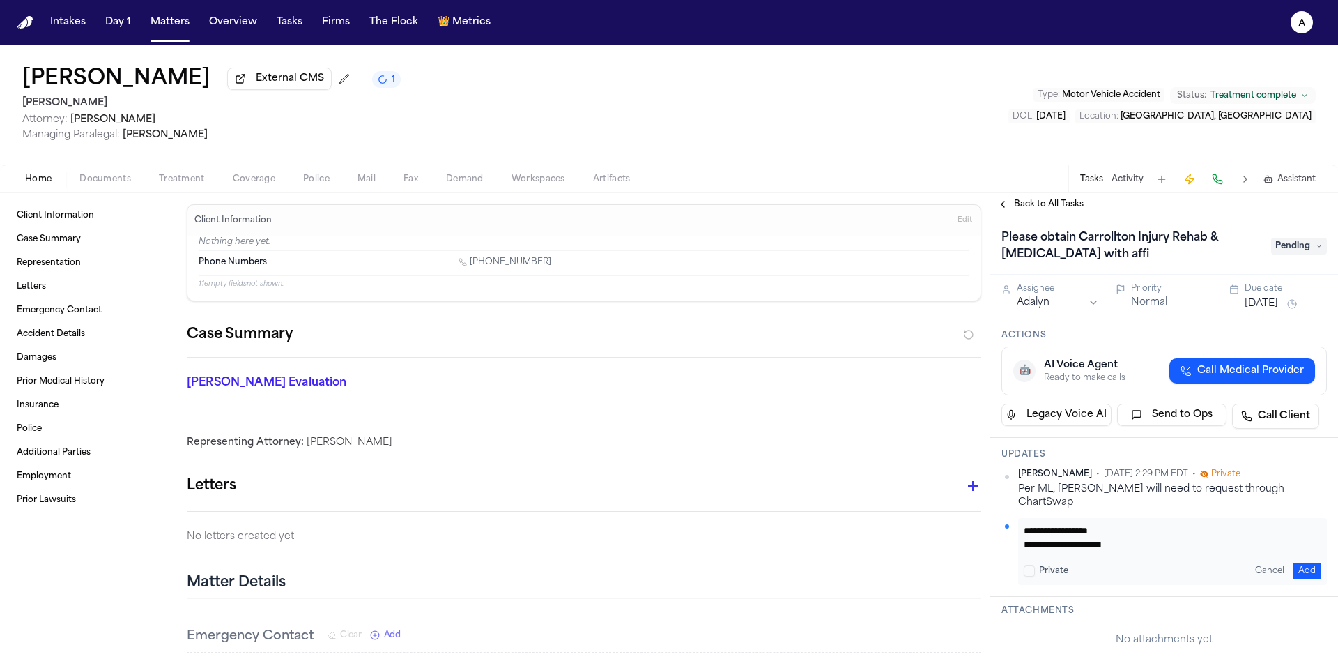
click at [1295, 562] on button "Add" at bounding box center [1307, 570] width 29 height 17
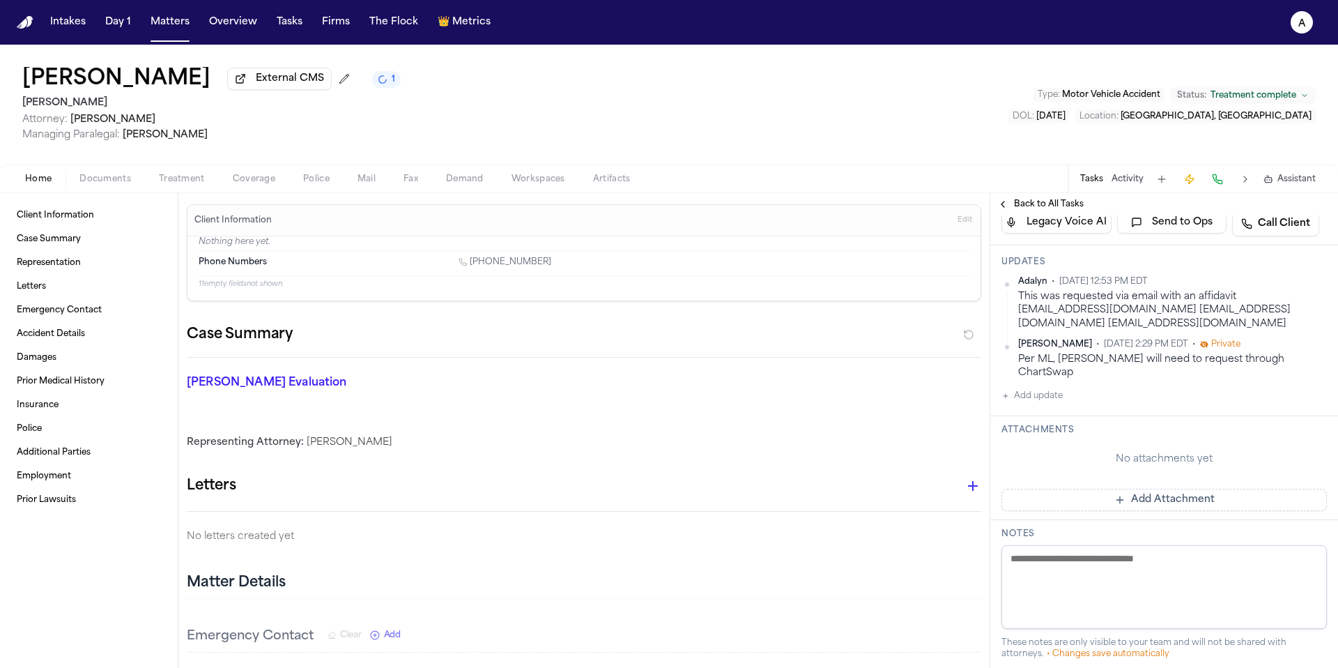
scroll to position [192, 0]
click at [1045, 388] on button "Add update" at bounding box center [1032, 396] width 61 height 17
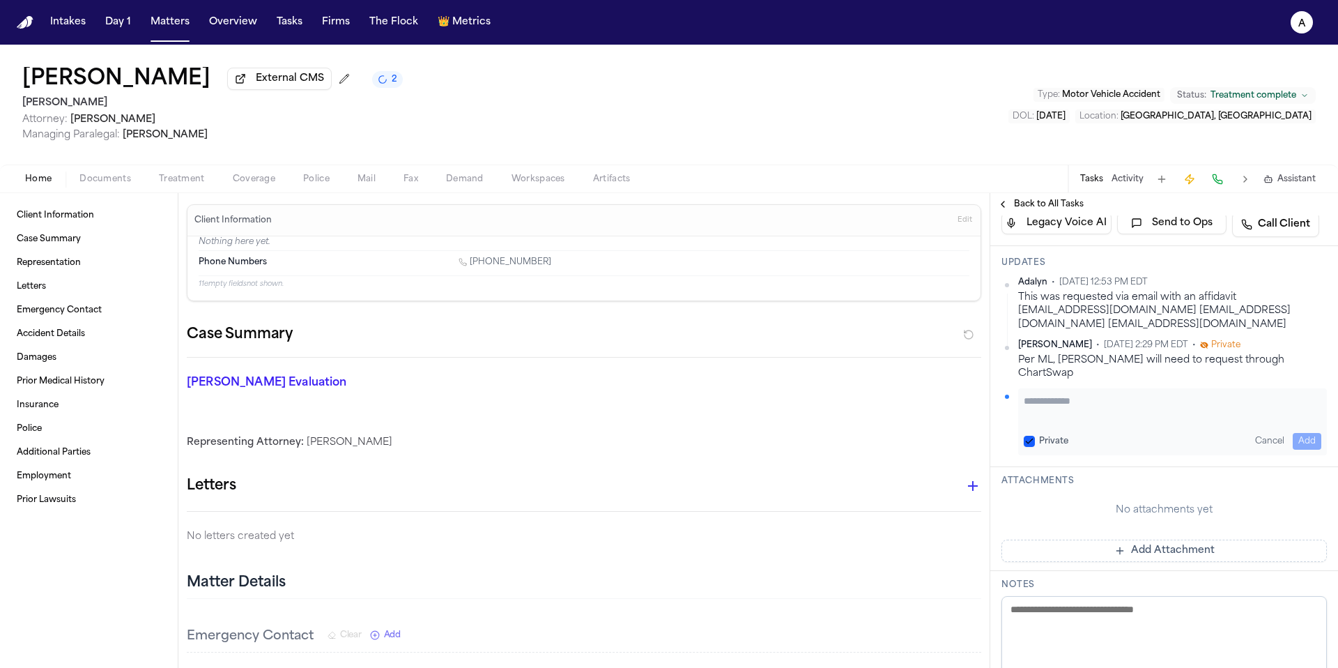
click at [1048, 394] on textarea "Add your update" at bounding box center [1173, 408] width 298 height 28
type textarea "**********"
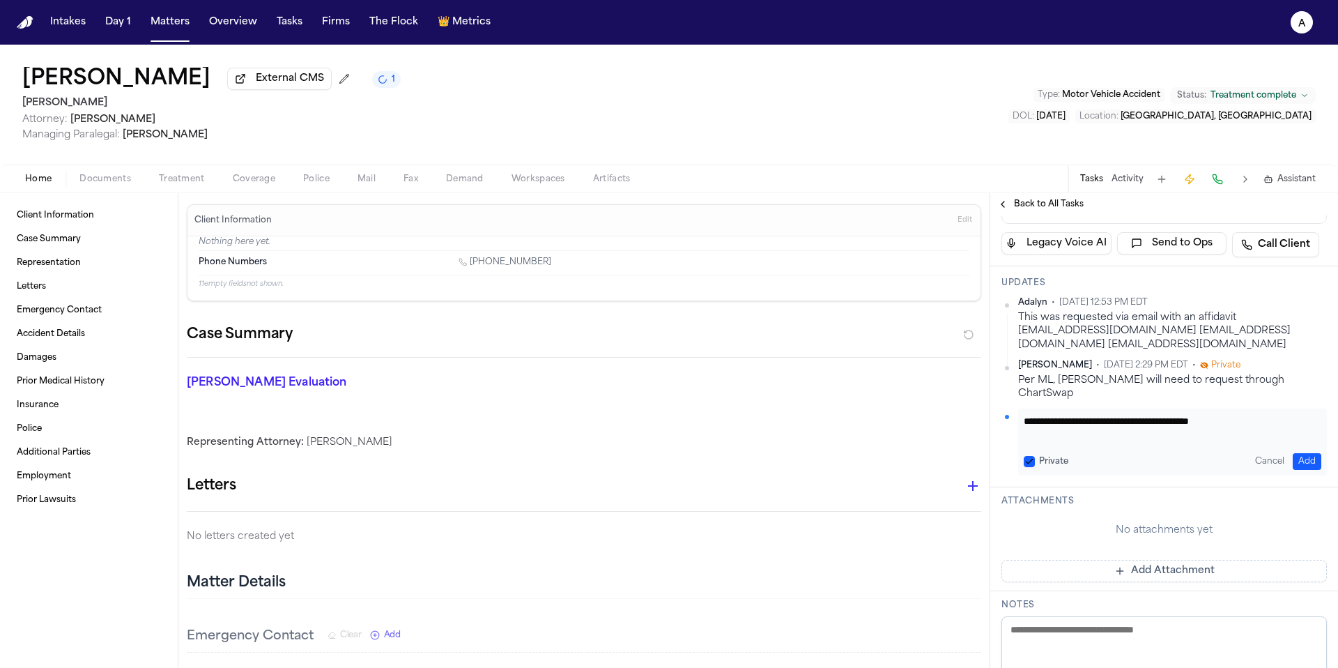
click at [1031, 456] on button "Private" at bounding box center [1029, 461] width 11 height 11
click at [1313, 453] on div "**********" at bounding box center [1172, 441] width 309 height 67
click at [1306, 453] on button "Add" at bounding box center [1307, 461] width 29 height 17
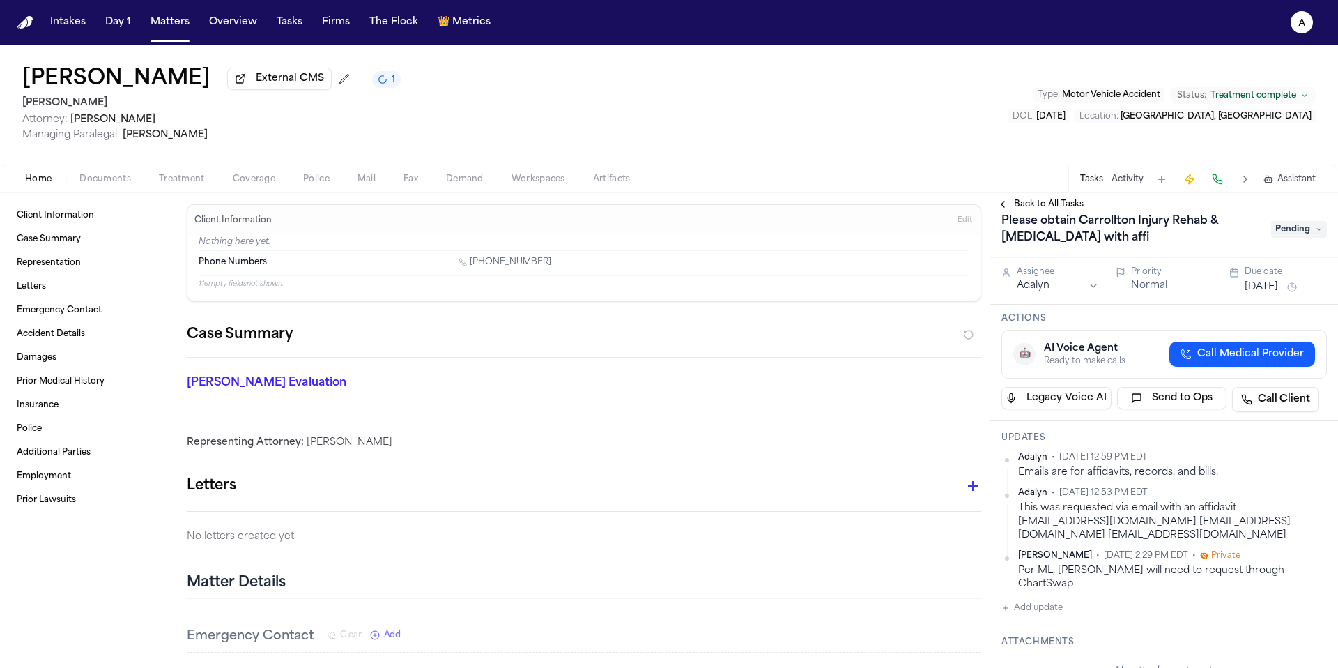
scroll to position [0, 0]
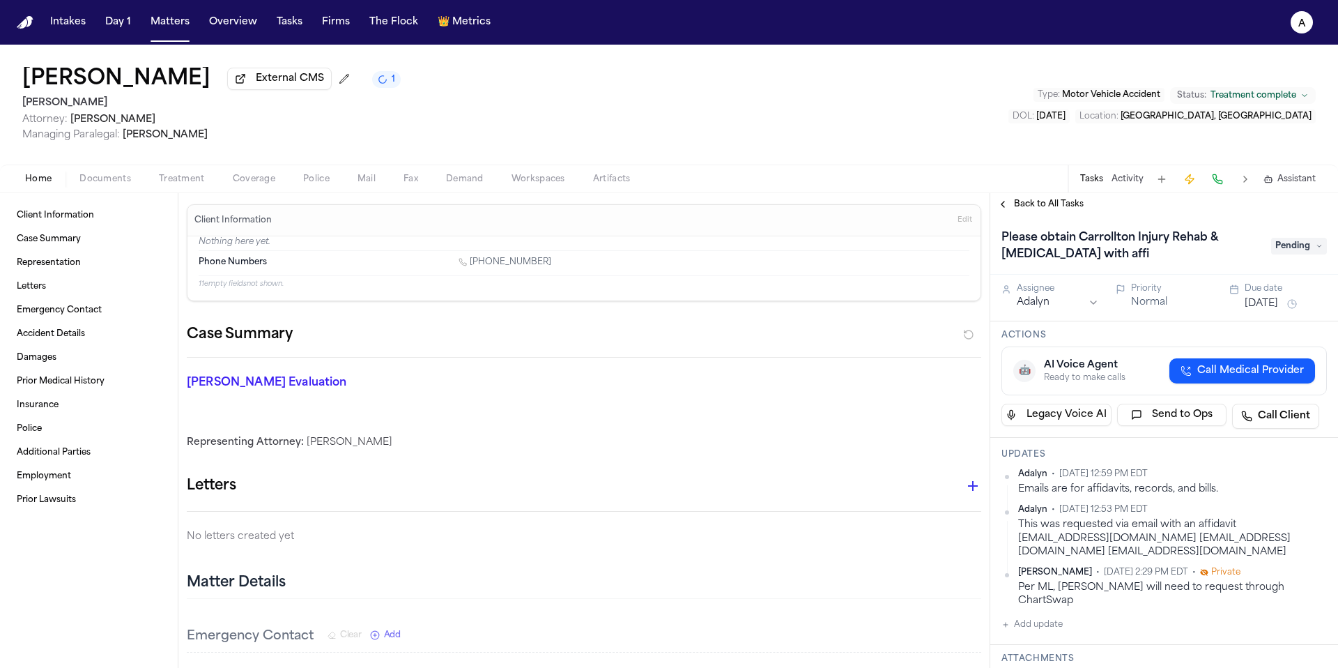
click at [1288, 252] on span "Pending" at bounding box center [1299, 246] width 56 height 17
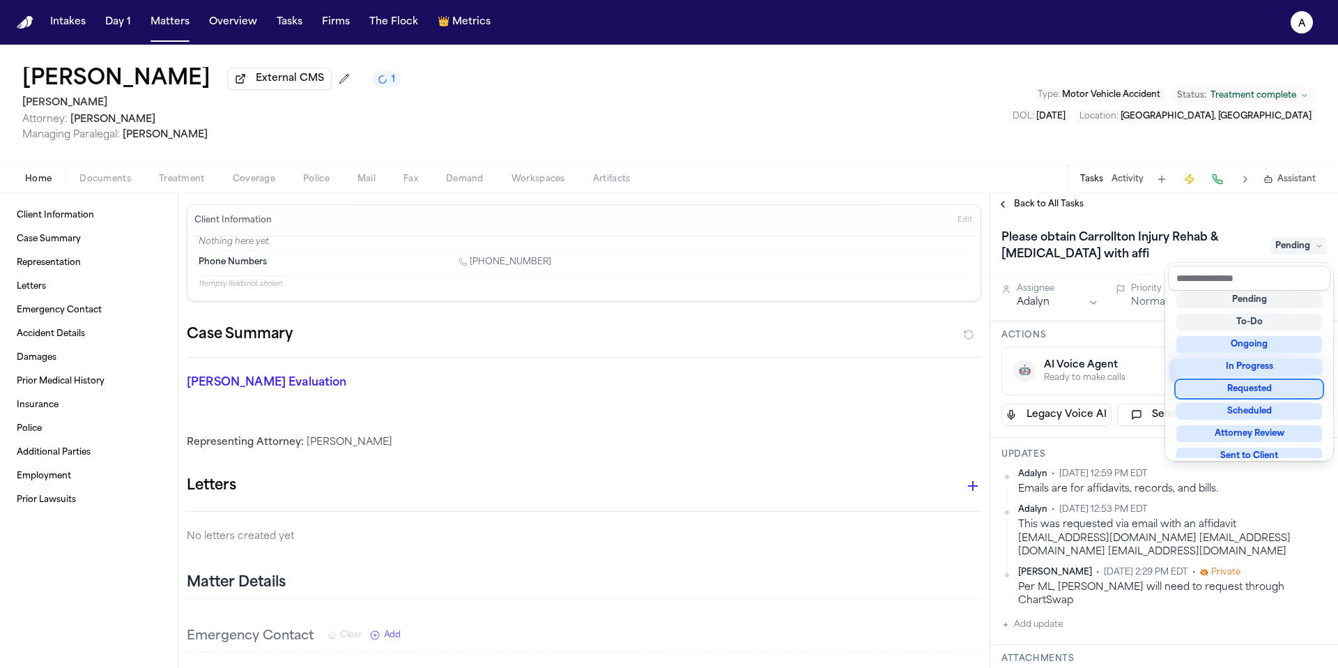
click at [1285, 395] on div "Requested" at bounding box center [1250, 389] width 146 height 17
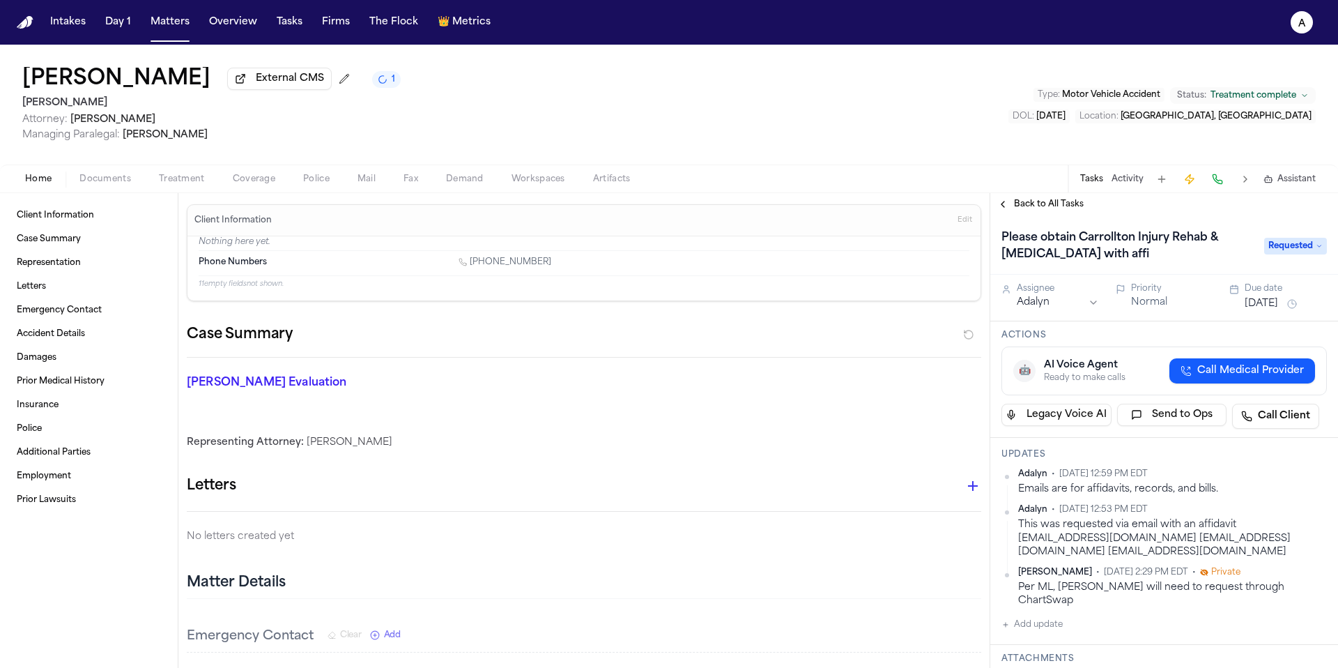
click at [1266, 307] on button "Sep 26, 2025" at bounding box center [1261, 304] width 33 height 14
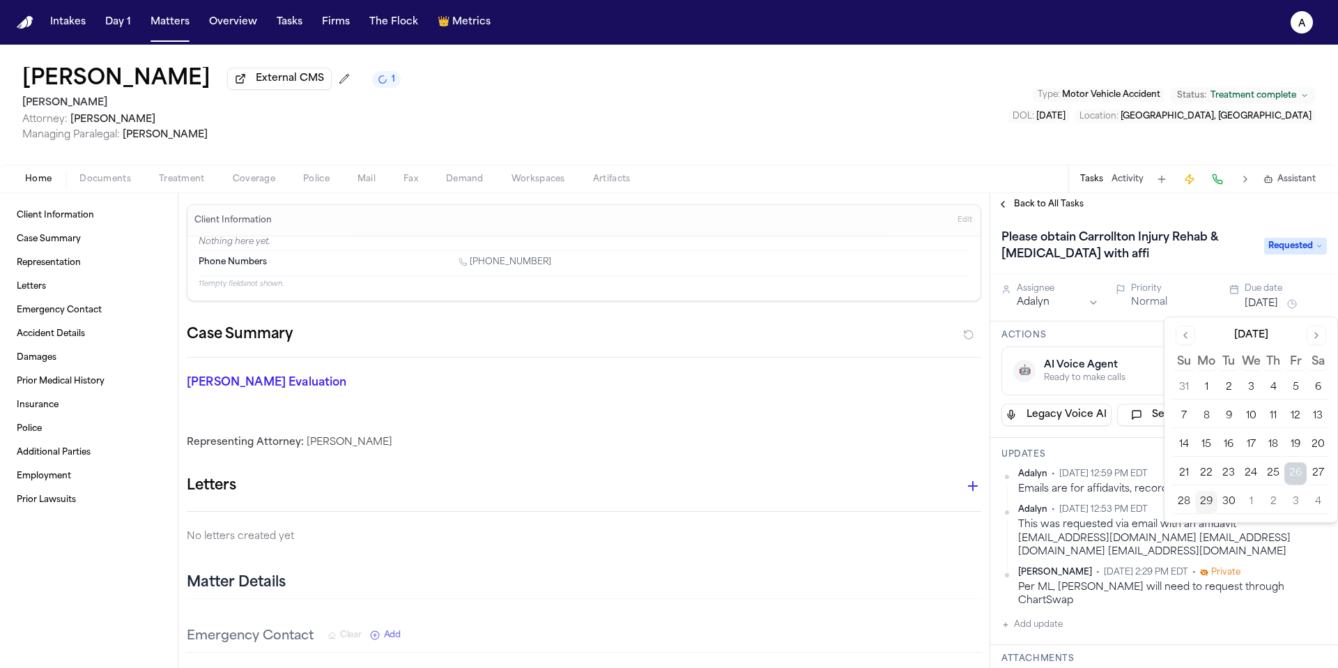
click at [1260, 504] on button "1" at bounding box center [1251, 502] width 22 height 22
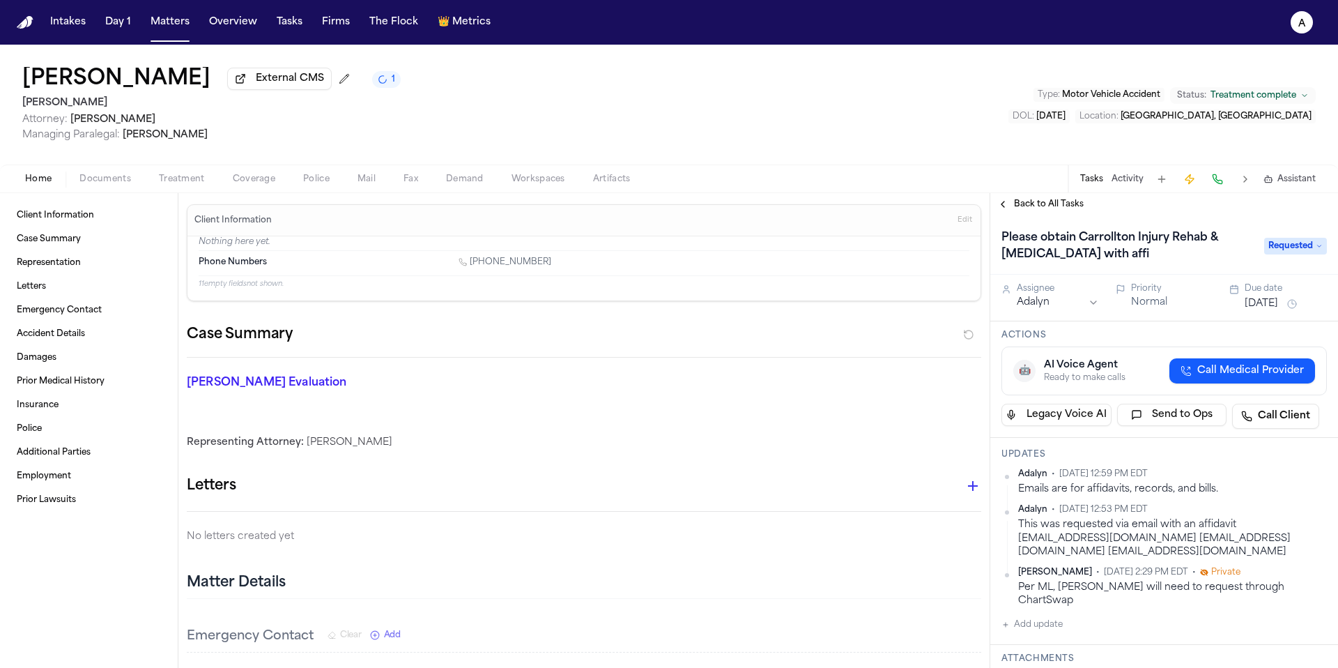
click at [1145, 325] on div "Actions 🤖 AI Voice Agent Ready to make calls Call Medical Provider Legacy Voice…" at bounding box center [1164, 379] width 348 height 116
click at [273, 22] on button "Tasks" at bounding box center [289, 22] width 37 height 25
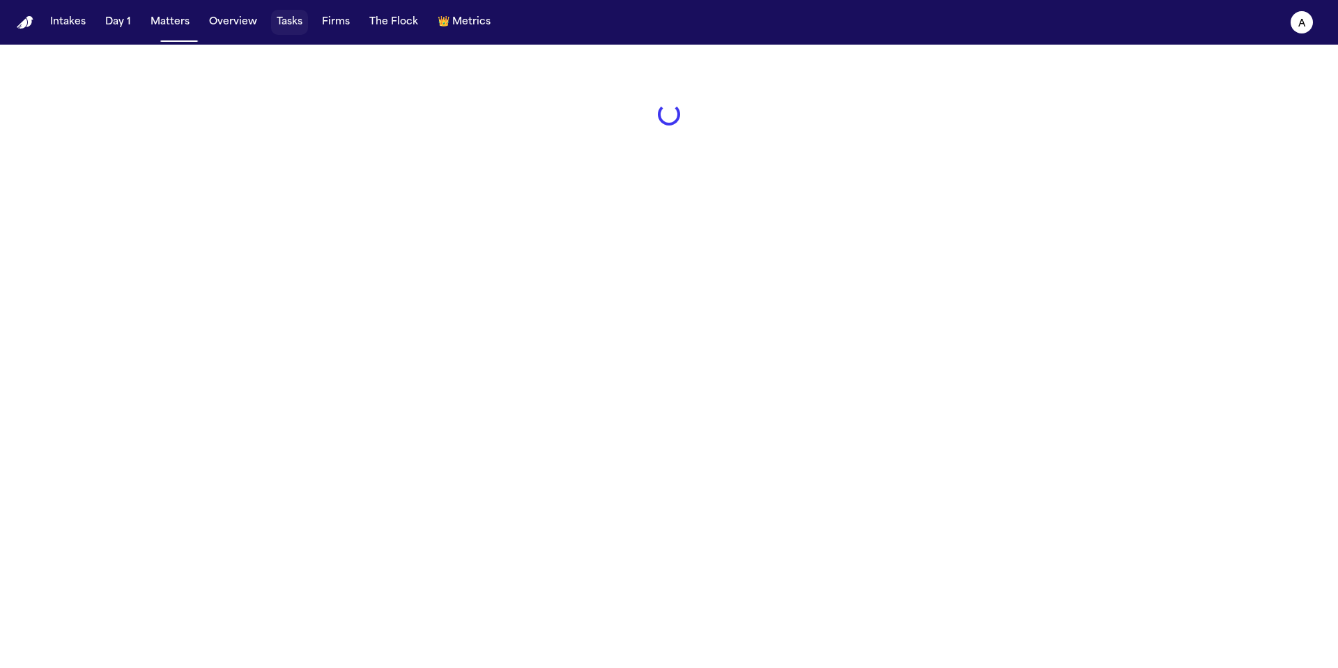
click at [285, 22] on button "Tasks" at bounding box center [289, 22] width 37 height 25
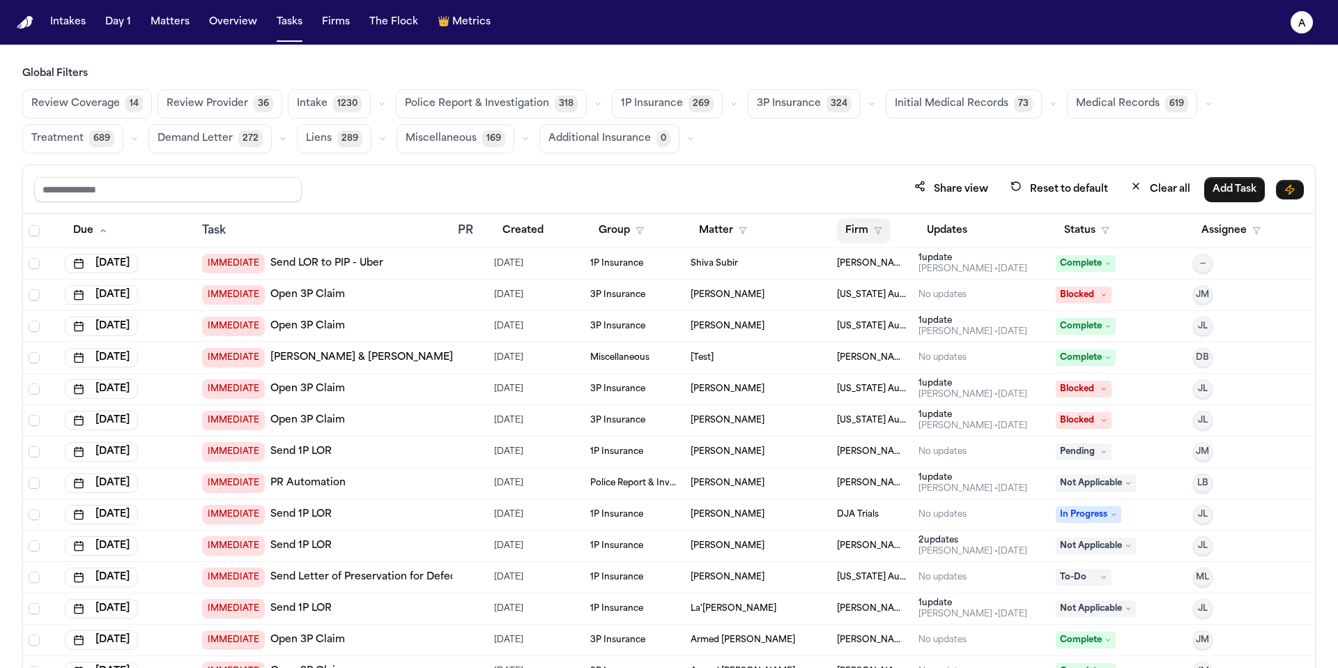
click at [858, 228] on button "Firm" at bounding box center [864, 230] width 54 height 25
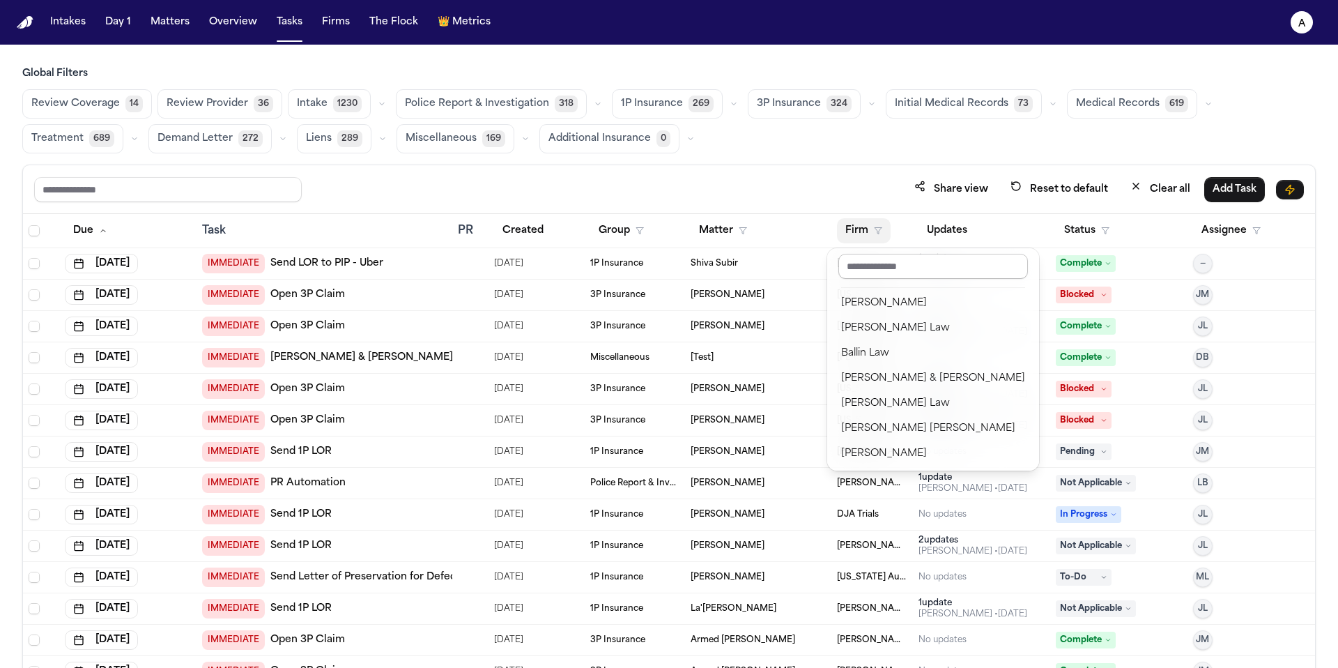
click at [938, 270] on input "text" at bounding box center [933, 266] width 190 height 25
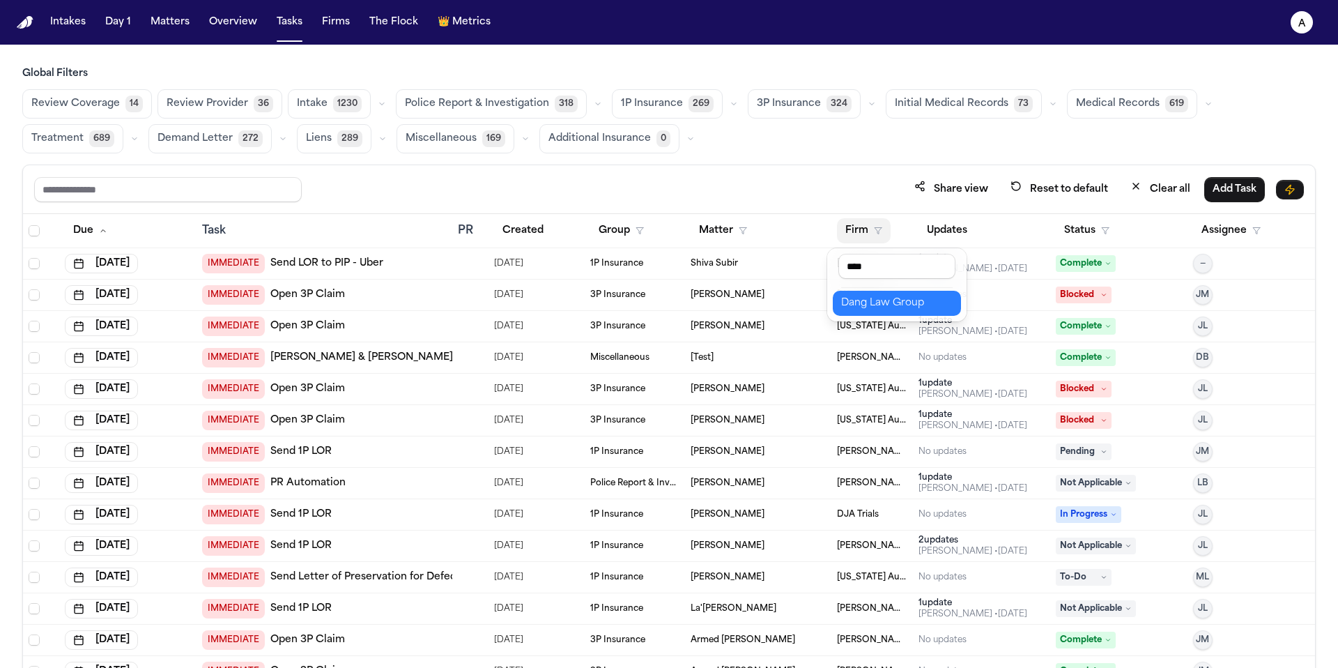
type input "****"
click at [940, 305] on div "Dang Law Group" at bounding box center [897, 303] width 112 height 17
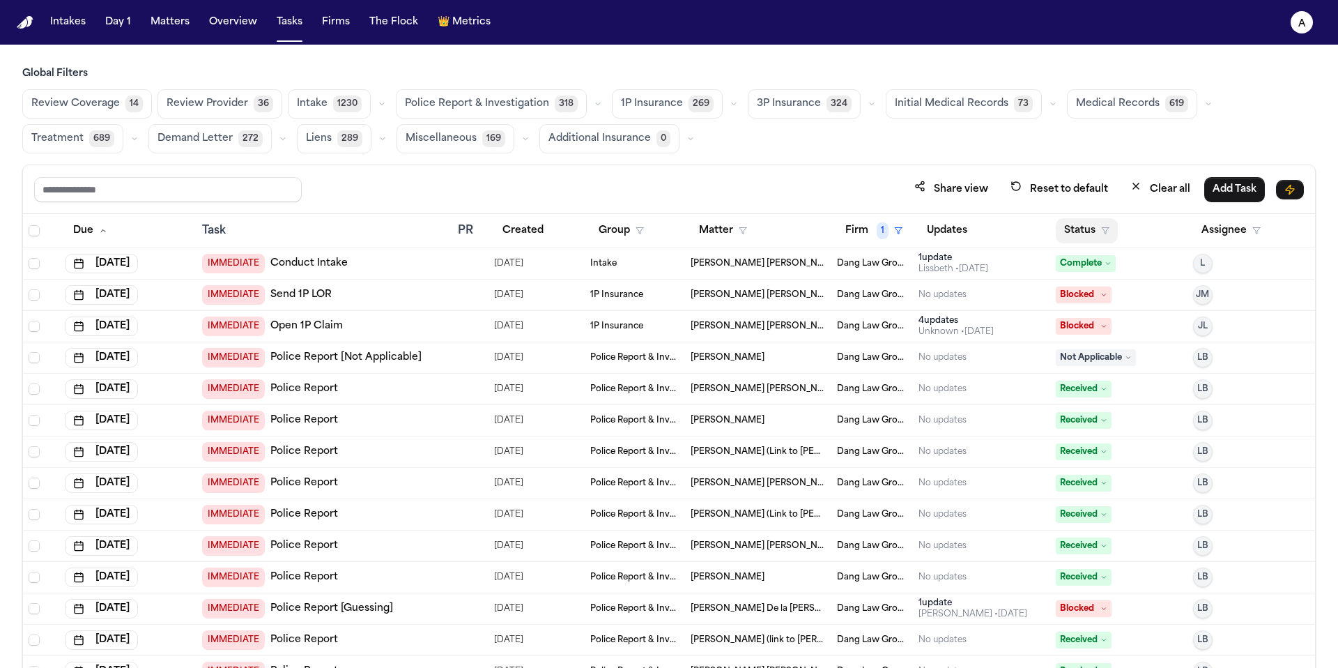
click at [1085, 227] on button "Status" at bounding box center [1087, 230] width 62 height 25
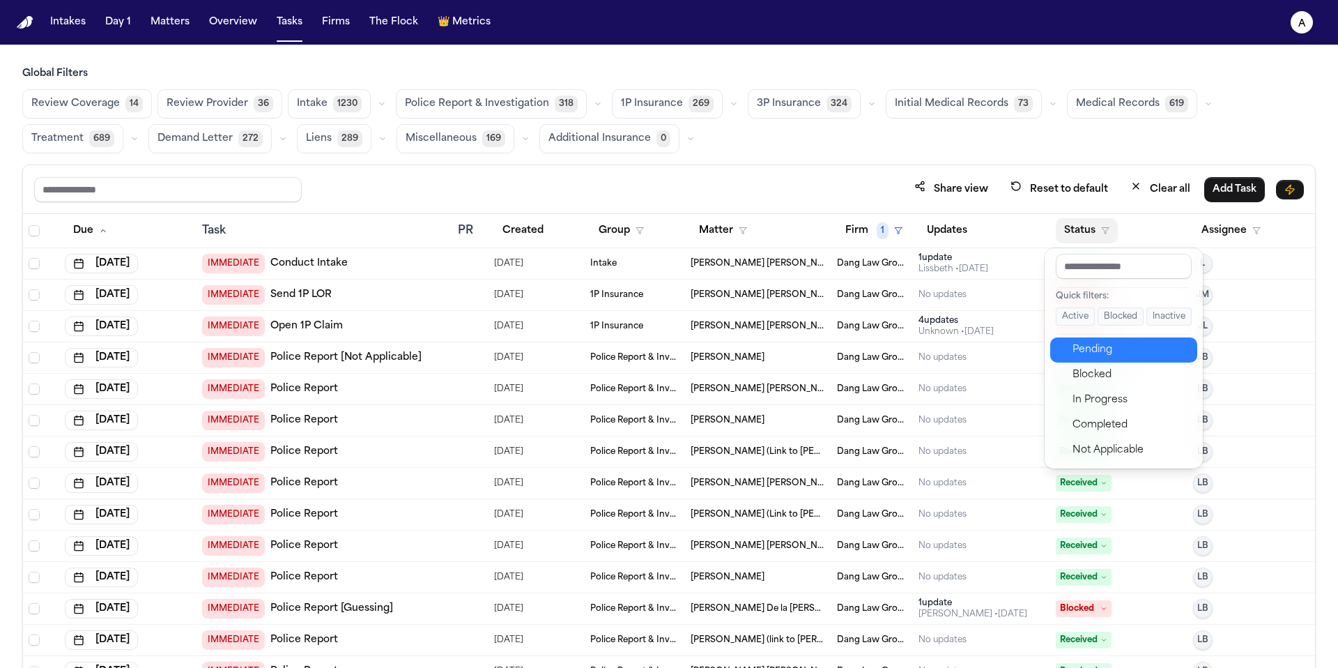
click at [1135, 353] on div "Pending" at bounding box center [1131, 350] width 116 height 17
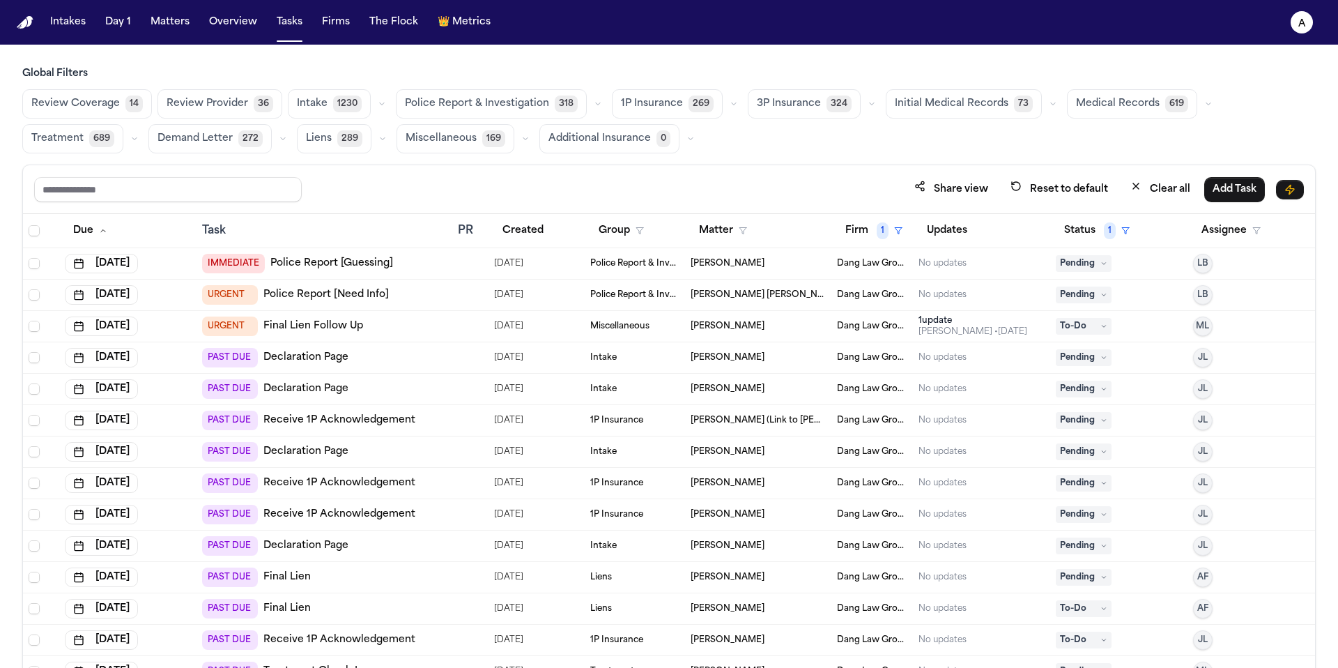
click at [1138, 103] on span "Medical Records" at bounding box center [1118, 104] width 84 height 14
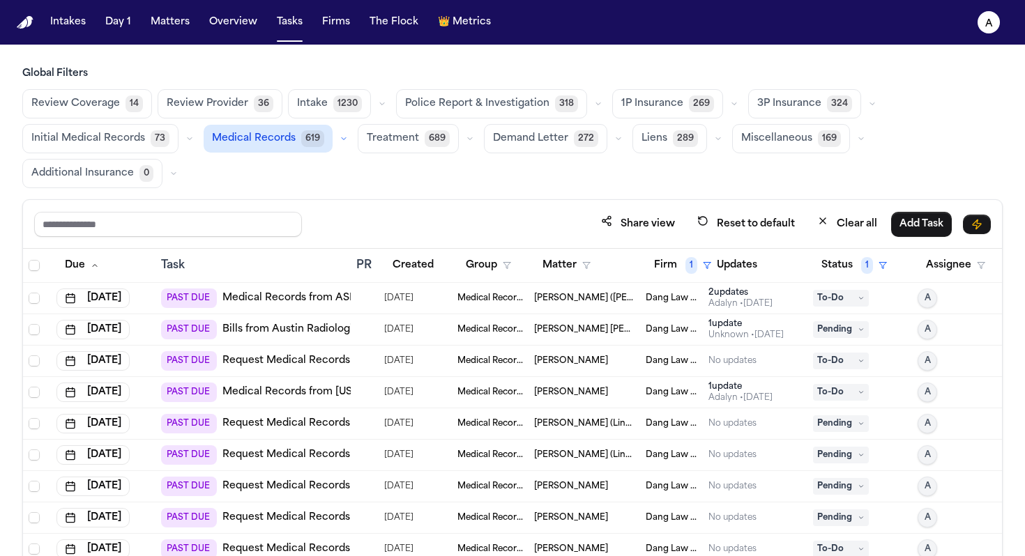
click at [772, 302] on div "Adalyn • 40d ago" at bounding box center [740, 303] width 64 height 11
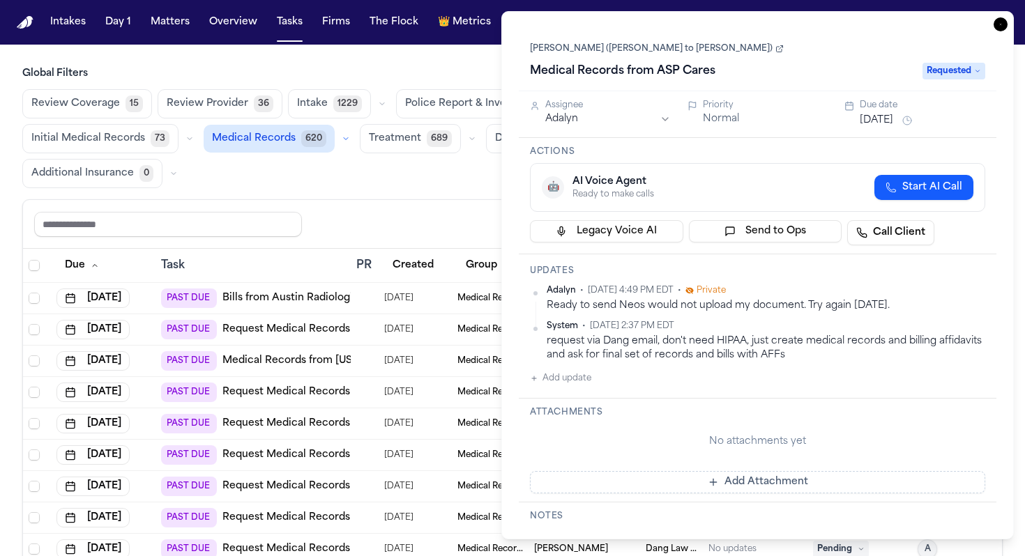
click at [480, 229] on div "Share view Reset to default Clear all Add Task" at bounding box center [512, 224] width 956 height 26
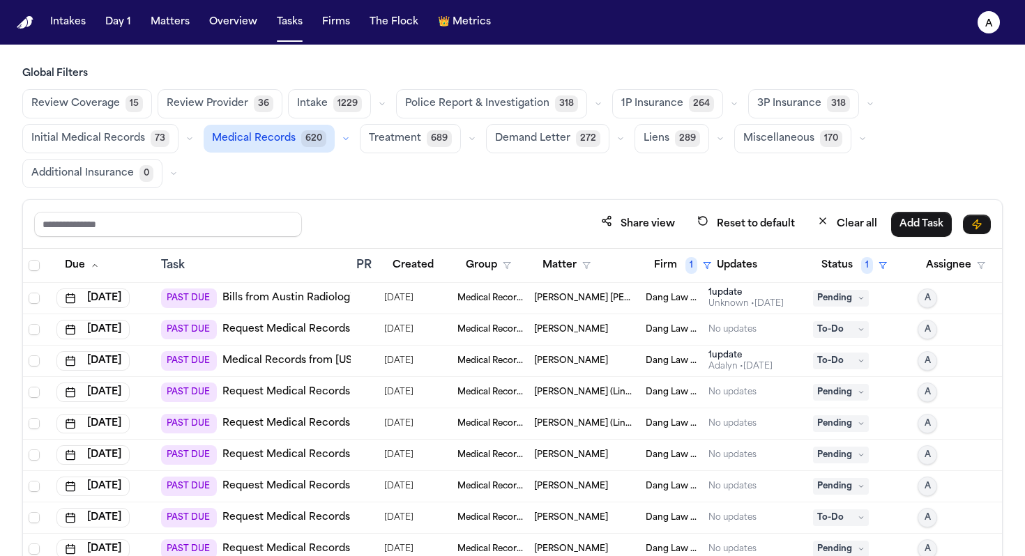
click at [578, 304] on td "Adan Christian Gomez" at bounding box center [584, 298] width 112 height 31
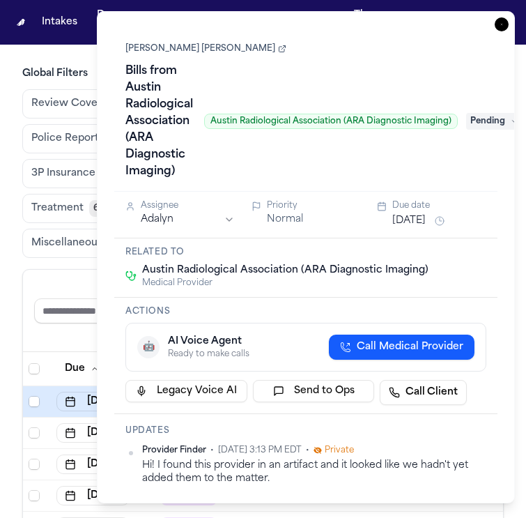
click at [502, 24] on icon "button" at bounding box center [501, 24] width 1 height 1
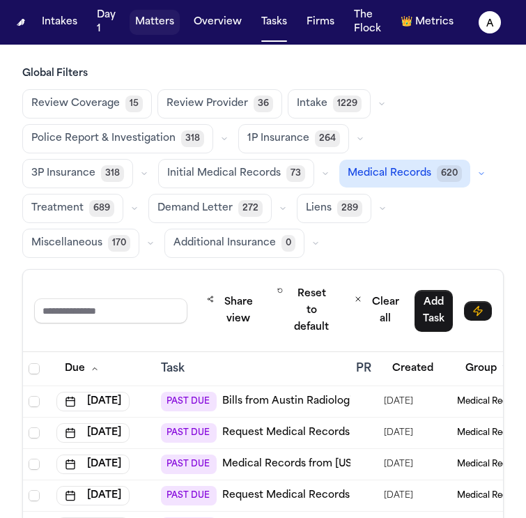
click at [167, 20] on button "Matters" at bounding box center [155, 22] width 50 height 25
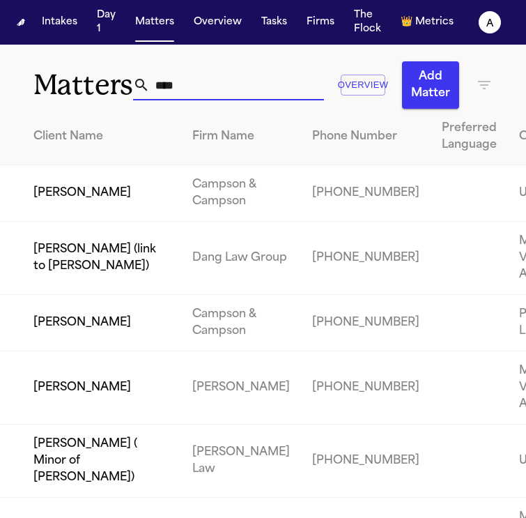
drag, startPoint x: 214, startPoint y: 84, endPoint x: 41, endPoint y: 82, distance: 172.9
click at [41, 82] on div "Matters **** Overview Add Matter" at bounding box center [263, 77] width 526 height 64
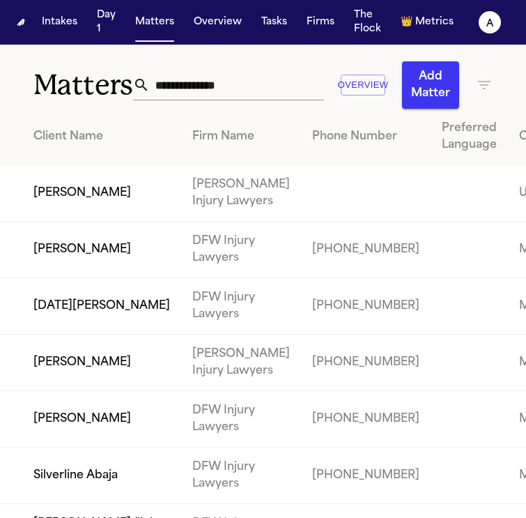
click at [228, 82] on input "text" at bounding box center [237, 85] width 174 height 31
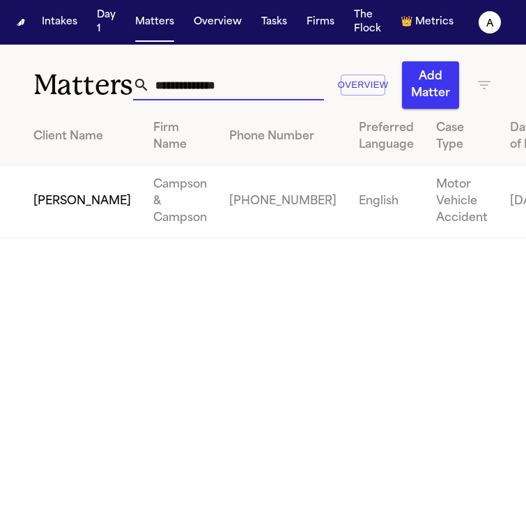
type input "**********"
click at [50, 238] on td "Brandon Bennett" at bounding box center [71, 201] width 142 height 73
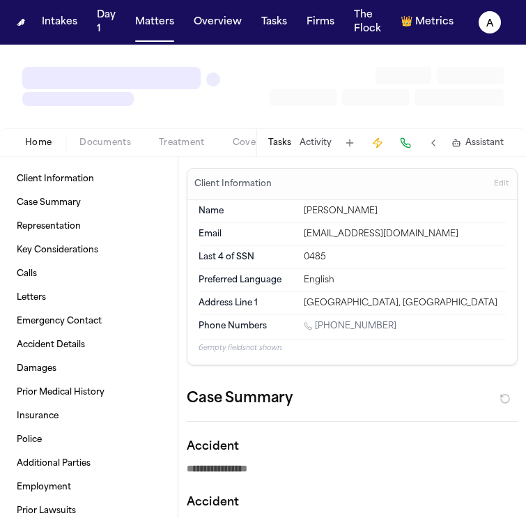
type textarea "*"
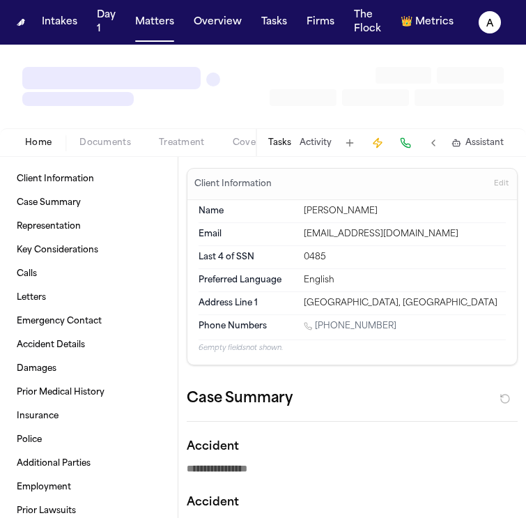
type textarea "*"
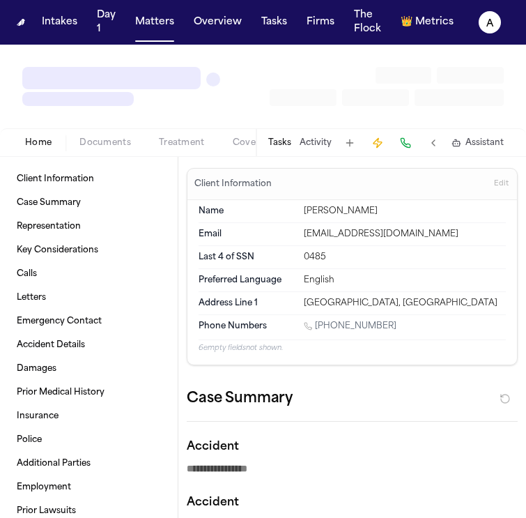
type textarea "*"
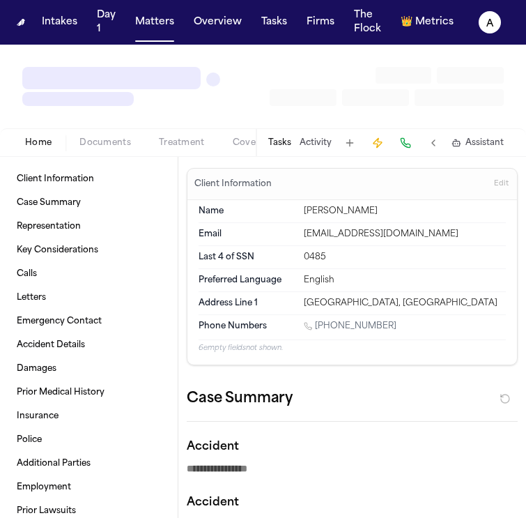
type textarea "*"
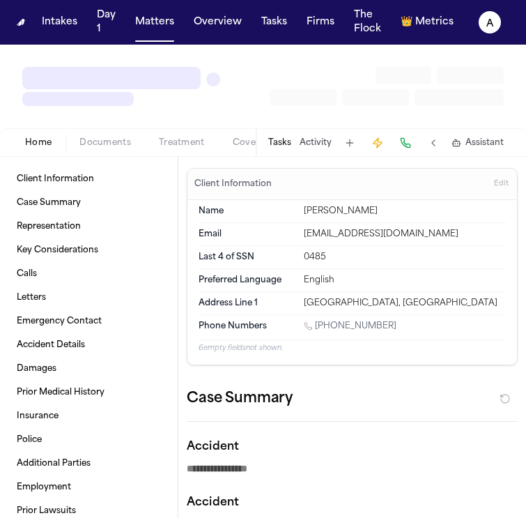
type textarea "*"
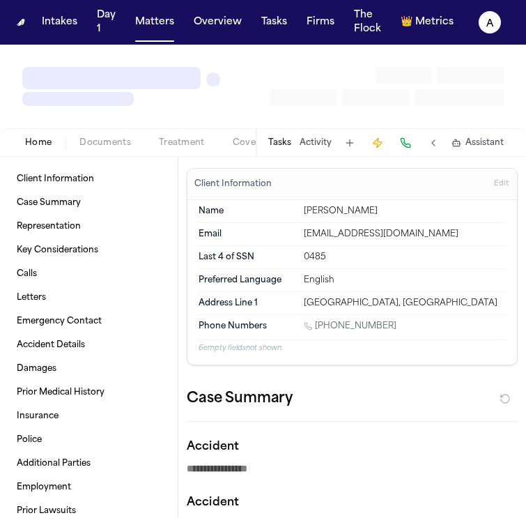
type textarea "*"
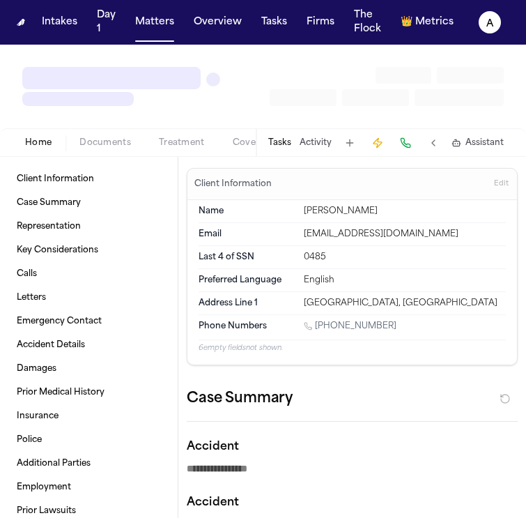
type textarea "*"
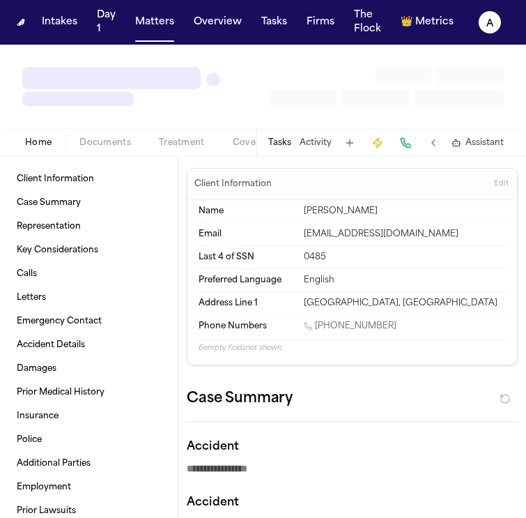
type textarea "*"
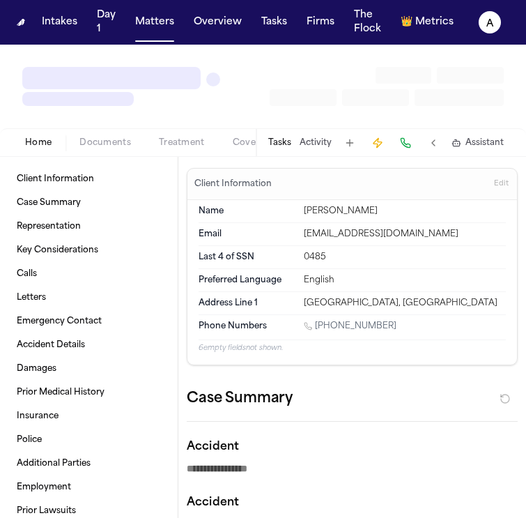
type textarea "*"
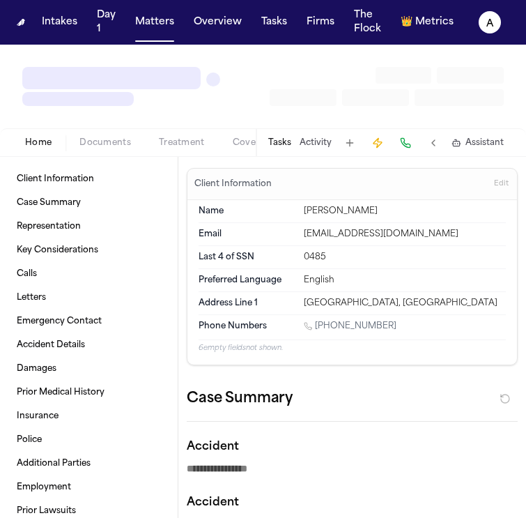
type textarea "*"
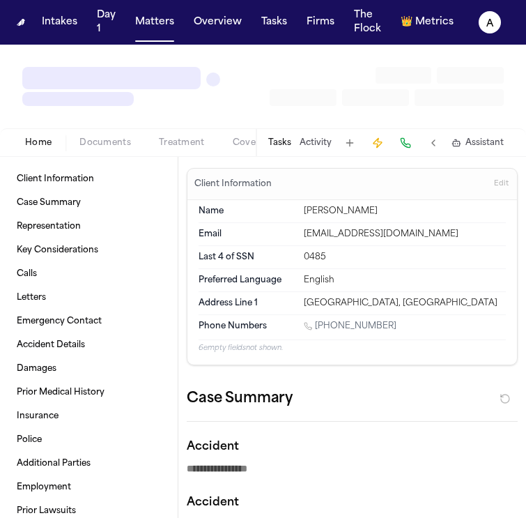
type textarea "*"
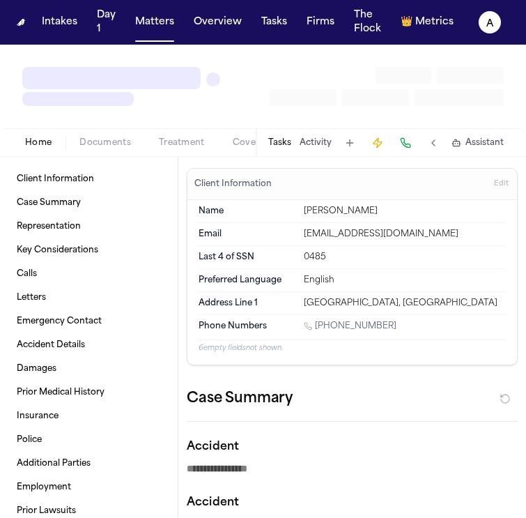
type textarea "*"
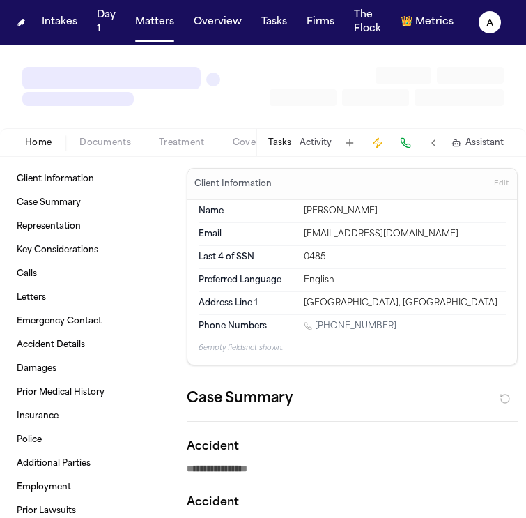
type textarea "*"
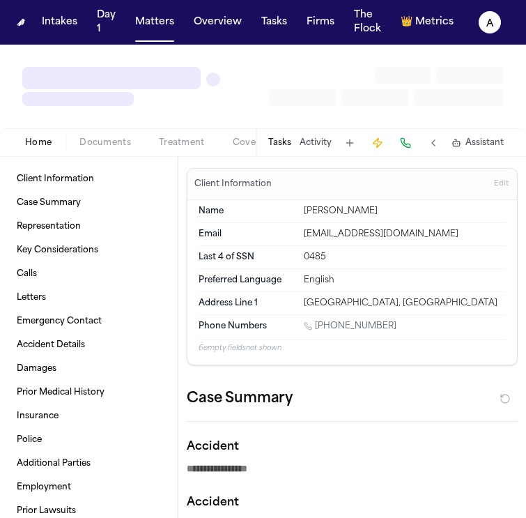
type textarea "*"
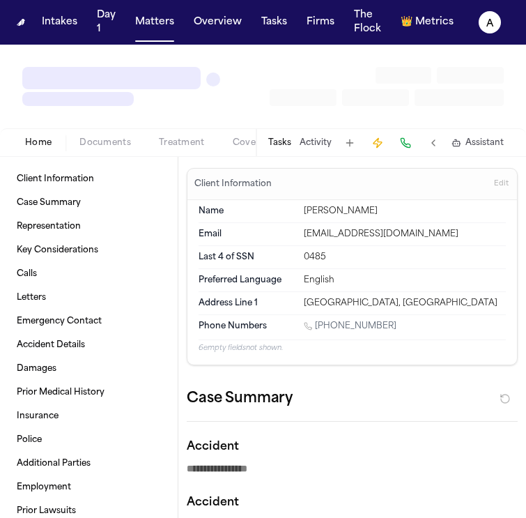
type textarea "*"
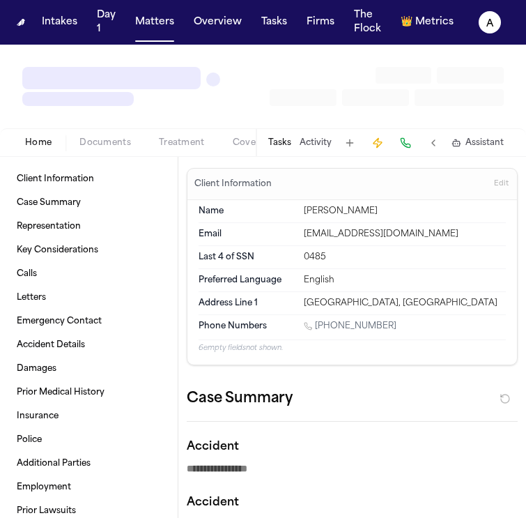
type textarea "*"
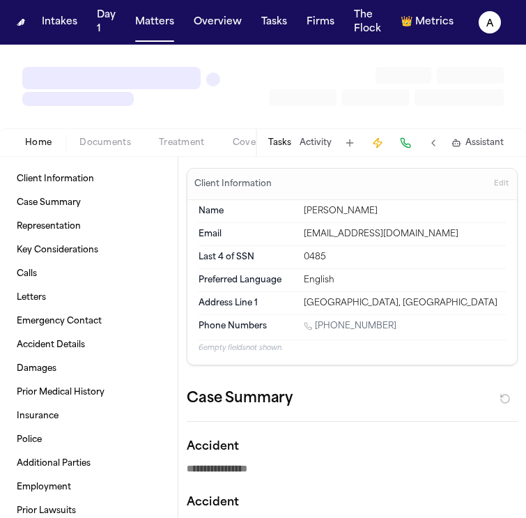
type textarea "*"
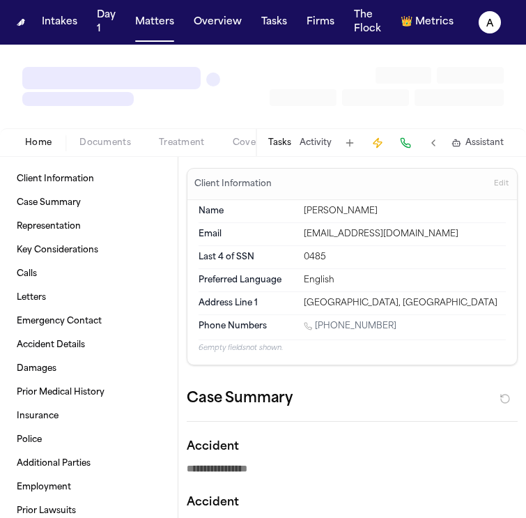
type textarea "*"
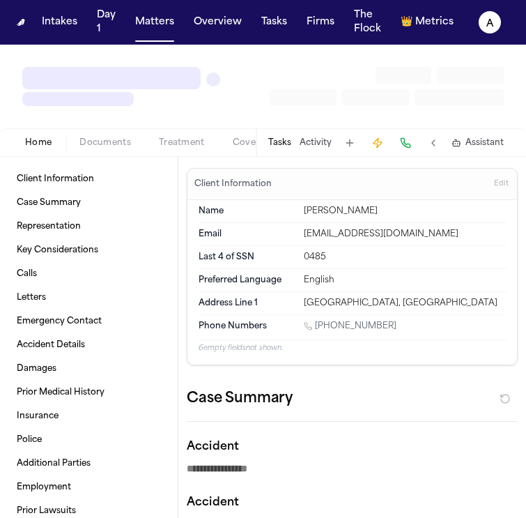
type textarea "*"
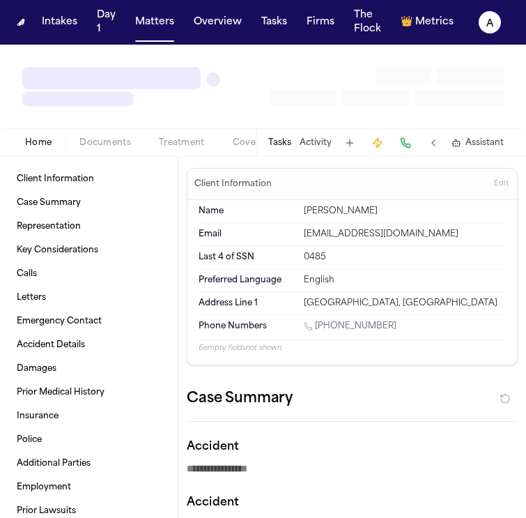
type textarea "*"
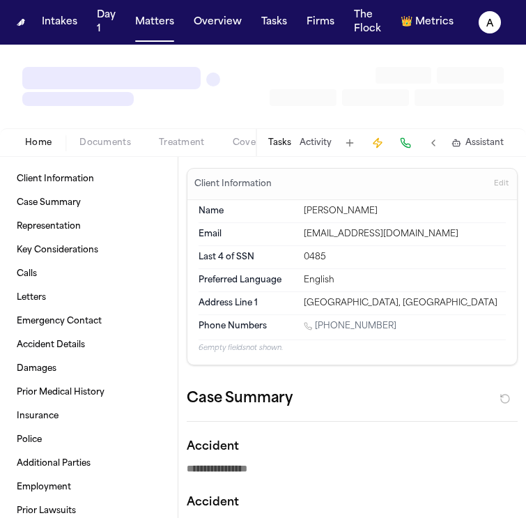
type textarea "*"
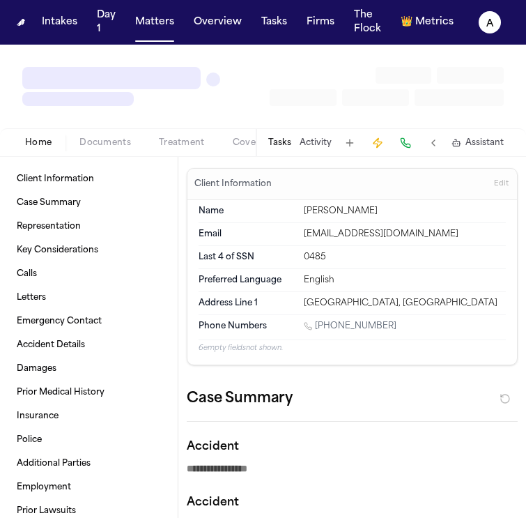
type textarea "*"
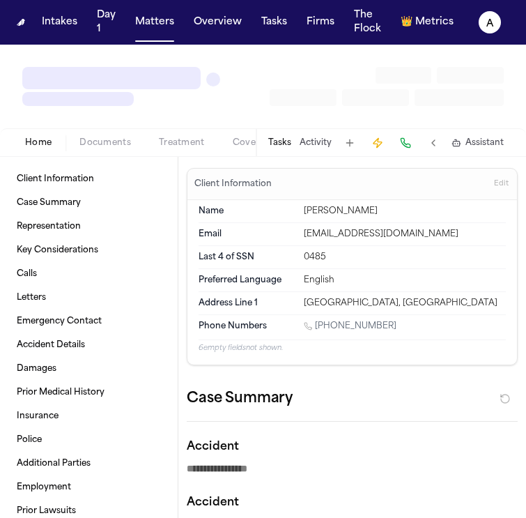
type textarea "*"
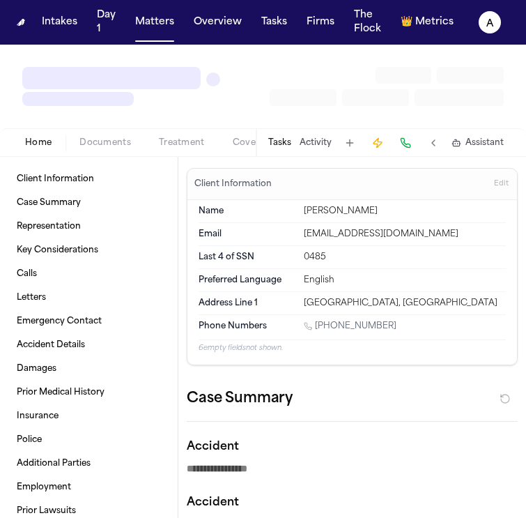
type textarea "*"
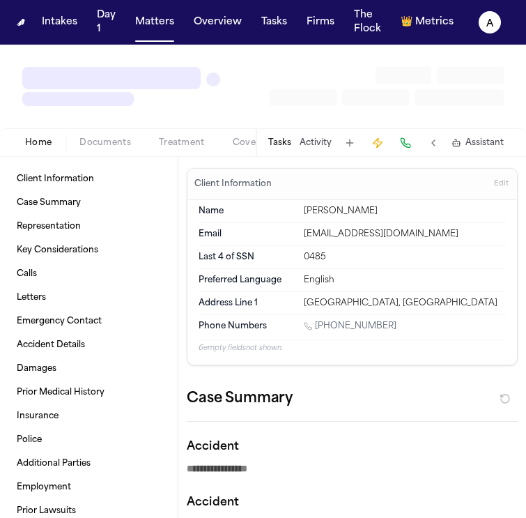
type textarea "*"
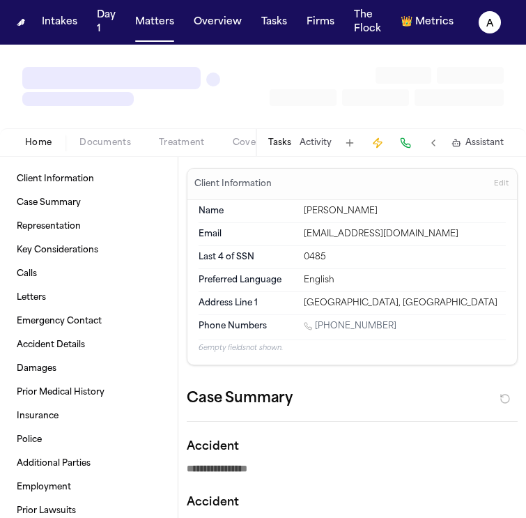
type textarea "*"
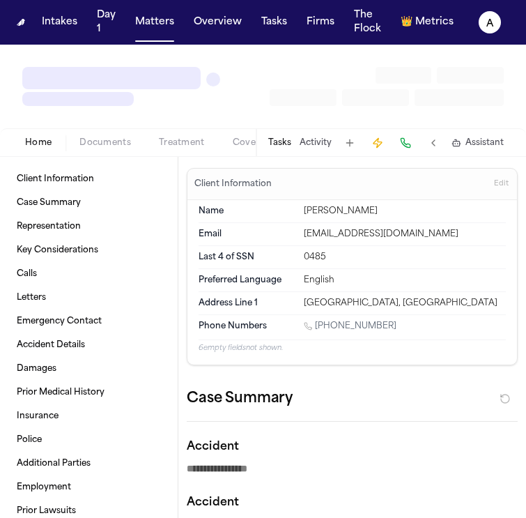
type textarea "*"
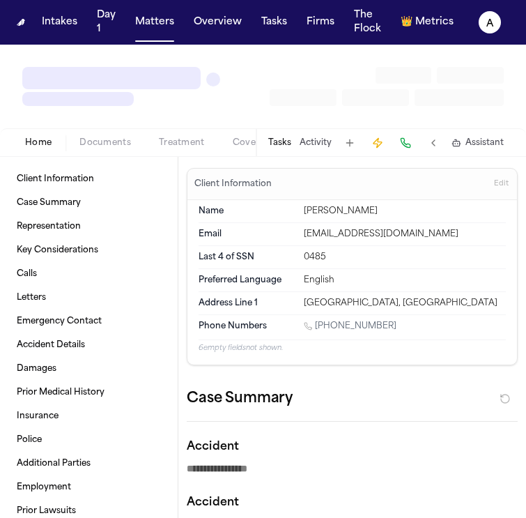
type textarea "*"
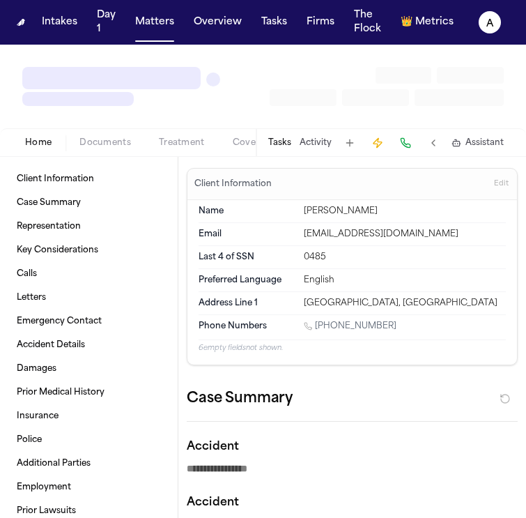
type textarea "*"
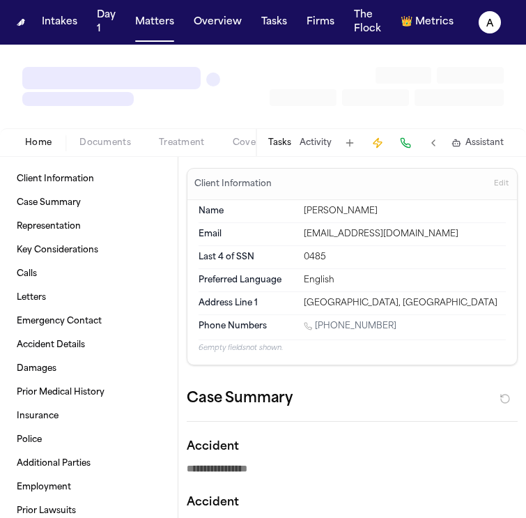
type textarea "*"
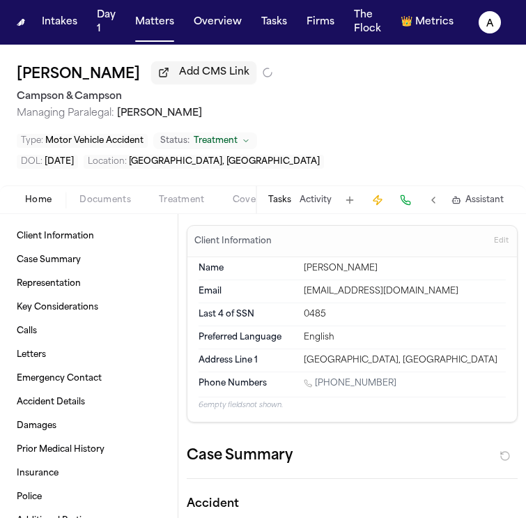
type textarea "*"
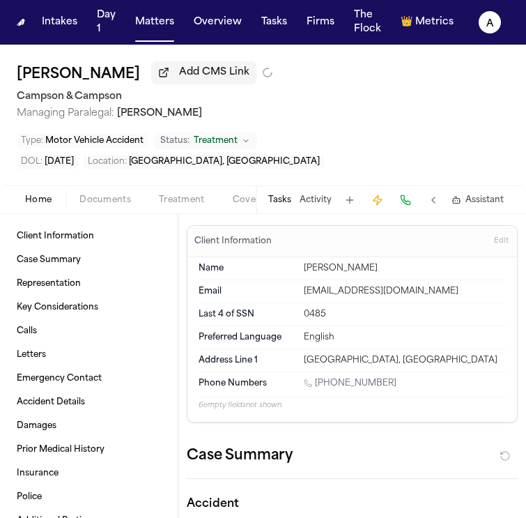
type textarea "*"
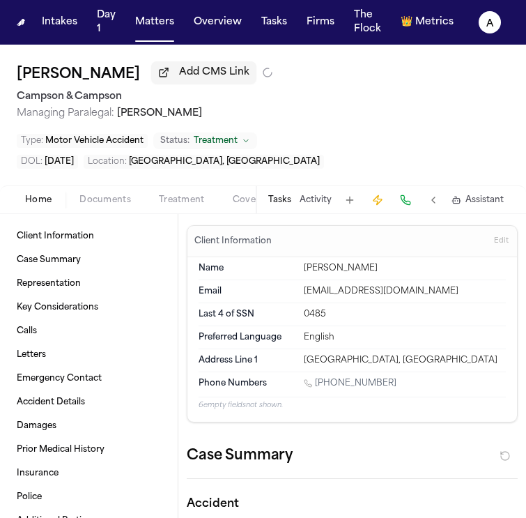
type textarea "*"
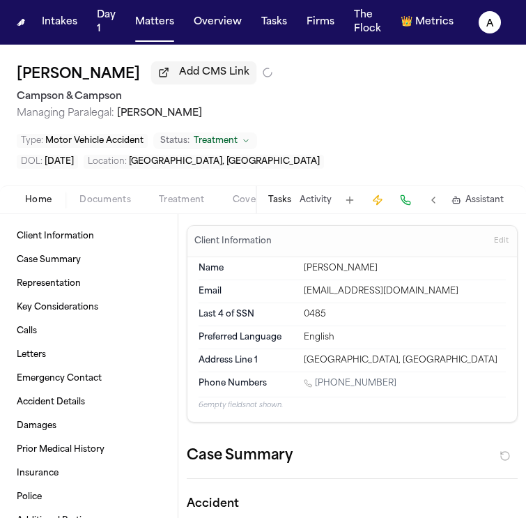
type textarea "*"
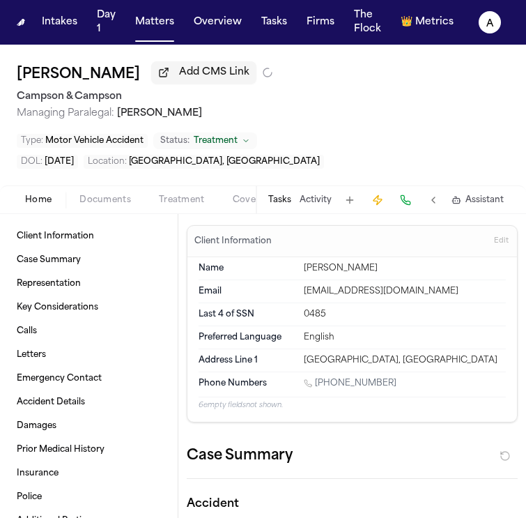
type textarea "*"
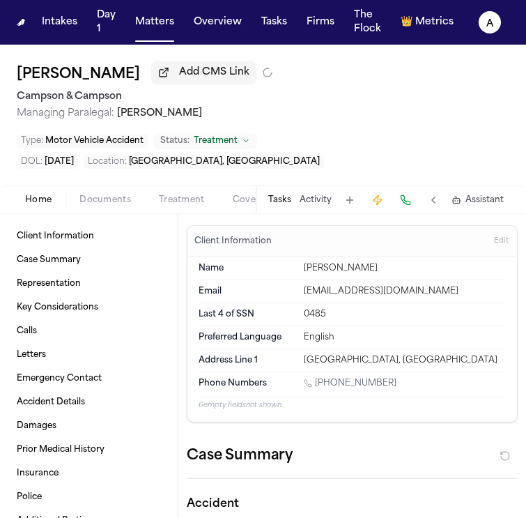
type textarea "*"
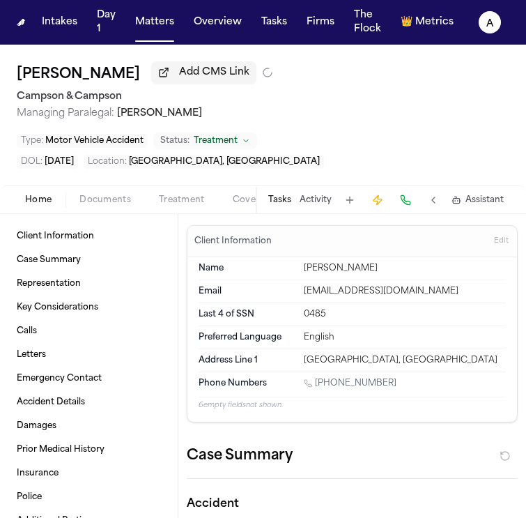
type textarea "*"
click at [168, 22] on button "Matters" at bounding box center [155, 22] width 50 height 25
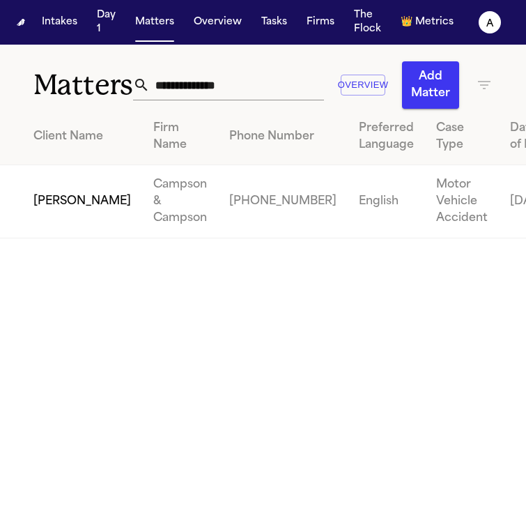
click at [76, 220] on td "Brandon Bennett" at bounding box center [71, 201] width 142 height 73
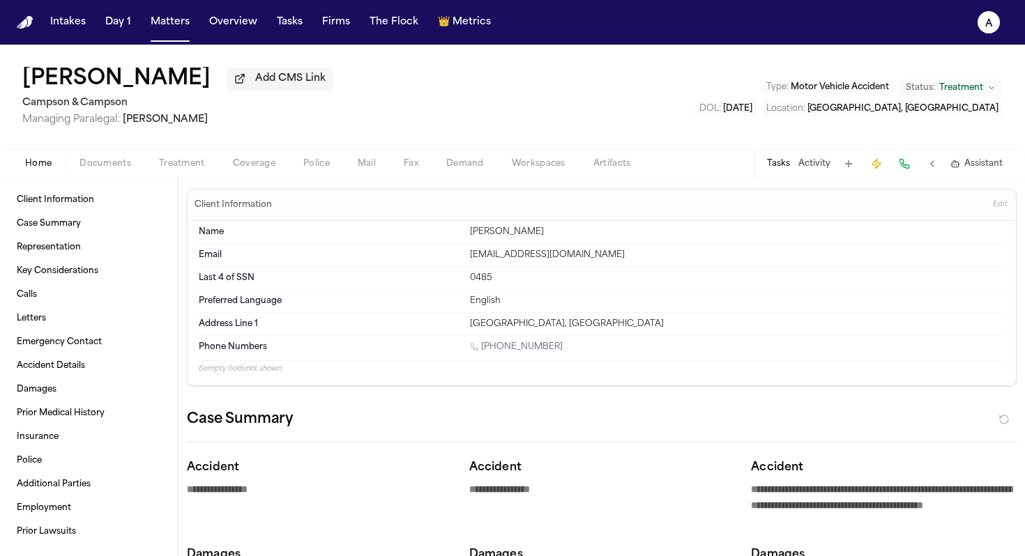
click at [783, 157] on div "Tasks Activity Assistant" at bounding box center [883, 163] width 259 height 27
click at [783, 169] on button "Tasks" at bounding box center [778, 163] width 23 height 11
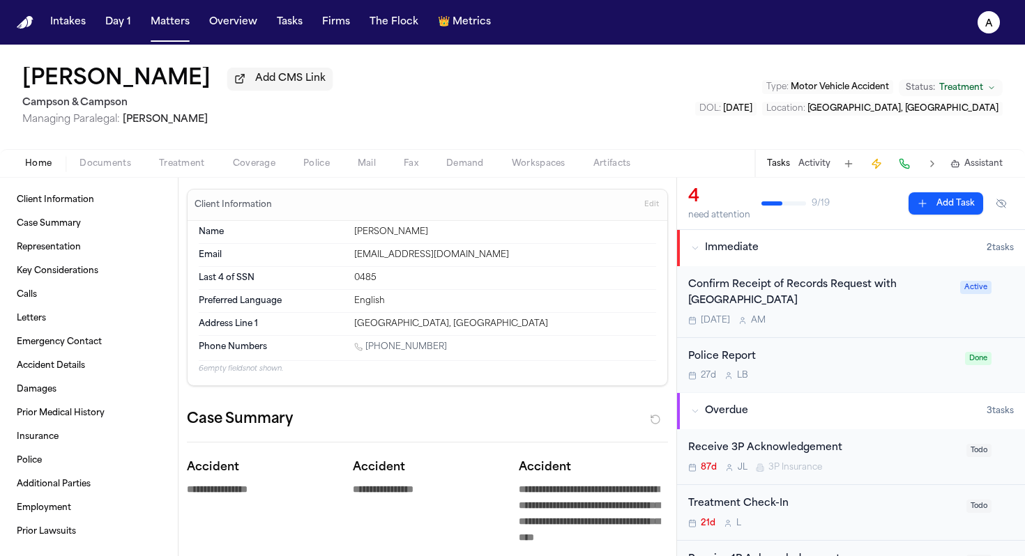
click at [896, 309] on div "Confirm Receipt of Records Request with Capital Health Regional Medical Center" at bounding box center [819, 293] width 263 height 32
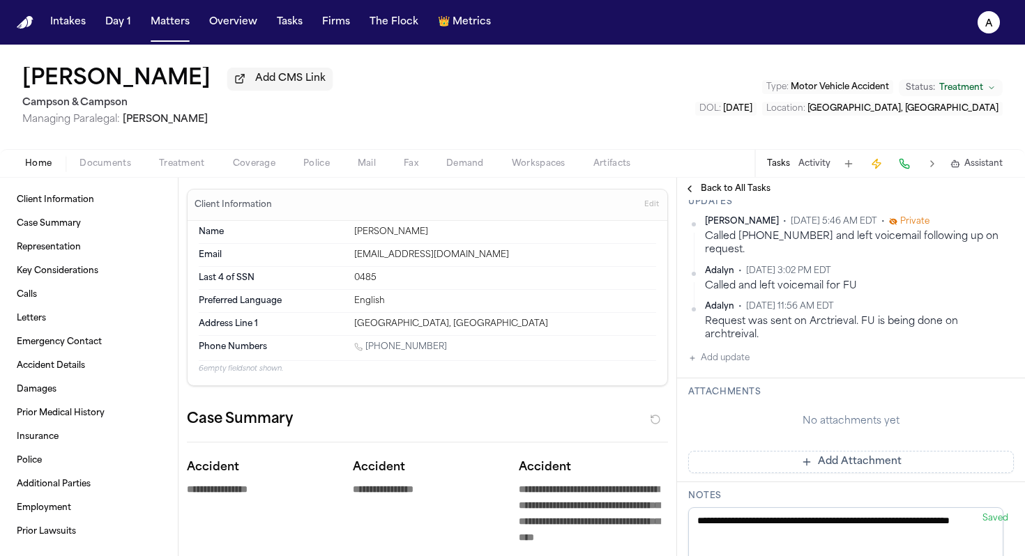
scroll to position [441, 0]
click at [737, 365] on button "Add update" at bounding box center [718, 356] width 61 height 17
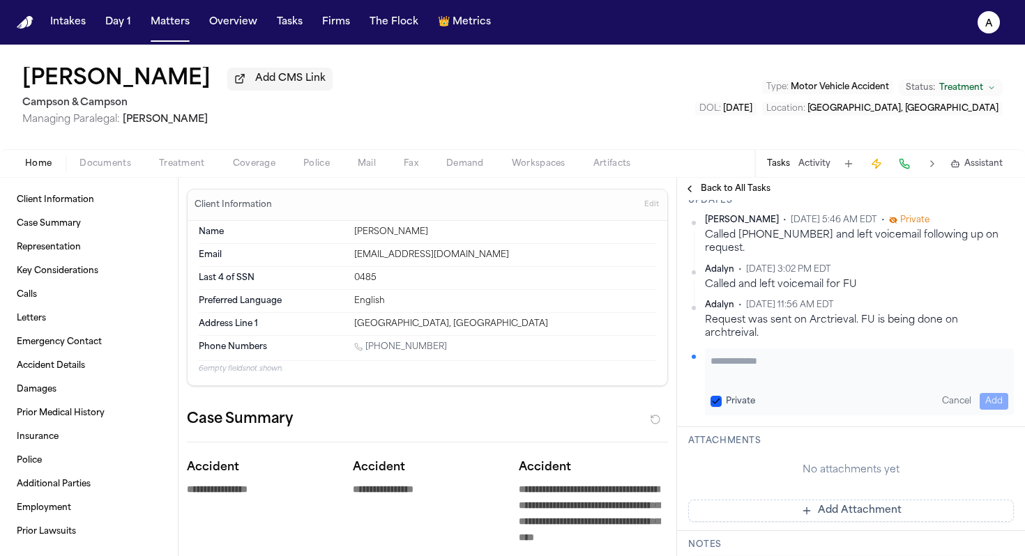
click at [738, 382] on textarea "Add your update" at bounding box center [859, 368] width 298 height 28
click at [923, 382] on textarea "**********" at bounding box center [853, 368] width 287 height 28
click at [982, 382] on textarea "**********" at bounding box center [853, 368] width 287 height 28
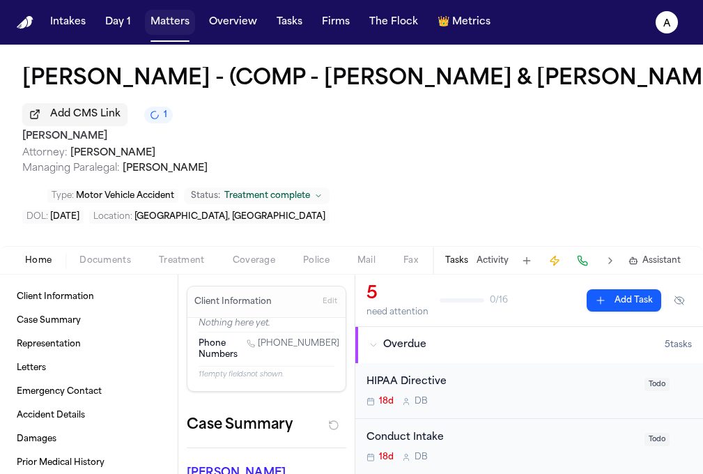
click at [169, 27] on button "Matters" at bounding box center [170, 22] width 50 height 25
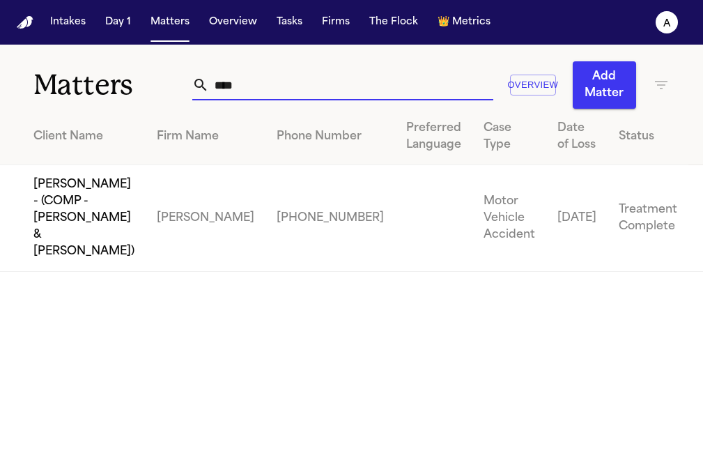
click at [269, 80] on input "****" at bounding box center [351, 85] width 284 height 31
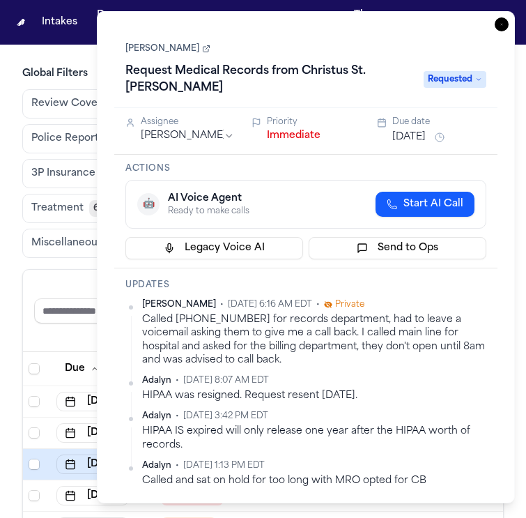
click at [76, 69] on h3 "Global Filters" at bounding box center [263, 74] width 482 height 14
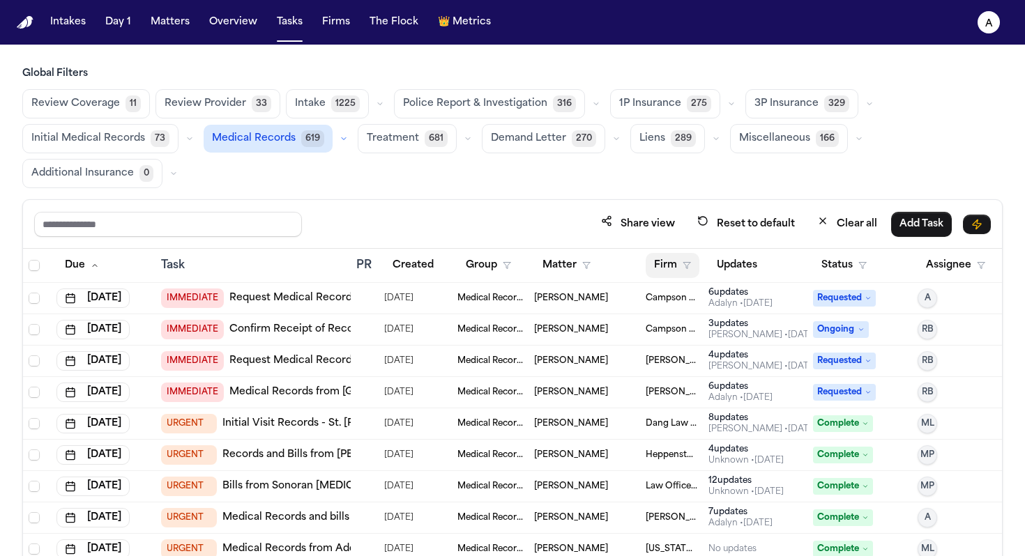
click at [526, 261] on button "Firm" at bounding box center [672, 265] width 54 height 25
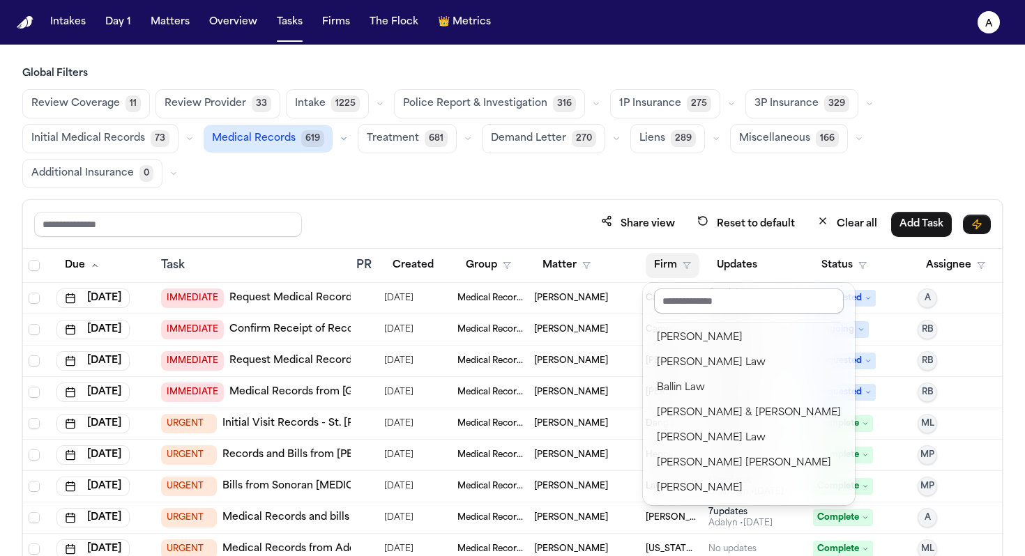
click at [526, 302] on input "text" at bounding box center [749, 301] width 190 height 25
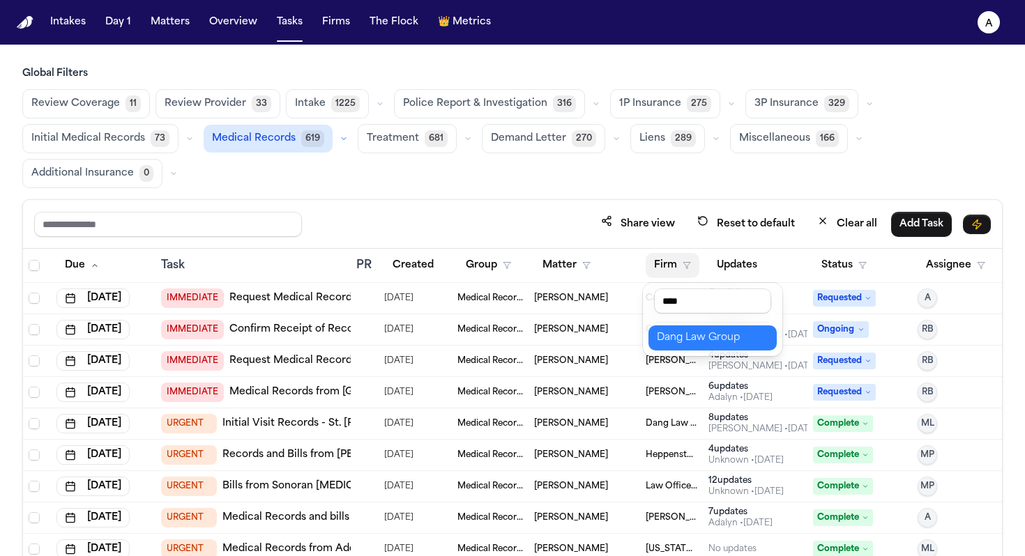
type input "****"
click at [526, 341] on div "Dang Law Group" at bounding box center [713, 338] width 112 height 17
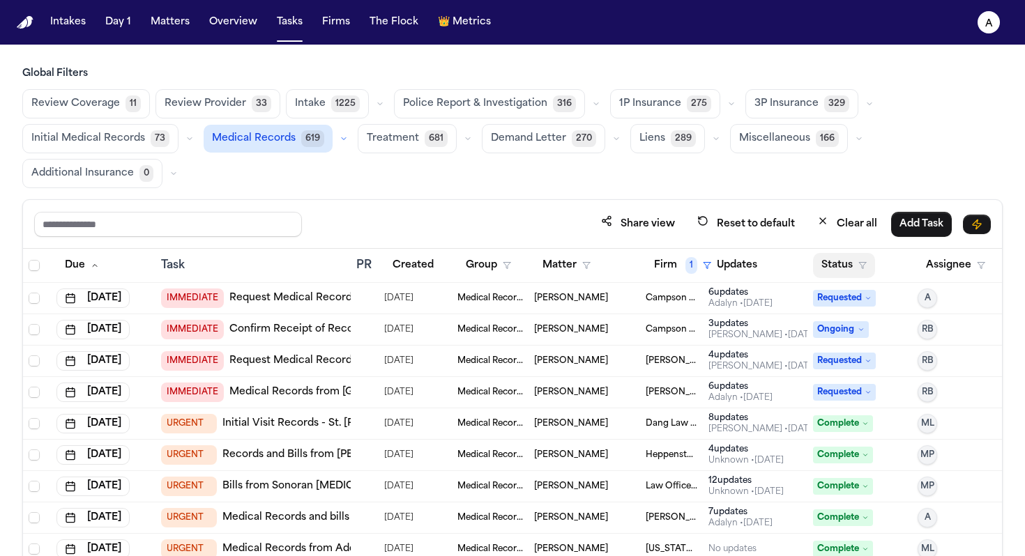
click at [526, 270] on button "Status" at bounding box center [844, 265] width 62 height 25
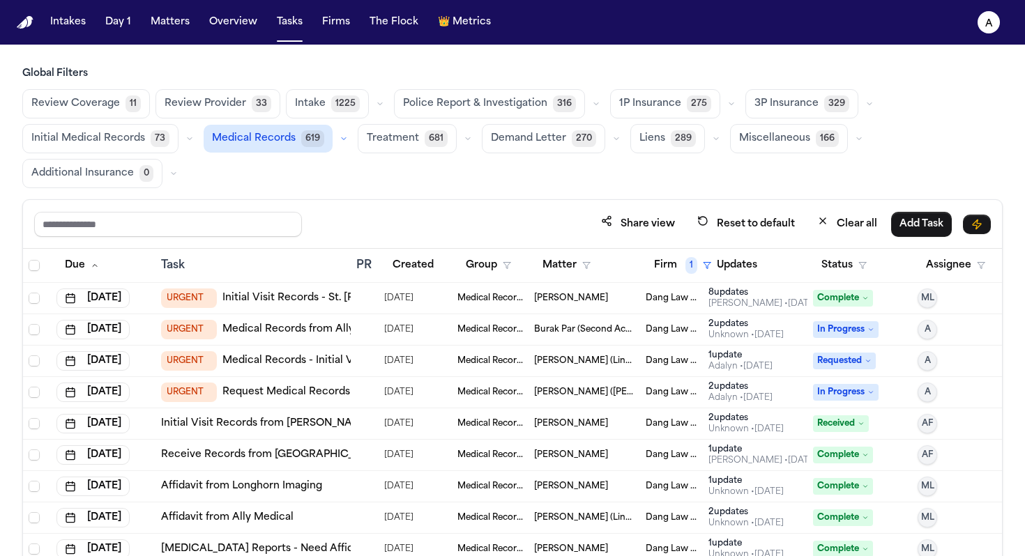
click at [526, 390] on span "In Progress" at bounding box center [846, 392] width 66 height 17
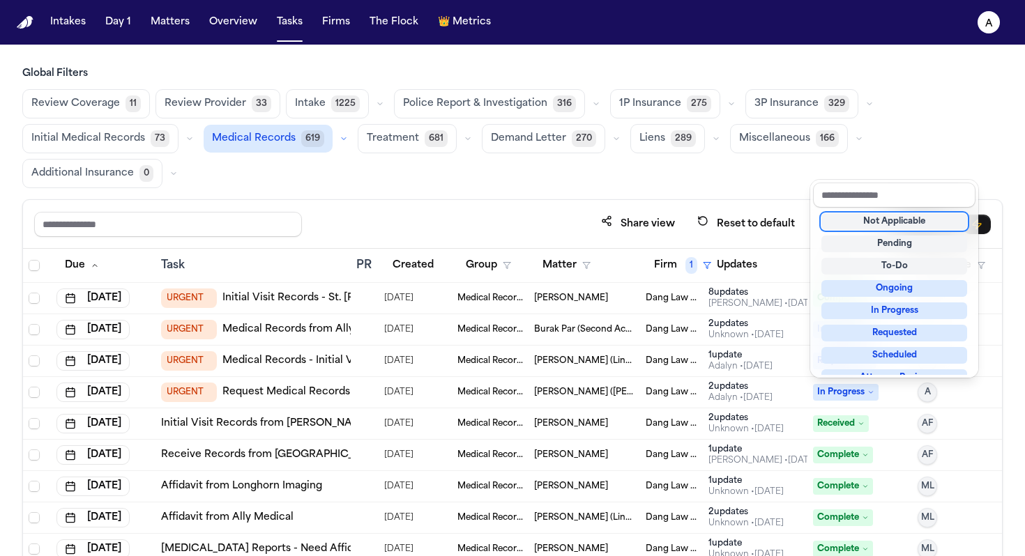
click at [526, 149] on div "Global Filters Review Coverage 11 Review Provider 33 Intake 1225 Police Report …" at bounding box center [512, 359] width 980 height 585
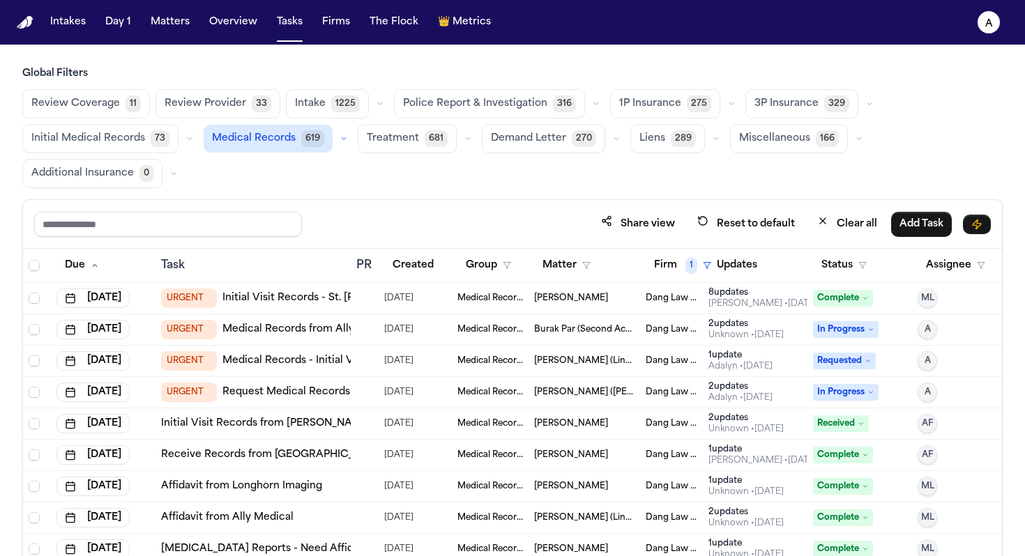
click at [526, 269] on button "Status" at bounding box center [844, 265] width 62 height 25
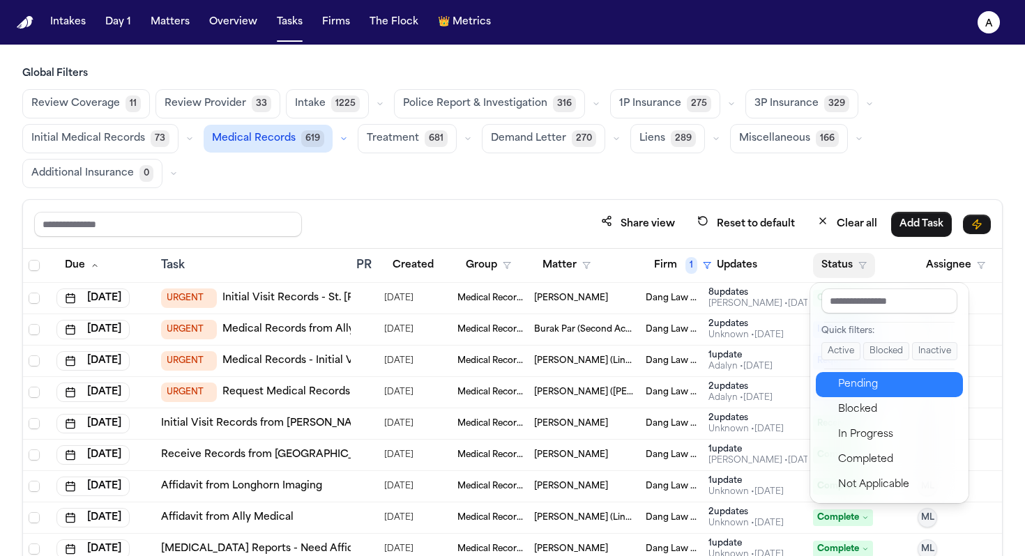
click at [526, 385] on div "Pending" at bounding box center [896, 384] width 116 height 17
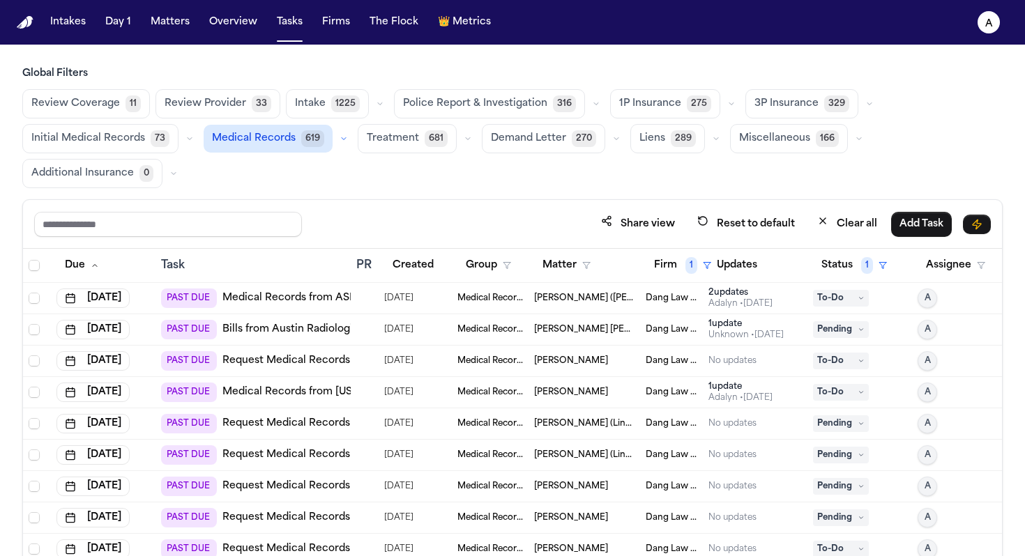
click at [372, 293] on div at bounding box center [364, 298] width 17 height 11
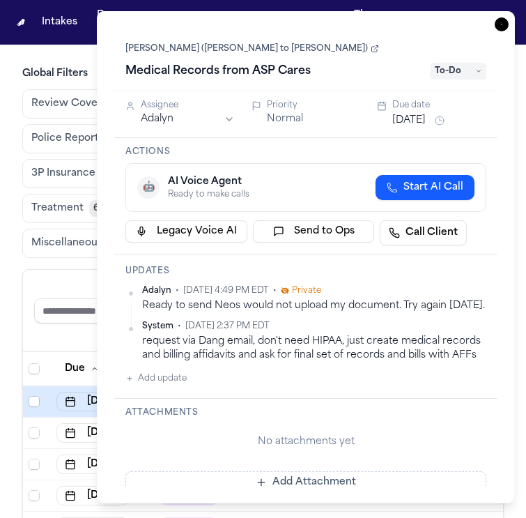
click at [399, 284] on div "Updates Adalyn • Aug 19, 2025 4:49 PM EDT • Private Ready to send Neos would no…" at bounding box center [305, 326] width 383 height 144
click at [476, 72] on icon at bounding box center [478, 71] width 7 height 7
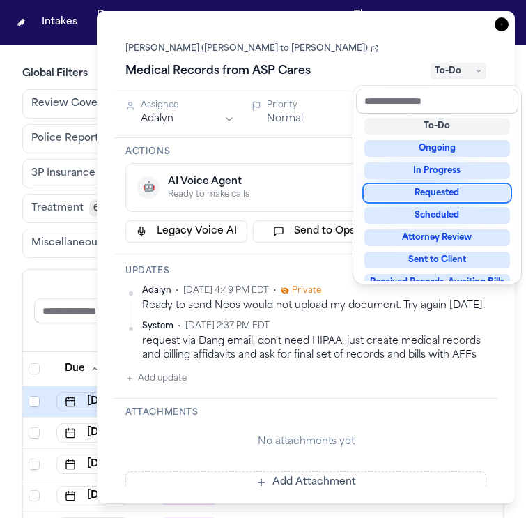
click at [473, 196] on div "Requested" at bounding box center [438, 193] width 146 height 17
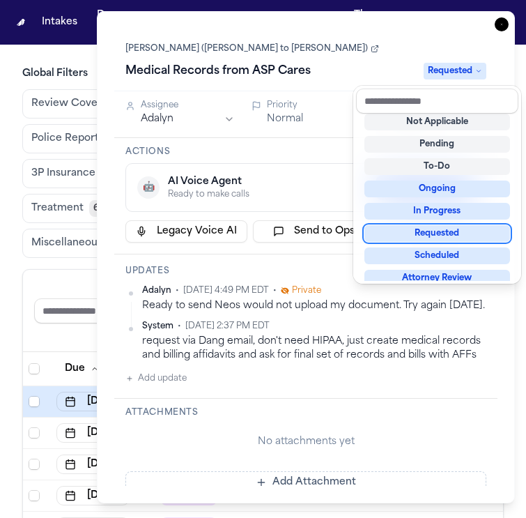
click at [301, 268] on div "Sheveetta Carter (Link to Sylvia Carter) Medical Records from ASP Cares Request…" at bounding box center [305, 257] width 383 height 457
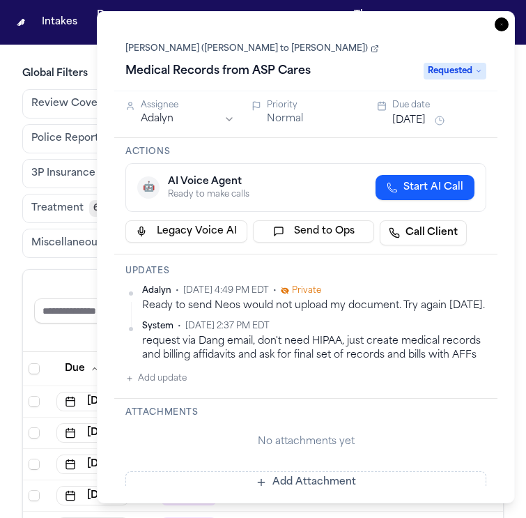
click at [423, 109] on div "Due date" at bounding box center [439, 105] width 94 height 11
click at [423, 119] on button "Aug 11, 2025" at bounding box center [408, 121] width 33 height 14
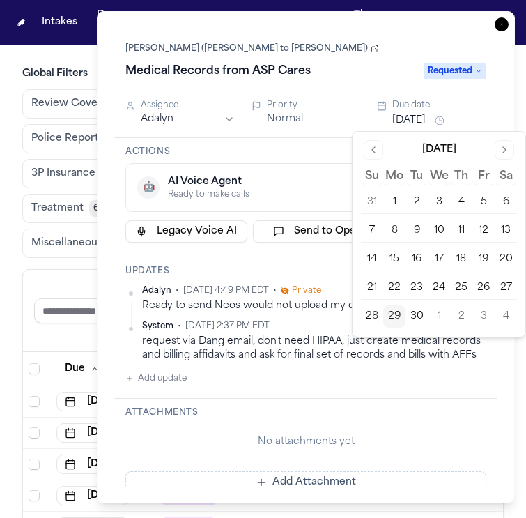
click at [445, 320] on button "1" at bounding box center [439, 316] width 22 height 22
click at [335, 149] on h3 "Actions" at bounding box center [305, 151] width 361 height 11
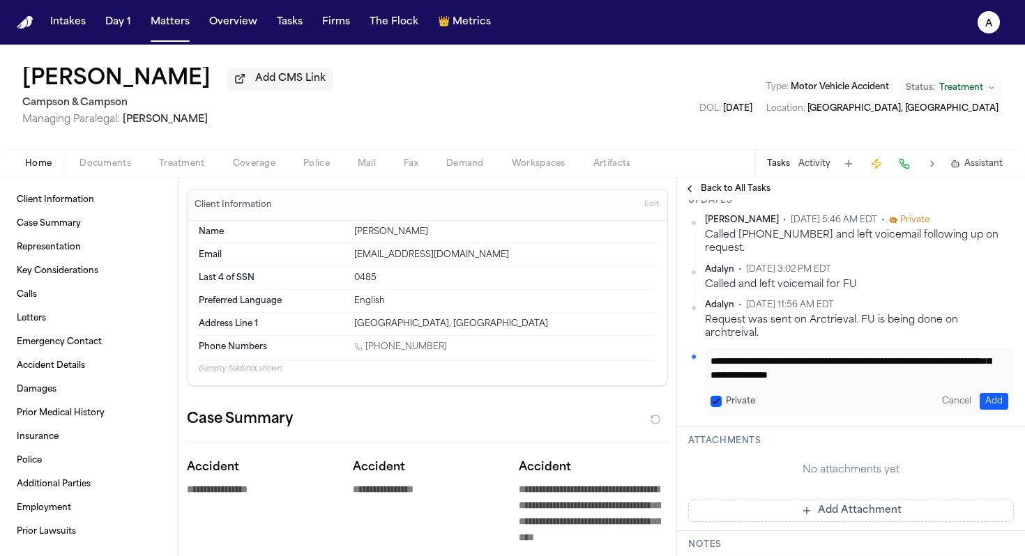
scroll to position [29, 0]
type textarea "**********"
click at [722, 407] on div "Private" at bounding box center [732, 401] width 45 height 11
click at [714, 407] on button "Private" at bounding box center [715, 401] width 11 height 11
click at [979, 410] on button "Add" at bounding box center [993, 401] width 29 height 17
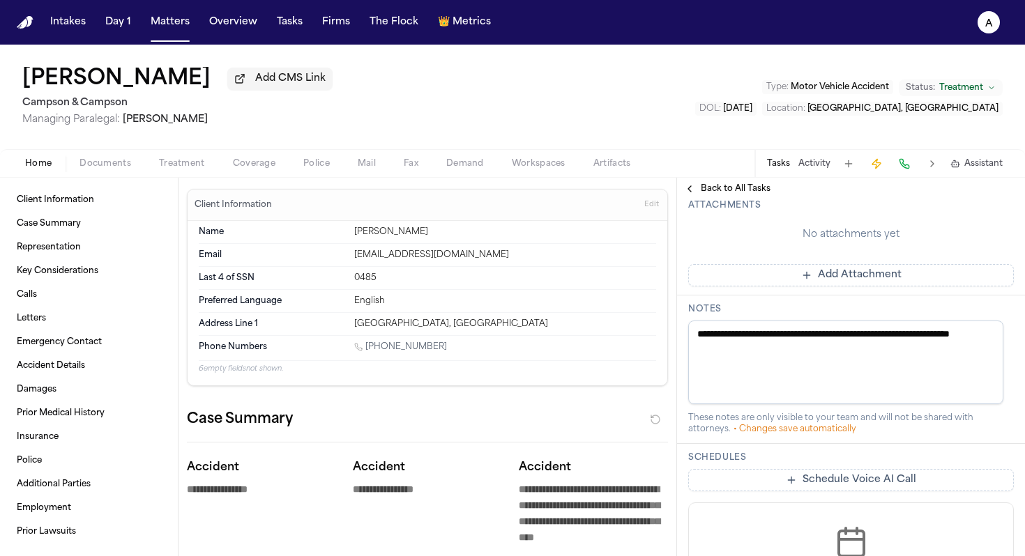
scroll to position [728, 0]
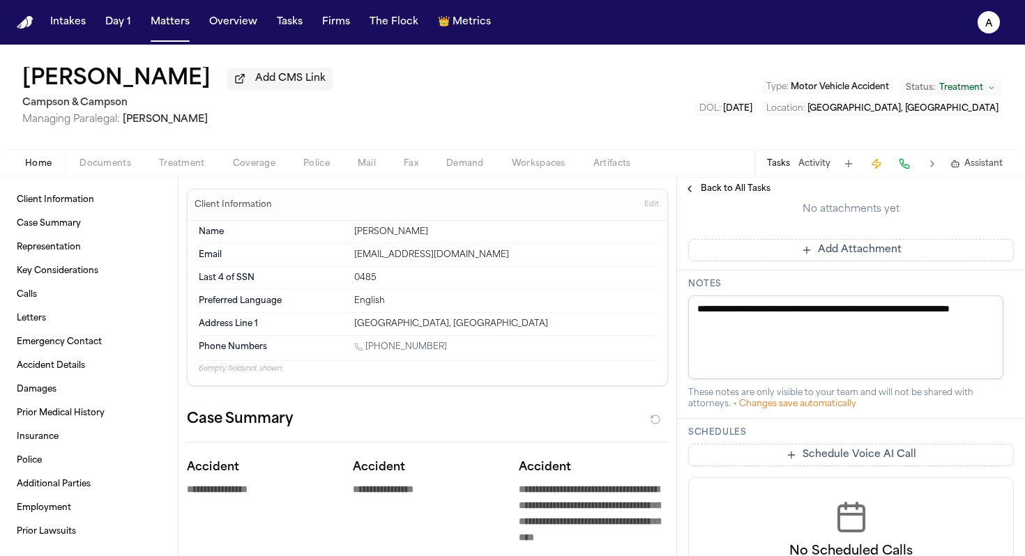
click at [781, 261] on div "No attachments yet Add Attachment" at bounding box center [850, 227] width 325 height 70
click at [781, 261] on button "Add Attachment" at bounding box center [850, 250] width 325 height 22
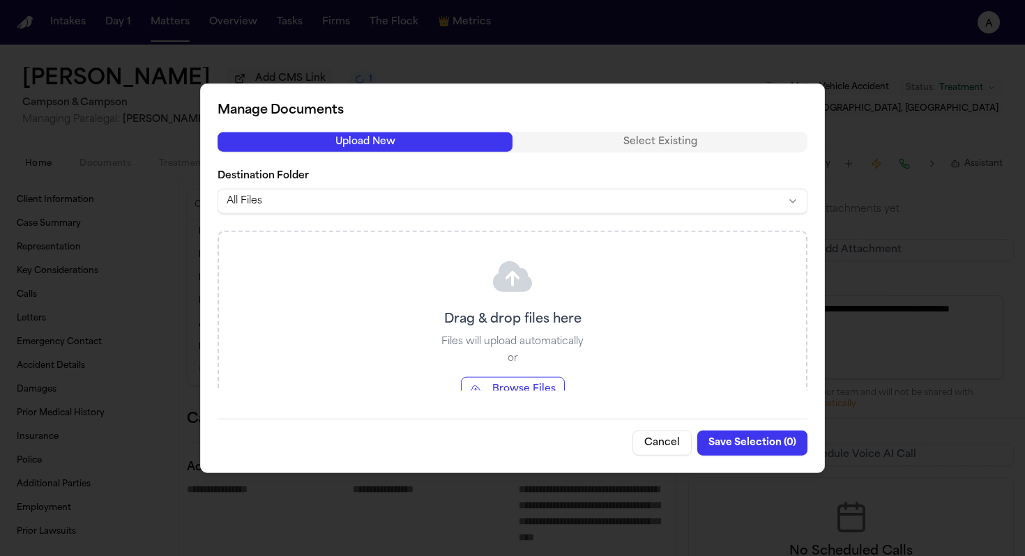
click at [668, 437] on button "Cancel" at bounding box center [661, 442] width 59 height 25
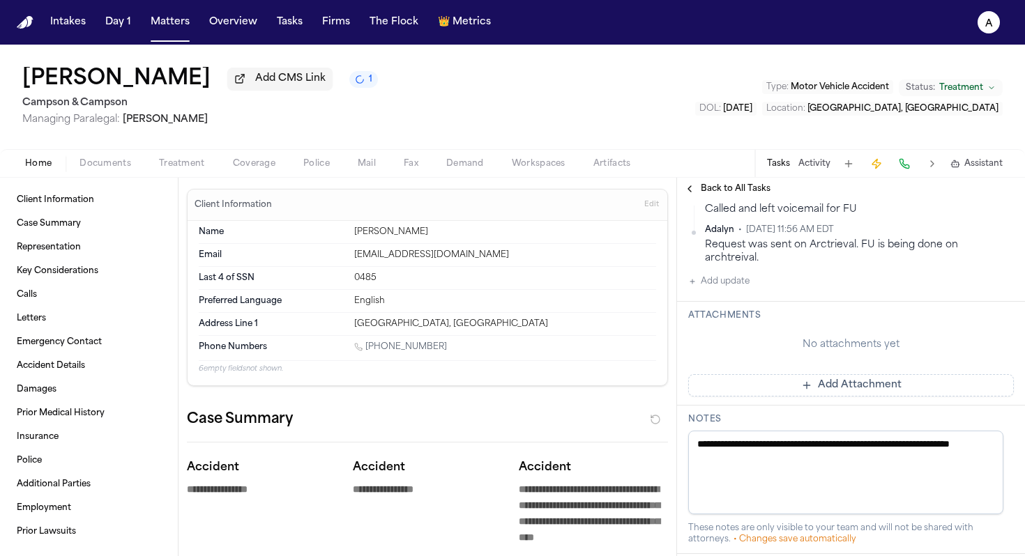
scroll to position [594, 0]
click at [764, 395] on button "Add Attachment" at bounding box center [850, 384] width 325 height 22
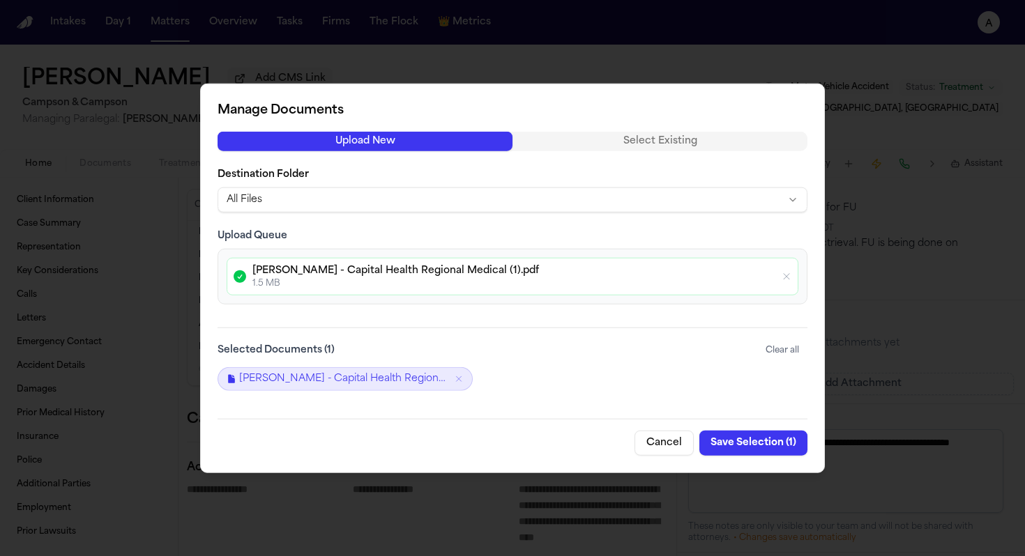
click at [767, 441] on button "Save Selection ( 1 )" at bounding box center [753, 442] width 108 height 25
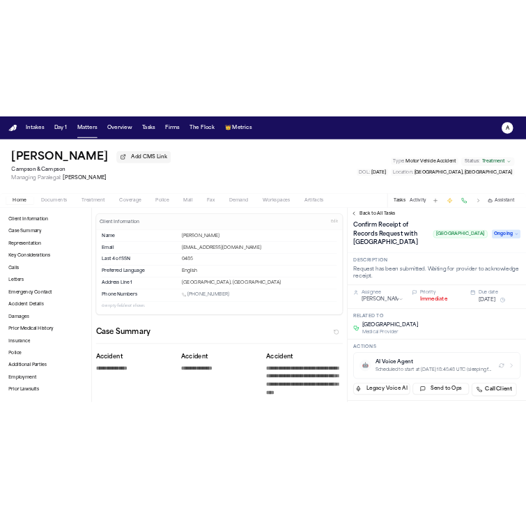
scroll to position [0, 0]
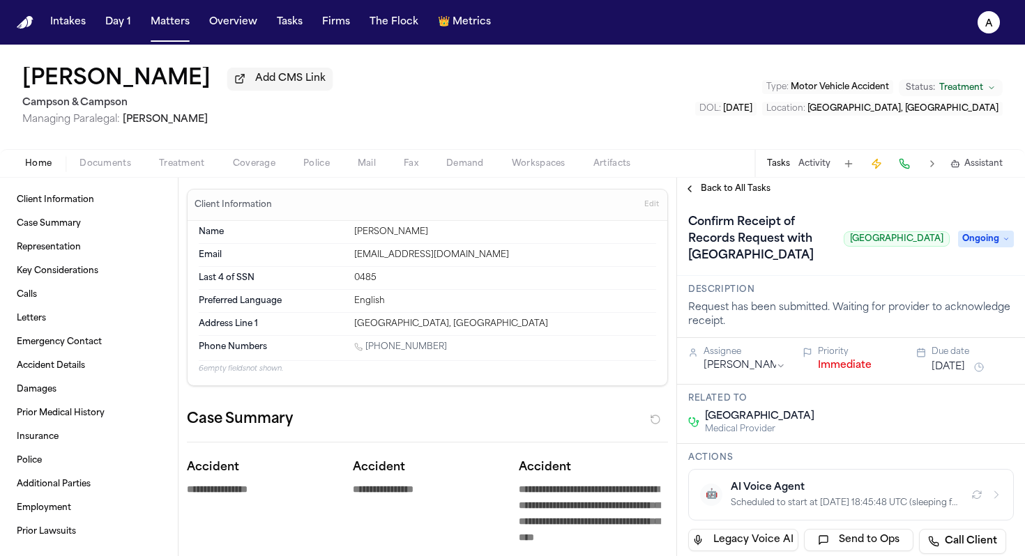
click at [958, 247] on span "Ongoing" at bounding box center [986, 239] width 56 height 17
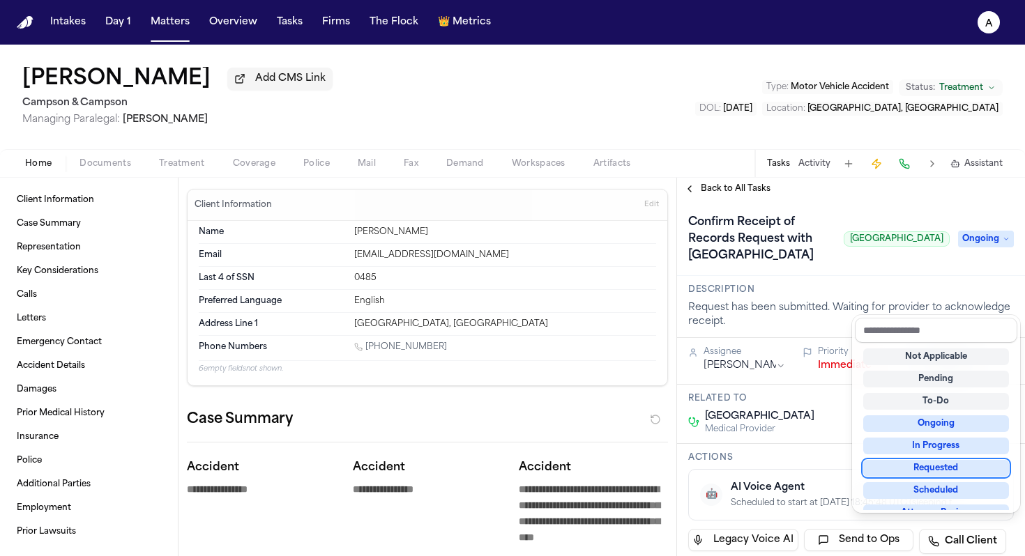
click at [947, 471] on div "Requested" at bounding box center [936, 468] width 146 height 17
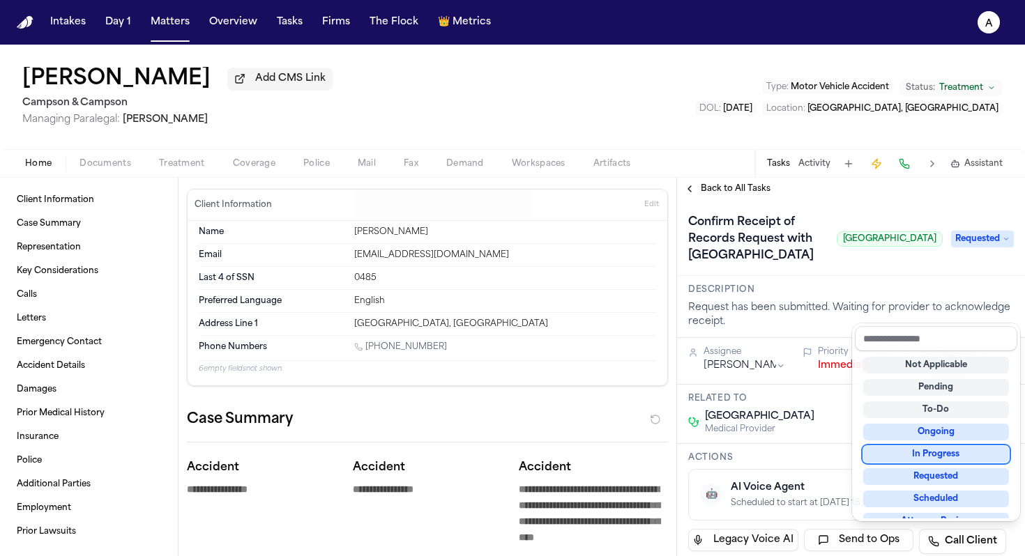
click at [822, 267] on div "Confirm Receipt of Records Request with [GEOGRAPHIC_DATA] Requested" at bounding box center [850, 239] width 325 height 56
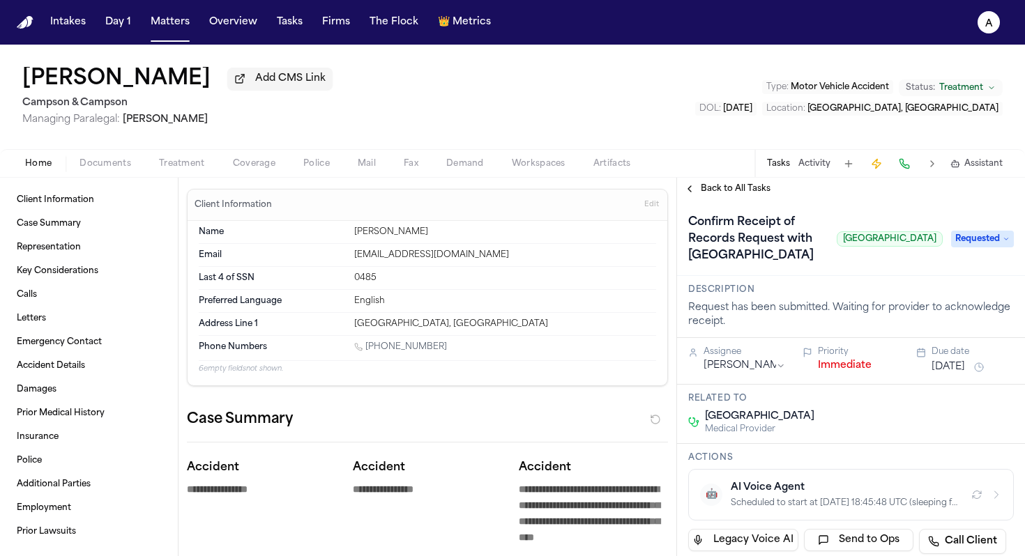
click at [728, 194] on span "Back to All Tasks" at bounding box center [735, 188] width 70 height 11
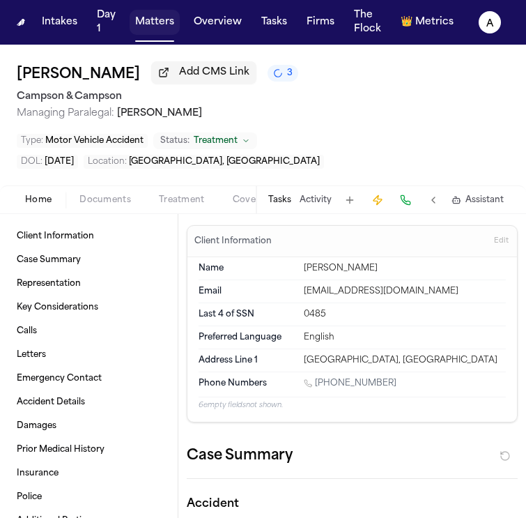
click at [162, 24] on button "Matters" at bounding box center [155, 22] width 50 height 25
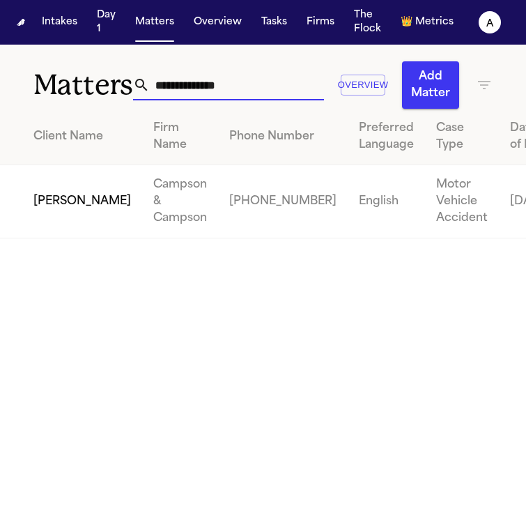
drag, startPoint x: 269, startPoint y: 87, endPoint x: 32, endPoint y: 84, distance: 237.0
click at [32, 84] on div "**********" at bounding box center [263, 77] width 526 height 64
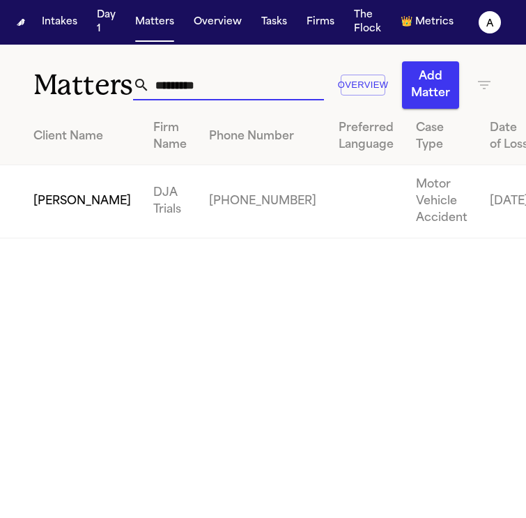
type input "*********"
click at [53, 212] on td "[PERSON_NAME]" at bounding box center [71, 201] width 142 height 73
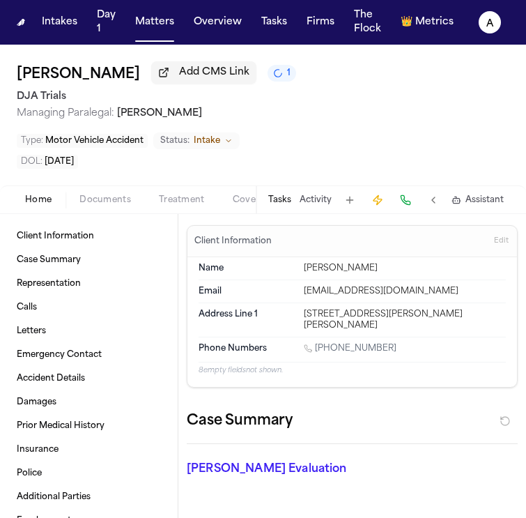
click at [272, 206] on div "Tasks Activity Assistant" at bounding box center [385, 199] width 259 height 27
click at [282, 206] on button "Tasks" at bounding box center [279, 199] width 23 height 11
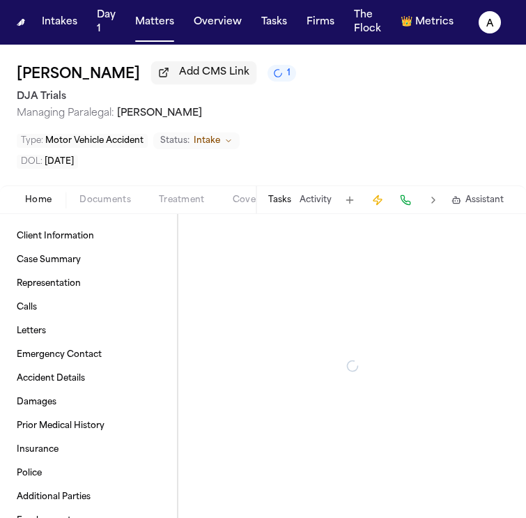
click at [284, 198] on button "Tasks" at bounding box center [279, 199] width 23 height 11
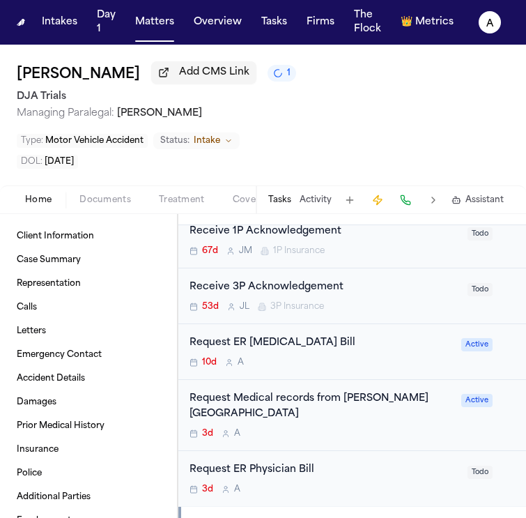
scroll to position [298, 0]
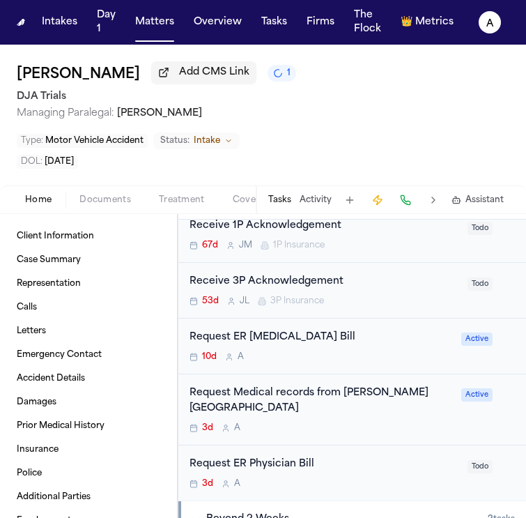
click at [333, 419] on div "Request Medical records from [PERSON_NAME][GEOGRAPHIC_DATA] 3d A" at bounding box center [321, 409] width 263 height 49
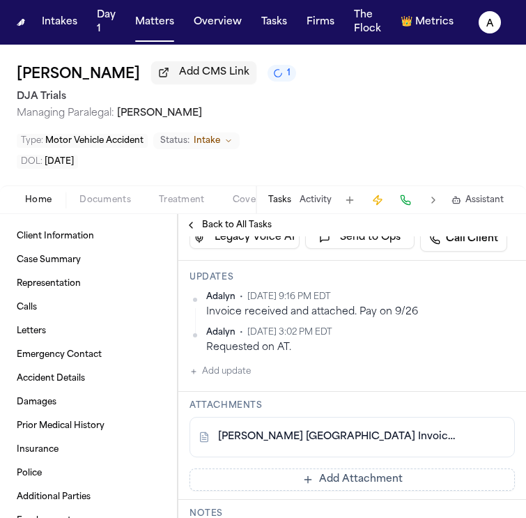
scroll to position [200, 0]
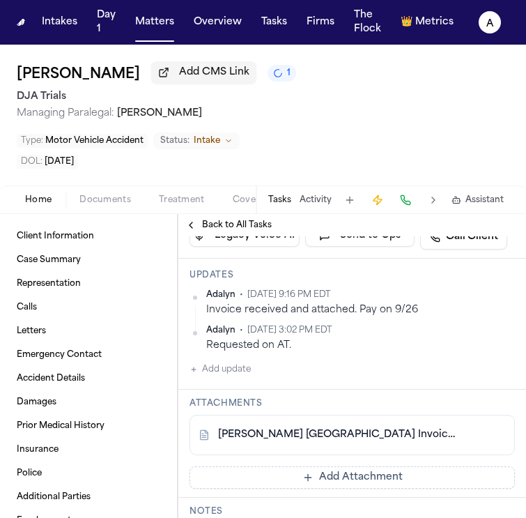
click at [370, 434] on link "[PERSON_NAME] [GEOGRAPHIC_DATA] Invoice-[PERSON_NAME].pdf" at bounding box center [338, 435] width 240 height 14
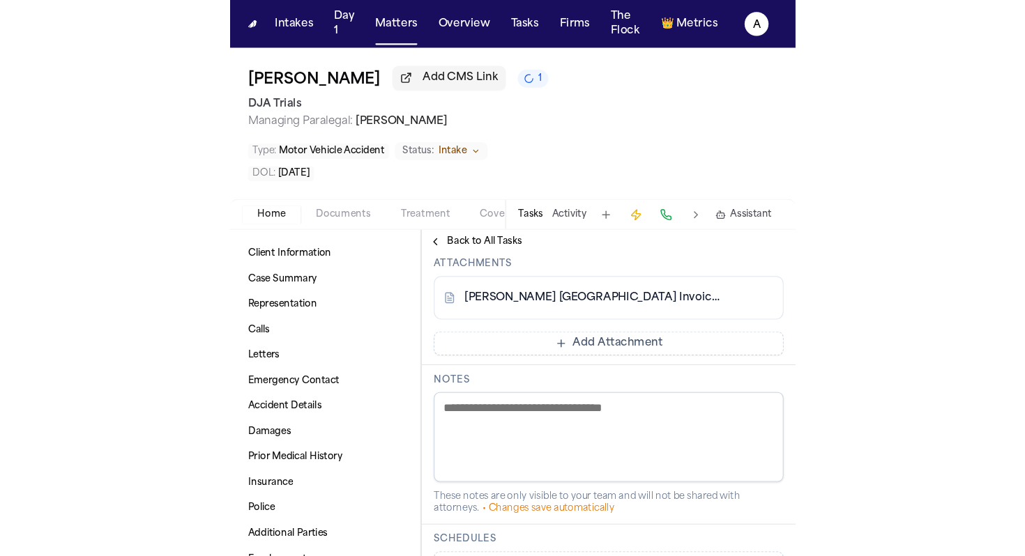
scroll to position [374, 0]
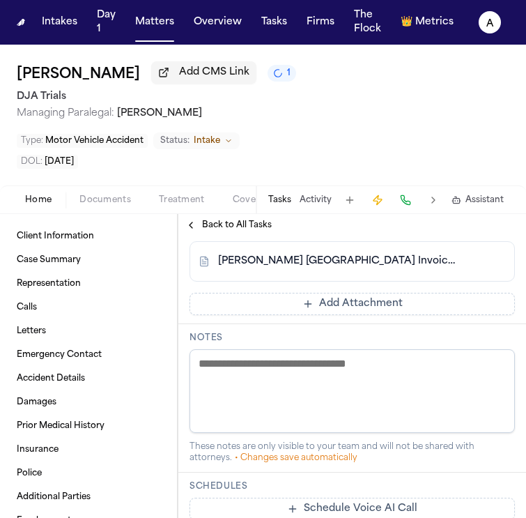
click at [397, 263] on link "[PERSON_NAME] [GEOGRAPHIC_DATA] Invoice-[PERSON_NAME].pdf" at bounding box center [338, 261] width 240 height 14
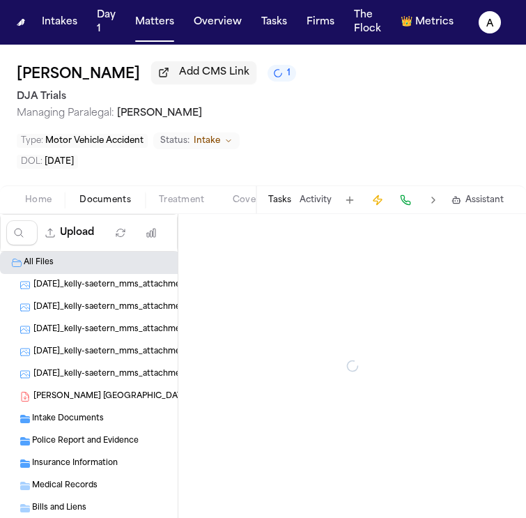
click at [104, 200] on span "Documents" at bounding box center [105, 199] width 52 height 11
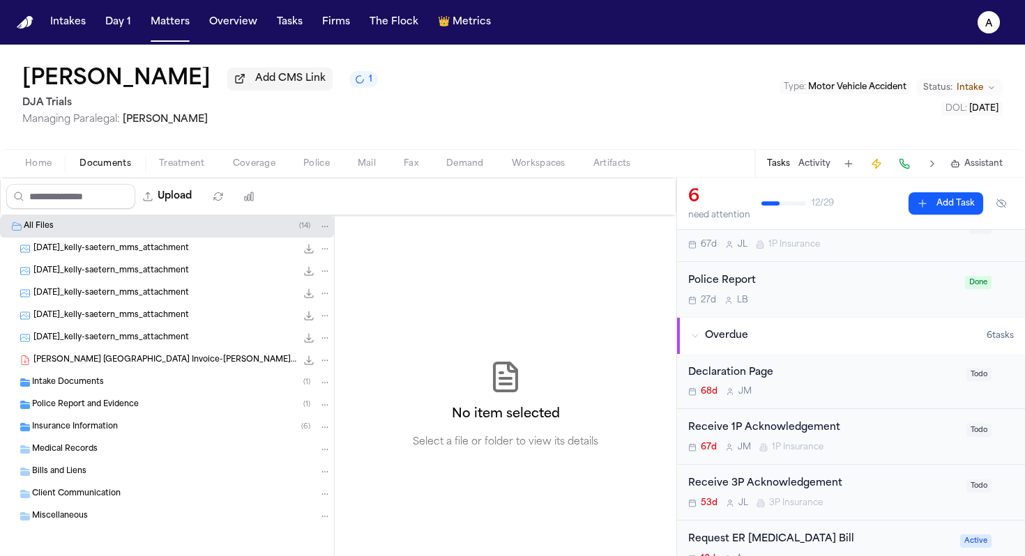
scroll to position [66, 0]
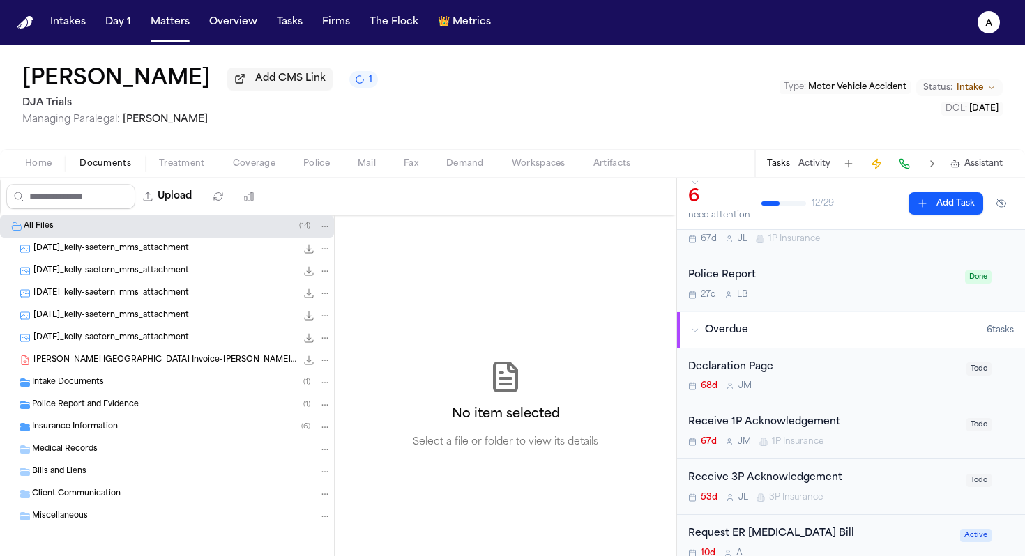
click at [131, 452] on div "Medical Records" at bounding box center [181, 449] width 299 height 13
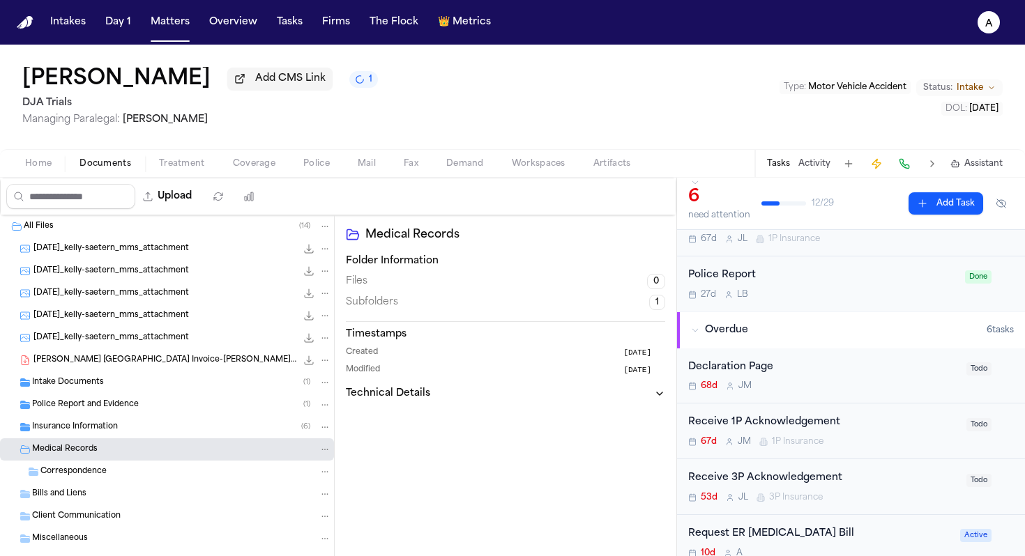
scroll to position [29, 0]
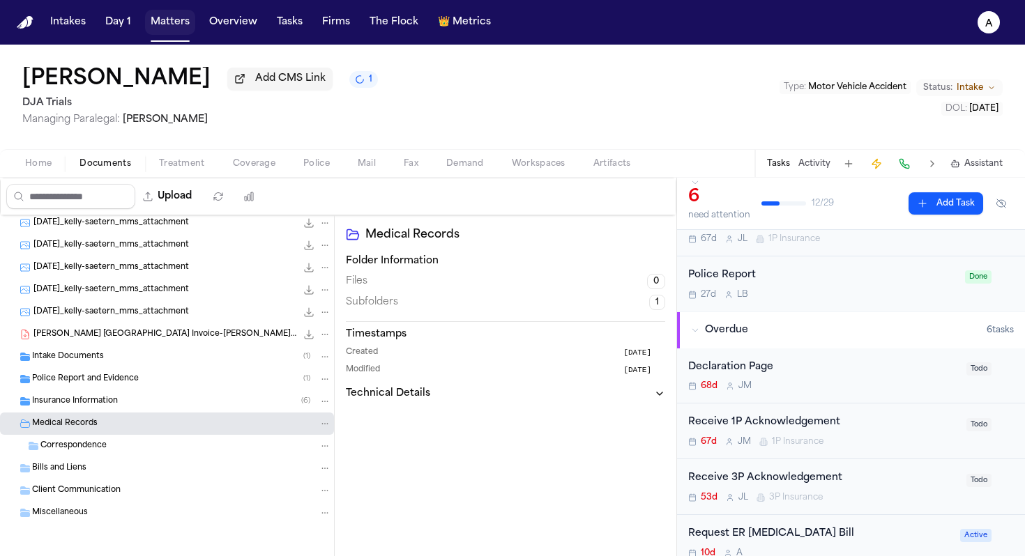
click at [158, 28] on button "Matters" at bounding box center [170, 22] width 50 height 25
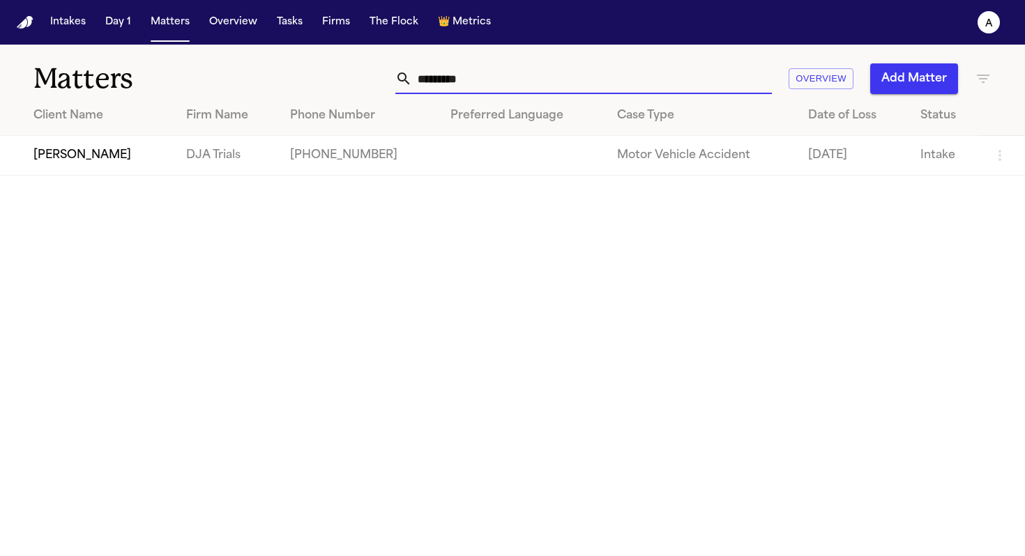
click at [491, 79] on input "*********" at bounding box center [592, 78] width 360 height 31
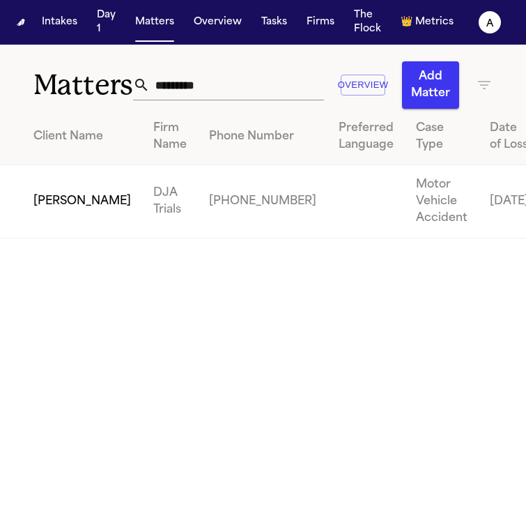
click at [69, 217] on td "[PERSON_NAME]" at bounding box center [71, 201] width 142 height 73
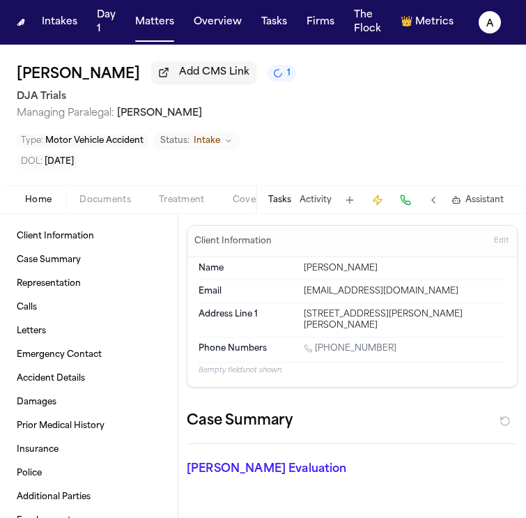
click at [284, 201] on button "Tasks" at bounding box center [279, 199] width 23 height 11
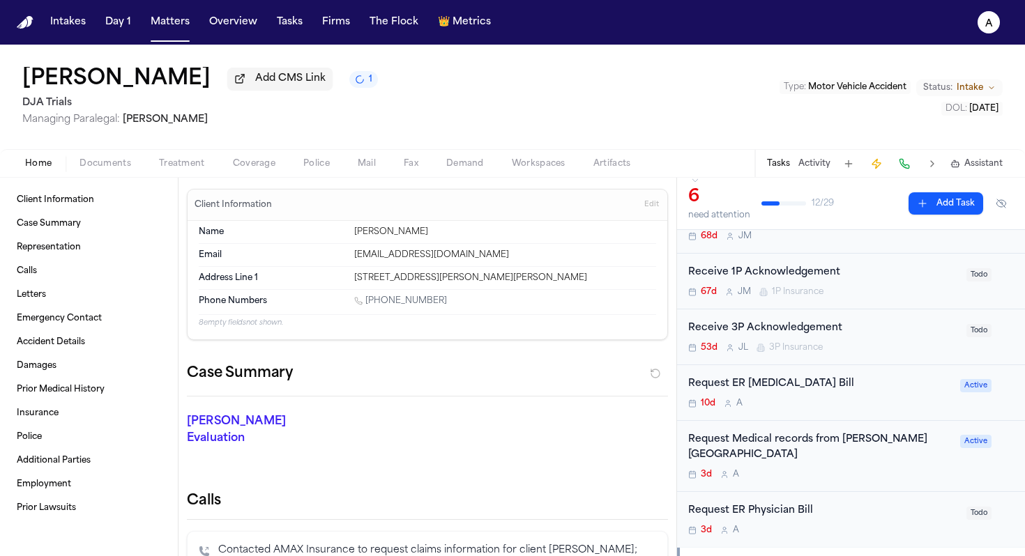
scroll to position [227, 0]
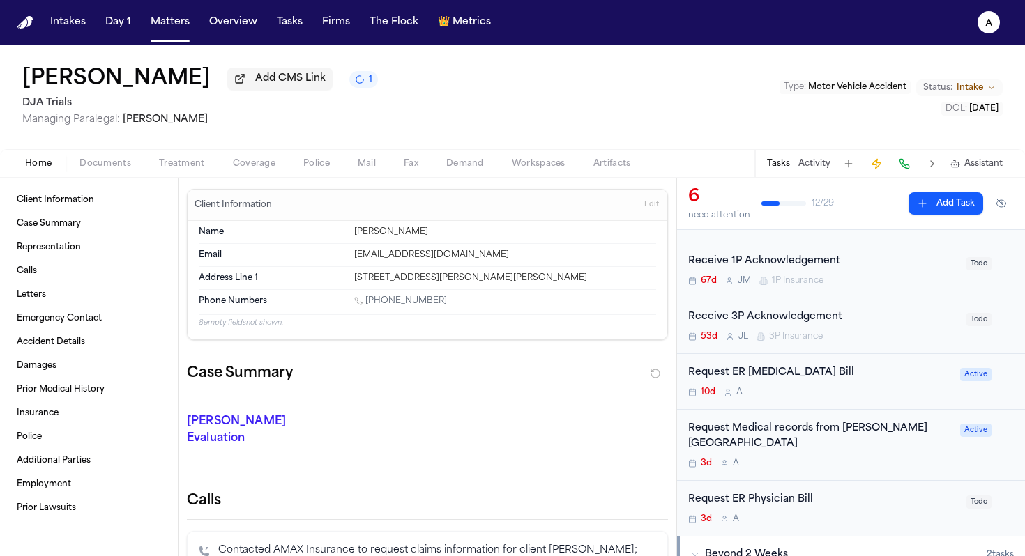
click at [834, 449] on div "Request Medical records from [PERSON_NAME][GEOGRAPHIC_DATA]" at bounding box center [819, 437] width 263 height 32
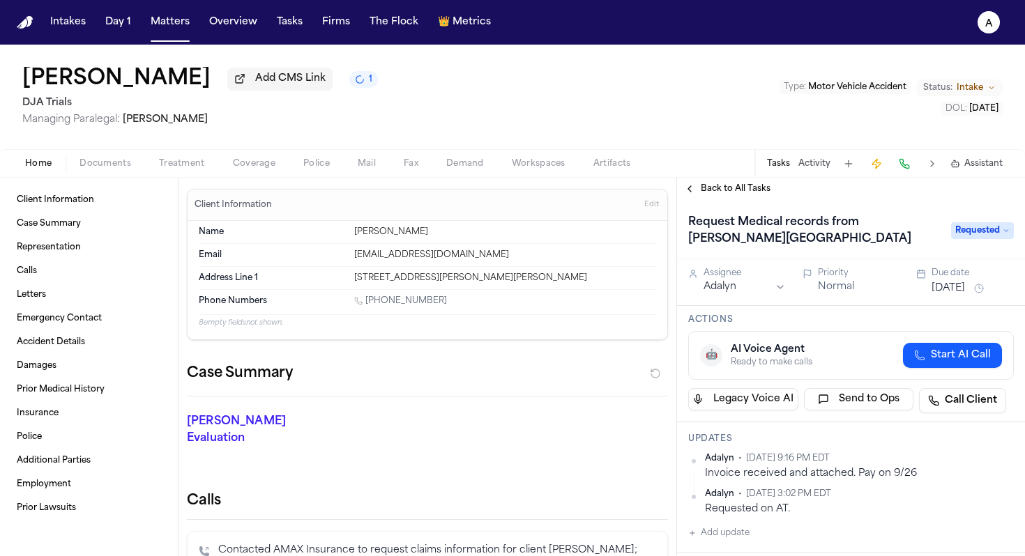
click at [114, 167] on span "Documents" at bounding box center [105, 163] width 52 height 11
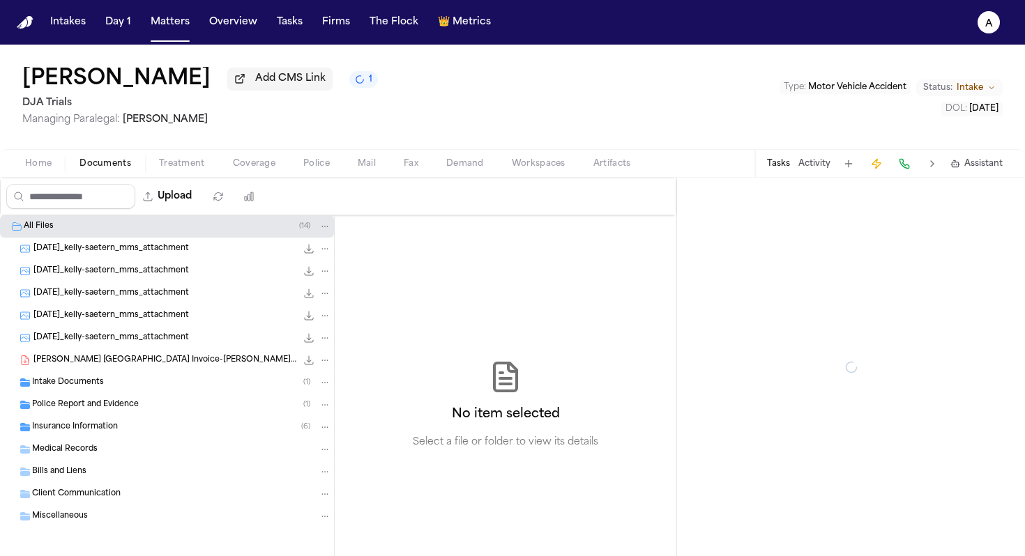
click at [38, 164] on span "Home" at bounding box center [38, 163] width 26 height 11
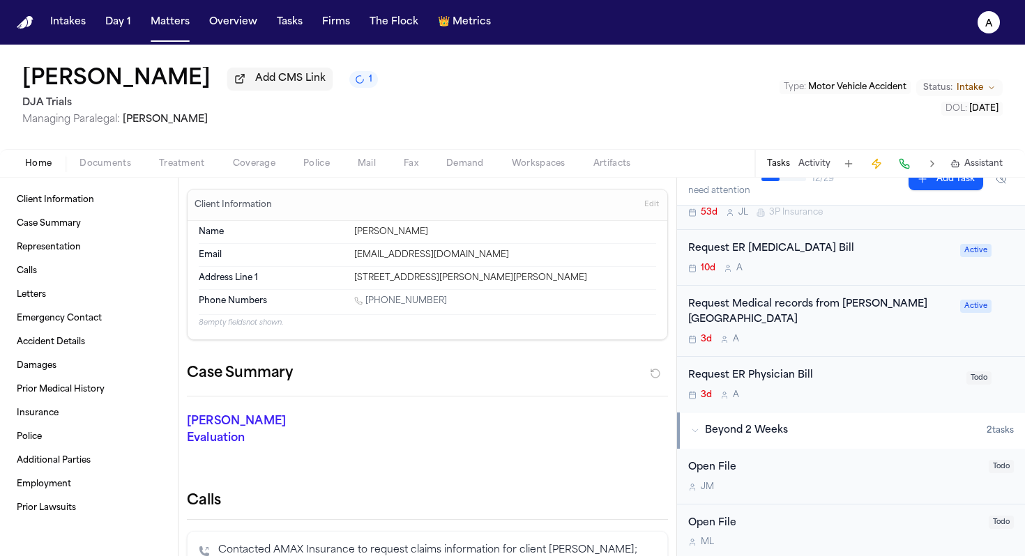
scroll to position [346, 0]
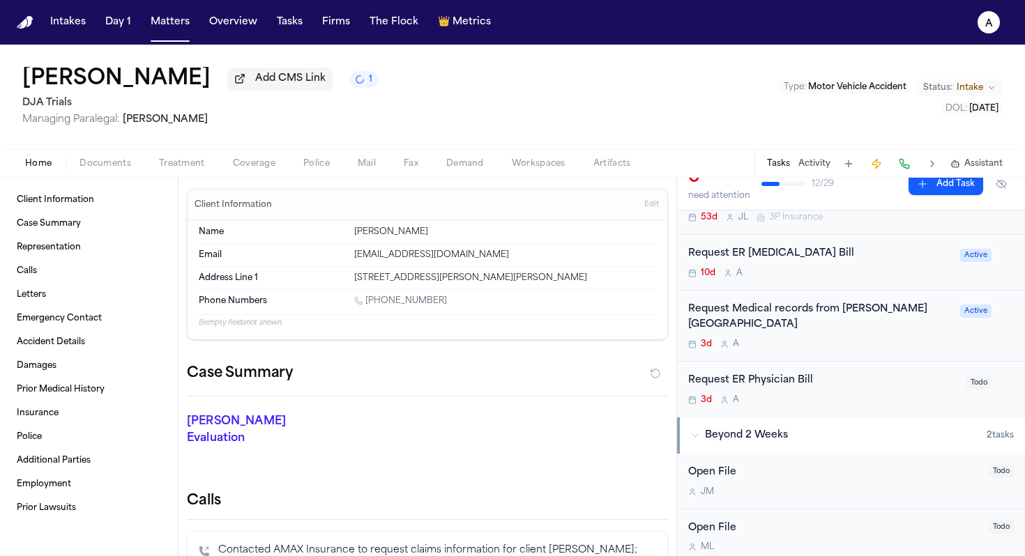
click at [835, 329] on div "Request Medical records from [PERSON_NAME][GEOGRAPHIC_DATA]" at bounding box center [819, 318] width 263 height 32
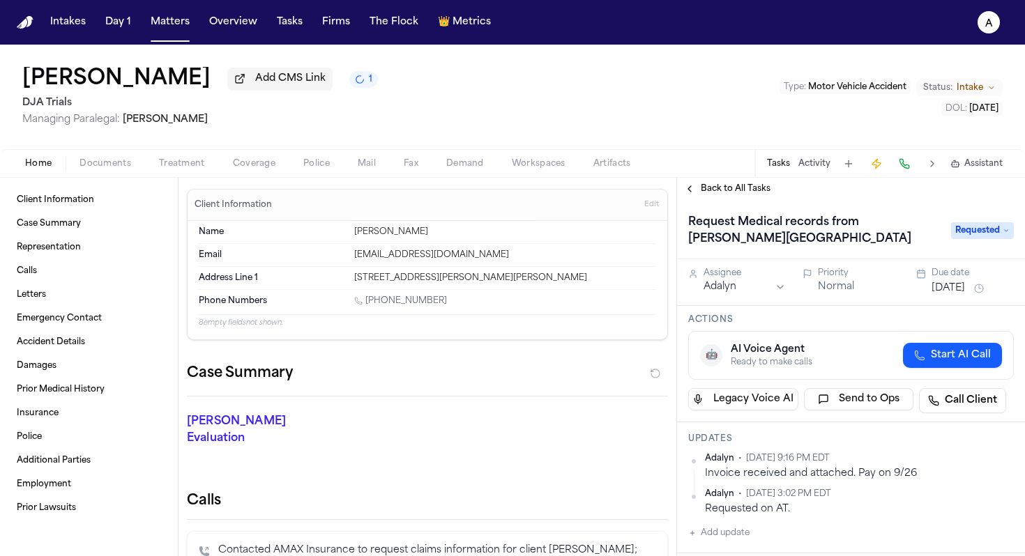
scroll to position [73, 0]
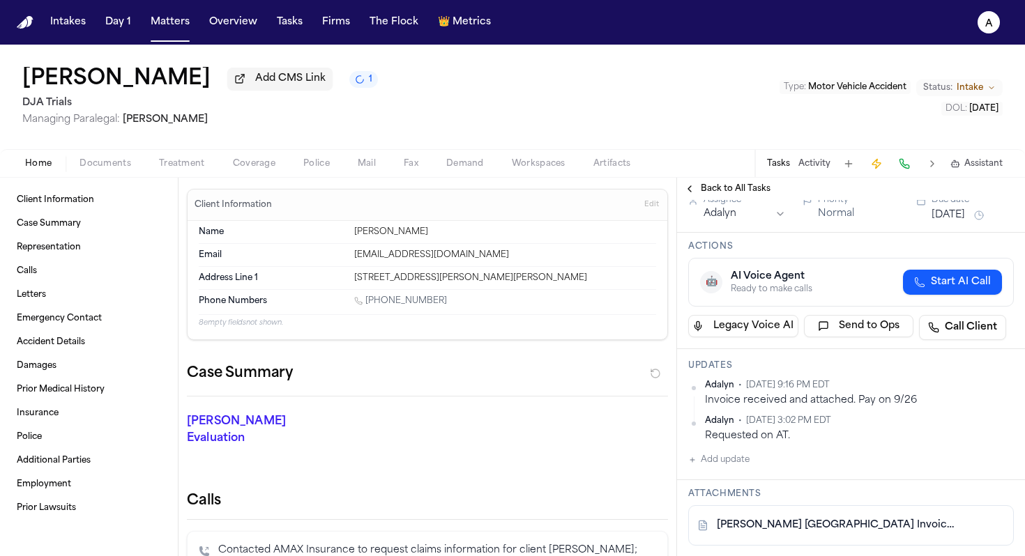
click at [735, 460] on button "Add update" at bounding box center [718, 460] width 61 height 17
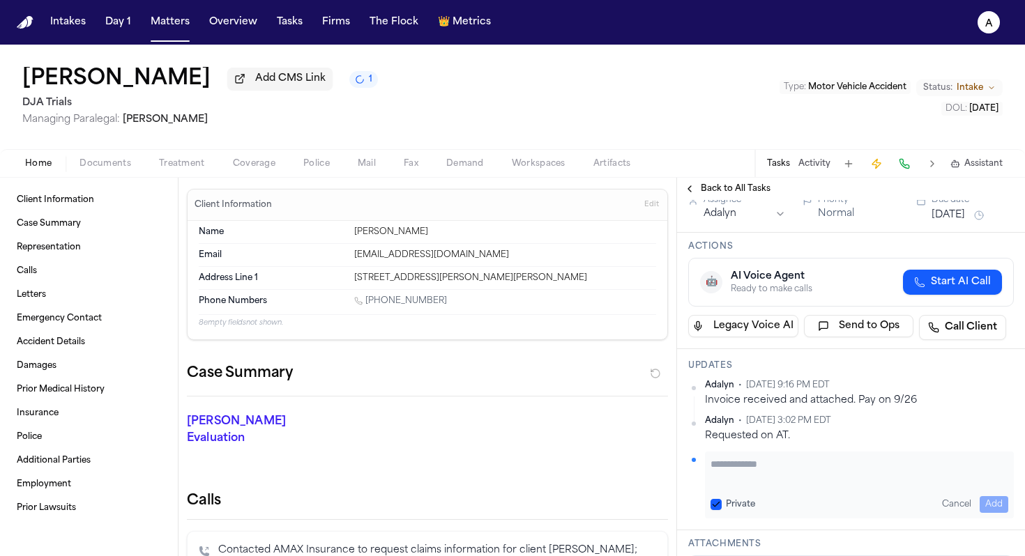
click at [733, 476] on textarea "Add your update" at bounding box center [859, 471] width 298 height 28
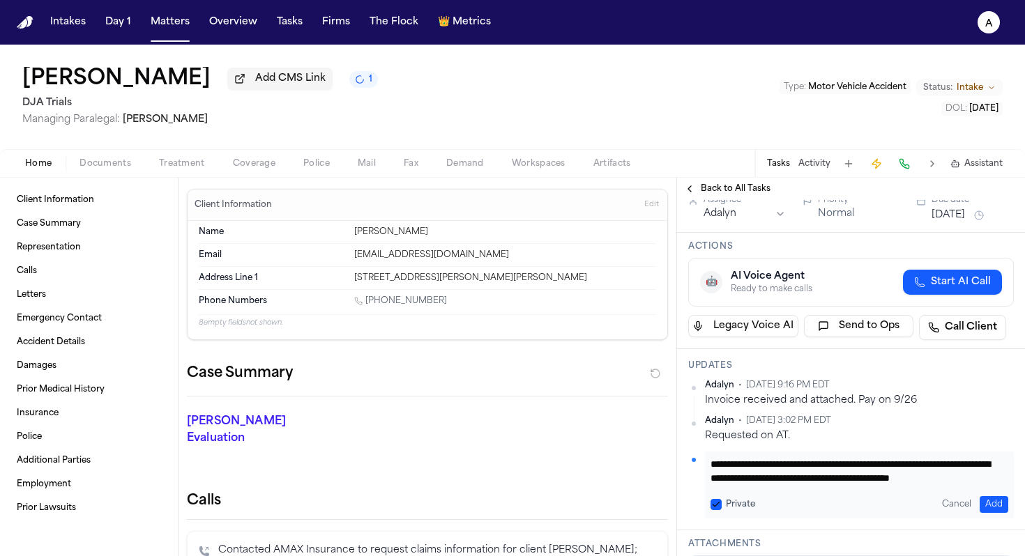
scroll to position [28, 0]
type textarea "**********"
click at [717, 500] on button "Private" at bounding box center [715, 504] width 11 height 11
click at [988, 503] on button "Add" at bounding box center [993, 504] width 29 height 17
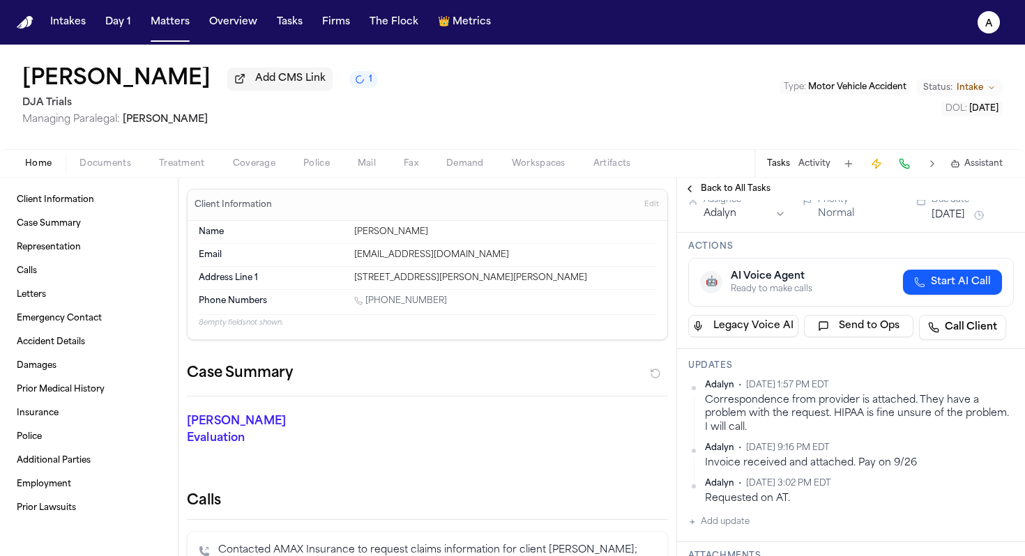
scroll to position [0, 0]
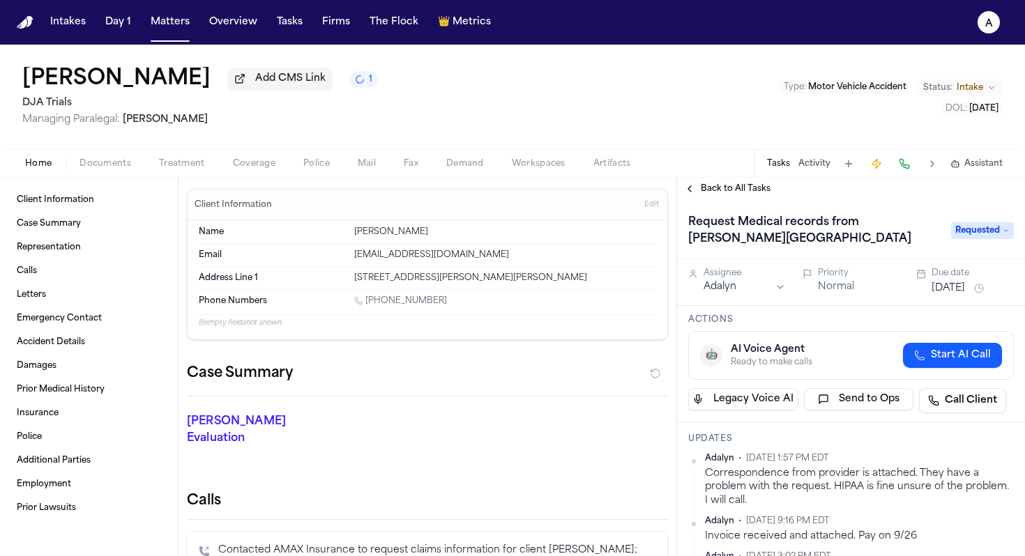
click at [965, 293] on button "[DATE]" at bounding box center [947, 289] width 33 height 14
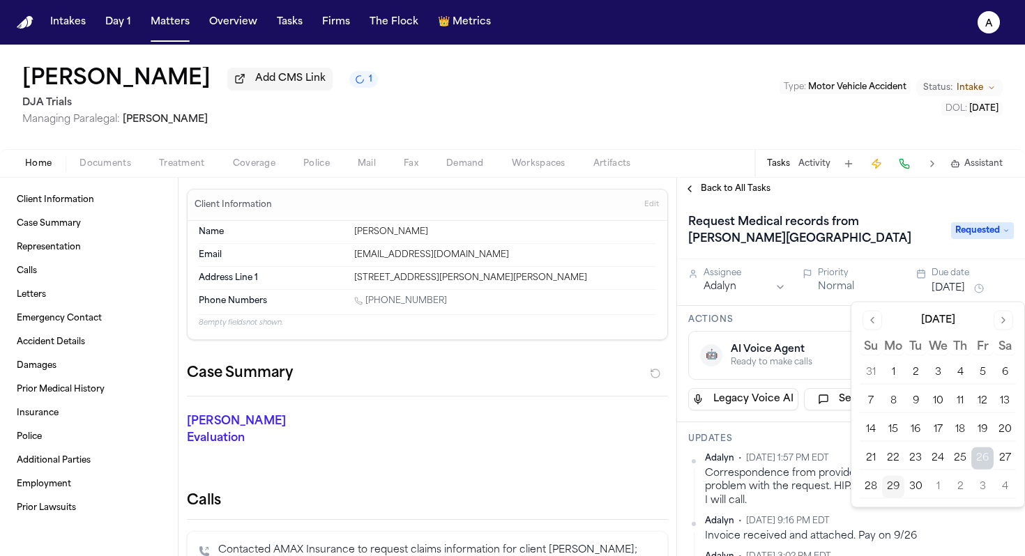
click at [920, 490] on button "30" at bounding box center [915, 487] width 22 height 22
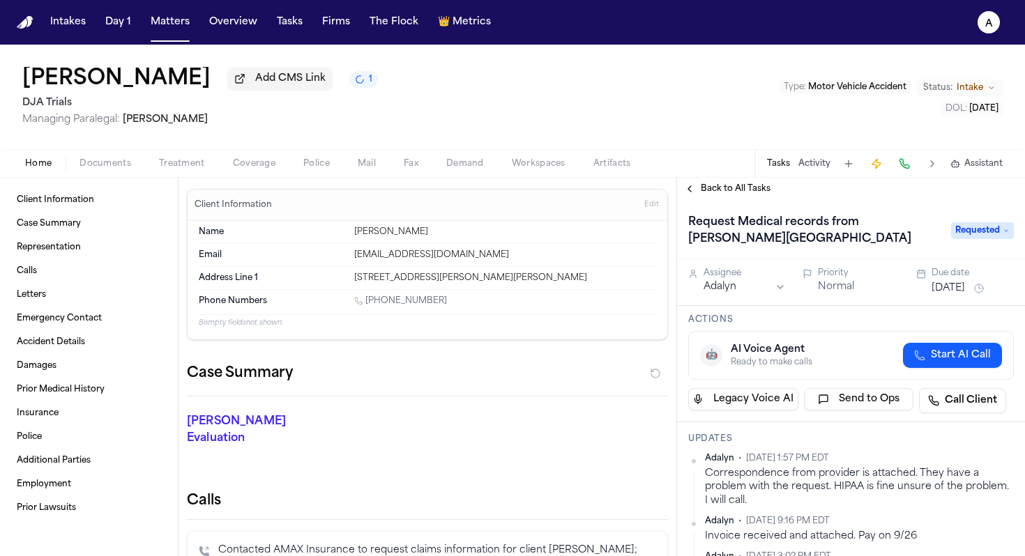
click at [925, 233] on h1 "Request Medical records from [PERSON_NAME][GEOGRAPHIC_DATA]" at bounding box center [812, 230] width 260 height 39
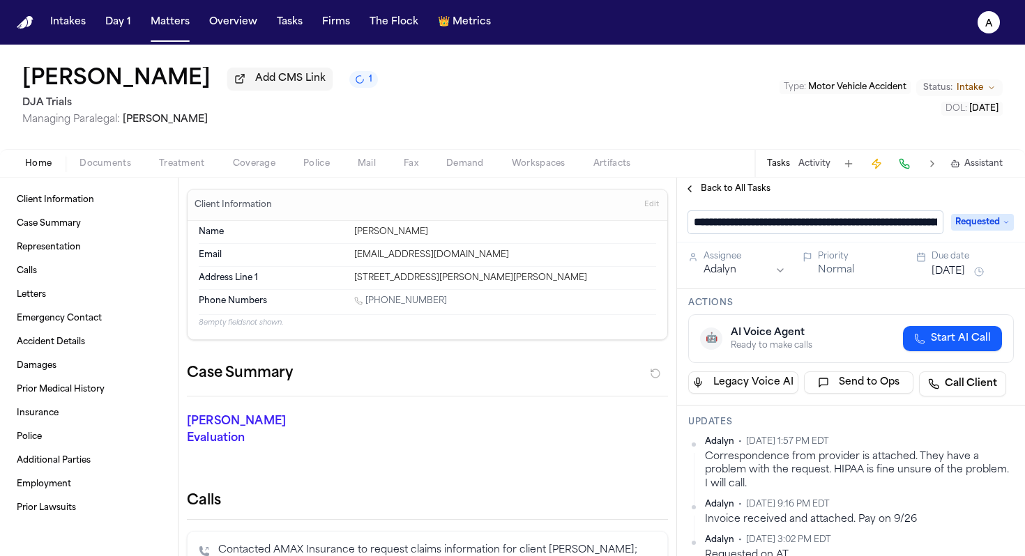
scroll to position [0, 120]
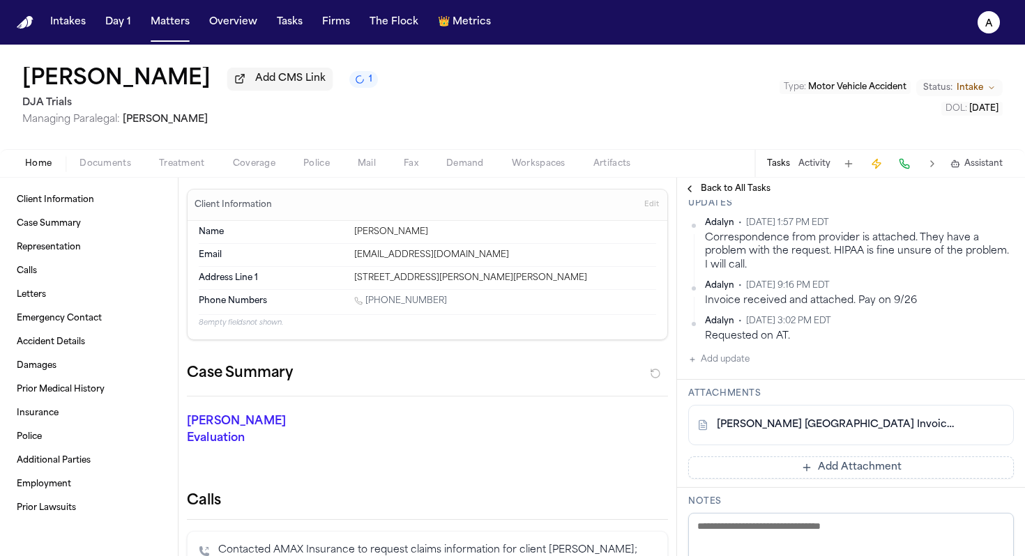
click at [773, 466] on div "Attachments [PERSON_NAME] [GEOGRAPHIC_DATA] Invoice-[PERSON_NAME].pdf Add Attac…" at bounding box center [851, 434] width 348 height 108
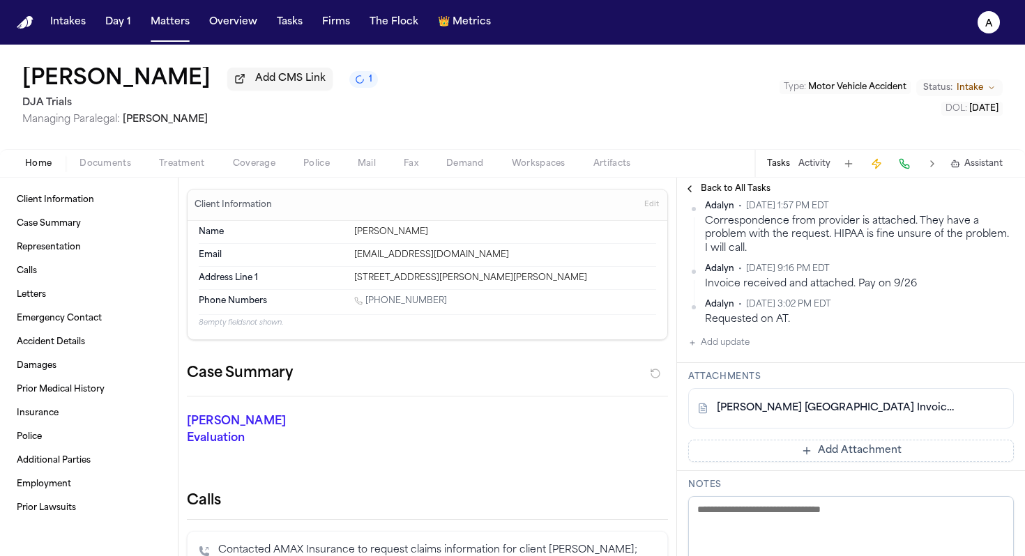
click at [781, 453] on button "Add Attachment" at bounding box center [850, 451] width 325 height 22
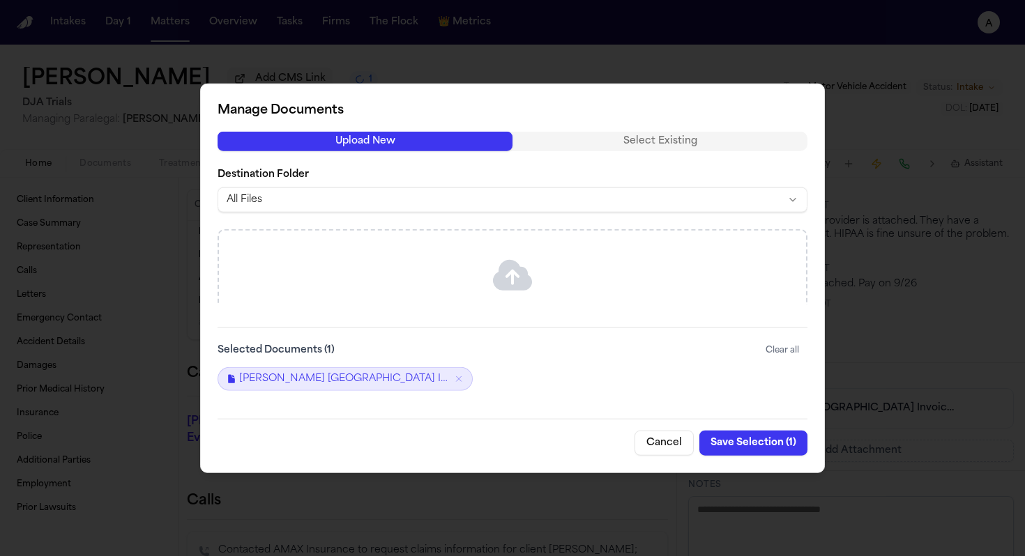
click at [657, 445] on button "Cancel" at bounding box center [663, 442] width 59 height 25
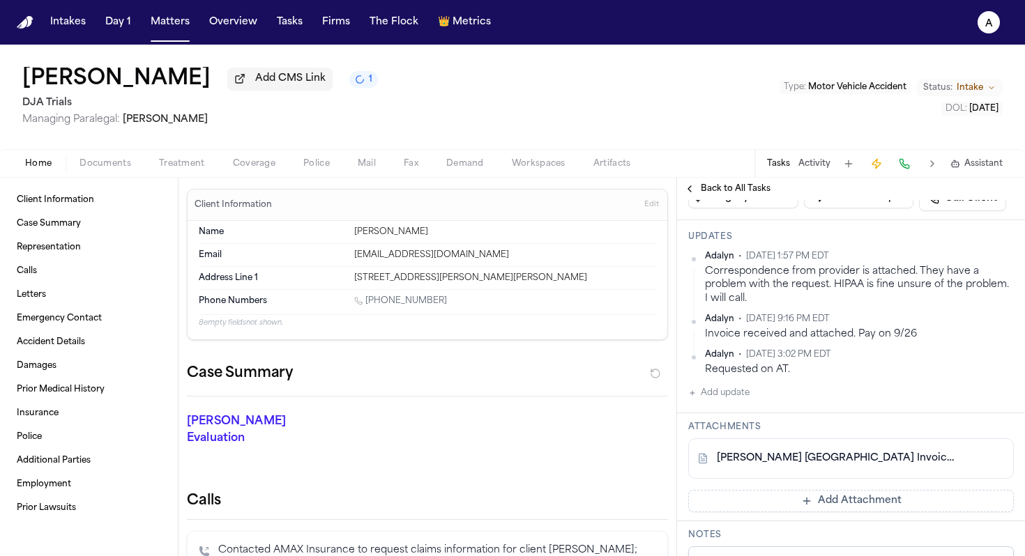
scroll to position [199, 0]
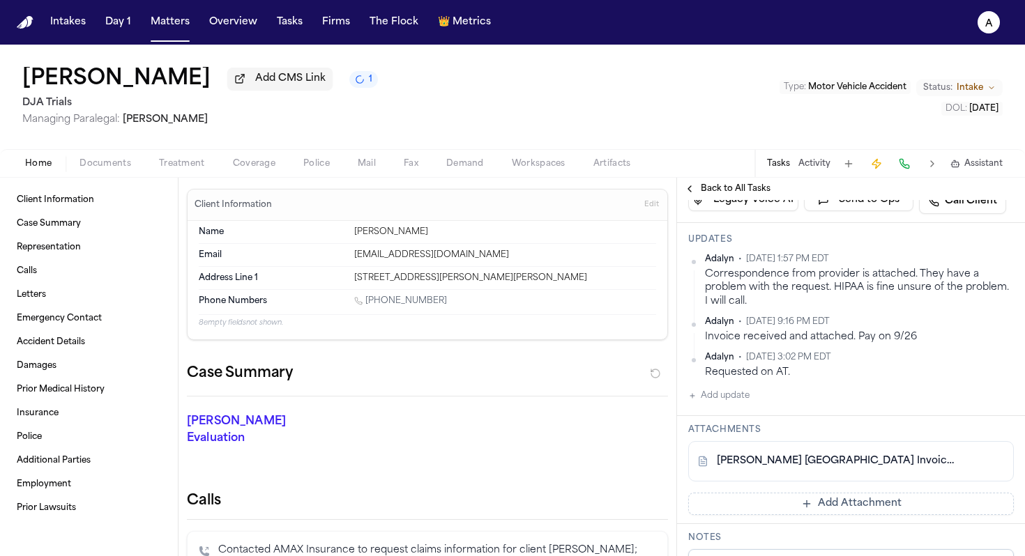
click at [740, 403] on button "Add update" at bounding box center [718, 396] width 61 height 17
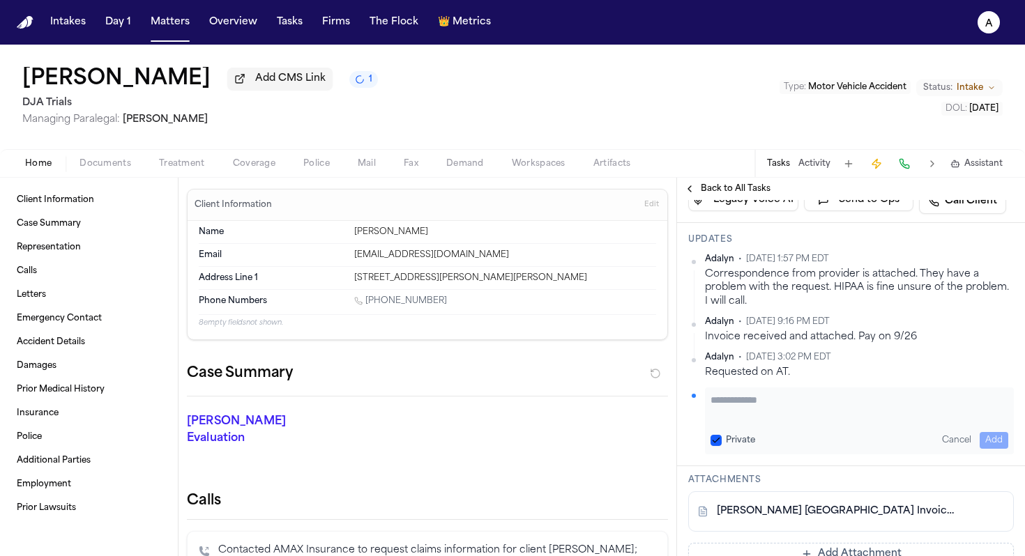
click at [741, 403] on textarea "Add your update" at bounding box center [859, 407] width 298 height 28
type textarea "**********"
click at [884, 513] on link "[PERSON_NAME] [GEOGRAPHIC_DATA] Invoice-[PERSON_NAME].pdf" at bounding box center [837, 512] width 240 height 14
click at [372, 169] on span "Mail" at bounding box center [367, 163] width 18 height 11
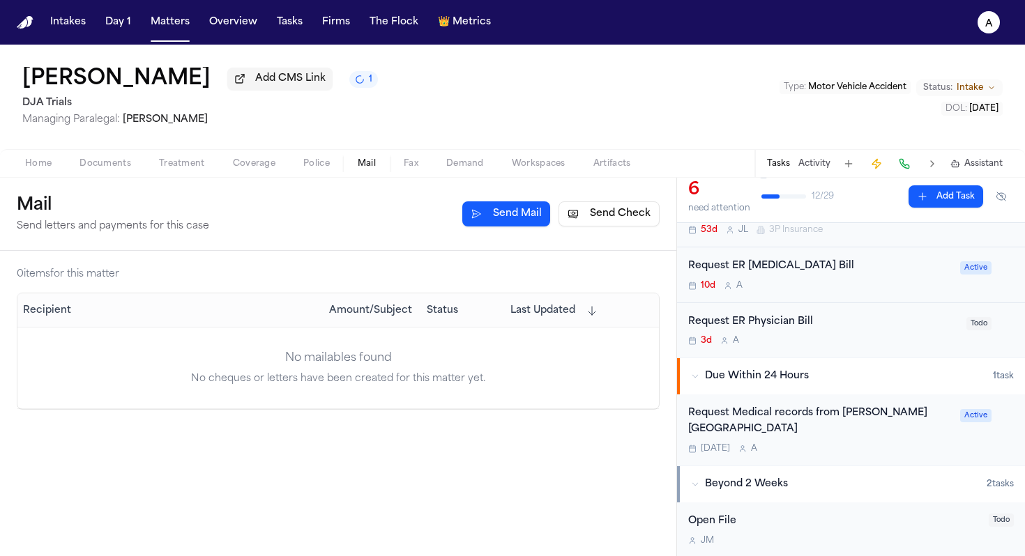
scroll to position [401, 0]
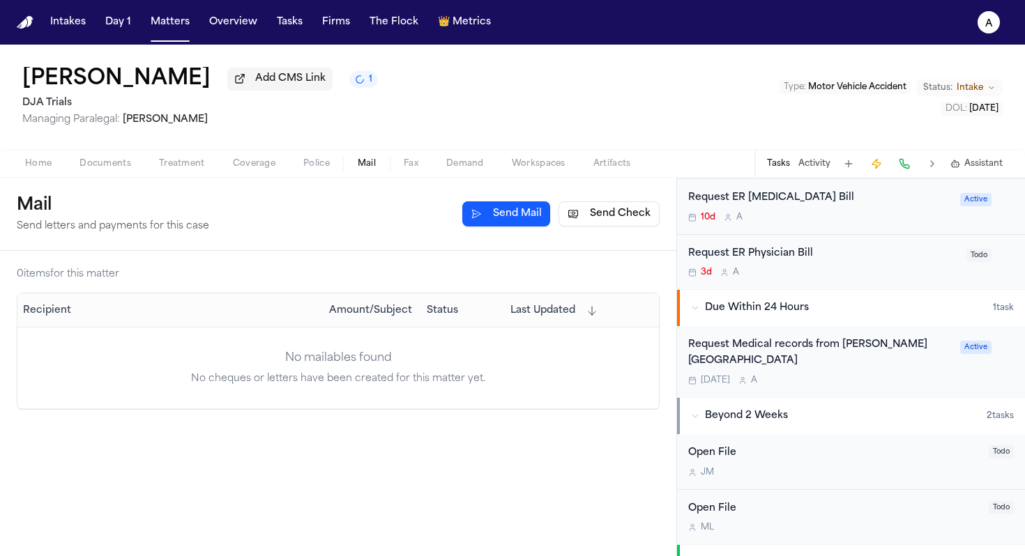
click at [868, 378] on div "[DATE] A" at bounding box center [819, 380] width 263 height 11
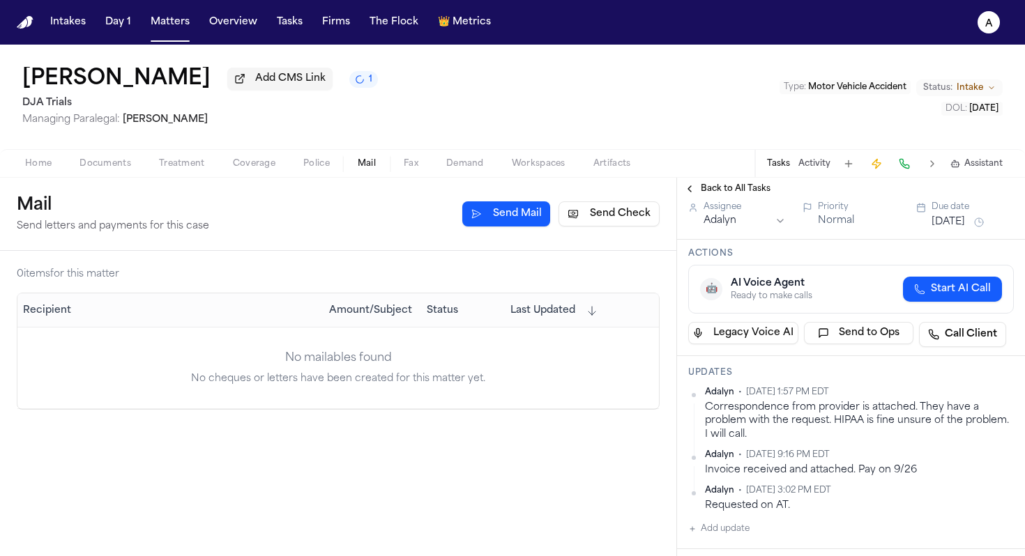
scroll to position [129, 0]
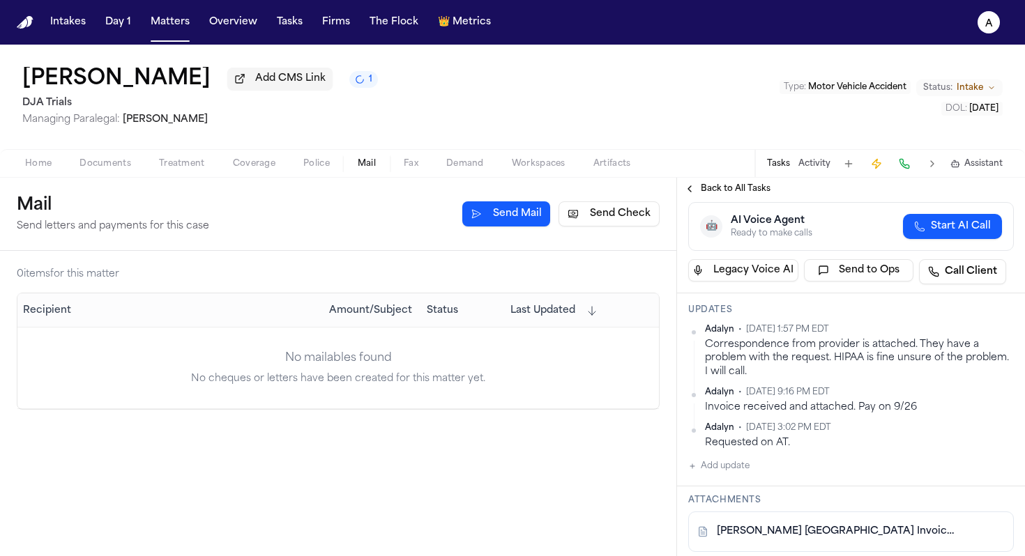
click at [735, 472] on button "Add update" at bounding box center [718, 466] width 61 height 17
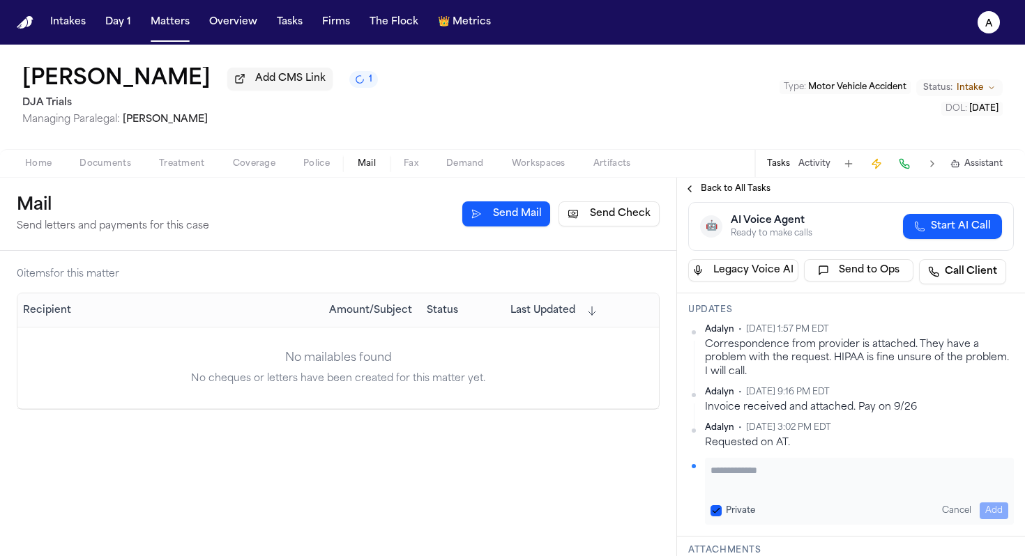
click at [739, 477] on textarea "Add your update" at bounding box center [859, 478] width 298 height 28
type textarea "**********"
click at [717, 513] on button "Private" at bounding box center [715, 510] width 11 height 11
click at [990, 502] on div "**********" at bounding box center [859, 491] width 309 height 67
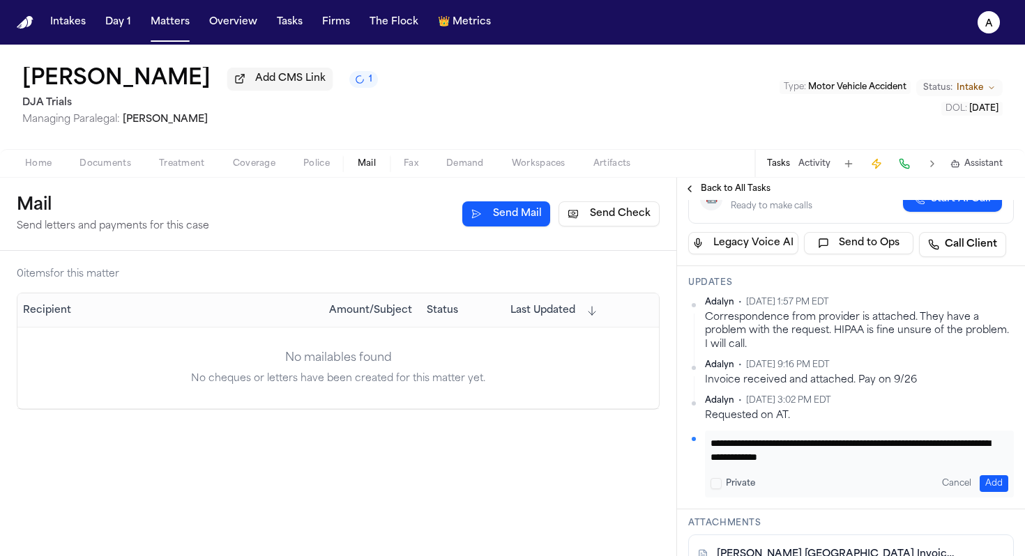
scroll to position [172, 0]
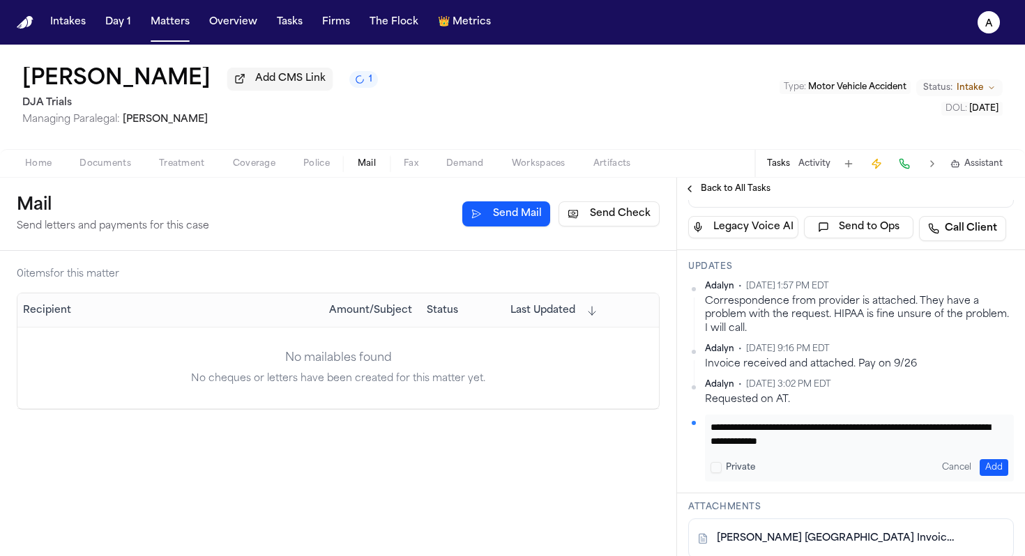
click at [828, 539] on link "[PERSON_NAME] [GEOGRAPHIC_DATA] Invoice-[PERSON_NAME].pdf" at bounding box center [837, 539] width 240 height 14
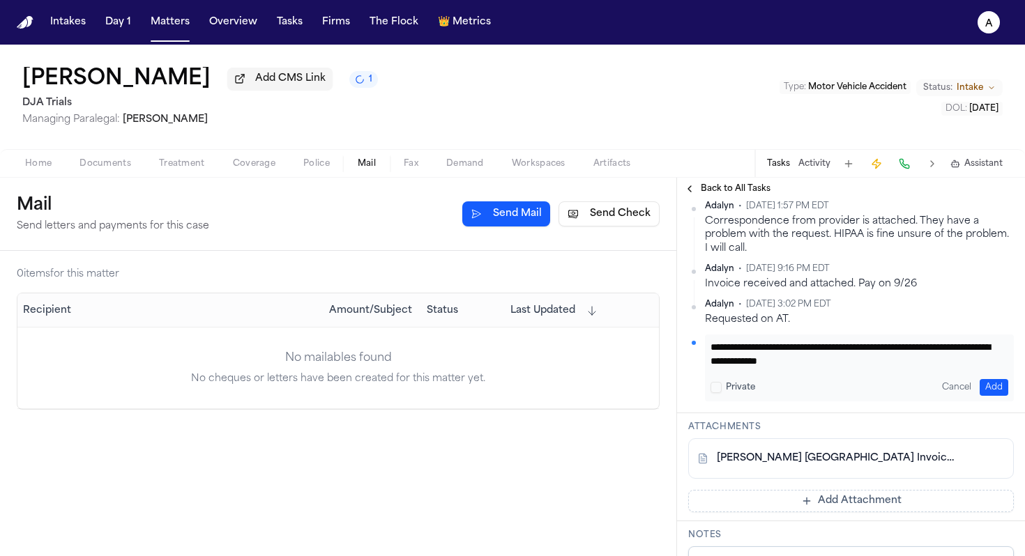
scroll to position [260, 0]
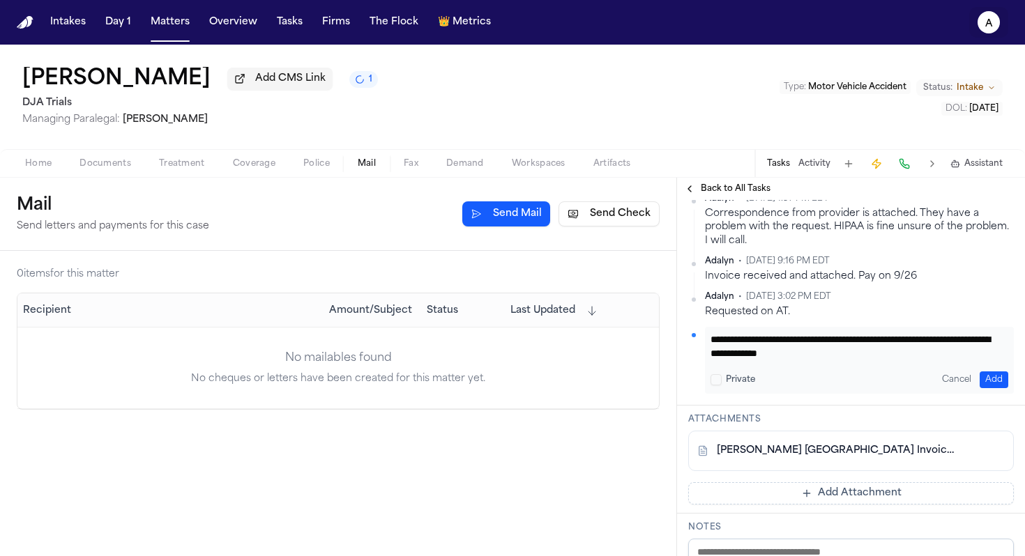
click at [983, 26] on icon "A" at bounding box center [988, 22] width 22 height 22
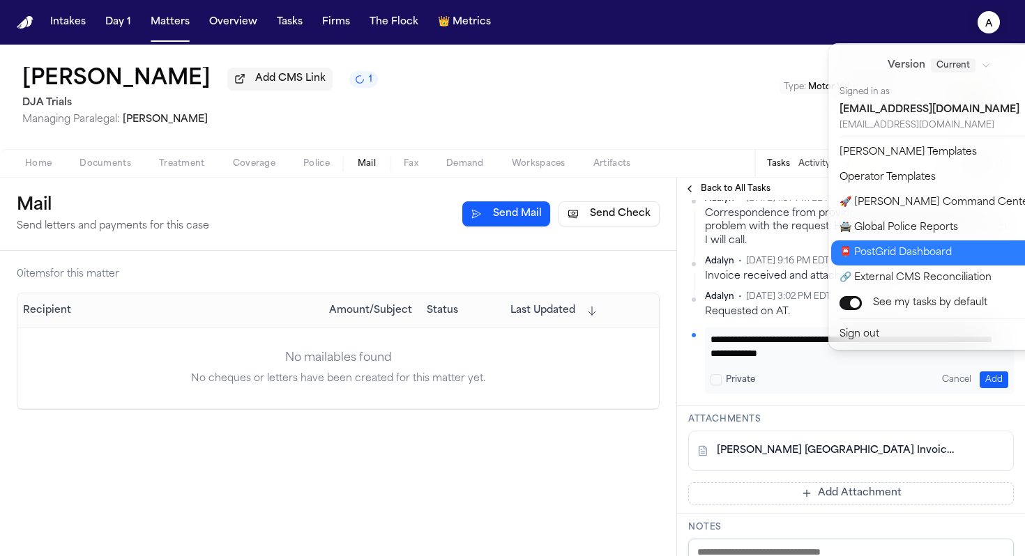
click at [942, 253] on button "📮 PostGrid Dashboard" at bounding box center [947, 252] width 232 height 25
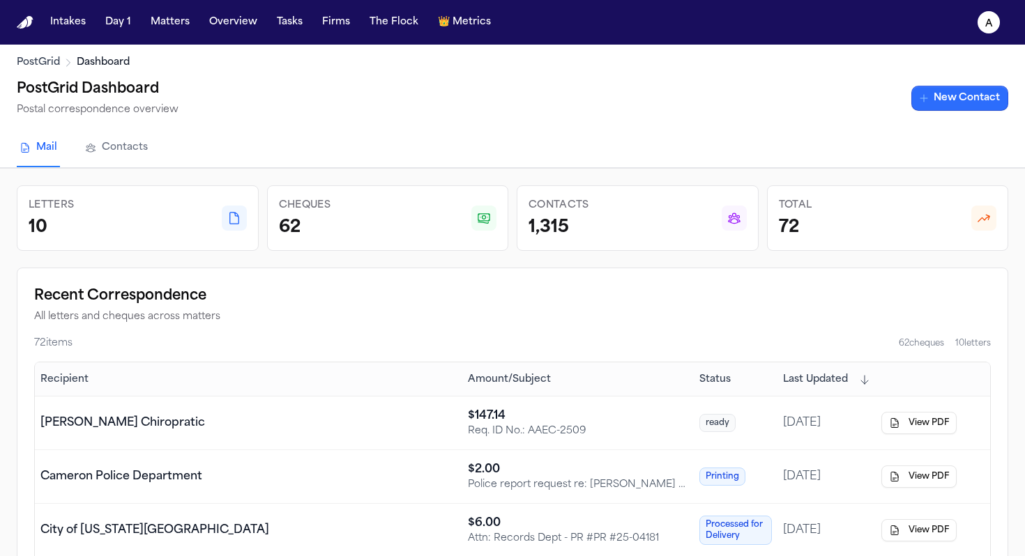
click at [951, 89] on link "New Contact" at bounding box center [959, 98] width 97 height 25
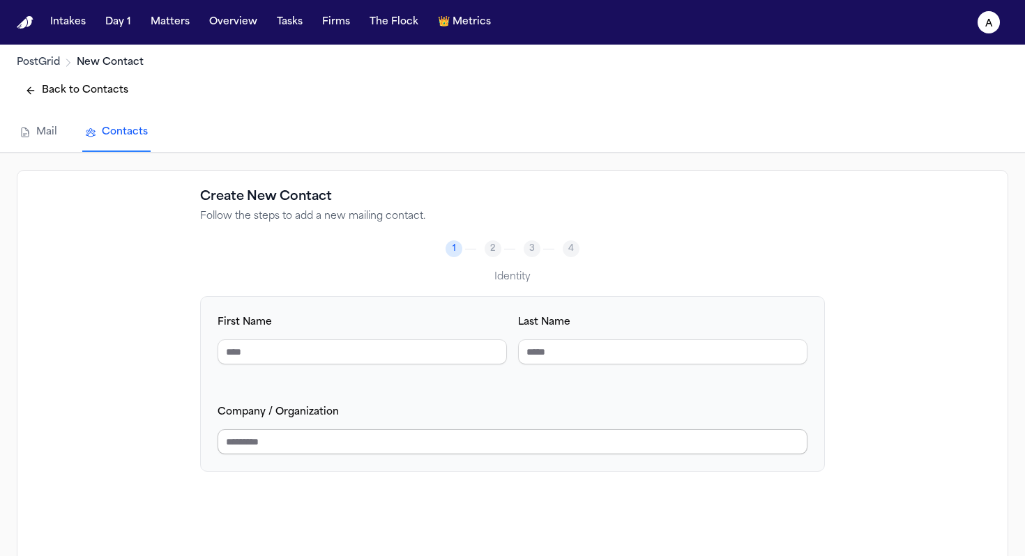
click at [365, 441] on input "Company / Organization" at bounding box center [512, 441] width 590 height 25
type input "**********"
click at [592, 354] on input "Last Name" at bounding box center [662, 351] width 289 height 25
click at [507, 436] on input "**********" at bounding box center [512, 441] width 590 height 25
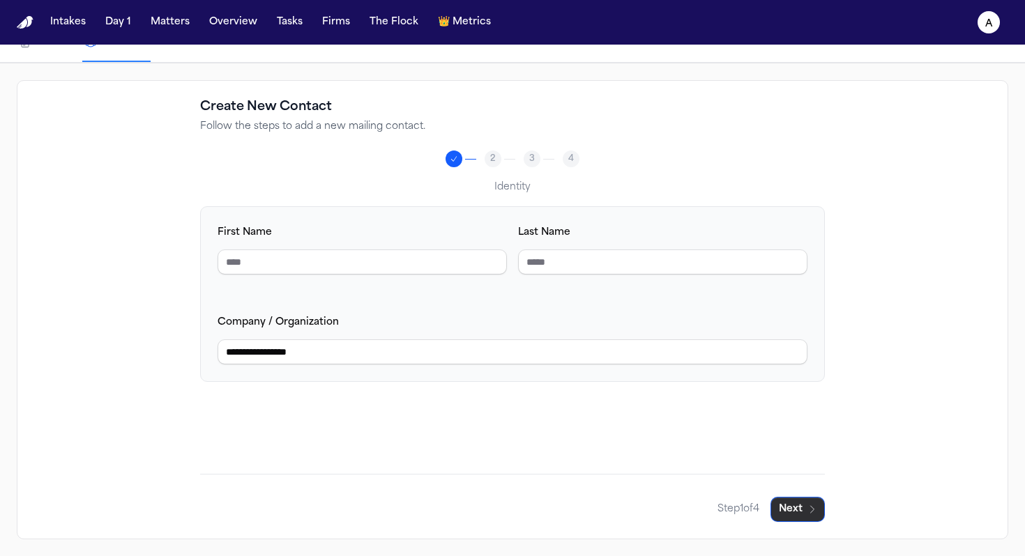
click at [799, 515] on button "Next" at bounding box center [797, 509] width 54 height 25
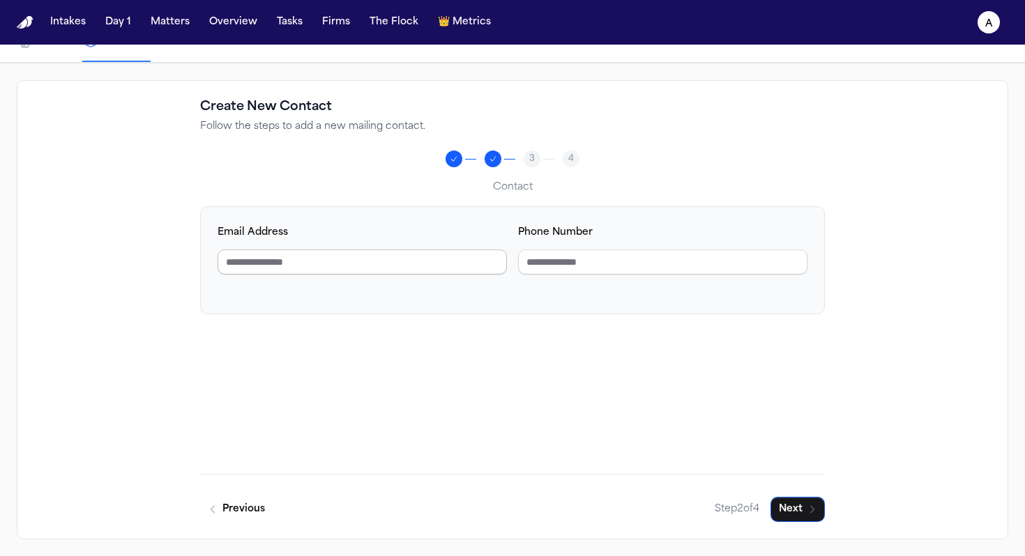
click at [368, 252] on input "Email Address" at bounding box center [361, 262] width 289 height 25
click at [634, 268] on input "Phone Number" at bounding box center [662, 262] width 289 height 25
click at [792, 505] on button "Next" at bounding box center [797, 509] width 54 height 25
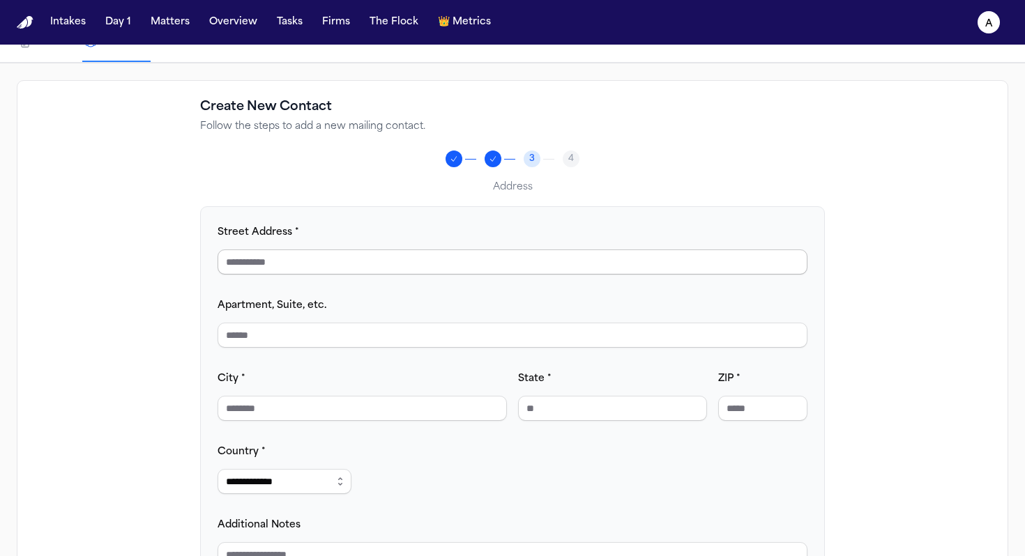
click at [344, 273] on input "Street Address *" at bounding box center [512, 262] width 590 height 25
type input "**********"
click at [301, 412] on input "City *" at bounding box center [361, 408] width 289 height 25
click at [305, 333] on input "Apartment, Suite, etc." at bounding box center [512, 335] width 590 height 25
click at [336, 404] on input "City *" at bounding box center [361, 408] width 289 height 25
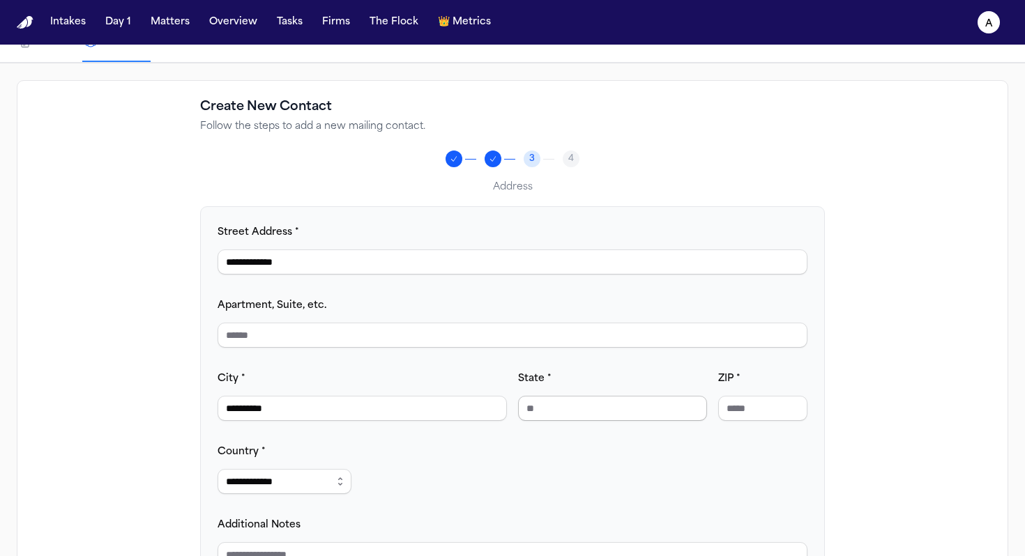
type input "**********"
click at [611, 401] on input "State *" at bounding box center [612, 408] width 189 height 25
type input "**"
click at [768, 414] on input "ZIP *" at bounding box center [762, 408] width 89 height 25
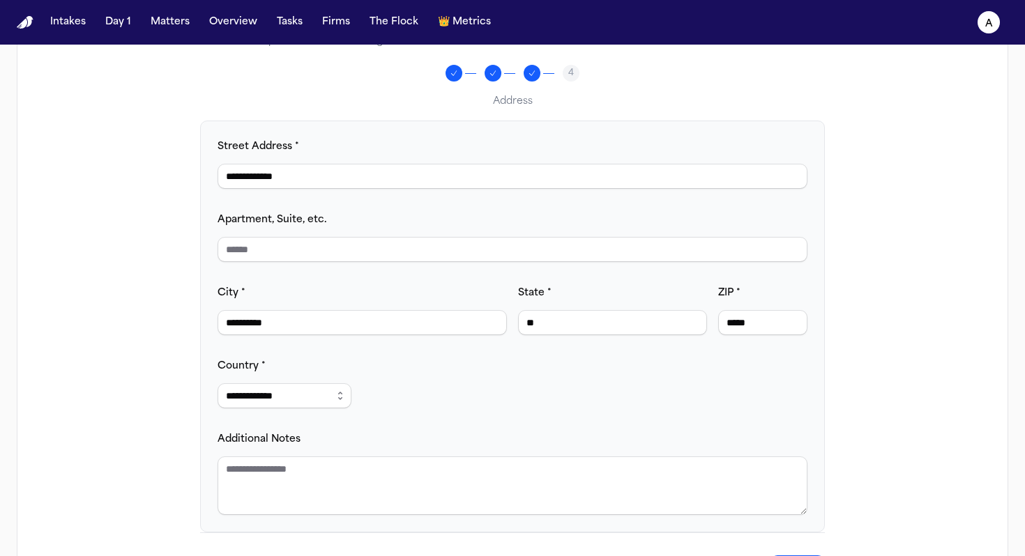
scroll to position [234, 0]
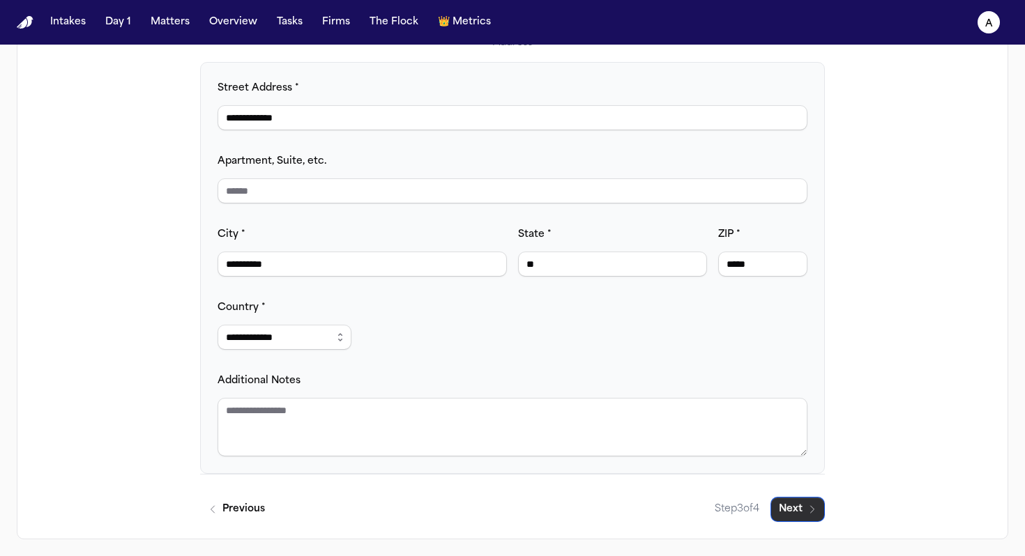
type input "*****"
click at [804, 514] on button "Next" at bounding box center [797, 509] width 54 height 25
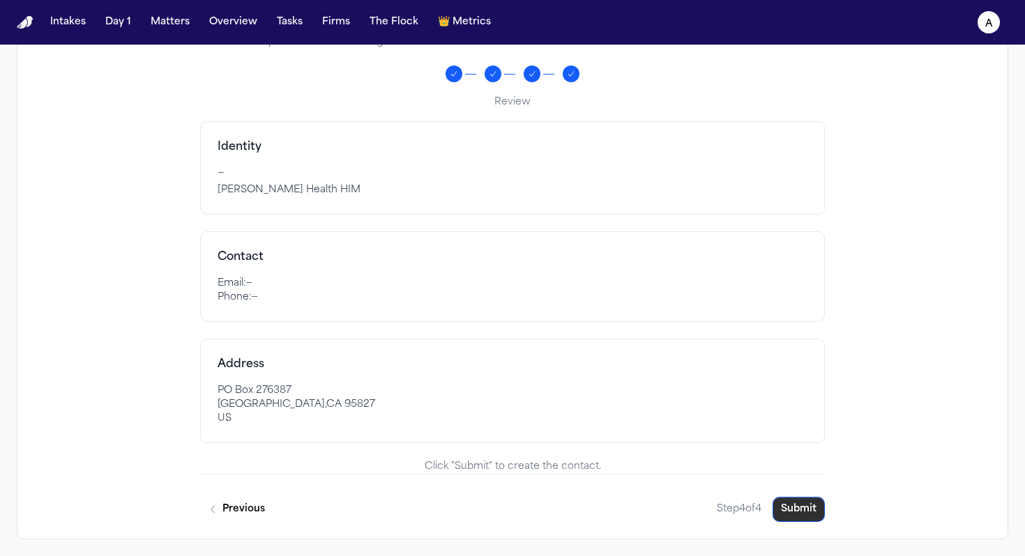
scroll to position [175, 0]
click at [795, 510] on button "Submit" at bounding box center [798, 509] width 52 height 25
click at [840, 456] on div "Create New Contact Follow the steps to add a new mailing contact. Review Identi…" at bounding box center [512, 267] width 991 height 544
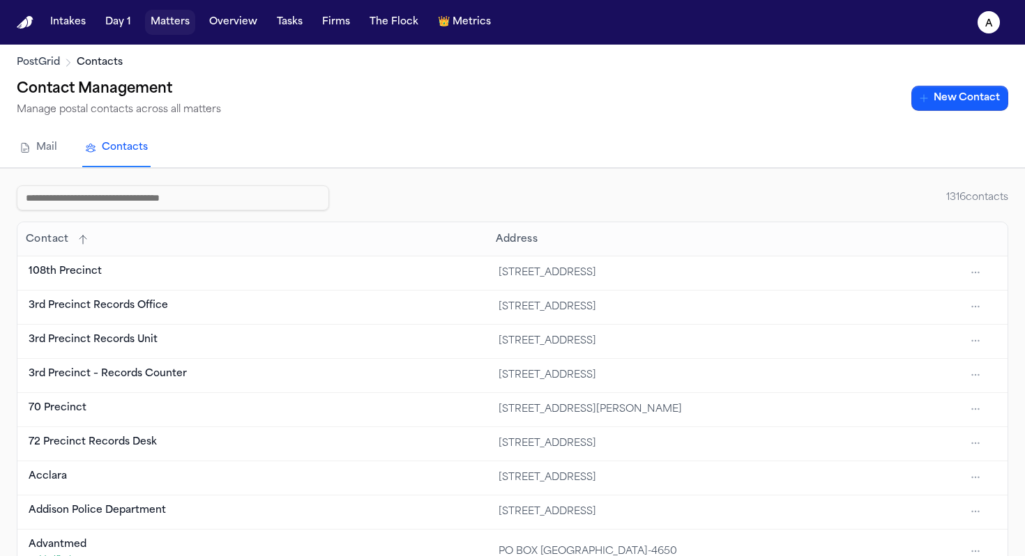
click at [171, 29] on button "Matters" at bounding box center [170, 22] width 50 height 25
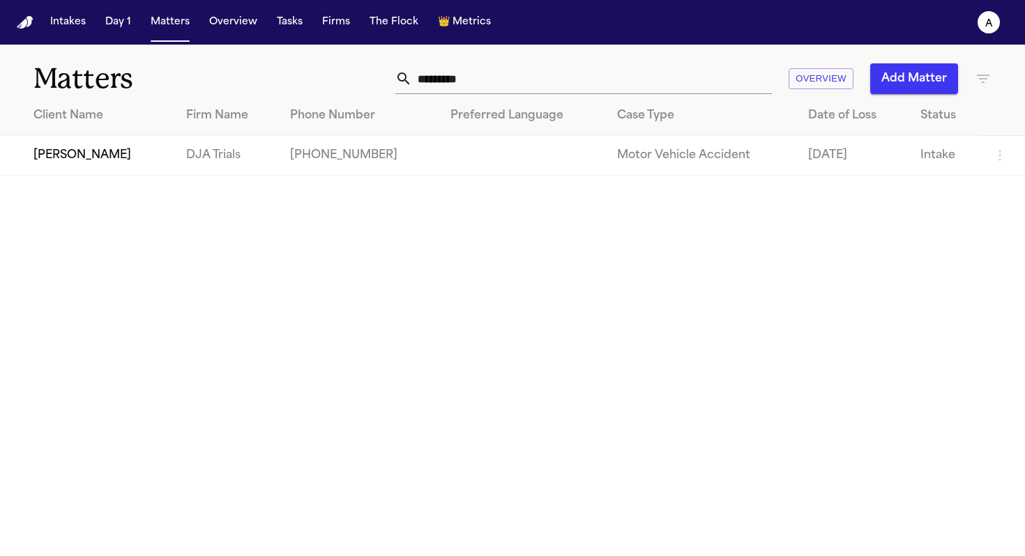
click at [75, 155] on td "[PERSON_NAME]" at bounding box center [87, 156] width 175 height 40
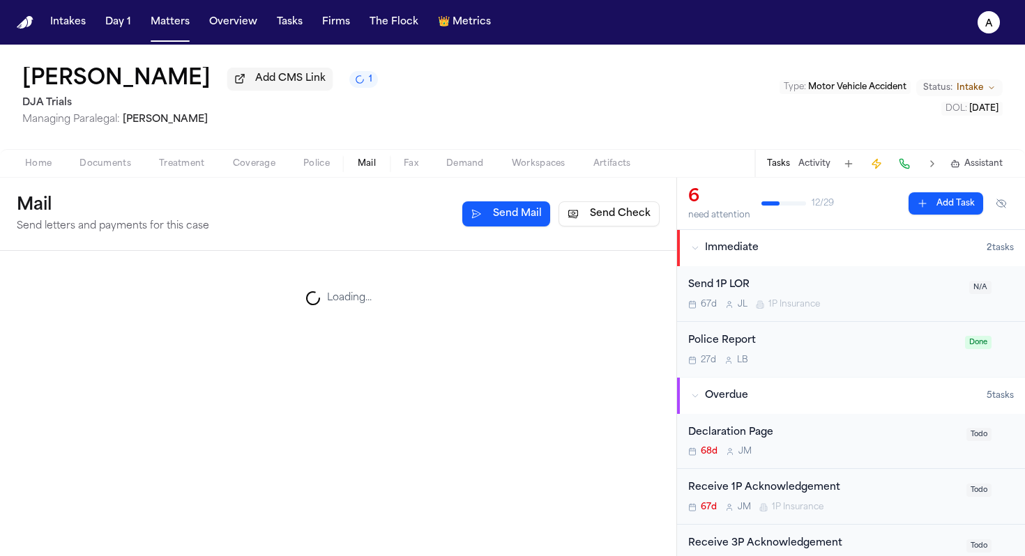
click at [358, 169] on span "Mail" at bounding box center [367, 163] width 18 height 11
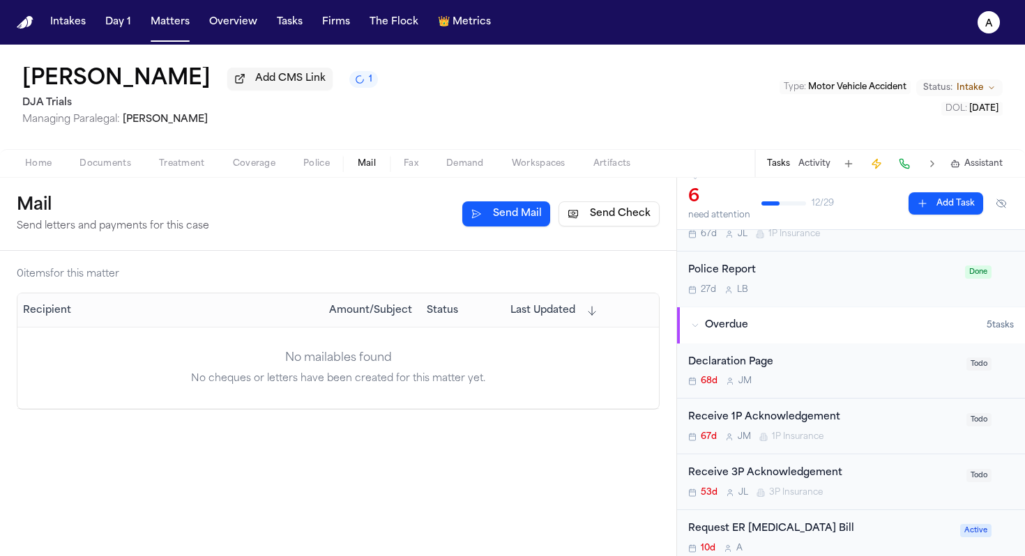
scroll to position [72, 0]
click at [598, 219] on button "Send Check" at bounding box center [608, 213] width 101 height 25
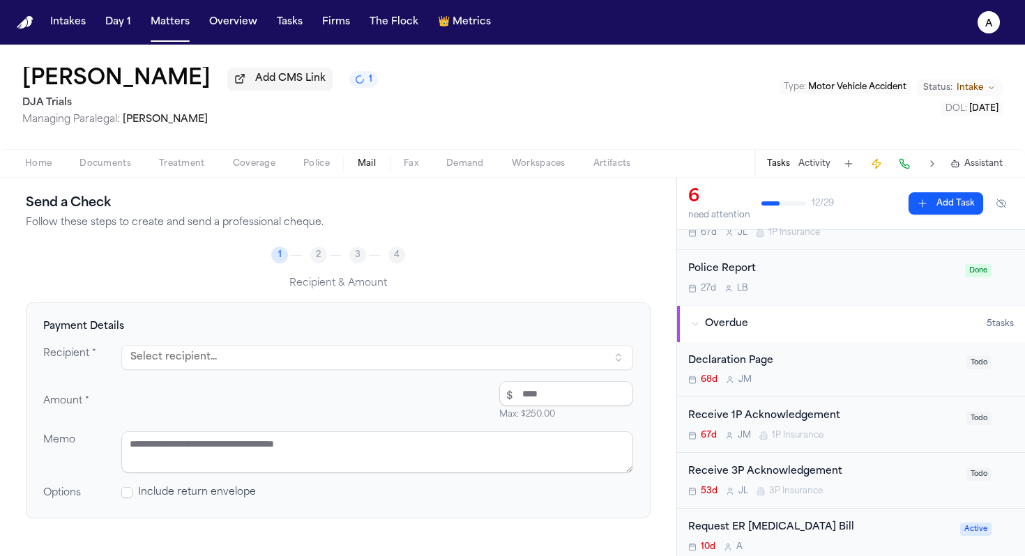
scroll to position [80, 0]
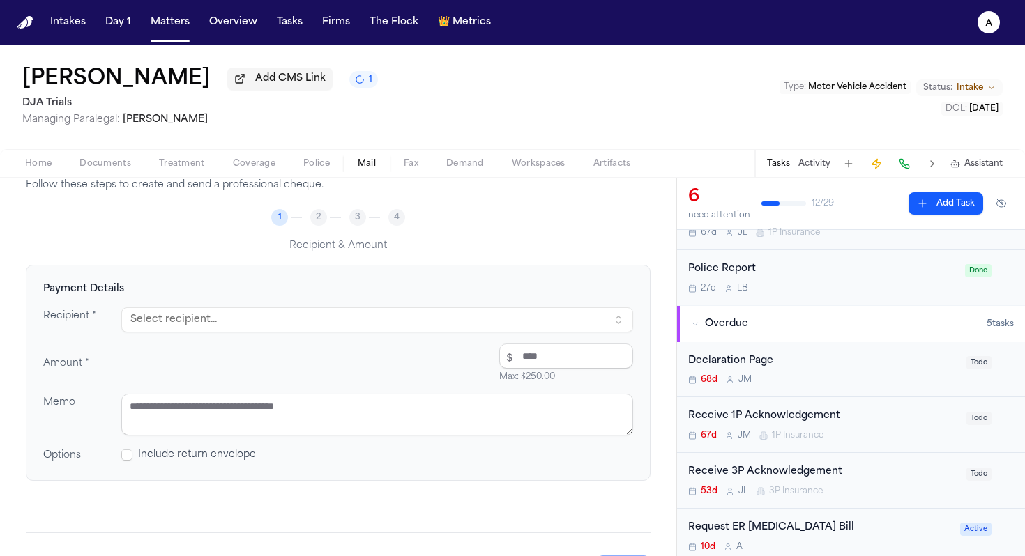
click at [266, 311] on button "Select recipient..." at bounding box center [377, 319] width 512 height 25
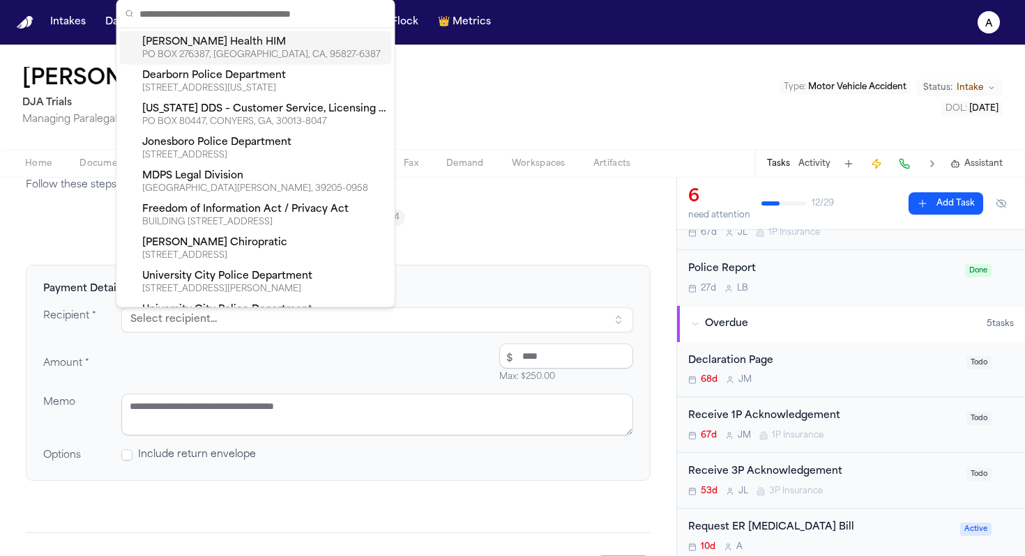
type input "*"
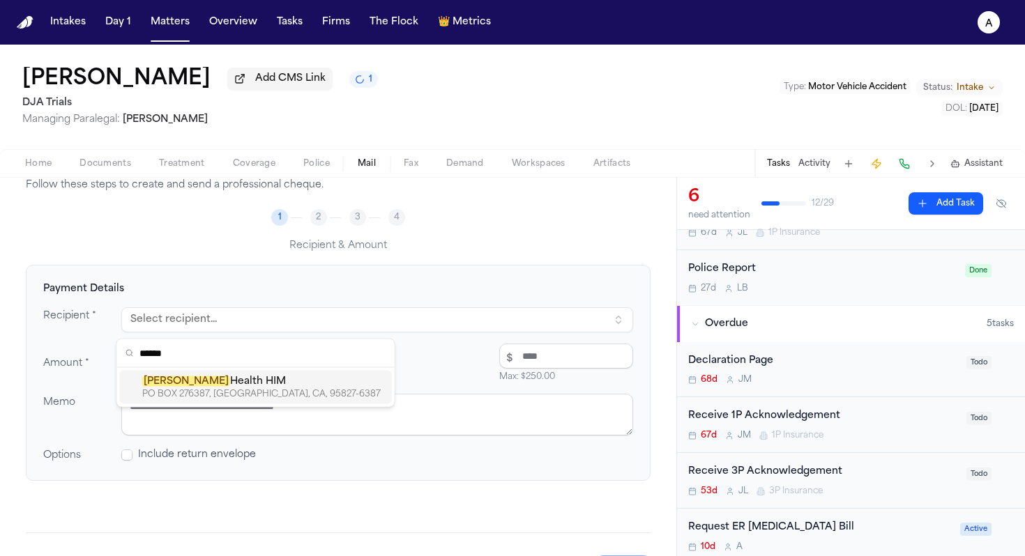
type input "******"
click at [210, 392] on div "PO BOX 276387, [GEOGRAPHIC_DATA], CA, 95827-6387" at bounding box center [264, 394] width 244 height 11
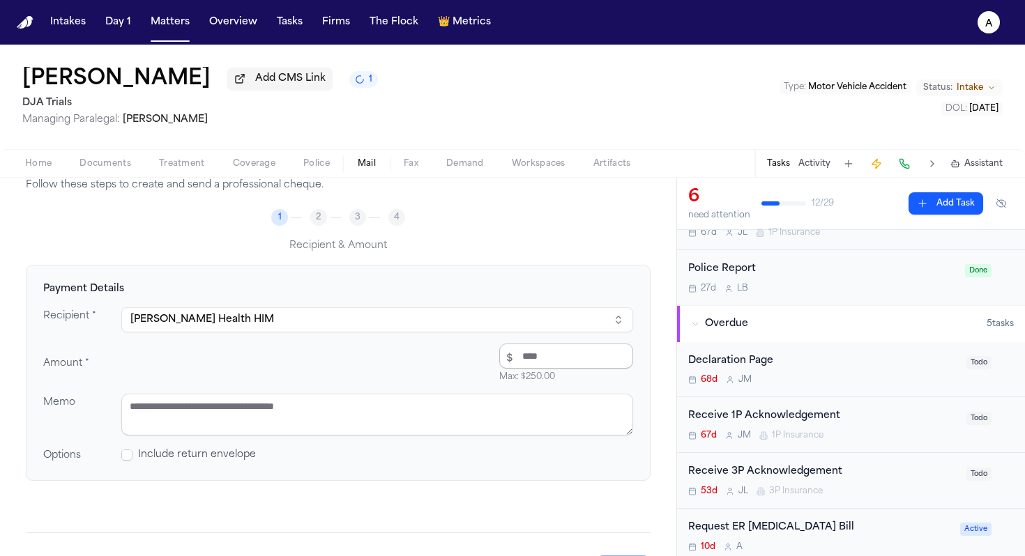
click at [558, 361] on input "number" at bounding box center [566, 356] width 134 height 25
type input "****"
click at [389, 370] on div "Amount * $ **** Max: $ 250.00 $4.00" at bounding box center [338, 363] width 590 height 39
click at [318, 416] on textarea at bounding box center [377, 415] width 512 height 42
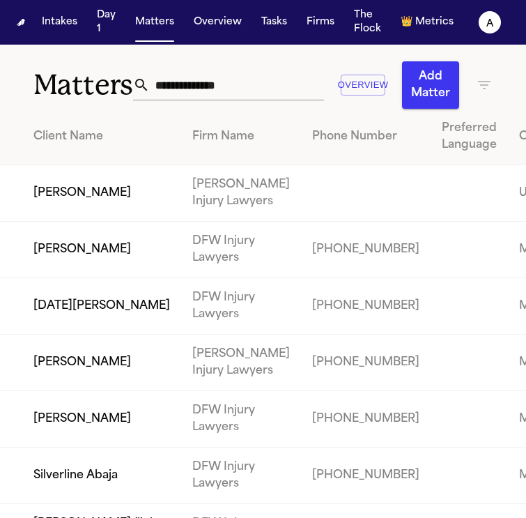
click at [184, 91] on input "text" at bounding box center [237, 85] width 174 height 31
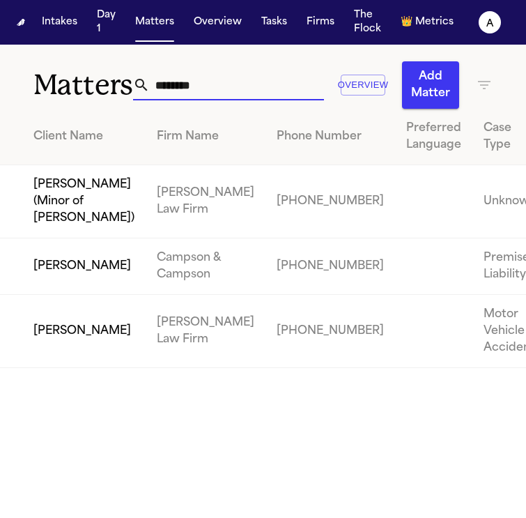
type input "********"
click at [33, 368] on td "Janice Shamp" at bounding box center [73, 331] width 146 height 73
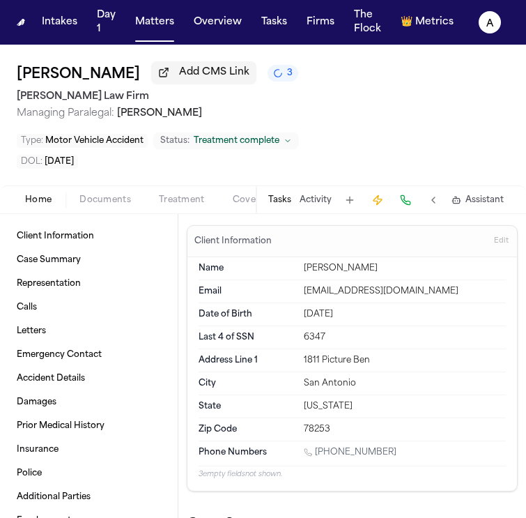
click at [277, 199] on button "Tasks" at bounding box center [279, 199] width 23 height 11
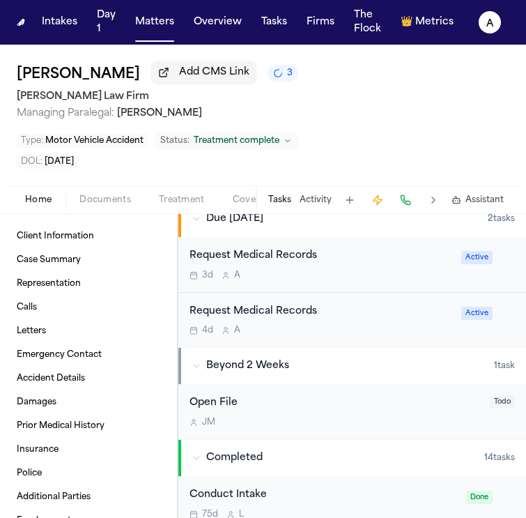
scroll to position [420, 0]
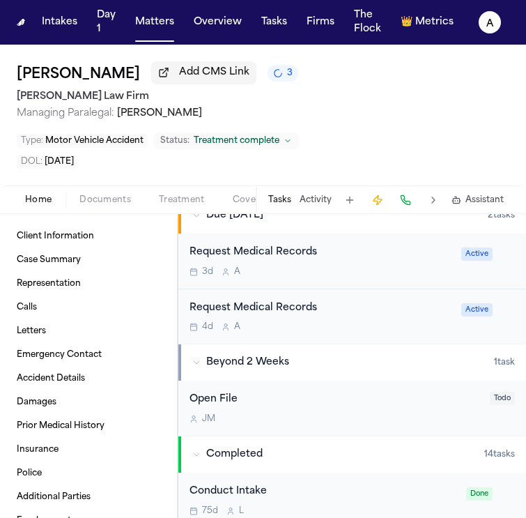
click at [363, 268] on div "3d A" at bounding box center [321, 271] width 263 height 11
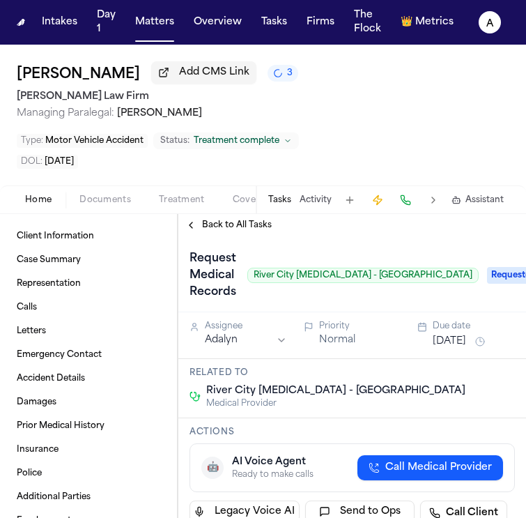
click at [242, 225] on span "Back to All Tasks" at bounding box center [237, 225] width 70 height 11
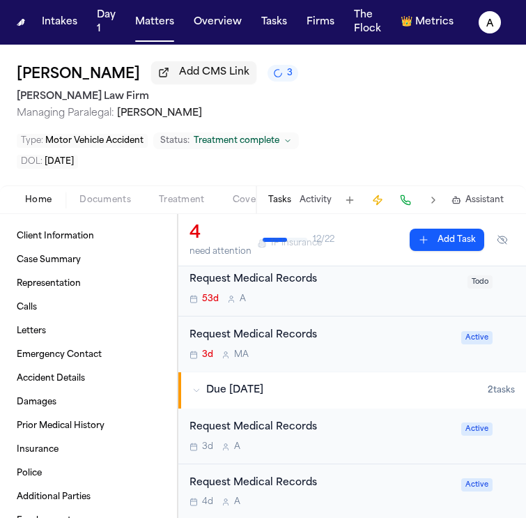
scroll to position [245, 0]
click at [365, 338] on div "Request Medical Records" at bounding box center [321, 335] width 263 height 16
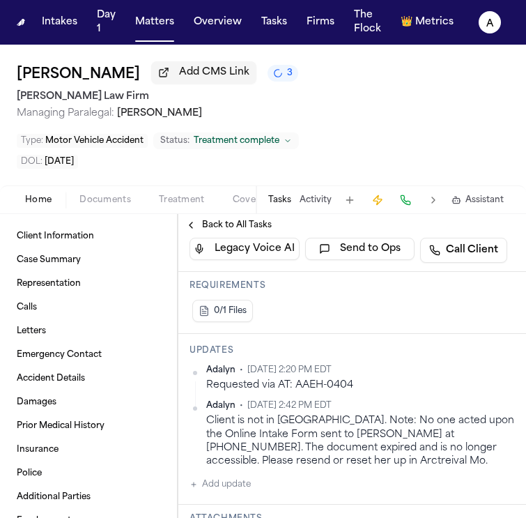
scroll to position [342, 0]
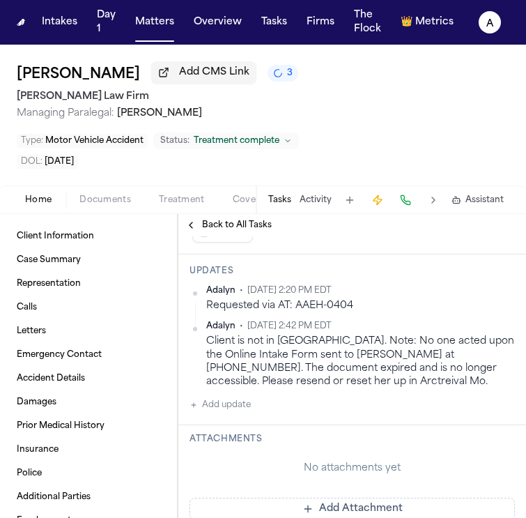
click at [257, 403] on div "Adalyn • Sep 23, 2025 2:20 PM EDT Requested via AT: AAEH-0404 Adalyn • Aug 4, 2…" at bounding box center [352, 349] width 325 height 128
click at [245, 403] on button "Add update" at bounding box center [220, 405] width 61 height 17
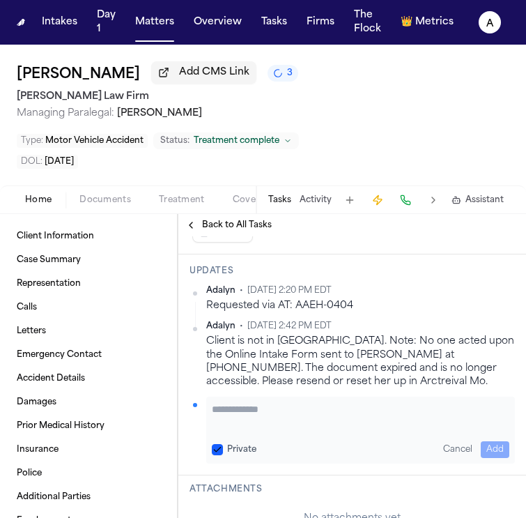
click at [243, 424] on textarea "Add your update" at bounding box center [361, 416] width 298 height 28
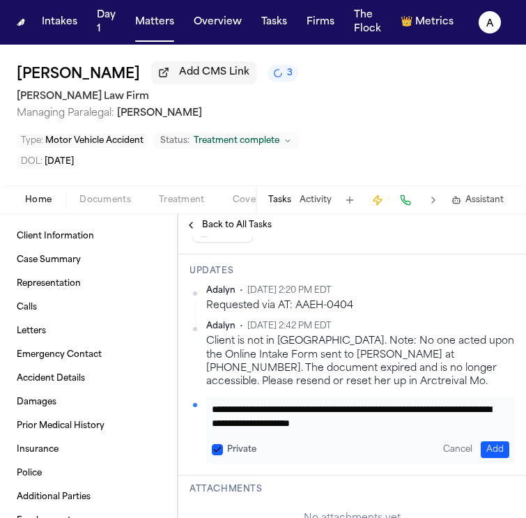
type textarea "**********"
click at [218, 447] on button "Private" at bounding box center [217, 449] width 11 height 11
click at [490, 445] on button "Add" at bounding box center [495, 449] width 29 height 17
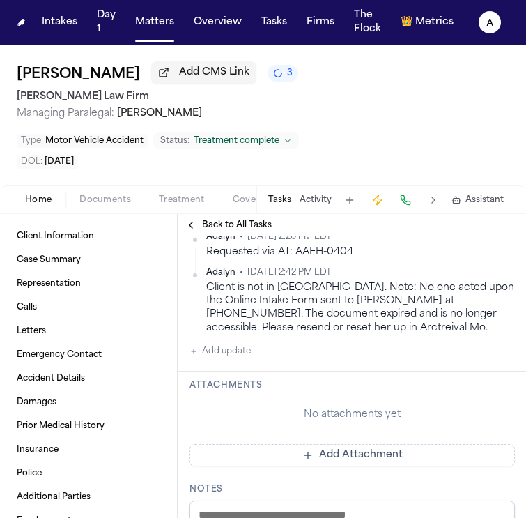
scroll to position [459, 0]
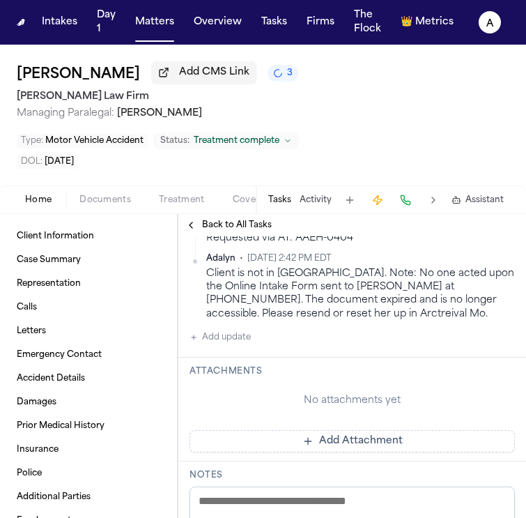
click at [266, 436] on button "Add Attachment" at bounding box center [352, 441] width 325 height 22
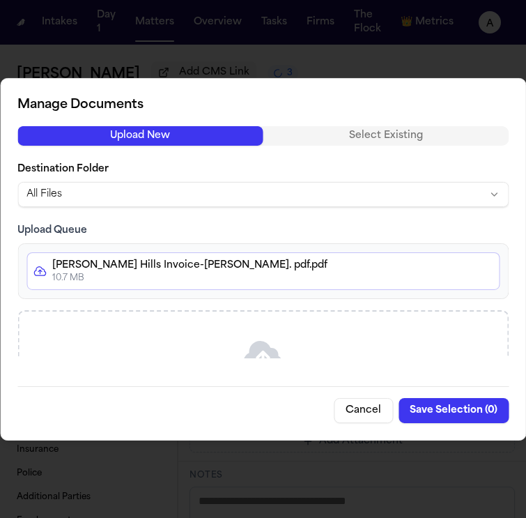
click at [447, 405] on button "Save Selection ( 0 )" at bounding box center [454, 410] width 110 height 25
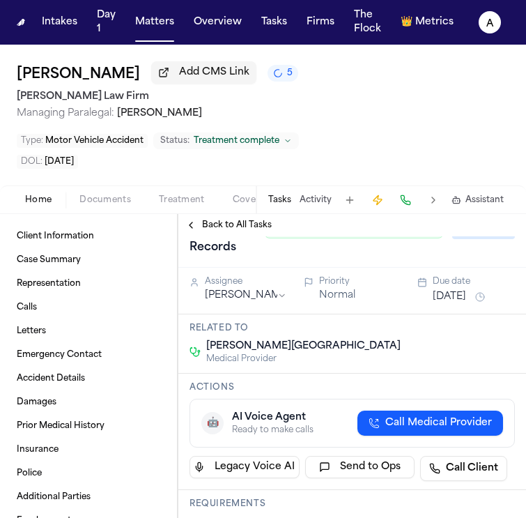
scroll to position [0, 0]
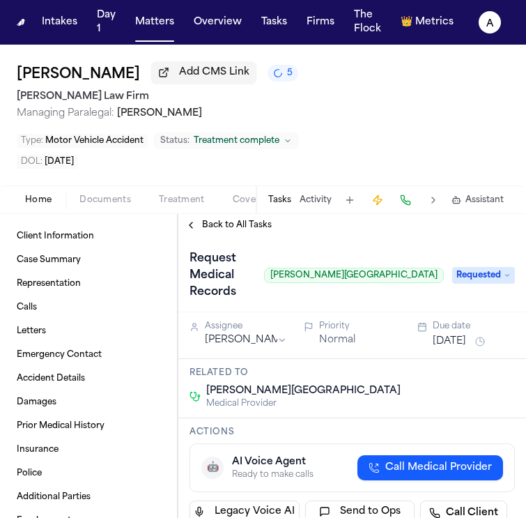
click at [450, 351] on div "Assignee Mohamed Abdullah Priority Normal Due date Sep 26, 2025" at bounding box center [352, 335] width 348 height 47
click at [457, 342] on button "Sep 26, 2025" at bounding box center [449, 342] width 33 height 14
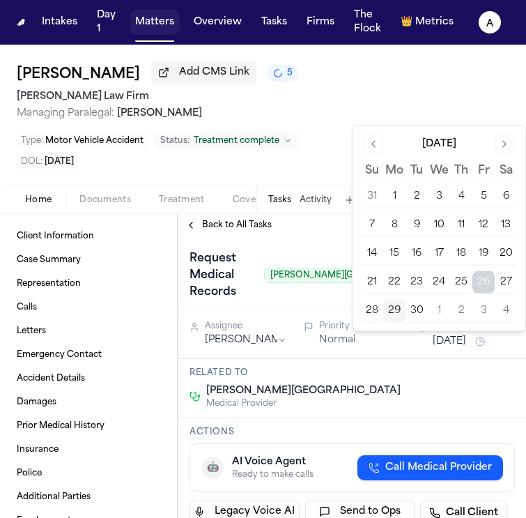
click at [176, 25] on button "Matters" at bounding box center [155, 22] width 50 height 25
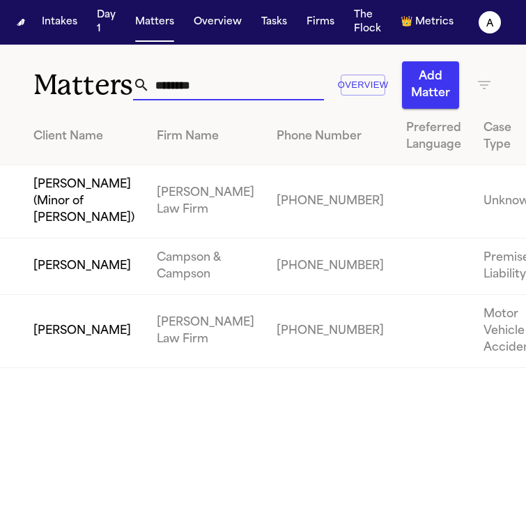
drag, startPoint x: 242, startPoint y: 91, endPoint x: 83, endPoint y: 91, distance: 158.9
click at [83, 91] on div "Matters ******** Overview Add Matter" at bounding box center [263, 77] width 526 height 64
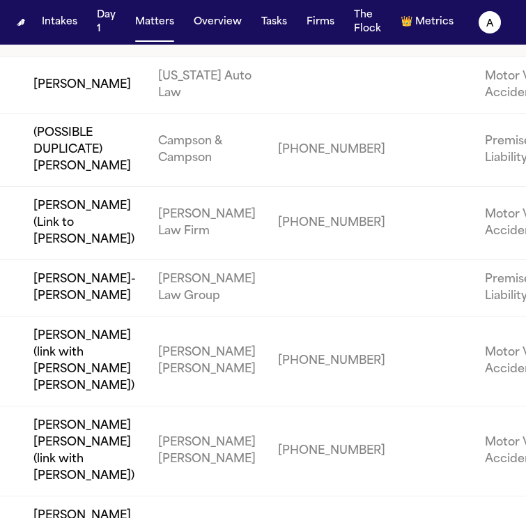
scroll to position [109, 0]
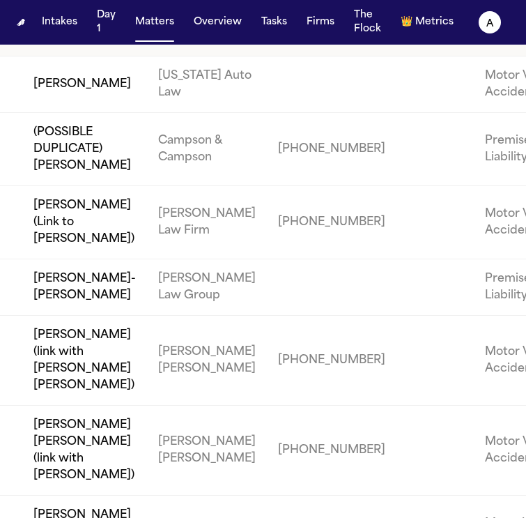
type input "*****"
click at [114, 316] on td "Linda San-Pedro" at bounding box center [73, 287] width 147 height 56
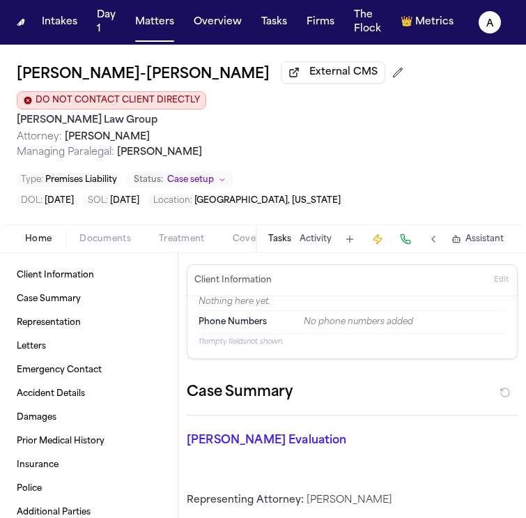
click at [269, 225] on div "Tasks Activity Assistant" at bounding box center [385, 238] width 259 height 27
click at [277, 233] on button "Tasks" at bounding box center [279, 238] width 23 height 11
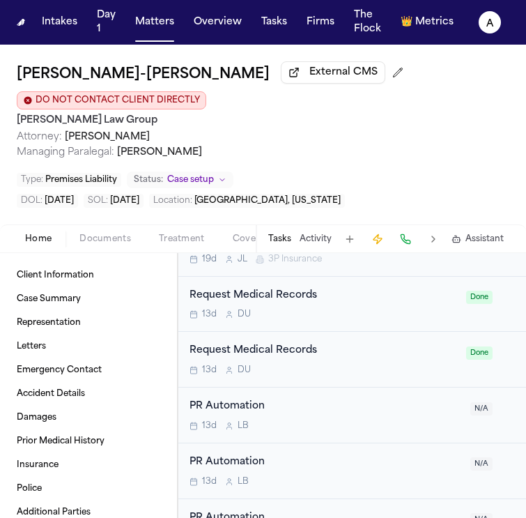
scroll to position [1140, 0]
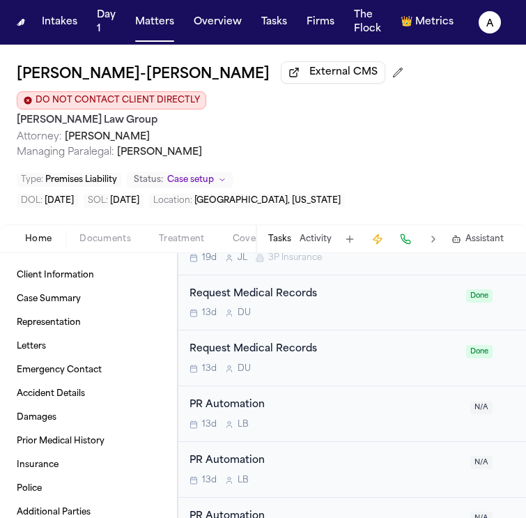
click at [405, 299] on div "Request Medical Records 13d D U Done" at bounding box center [352, 303] width 348 height 56
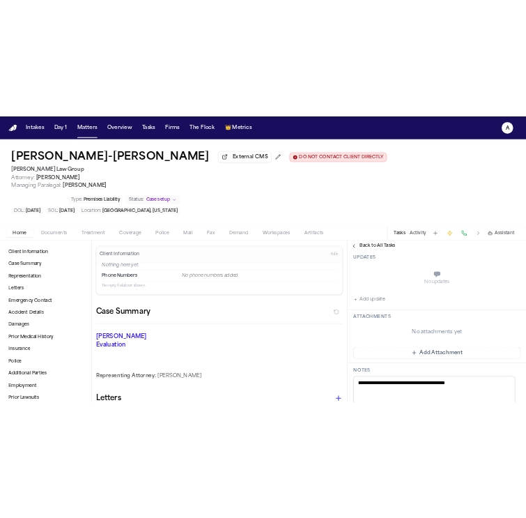
scroll to position [497, 0]
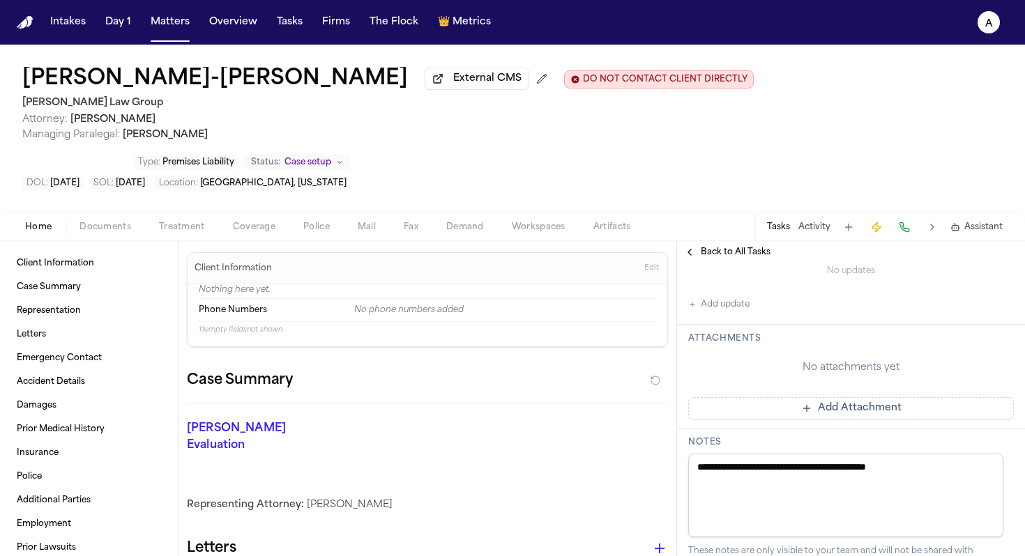
click at [113, 234] on span "button" at bounding box center [105, 234] width 68 height 1
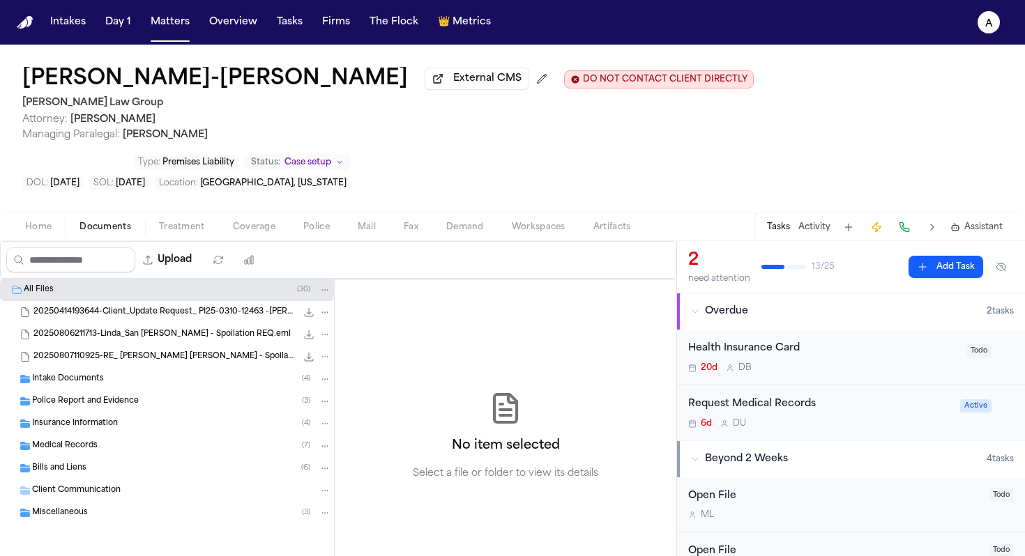
click at [131, 368] on div "Intake Documents ( 4 )" at bounding box center [167, 379] width 334 height 22
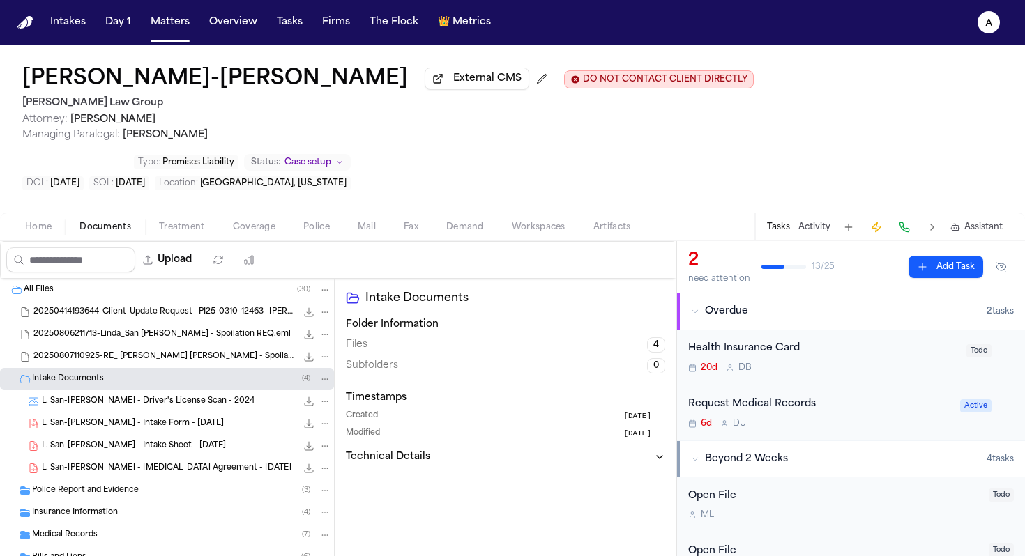
click at [171, 396] on span "L. San-Pedro - Driver's License Scan - 2024" at bounding box center [148, 402] width 213 height 12
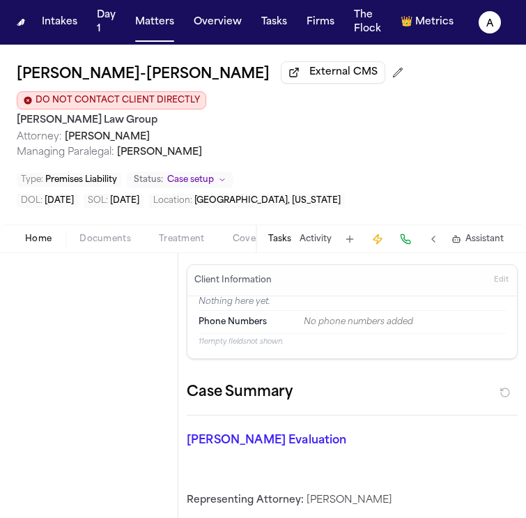
click at [43, 233] on span "Home" at bounding box center [38, 238] width 26 height 11
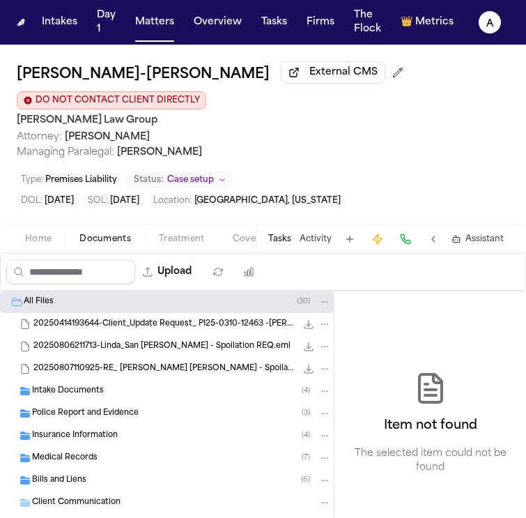
click at [107, 233] on span "Documents" at bounding box center [105, 238] width 52 height 11
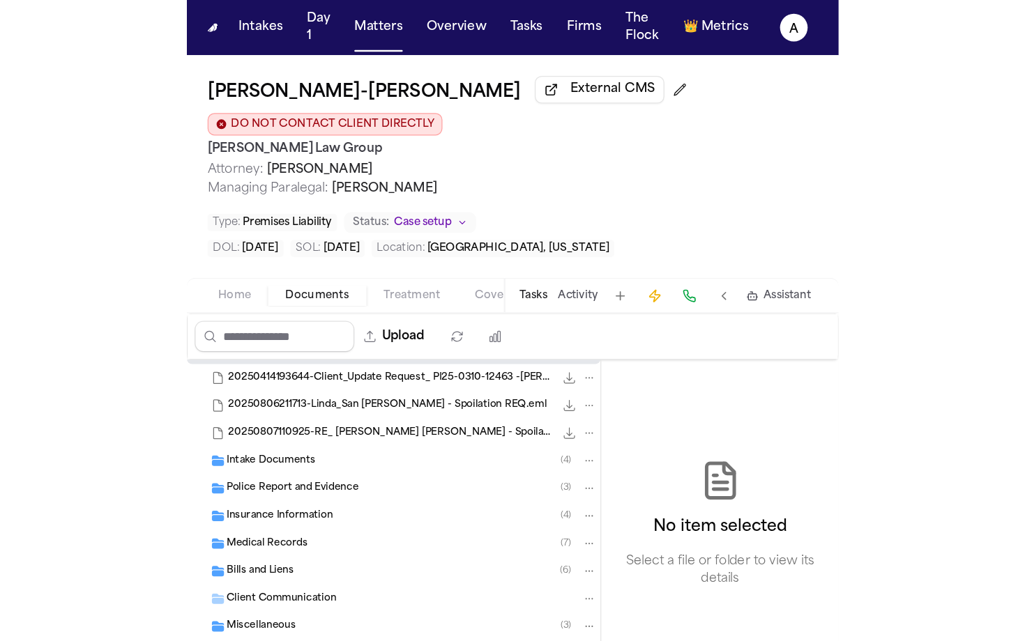
scroll to position [26, 0]
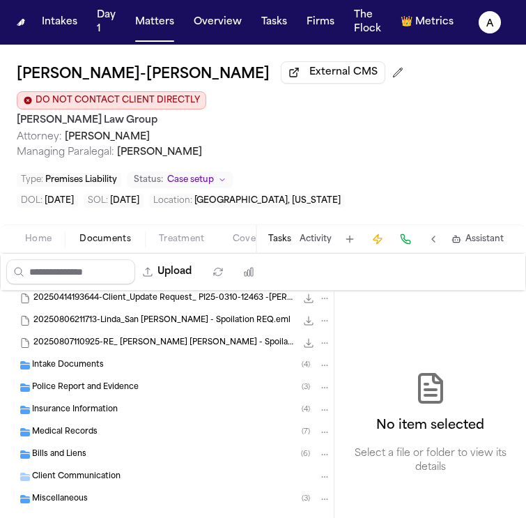
click at [155, 354] on div "Intake Documents ( 4 )" at bounding box center [167, 365] width 334 height 22
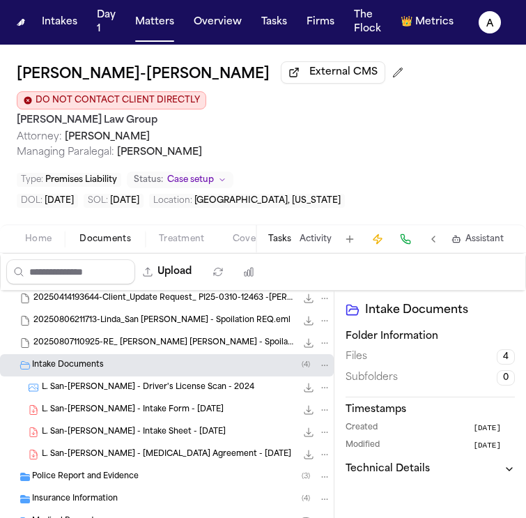
click at [169, 404] on span "L. San-Pedro - Intake Form - 3.3.25" at bounding box center [133, 410] width 182 height 12
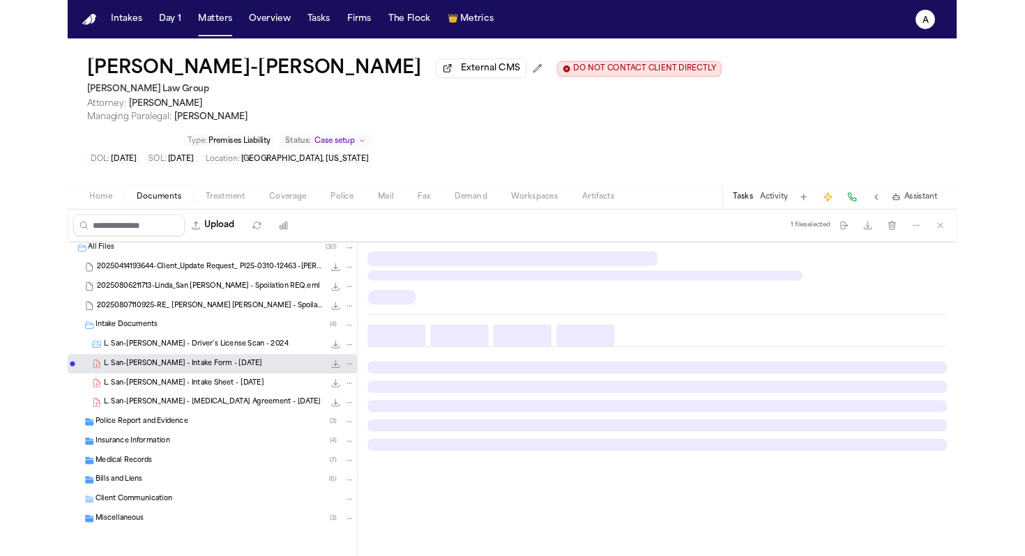
scroll to position [0, 0]
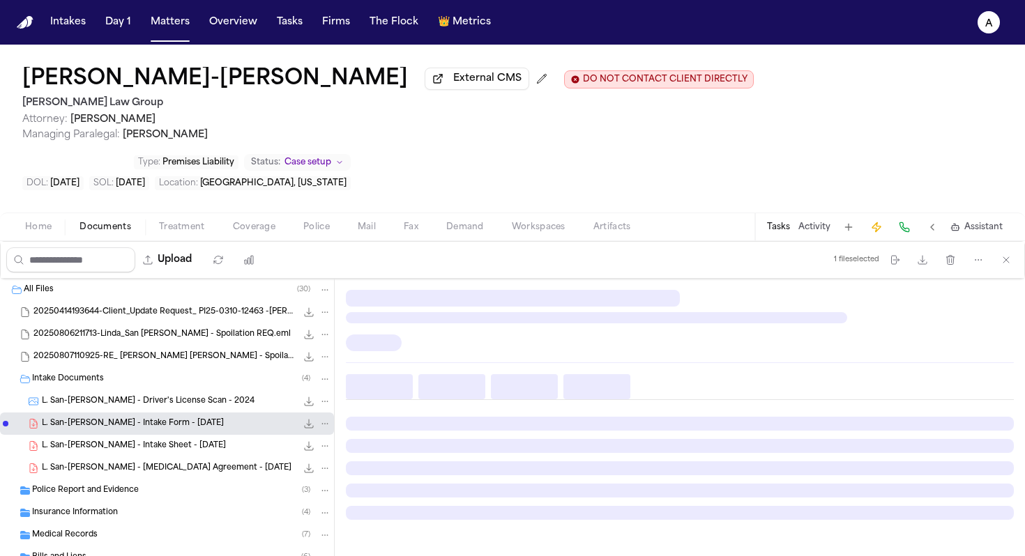
click at [179, 439] on div "L. San-Pedro - Intake Sheet - 3.10.25 542.3 KB • PDF" at bounding box center [186, 446] width 289 height 14
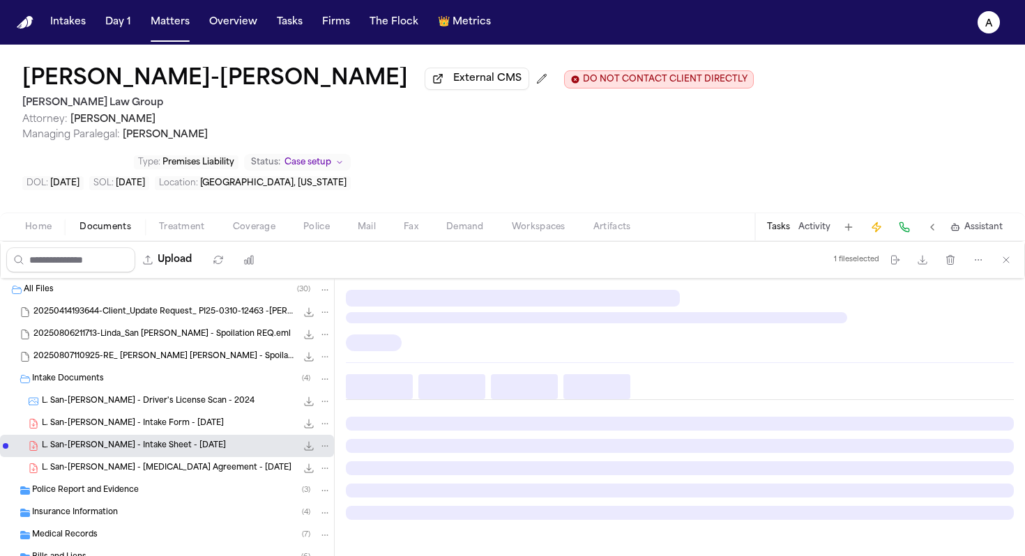
click at [227, 417] on div "L. San-Pedro - Intake Form - 3.3.25 496.4 KB • PDF" at bounding box center [186, 424] width 289 height 14
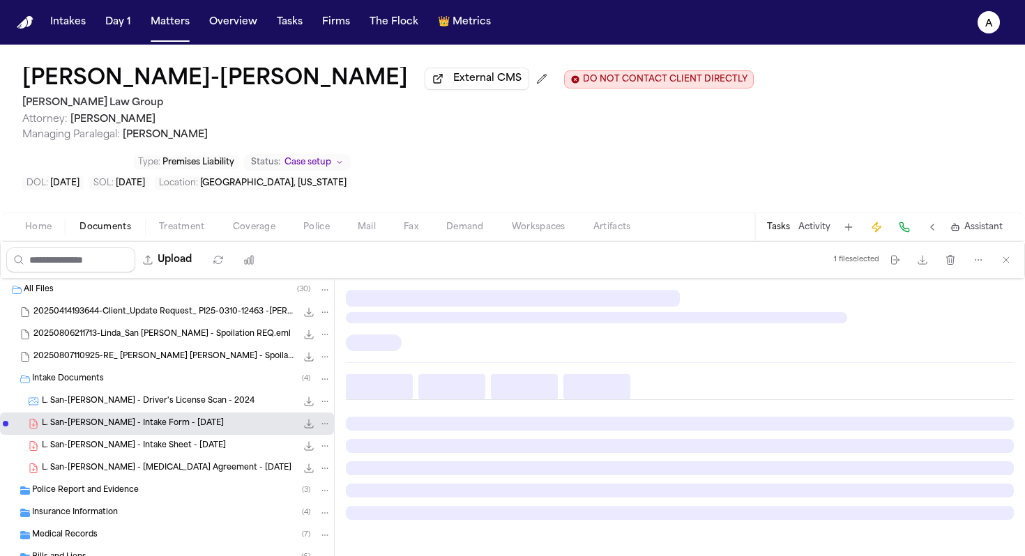
click at [303, 418] on icon "File: L. San-Pedro - Intake Form - 3.3.25" at bounding box center [308, 423] width 11 height 11
click at [526, 213] on div "Tasks Activity Assistant" at bounding box center [883, 226] width 259 height 27
click at [526, 222] on button "Tasks" at bounding box center [778, 227] width 23 height 11
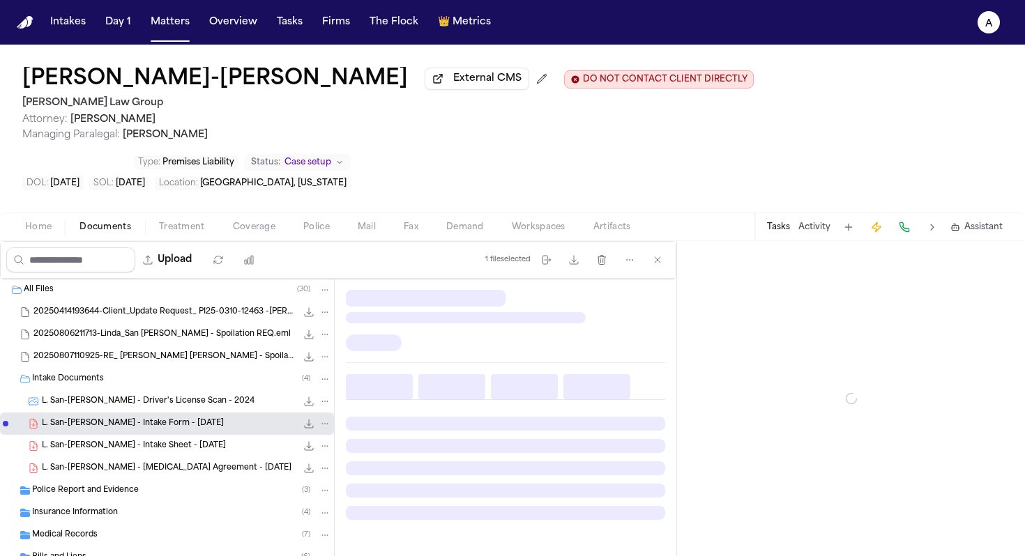
click at [526, 222] on button "Tasks" at bounding box center [778, 227] width 23 height 11
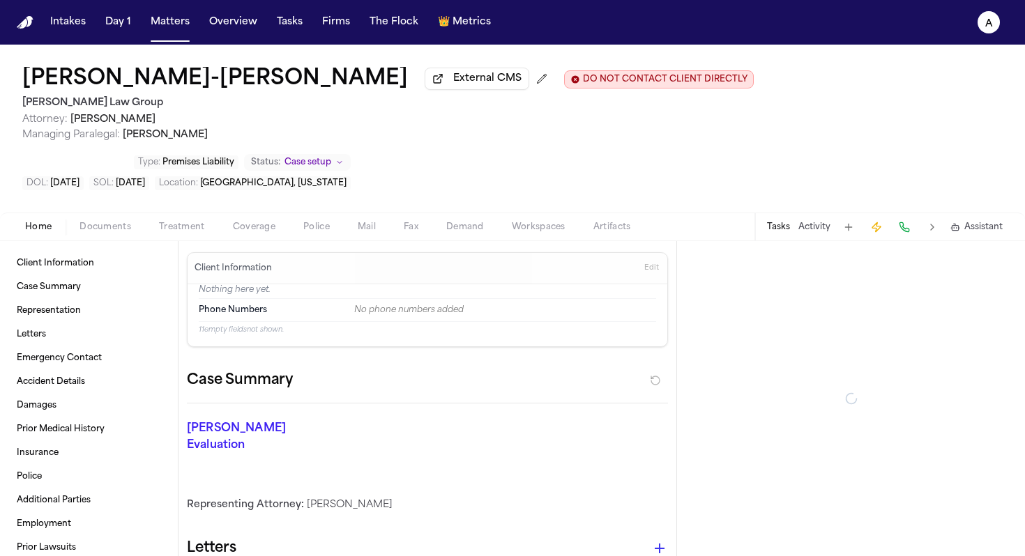
click at [44, 222] on span "Home" at bounding box center [38, 227] width 26 height 11
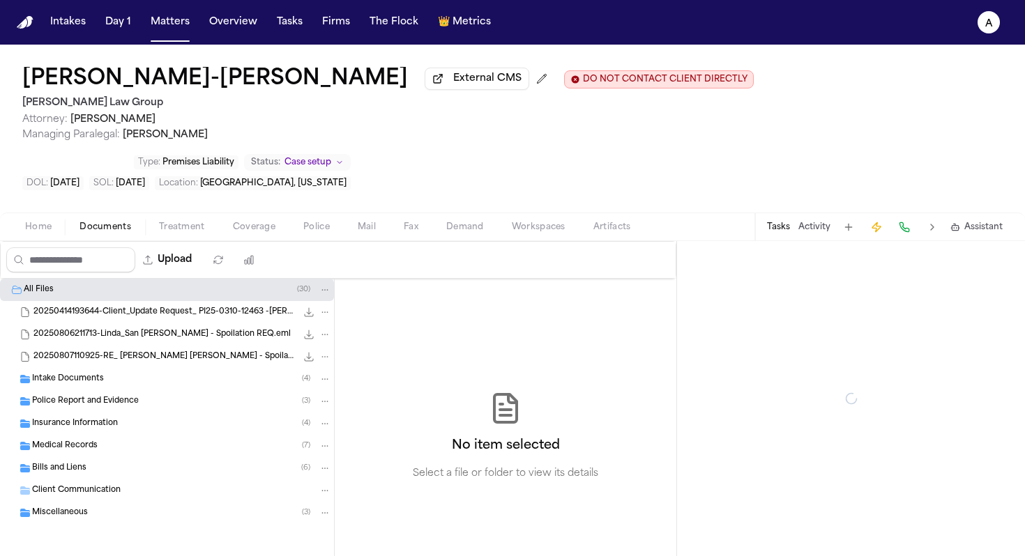
click at [119, 222] on span "Documents" at bounding box center [105, 227] width 52 height 11
click at [181, 373] on div "Intake Documents ( 4 )" at bounding box center [181, 379] width 299 height 13
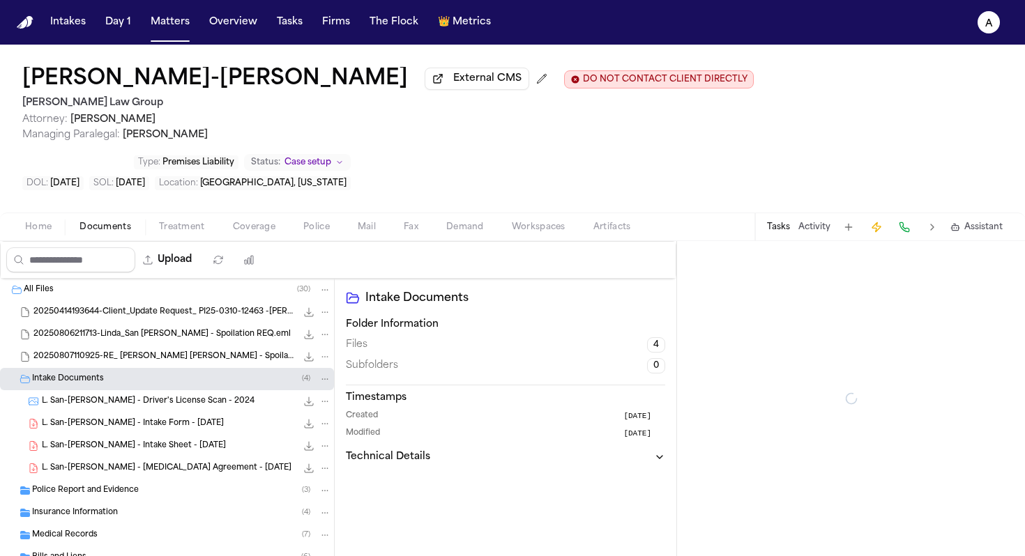
click at [169, 396] on span "L. San-Pedro - Driver's License Scan - 2024" at bounding box center [148, 402] width 213 height 12
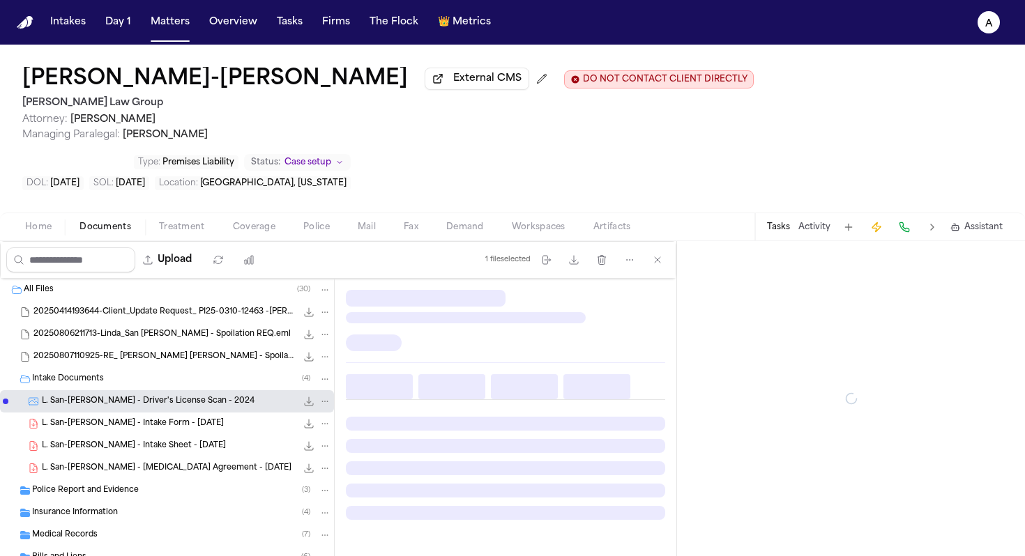
click at [303, 396] on icon "File: L. San-Pedro - Driver's License Scan - 2024" at bounding box center [308, 401] width 11 height 11
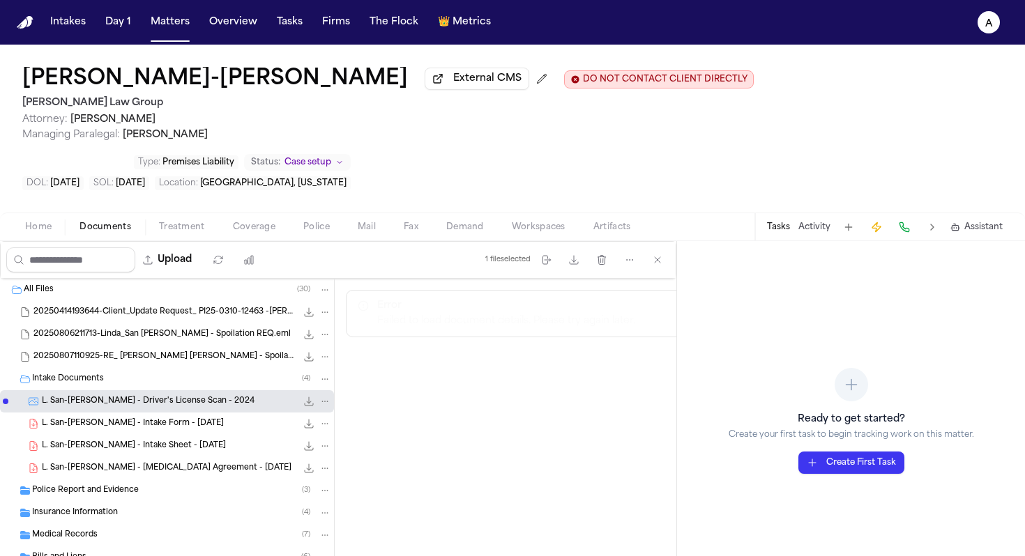
click at [526, 222] on button "Tasks" at bounding box center [778, 227] width 23 height 11
click at [526, 213] on div "Tasks Activity Assistant" at bounding box center [883, 226] width 259 height 27
click at [526, 222] on button "Tasks" at bounding box center [778, 227] width 23 height 11
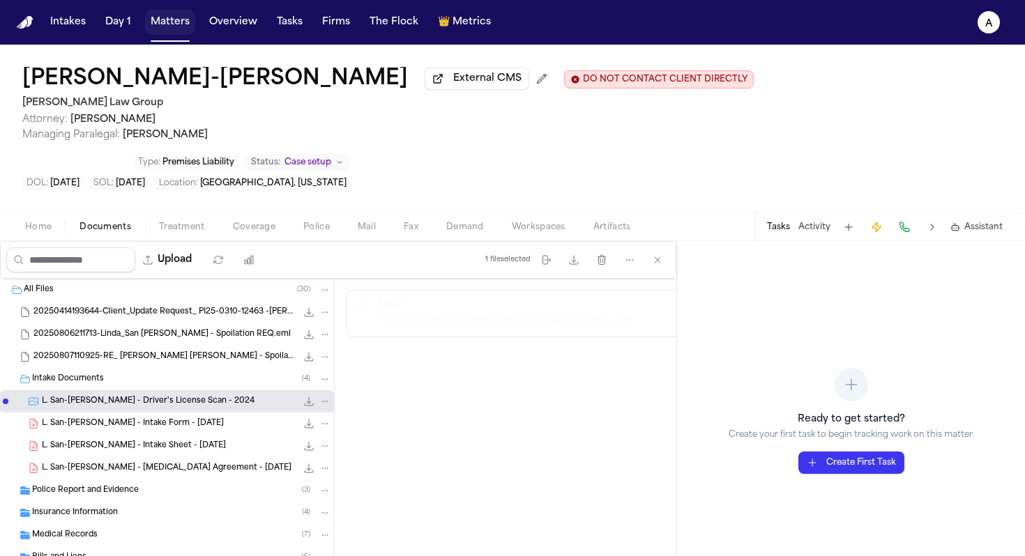
click at [183, 22] on button "Matters" at bounding box center [170, 22] width 50 height 25
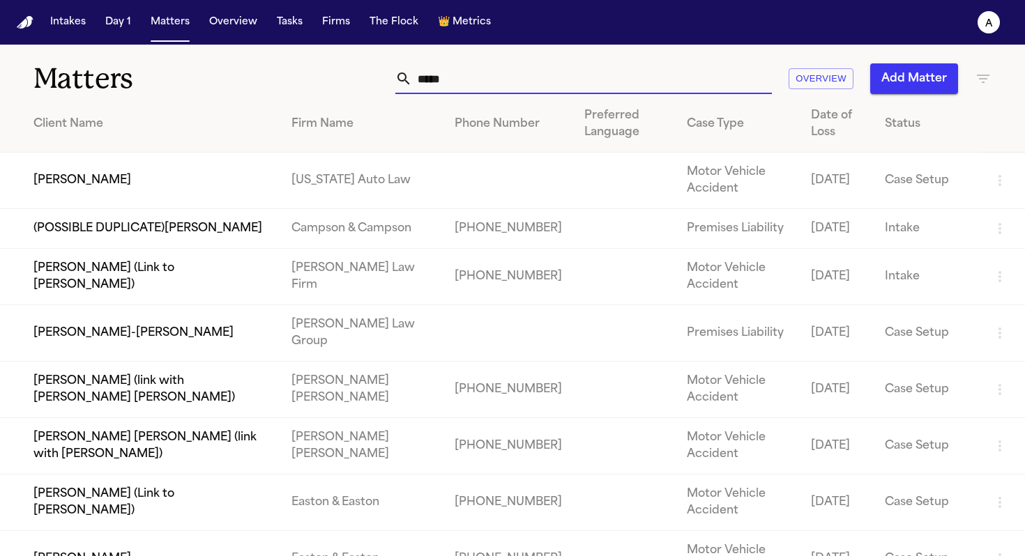
drag, startPoint x: 478, startPoint y: 86, endPoint x: 144, endPoint y: 83, distance: 334.6
click at [144, 83] on div "Matters ***** Overview Add Matter" at bounding box center [512, 71] width 1025 height 52
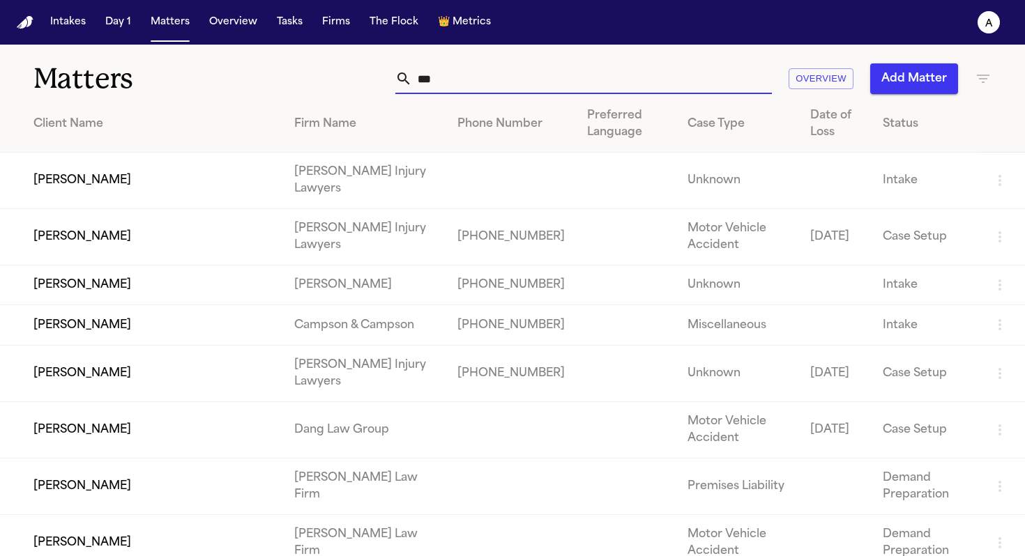
click at [477, 92] on input "***" at bounding box center [592, 78] width 360 height 31
drag, startPoint x: 494, startPoint y: 78, endPoint x: 334, endPoint y: 82, distance: 160.4
click at [334, 82] on div "*** Overview Add Matter" at bounding box center [645, 78] width 692 height 31
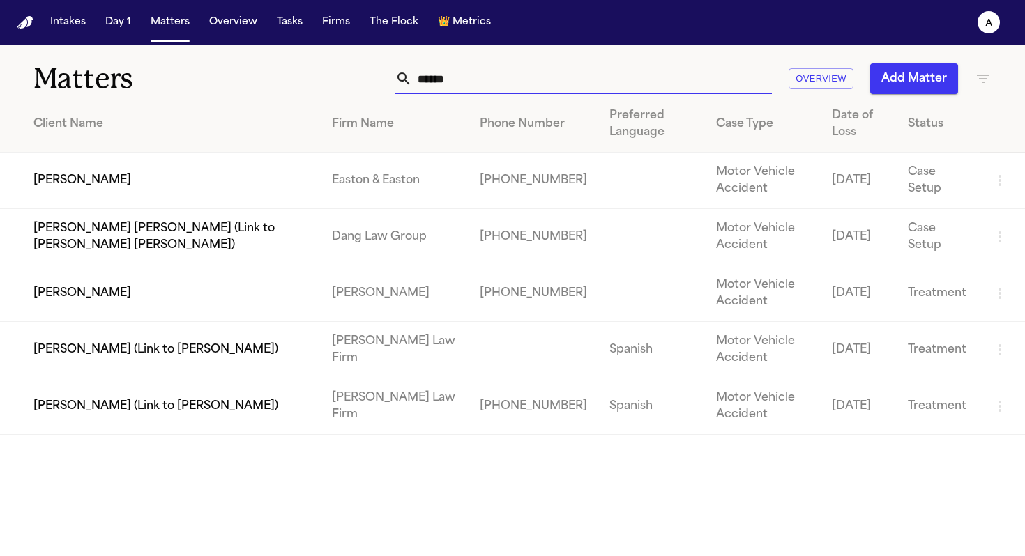
type input "*****"
click at [105, 286] on td "Diego Gil Medina" at bounding box center [160, 294] width 321 height 56
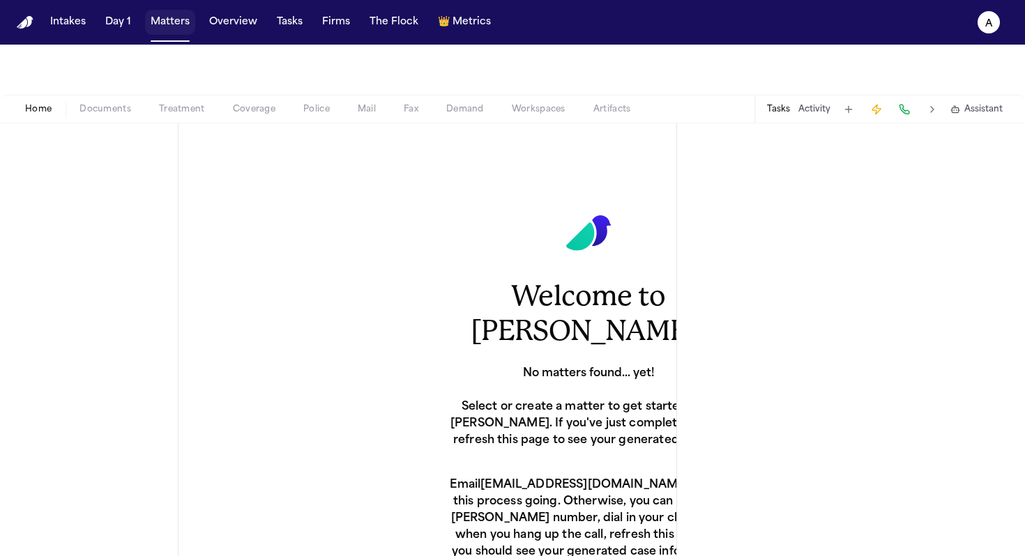
click at [174, 28] on button "Matters" at bounding box center [170, 22] width 50 height 25
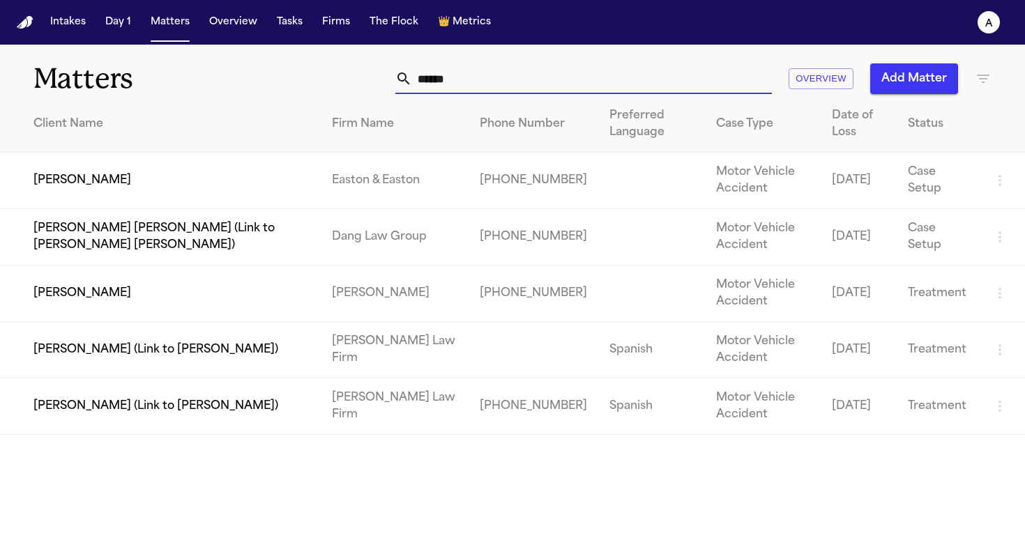
click at [503, 85] on input "*****" at bounding box center [592, 78] width 360 height 31
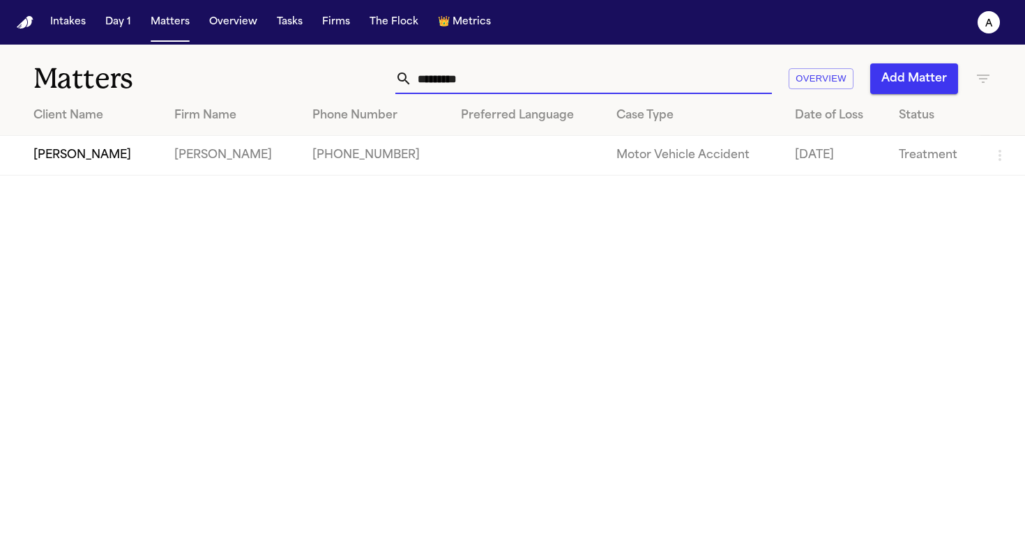
type input "*********"
click at [135, 142] on td "Diego Gil Medina" at bounding box center [81, 156] width 163 height 40
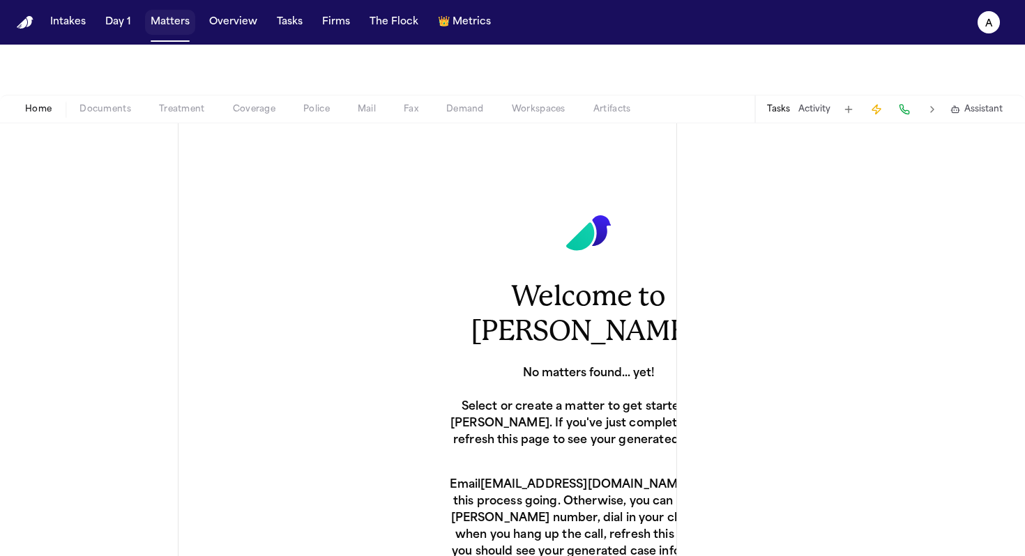
click at [171, 20] on button "Matters" at bounding box center [170, 22] width 50 height 25
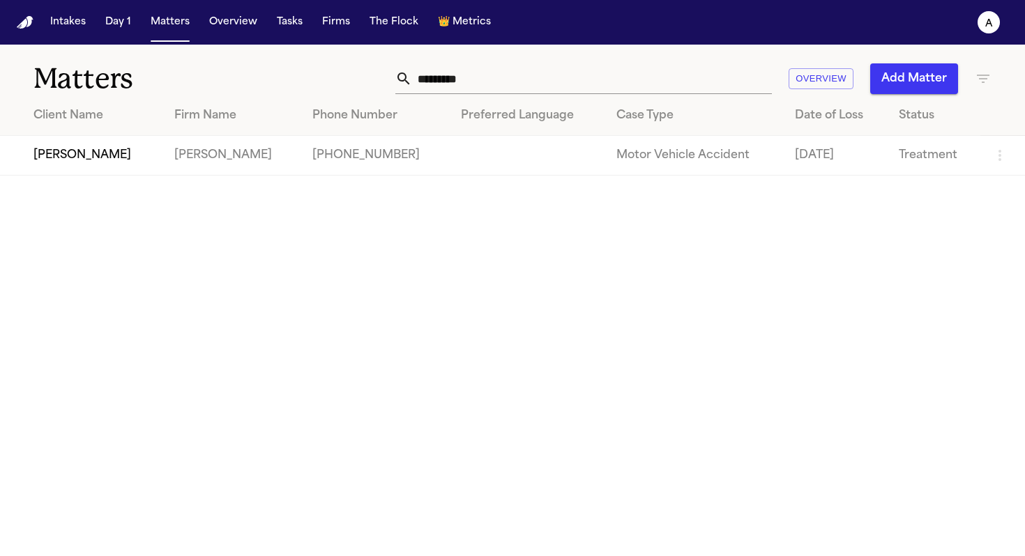
click at [100, 151] on td "Diego Gil Medina" at bounding box center [81, 156] width 163 height 40
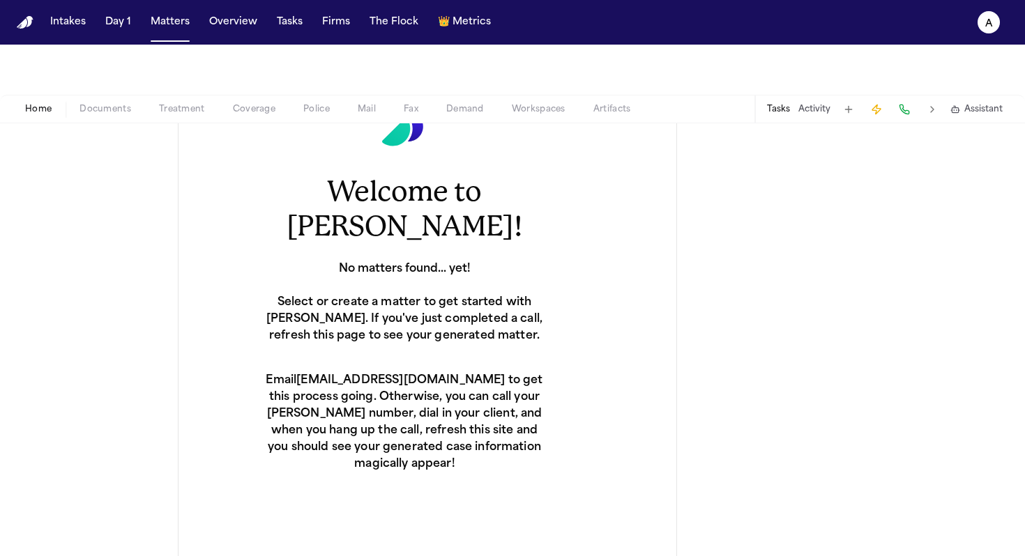
scroll to position [109, 184]
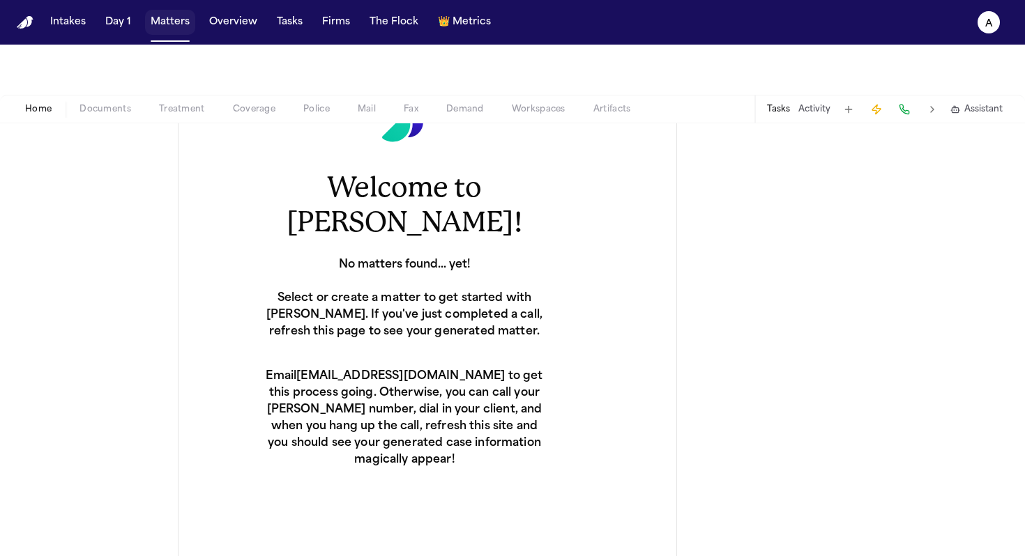
click at [160, 27] on button "Matters" at bounding box center [170, 22] width 50 height 25
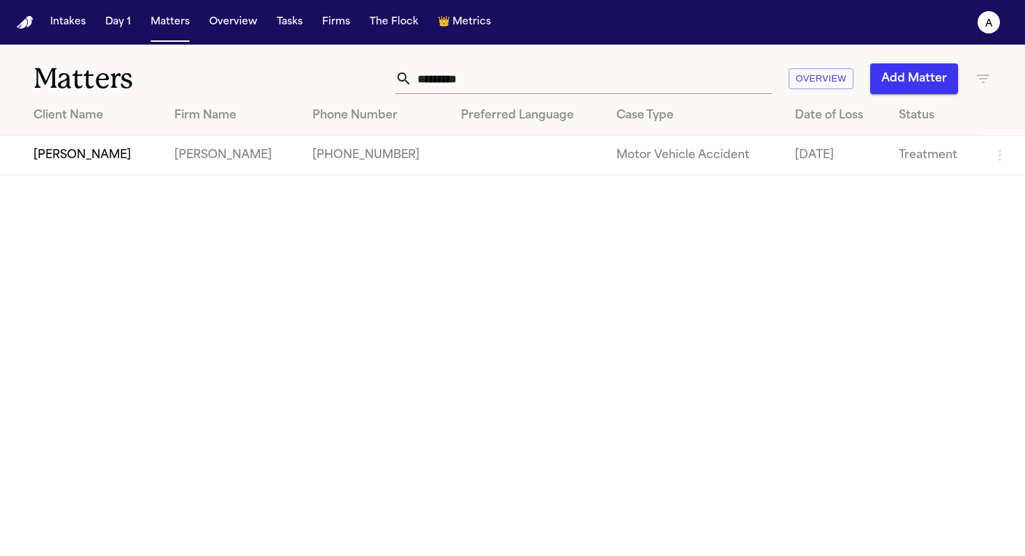
click at [221, 153] on td "Gammill" at bounding box center [231, 156] width 137 height 40
click at [93, 148] on td "Diego Gil Medina" at bounding box center [81, 156] width 163 height 40
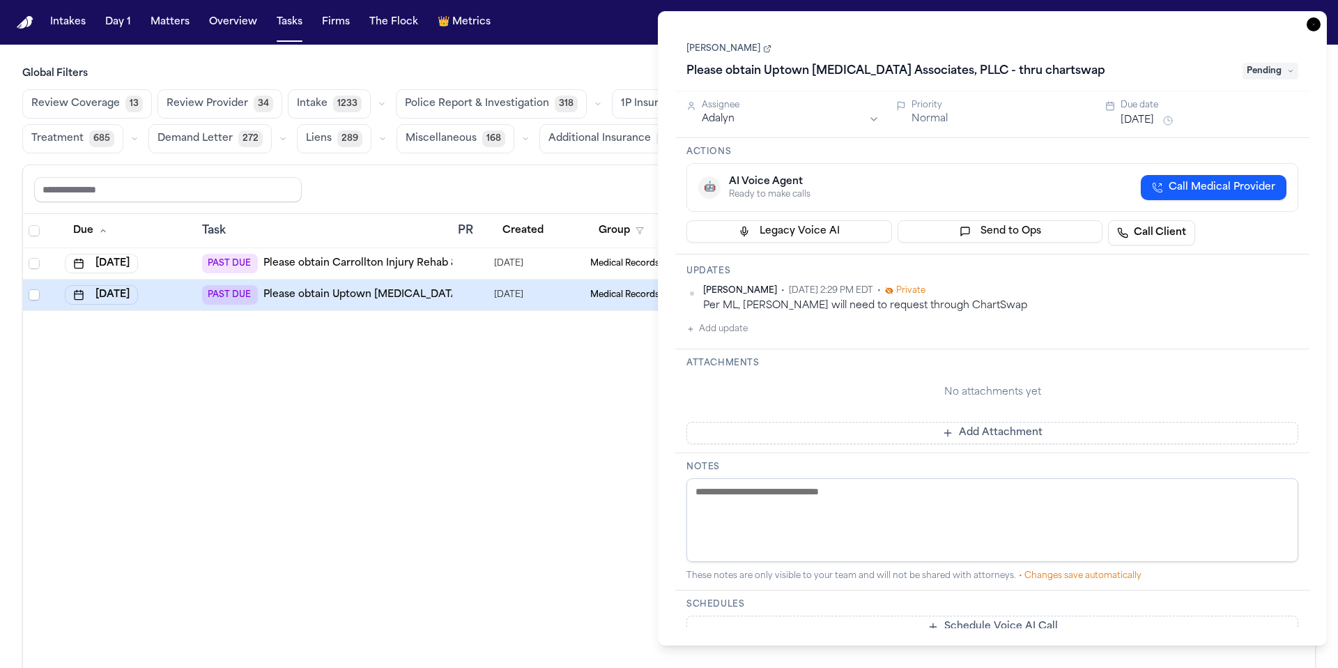
click at [732, 49] on link "[PERSON_NAME]" at bounding box center [729, 48] width 85 height 11
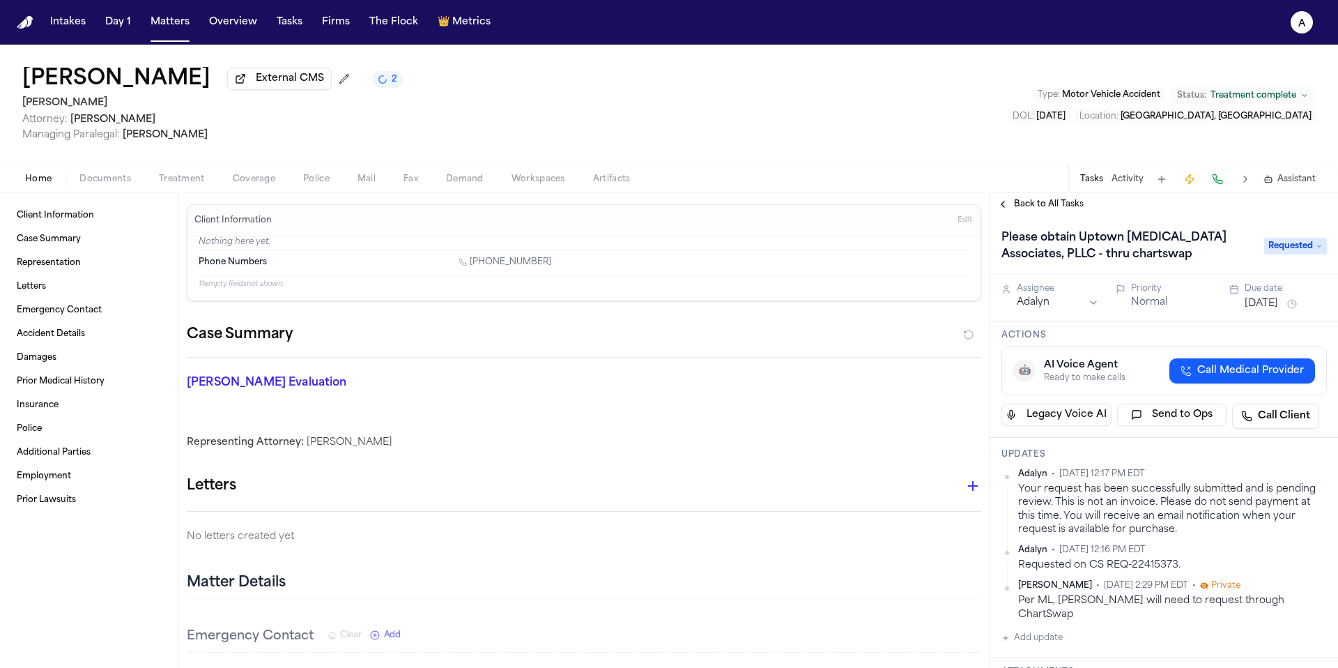
click at [362, 179] on span "Mail" at bounding box center [367, 179] width 18 height 11
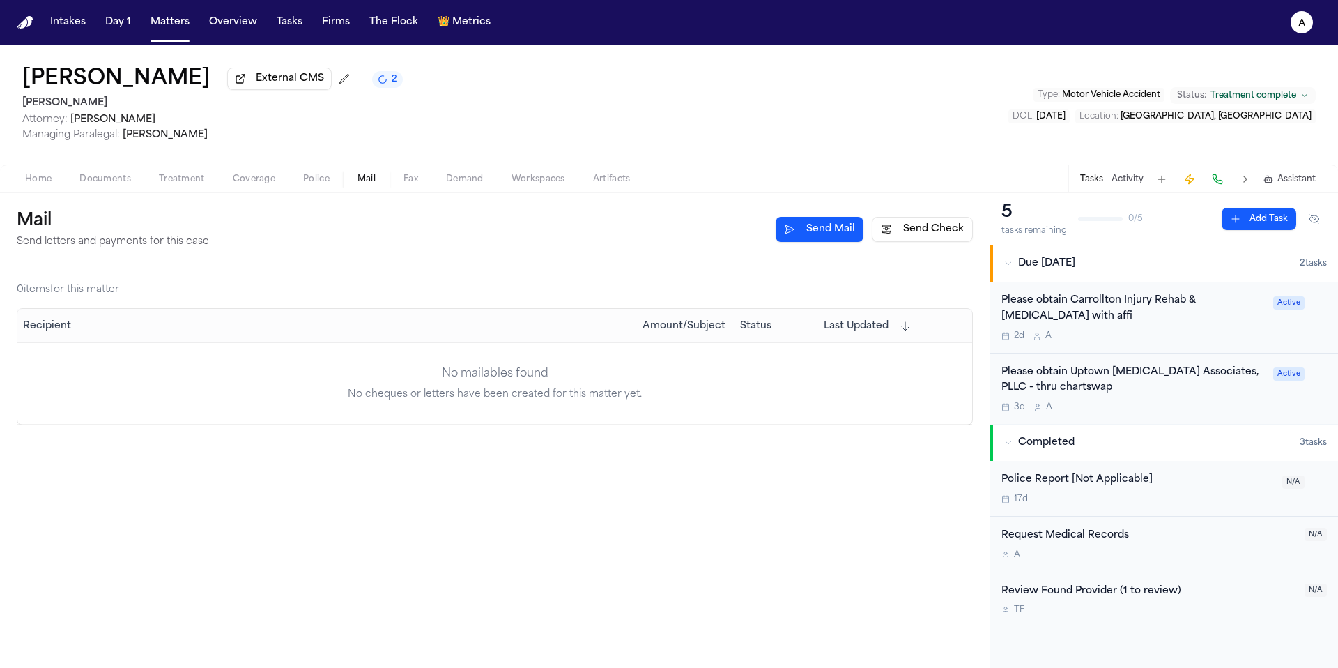
click at [845, 233] on button "Send Mail" at bounding box center [820, 229] width 88 height 25
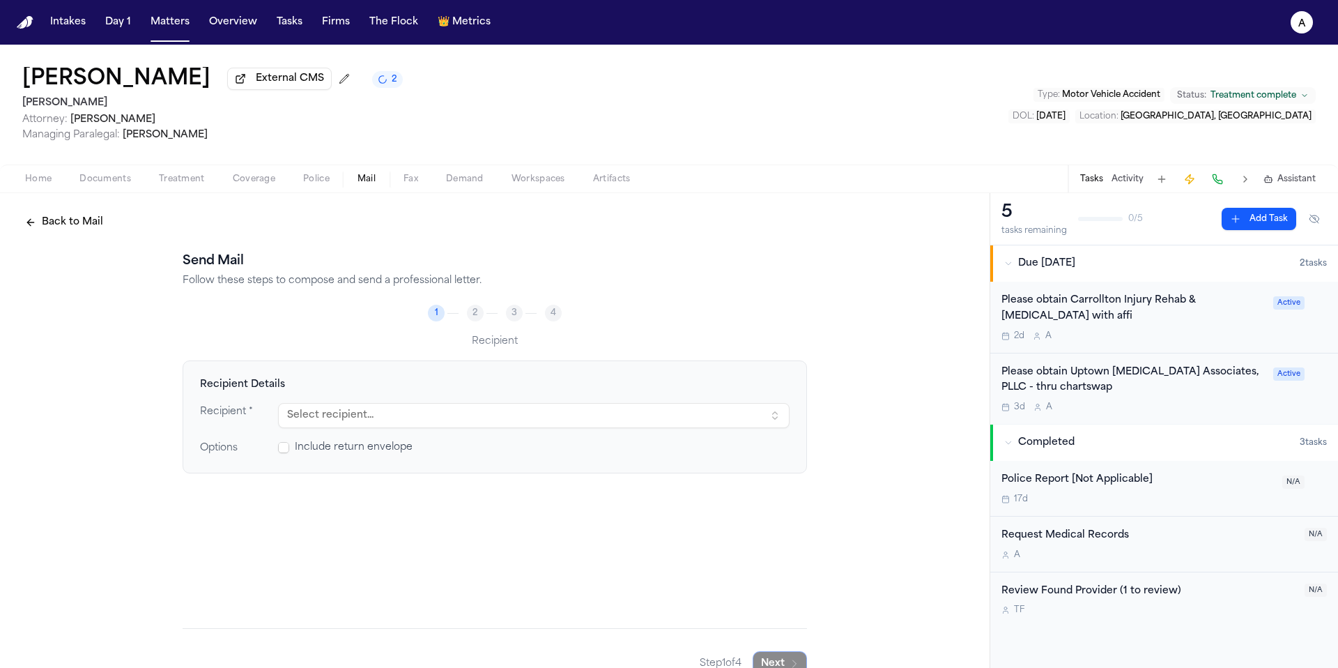
click at [378, 417] on button "Select recipient..." at bounding box center [534, 415] width 512 height 25
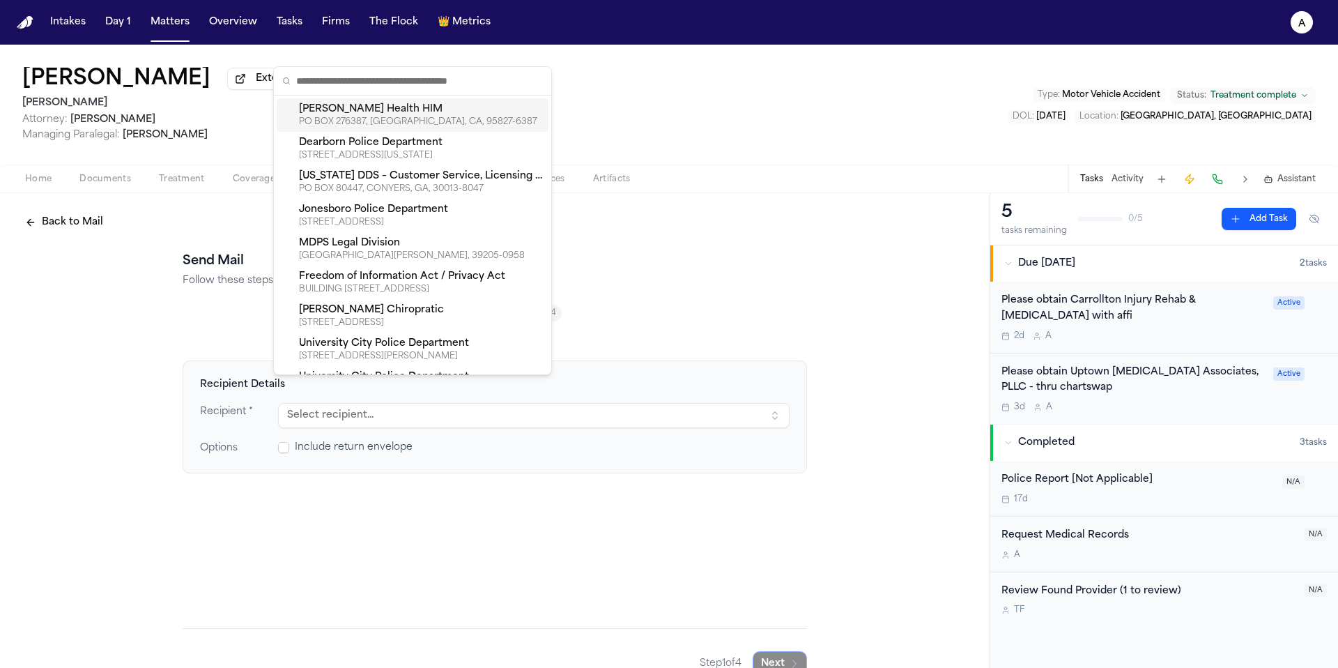
scroll to position [28, 0]
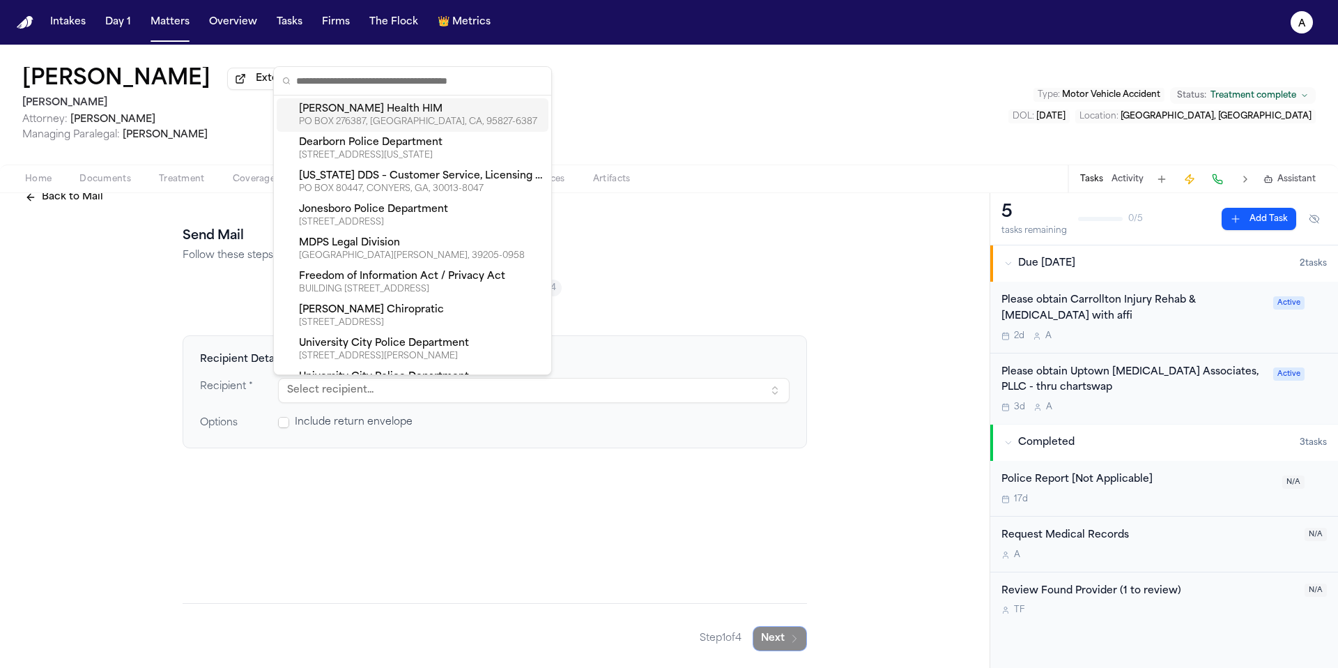
click at [905, 450] on div "Back to Mail Send Mail Follow these steps to compose and send a professional le…" at bounding box center [495, 418] width 990 height 500
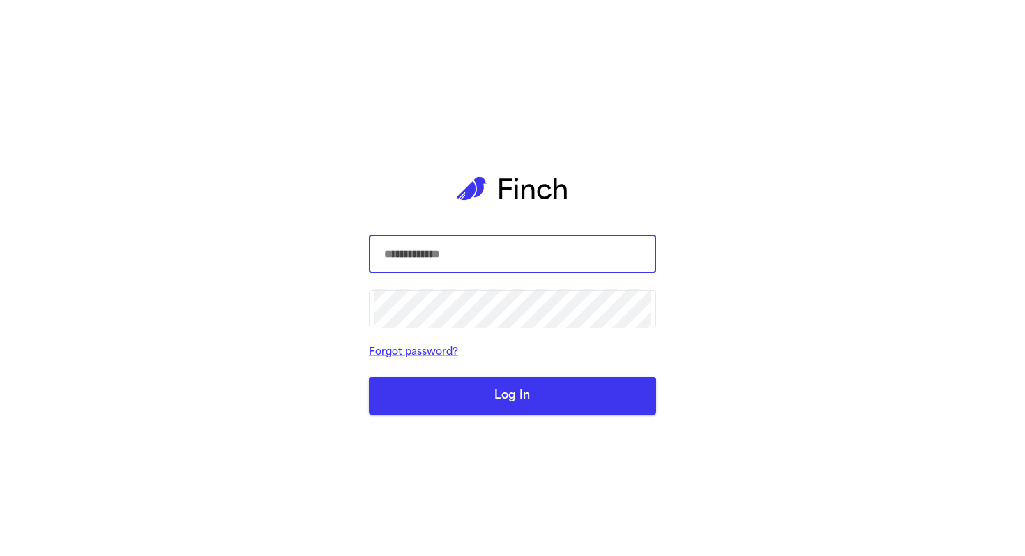
type input "**********"
click at [438, 406] on button "Log In" at bounding box center [512, 396] width 287 height 38
